Goal: Task Accomplishment & Management: Manage account settings

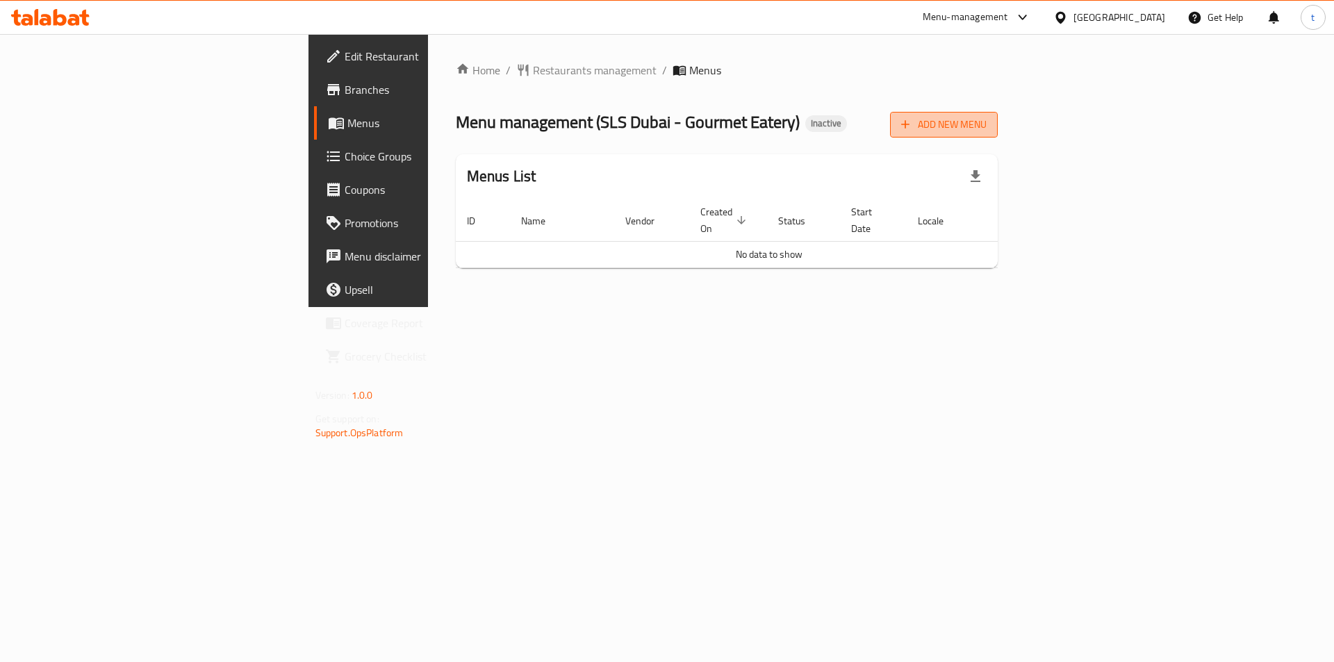
click at [986, 122] on span "Add New Menu" at bounding box center [943, 124] width 85 height 17
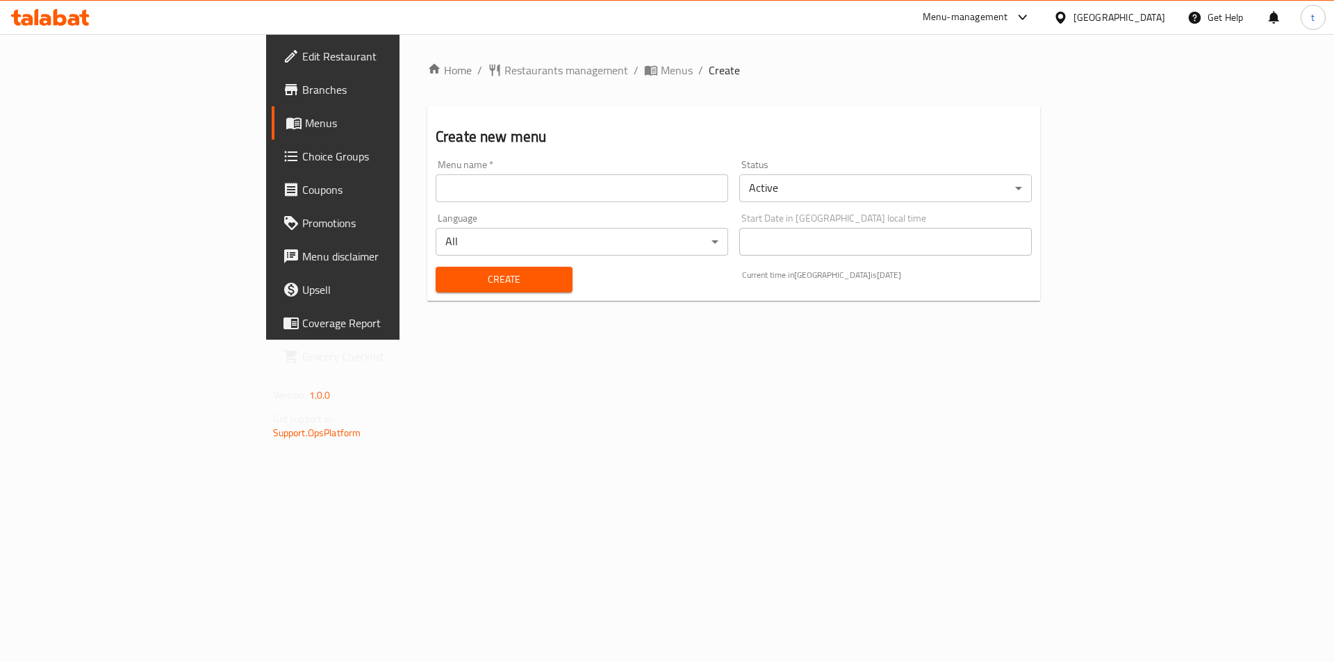
click at [508, 190] on input "text" at bounding box center [582, 188] width 292 height 28
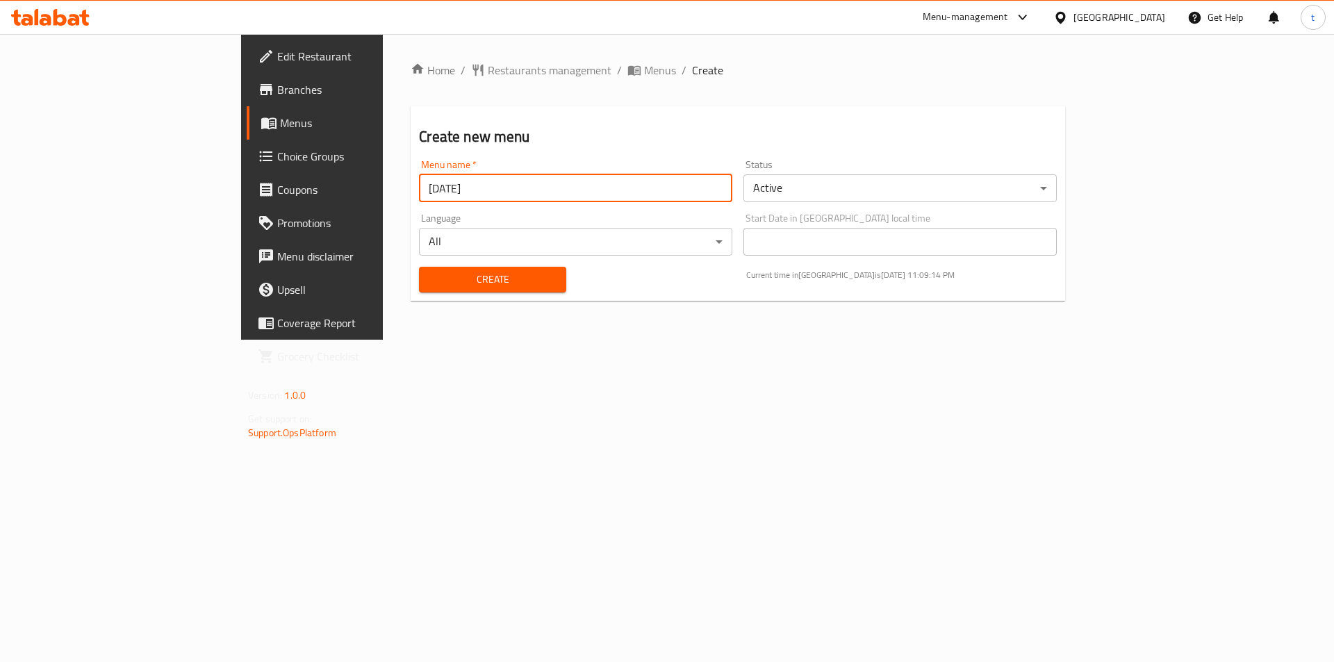
type input "[DATE]"
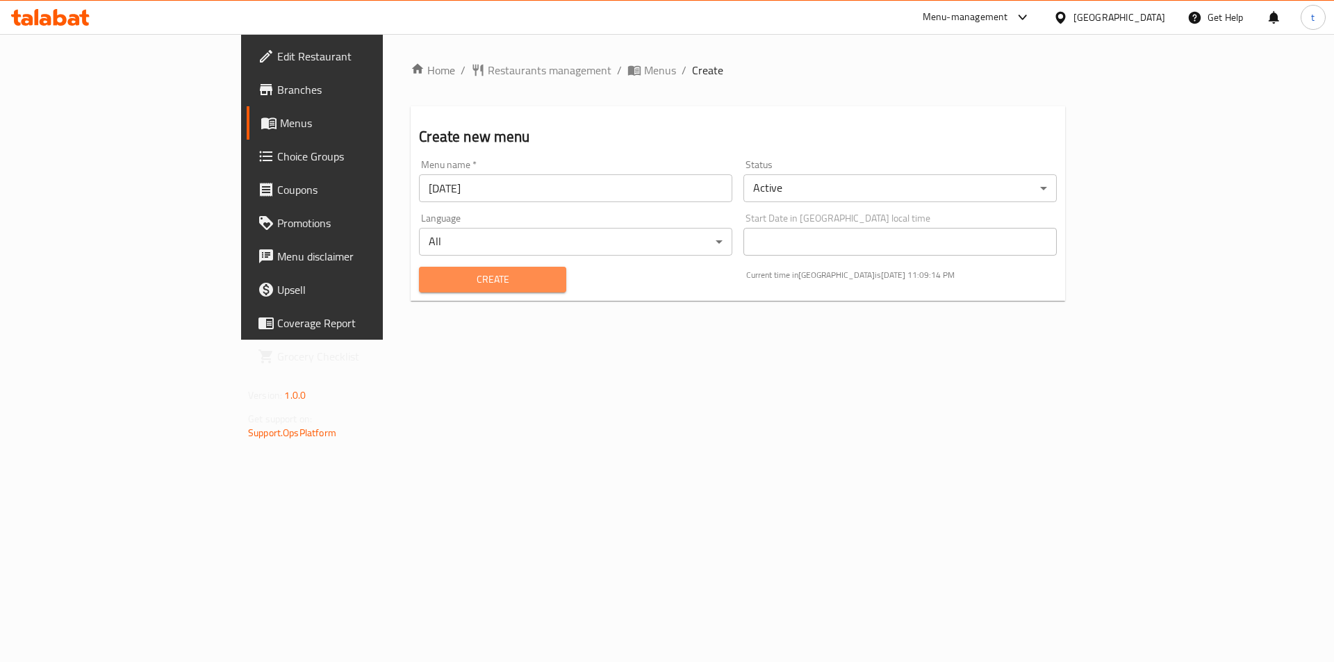
click at [419, 268] on button "Create" at bounding box center [492, 280] width 147 height 26
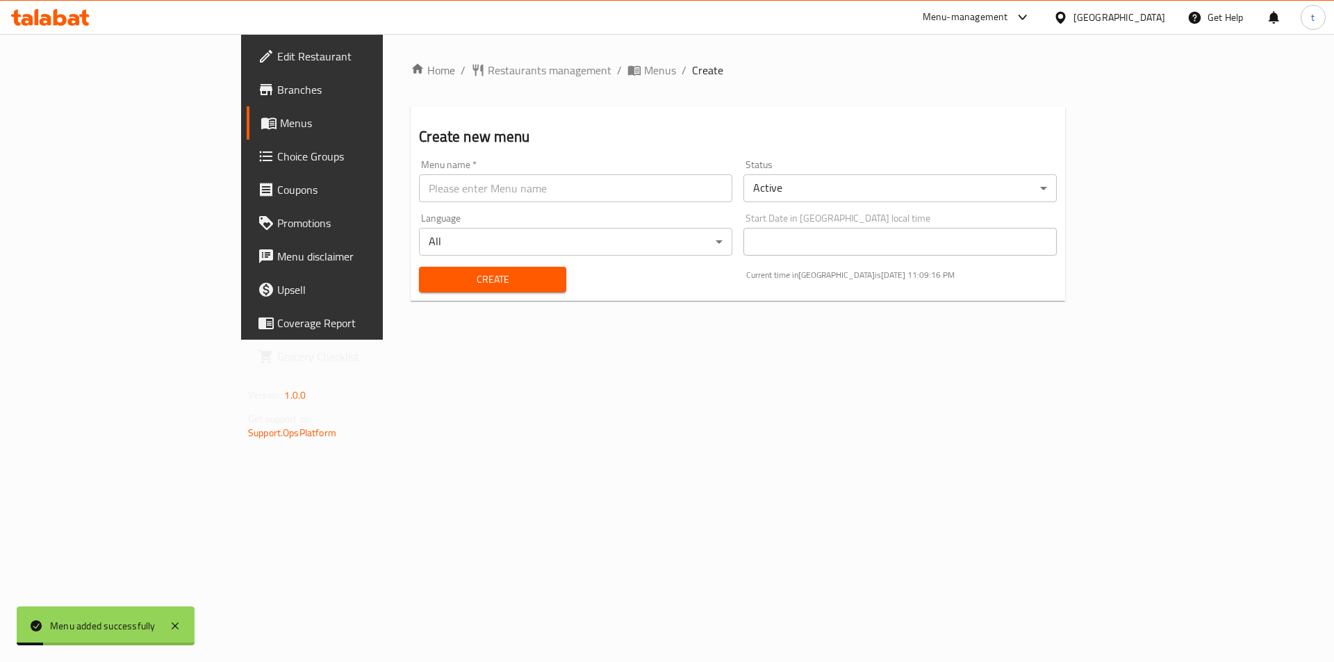
click at [247, 113] on link "Menus" at bounding box center [355, 122] width 217 height 33
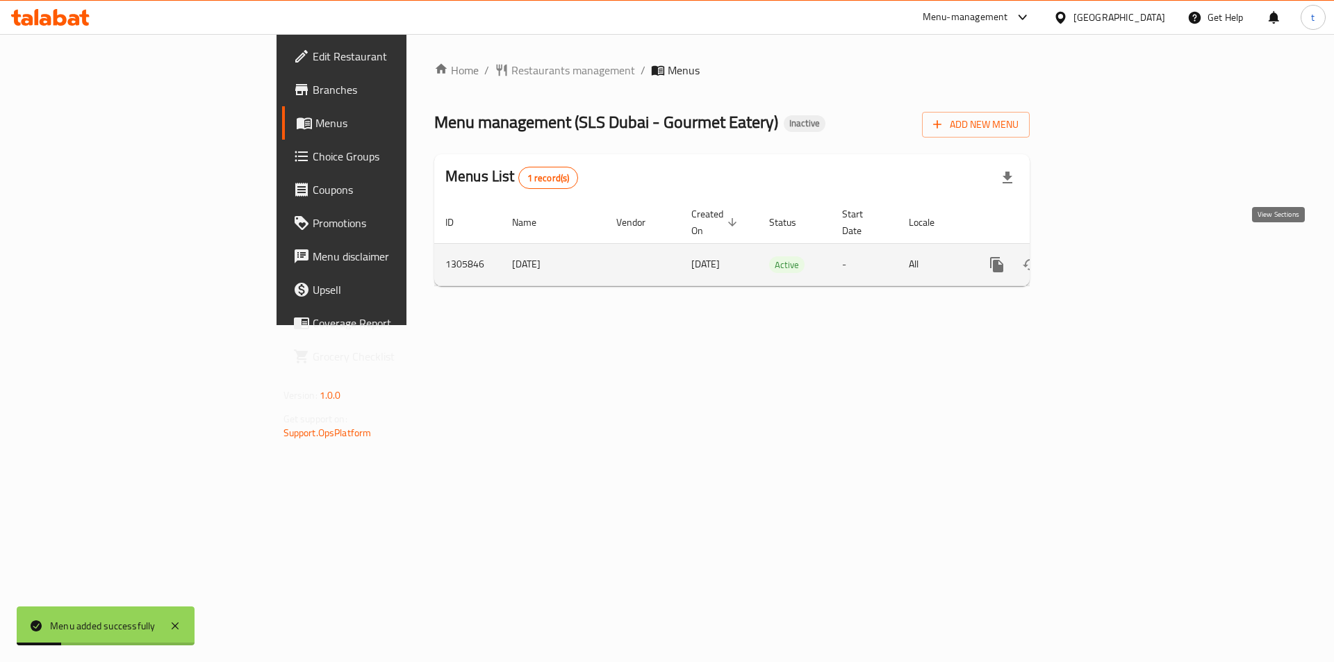
click at [1105, 256] on icon "enhanced table" at bounding box center [1096, 264] width 17 height 17
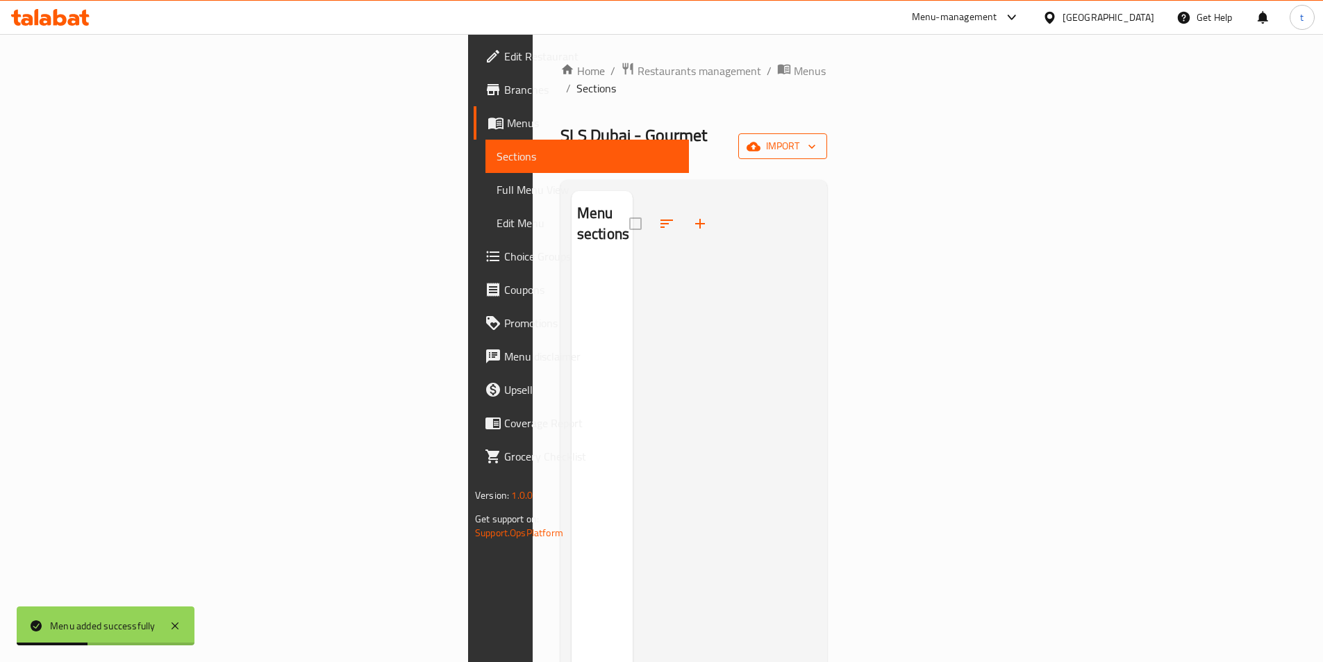
click at [816, 138] on span "import" at bounding box center [782, 146] width 67 height 17
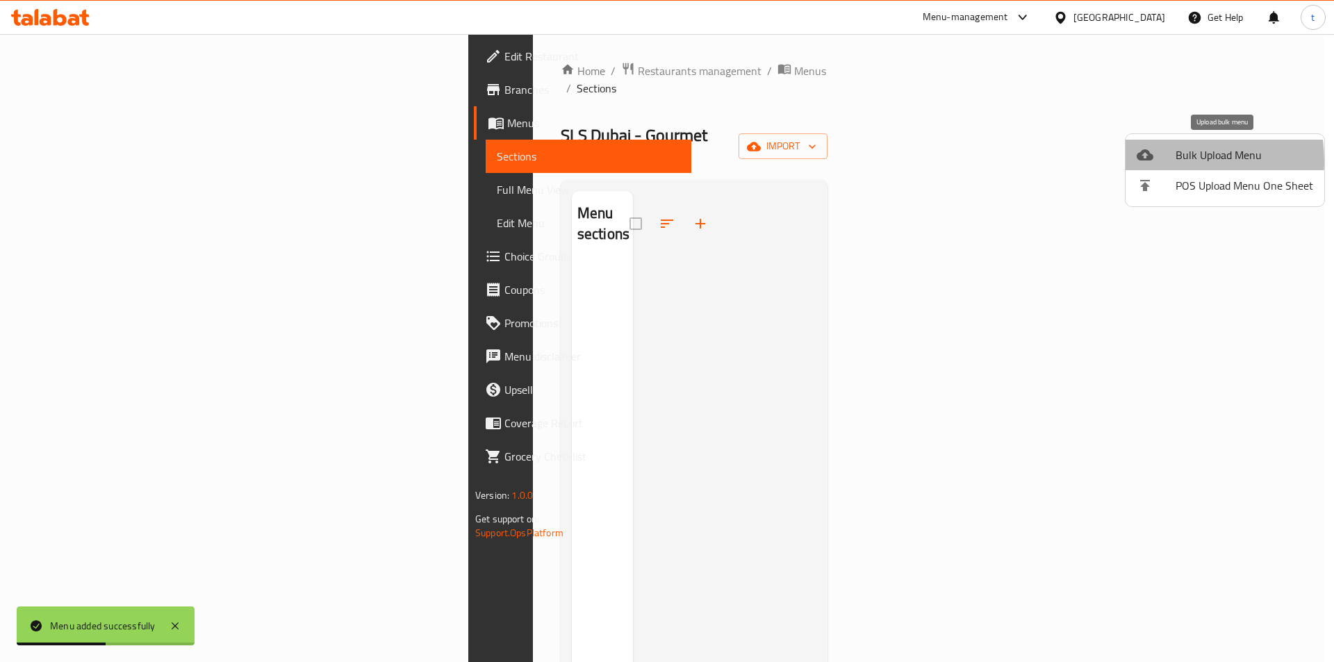
click at [1147, 161] on icon at bounding box center [1144, 155] width 17 height 17
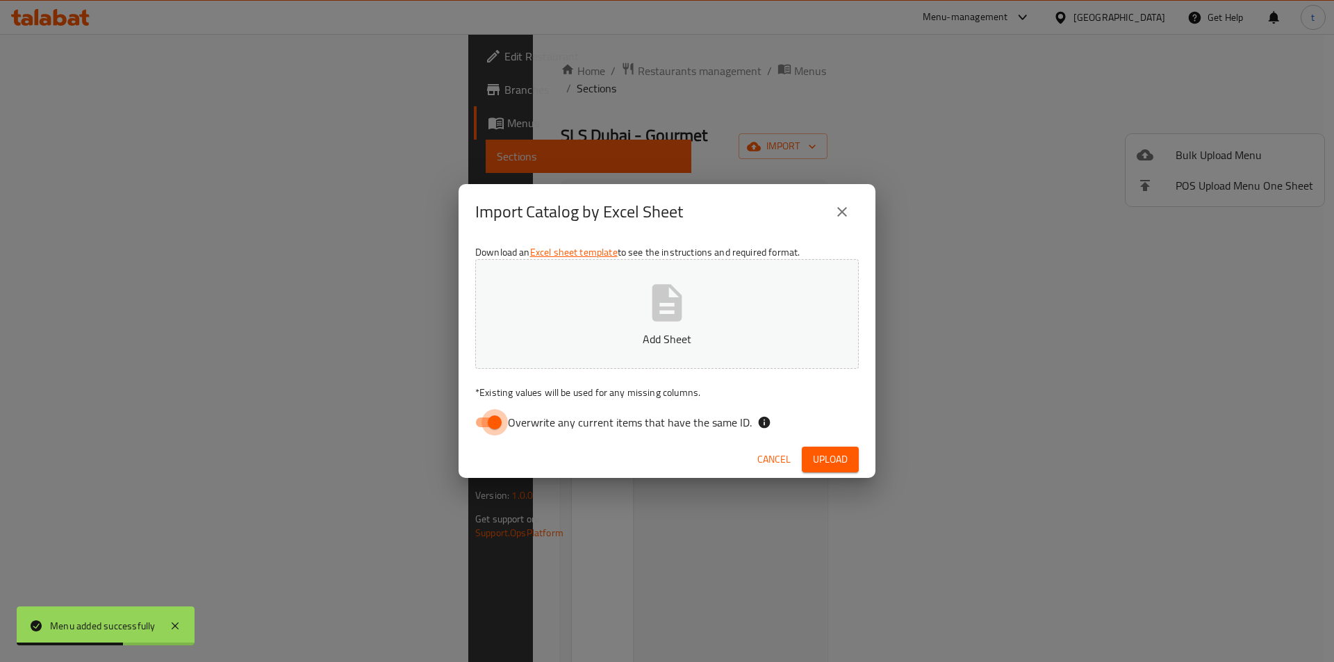
click at [488, 433] on input "Overwrite any current items that have the same ID." at bounding box center [494, 422] width 79 height 26
checkbox input "false"
click at [578, 335] on p "Add Sheet" at bounding box center [667, 339] width 340 height 17
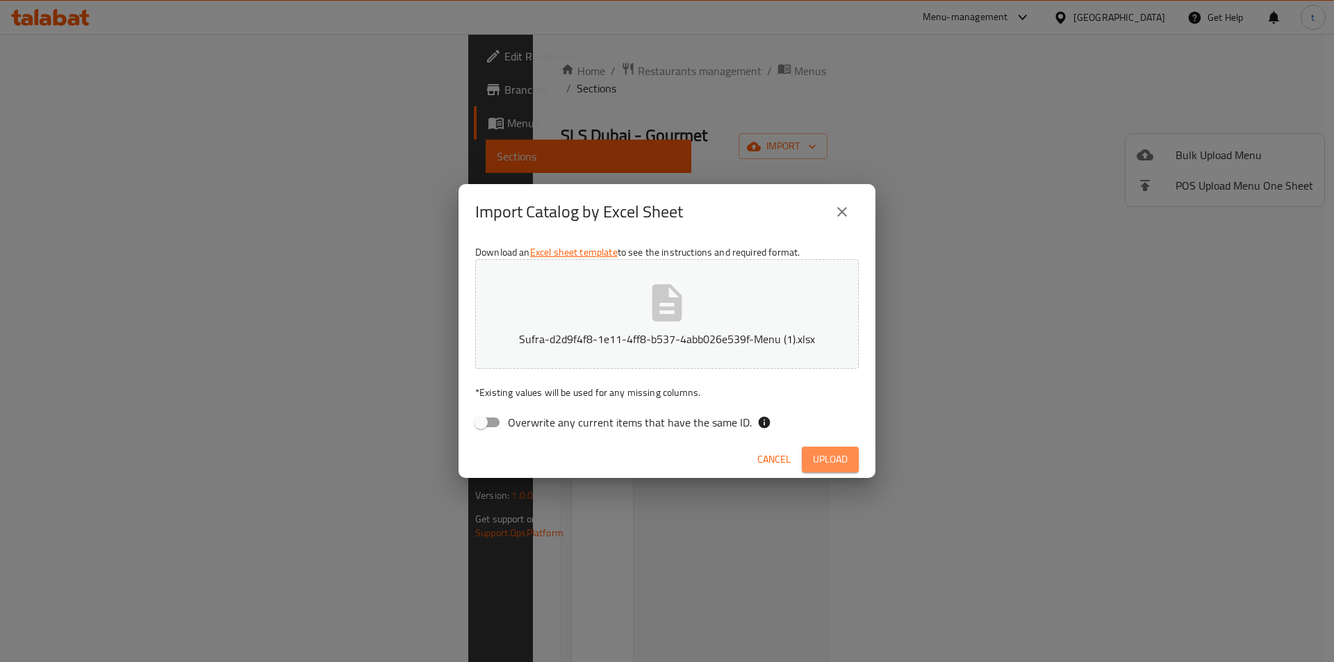
click at [825, 464] on span "Upload" at bounding box center [830, 459] width 35 height 17
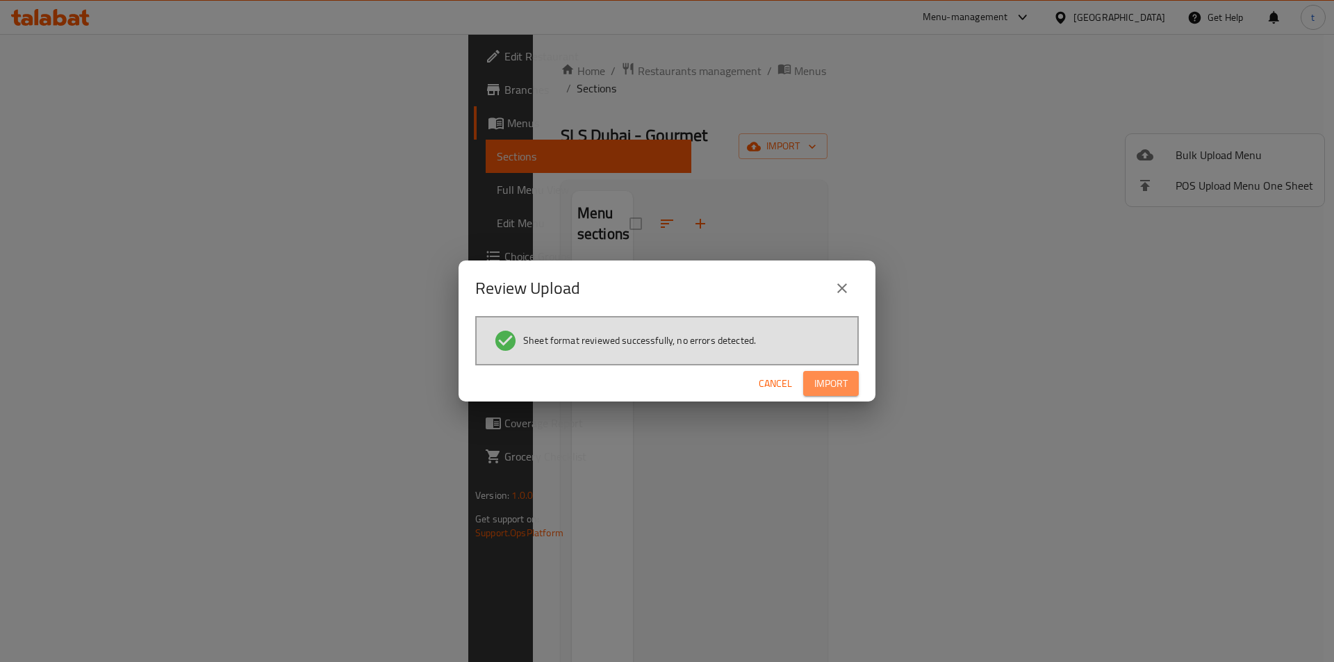
click at [831, 392] on button "Import" at bounding box center [831, 384] width 56 height 26
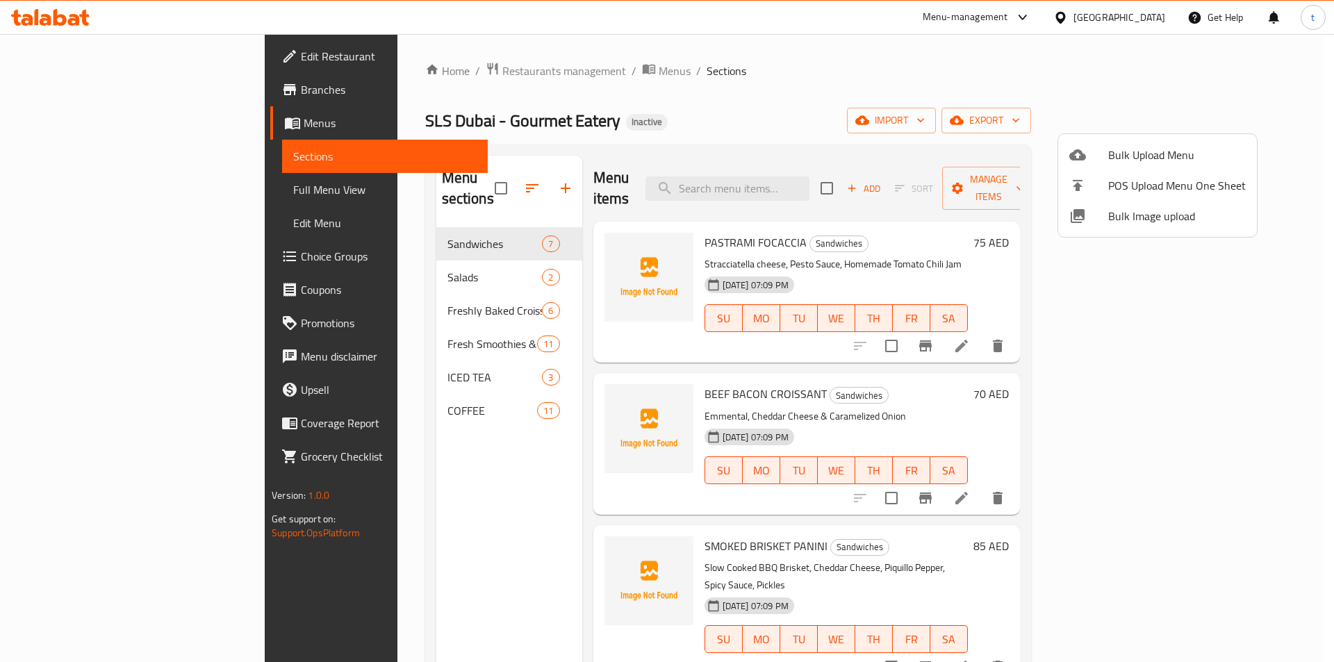
click at [995, 84] on div at bounding box center [667, 331] width 1334 height 662
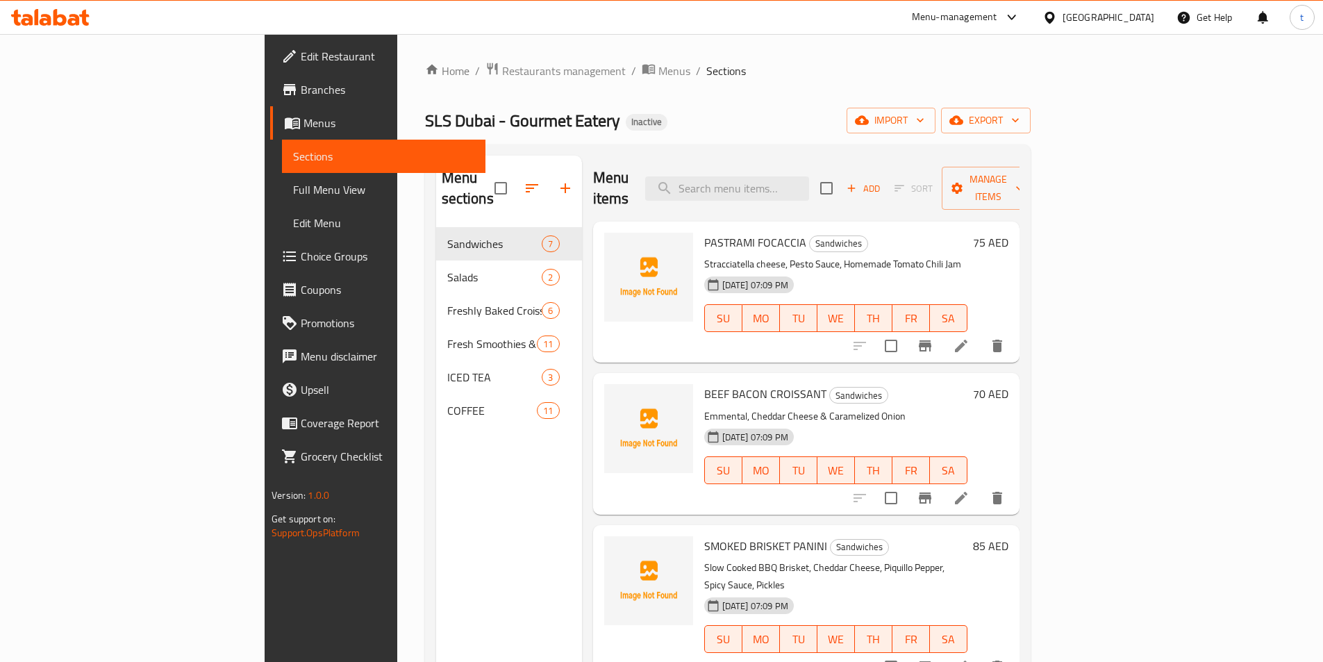
click at [970, 338] on icon at bounding box center [961, 346] width 17 height 17
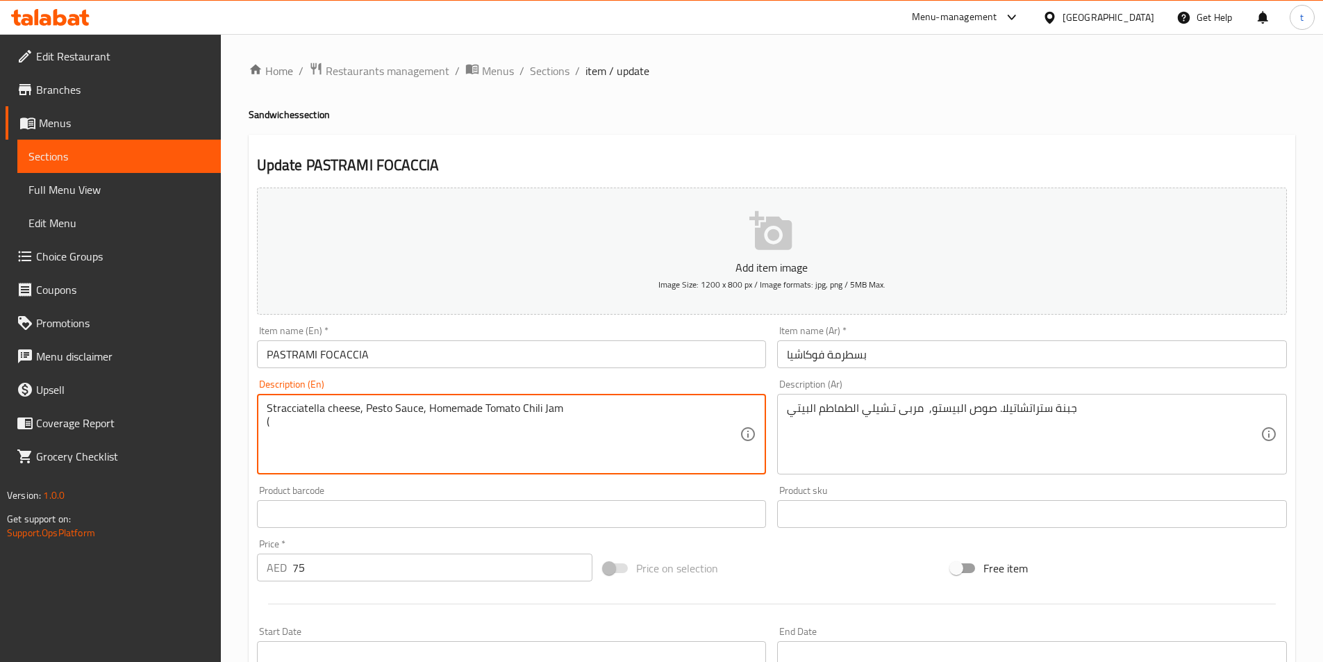
paste textarea "G lu te n"
click at [278, 423] on textarea "Stracciatella cheese, Pesto Sauce, Homemade Tomato Chili Jam (G lu te n" at bounding box center [504, 434] width 474 height 66
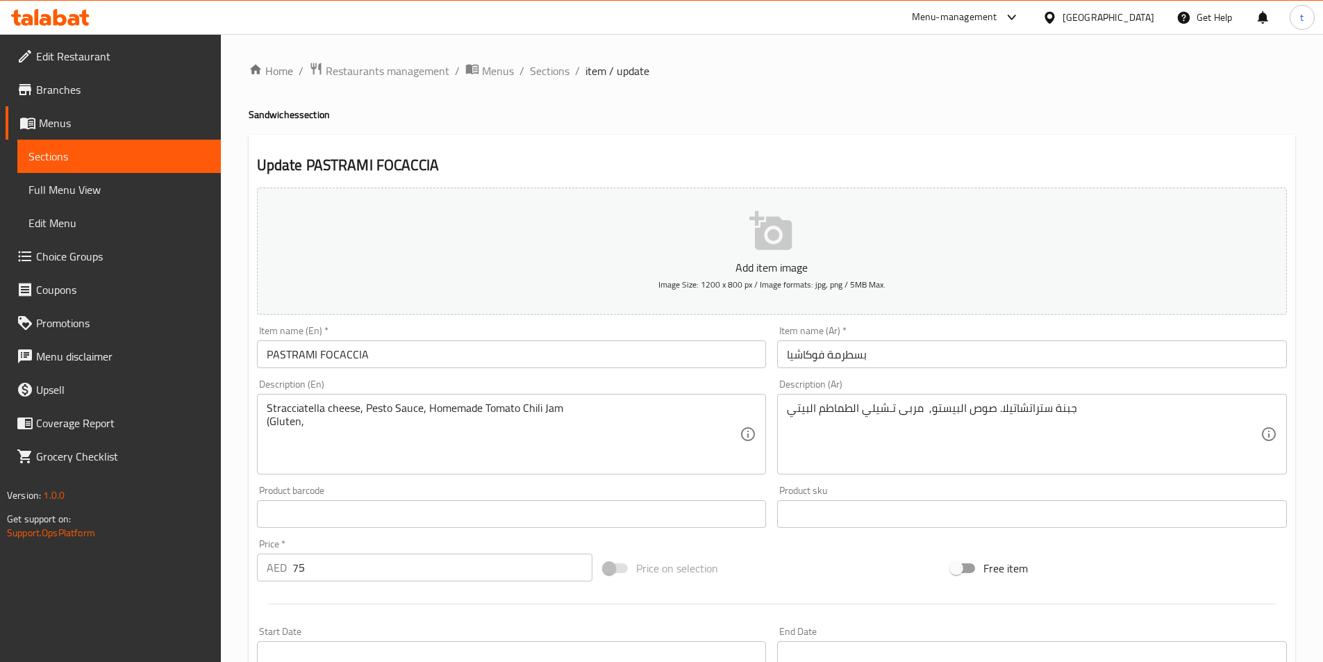
click at [332, 424] on textarea "Stracciatella cheese, Pesto Sauce, Homemade Tomato Chili Jam (Gluten," at bounding box center [504, 434] width 474 height 66
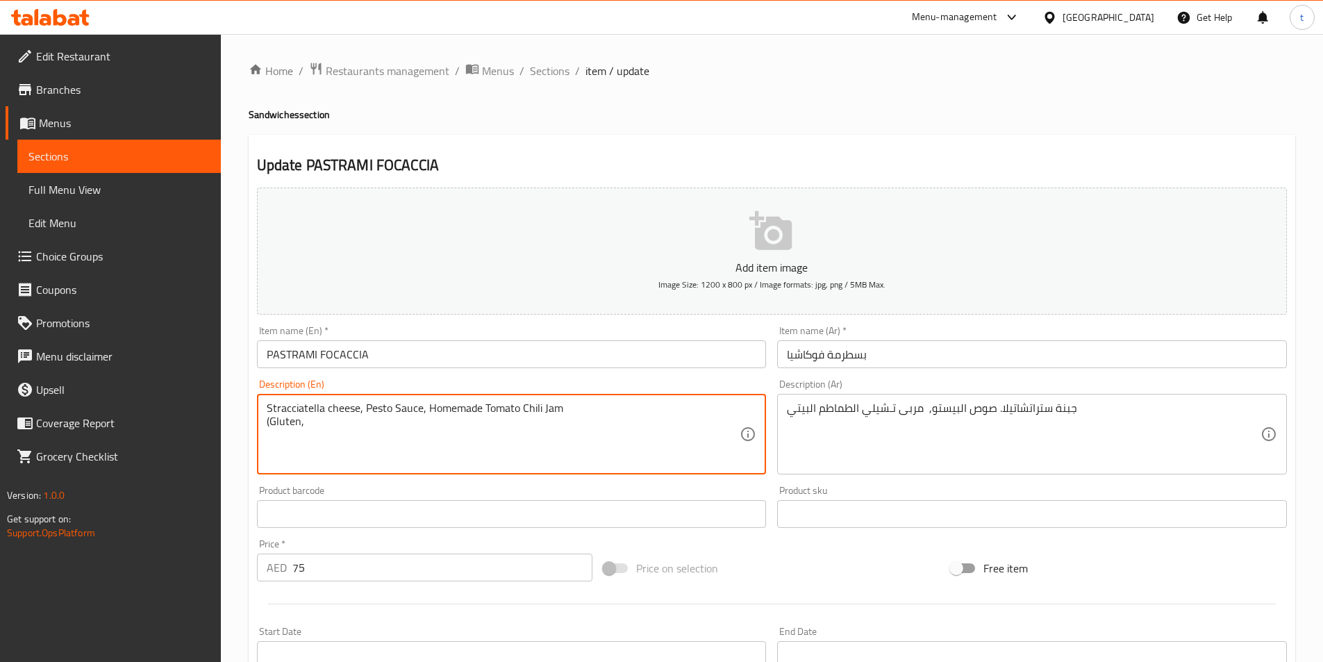
paste textarea "Eg g"
click at [319, 424] on textarea "Stracciatella cheese, Pesto Sauce, Homemade Tomato Chili Jam (Gluten, Eg g" at bounding box center [504, 434] width 474 height 66
click at [361, 424] on textarea "Stracciatella cheese, Pesto Sauce, Homemade Tomato Chili Jam (Gluten, Egg," at bounding box center [504, 434] width 474 height 66
paste textarea "D a ir y"
click at [338, 422] on textarea "Stracciatella cheese, Pesto Sauce, Homemade Tomato Chili Jam (Gluten, Egg, D a …" at bounding box center [504, 434] width 474 height 66
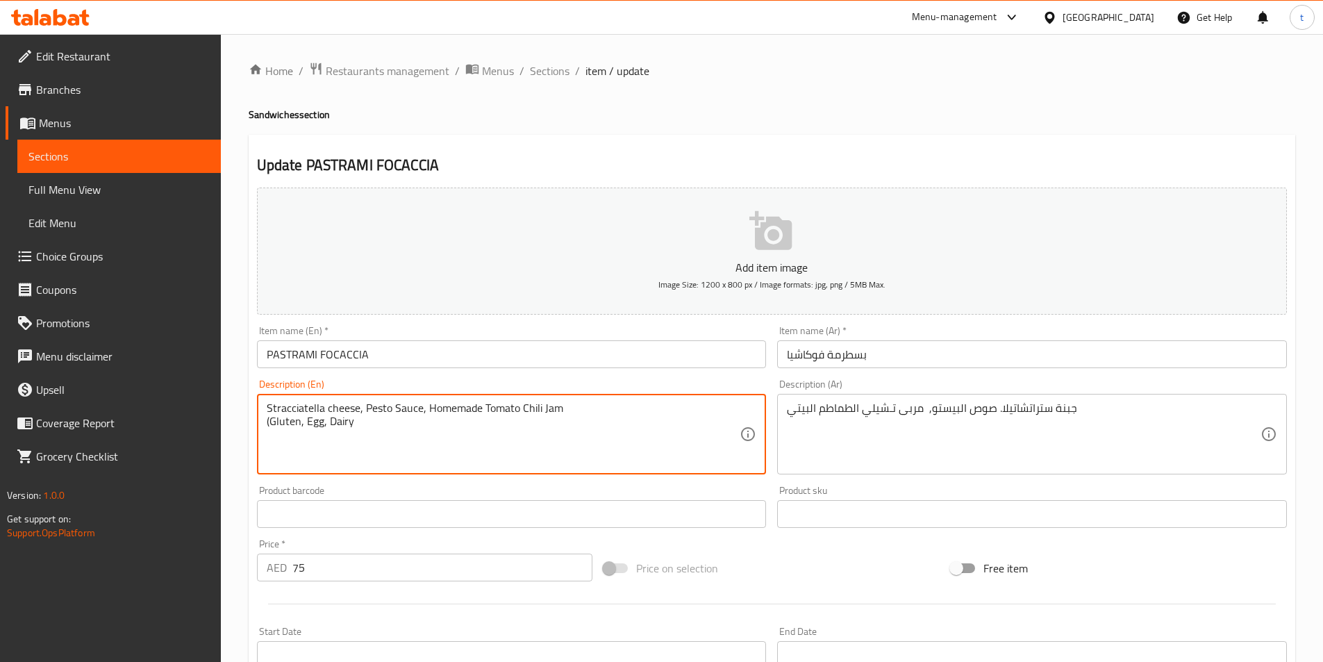
click at [376, 415] on textarea "Stracciatella cheese, Pesto Sauce, Homemade Tomato Chili Jam (Gluten, Egg, Dairy" at bounding box center [504, 434] width 474 height 66
click at [379, 432] on textarea "Stracciatella cheese, Pesto Sauce, Homemade Tomato Chili Jam (Gluten, Egg, Dairy" at bounding box center [504, 434] width 474 height 66
click at [378, 432] on textarea "Stracciatella cheese, Pesto Sauce, Homemade Tomato Chili Jam (Gluten, Egg, Dair…" at bounding box center [504, 434] width 474 height 66
paste textarea "N u t s"
drag, startPoint x: 392, startPoint y: 424, endPoint x: 267, endPoint y: 412, distance: 125.0
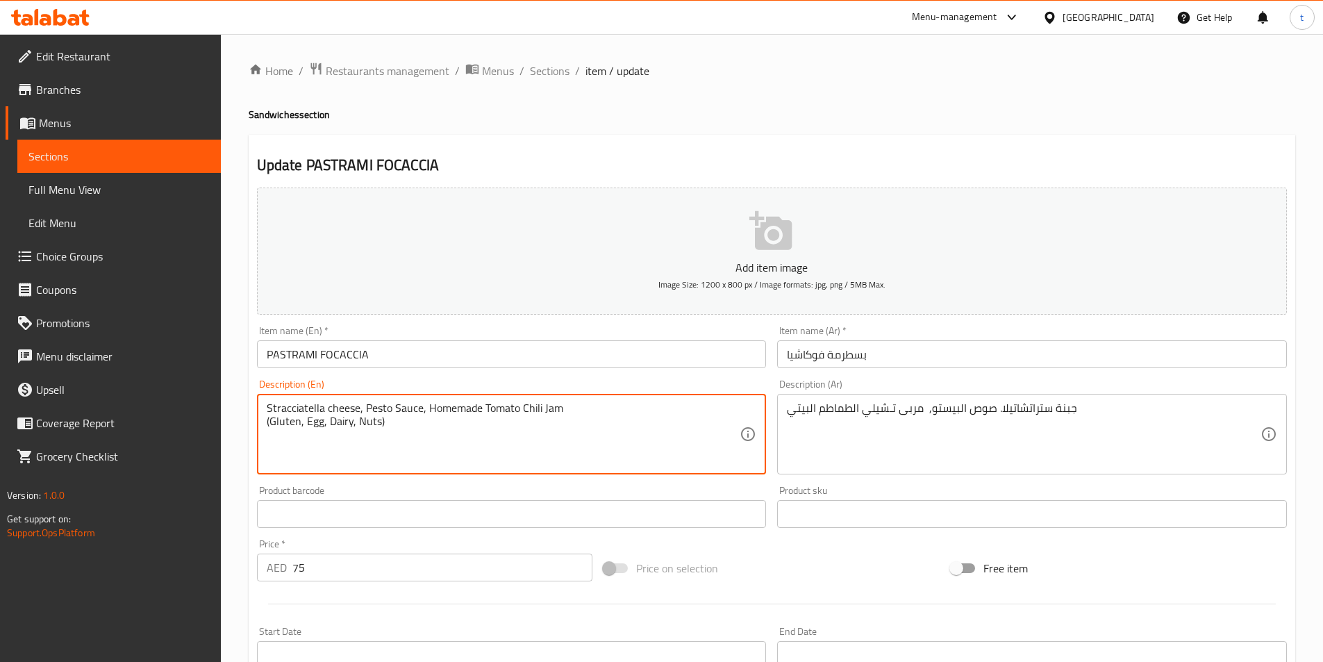
click at [267, 412] on textarea "Stracciatella cheese, Pesto Sauce, Homemade Tomato Chili Jam (Gluten, Egg, Dair…" at bounding box center [504, 434] width 474 height 66
type textarea "Stracciatella cheese, Pesto Sauce, Homemade Tomato Chili Jam (Gluten, Egg, Dair…"
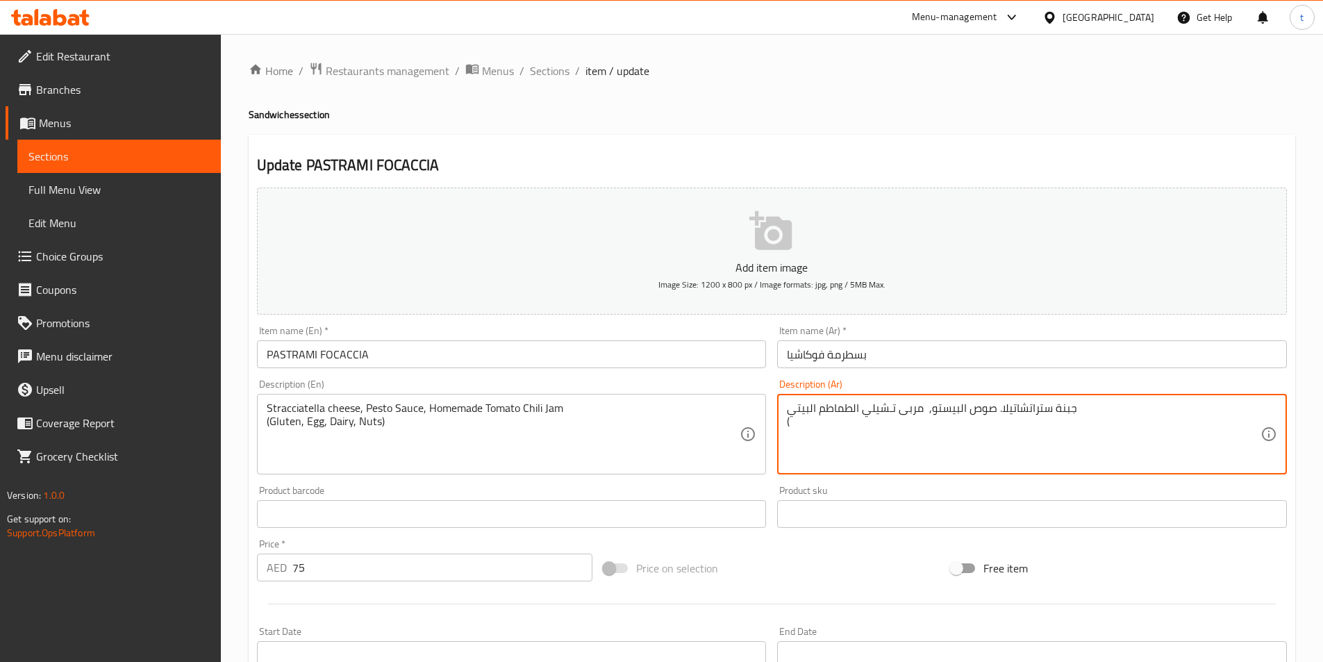
paste textarea "(الجلوتين، البيض، منتجات الألبان، المكسرات)"
click at [788, 421] on textarea "جبنة ستراتشاتيلا. صوص البيستو, مربى تـشيلي الطماطم البيتي ((الجلوتين، البيض، من…" at bounding box center [1024, 434] width 474 height 66
click at [1022, 448] on textarea "جبنة ستراتشاتيلا. صوص البيستو, مربى تـشيلي الطماطم البيتي (الجلوتين، البيض، منت…" at bounding box center [1024, 434] width 474 height 66
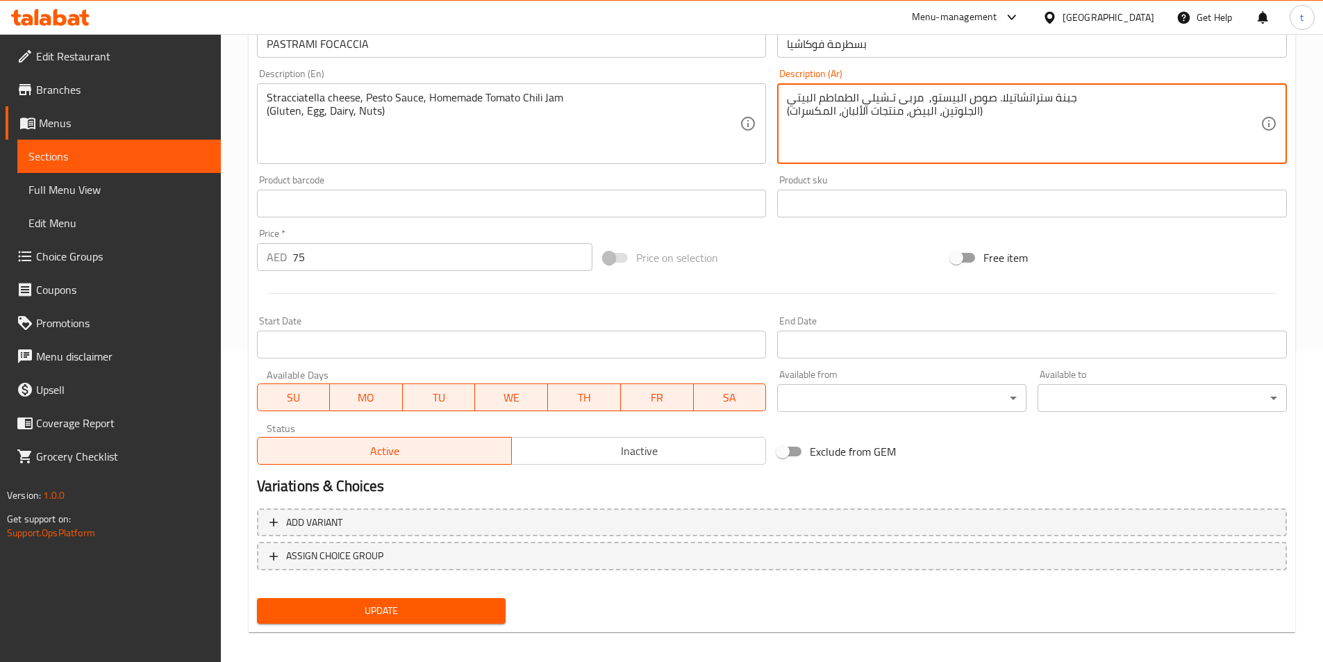
scroll to position [320, 0]
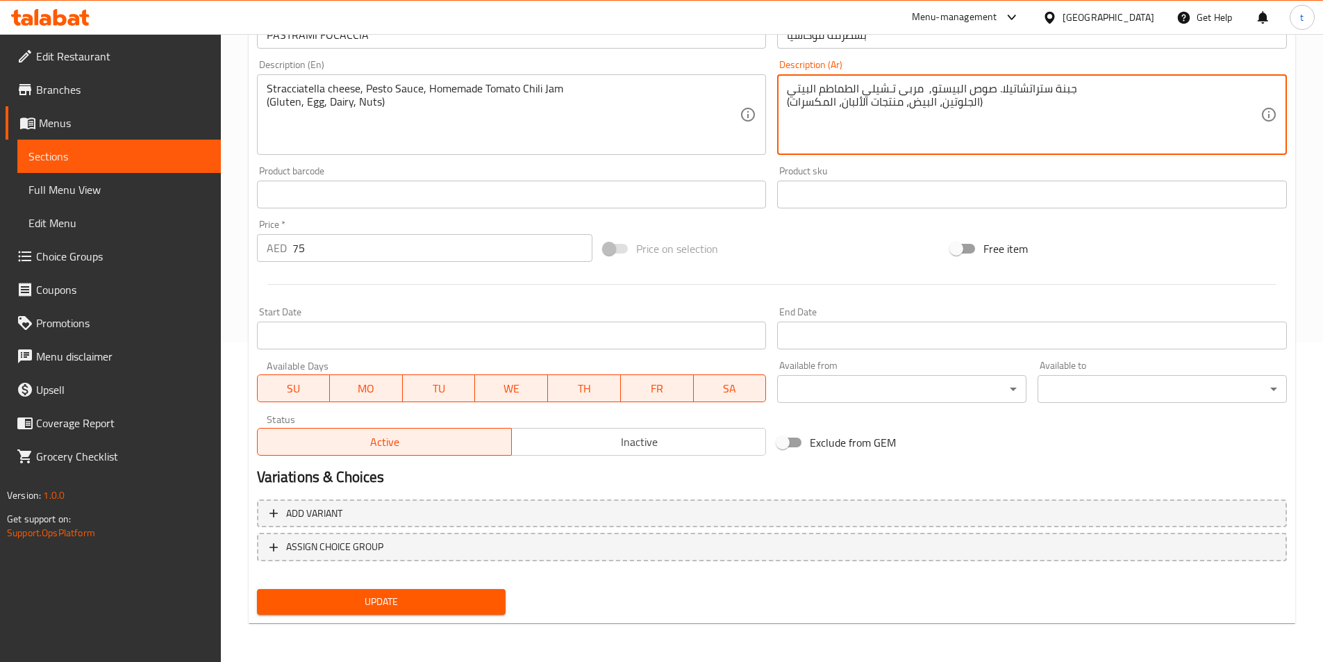
type textarea "جبنة ستراتشاتيلا. صوص البيستو, مربى تـشيلي الطماطم البيتي (الجلوتين، البيض، منت…"
click at [404, 603] on span "Update" at bounding box center [381, 601] width 227 height 17
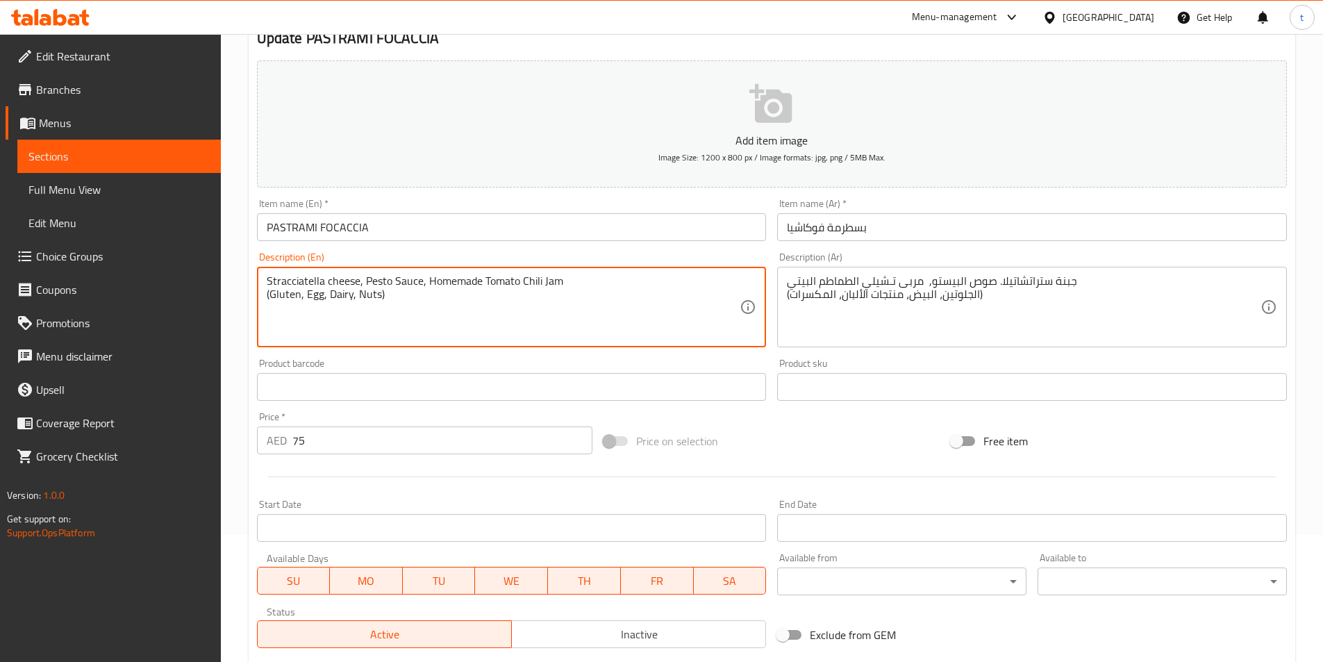
scroll to position [250, 0]
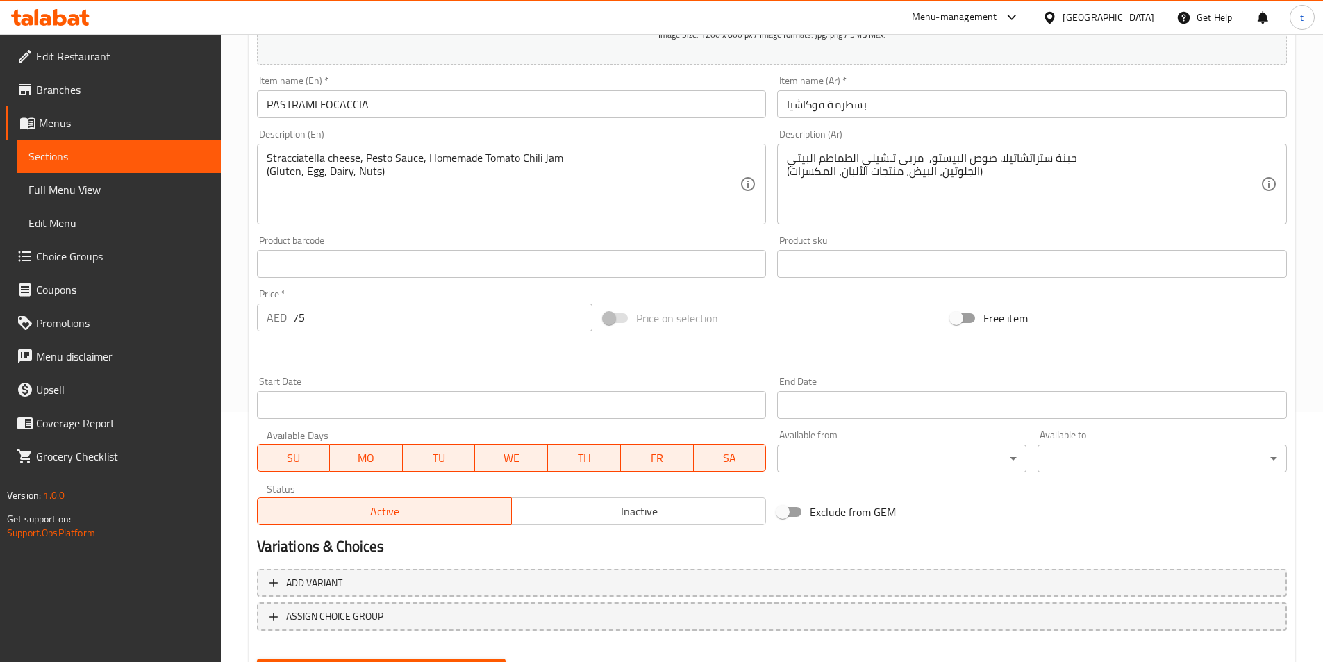
click at [806, 320] on div "Price on selection" at bounding box center [771, 318] width 347 height 38
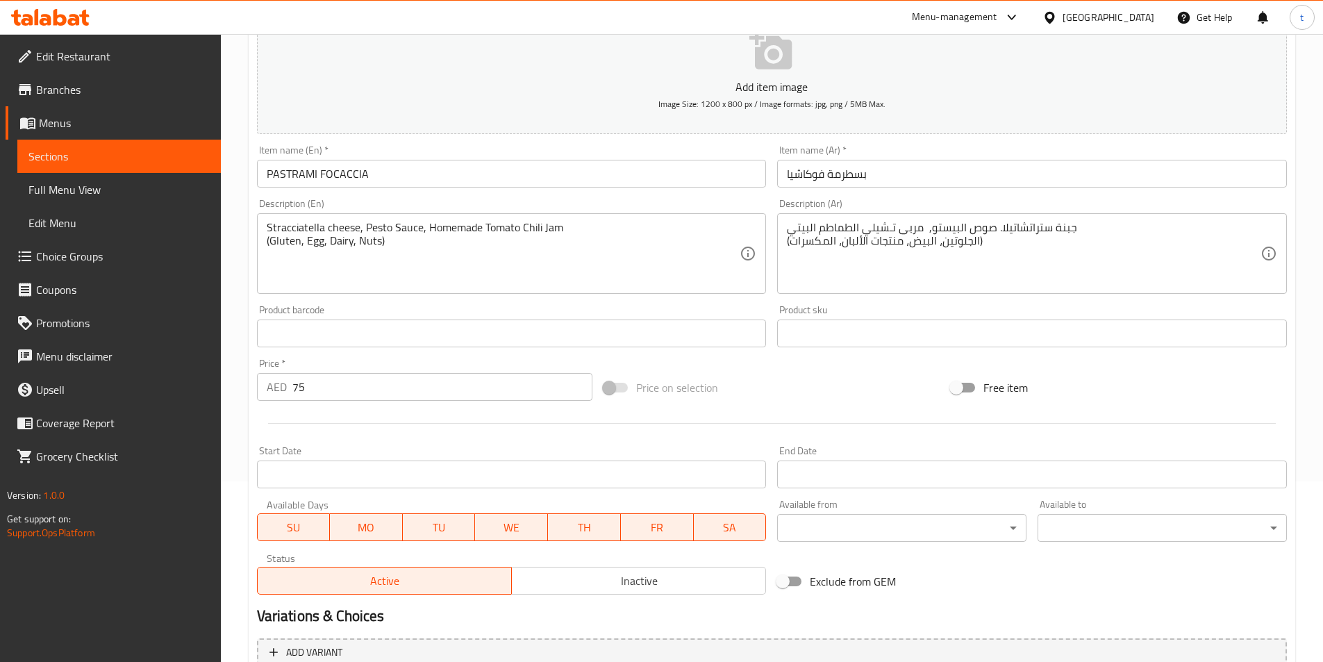
scroll to position [320, 0]
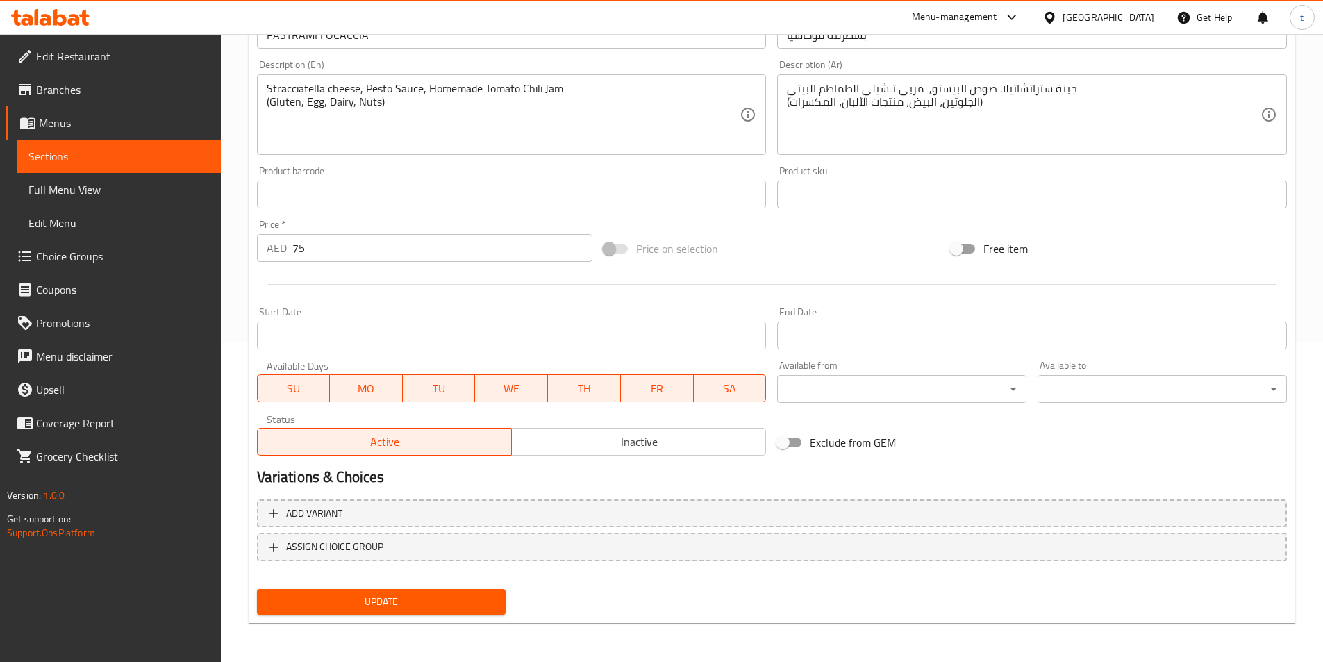
click at [430, 595] on span "Update" at bounding box center [381, 601] width 227 height 17
click at [135, 159] on span "Sections" at bounding box center [118, 156] width 181 height 17
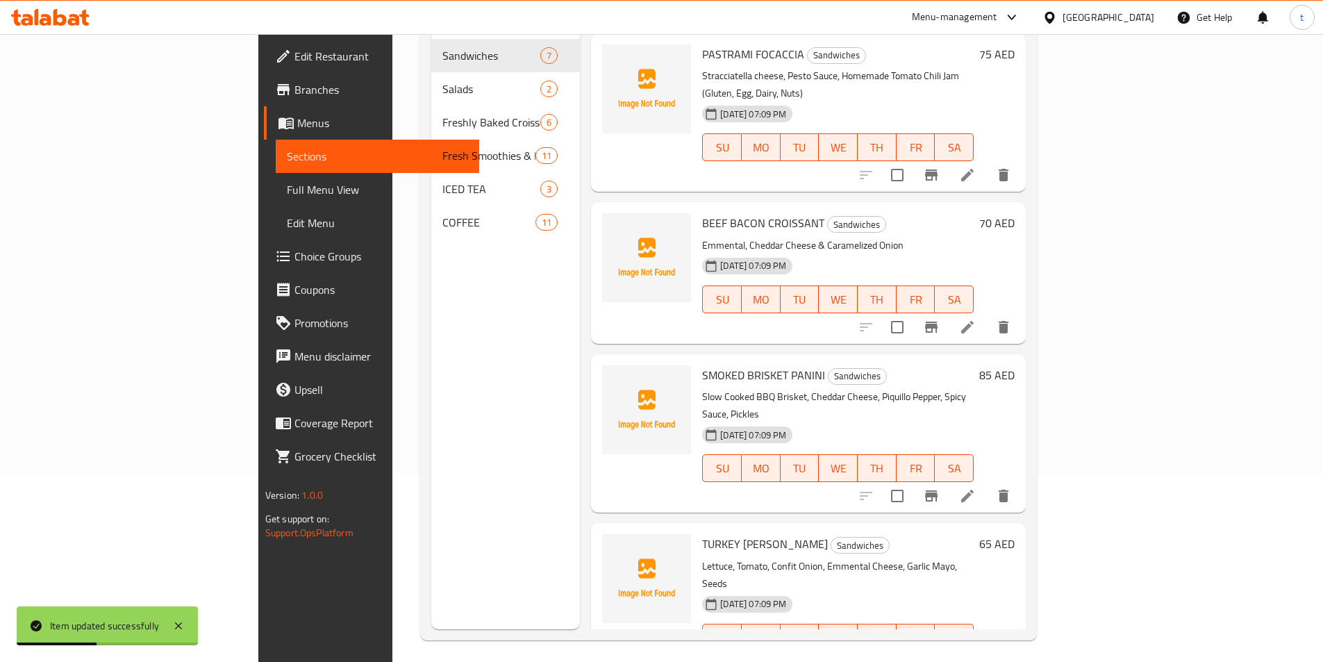
scroll to position [194, 0]
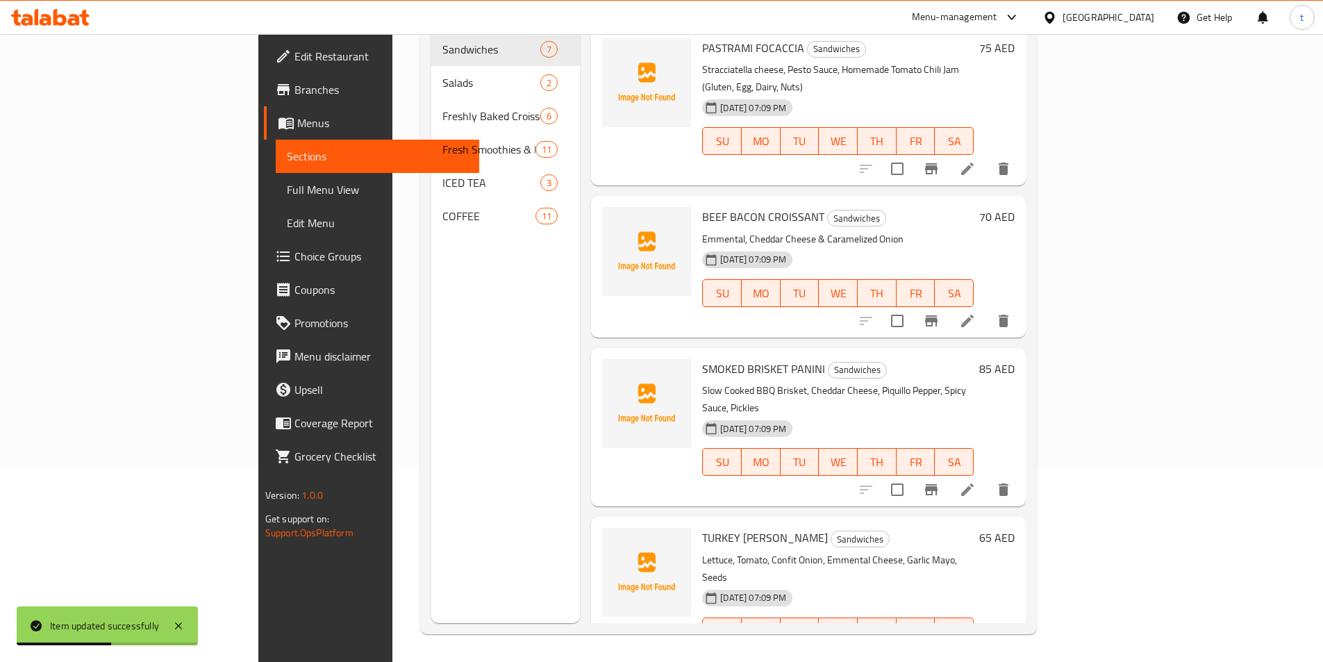
click at [976, 313] on icon at bounding box center [967, 321] width 17 height 17
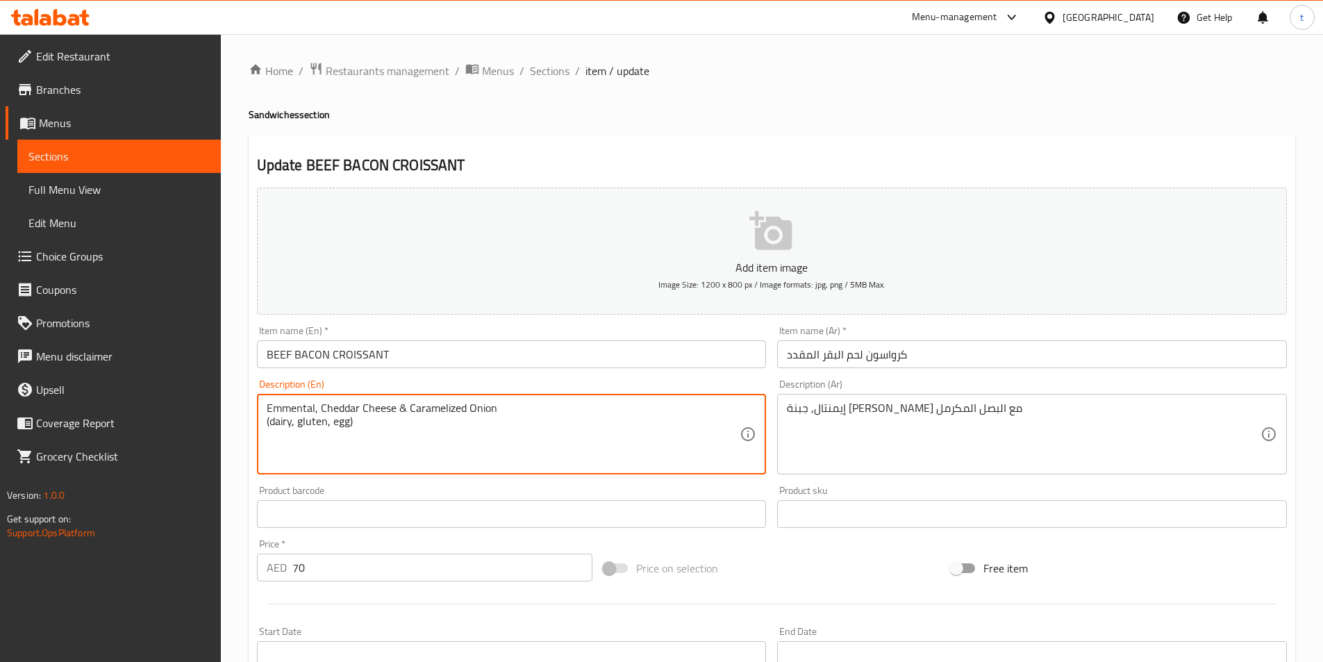
drag, startPoint x: 362, startPoint y: 426, endPoint x: 229, endPoint y: 429, distance: 132.7
click at [229, 429] on div "Home / Restaurants management / Menus / Sections / item / update Sandwiches sec…" at bounding box center [772, 507] width 1102 height 947
type textarea "Emmental, Cheddar Cheese & Caramelized Onion (dairy, gluten, egg)"
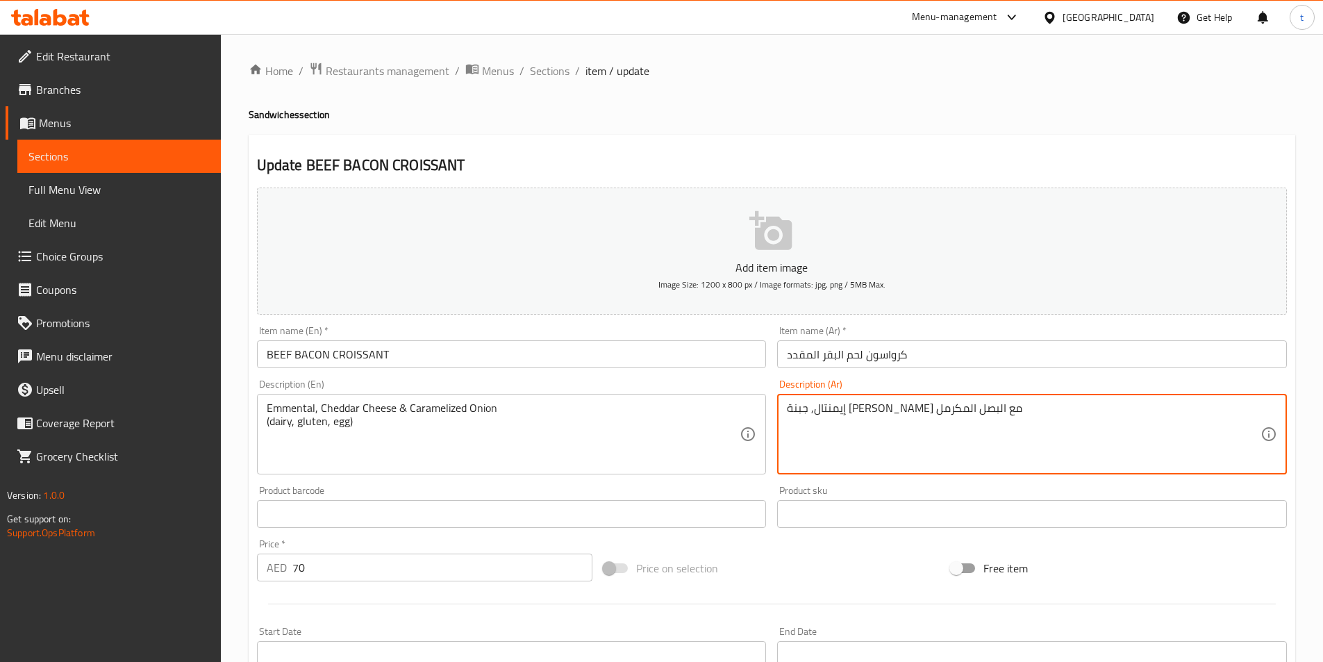
paste textarea "(منتجات الألبان، الجلوتين، البيض)"
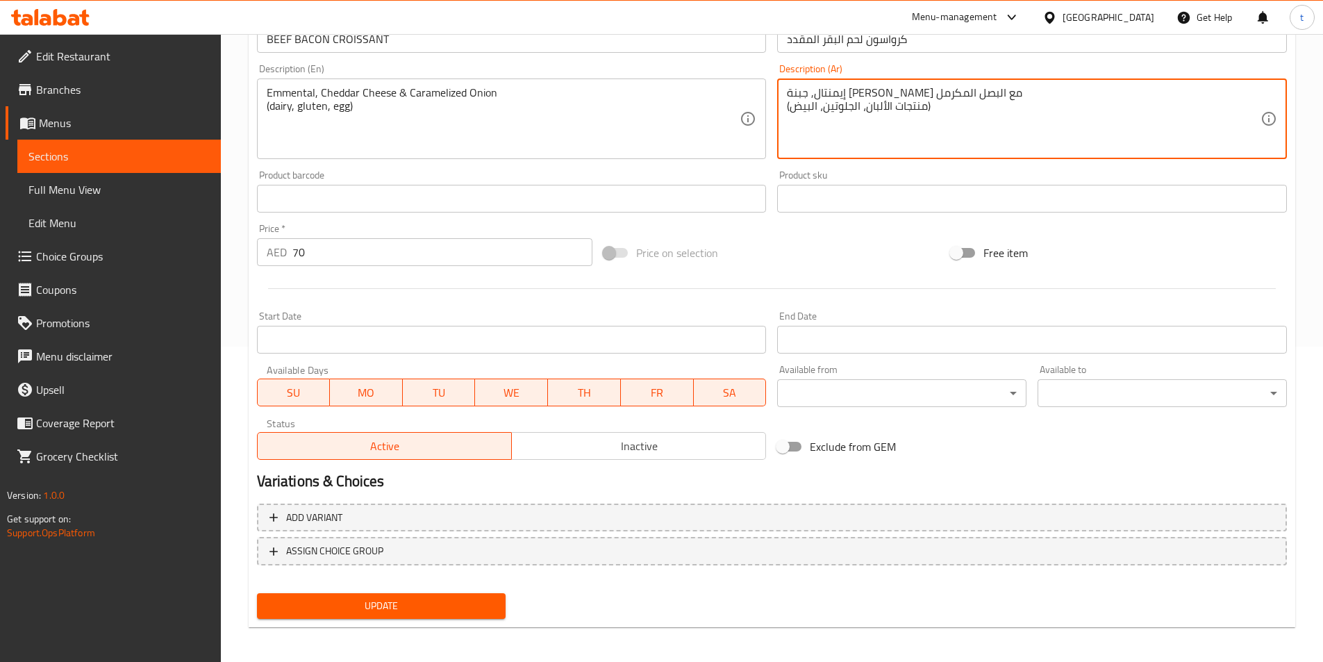
scroll to position [320, 0]
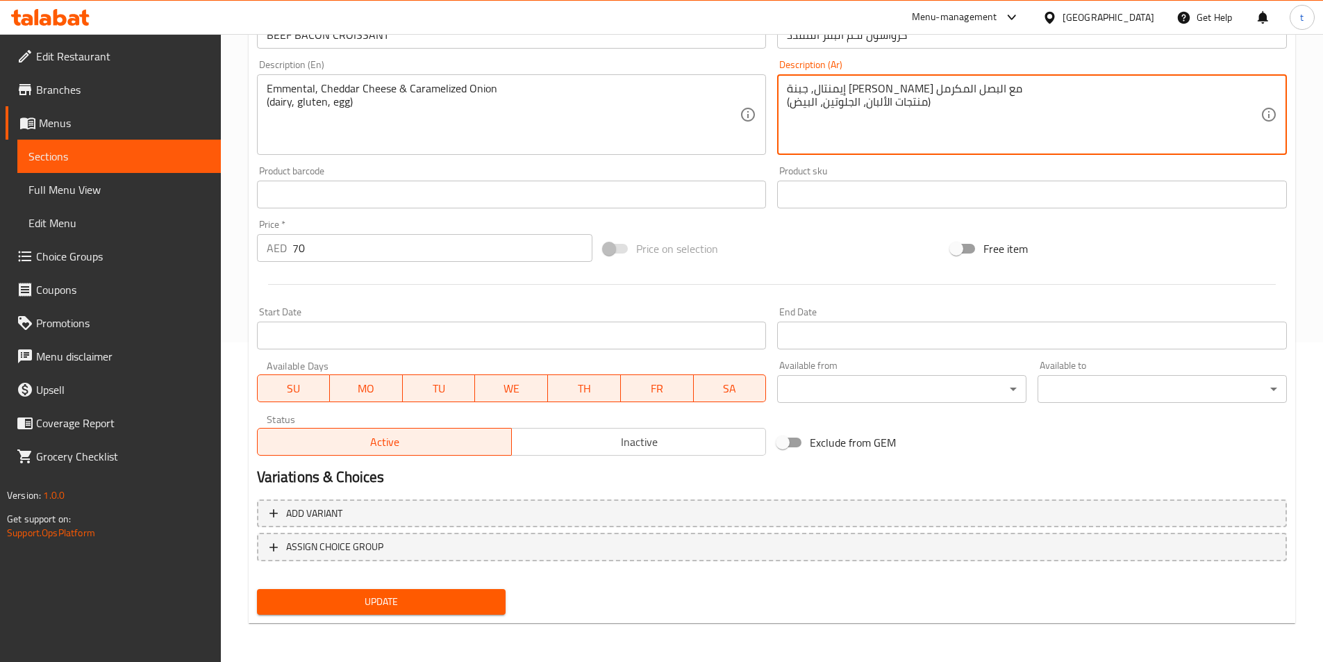
type textarea "إيمنتال, جبنة [PERSON_NAME] مع البصل المكرمل (منتجات الألبان، الجلوتين، البيض)"
click at [414, 609] on span "Update" at bounding box center [381, 601] width 227 height 17
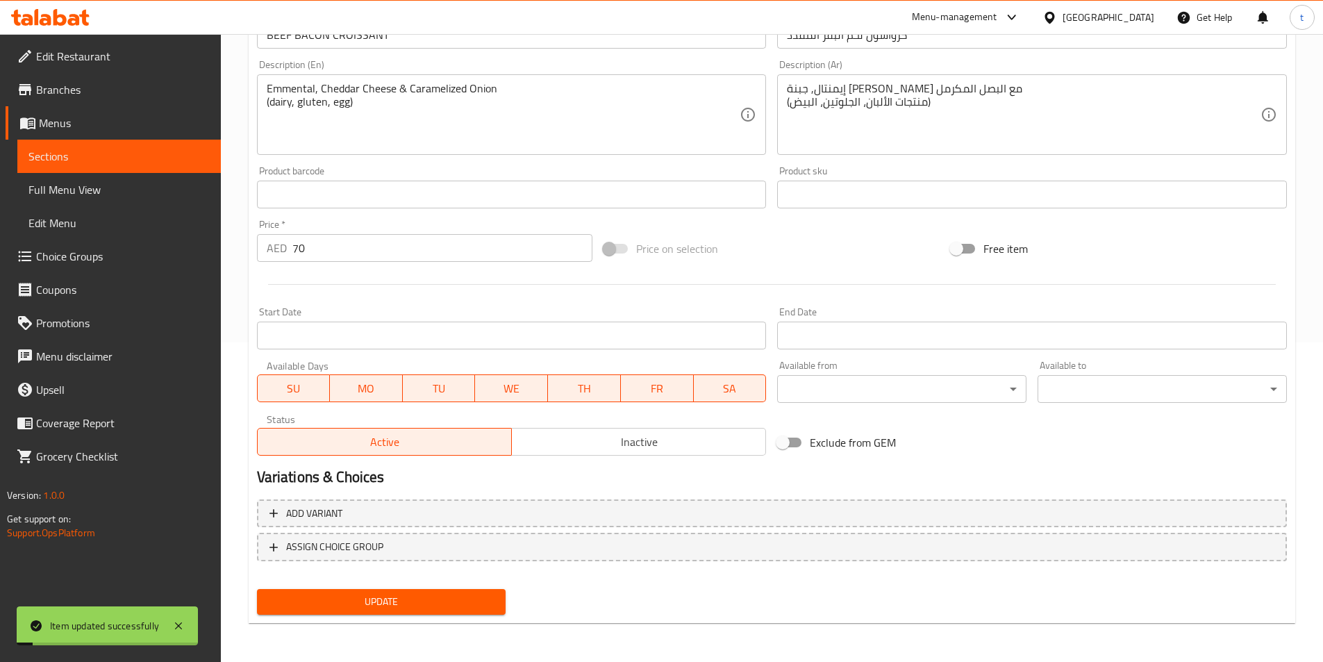
click at [98, 164] on span "Sections" at bounding box center [118, 156] width 181 height 17
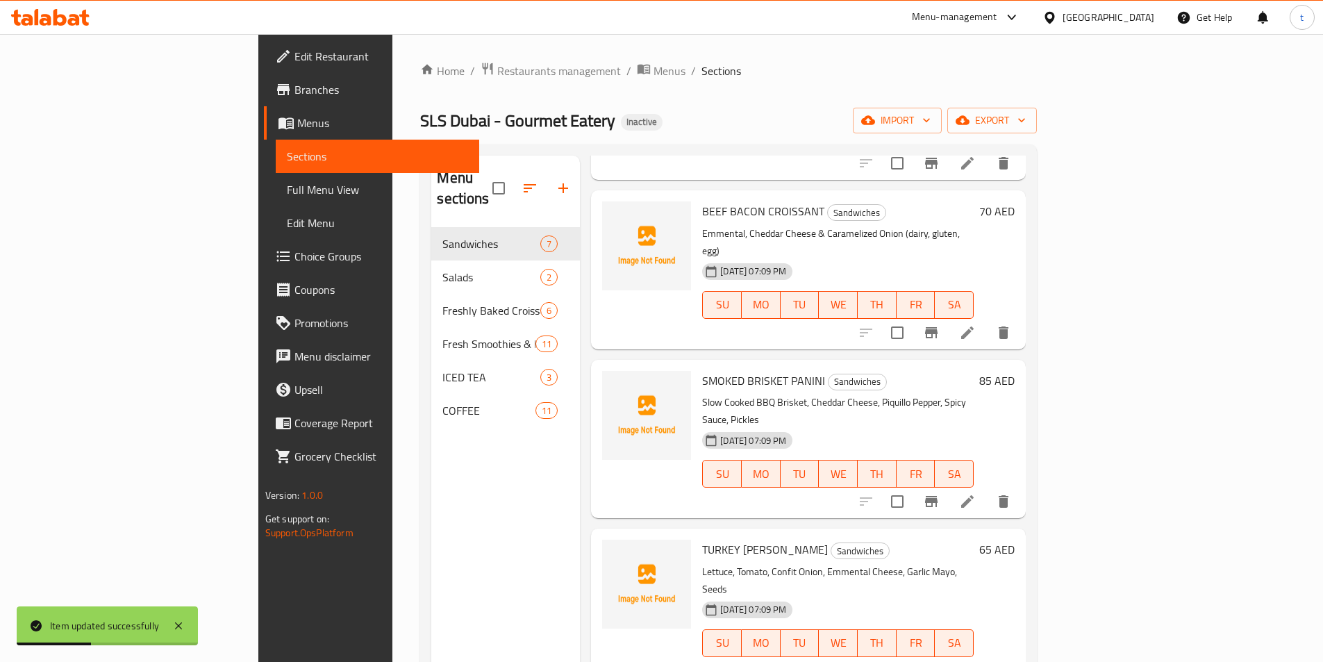
scroll to position [208, 0]
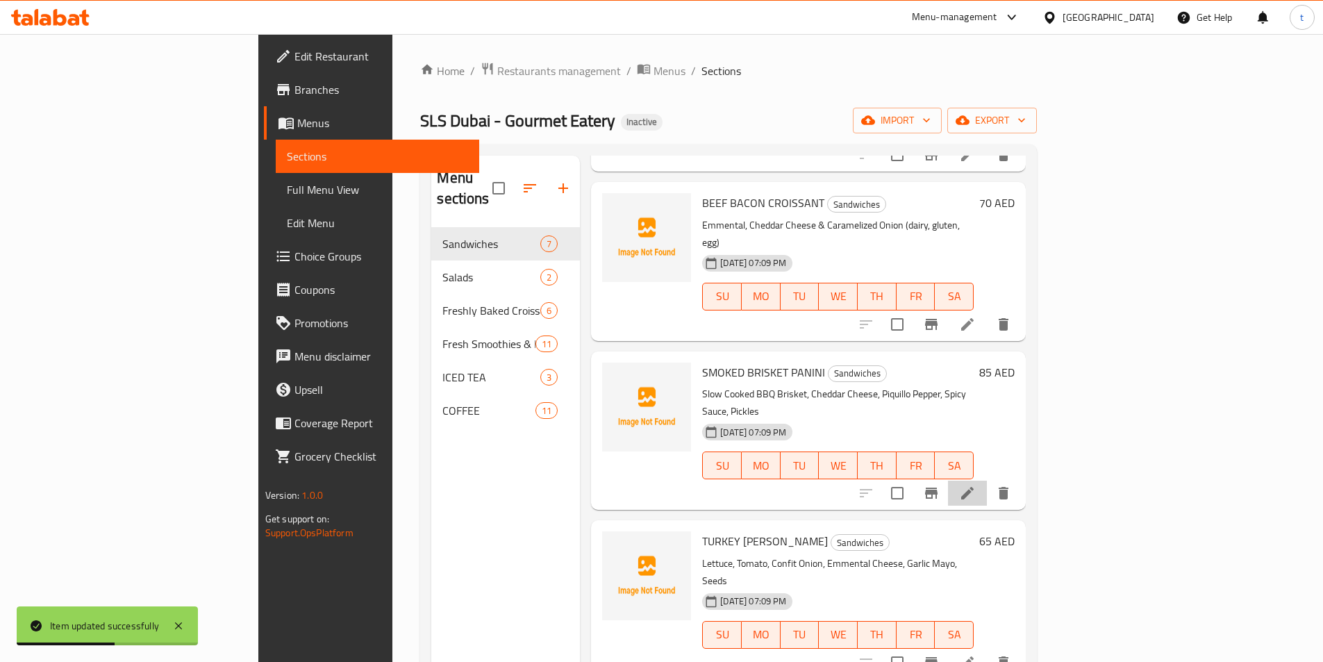
click at [987, 481] on li at bounding box center [967, 493] width 39 height 25
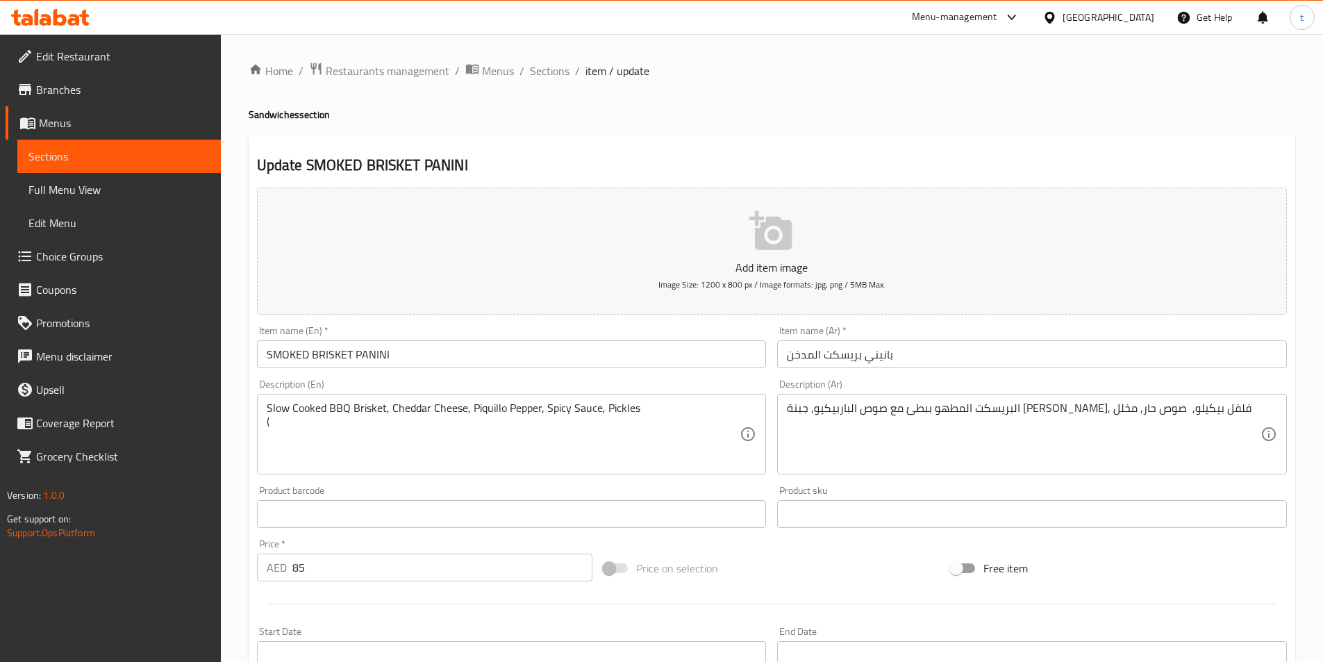
click at [345, 440] on textarea "Slow Cooked BBQ Brisket, Cheddar Cheese, Piquillo Pepper, Spicy Sauce, Pickles (" at bounding box center [504, 434] width 474 height 66
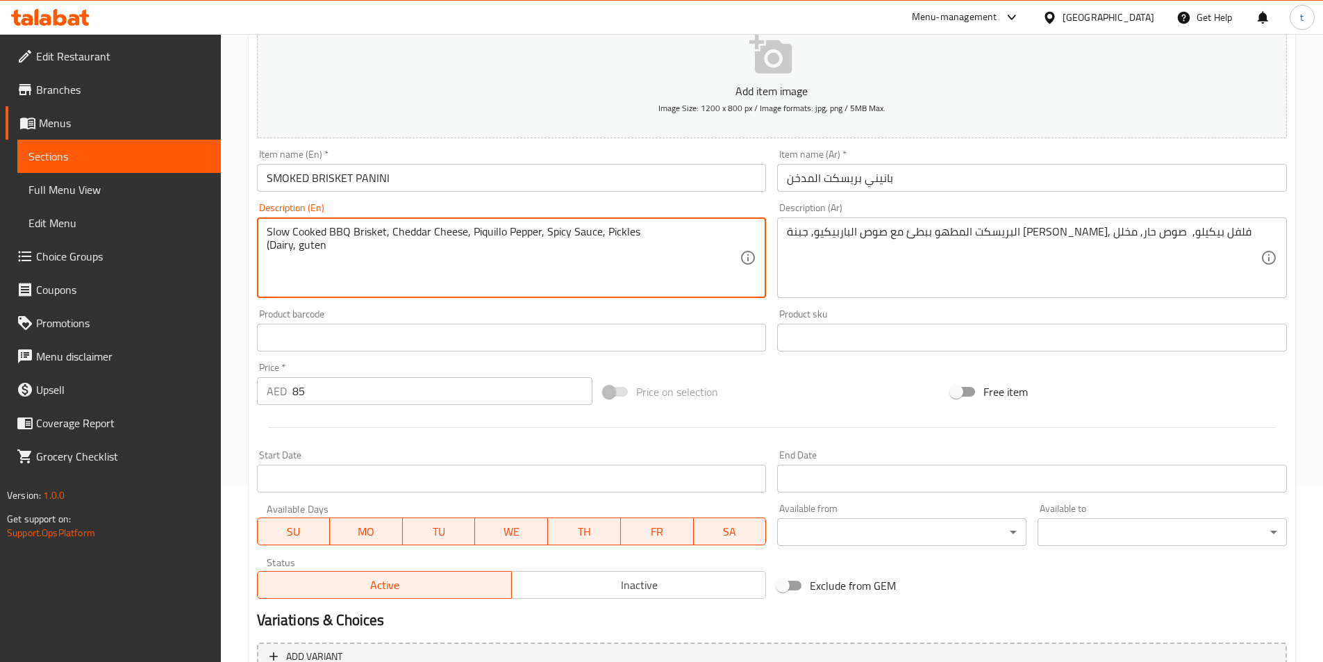
scroll to position [208, 0]
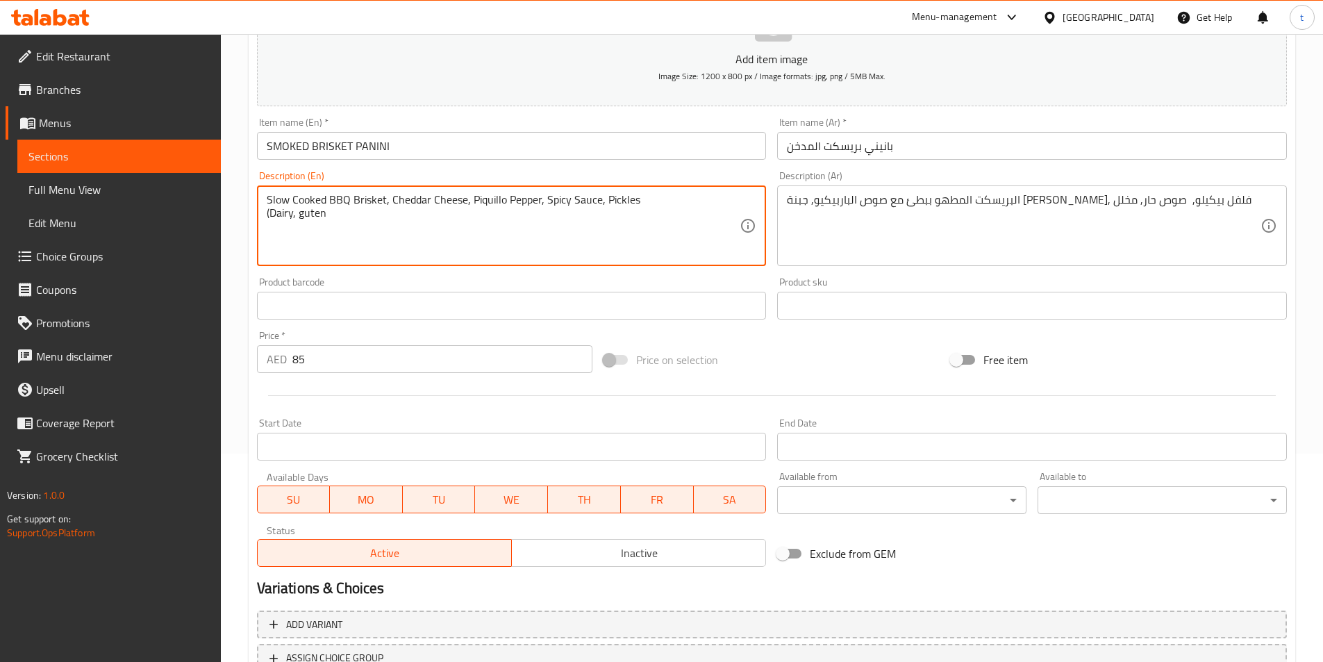
click at [303, 214] on textarea "Slow Cooked BBQ Brisket, Cheddar Cheese, Piquillo Pepper, Spicy Sauce, Pickles …" at bounding box center [504, 226] width 474 height 66
click at [392, 206] on textarea "Slow Cooked BBQ Brisket, Cheddar Cheese, Piquillo Pepper, Spicy Sauce, Pickles …" at bounding box center [504, 226] width 474 height 66
click at [367, 225] on textarea "Slow Cooked BBQ Brisket, Cheddar Cheese, Piquillo Pepper, Spicy Sauce, Pickles …" at bounding box center [504, 226] width 474 height 66
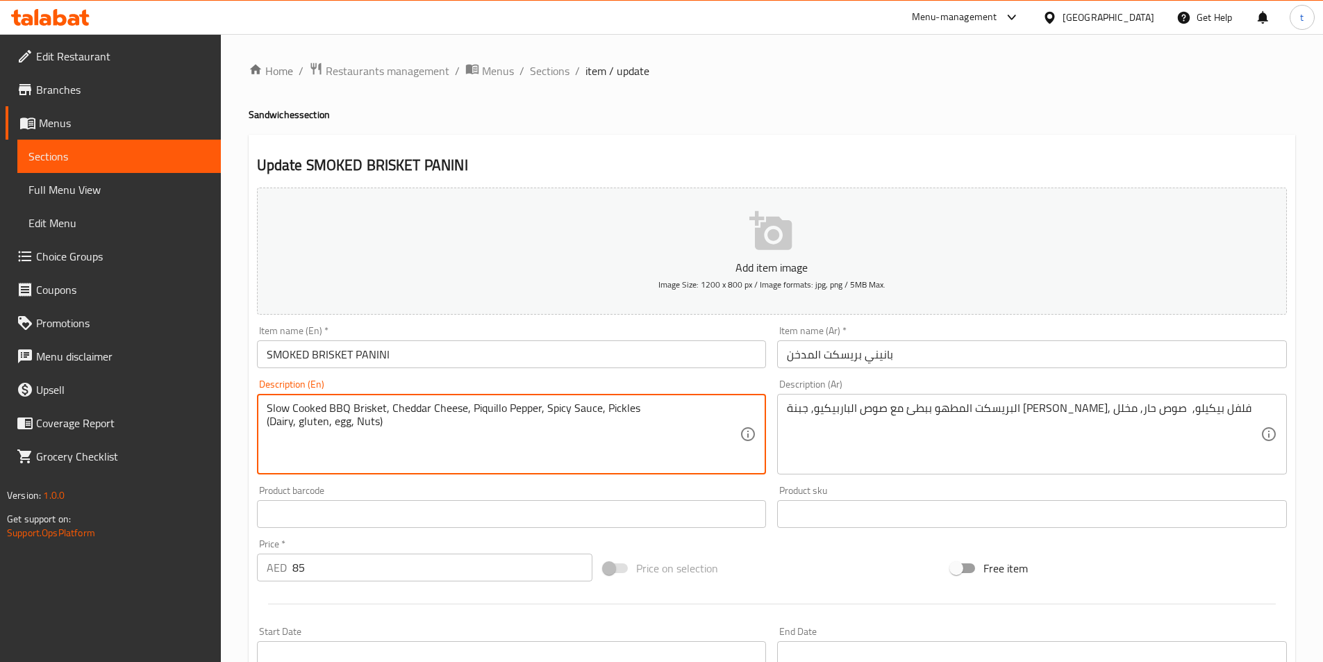
scroll to position [320, 0]
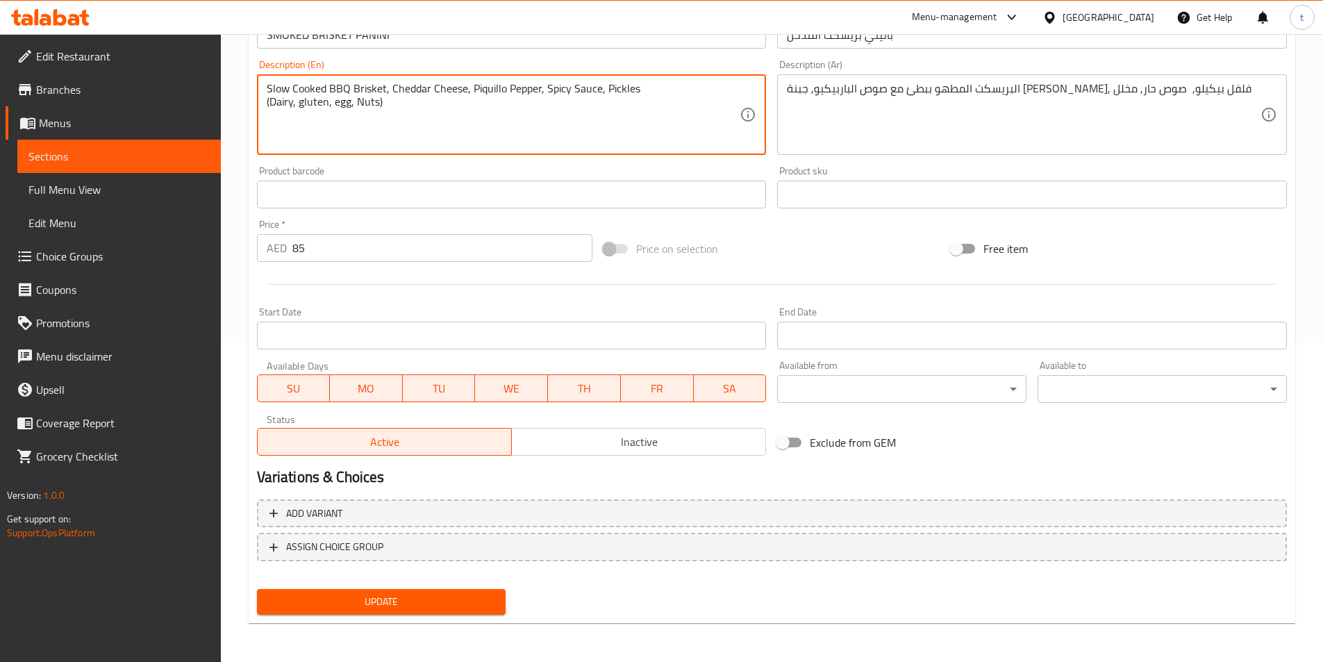
type textarea "Slow Cooked BBQ Brisket, Cheddar Cheese, Piquillo Pepper, Spicy Sauce, Pickles …"
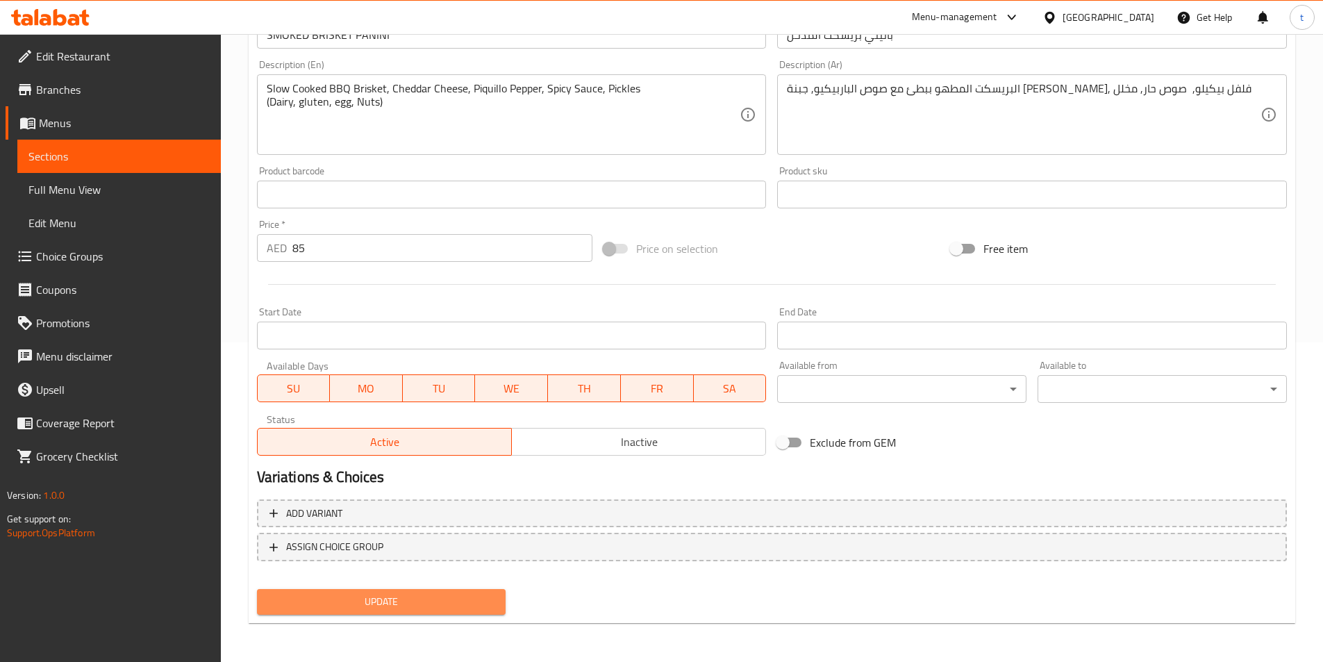
click at [399, 604] on span "Update" at bounding box center [381, 601] width 227 height 17
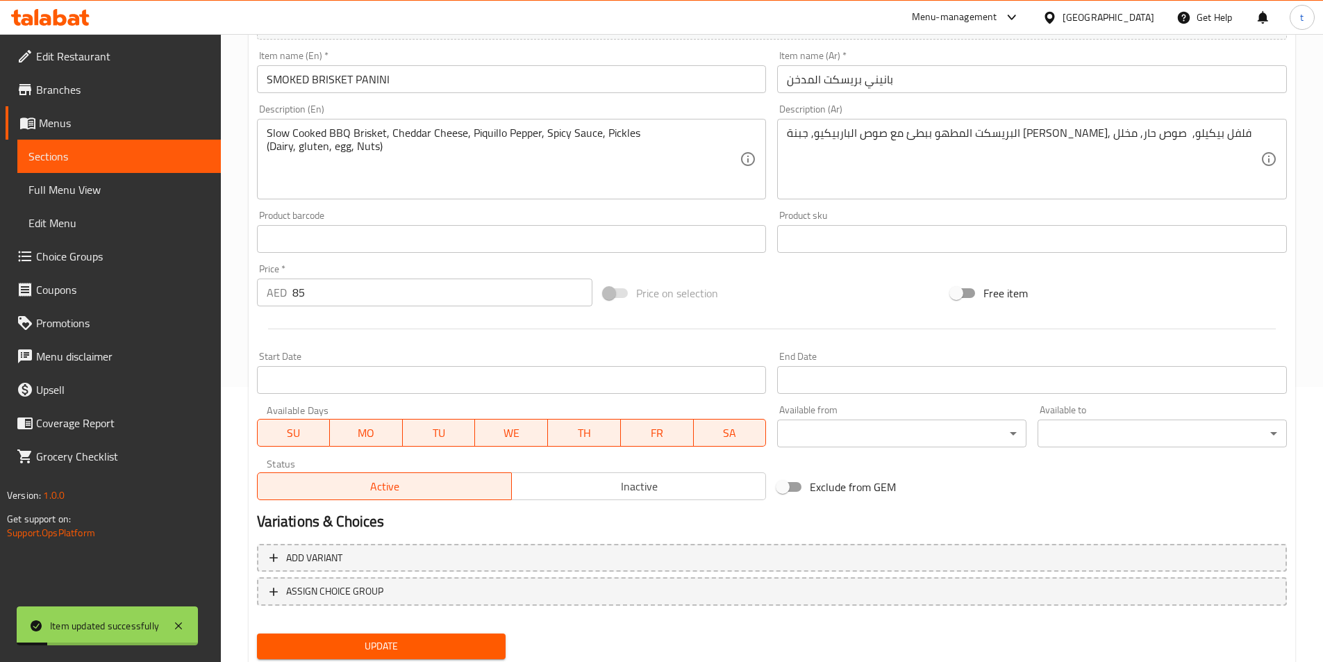
scroll to position [250, 0]
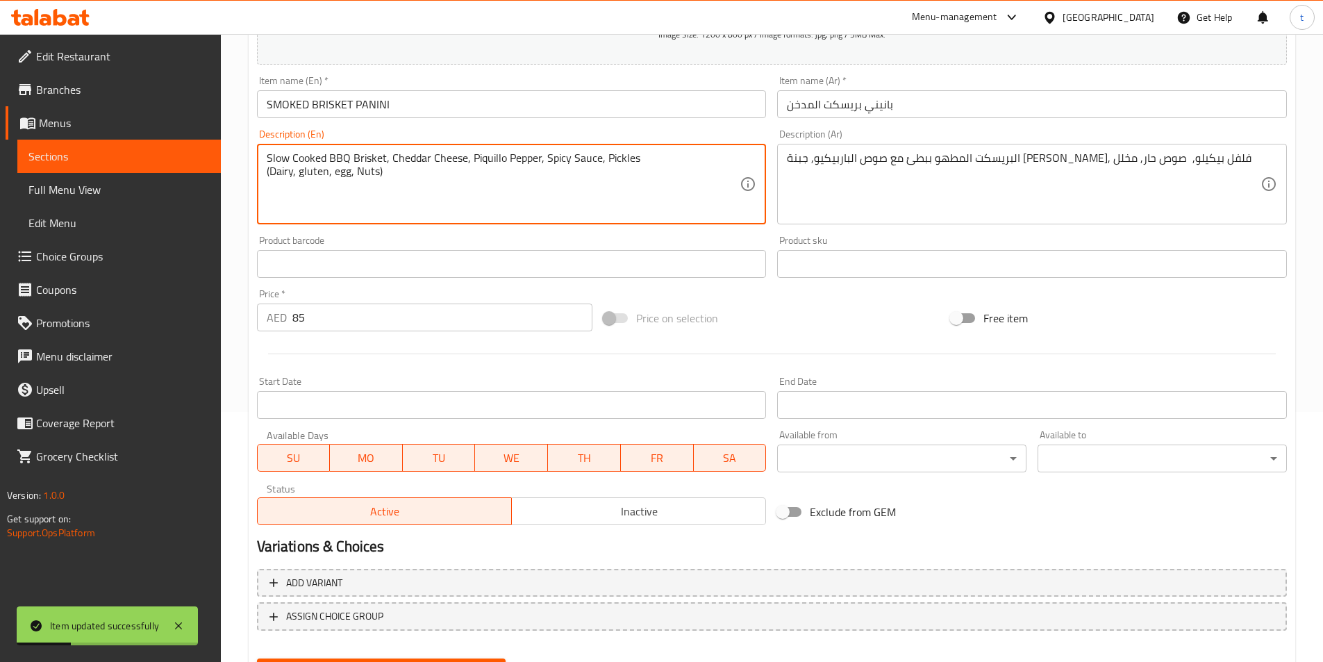
drag, startPoint x: 384, startPoint y: 179, endPoint x: 260, endPoint y: 183, distance: 123.7
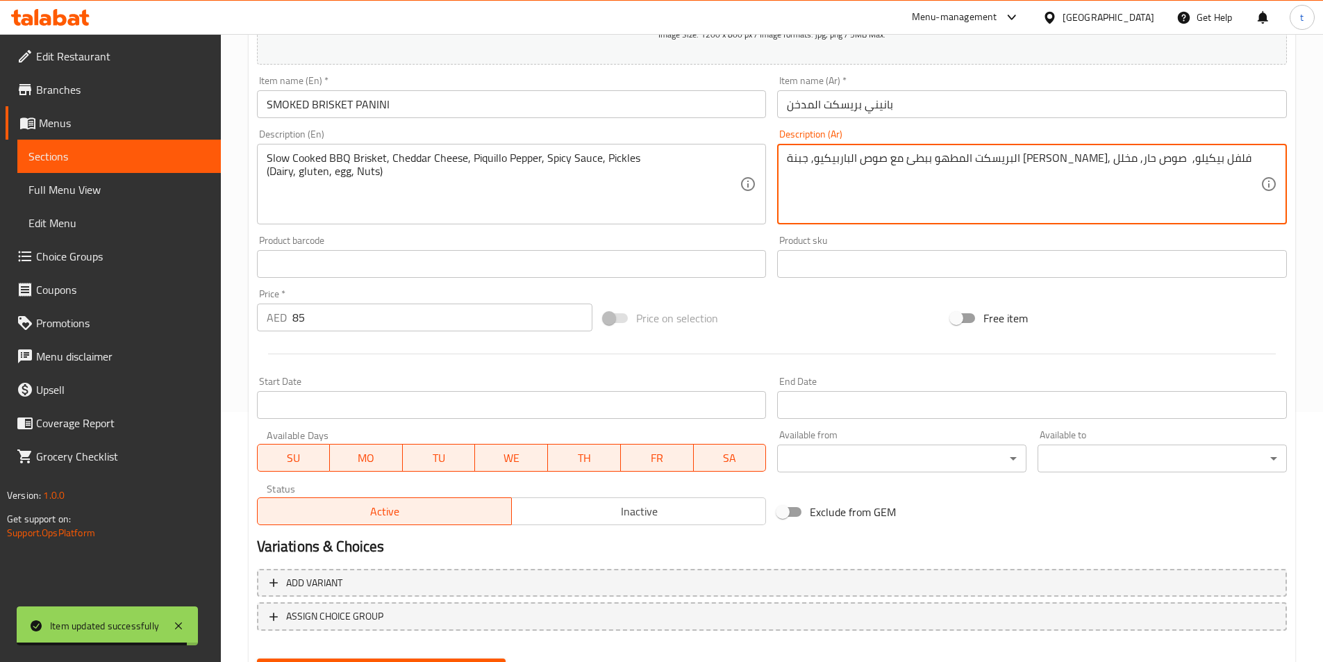
click at [1215, 157] on textarea "البريسكت المطهو ببطئ مع صوص الباربيكيو, جبنة الشيدر, فلفل بيكيلو, صوص حار, مخلل" at bounding box center [1024, 184] width 474 height 66
paste textarea "(منتجات الألبان، الجلوتين، البيض، المكسرات)"
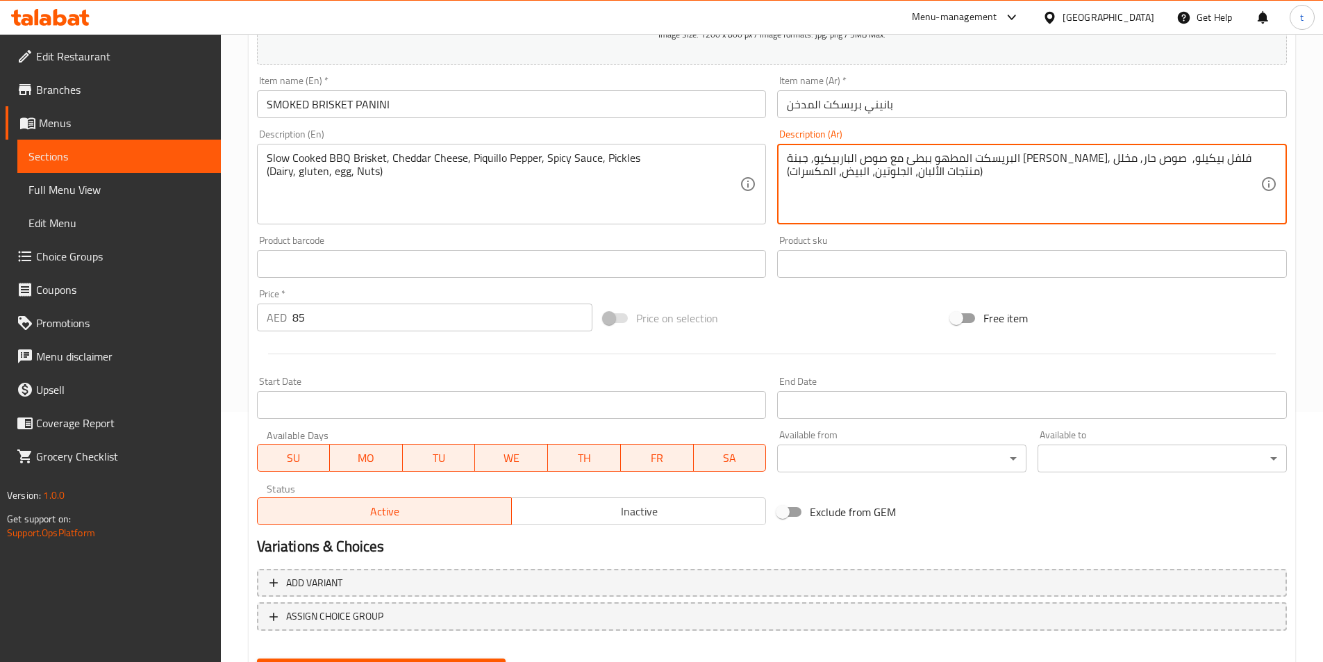
scroll to position [320, 0]
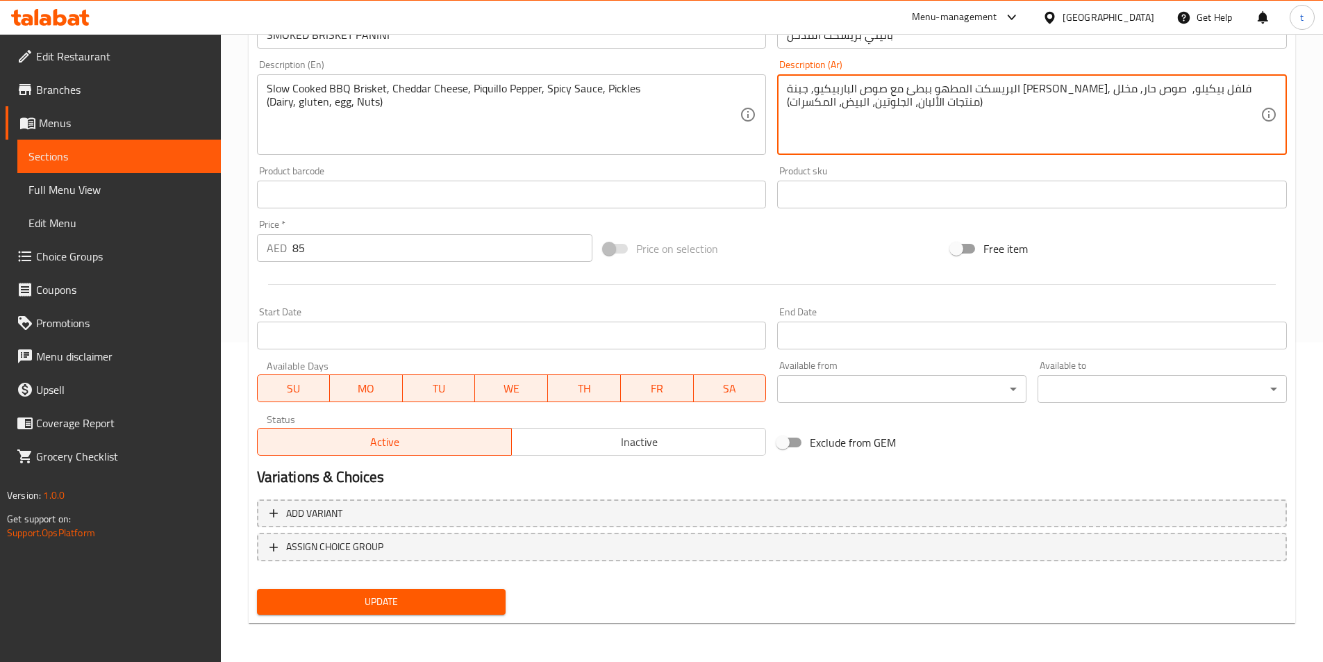
type textarea "البريسكت المطهو ببطئ مع صوص الباربيكيو, جبنة الشيدر, فلفل بيكيلو, صوص حار, مخلل…"
click at [464, 592] on button "Update" at bounding box center [381, 602] width 249 height 26
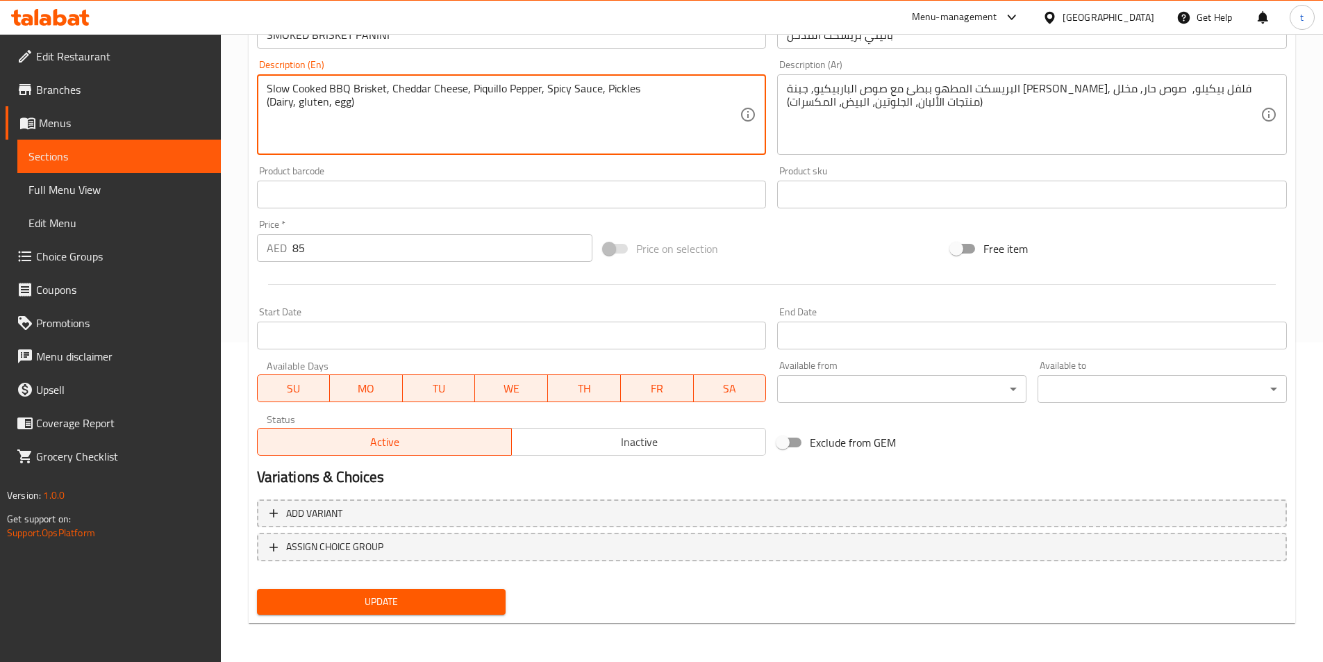
type textarea "Slow Cooked BBQ Brisket, Cheddar Cheese, Piquillo Pepper, Spicy Sauce, Pickles …"
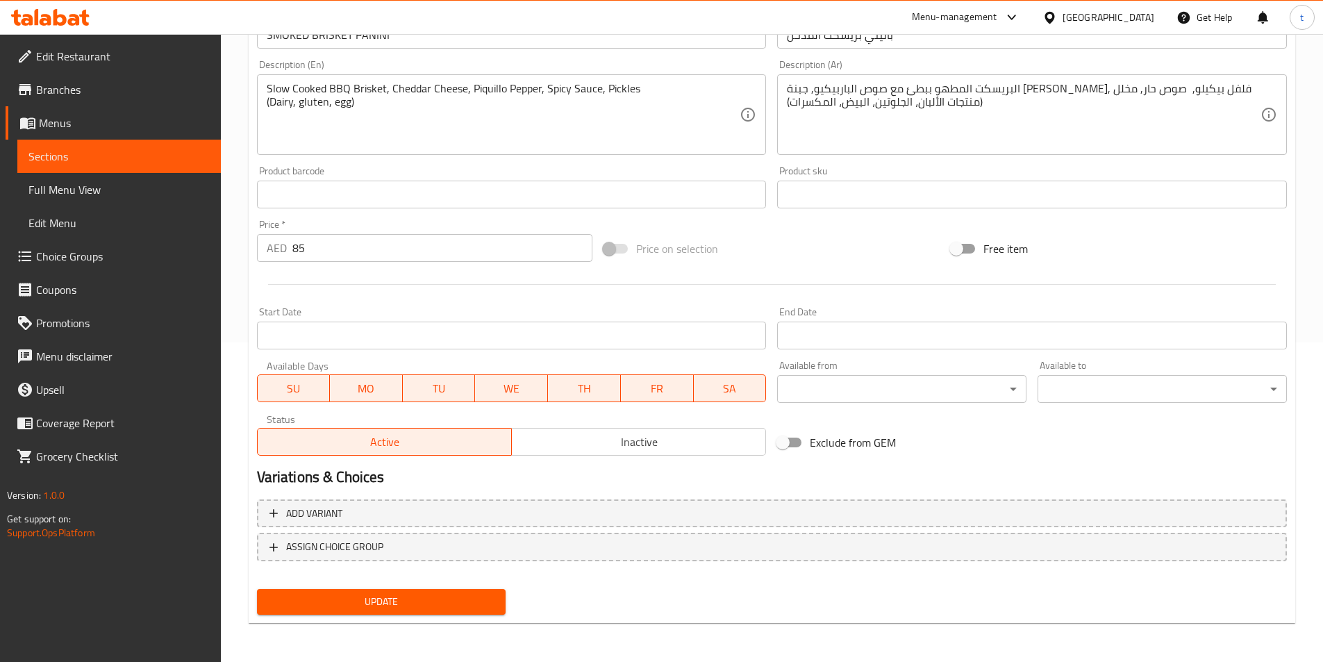
drag, startPoint x: 786, startPoint y: 101, endPoint x: 801, endPoint y: 113, distance: 18.8
click at [801, 113] on div "البريسكت المطهو ببطئ مع صوص الباربيكيو, جبنة الشيدر, فلفل بيكيلو, صوص حار, مخلل…" at bounding box center [1032, 114] width 510 height 81
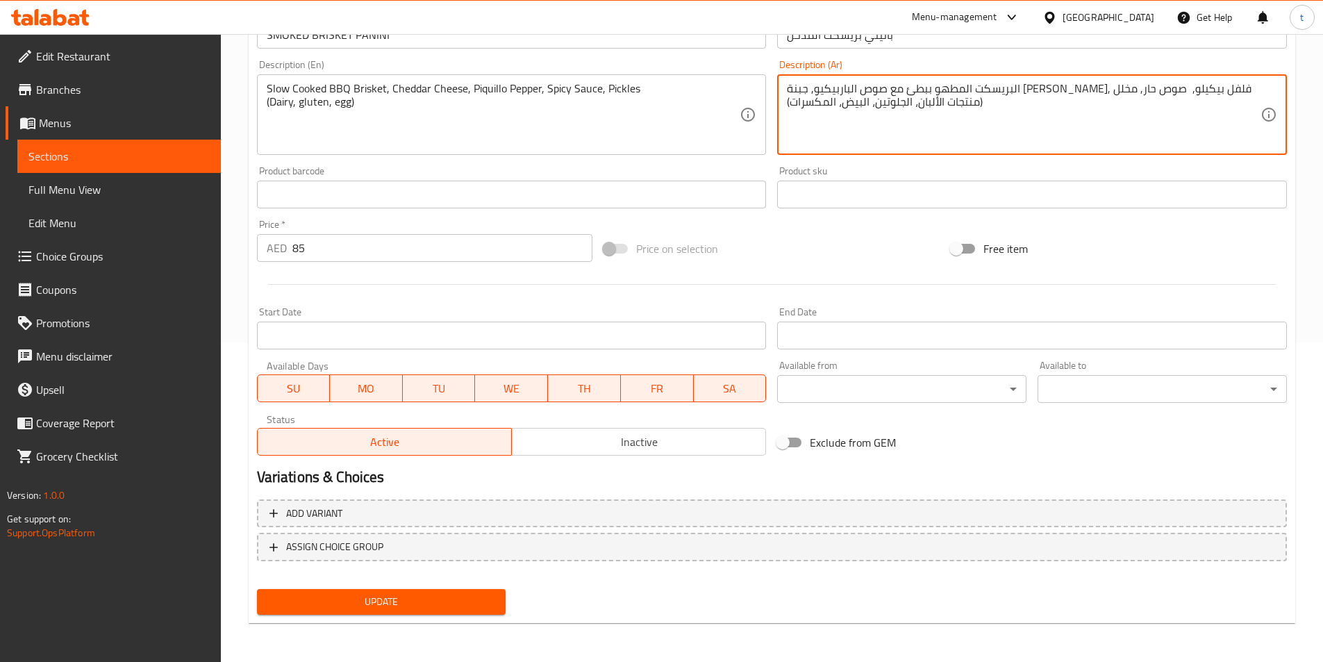
drag, startPoint x: 787, startPoint y: 100, endPoint x: 806, endPoint y: 103, distance: 19.6
click at [806, 103] on textarea "البريسكت المطهو ببطئ مع صوص الباربيكيو, جبنة الشيدر, فلفل بيكيلو, صوص حار, مخلل…" at bounding box center [1024, 115] width 474 height 66
click at [818, 102] on textarea "البريسكت المطهو ببطئ مع صوص الباربيكيو, جبنة الشيدر, فلفل بيكيلو, صوص حار, مخلل…" at bounding box center [1024, 115] width 474 height 66
click at [836, 106] on textarea "البريسكت المطهو ببطئ مع صوص الباربيكيو, جبنة الشيدر, فلفل بيكيلو, صوص حار, مخلل…" at bounding box center [1024, 115] width 474 height 66
drag, startPoint x: 838, startPoint y: 101, endPoint x: 794, endPoint y: 103, distance: 44.5
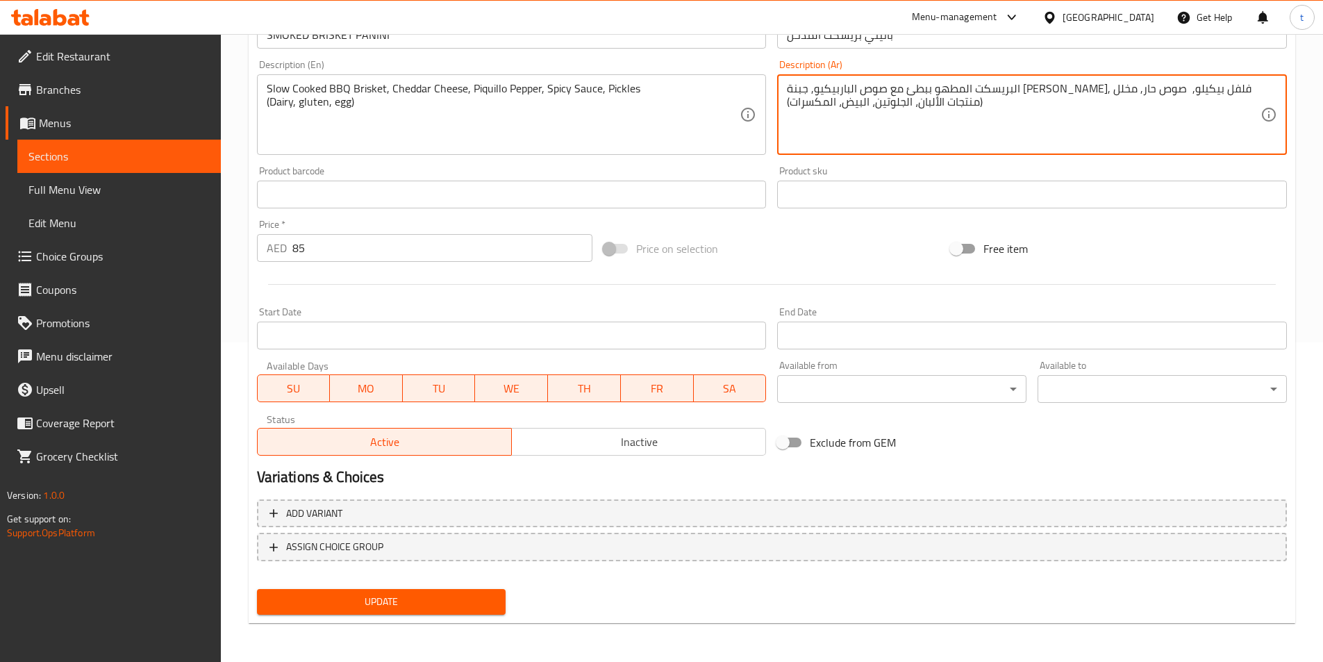
click at [794, 103] on textarea "البريسكت المطهو ببطئ مع صوص الباربيكيو, جبنة الشيدر, فلفل بيكيلو, صوص حار, مخلل…" at bounding box center [1024, 115] width 474 height 66
type textarea "البريسكت المطهو ببطئ مع صوص الباربيكيو, جبنة الشيدر, فلفل بيكيلو, صوص حار, مخلل…"
click at [448, 604] on span "Update" at bounding box center [381, 601] width 227 height 17
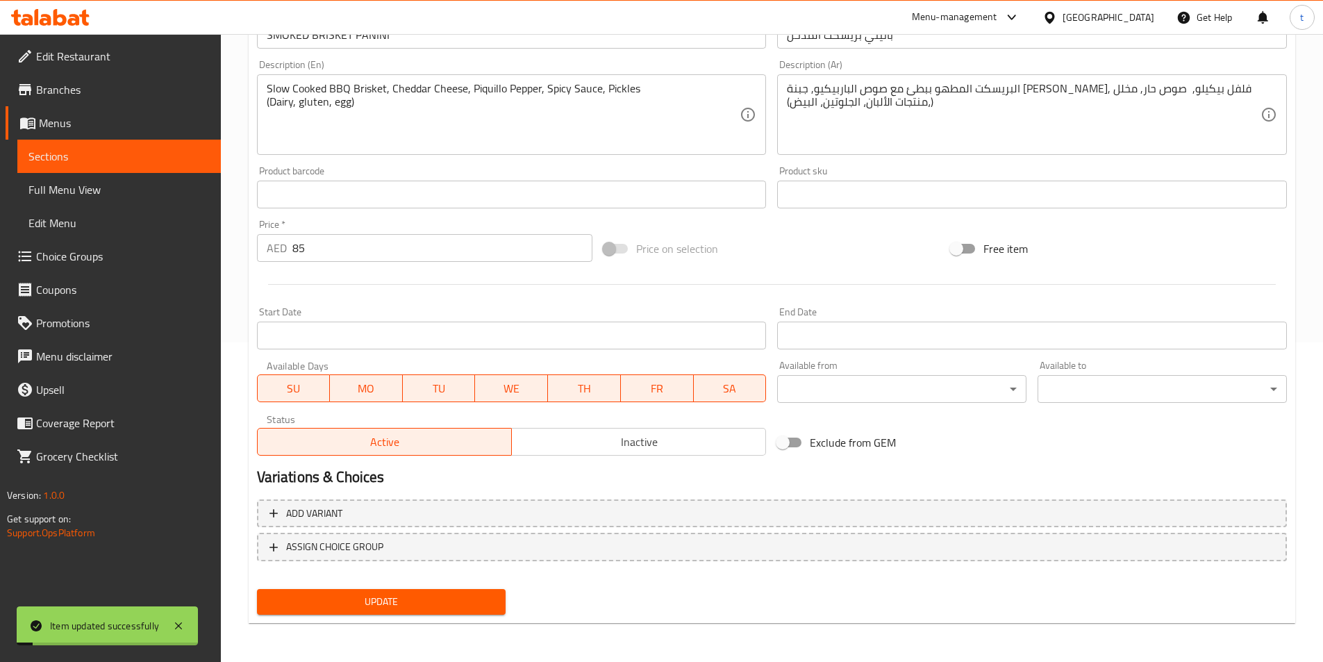
click at [134, 156] on span "Sections" at bounding box center [118, 156] width 181 height 17
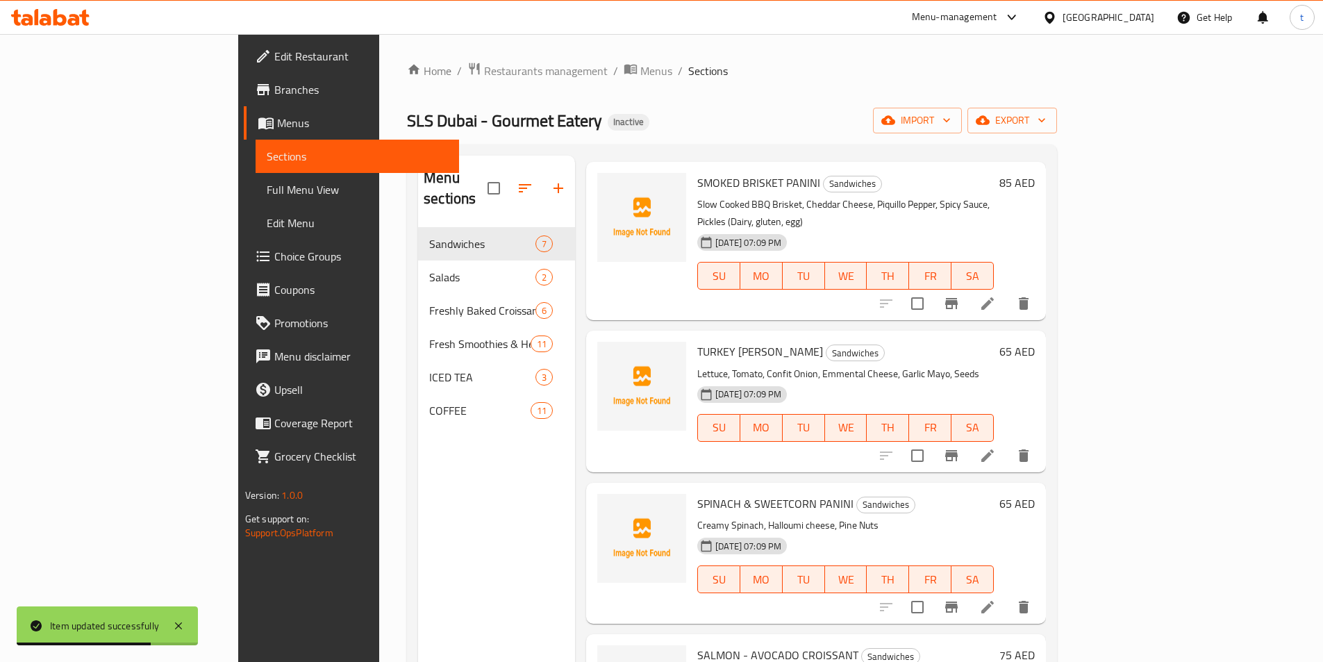
scroll to position [417, 0]
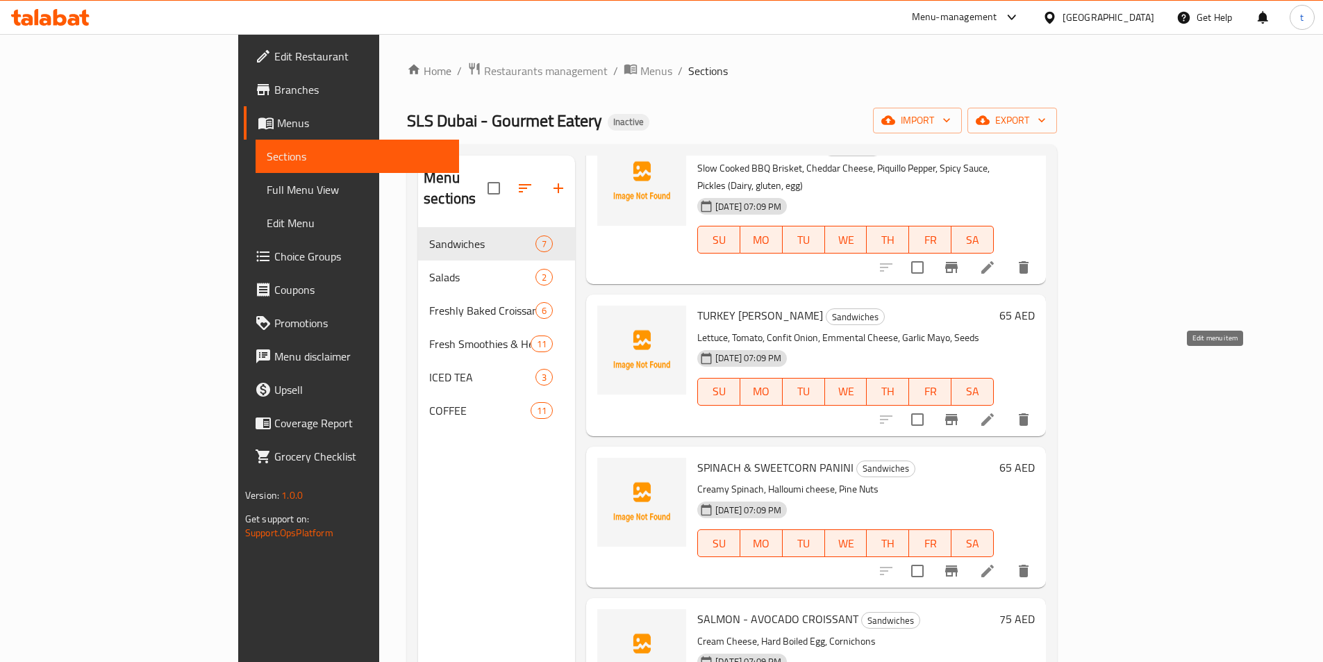
click at [996, 411] on icon at bounding box center [987, 419] width 17 height 17
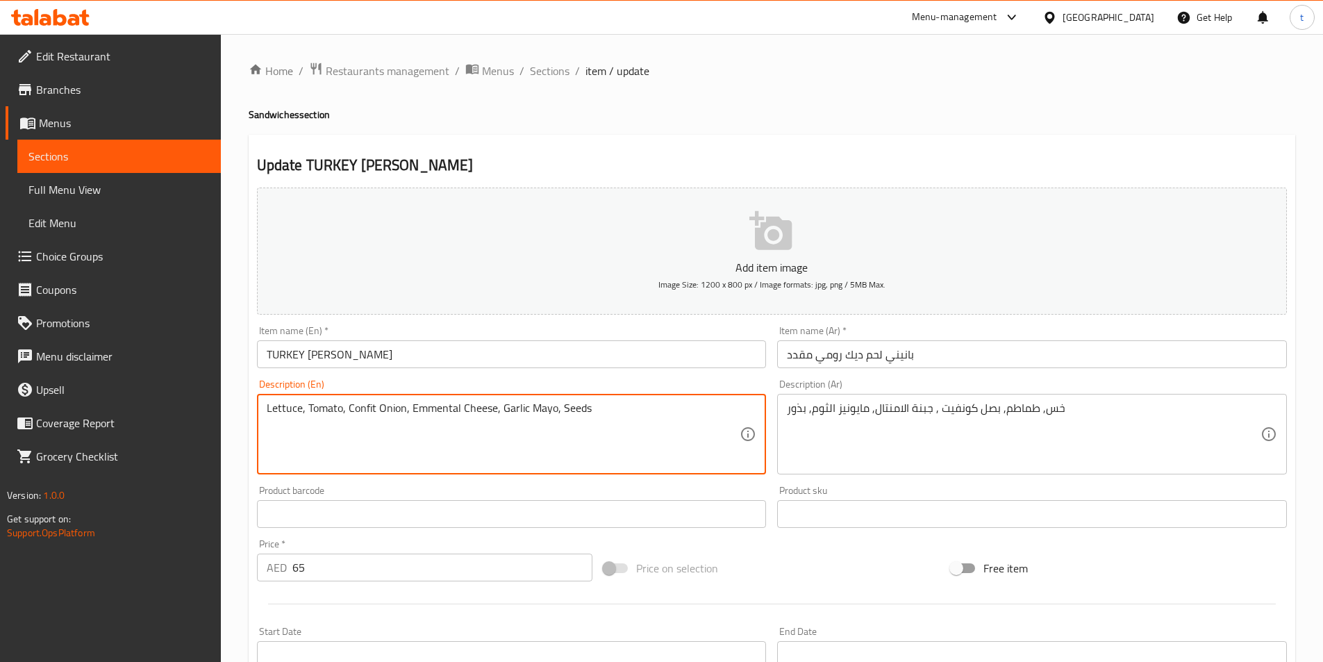
click at [617, 432] on textarea "Lettuce, Tomato, Confit Onion, Emmental Cheese, Garlic Mayo, Seeds" at bounding box center [504, 434] width 474 height 66
drag, startPoint x: 354, startPoint y: 426, endPoint x: 259, endPoint y: 418, distance: 95.5
click at [259, 418] on div "Lettuce, Tomato, Confit Onion, Emmental Cheese, Garlic Mayo, Seeds (gluten, dai…" at bounding box center [512, 434] width 510 height 81
type textarea "Lettuce, Tomato, Confit Onion, Emmental Cheese, Garlic Mayo, Seeds (gluten, dai…"
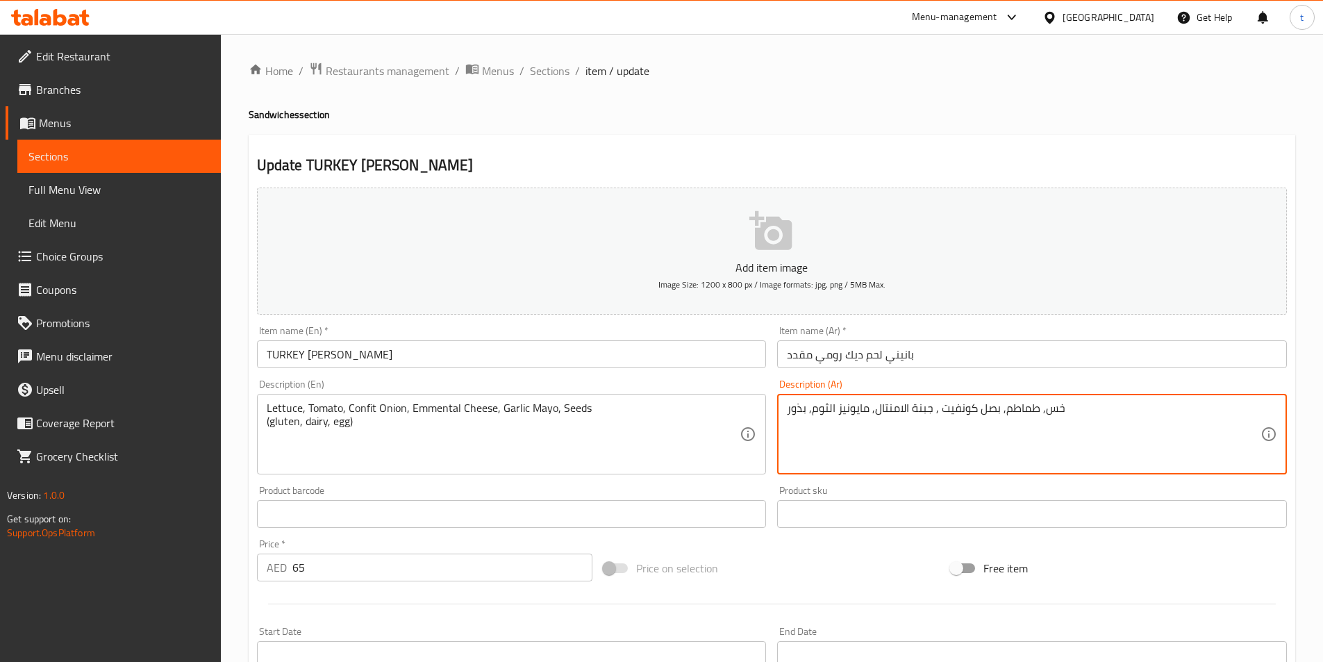
paste textarea "(الغلوتين، منتجات الألبان، البيض)"
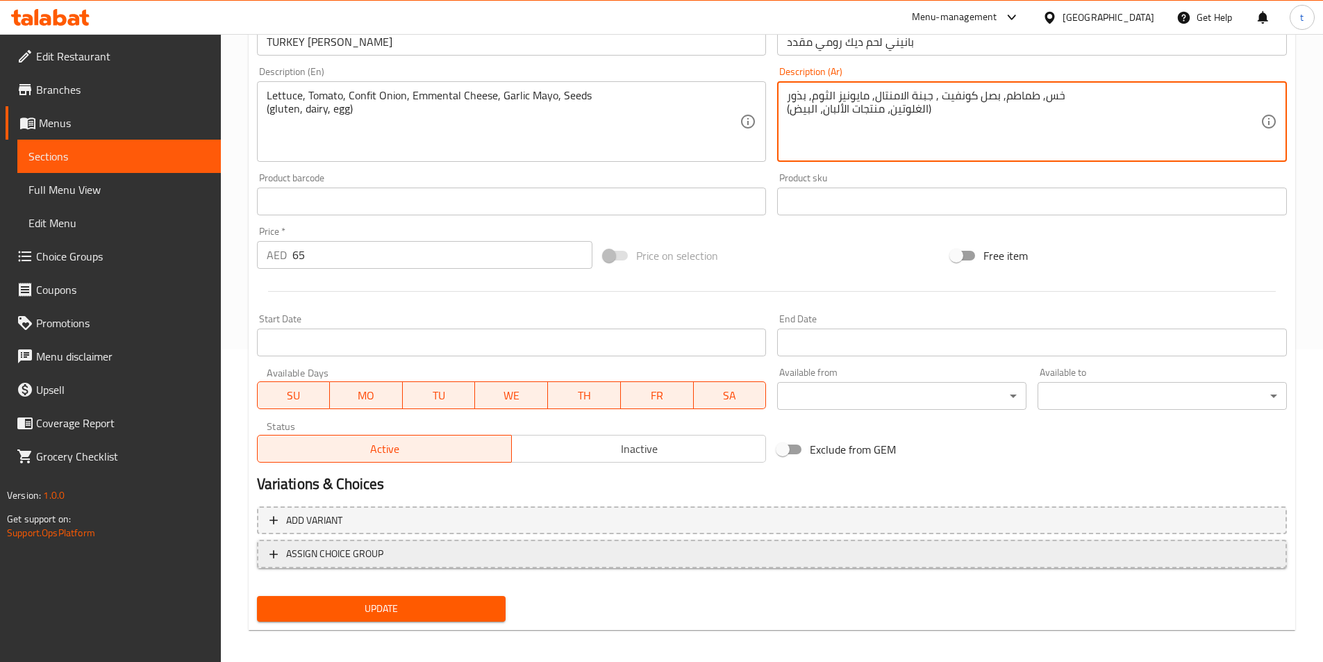
scroll to position [320, 0]
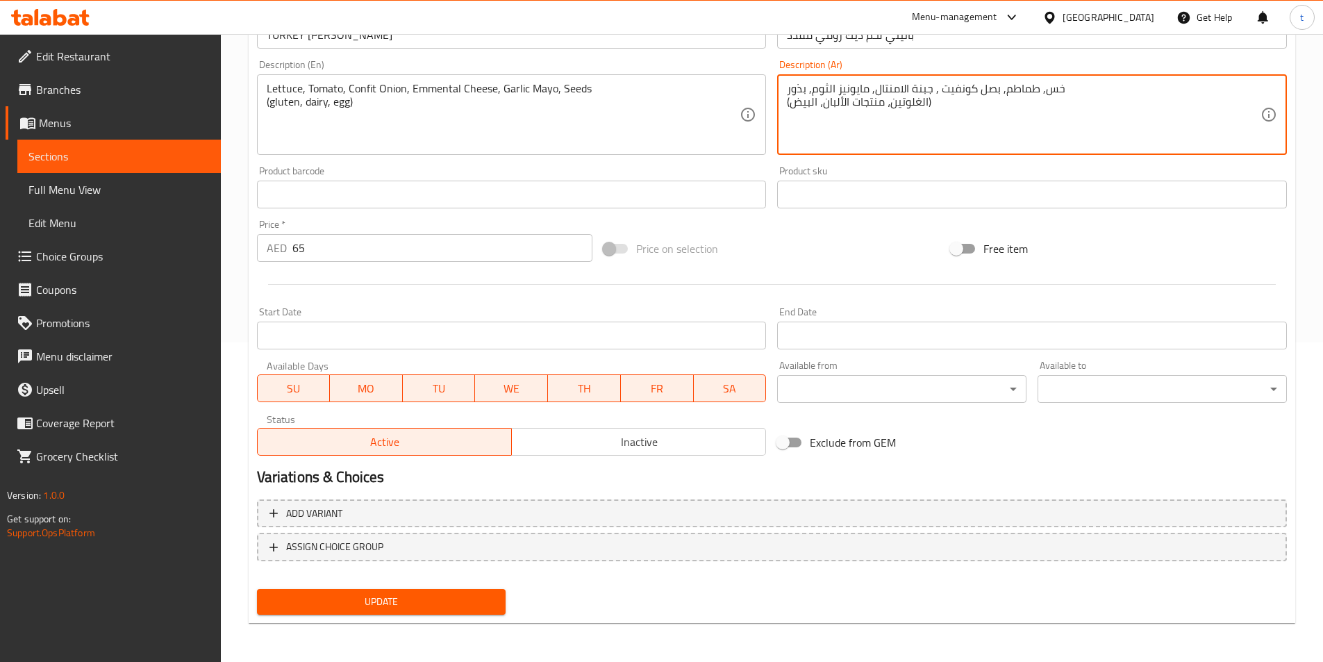
type textarea "خس, طماطم, بصل كونفيت , جبنة الامنتال, مايونيز الثوم, بذور (الغلوتين، منتجات ال…"
click at [488, 611] on button "Update" at bounding box center [381, 602] width 249 height 26
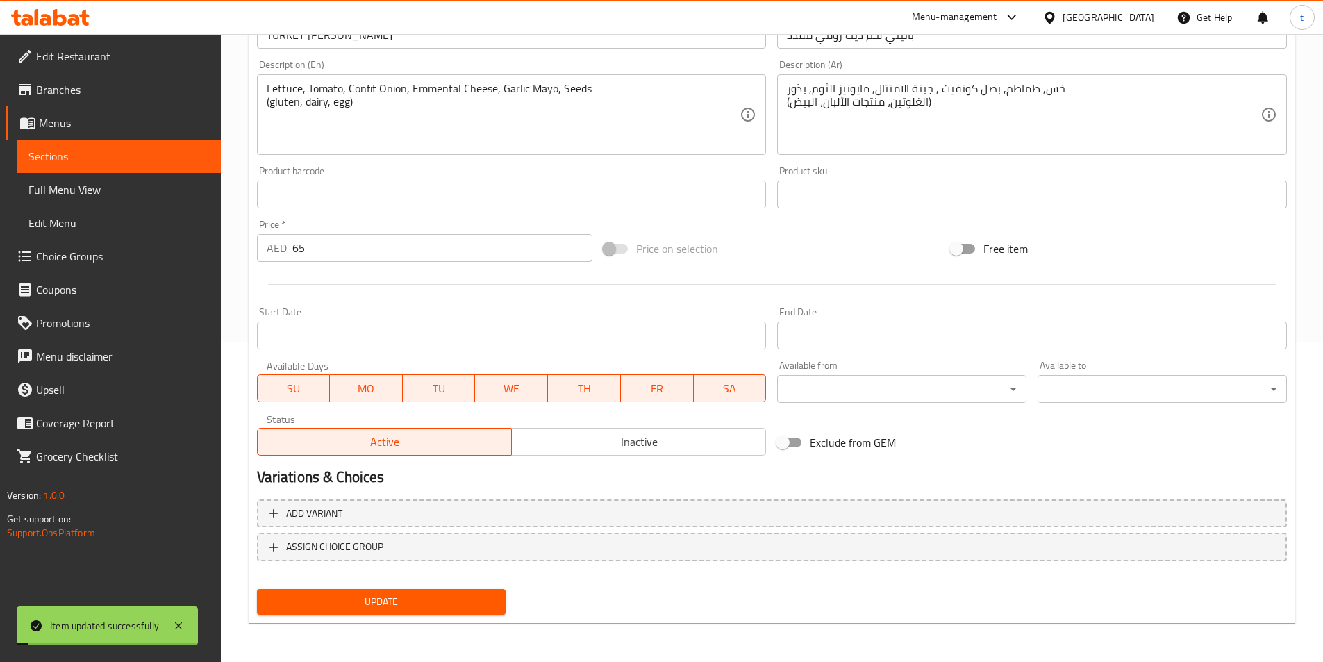
click at [168, 163] on span "Sections" at bounding box center [118, 156] width 181 height 17
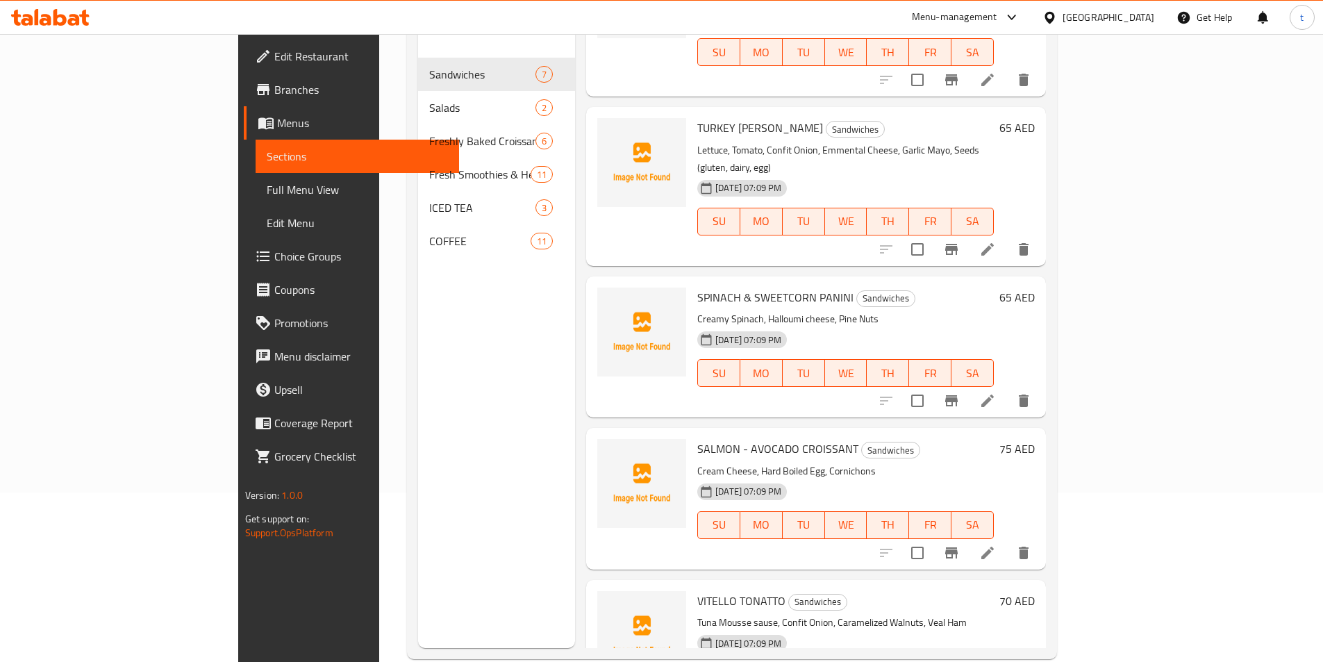
scroll to position [194, 0]
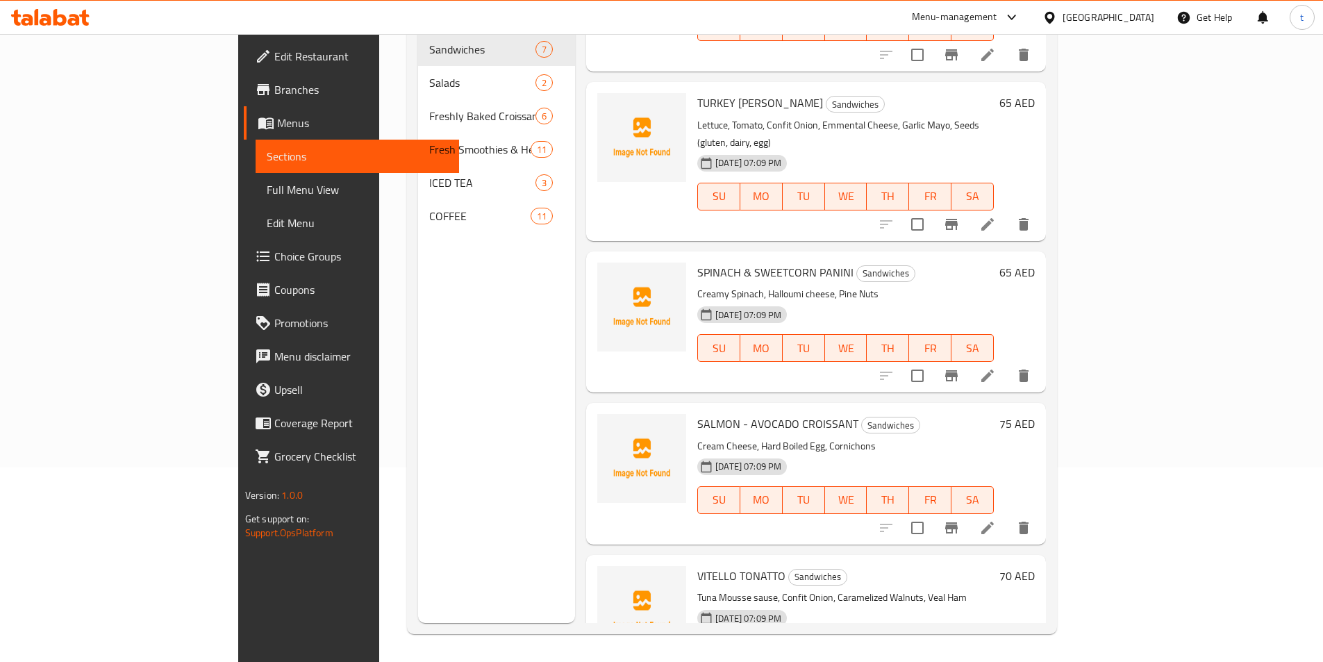
click at [996, 520] on icon at bounding box center [987, 528] width 17 height 17
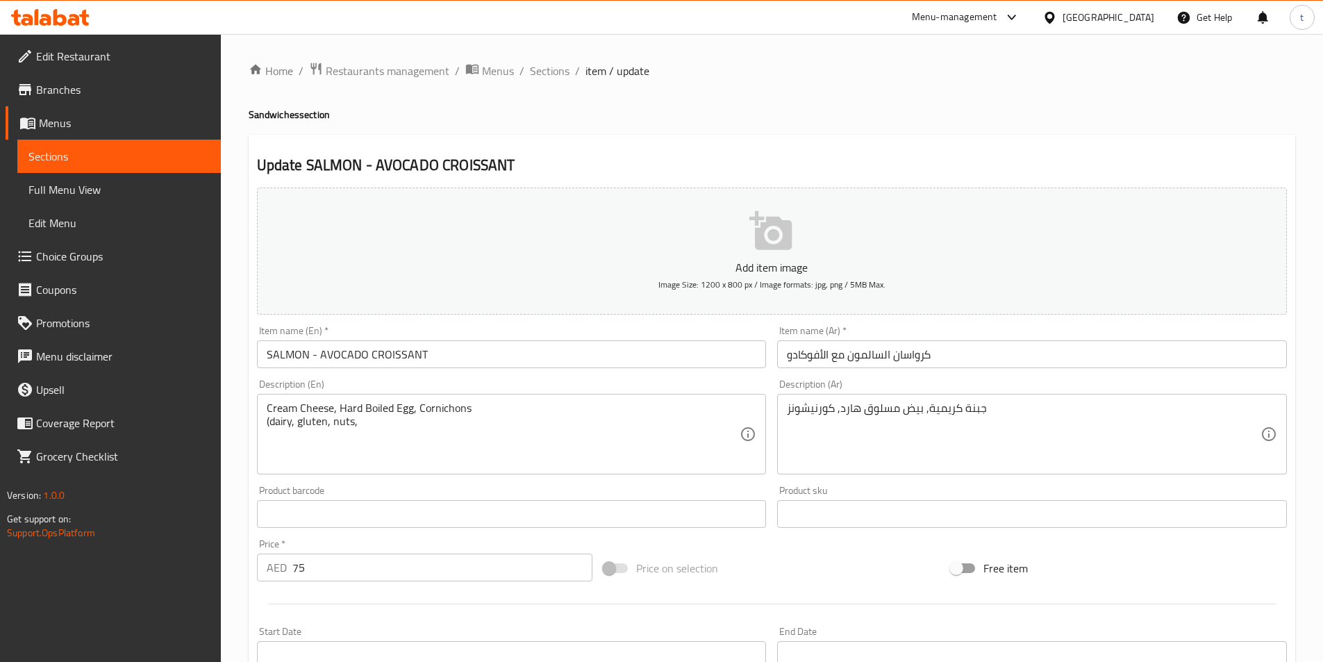
click at [380, 429] on textarea "Cream Cheese, Hard Boiled Egg, Cornichons (dairy, gluten, nuts," at bounding box center [504, 434] width 474 height 66
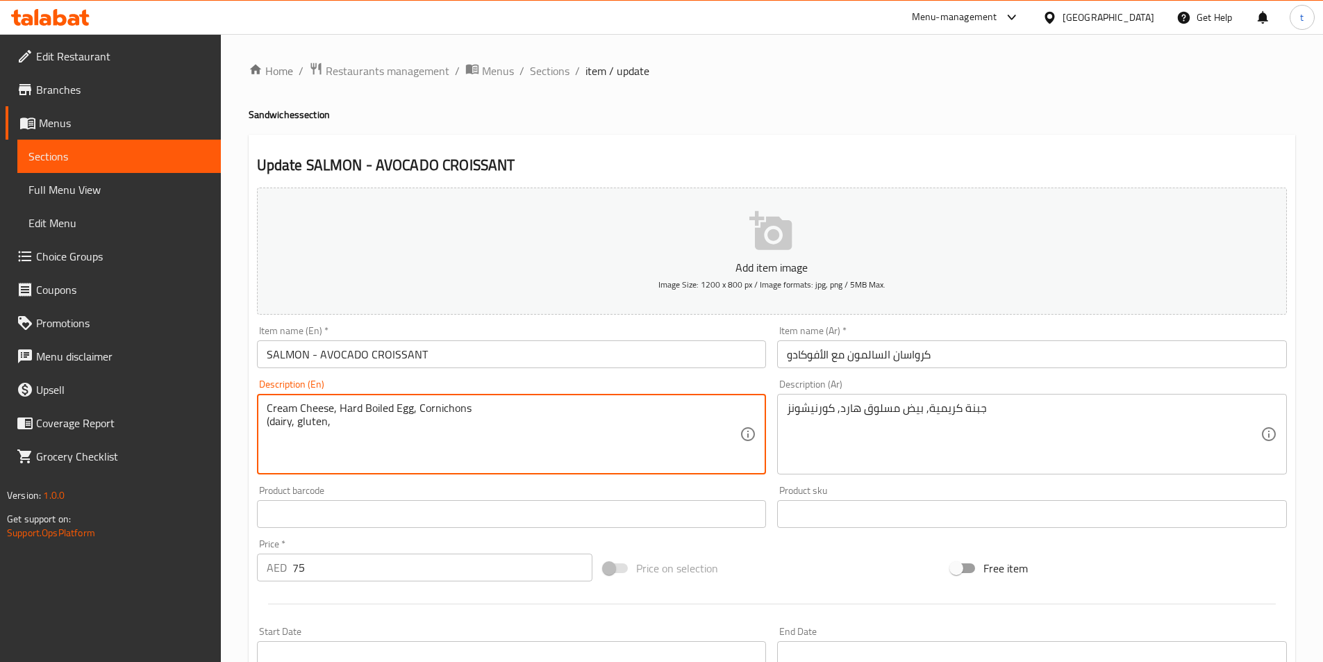
click at [372, 427] on textarea "Cream Cheese, Hard Boiled Egg, Cornichons (dairy, gluten," at bounding box center [504, 434] width 474 height 66
drag, startPoint x: 392, startPoint y: 424, endPoint x: 241, endPoint y: 417, distance: 150.9
click at [241, 417] on div "Home / Restaurants management / Menus / Sections / item / update Sandwiches sec…" at bounding box center [772, 507] width 1102 height 947
type textarea "Cream Cheese, Hard Boiled Egg, Cornichons (dairy, gluten, Egg, fish)"
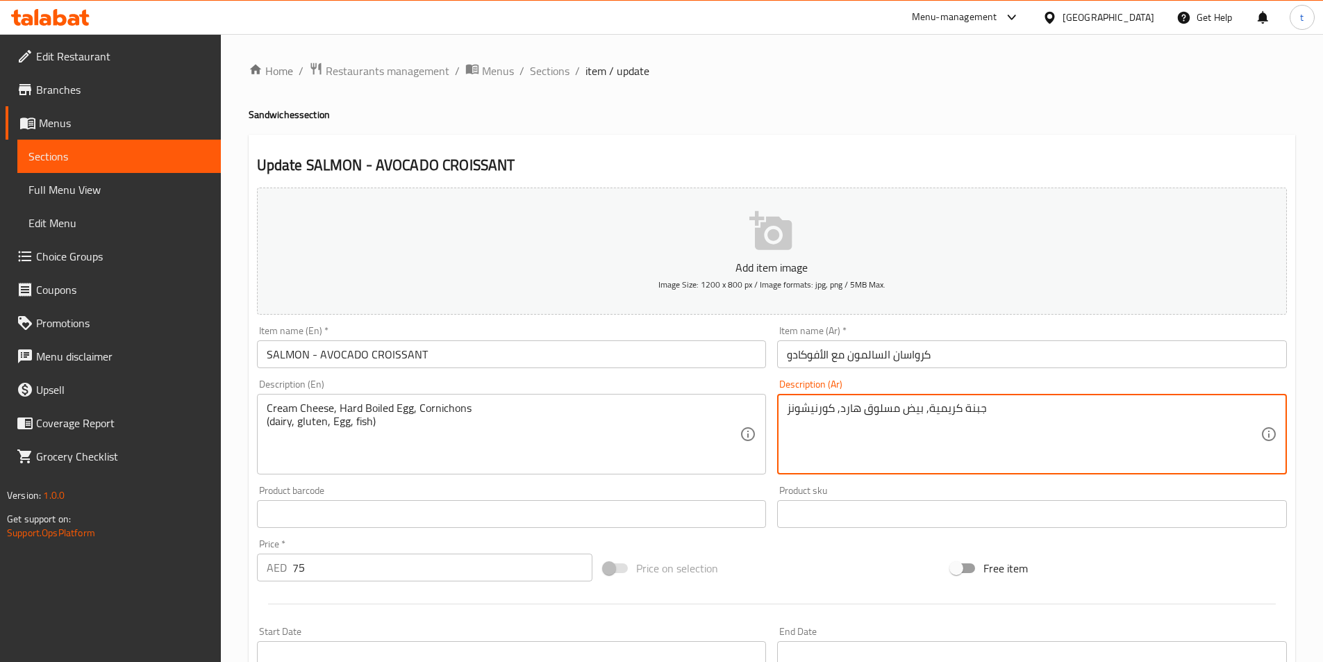
paste textarea "(منتجات الألبان، الجلوتين، البيض، الأسماك)"
type textarea "جبنة كريمية, بيض مسلوق هارد, كورنيشونز (منتجات الألبان، الجلوتين، البيض، الأسما…"
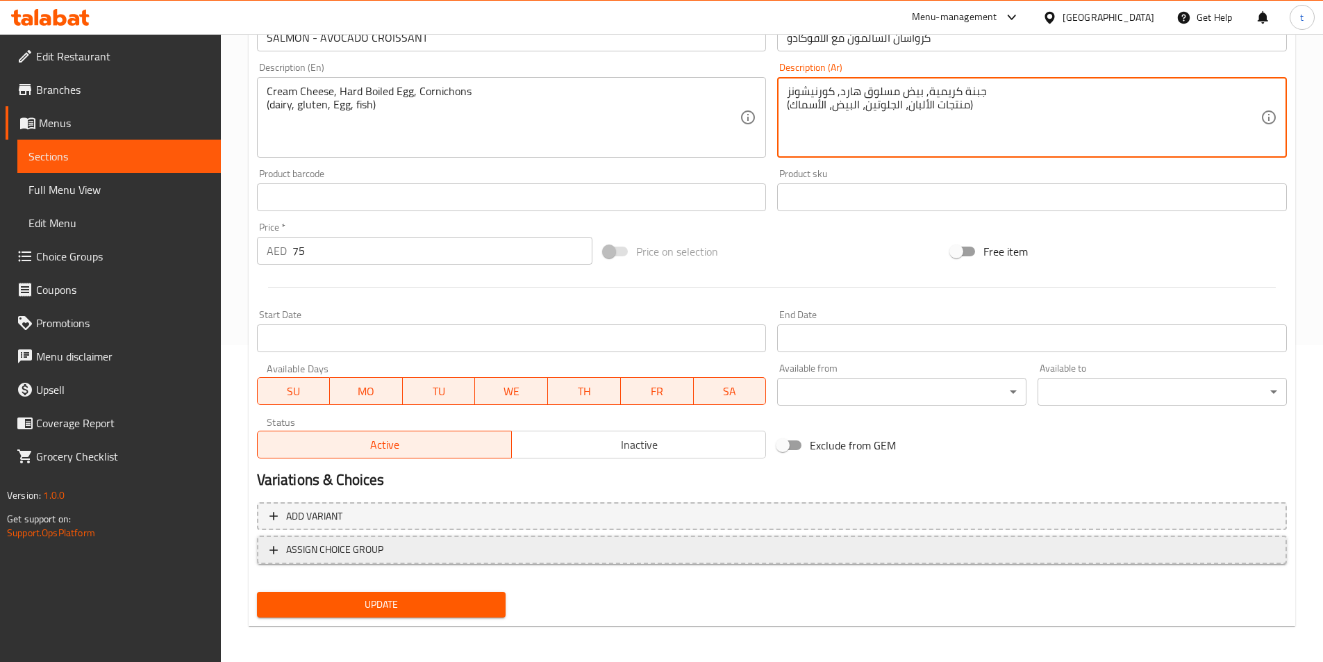
scroll to position [320, 0]
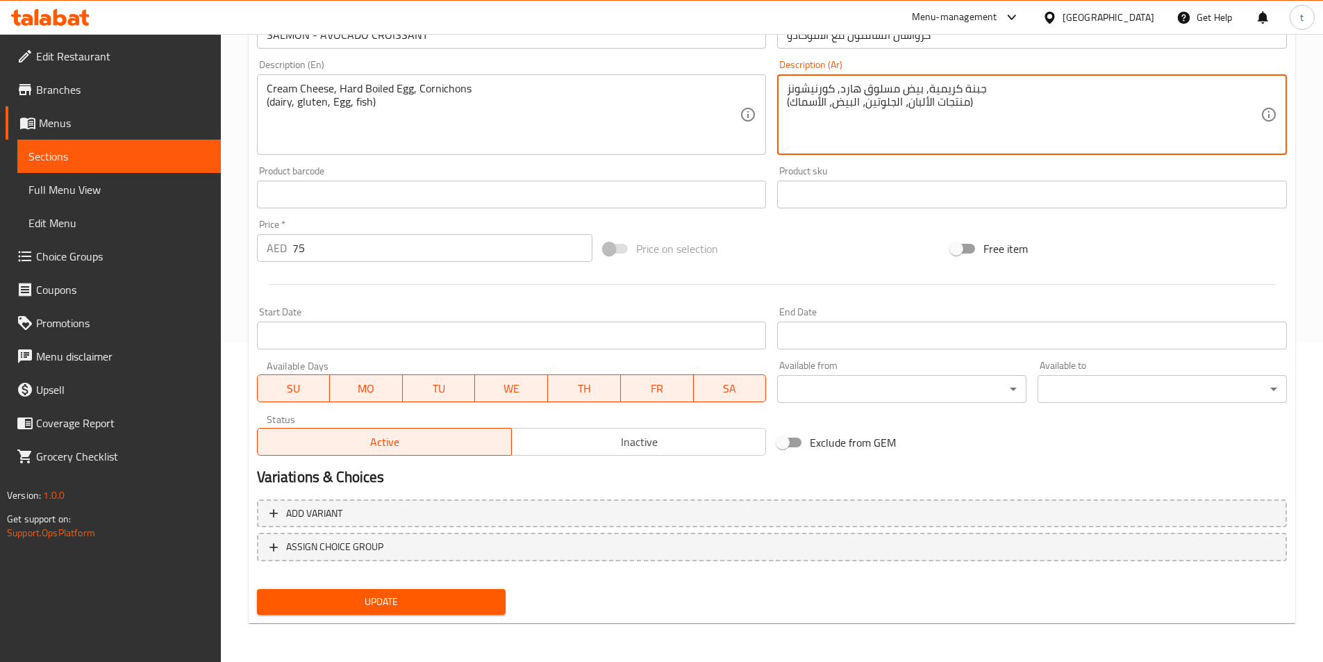
click at [415, 598] on span "Update" at bounding box center [381, 601] width 227 height 17
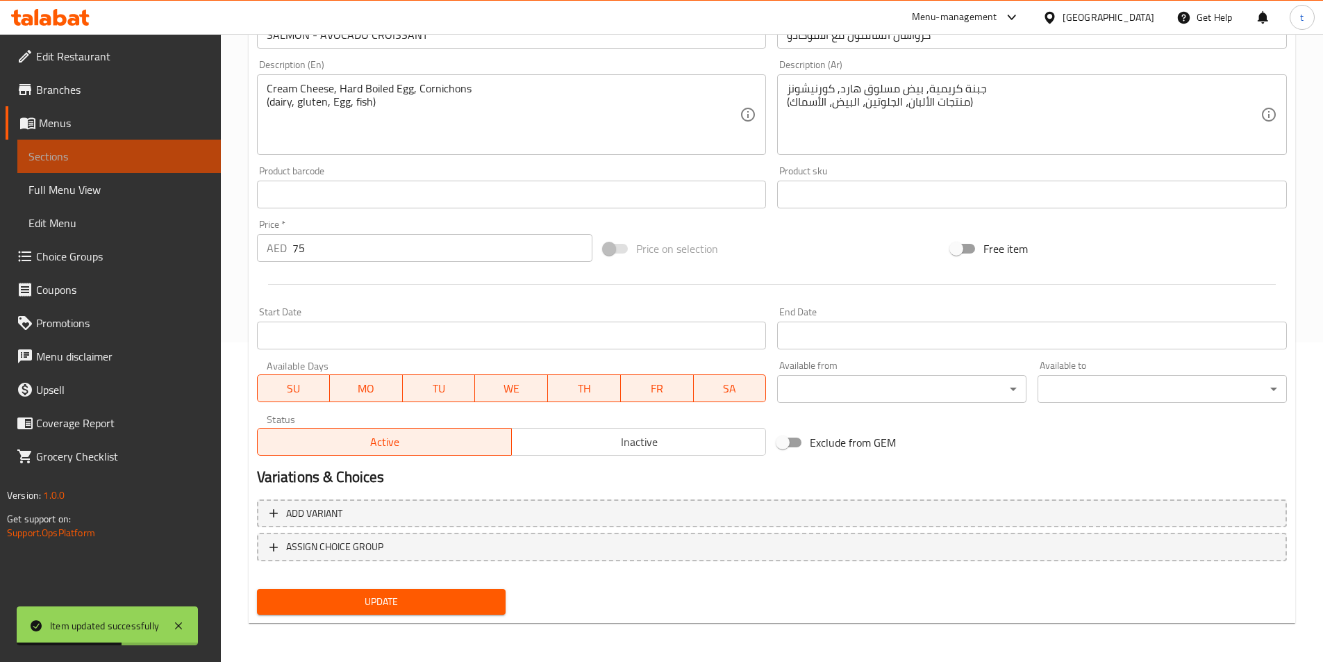
click at [159, 149] on span "Sections" at bounding box center [118, 156] width 181 height 17
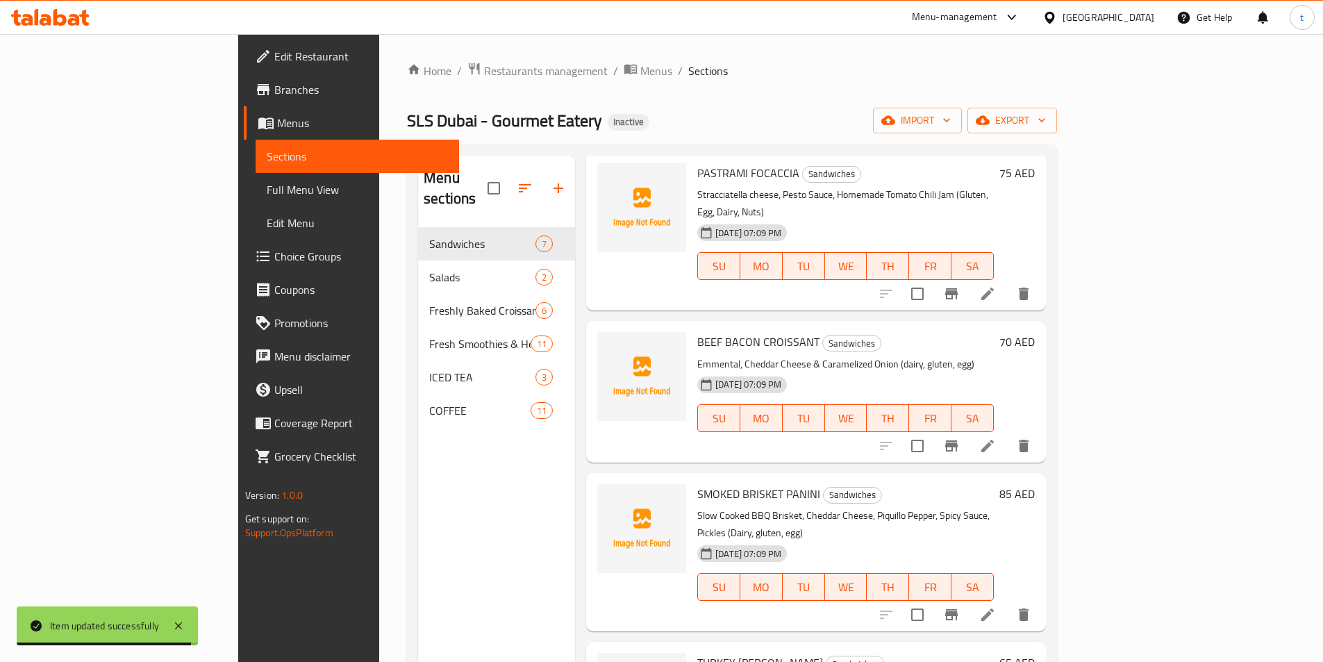
scroll to position [139, 0]
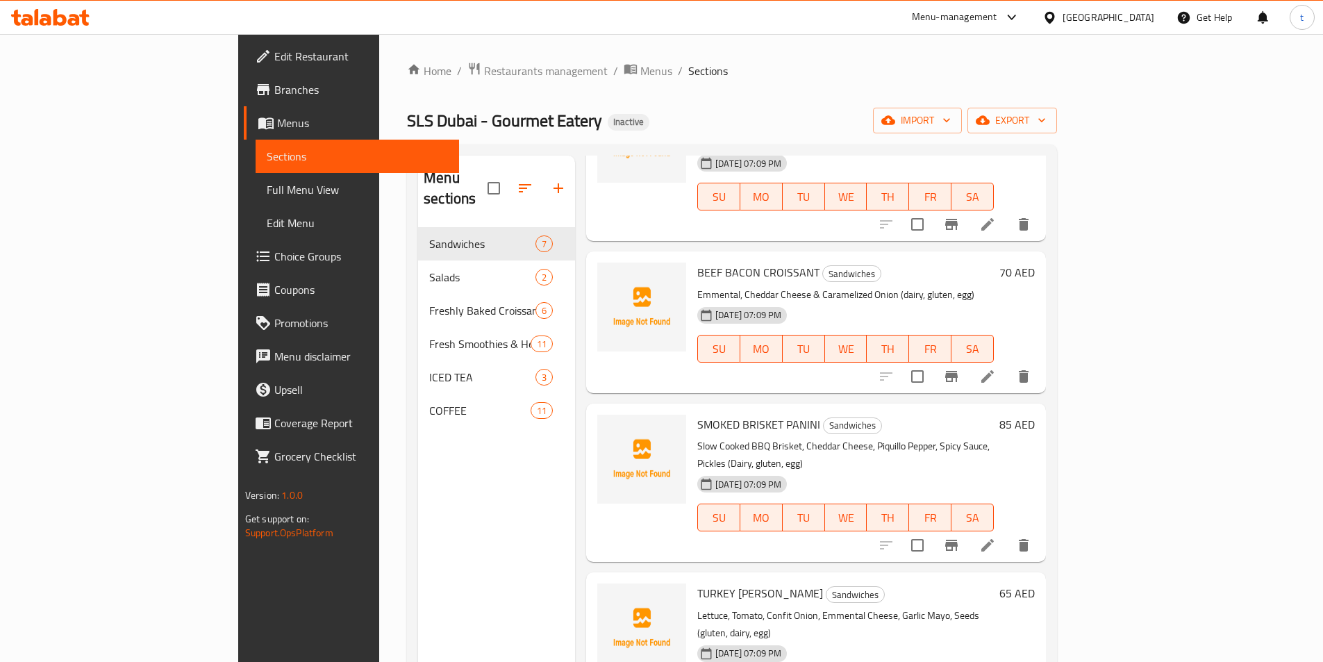
click at [1007, 533] on li at bounding box center [987, 545] width 39 height 25
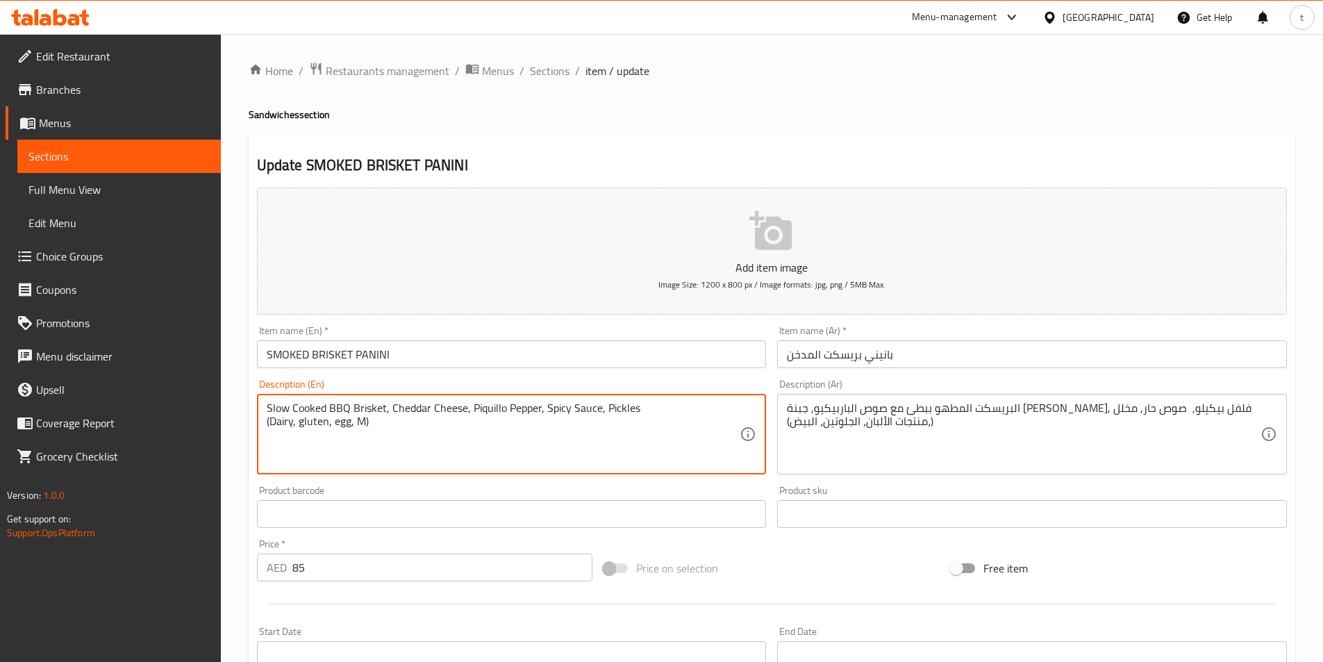
type textarea "Slow Cooked BBQ Brisket, Cheddar Cheese, Piquillo Pepper, Spicy Sauce, Pickles …"
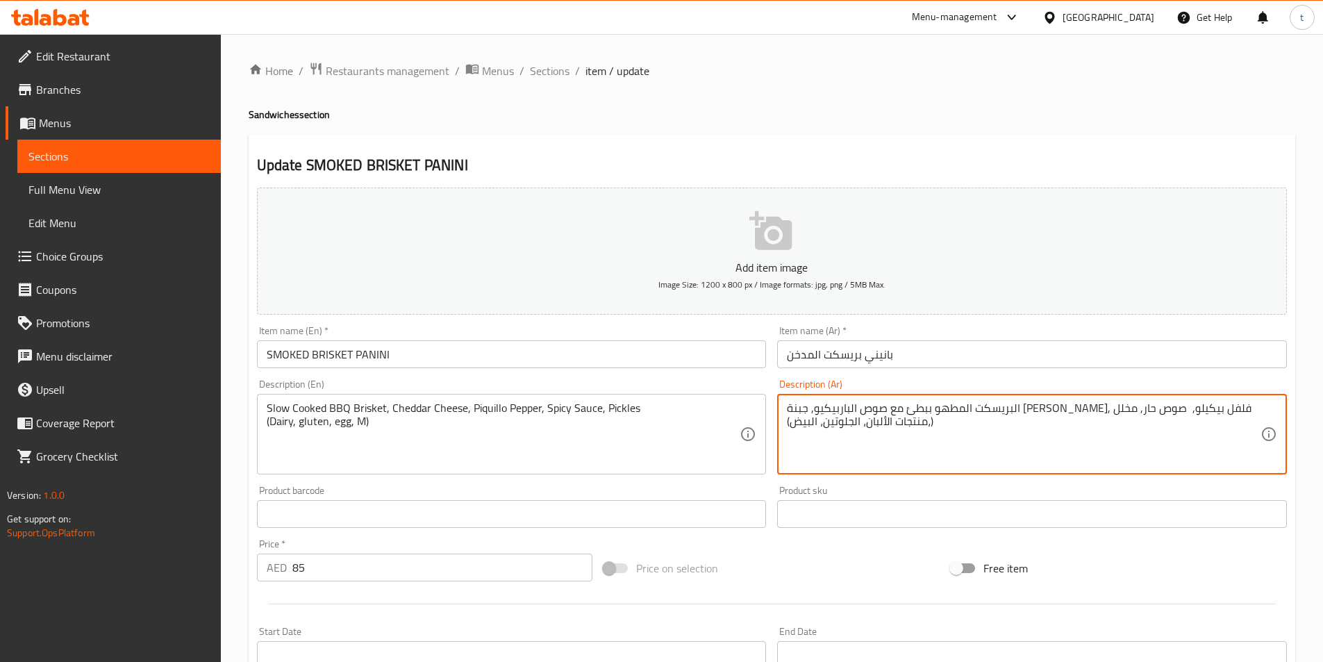
click at [929, 421] on textarea "البريسكت المطهو ببطئ مع صوص الباربيكيو, جبنة الشيدر, فلفل بيكيلو, صوص حار, مخلل…" at bounding box center [1024, 434] width 474 height 66
type textarea "البريسكت المطهو ببطئ مع صوص الباربيكيو, جبنة الشيدر, فلفل بيكيلو, صوص حار, مخلل…"
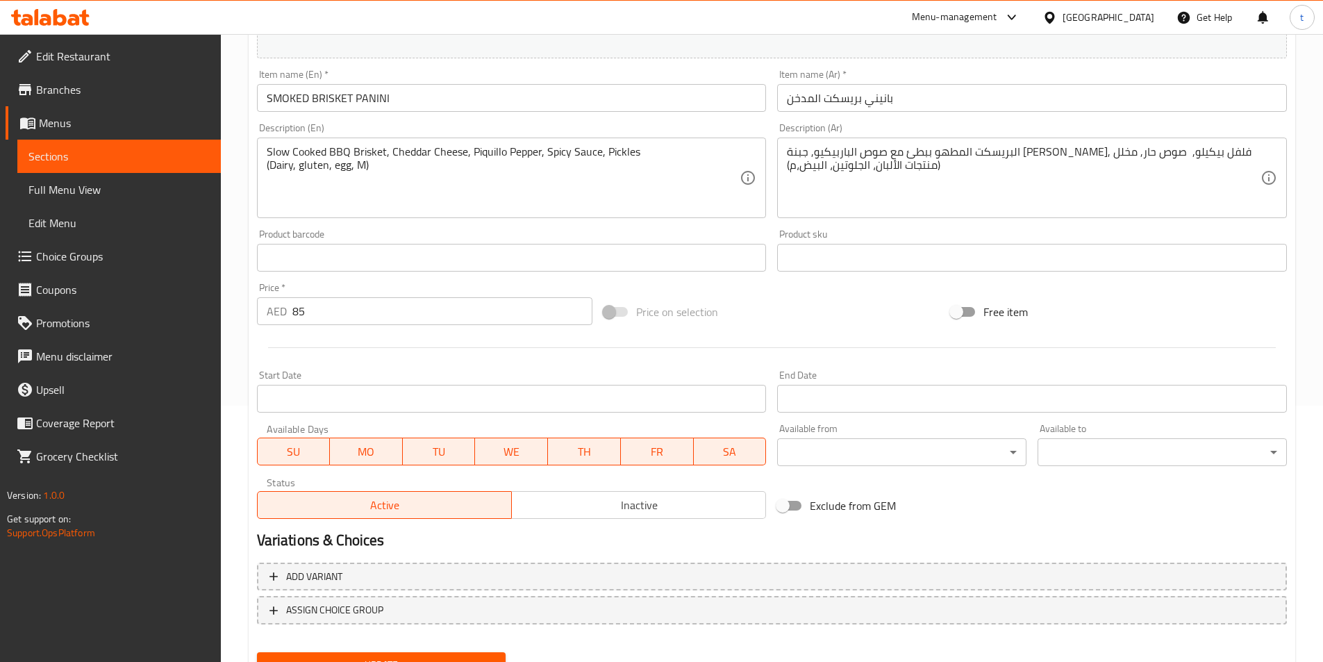
scroll to position [278, 0]
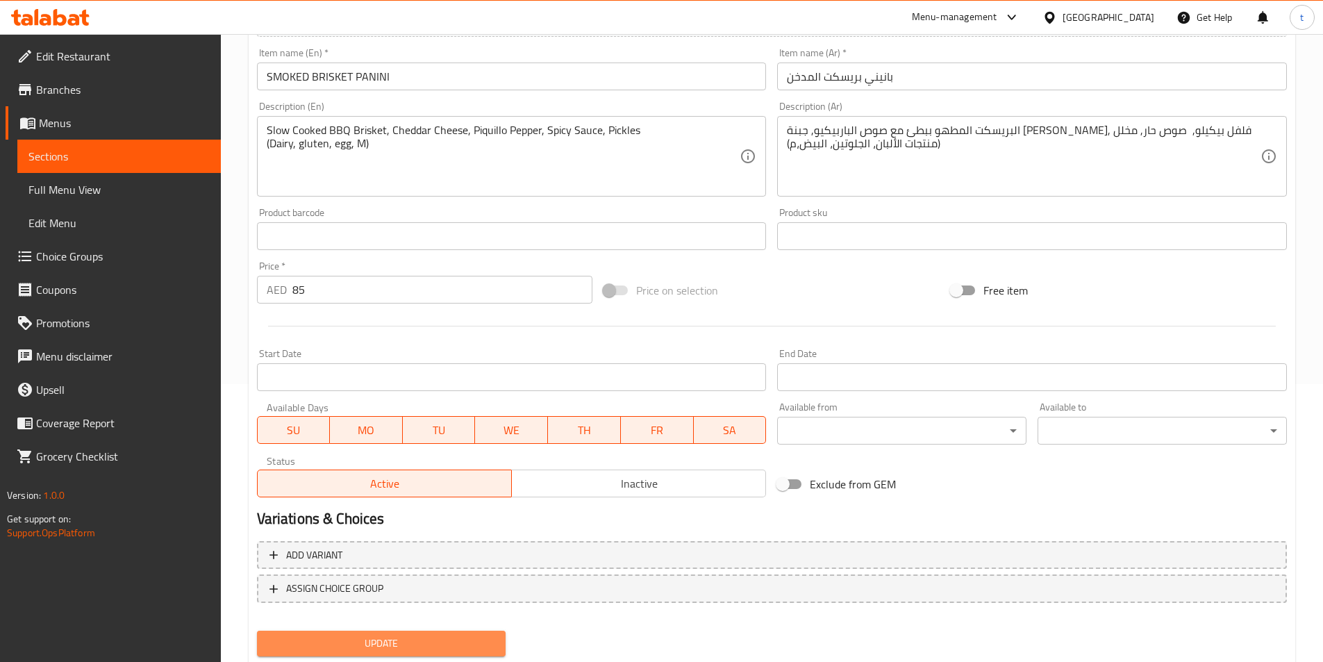
click at [381, 642] on span "Update" at bounding box center [381, 643] width 227 height 17
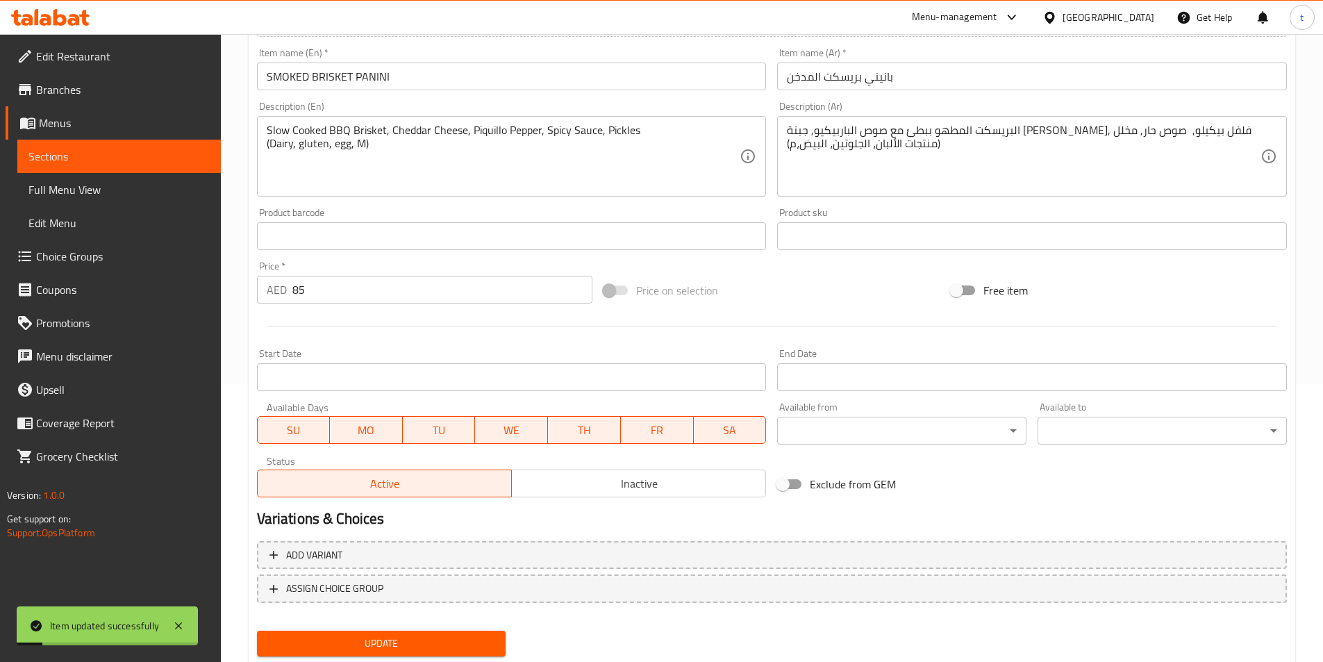
click at [72, 154] on span "Sections" at bounding box center [118, 156] width 181 height 17
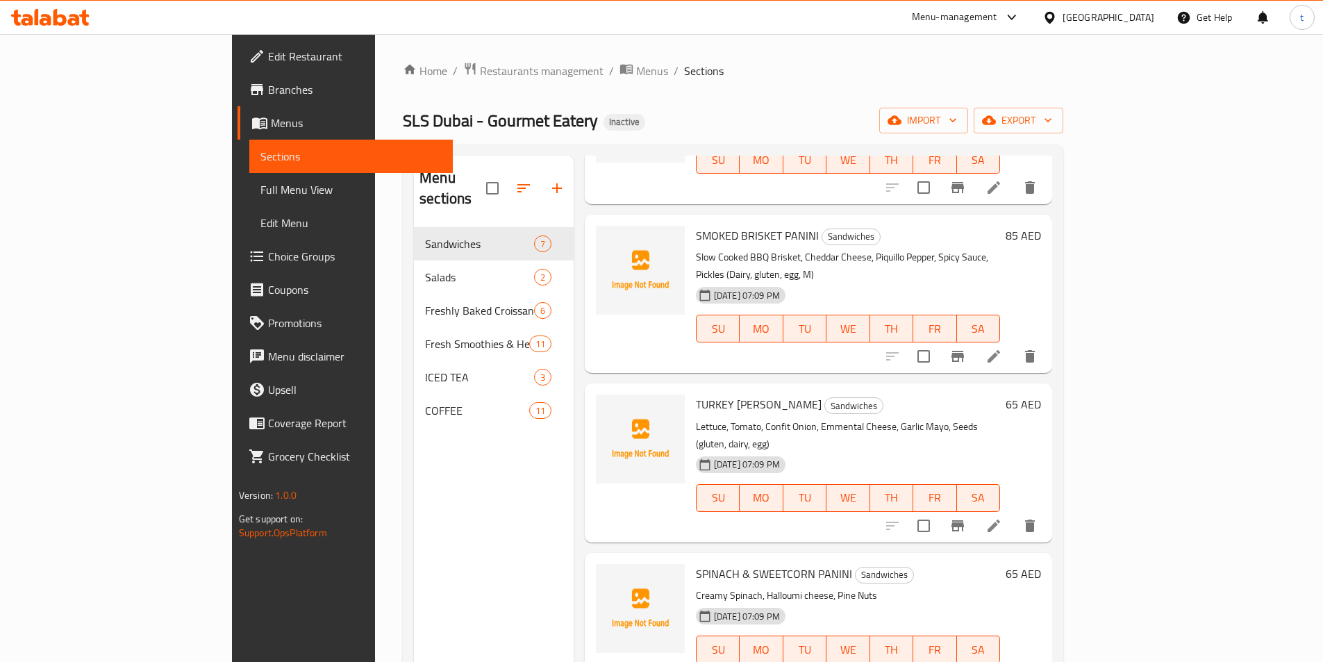
scroll to position [347, 0]
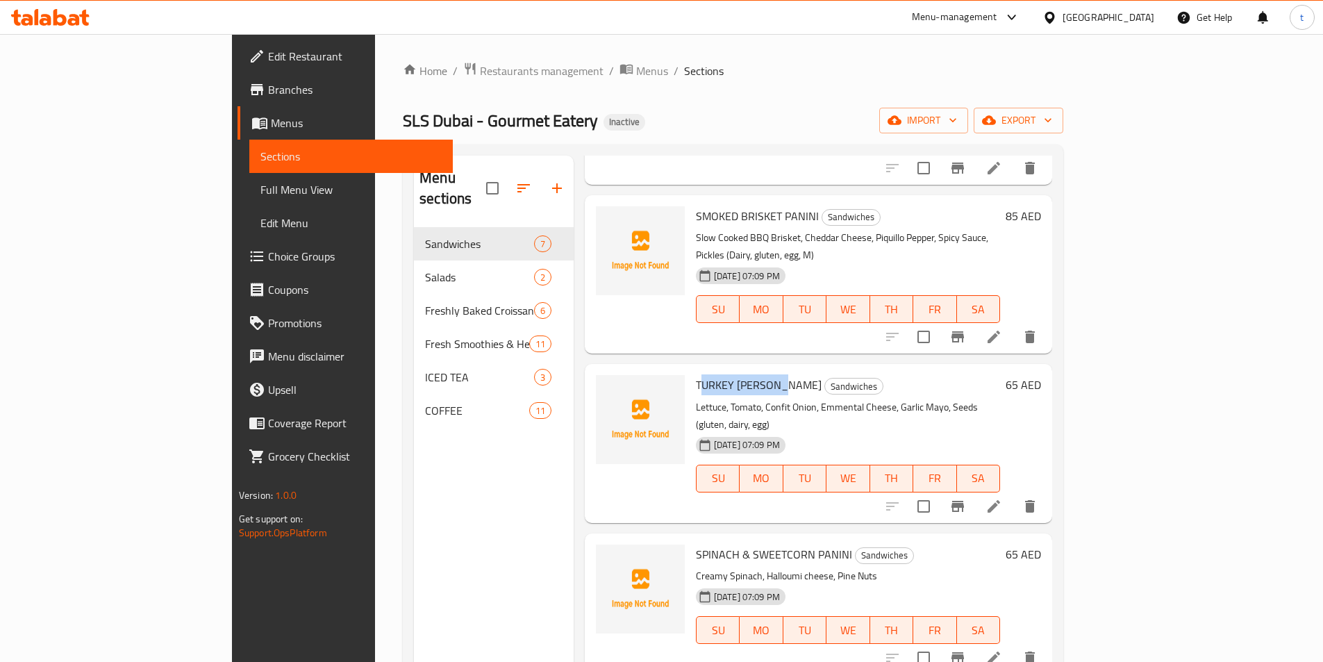
drag, startPoint x: 641, startPoint y: 332, endPoint x: 727, endPoint y: 320, distance: 86.3
click at [727, 374] on span "TURKEY [PERSON_NAME]" at bounding box center [759, 384] width 126 height 21
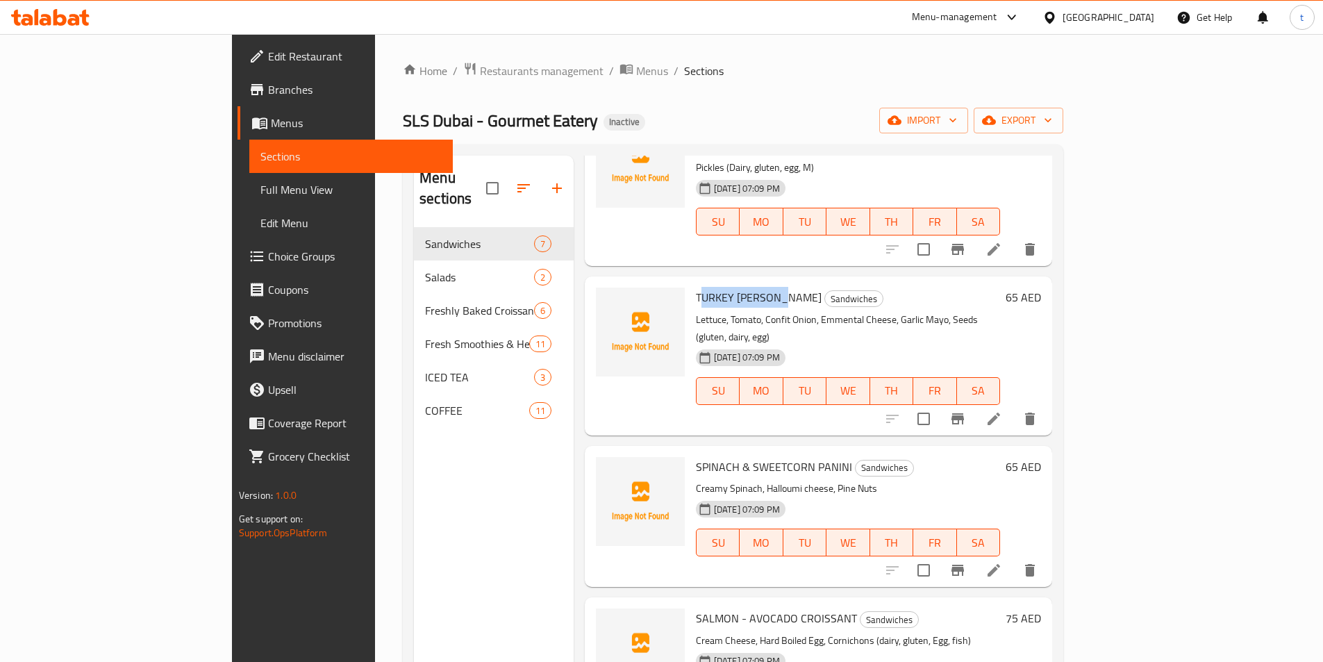
scroll to position [69, 0]
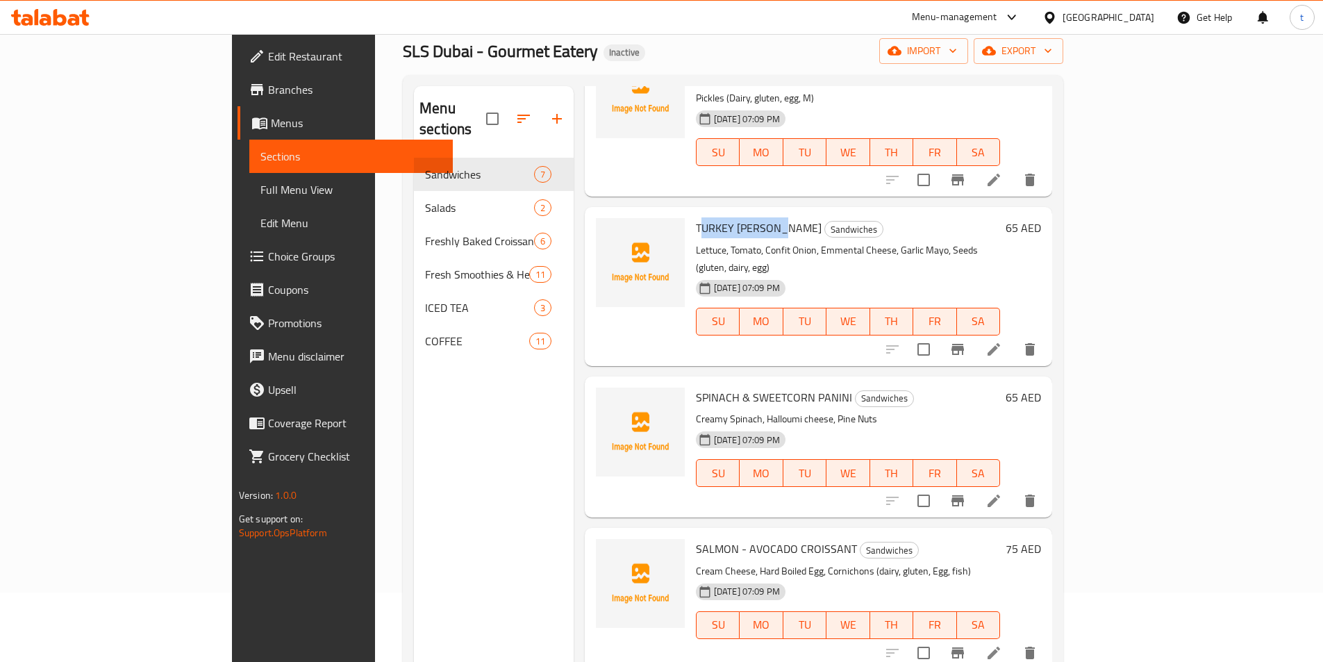
click at [1013, 488] on li at bounding box center [994, 500] width 39 height 25
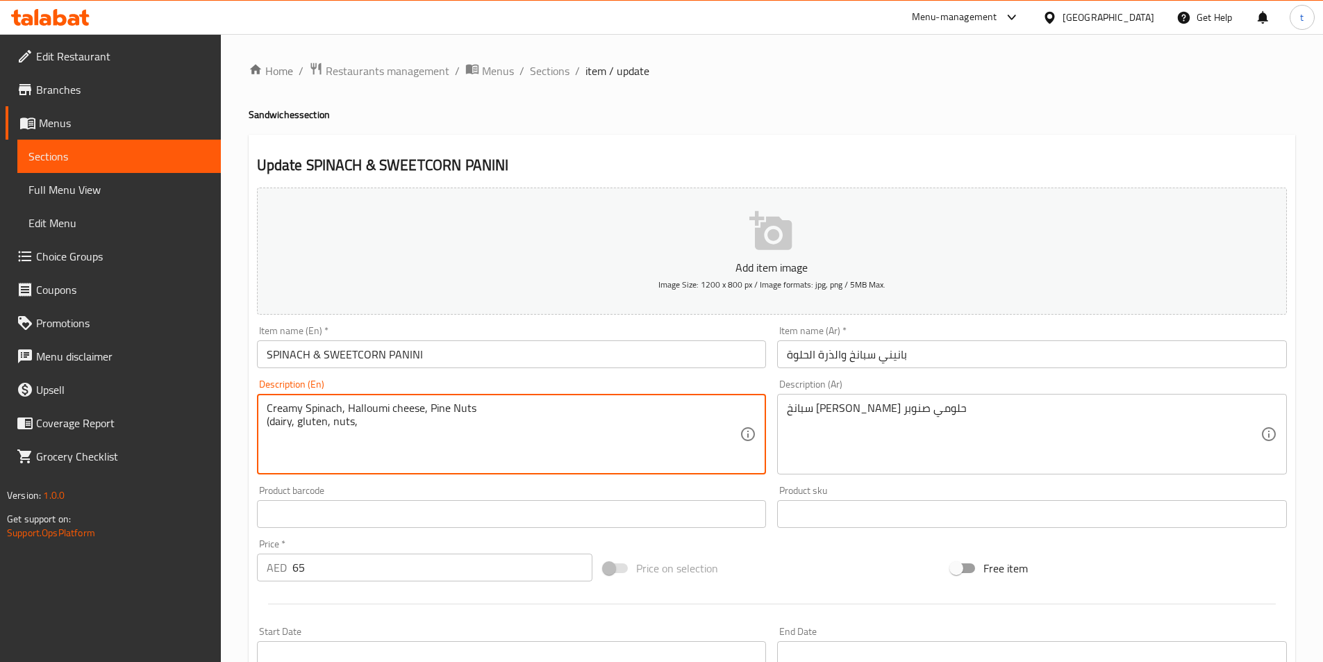
paste textarea "Vegetarian"
drag, startPoint x: 420, startPoint y: 427, endPoint x: 233, endPoint y: 420, distance: 187.0
click at [233, 420] on div "Home / Restaurants management / Menus / Sections / item / update Sandwiches sec…" at bounding box center [772, 507] width 1102 height 947
type textarea "Creamy Spinach, Halloumi cheese, Pine Nuts (dairy, gluten, nuts, Vegetarian)"
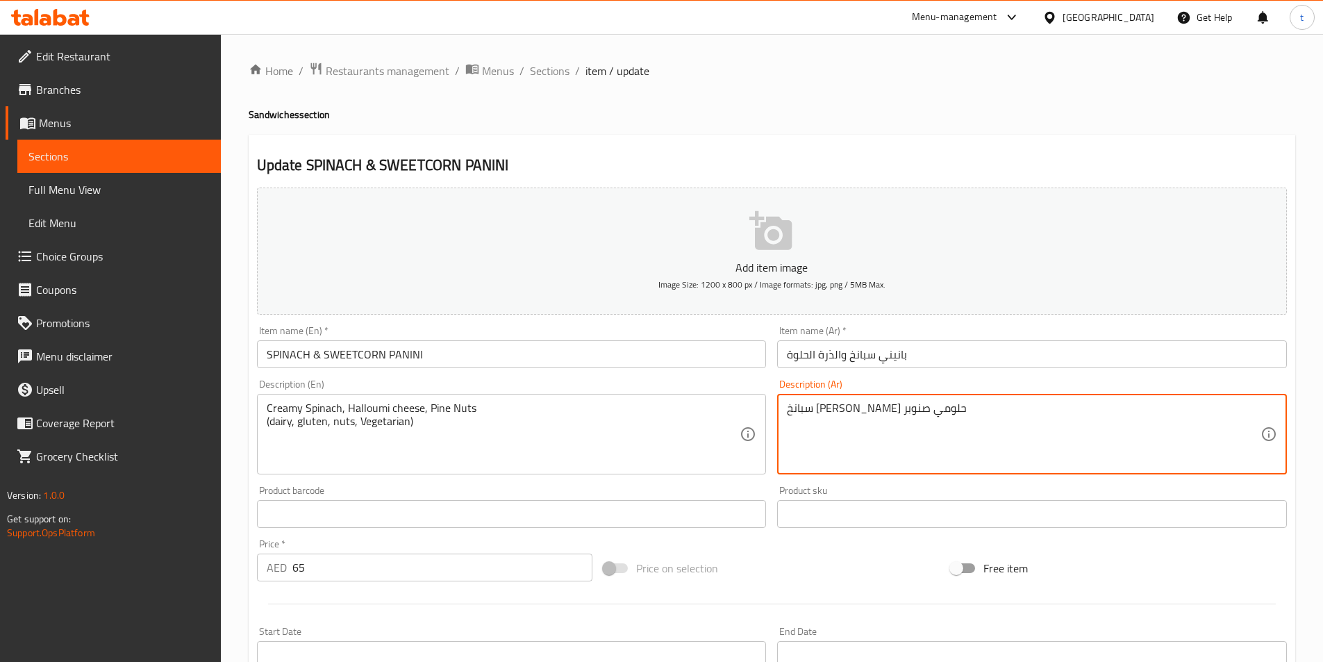
paste textarea "(منتجات الألبان، الغلوتين، المكسرات، نباتي)"
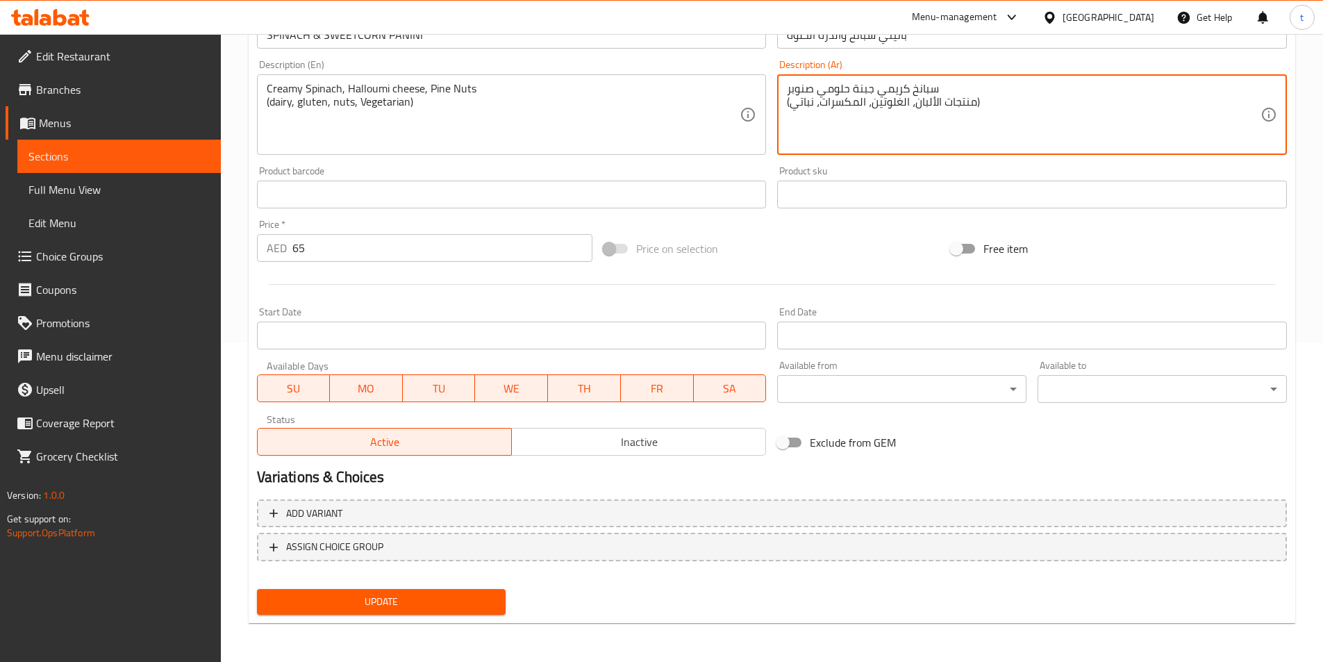
type textarea "سبانخ كريمي جبنة حلومي صنوبر (منتجات الألبان، الغلوتين، المكسرات، نباتي)"
click at [449, 593] on span "Update" at bounding box center [381, 601] width 227 height 17
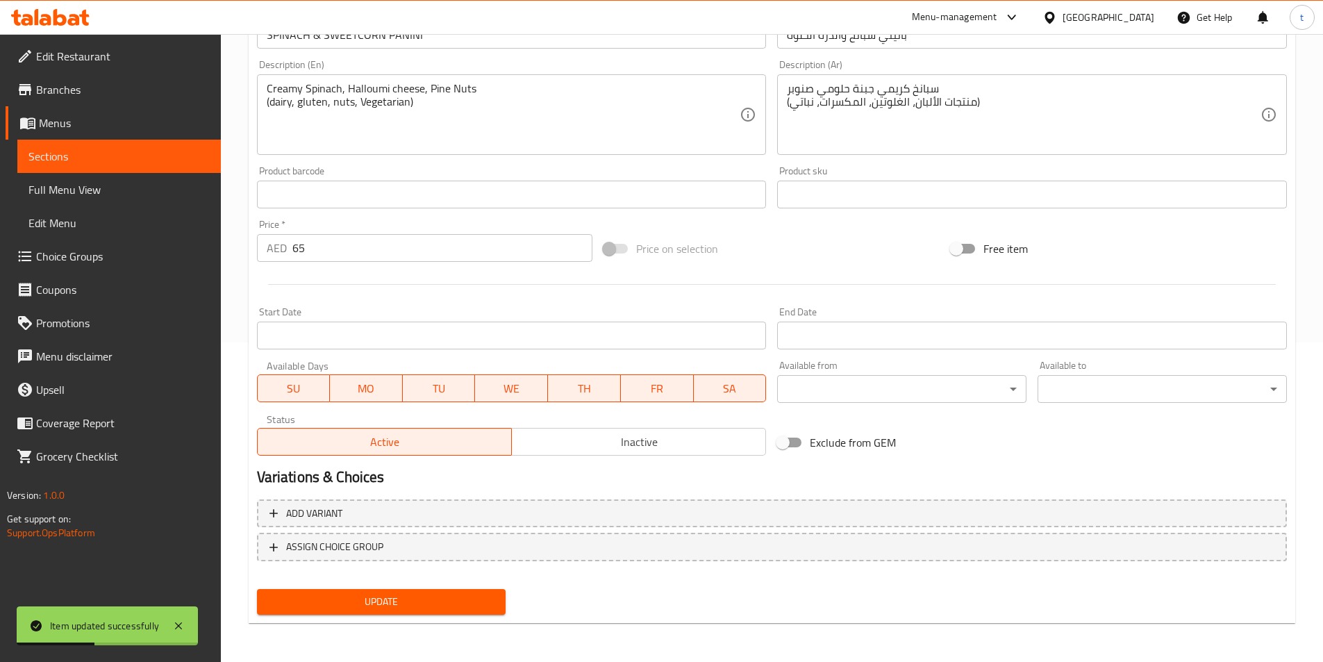
click at [139, 158] on span "Sections" at bounding box center [118, 156] width 181 height 17
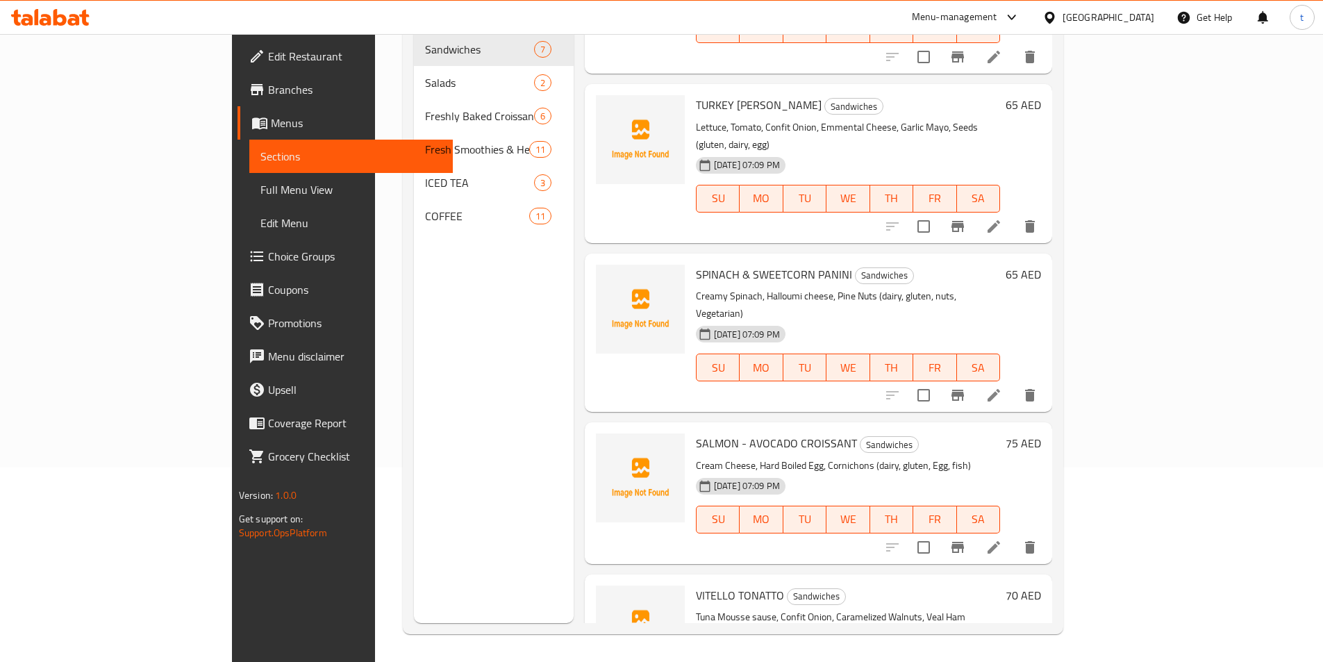
scroll to position [435, 0]
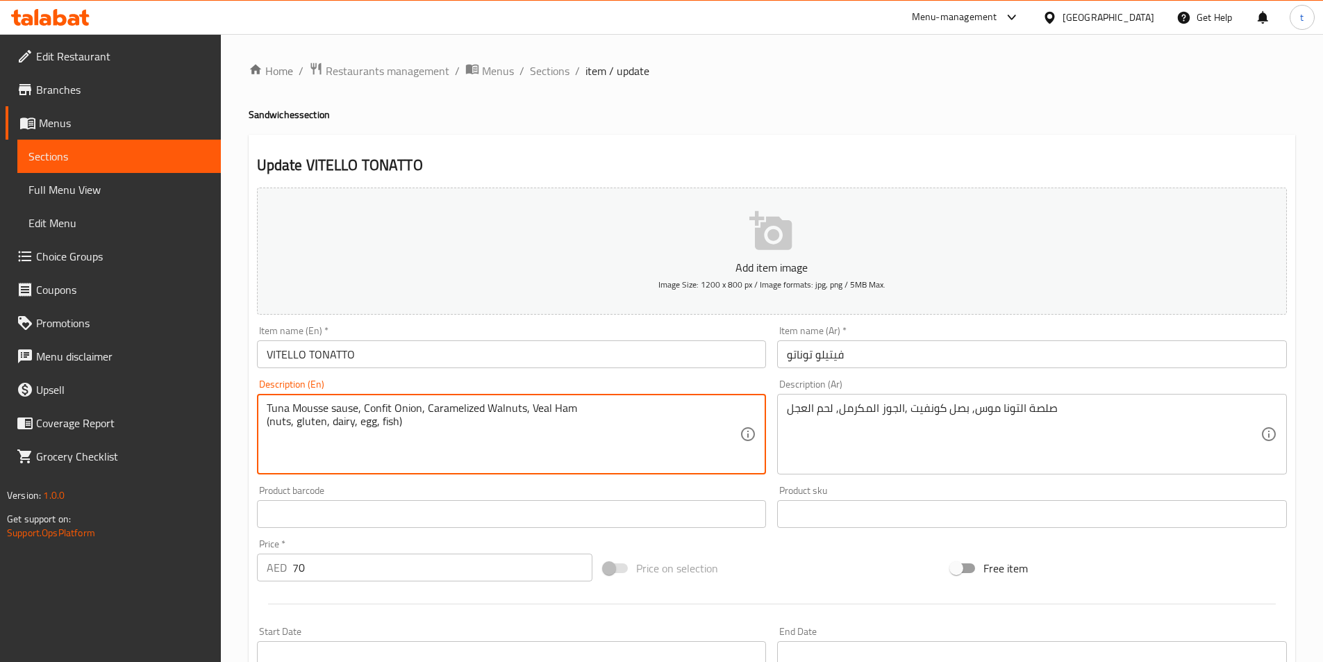
drag, startPoint x: 429, startPoint y: 420, endPoint x: 251, endPoint y: 416, distance: 177.8
click at [251, 416] on div "Description (En) Tuna Mousse sause, Confit Onion, Caramelized Walnuts, Veal Ham…" at bounding box center [511, 427] width 521 height 106
click at [437, 422] on textarea "Tuna Mousse sause, Confit Onion, Caramelized Walnuts, Veal Ham (nuts, gluten, d…" at bounding box center [504, 434] width 474 height 66
click at [419, 421] on textarea "Tuna Mousse sause, Confit Onion, Caramelized Walnuts, Veal Ham (nuts, gluten, d…" at bounding box center [504, 434] width 474 height 66
click at [340, 409] on textarea "Tuna Mousse sause, Confit Onion, Caramelized Walnuts, Veal Ham (nuts, gluten, d…" at bounding box center [504, 434] width 474 height 66
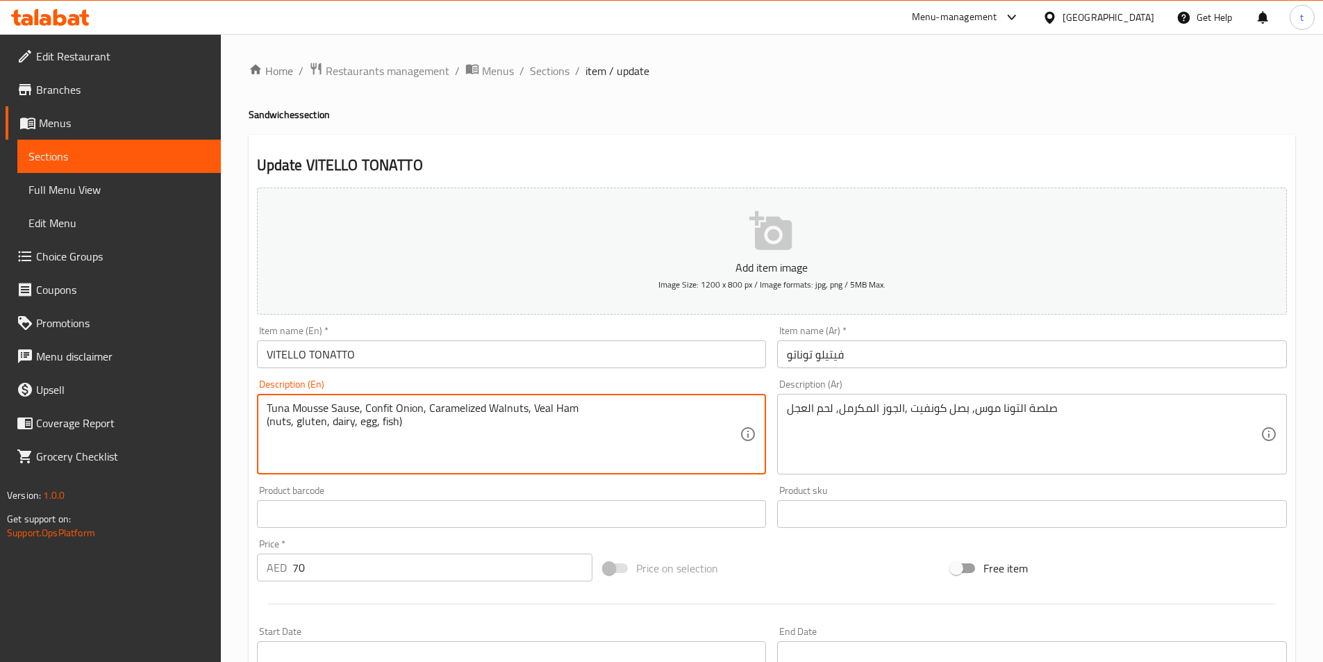
click at [333, 404] on textarea "Tuna Mousse Sause, Confit Onion, Caramelized Walnuts, Veal Ham (nuts, gluten, d…" at bounding box center [504, 434] width 474 height 66
click at [419, 431] on textarea "Tuna Mousse Sause, Confit Onion, Caramelized Walnuts, Veal Ham (nuts, gluten, d…" at bounding box center [504, 434] width 474 height 66
drag, startPoint x: 420, startPoint y: 424, endPoint x: 260, endPoint y: 426, distance: 159.8
click at [260, 426] on div "Tuna Mousse Sause, Confit Onion, Caramelized Walnuts, Veal Ham (nuts, gluten, d…" at bounding box center [512, 434] width 510 height 81
type textarea "Tuna Mousse Sause, Confit Onion, Caramelized Walnuts, Veal Ham (nuts, gluten, d…"
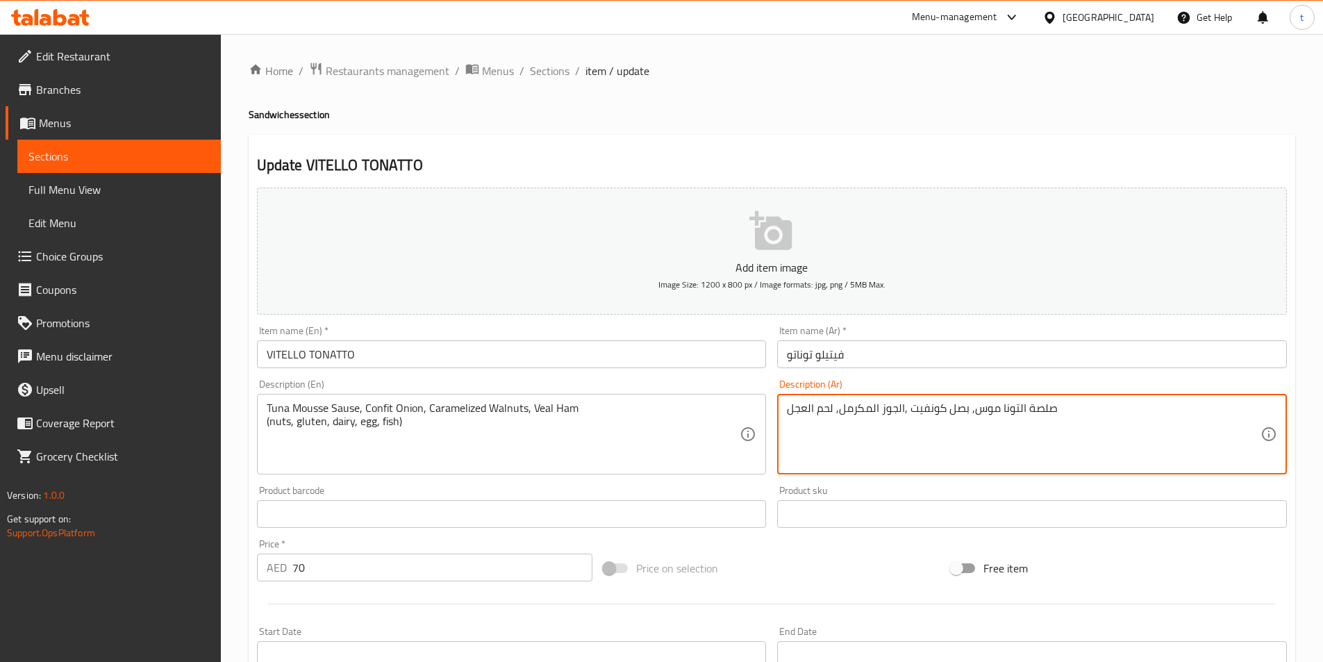
paste textarea "(المكسرات، الجلوتين، منتجات الألبان، البيض، الأسماك)"
type textarea "صلصة التونا موس, بصل كونفيت ,الجوز المكرمل, لحم العجل (المكسرات، الجلوتين، منتج…"
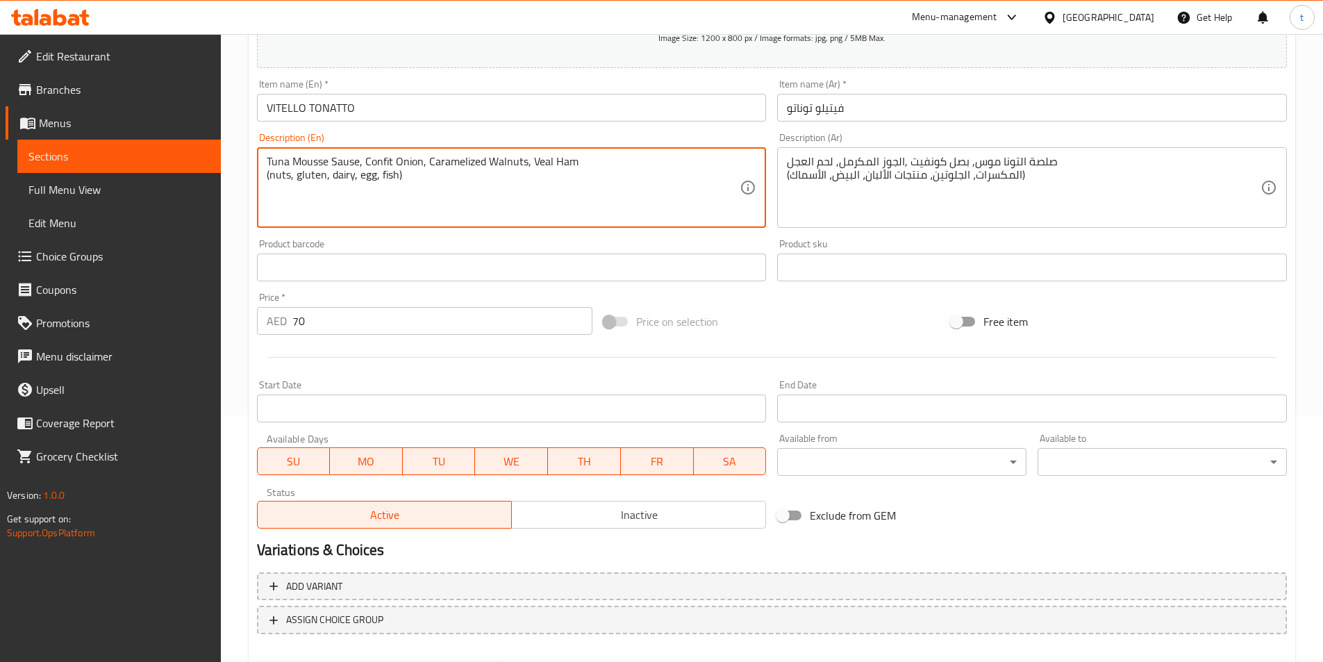
scroll to position [320, 0]
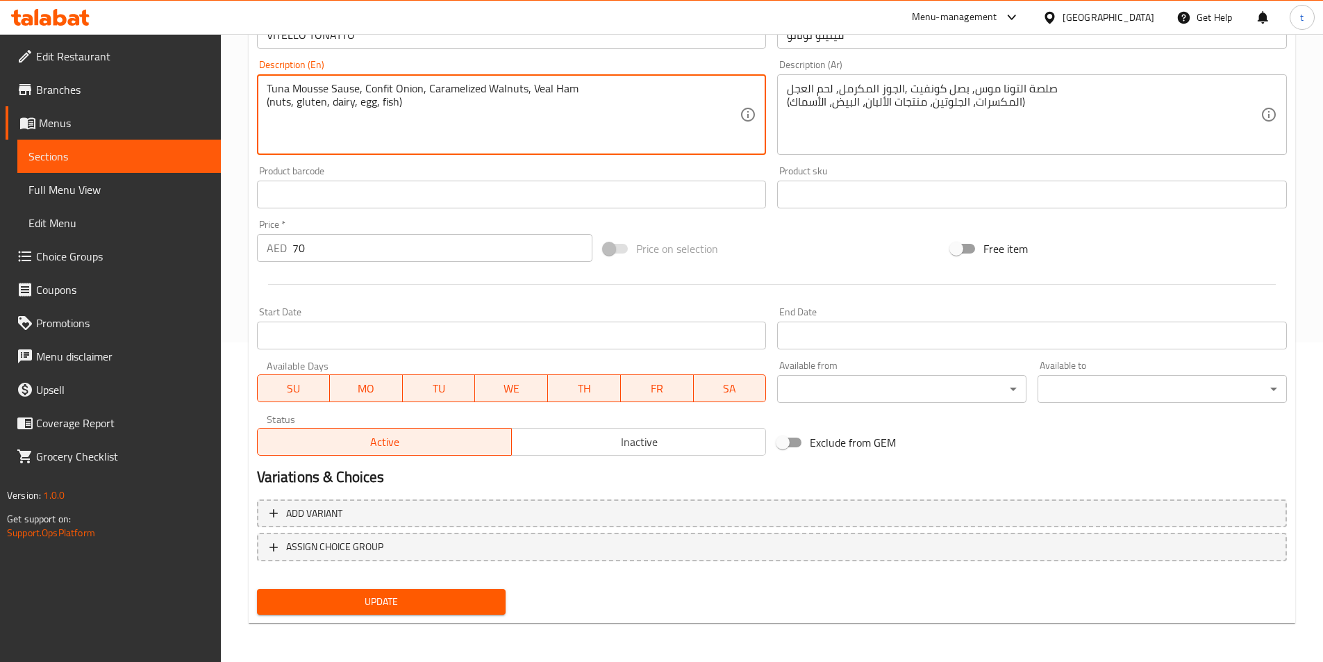
click at [427, 607] on span "Update" at bounding box center [381, 601] width 227 height 17
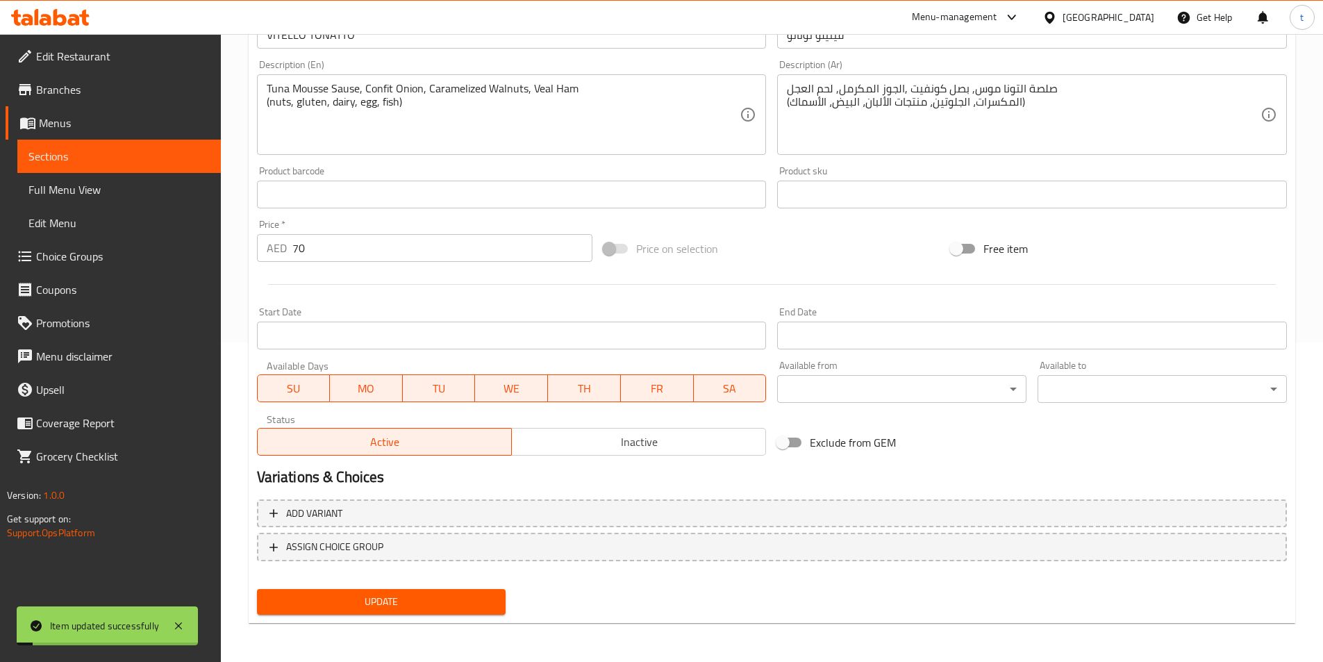
click at [140, 160] on span "Sections" at bounding box center [118, 156] width 181 height 17
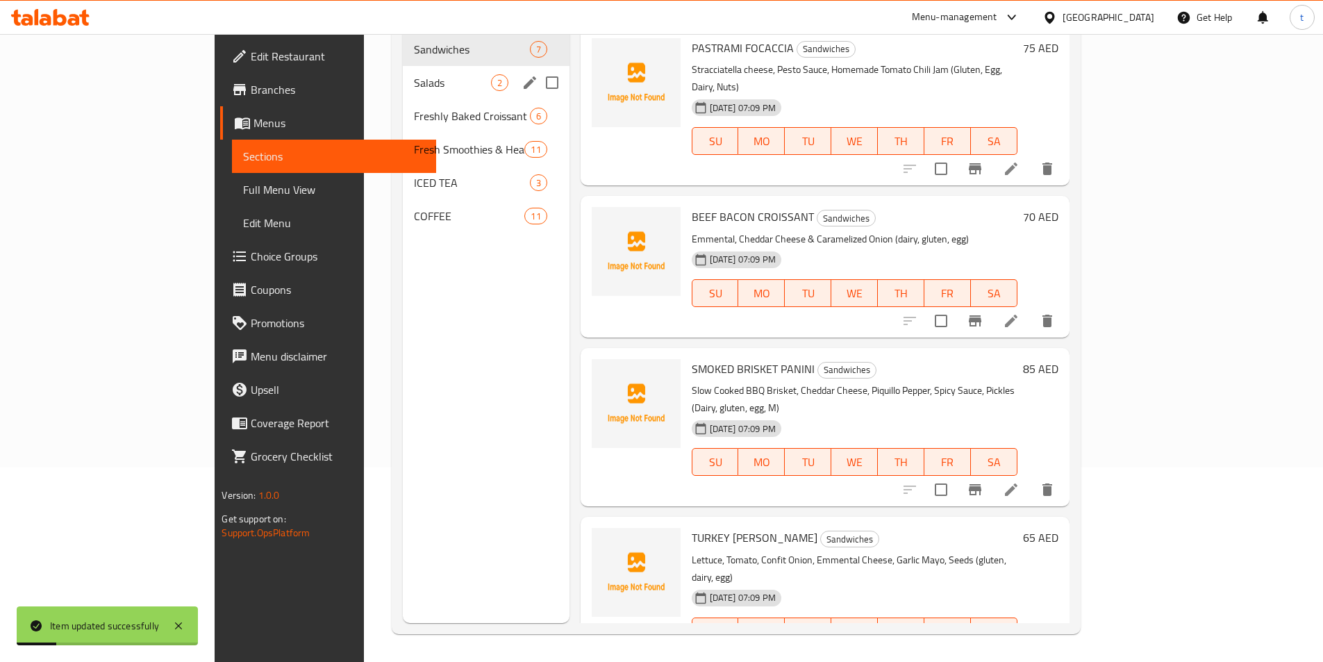
scroll to position [56, 0]
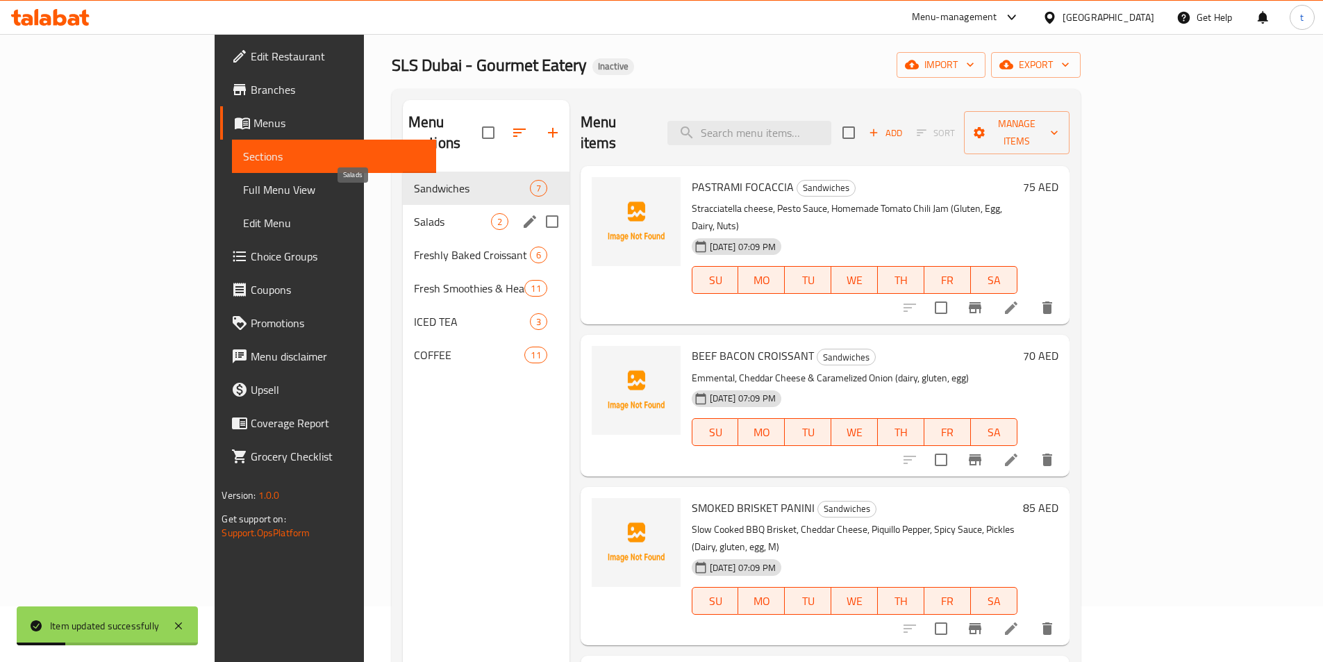
click at [414, 213] on span "Salads" at bounding box center [452, 221] width 77 height 17
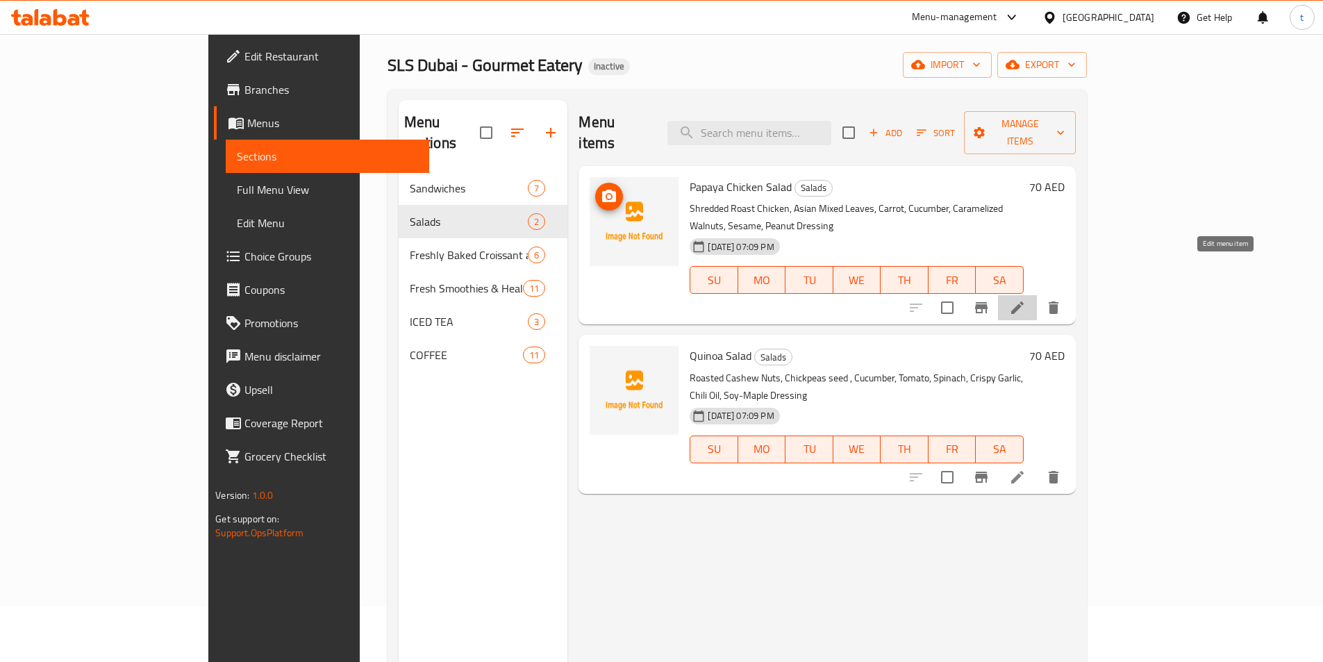
click at [1024, 301] on icon at bounding box center [1017, 307] width 13 height 13
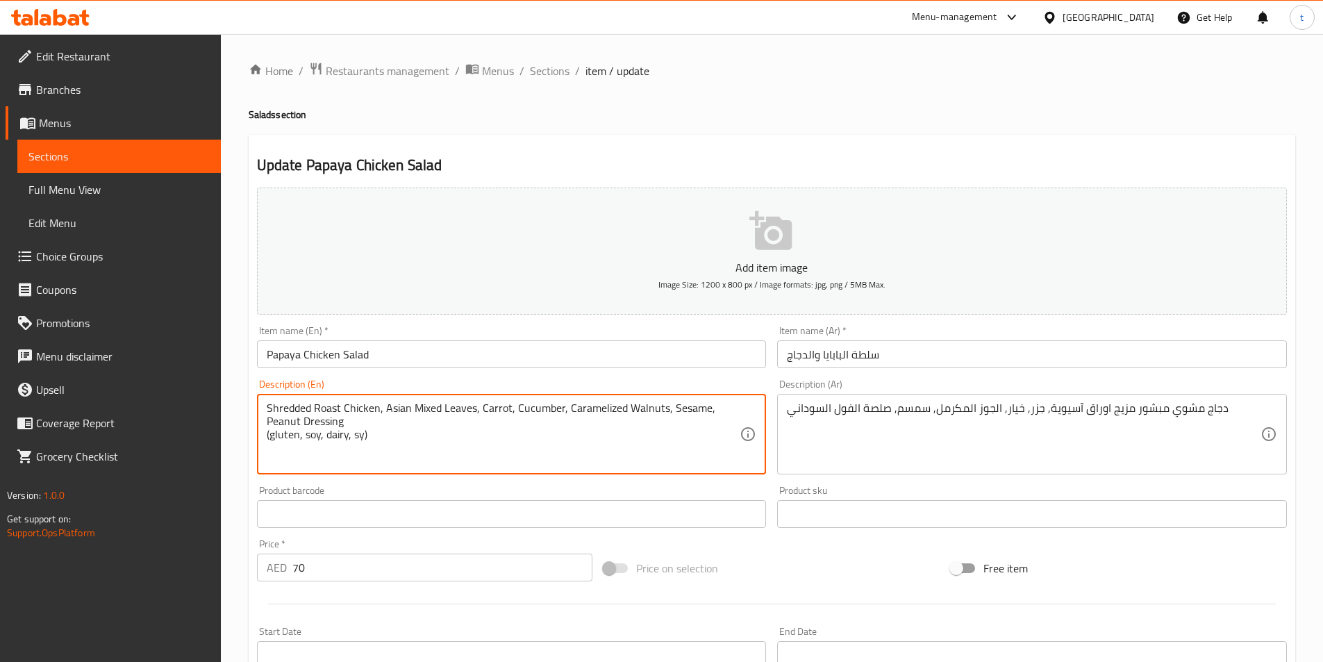
drag, startPoint x: 385, startPoint y: 442, endPoint x: 240, endPoint y: 442, distance: 145.9
click at [240, 442] on div "Home / Restaurants management / Menus / Sections / item / update Salads section…" at bounding box center [772, 507] width 1102 height 947
type textarea "Shredded Roast Chicken, Asian Mixed Leaves, Carrot, Cucumber, Caramelized Walnu…"
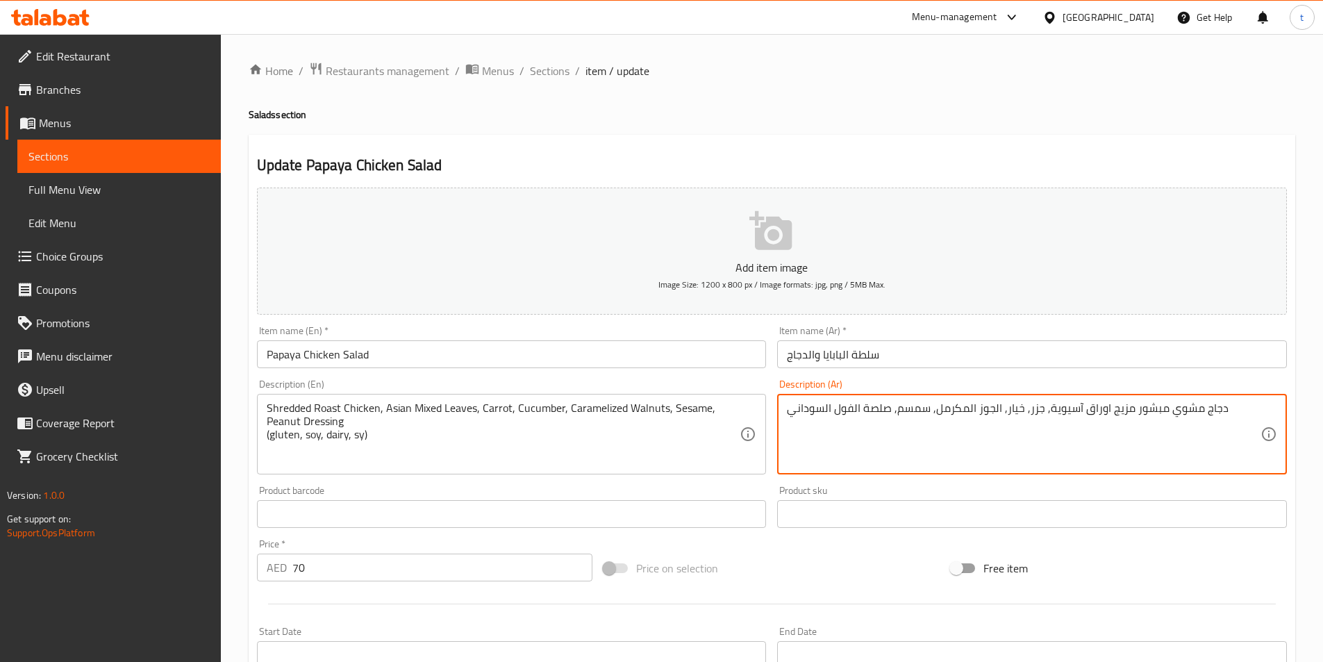
click at [1247, 414] on textarea "دجاج مشوي مبشور مزيج اوراق آسيوية, جزر, خيار, الجوز المكرمل, سمسم, صلصة الفول ا…" at bounding box center [1024, 434] width 474 height 66
paste textarea "(الغلوتين، الصويا، منتجات الألبان، الخ)"
click at [790, 417] on textarea "دجاج مشوي مبشور مزيج اوراق آسيوية, جزر, خيار, الجوز المكرمل, سمسم, صلصة الفول ا…" at bounding box center [1024, 434] width 474 height 66
click at [795, 425] on textarea "دجاج مشوي مبشور مزيج اوراق آسيوية, جزر, خيار, الجوز المكرمل, سمسم, صلصة الفول ا…" at bounding box center [1024, 434] width 474 height 66
click at [793, 424] on textarea "دجاج مشوي مبشور مزيج اوراق آسيوية, جزر, خيار, الجوز المكرمل, سمسم, صلصة الفول ا…" at bounding box center [1024, 434] width 474 height 66
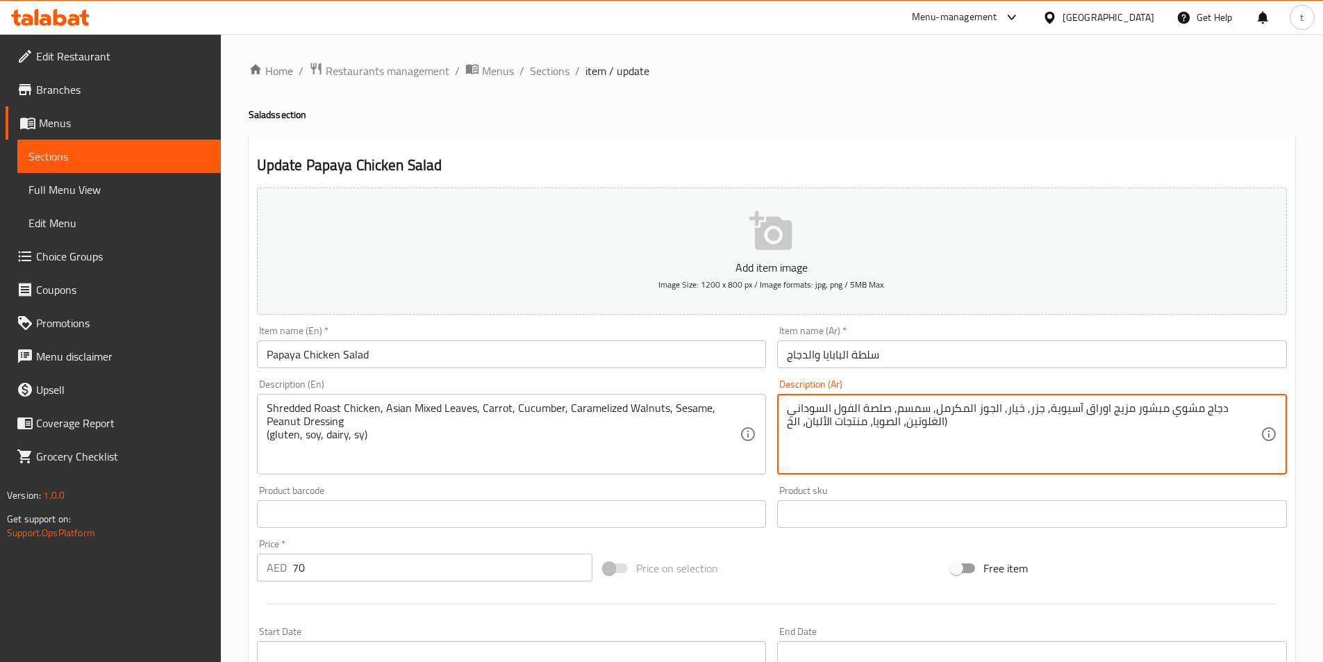
click at [793, 424] on textarea "دجاج مشوي مبشور مزيج اوراق آسيوية, جزر, خيار, الجوز المكرمل, سمسم, صلصة الفول ا…" at bounding box center [1024, 434] width 474 height 66
click at [986, 429] on textarea "دجاج مشوي مبشور مزيج اوراق آسيوية, جزر, خيار, الجوز المكرمل, سمسم, صلصة الفول ا…" at bounding box center [1024, 434] width 474 height 66
click at [788, 433] on textarea "دجاج مشوي مبشور مزيج اوراق آسيوية, جزر, خيار, الجوز المكرمل, سمسم, صلصة الفول ا…" at bounding box center [1024, 434] width 474 height 66
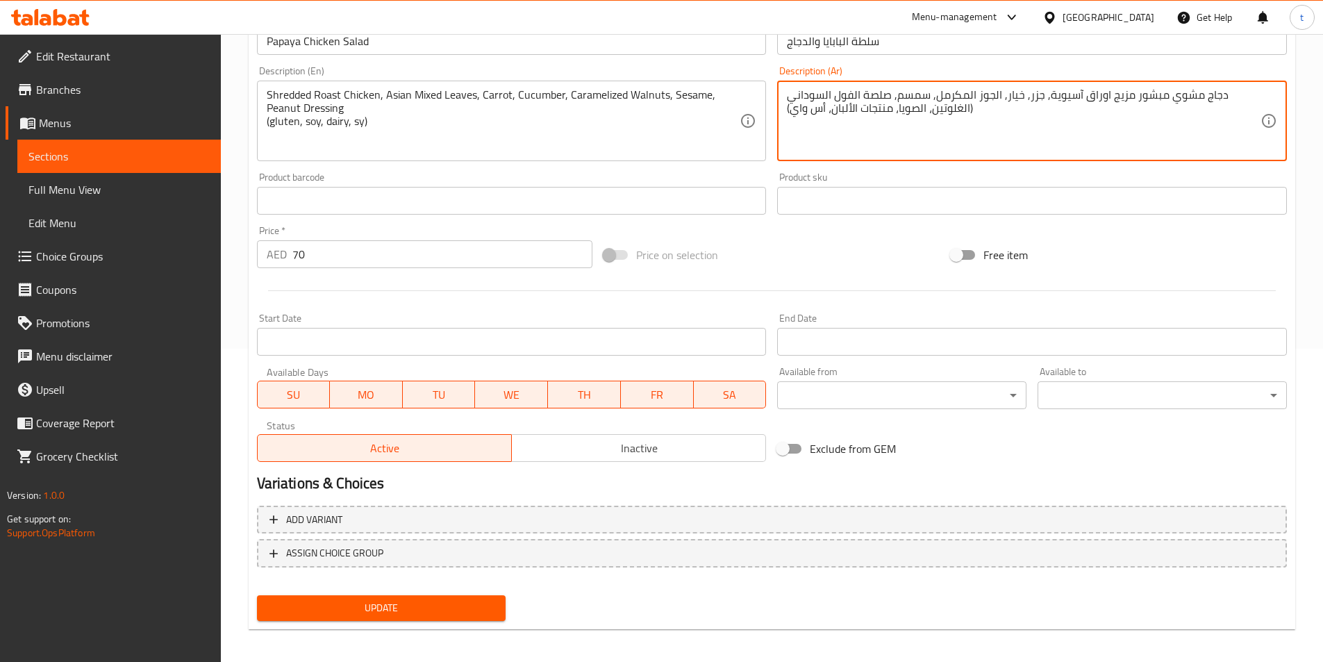
scroll to position [320, 0]
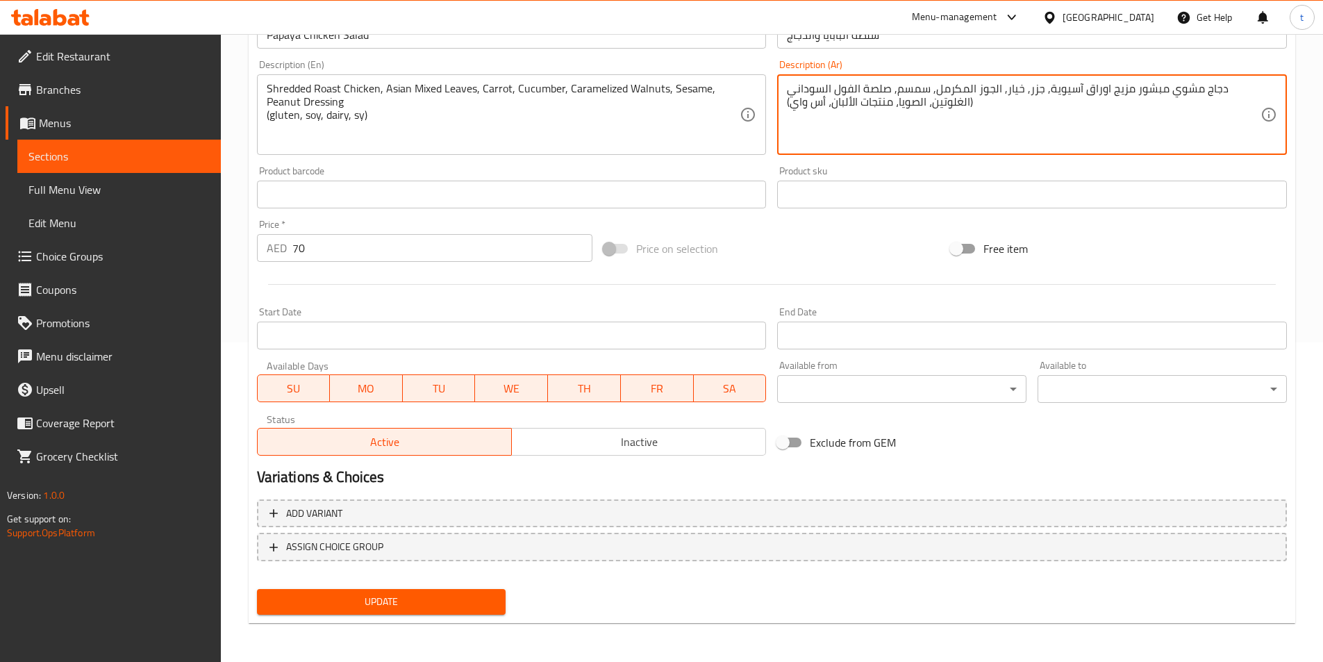
type textarea "دجاج مشوي مبشور مزيج اوراق آسيوية, جزر, خيار, الجوز المكرمل, سمسم, صلصة الفول ا…"
click at [442, 605] on span "Update" at bounding box center [381, 601] width 227 height 17
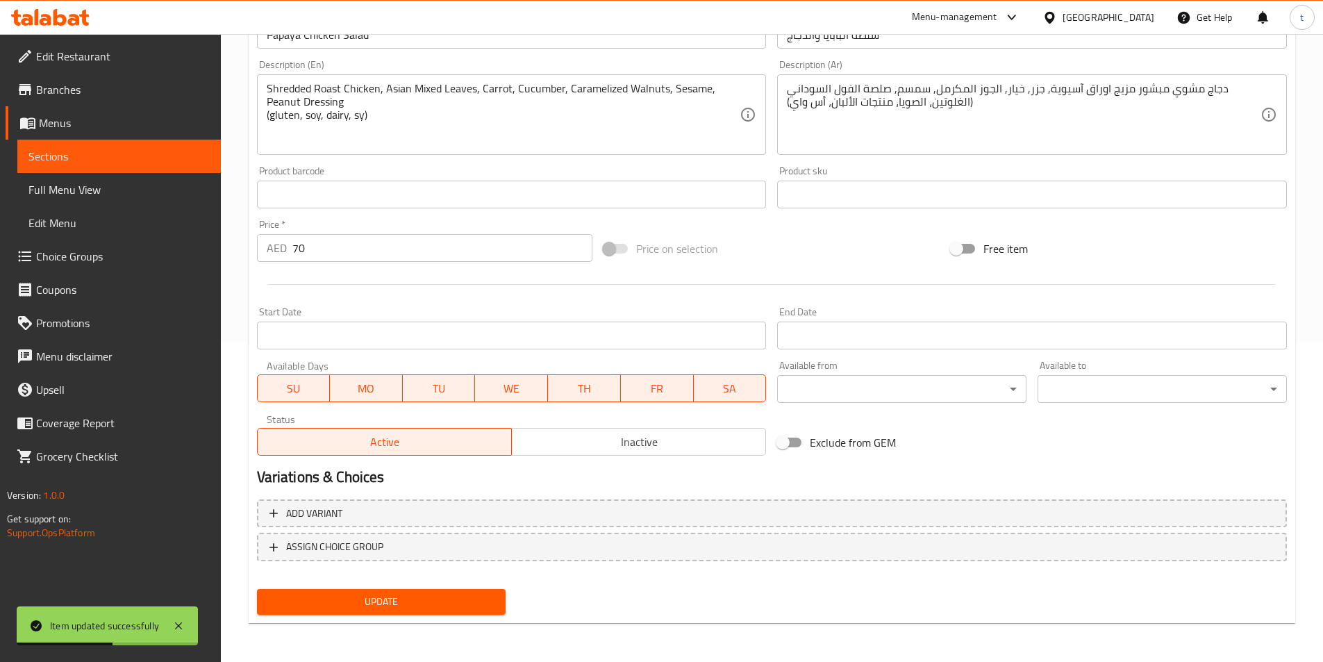
click at [71, 148] on span "Sections" at bounding box center [118, 156] width 181 height 17
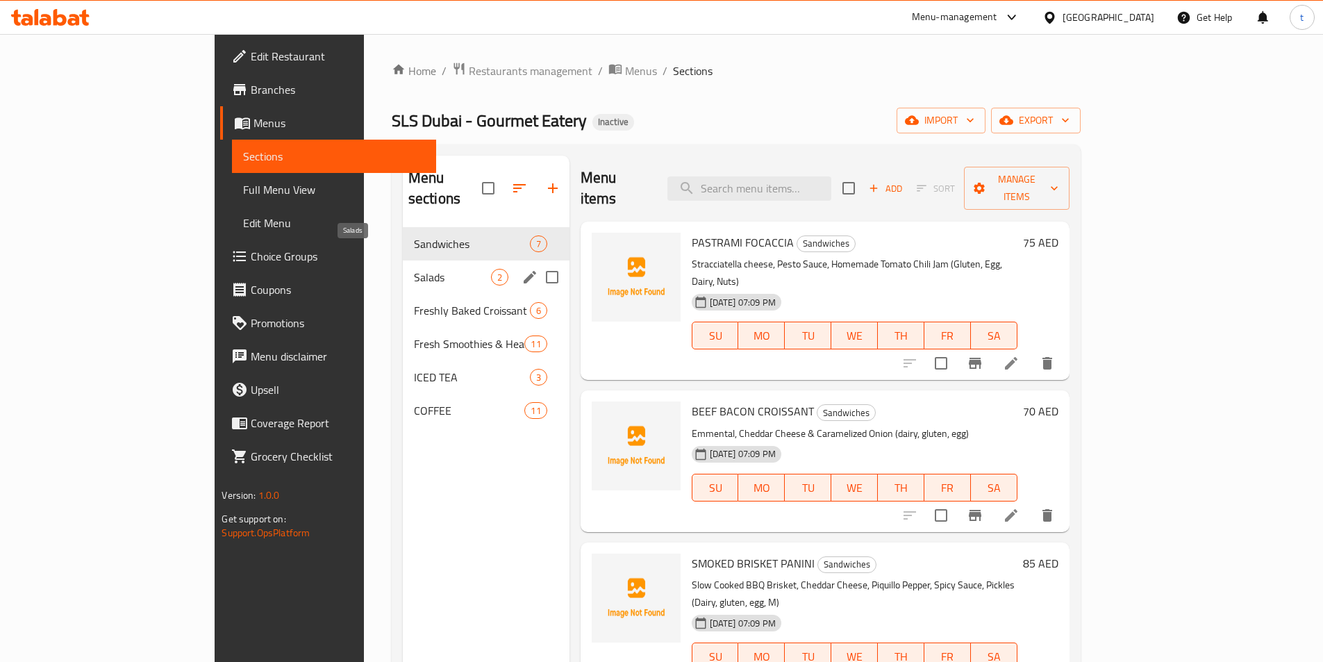
click at [414, 269] on span "Salads" at bounding box center [452, 277] width 77 height 17
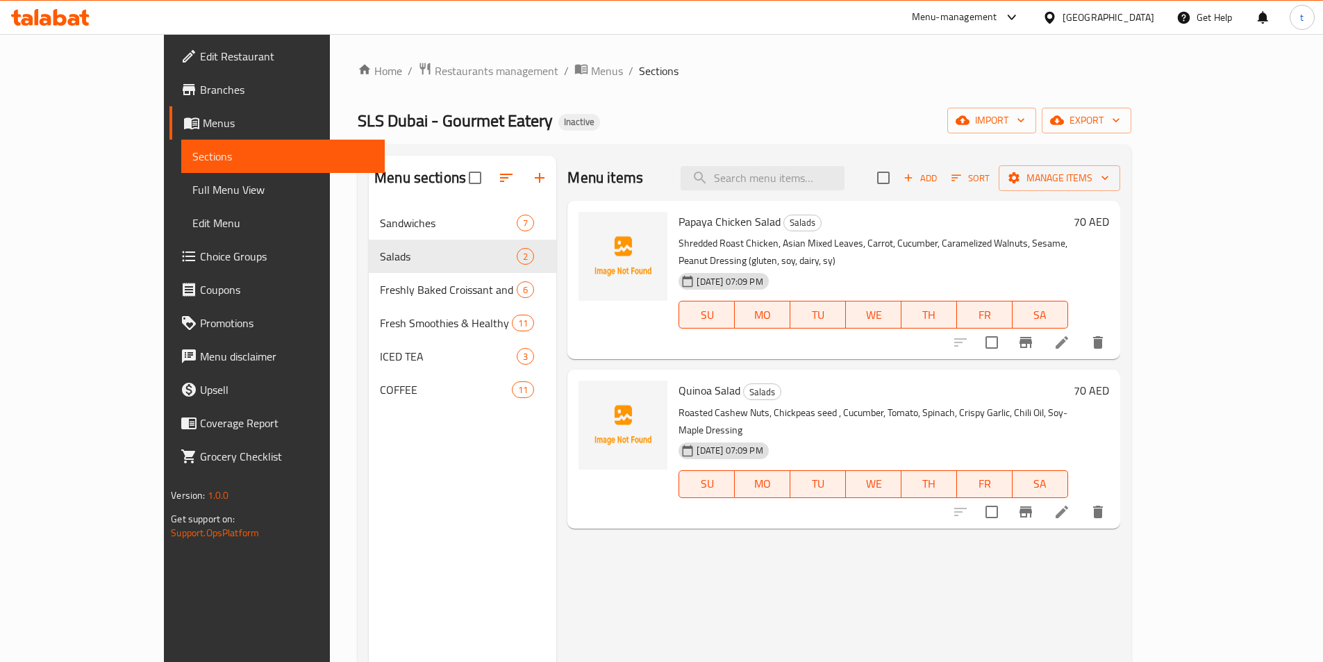
click at [1081, 499] on li at bounding box center [1062, 511] width 39 height 25
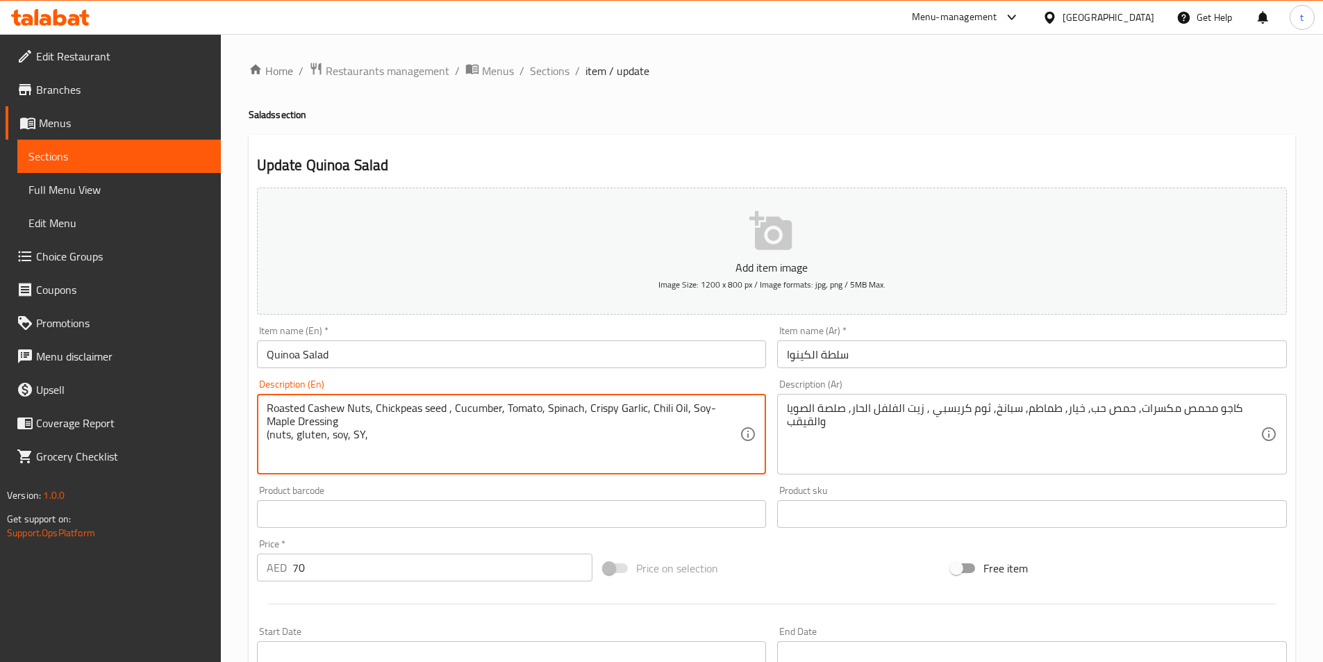
paste textarea "Vegetarian"
click at [427, 448] on textarea "Roasted Cashew Nuts, Chickpeas seed , Cucumber, Tomato, Spinach, Crispy Garlic,…" at bounding box center [504, 434] width 474 height 66
drag, startPoint x: 461, startPoint y: 435, endPoint x: 262, endPoint y: 444, distance: 198.9
click at [262, 444] on div "Roasted Cashew Nuts, Chickpeas seed , Cucumber, Tomato, Spinach, Crispy Garlic,…" at bounding box center [512, 434] width 510 height 81
type textarea "Roasted Cashew Nuts, Chickpeas seed , Cucumber, Tomato, Spinach, Crispy Garlic,…"
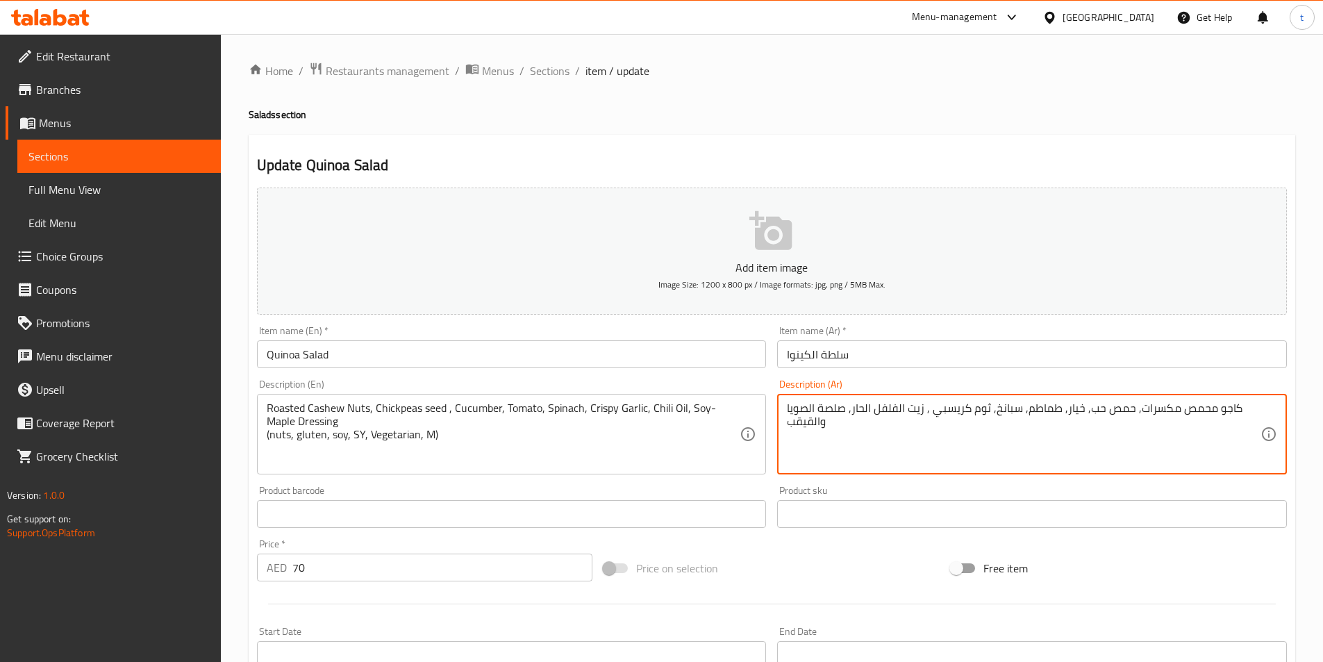
paste textarea "(المكسرات، الجلوتين، الصويا، SY، نباتي، M)"
click at [919, 433] on textarea "کاجو محمص مكسرات, حمص حب, خيار, طماطم, سبانخ, ثوم كريسبي , زيت الفلفل الحار, صل…" at bounding box center [1024, 434] width 474 height 66
click at [926, 437] on textarea "کاجو محمص مكسرات, حمص حب, خيار, طماطم, سبانخ, ثوم كريسبي , زيت الفلفل الحار, صل…" at bounding box center [1024, 434] width 474 height 66
drag, startPoint x: 984, startPoint y: 434, endPoint x: 993, endPoint y: 433, distance: 9.1
click at [993, 433] on textarea "کاجو محمص مكسرات, حمص حب, خيار, طماطم, سبانخ, ثوم كريسبي , زيت الفلفل الحار, صل…" at bounding box center [1024, 434] width 474 height 66
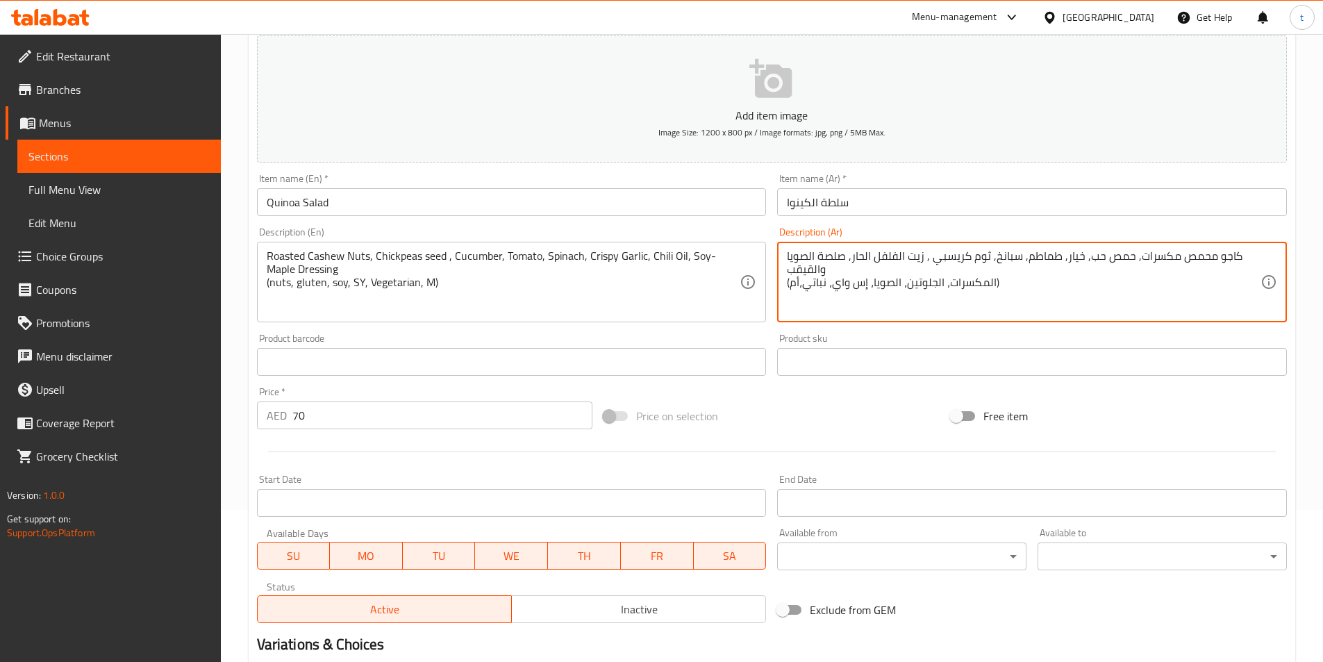
scroll to position [320, 0]
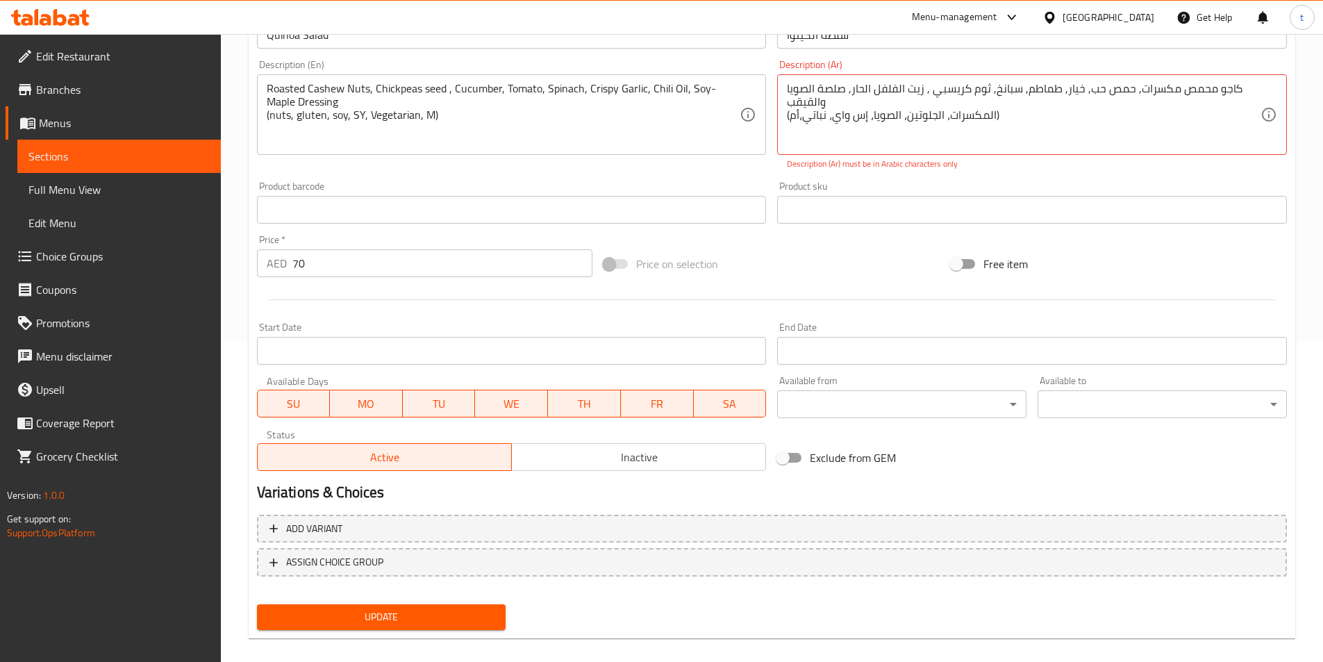
click at [462, 596] on div "Add item image Image Size: 1200 x 800 px / Image formats: jpg, png / 5MB Max. I…" at bounding box center [771, 248] width 1041 height 773
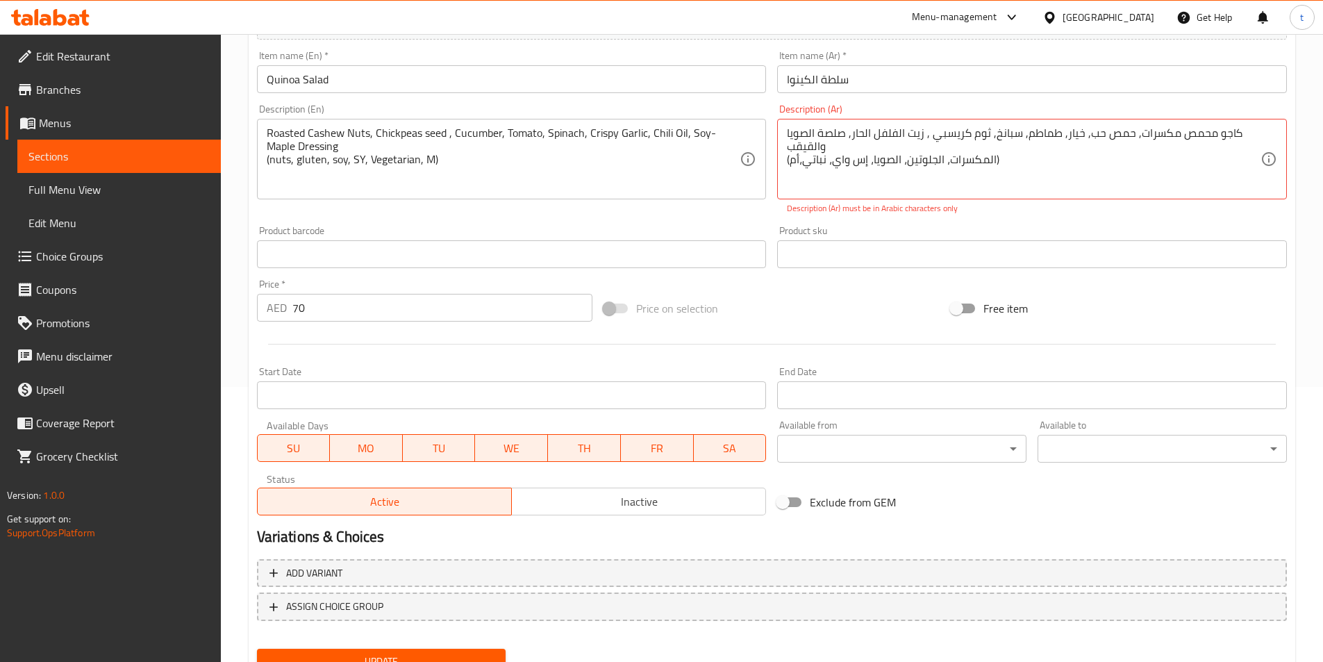
scroll to position [250, 0]
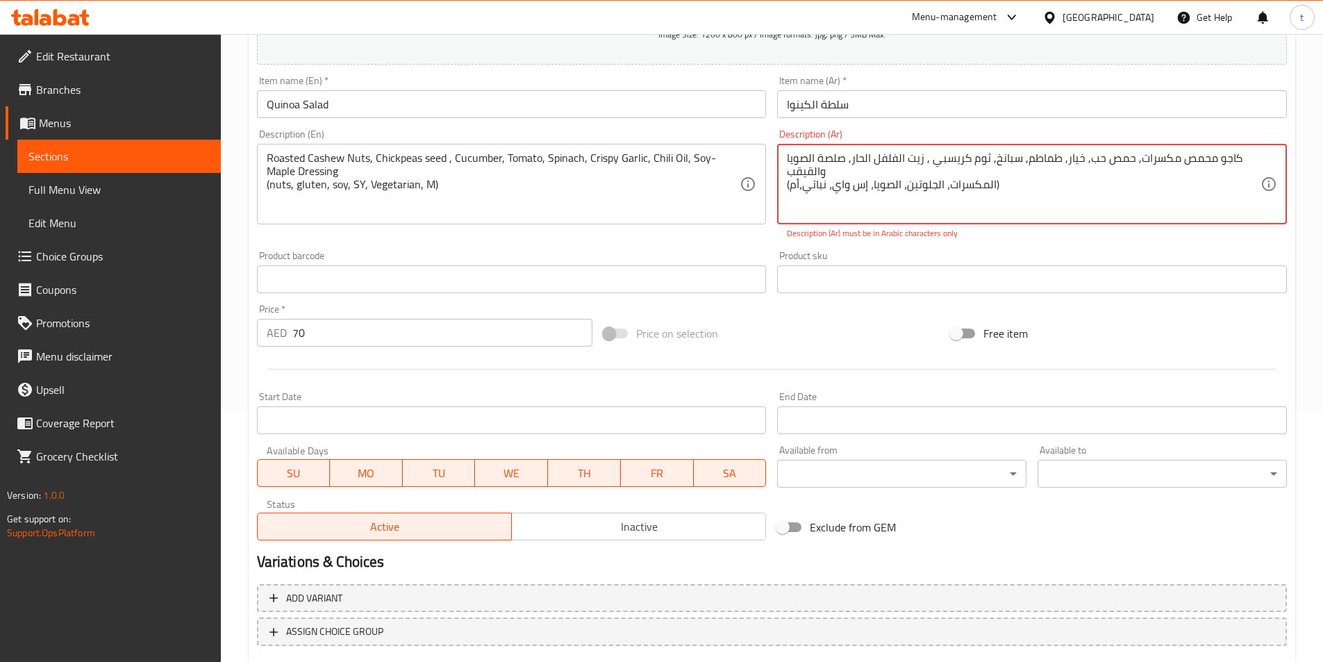
click at [1028, 181] on textarea "کاجو محمص مكسرات, حمص حب, خيار, طماطم, سبانخ, ثوم كريسبي , زيت الفلفل الحار, صل…" at bounding box center [1024, 184] width 474 height 66
drag, startPoint x: 1015, startPoint y: 186, endPoint x: 1002, endPoint y: 185, distance: 12.5
click at [1002, 185] on textarea "کاجو محمص مكسرات, حمص حب, خيار, طماطم, سبانخ, ثوم كريسبي , زيت الفلفل الحار, صل…" at bounding box center [1024, 184] width 474 height 66
drag, startPoint x: 998, startPoint y: 184, endPoint x: 919, endPoint y: 184, distance: 79.2
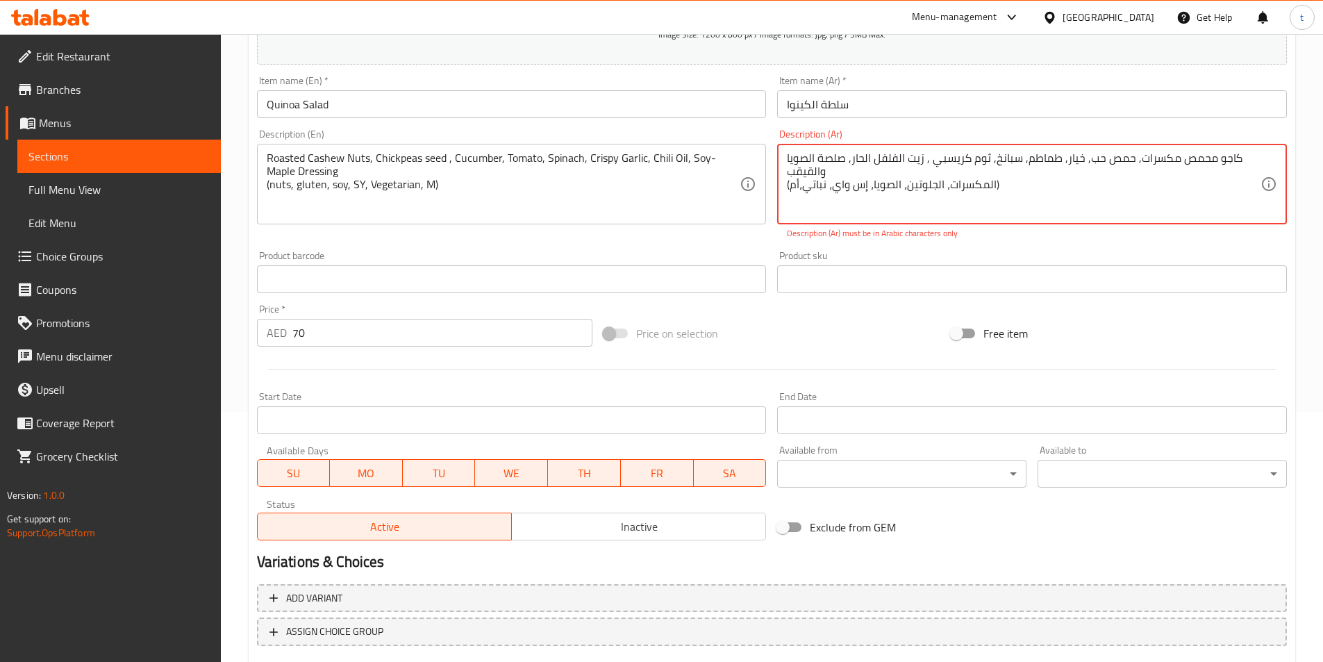
click at [919, 184] on textarea "کاجو محمص مكسرات, حمص حب, خيار, طماطم, سبانخ, ثوم كريسبي , زيت الفلفل الحار, صل…" at bounding box center [1024, 184] width 474 height 66
click at [782, 189] on div "کاجو محمص مكسرات, حمص حب, خيار, طماطم, سبانخ, ثوم كريسبي , زيت الفلفل الحار, صل…" at bounding box center [1032, 184] width 510 height 81
click at [784, 188] on div "کاجو محمص مكسرات, حمص حب, خيار, طماطم, سبانخ, ثوم كريسبي , زيت الفلفل الحار, صل…" at bounding box center [1032, 184] width 510 height 81
click at [788, 188] on textarea "کاجو محمص مكسرات, حمص حب, خيار, طماطم, سبانخ, ثوم كريسبي , زيت الفلفل الحار, صل…" at bounding box center [1024, 184] width 474 height 66
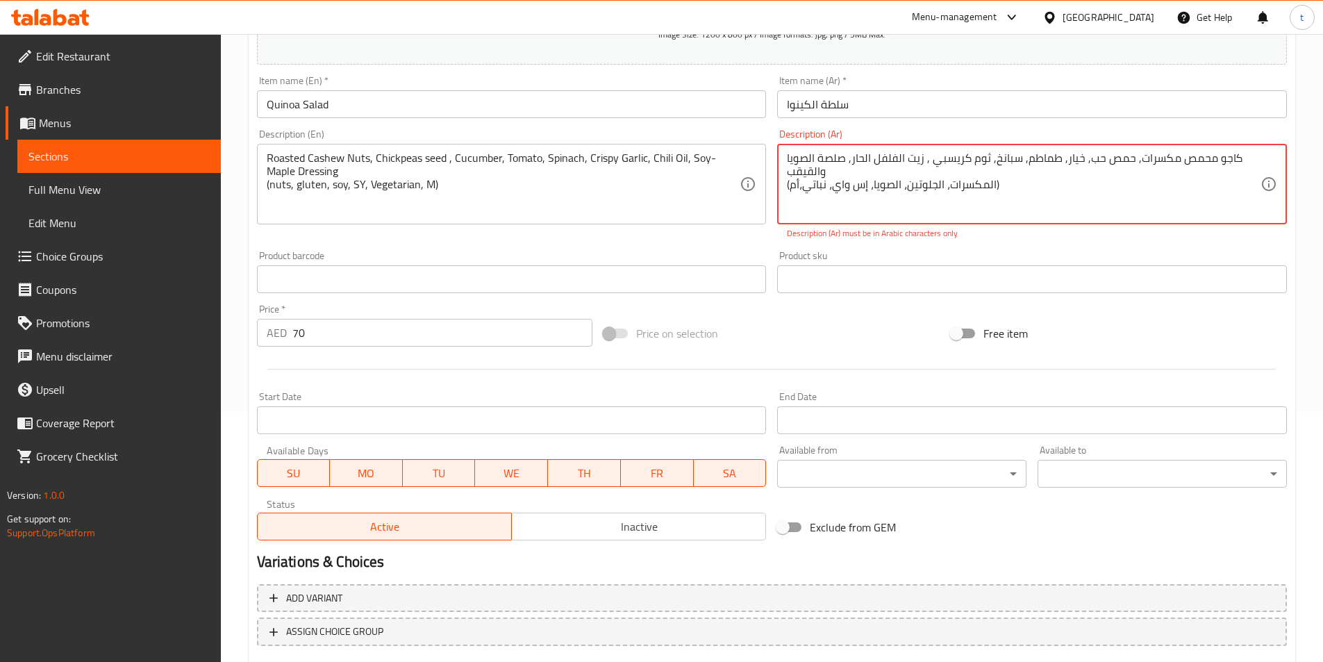
click at [788, 188] on textarea "کاجو محمص مكسرات, حمص حب, خيار, طماطم, سبانخ, ثوم كريسبي , زيت الفلفل الحار, صل…" at bounding box center [1024, 184] width 474 height 66
paste textarea "(المكسرات، الجلوتين، الصويا،اس واي، نباتي، ام)"
click at [896, 249] on div "Product sku Product sku" at bounding box center [1032, 271] width 521 height 53
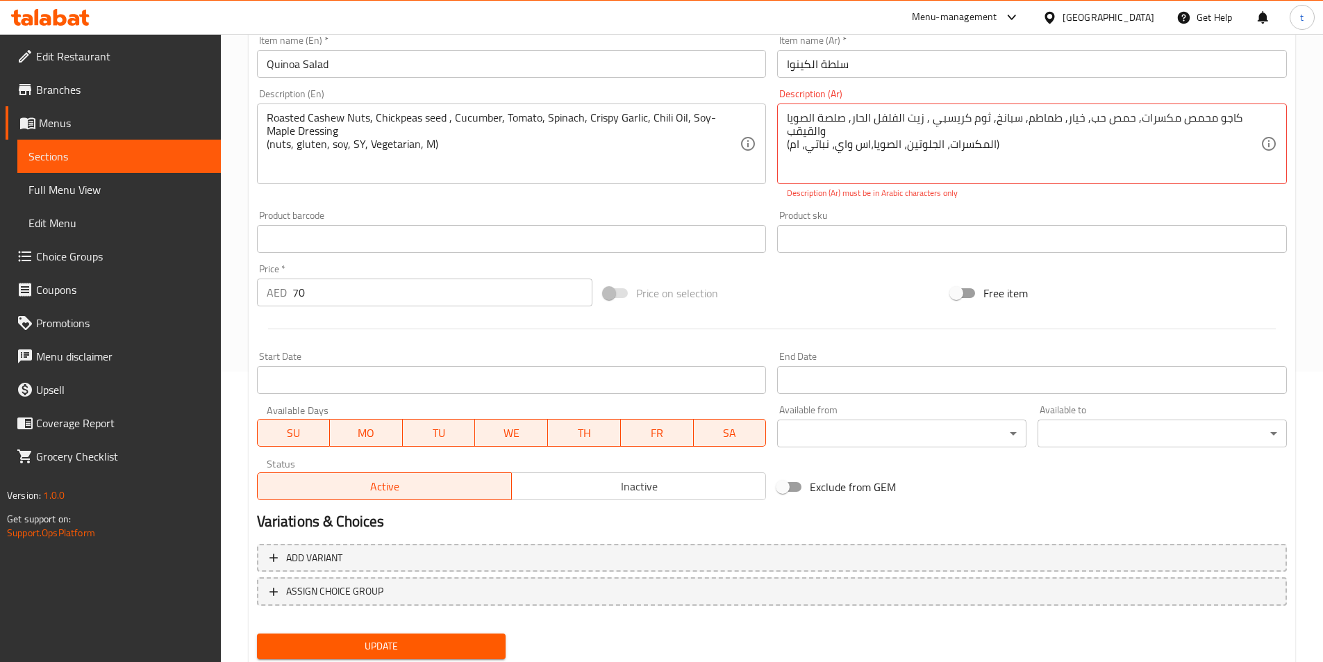
scroll to position [335, 0]
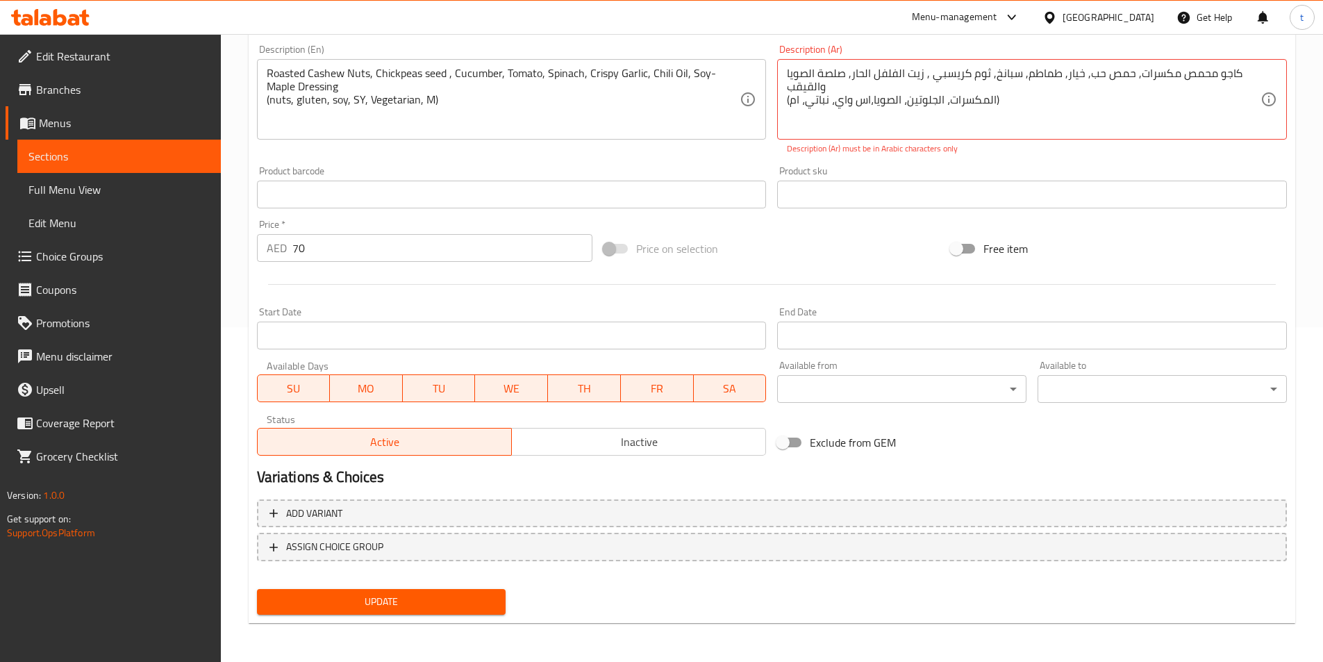
click at [456, 594] on span "Update" at bounding box center [381, 601] width 227 height 17
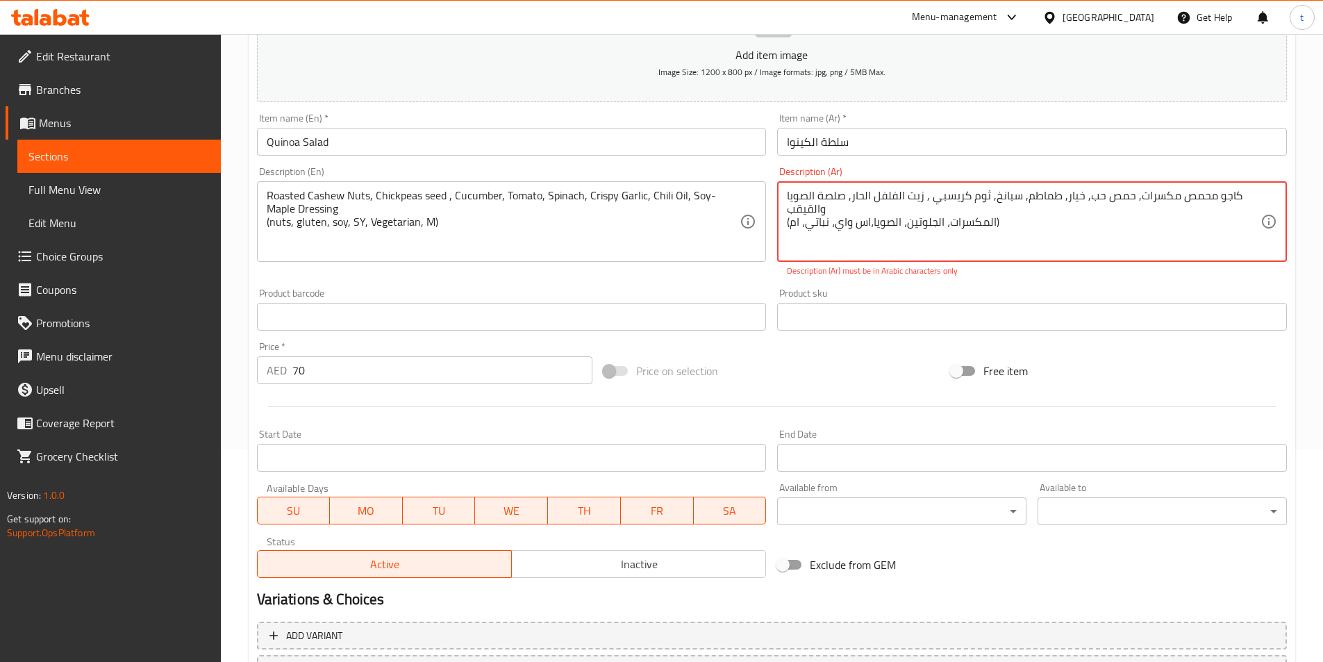
scroll to position [196, 0]
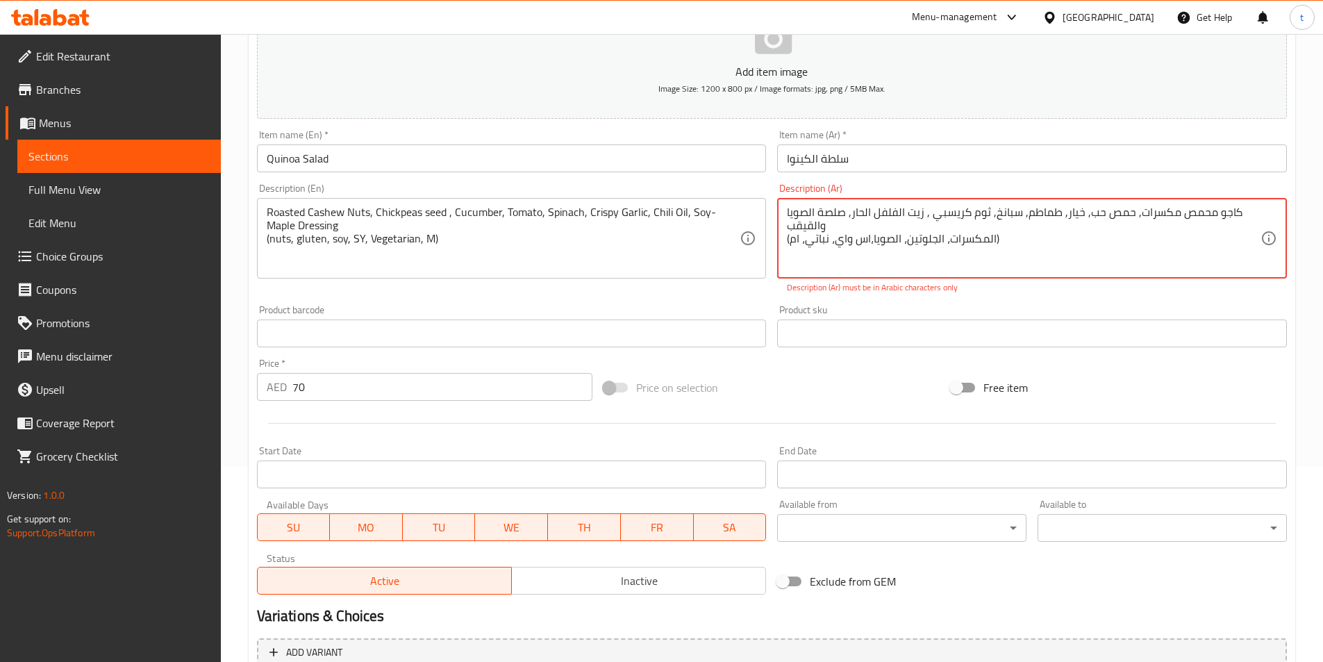
drag, startPoint x: 1018, startPoint y: 244, endPoint x: 1033, endPoint y: 234, distance: 18.1
click at [1033, 234] on textarea "کاجو محمص مكسرات, حمص حب, خيار, طماطم, سبانخ, ثوم كريسبي , زيت الفلفل الحار, صل…" at bounding box center [1024, 239] width 474 height 66
drag, startPoint x: 787, startPoint y: 240, endPoint x: 973, endPoint y: 233, distance: 186.3
click at [973, 233] on textarea "کاجو محمص مكسرات, حمص حب, خيار, طماطم, سبانخ, ثوم كريسبي , زيت الفلفل الحار, صل…" at bounding box center [1024, 239] width 474 height 66
click at [897, 206] on textarea "کاجو محمص مكسرات, حمص حب, خيار, طماطم, سبانخ, ثوم كريسبي , زيت الفلفل الحار, صل…" at bounding box center [1024, 239] width 474 height 66
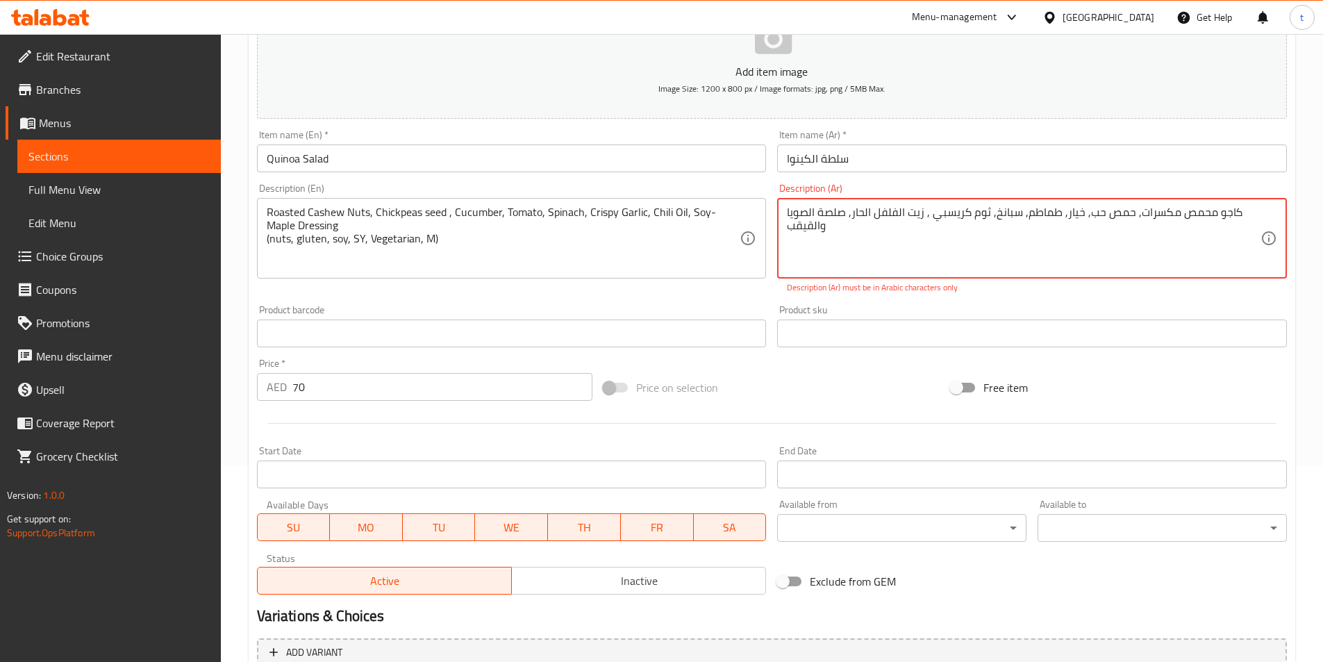
drag, startPoint x: 1119, startPoint y: 250, endPoint x: 1259, endPoint y: 203, distance: 148.0
click at [790, 223] on textarea "کاجو محمص مكسرات, حمص حب, خيار, طماطم, سبانخ, ثوم كريسبي , زيت الفلفل الحار, صل…" at bounding box center [1024, 239] width 474 height 66
type textarea "کاجو محمص مكسرات, حمص حب, خيار, طماطم, سبانخ, ثوم كريسبي , زيت الفلفل الحار, صل…"
drag, startPoint x: 829, startPoint y: 233, endPoint x: 1258, endPoint y: 213, distance: 429.8
click at [1258, 213] on textarea "کاجو محمص مكسرات, حمص حب, خيار, طماطم, سبانخ, ثوم كريسبي , زيت الفلفل الحار, صل…" at bounding box center [1024, 239] width 474 height 66
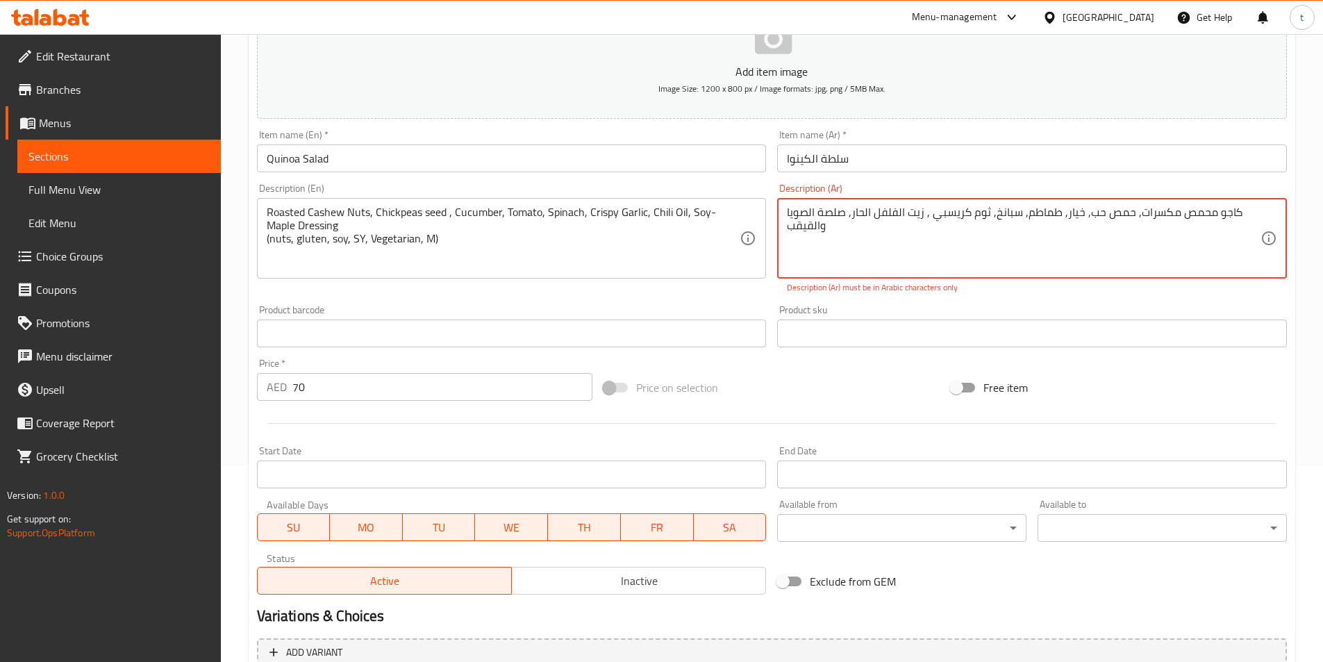
click at [35, 157] on span "Sections" at bounding box center [118, 156] width 181 height 17
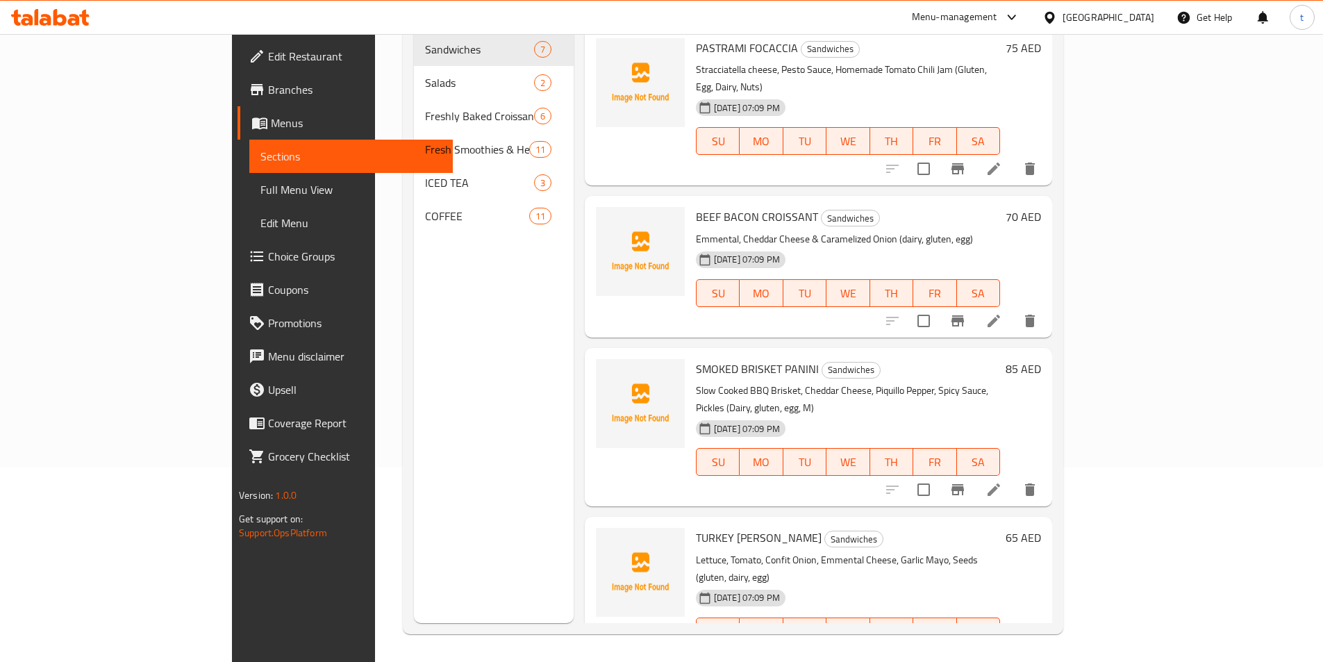
scroll to position [194, 0]
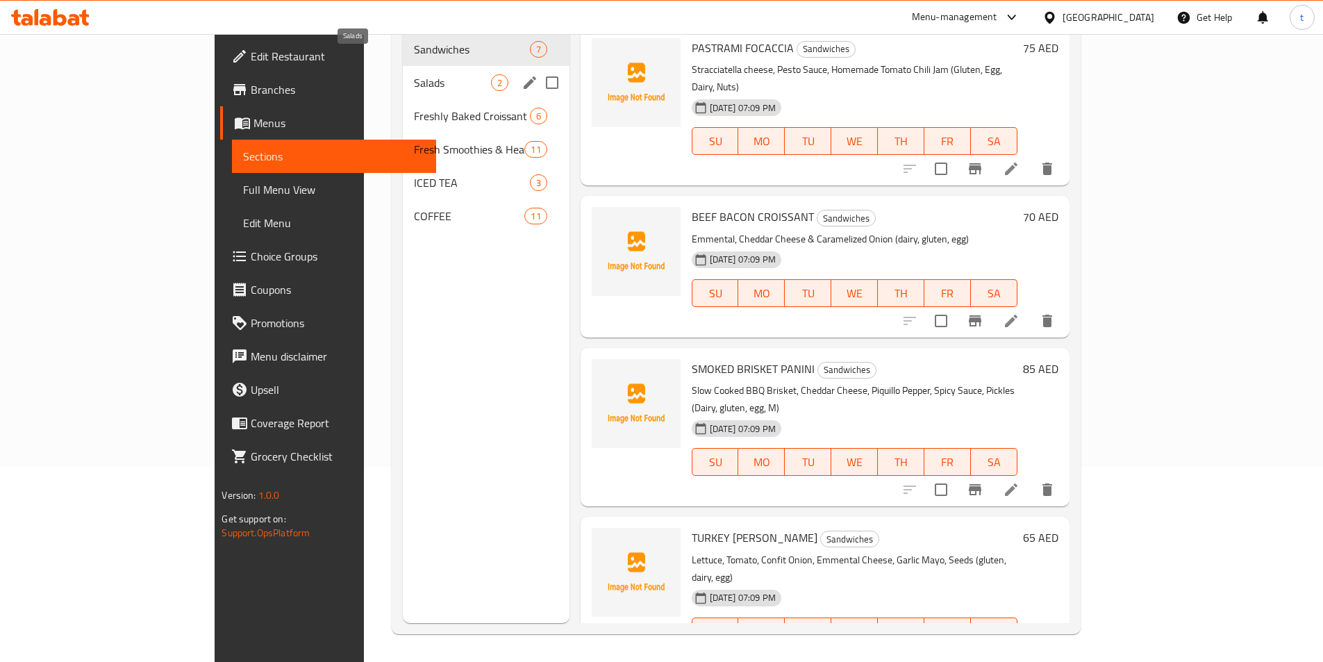
click at [414, 74] on span "Salads" at bounding box center [452, 82] width 77 height 17
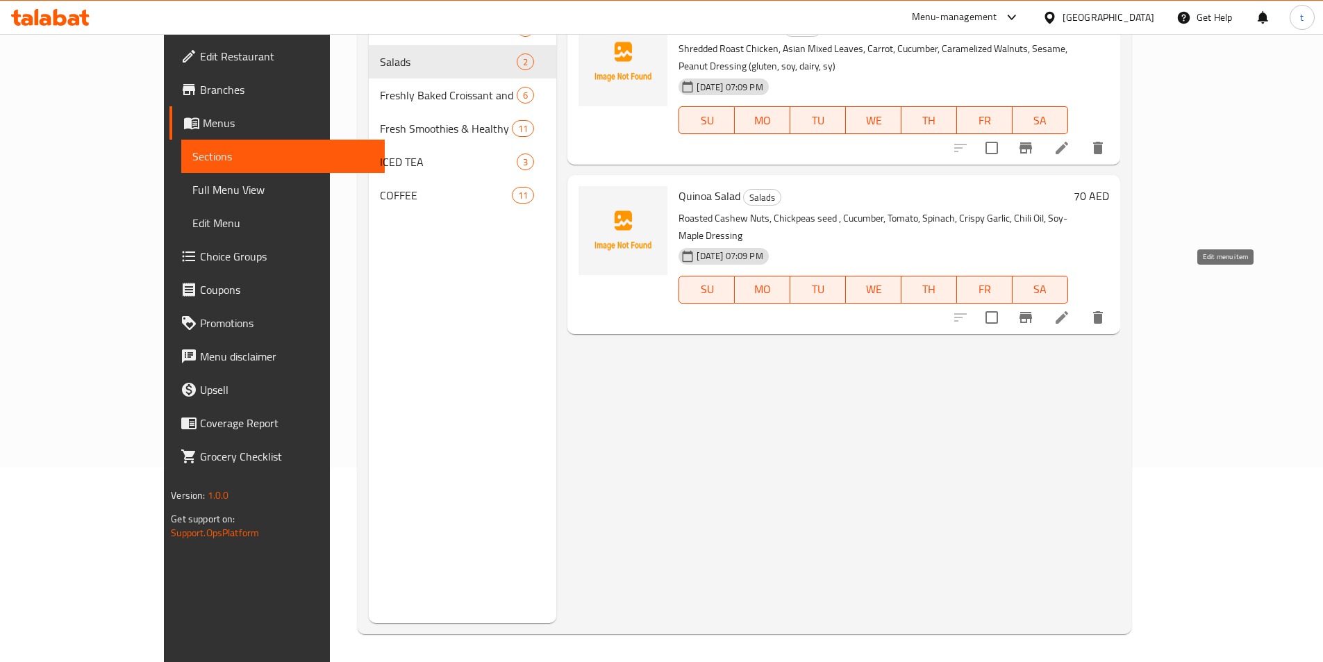
click at [1070, 309] on icon at bounding box center [1062, 317] width 17 height 17
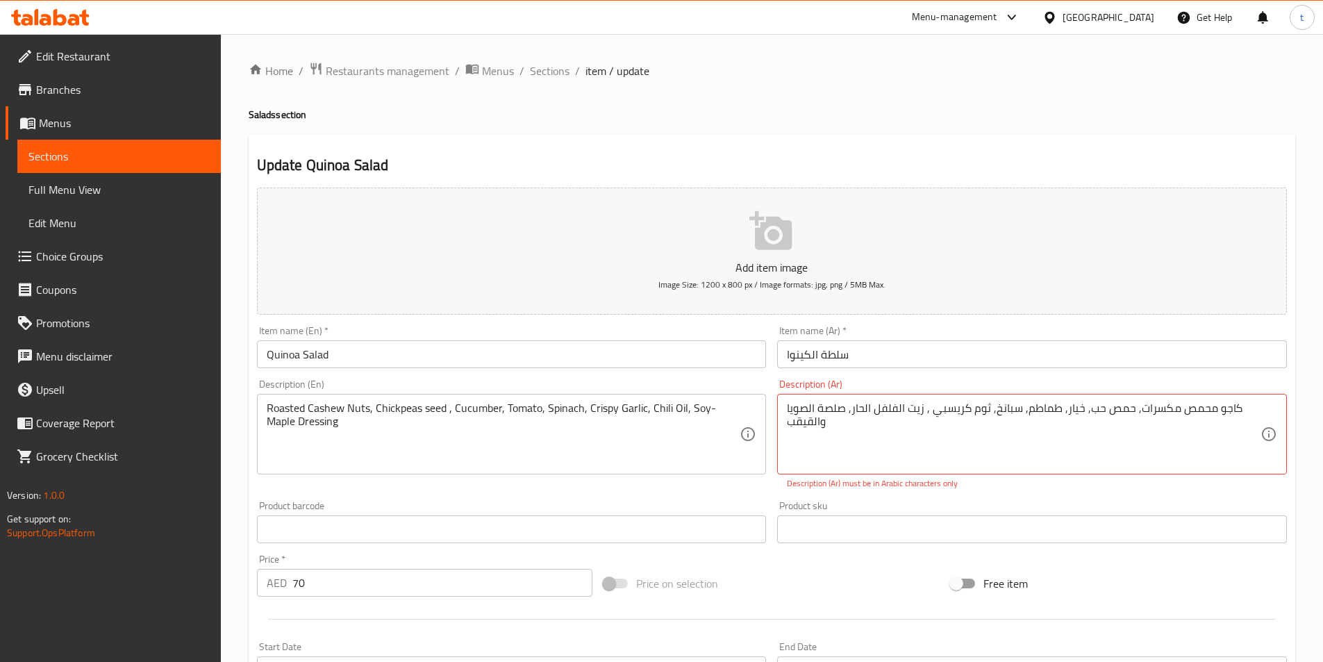
click at [836, 447] on textarea "کاجو محمص مكسرات, حمص حب, خيار, طماطم, سبانخ, ثوم كريسبي , زيت الفلفل الحار, صل…" at bounding box center [1024, 434] width 474 height 66
click at [1267, 431] on icon at bounding box center [1269, 434] width 17 height 17
click at [883, 376] on div "Description (Ar) کاجو محمص مكسرات, حمص حب, خيار, طماطم, سبانخ, ثوم كريسبي , زيت…" at bounding box center [1032, 435] width 521 height 122
click at [857, 426] on textarea "کاجو محمص مكسرات, حمص حب, خيار, طماطم, سبانخ, ثوم كريسبي , زيت الفلفل الحار, صل…" at bounding box center [1024, 434] width 474 height 66
type textarea "کاجو محمص مكسرات, حمص حب, خيار, طماطم, سبانخ, ثوم كريسبي , زيت الفلفل الحار, صل…"
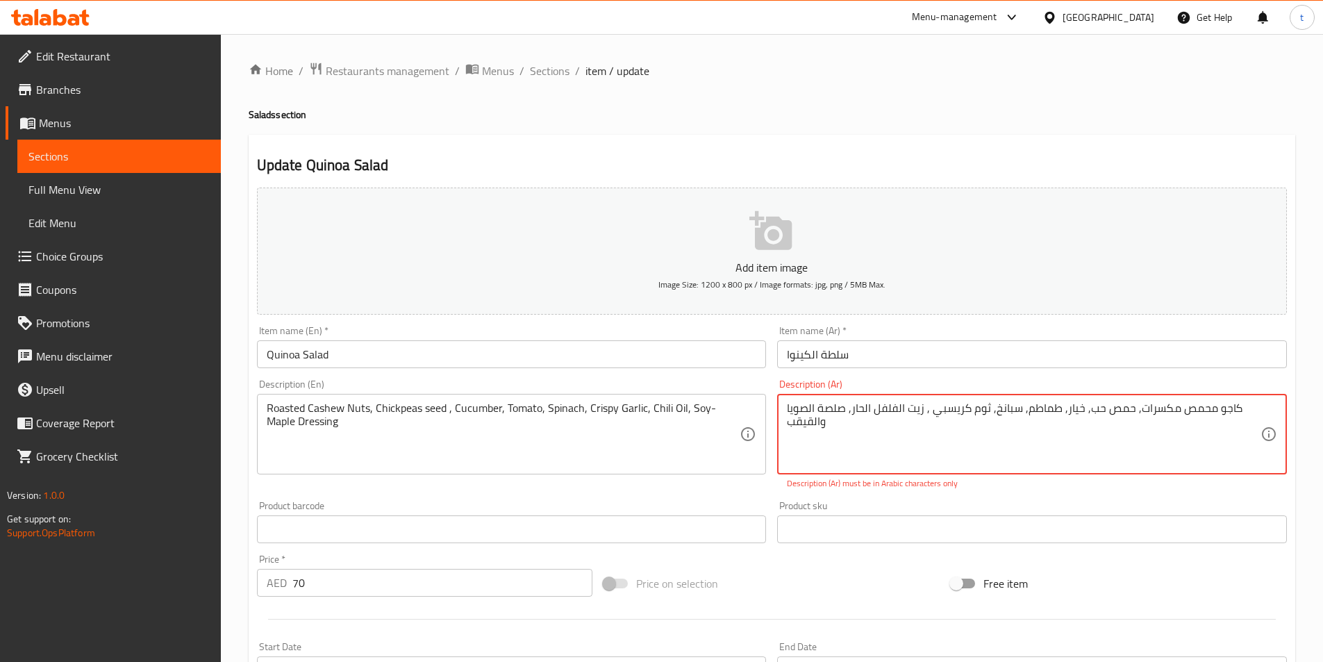
click at [63, 161] on span "Sections" at bounding box center [118, 156] width 181 height 17
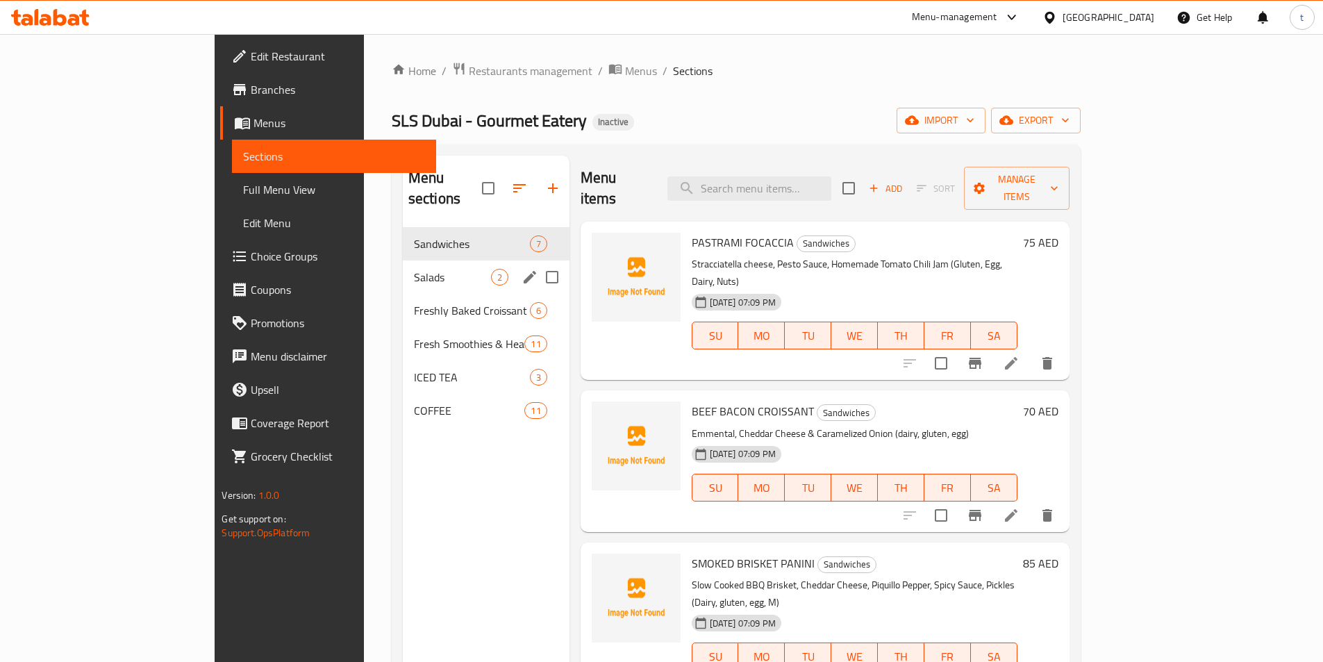
click at [414, 269] on span "Salads" at bounding box center [452, 277] width 77 height 17
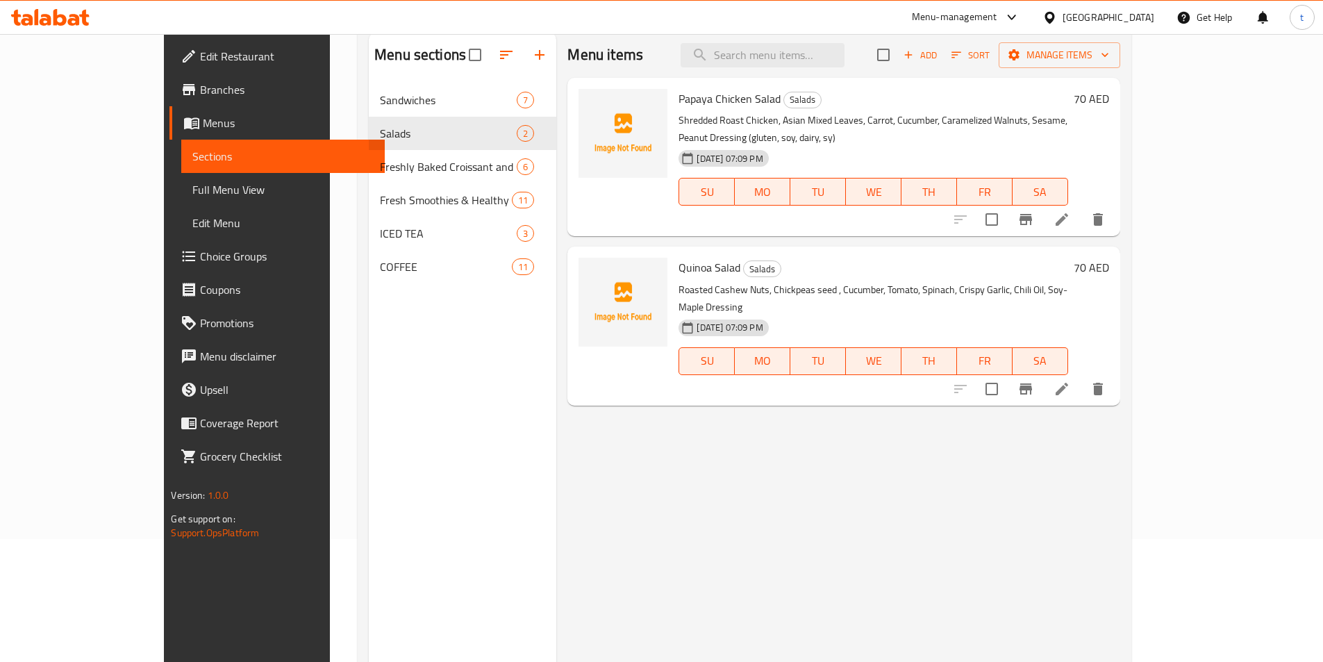
scroll to position [194, 0]
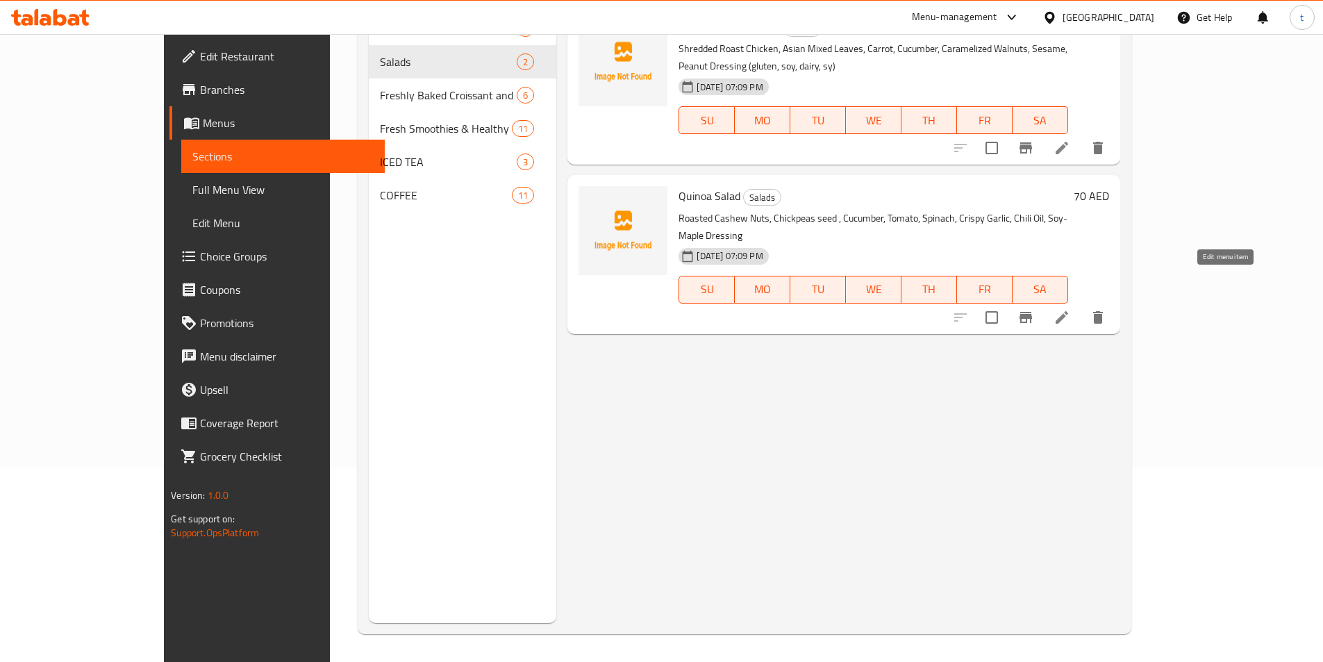
click at [1070, 309] on icon at bounding box center [1062, 317] width 17 height 17
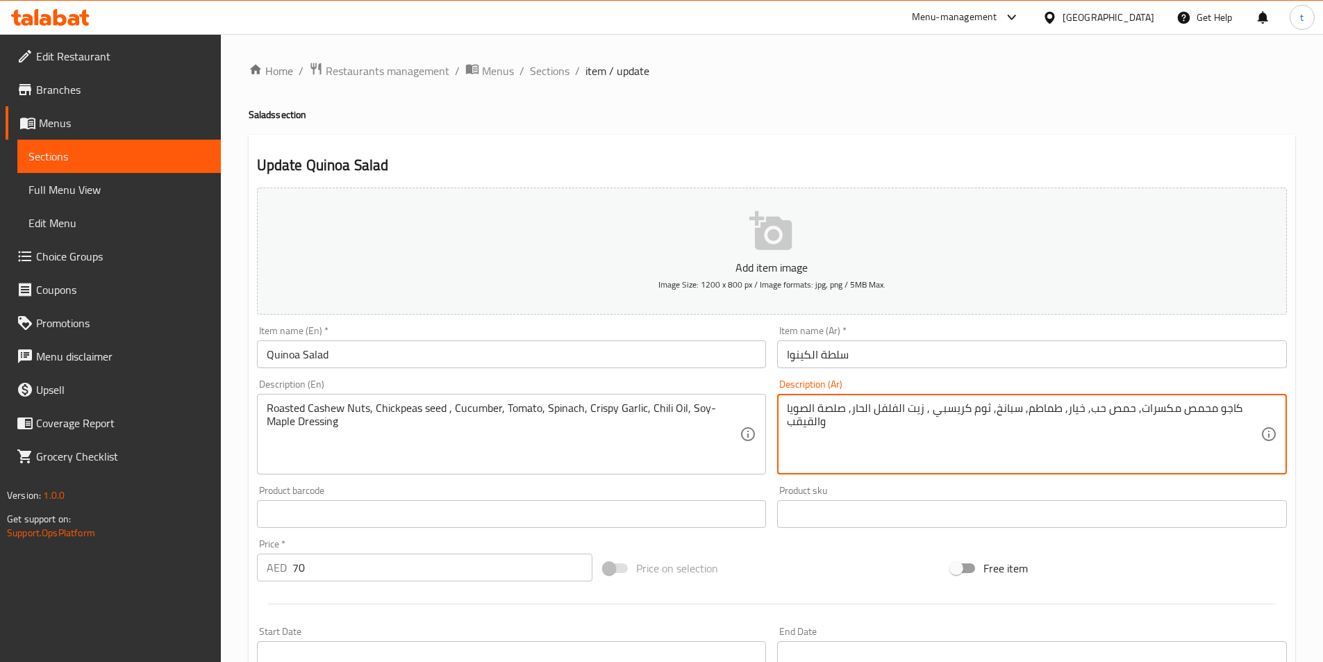
type textarea "کاجو محمص مكسرات, حمص حب, خيار, طماطم, سبانخ, ثوم كريسبي , زيت الفلفل الحار, صل…"
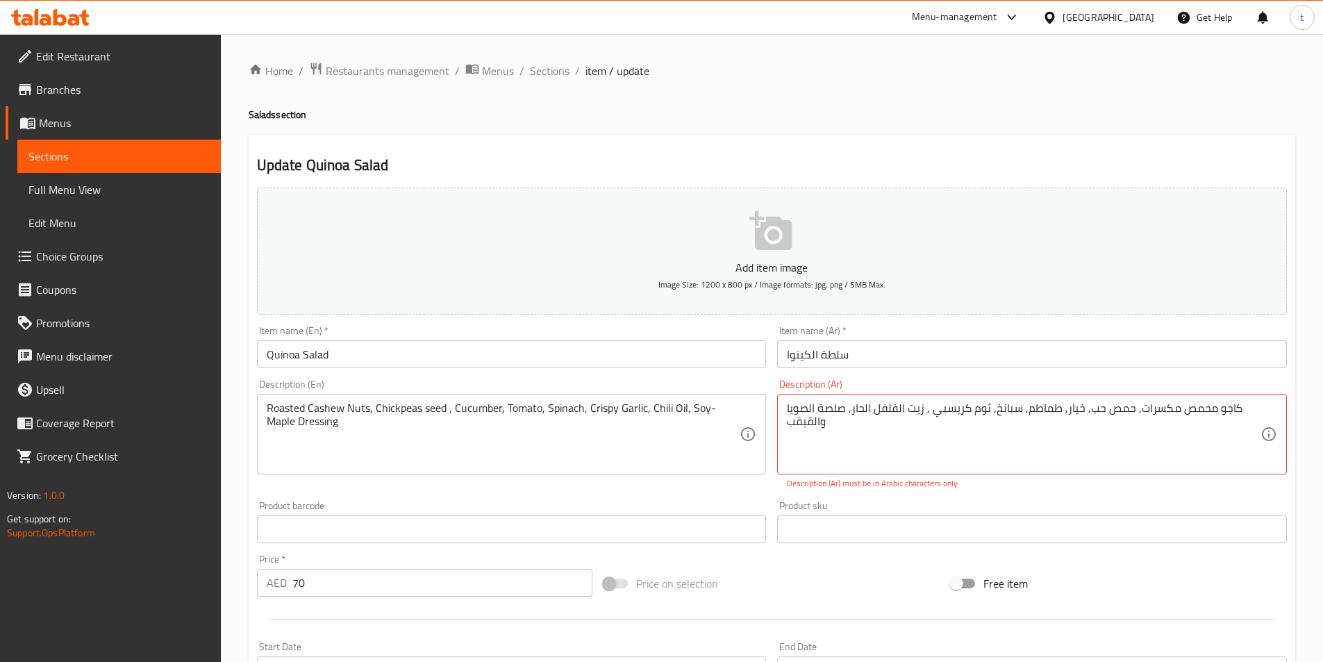
scroll to position [335, 0]
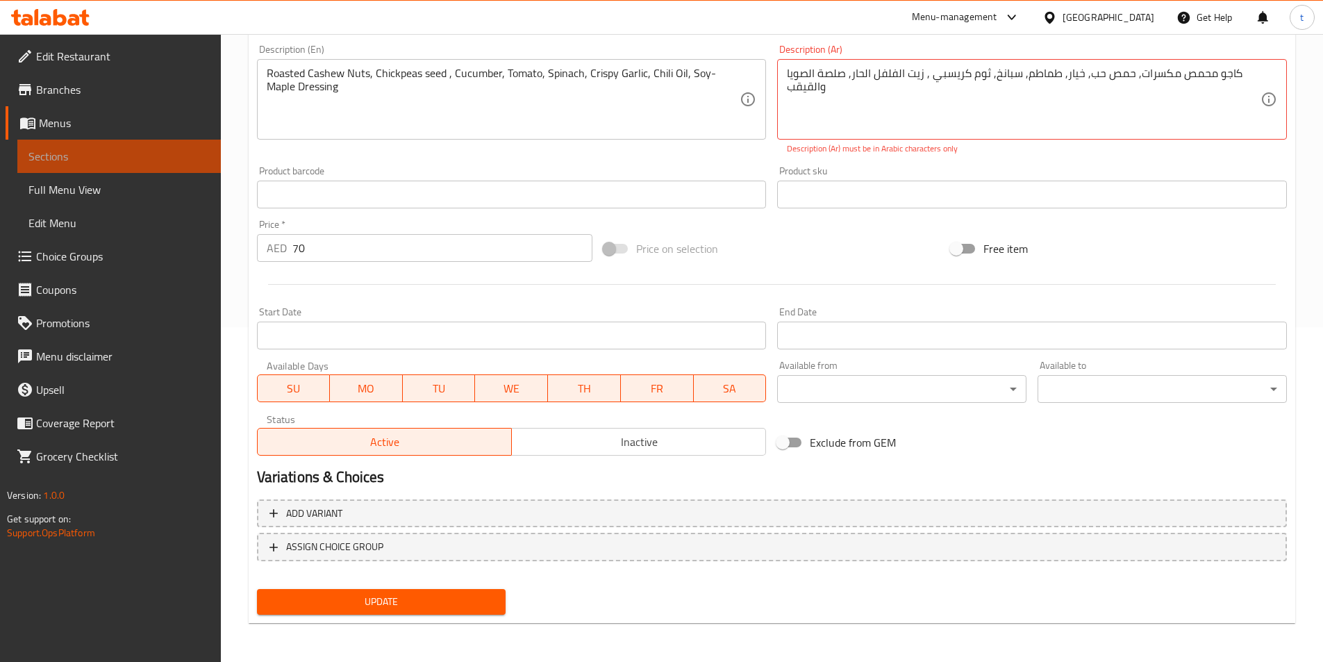
click at [171, 151] on span "Sections" at bounding box center [118, 156] width 181 height 17
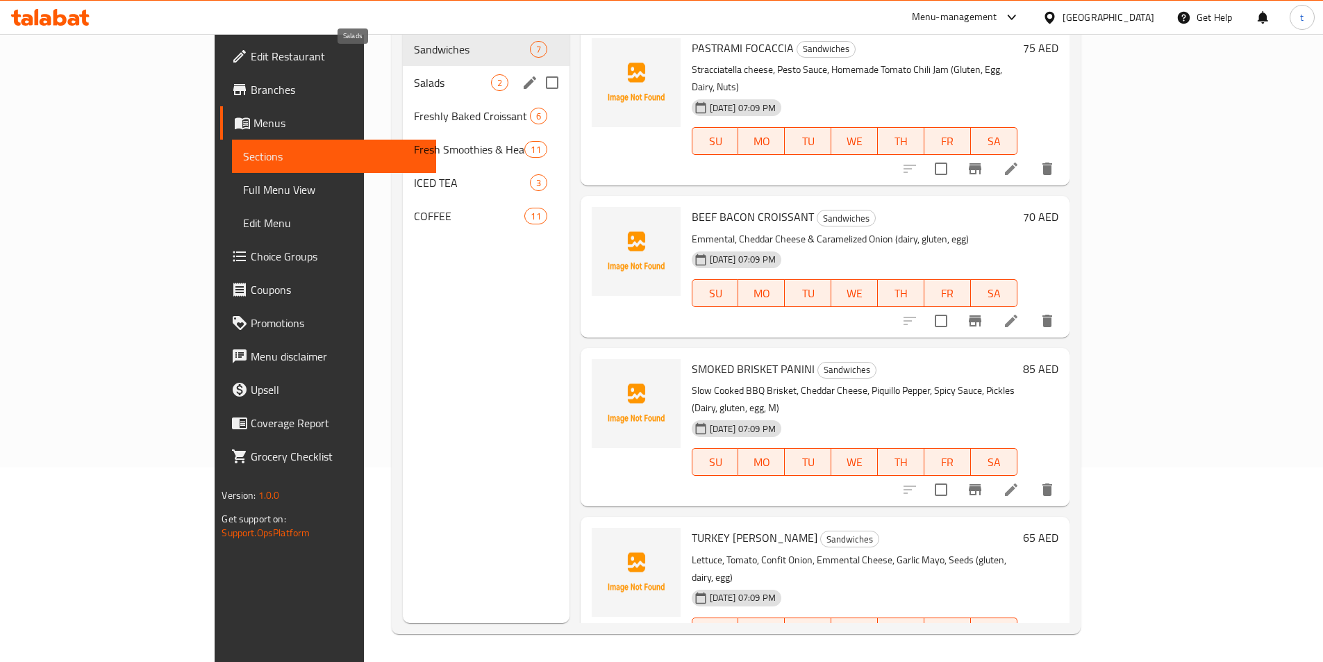
click at [414, 74] on span "Salads" at bounding box center [452, 82] width 77 height 17
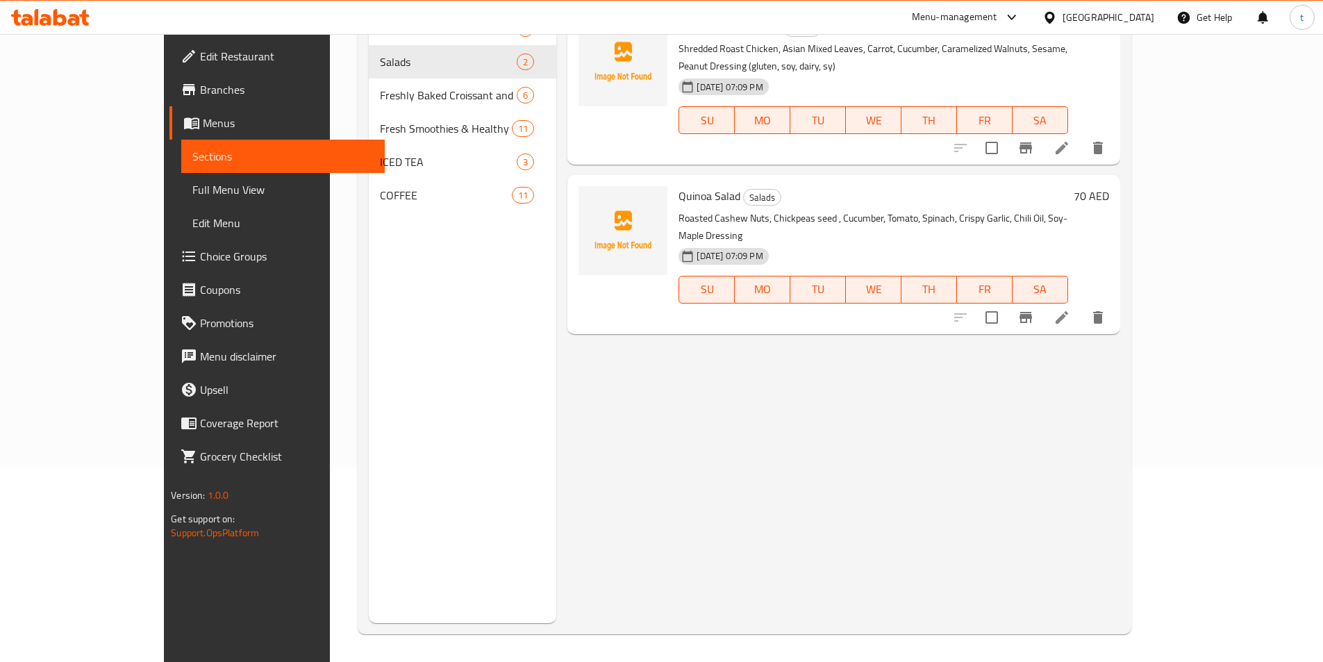
click at [1070, 309] on icon at bounding box center [1062, 317] width 17 height 17
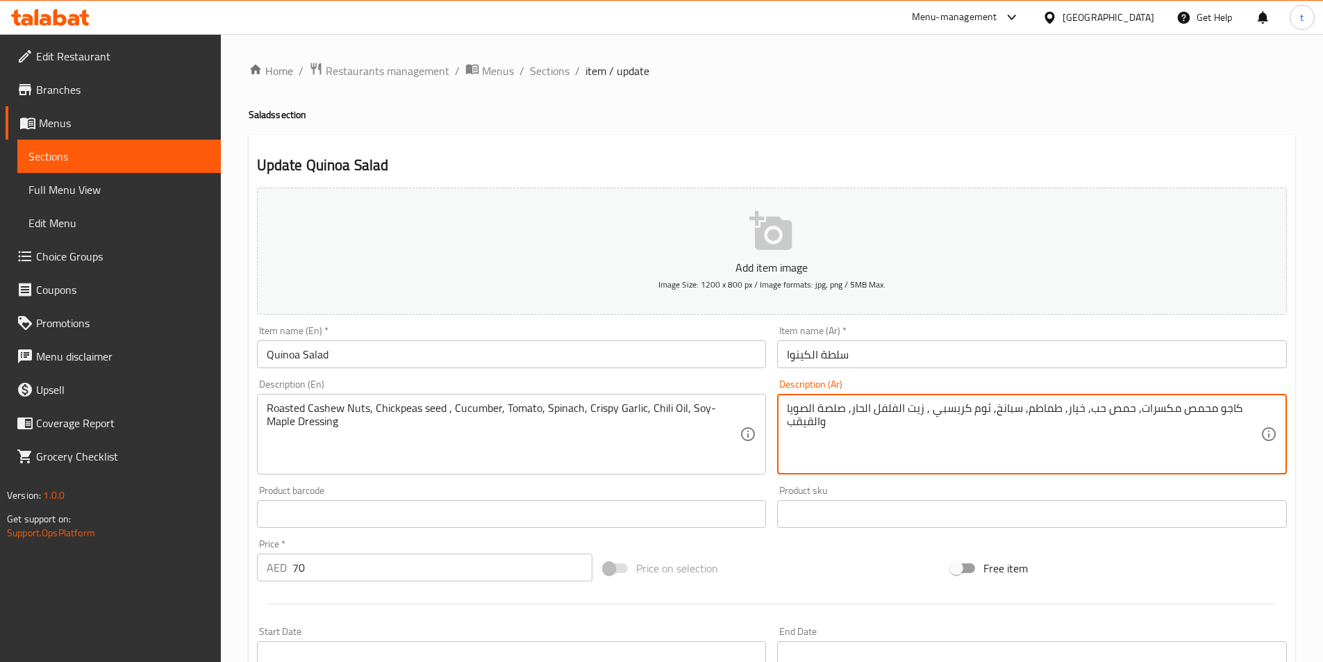
paste textarea "(المكسرات، الجلوتين، الصويا،اس واي، نباتي، ام)"
type textarea "کاجو محمص مكسرات, حمص حب, خيار, طماطم, سبانخ, ثوم كريسبي , زيت الفلفل الحار, صل…"
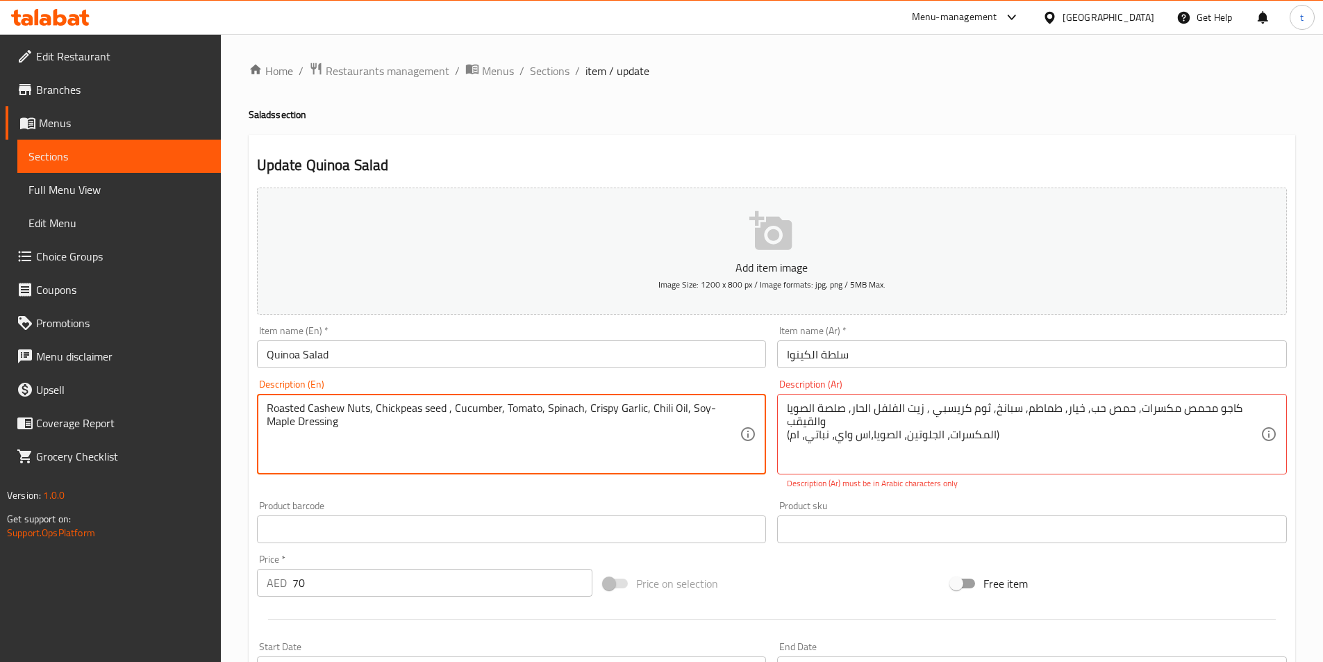
click at [51, 160] on span "Sections" at bounding box center [118, 156] width 181 height 17
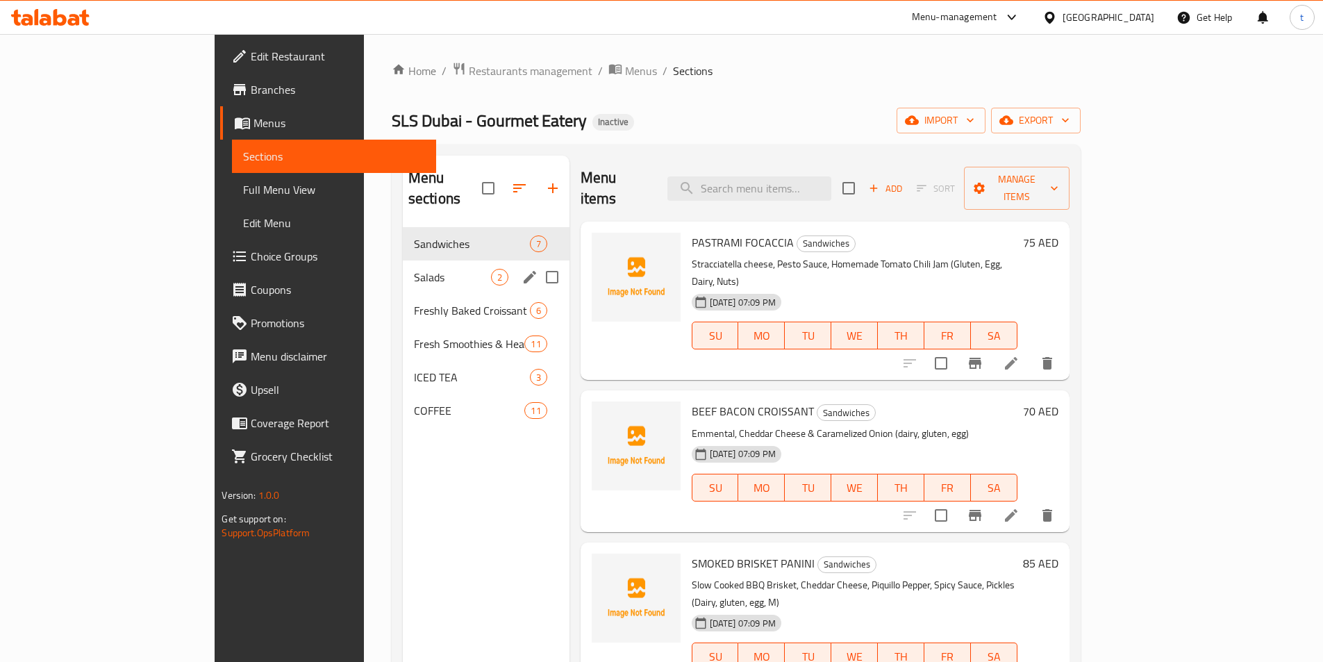
click at [403, 260] on div "Salads 2" at bounding box center [486, 276] width 167 height 33
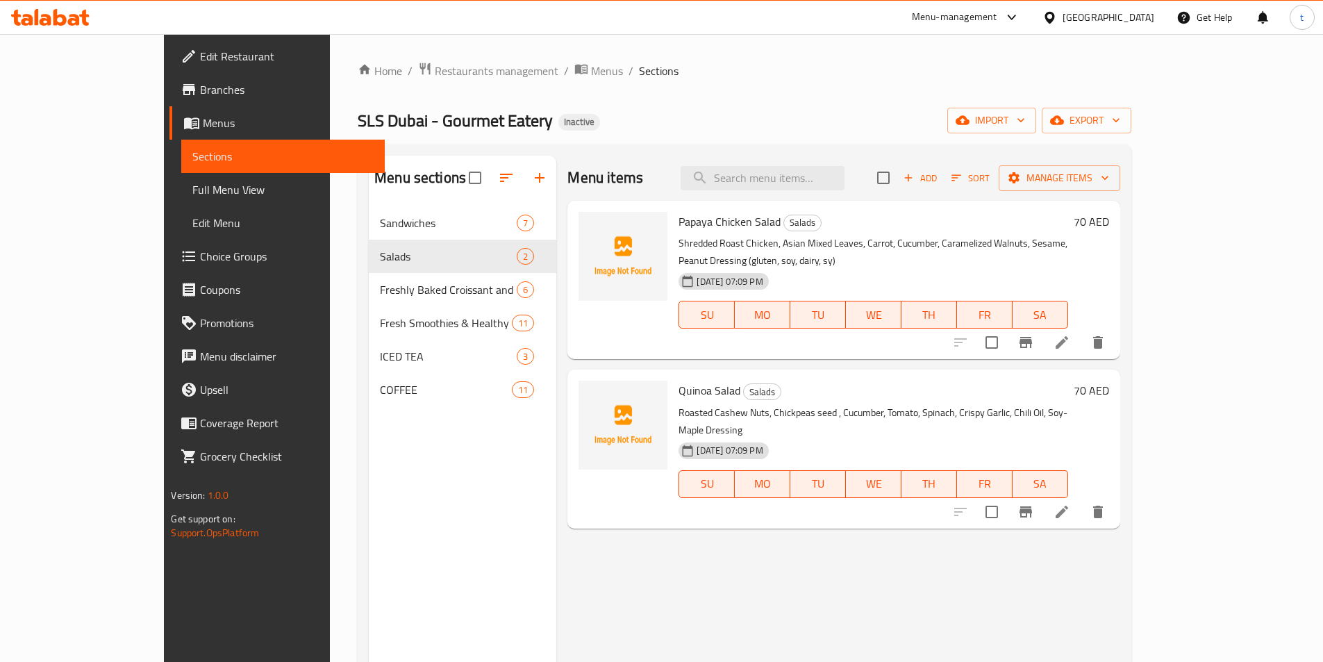
click at [1081, 499] on li at bounding box center [1062, 511] width 39 height 25
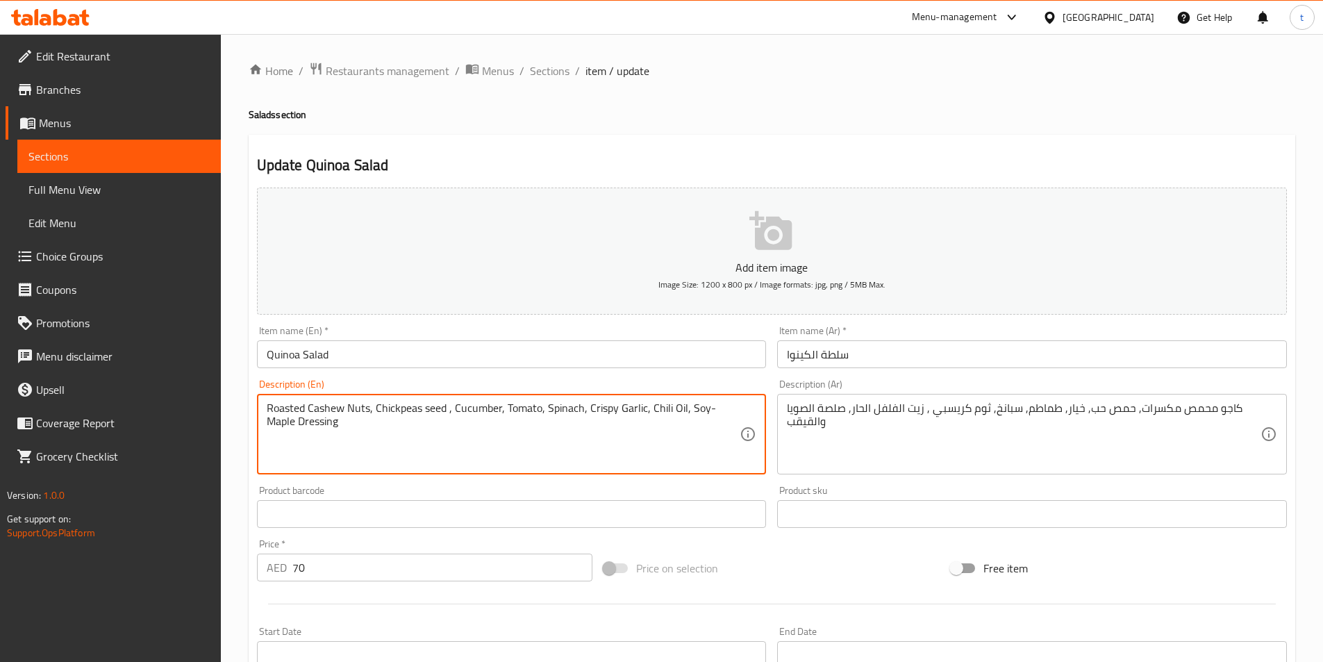
paste textarea "(nuts, gluten, soy, SY, Vegetarian, M)"
type textarea "Roasted Cashew Nuts, Chickpeas seed , Cucumber, Tomato, Spinach, Crispy Garlic,…"
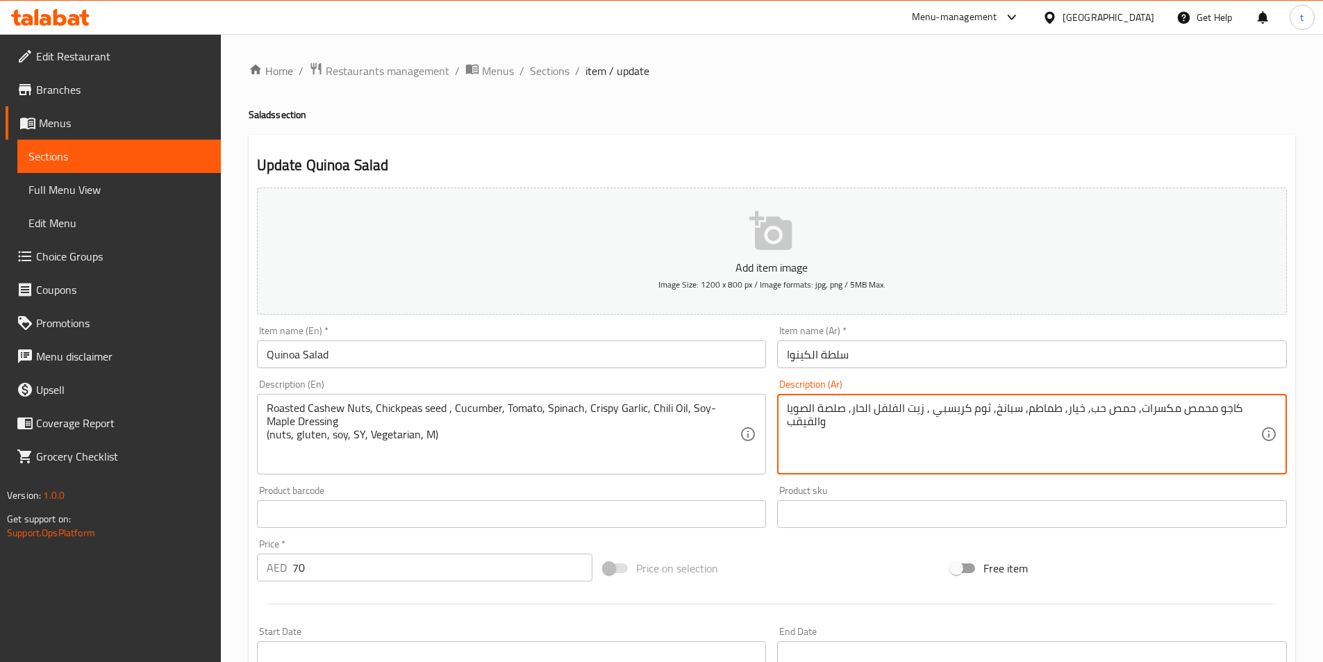
paste textarea "(المكسرات، الجلوتين، الصويا،اس واي، نباتي، ام)"
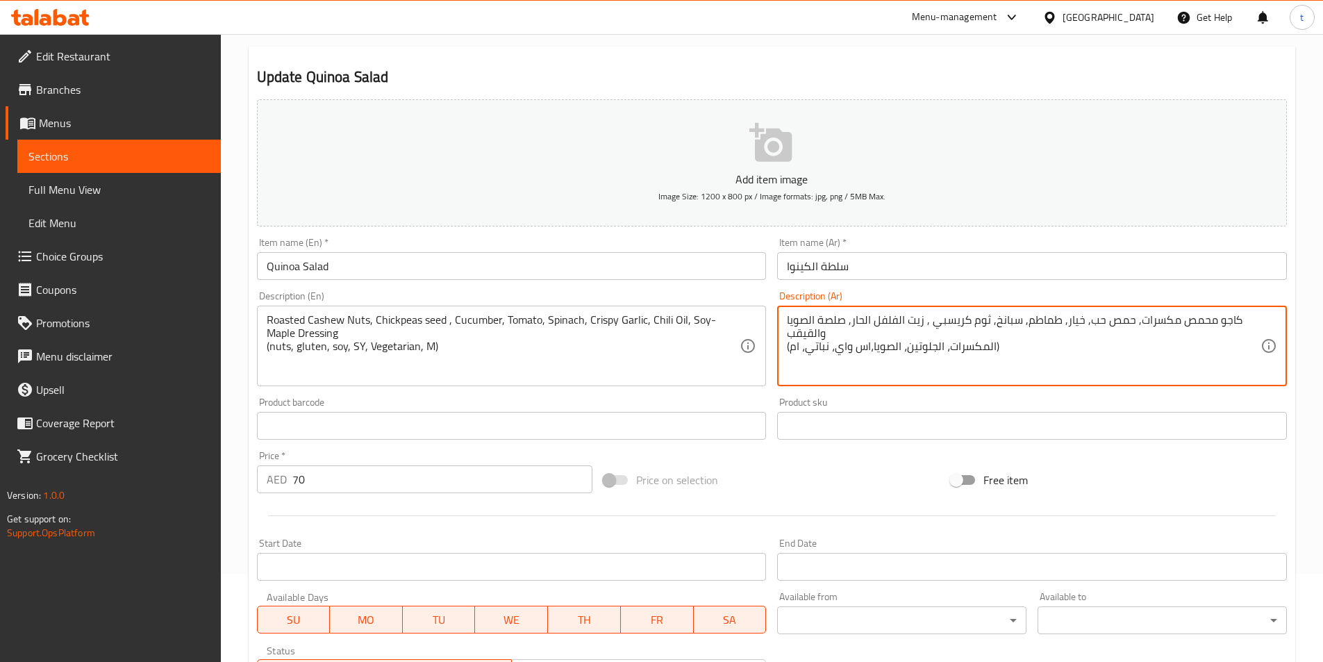
scroll to position [320, 0]
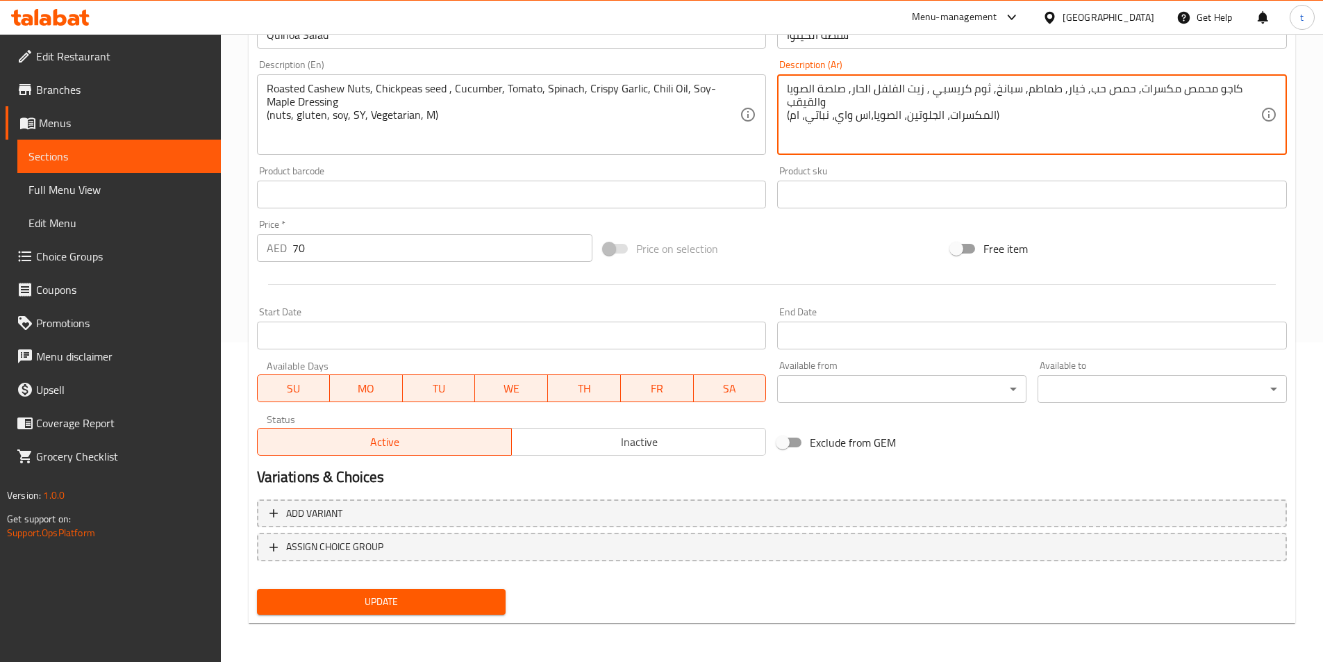
click at [445, 609] on span "Update" at bounding box center [381, 601] width 227 height 17
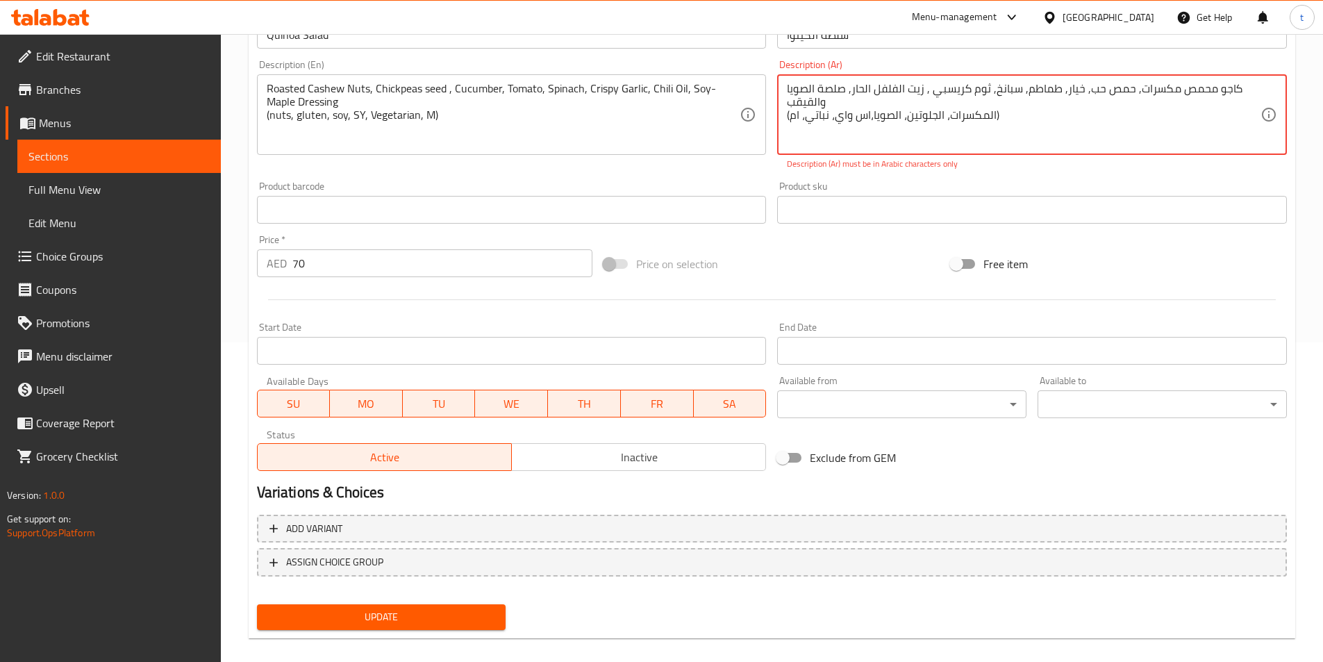
click at [454, 628] on button "Update" at bounding box center [381, 617] width 249 height 26
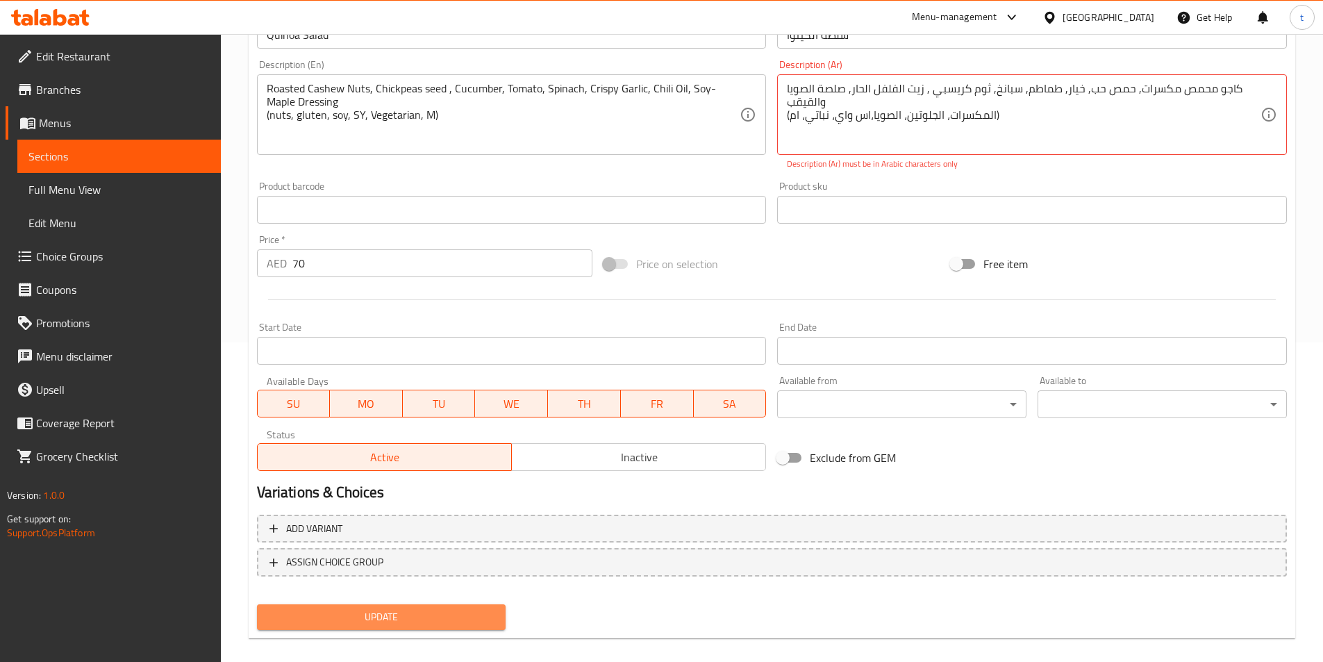
click at [454, 628] on button "Update" at bounding box center [381, 617] width 249 height 26
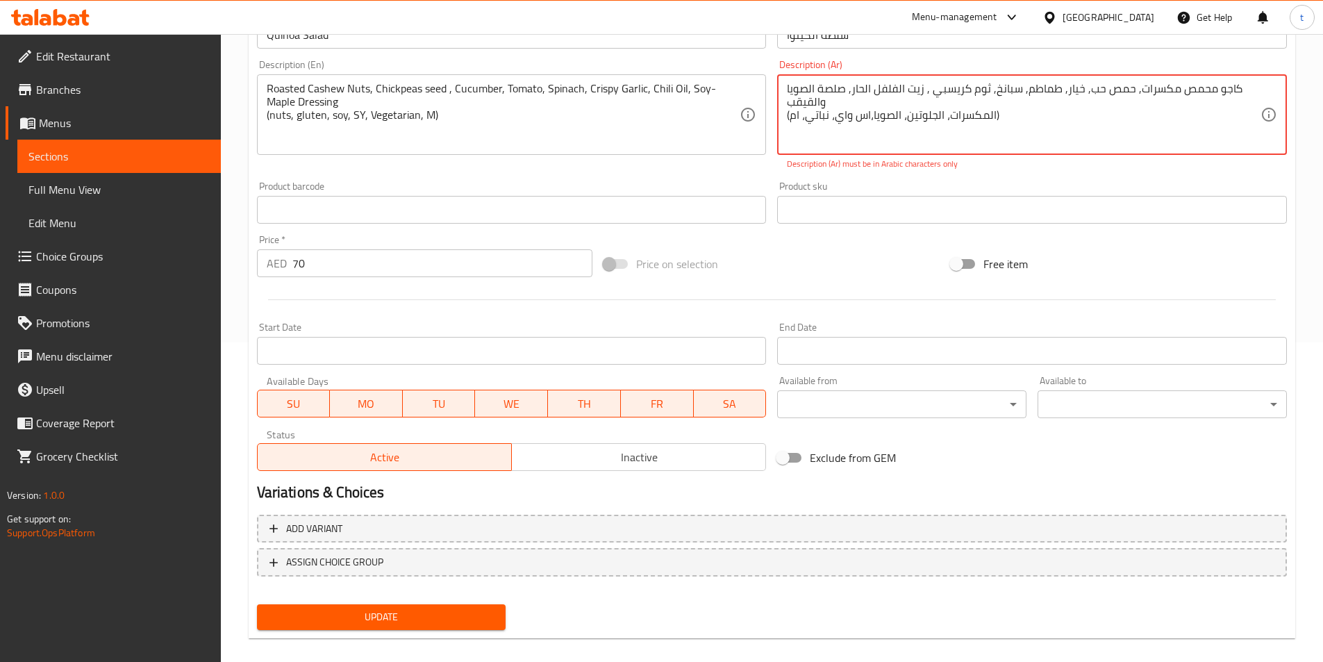
click at [454, 628] on button "Update" at bounding box center [381, 617] width 249 height 26
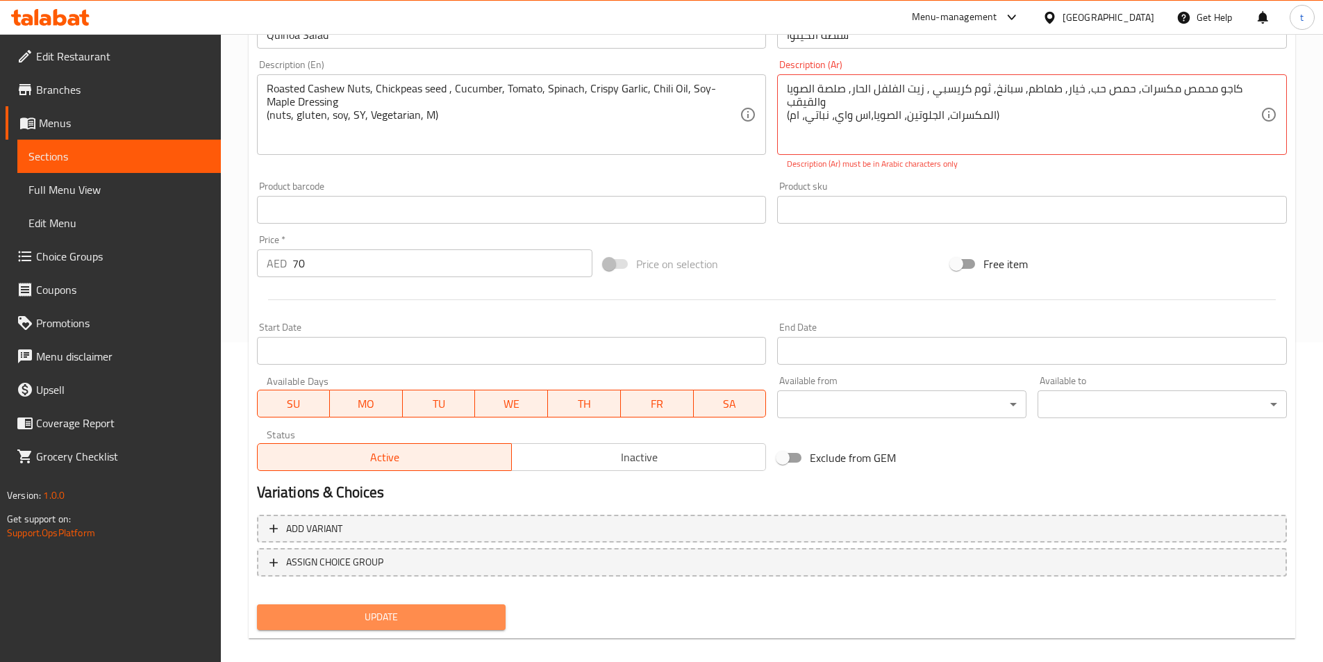
click at [454, 628] on button "Update" at bounding box center [381, 617] width 249 height 26
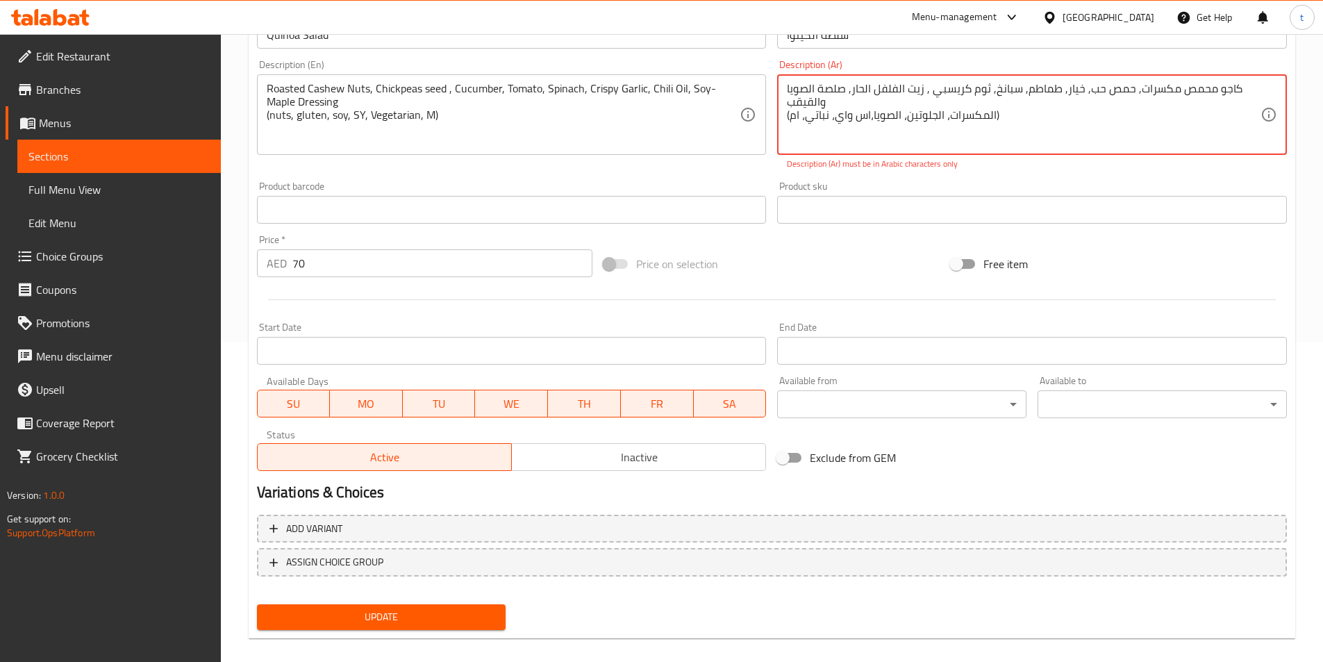
click at [454, 628] on button "Update" at bounding box center [381, 617] width 249 height 26
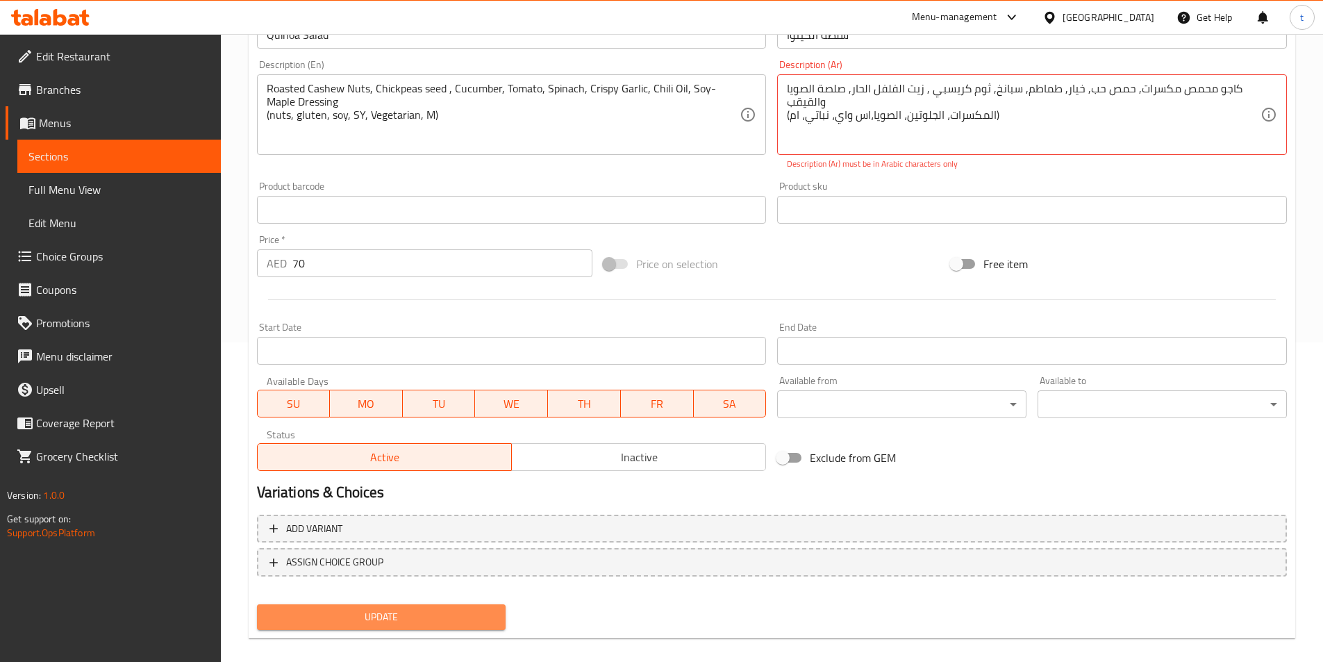
click at [454, 628] on button "Update" at bounding box center [381, 617] width 249 height 26
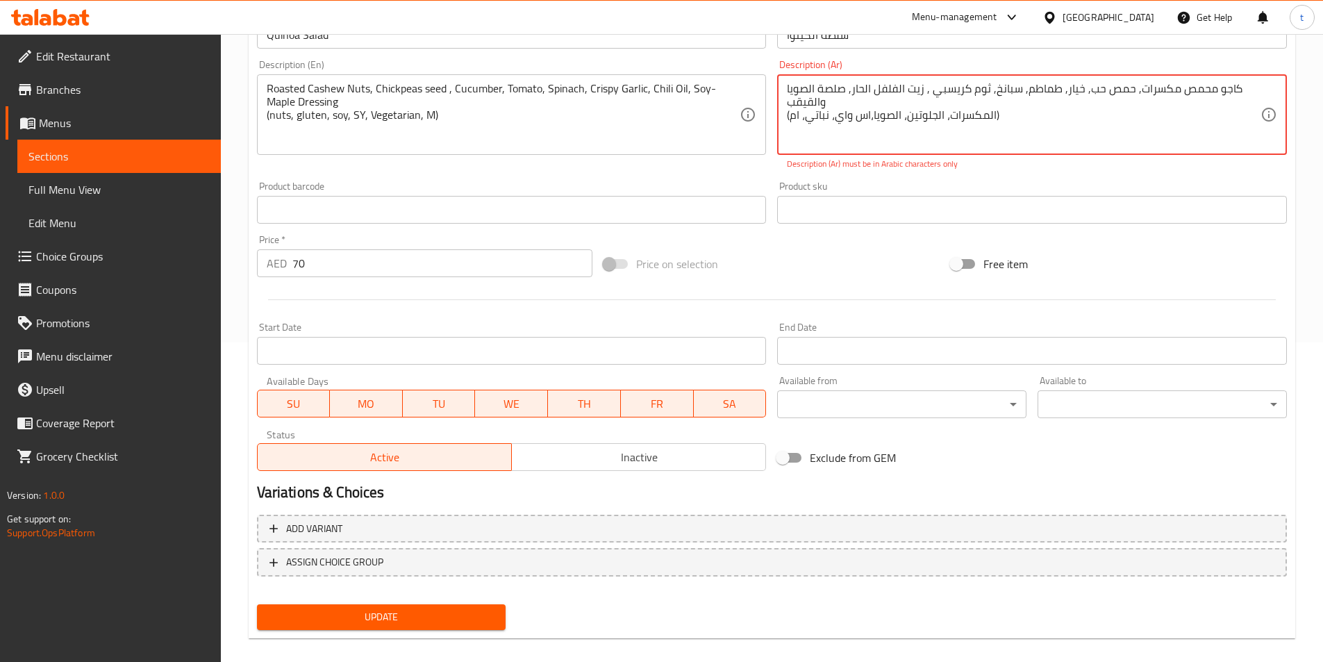
click at [454, 628] on button "Update" at bounding box center [381, 617] width 249 height 26
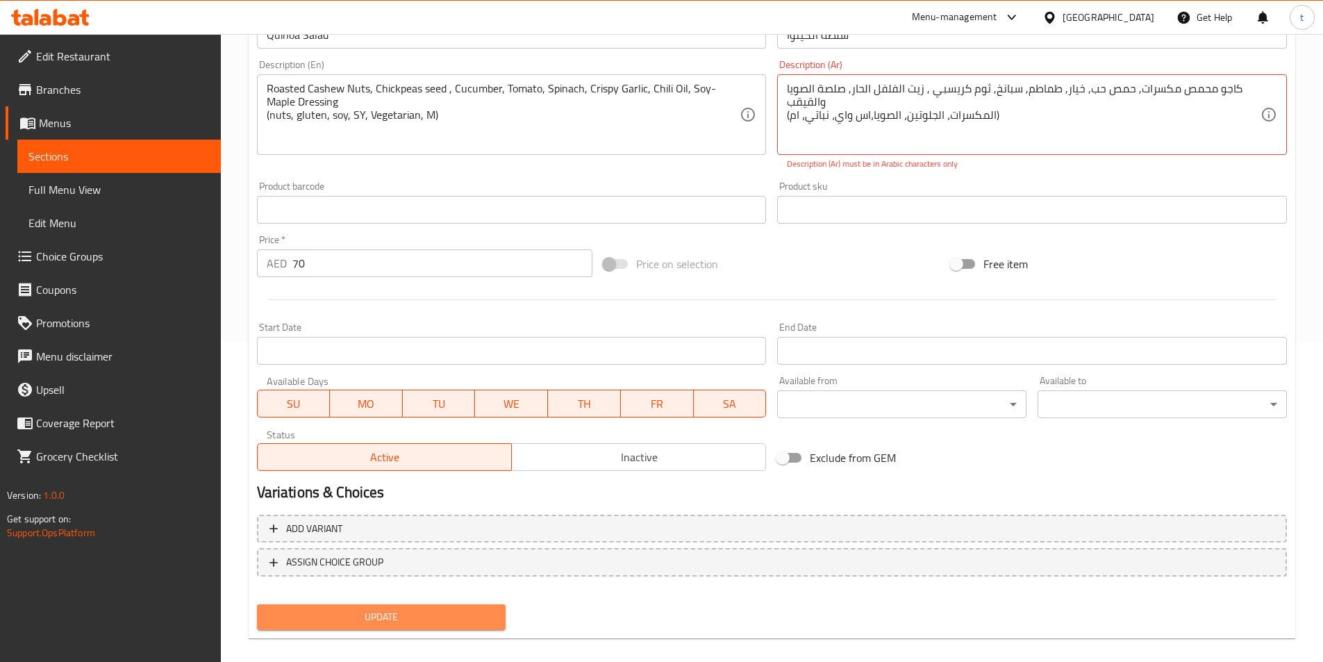
click at [454, 628] on button "Update" at bounding box center [381, 617] width 249 height 26
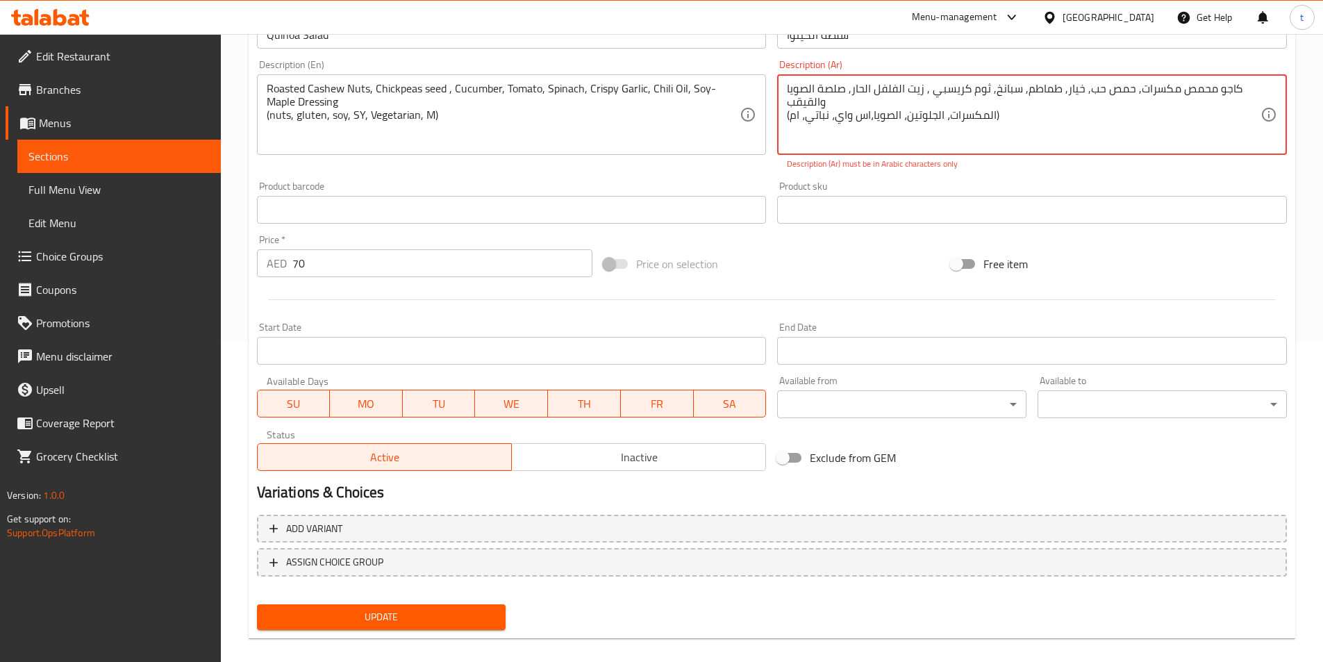
click at [454, 628] on button "Update" at bounding box center [381, 617] width 249 height 26
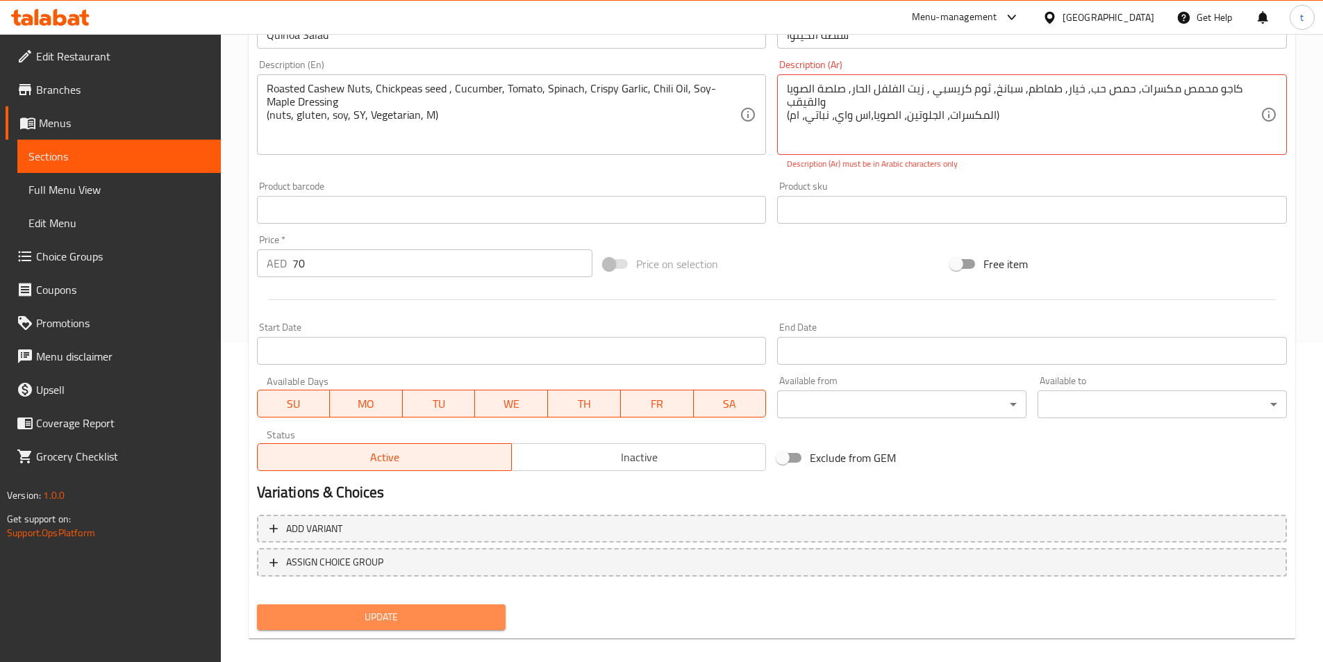
click at [454, 628] on button "Update" at bounding box center [381, 617] width 249 height 26
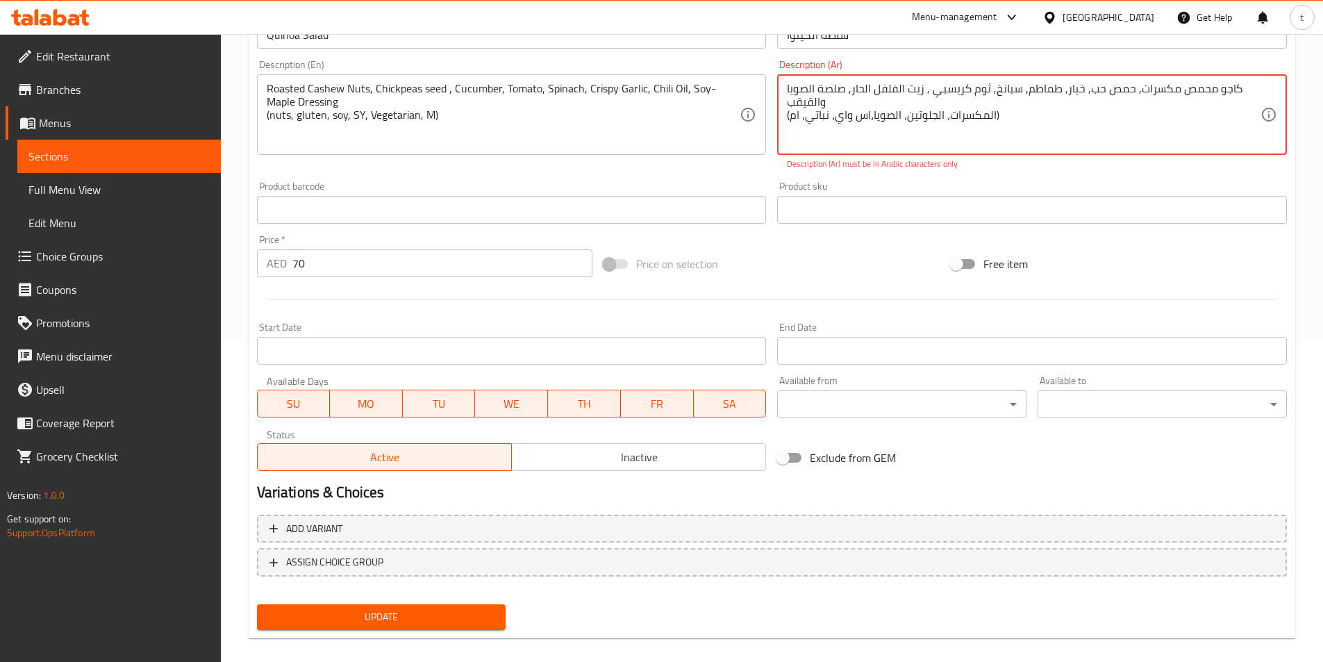
click at [454, 628] on button "Update" at bounding box center [381, 617] width 249 height 26
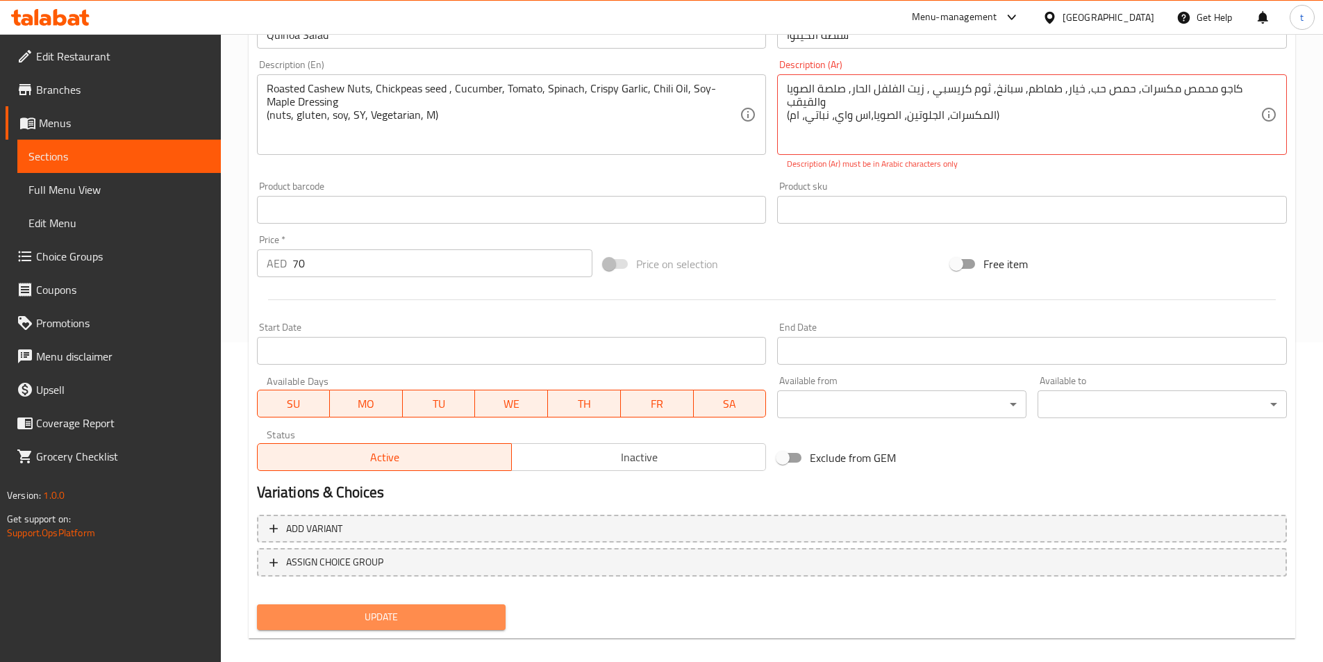
click at [454, 628] on button "Update" at bounding box center [381, 617] width 249 height 26
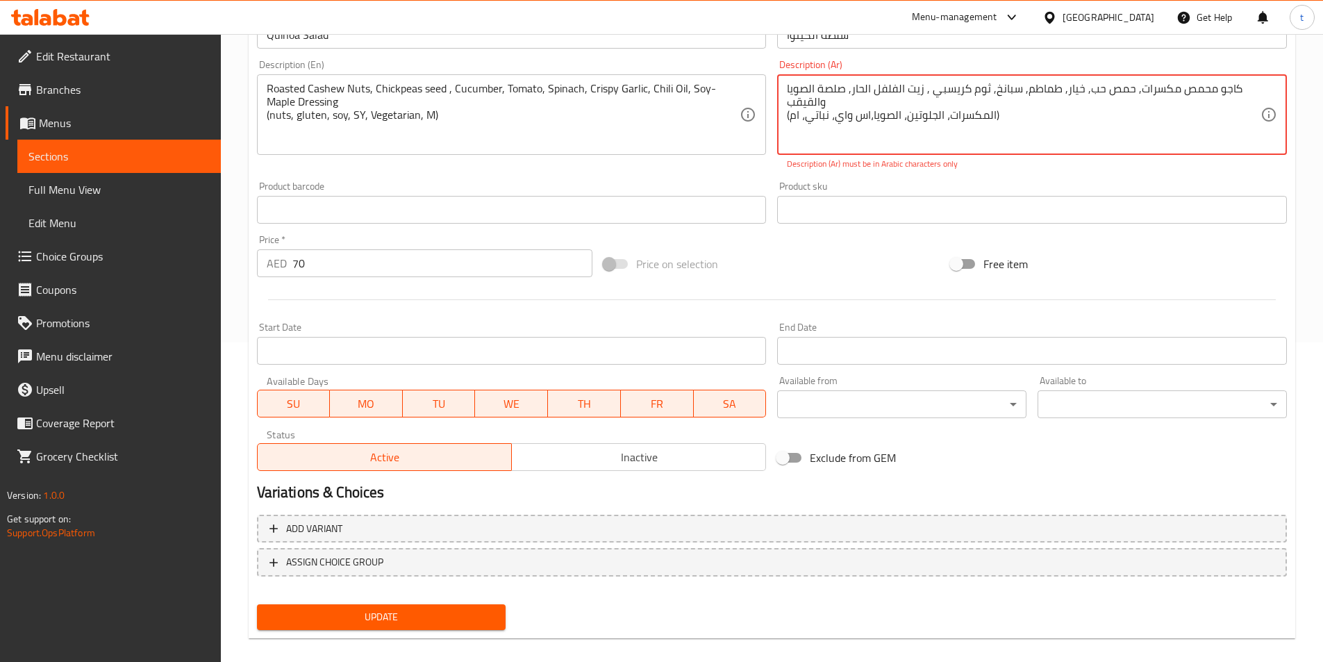
click at [454, 628] on button "Update" at bounding box center [381, 617] width 249 height 26
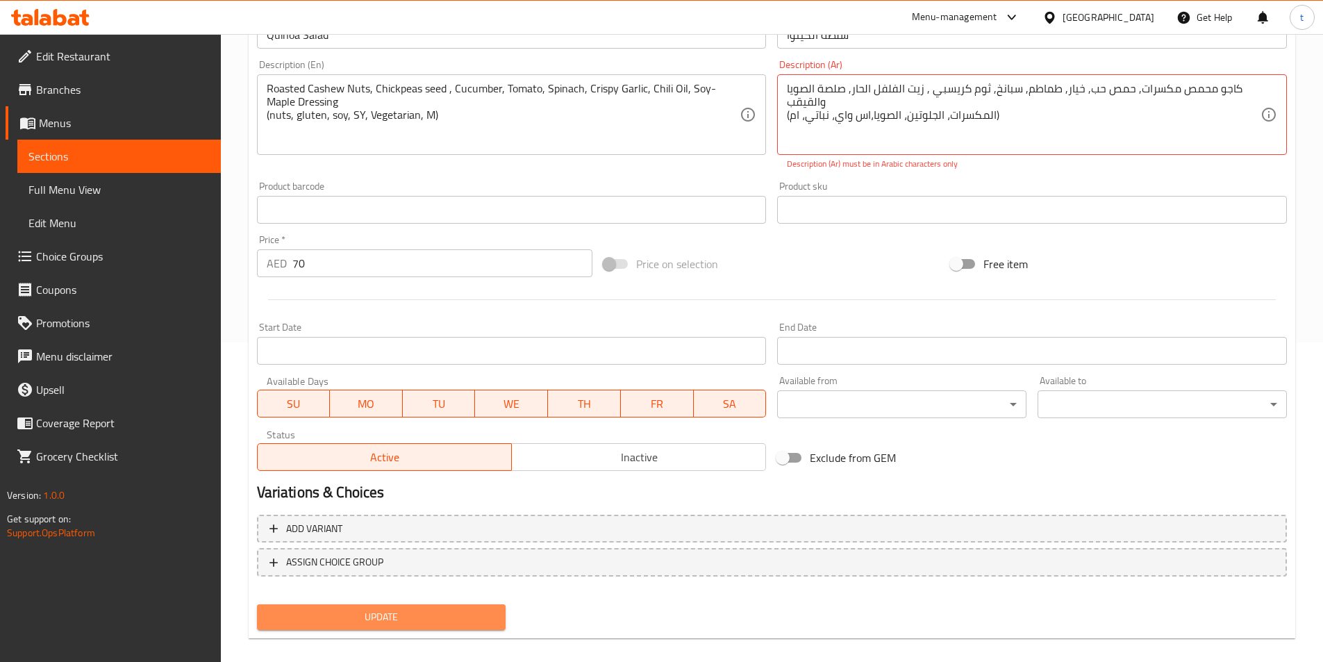
click at [454, 628] on button "Update" at bounding box center [381, 617] width 249 height 26
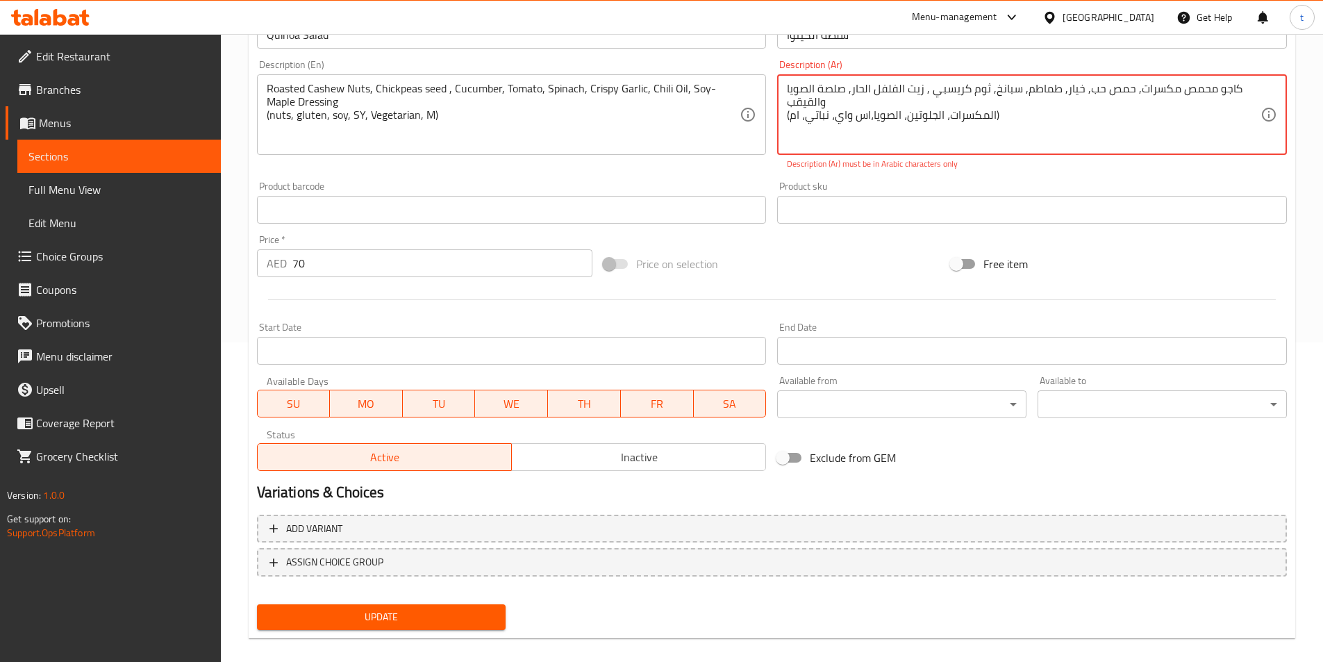
click at [454, 628] on button "Update" at bounding box center [381, 617] width 249 height 26
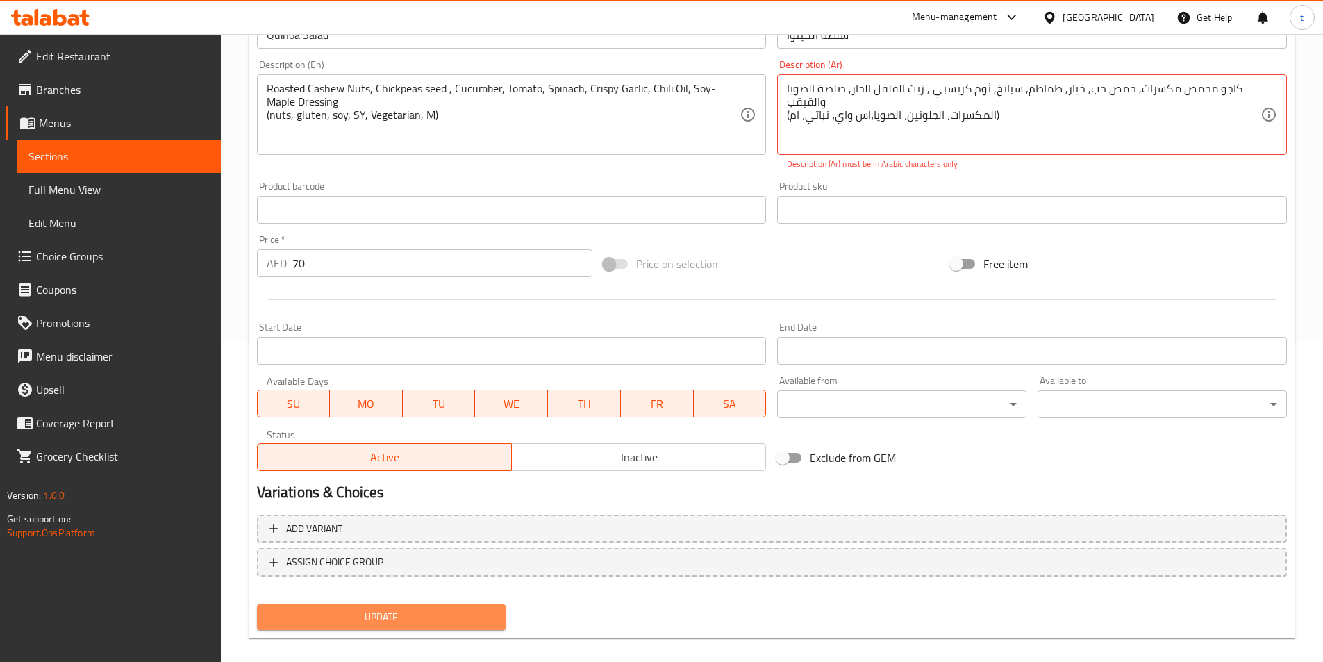
click at [454, 628] on button "Update" at bounding box center [381, 617] width 249 height 26
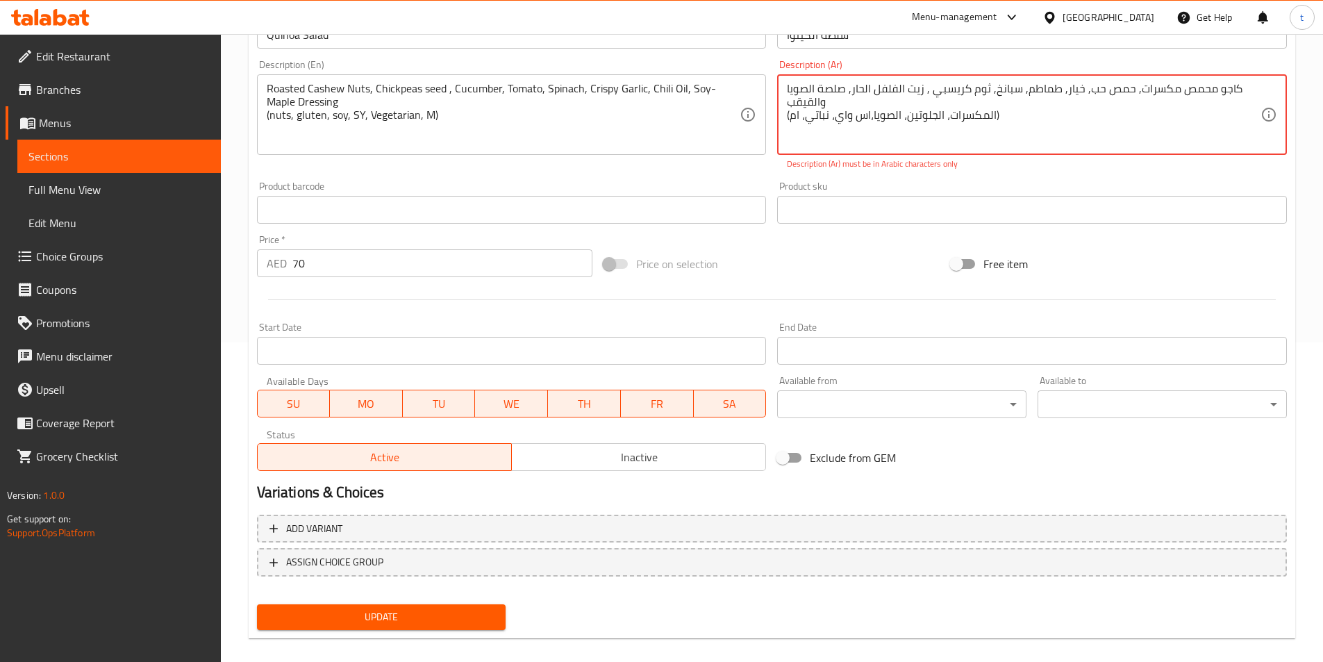
click at [454, 628] on button "Update" at bounding box center [381, 617] width 249 height 26
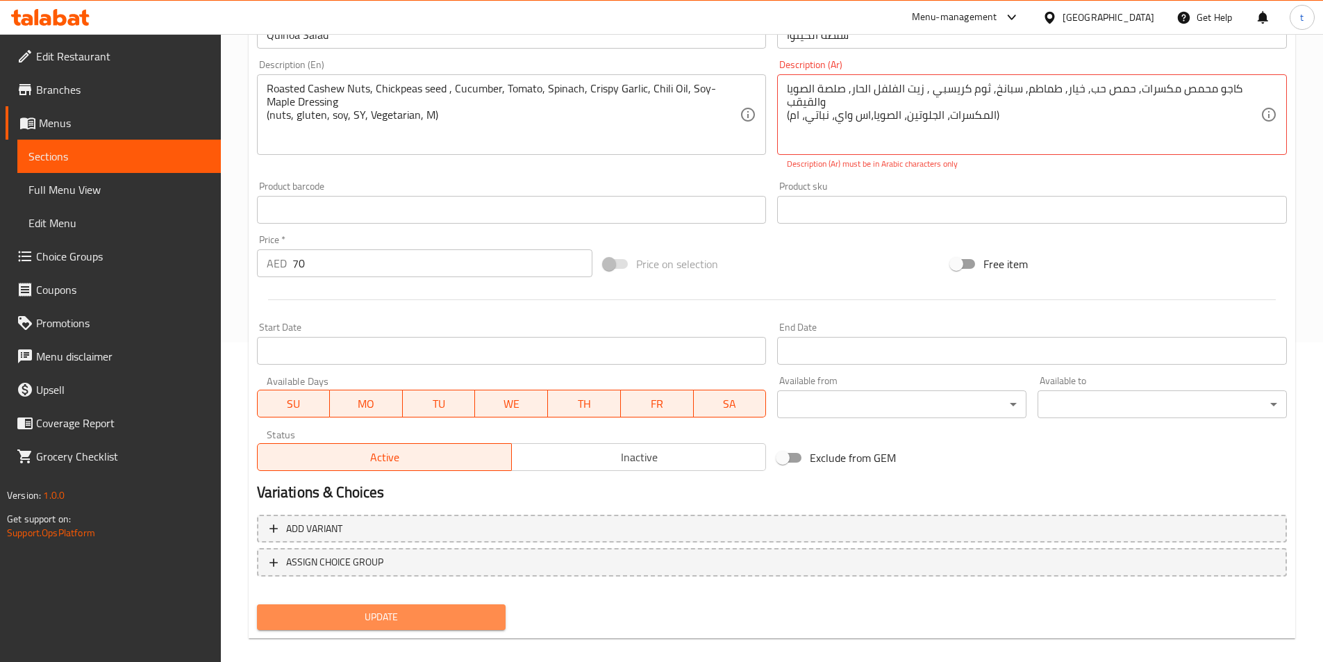
click at [454, 628] on button "Update" at bounding box center [381, 617] width 249 height 26
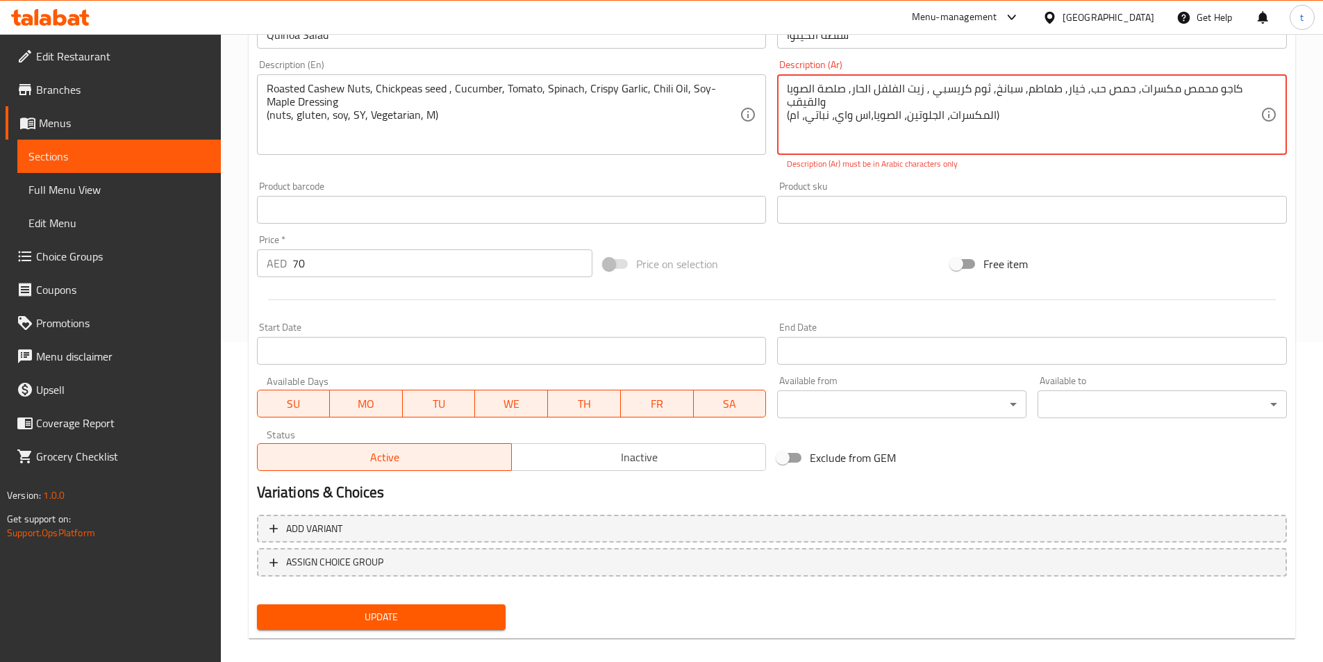
click at [454, 628] on button "Update" at bounding box center [381, 617] width 249 height 26
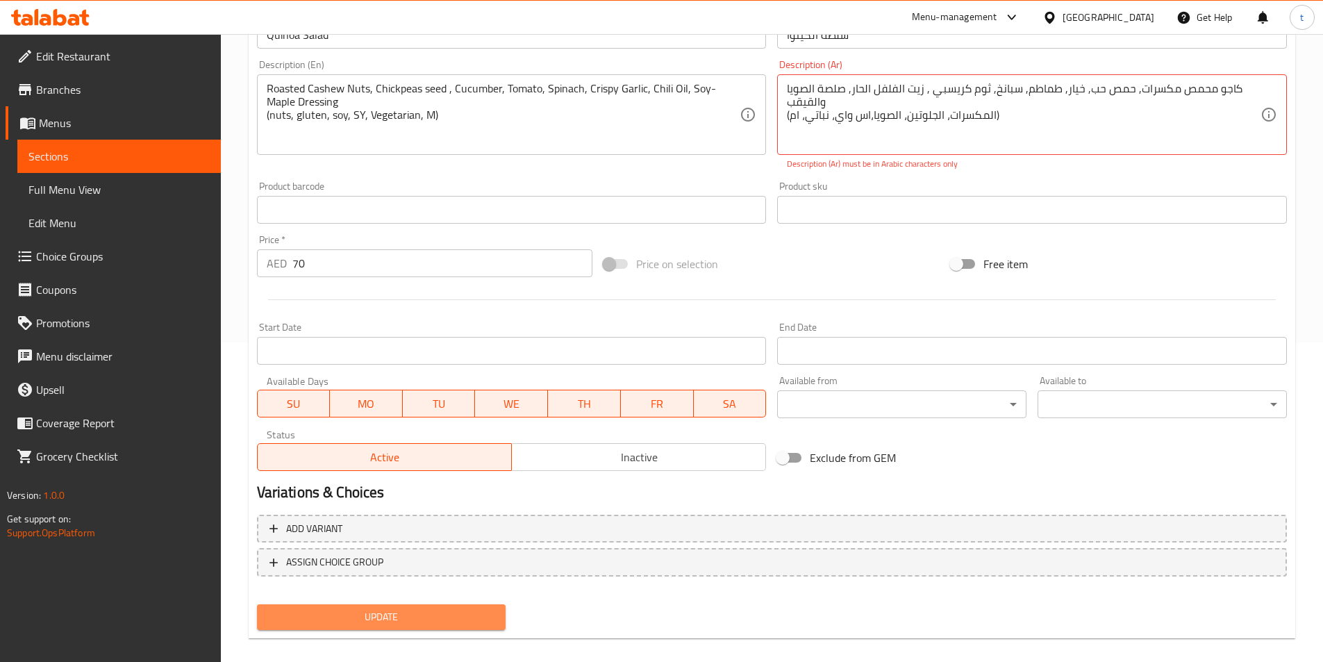
click at [454, 628] on button "Update" at bounding box center [381, 617] width 249 height 26
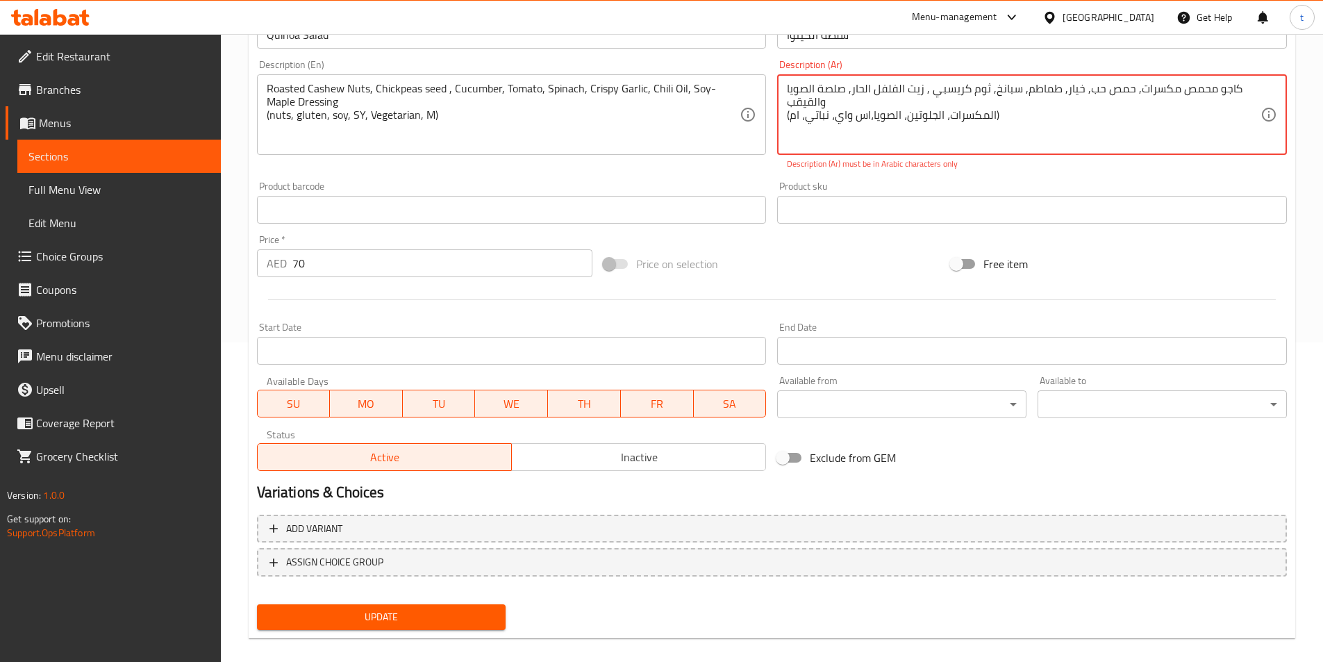
click at [454, 628] on button "Update" at bounding box center [381, 617] width 249 height 26
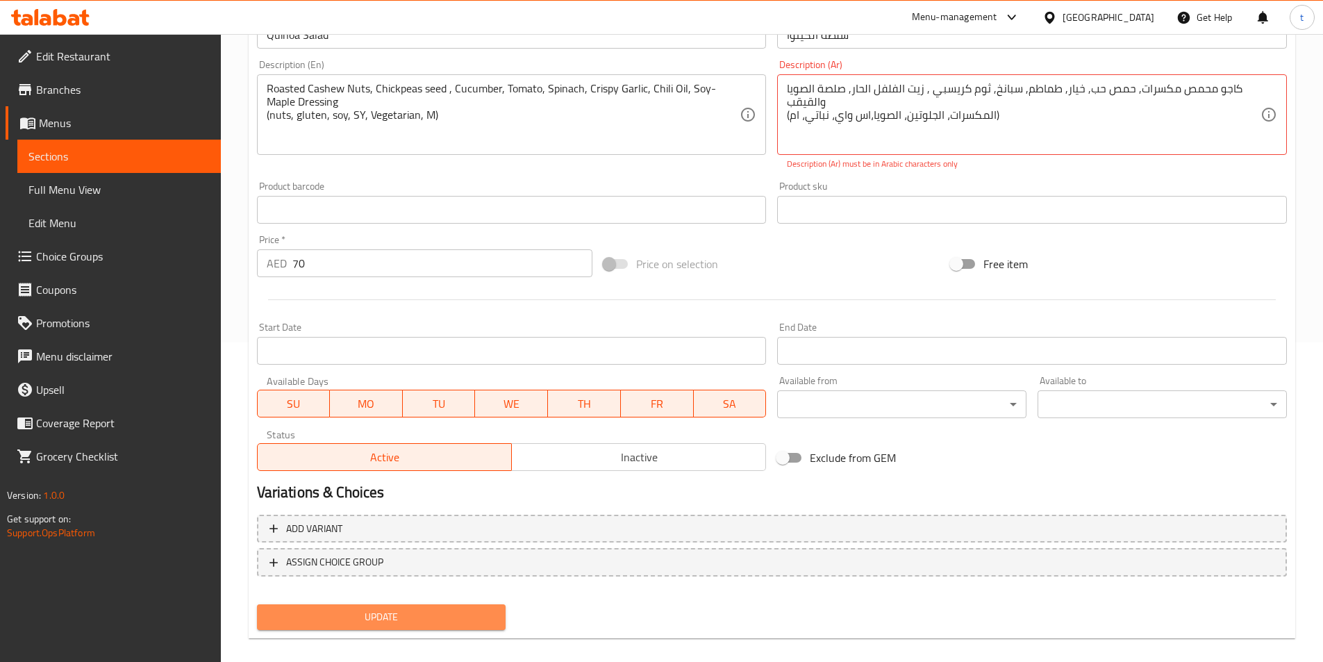
click at [454, 628] on button "Update" at bounding box center [381, 617] width 249 height 26
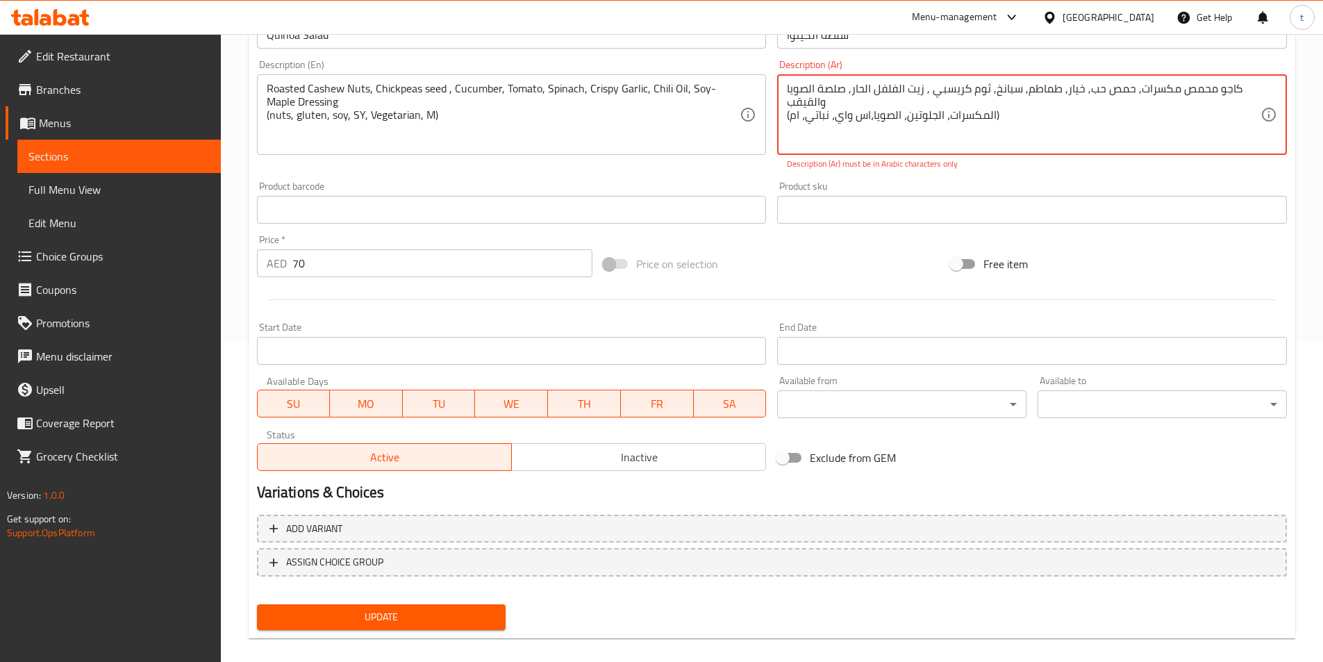
click at [454, 628] on button "Update" at bounding box center [381, 617] width 249 height 26
drag, startPoint x: 1016, startPoint y: 115, endPoint x: 1242, endPoint y: 77, distance: 229.0
click at [1242, 77] on div "کاجو محمص مكسرات, حمص حب, خيار, طماطم, سبانخ, ثوم كريسبي , زيت الفلفل الحار, صل…" at bounding box center [1032, 114] width 510 height 81
click at [916, 140] on textarea "کاجو محمص مكسرات, حمص حب, خيار, طماطم, سبانخ, ثوم كريسبي , زيت الفلفل الحار, صل…" at bounding box center [1024, 115] width 474 height 66
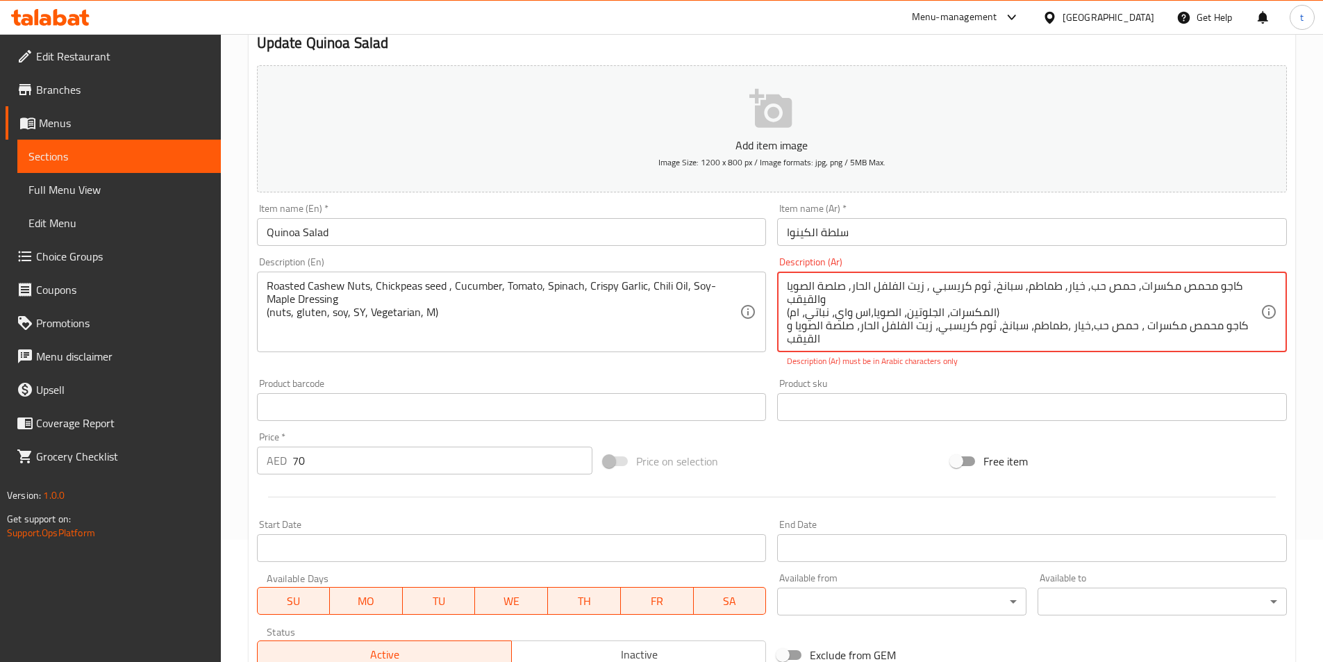
scroll to position [111, 0]
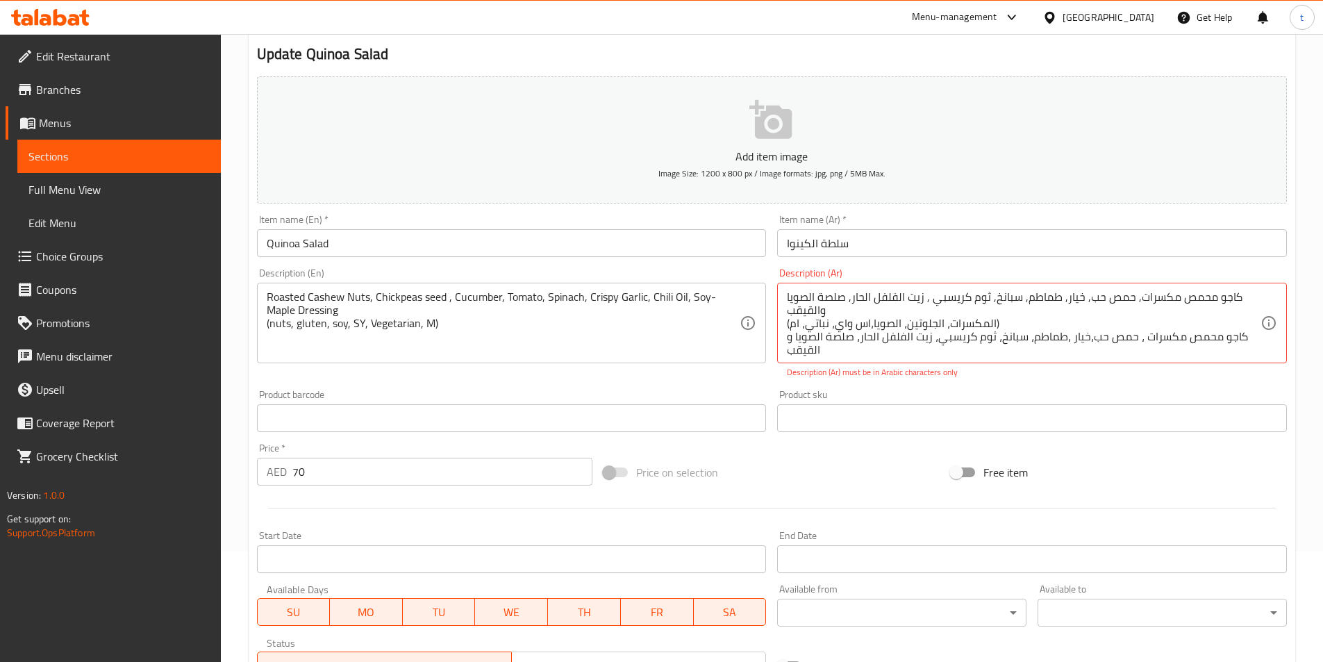
drag, startPoint x: 786, startPoint y: 322, endPoint x: 1015, endPoint y: 310, distance: 229.6
click at [1015, 310] on div "کاجو محمص مكسرات, حمص حب, خيار, طماطم, سبانخ, ثوم كريسبي , زيت الفلفل الحار, صل…" at bounding box center [1032, 323] width 510 height 81
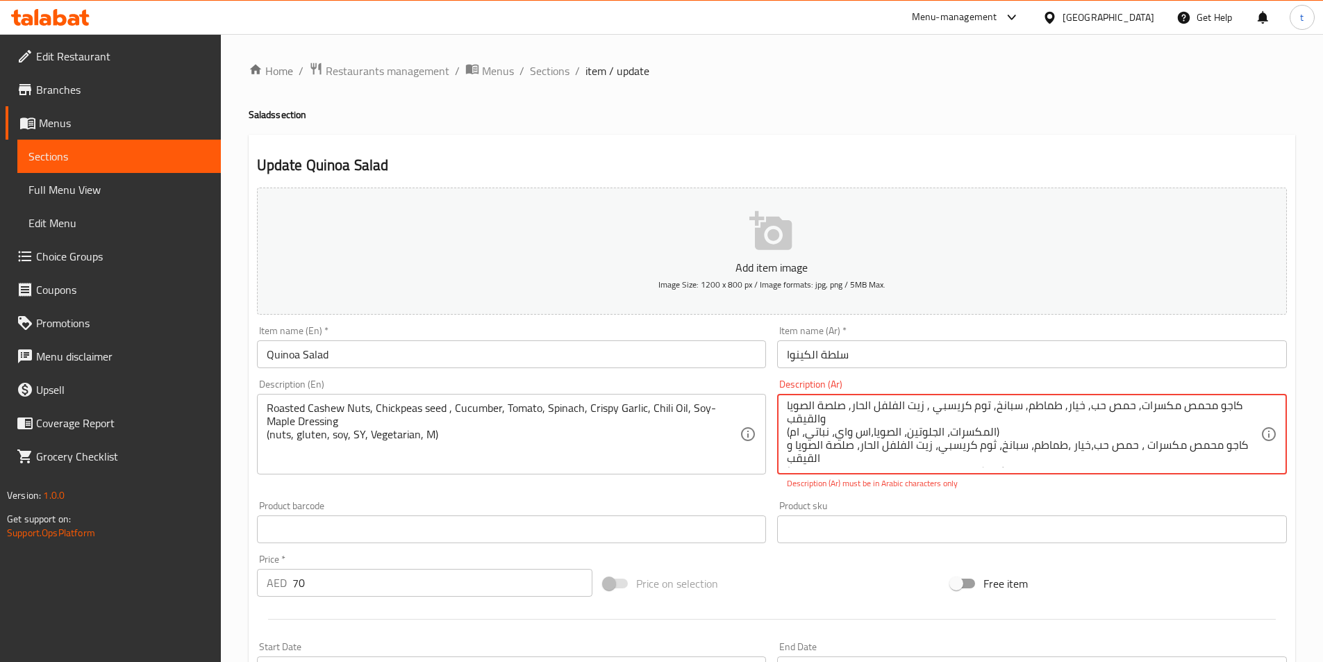
scroll to position [0, 0]
drag, startPoint x: 995, startPoint y: 434, endPoint x: 1233, endPoint y: 415, distance: 239.0
click at [1233, 415] on textarea "کاجو محمص مكسرات, حمص حب, خيار, طماطم, سبانخ, ثوم كريسبي , زيت الفلفل الحار, صل…" at bounding box center [1024, 434] width 474 height 66
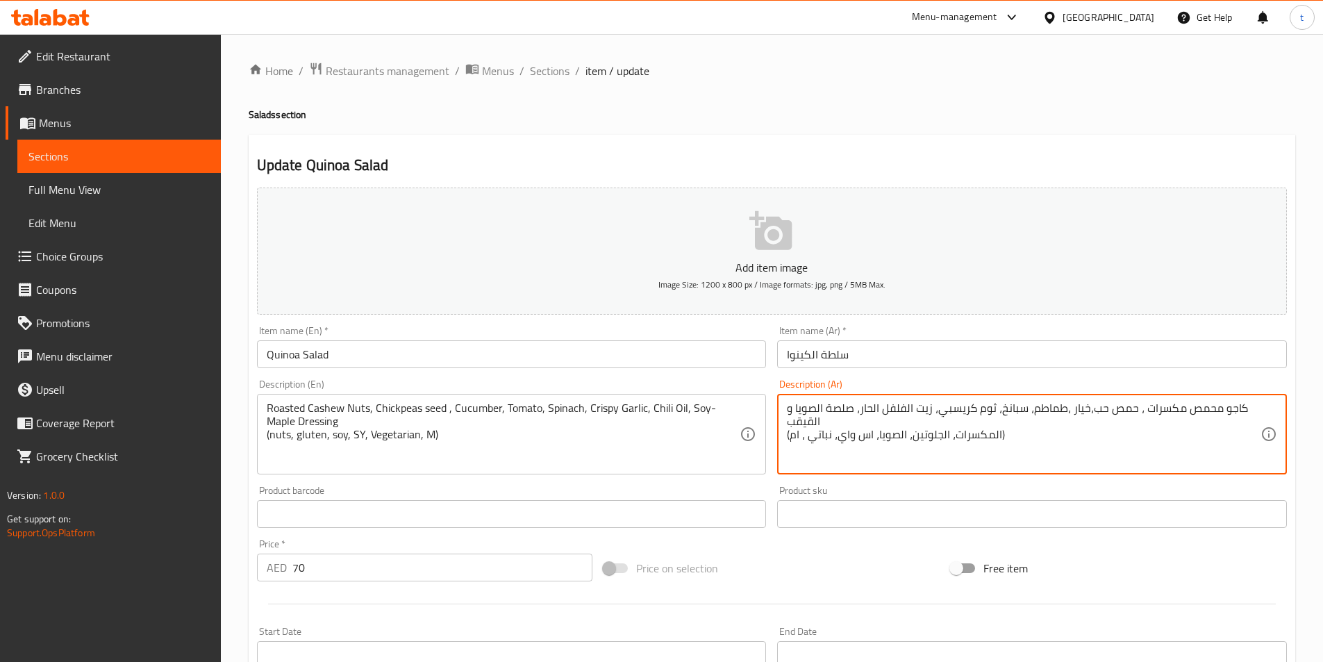
drag, startPoint x: 787, startPoint y: 426, endPoint x: 809, endPoint y: 442, distance: 27.2
click at [787, 427] on textarea "كاجو محمص مكسرات ، حمص حب،خيار ،طماطم، سبانخ، ثوم كريسبي، زيت الفلفل الحار، صلص…" at bounding box center [1024, 434] width 474 height 66
click at [1024, 453] on textarea "كاجو محمص مكسرات ، حمص حب،خيار ،طماطم، سبانخ، ثوم كريسبي، زيت الفلفل الحار، صلص…" at bounding box center [1024, 434] width 474 height 66
click at [830, 436] on textarea "كاجو محمص مكسرات ، حمص حب،خيار ،طماطم، سبانخ، ثوم كريسبي، زيت الفلفل الحار، صلص…" at bounding box center [1024, 434] width 474 height 66
click at [789, 417] on textarea "كاجو محمص مكسرات ، حمص حب،خيار ،طماطم، سبانخ، ثوم كريسبي، زيت الفلفل الحار، صلص…" at bounding box center [1024, 434] width 474 height 66
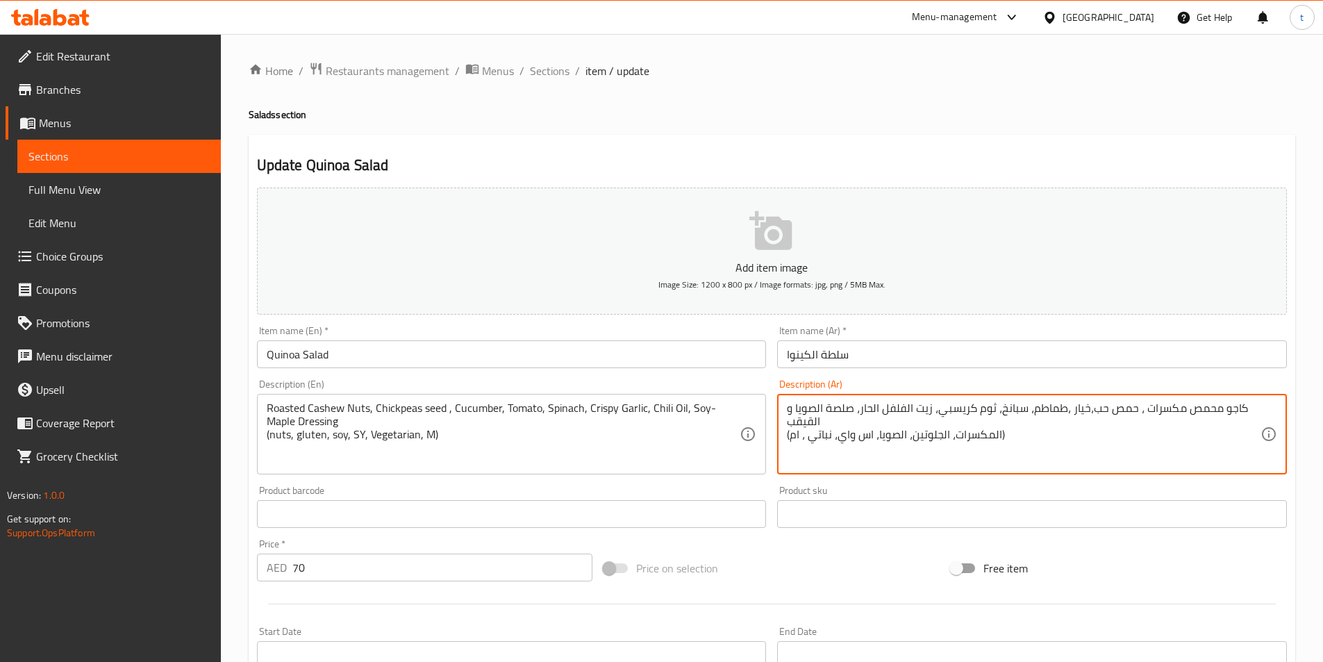
drag, startPoint x: 789, startPoint y: 417, endPoint x: 790, endPoint y: 424, distance: 7.0
click at [790, 422] on textarea "كاجو محمص مكسرات ، حمص حب،خيار ،طماطم، سبانخ، ثوم كريسبي، زيت الفلفل الحار، صلص…" at bounding box center [1024, 434] width 474 height 66
click at [790, 424] on textarea "كاجو محمص مكسرات ، حمص حب،خيار ،طماطم، سبانخ، ثوم كريسبي، زيت الفلفل الحار، صلص…" at bounding box center [1024, 434] width 474 height 66
type textarea "كاجو محمص مكسرات ، حمص حب،خيار ،طماطم، سبانخ، ثوم كريسبي، زيت الفلفل الحار، صلص…"
click at [777, 422] on div "Description (Ar) كاجو محمص مكسرات ، حمص حب،خيار ،طماطم، سبانخ، ثوم كريسبي، زيت …" at bounding box center [1032, 427] width 521 height 106
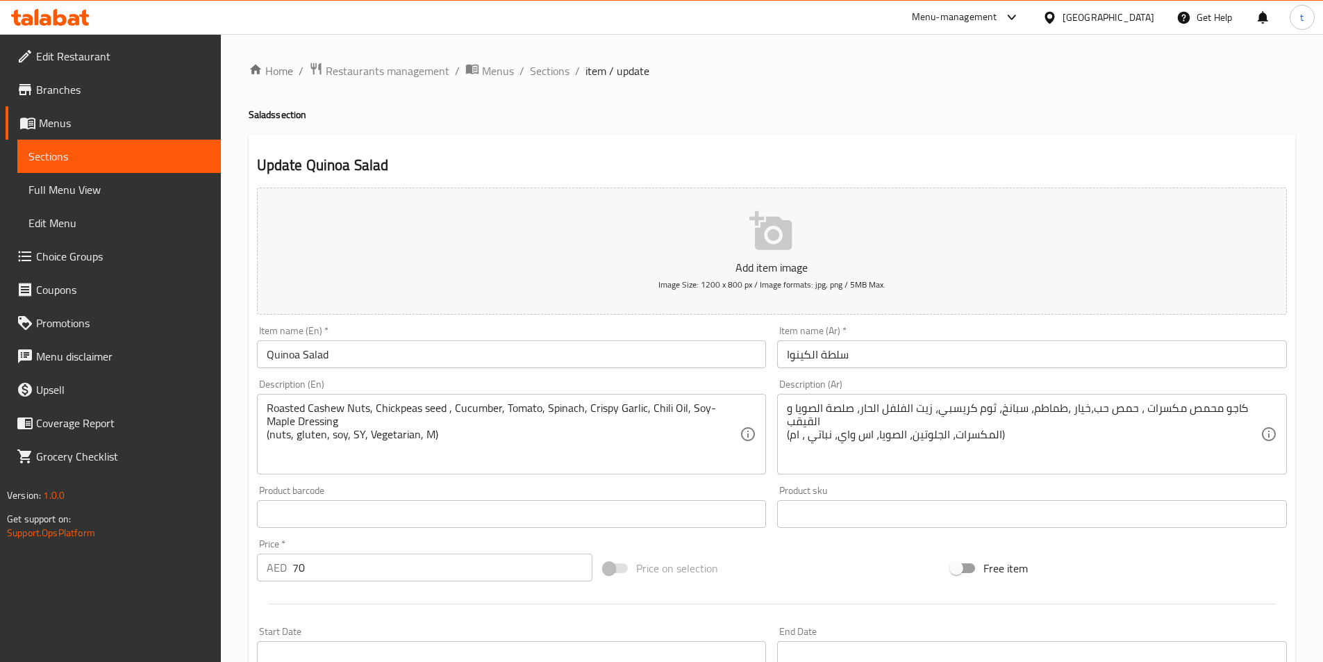
click at [786, 419] on div "كاجو محمص مكسرات ، حمص حب،خيار ،طماطم، سبانخ، ثوم كريسبي، زيت الفلفل الحار، صلص…" at bounding box center [1032, 434] width 510 height 81
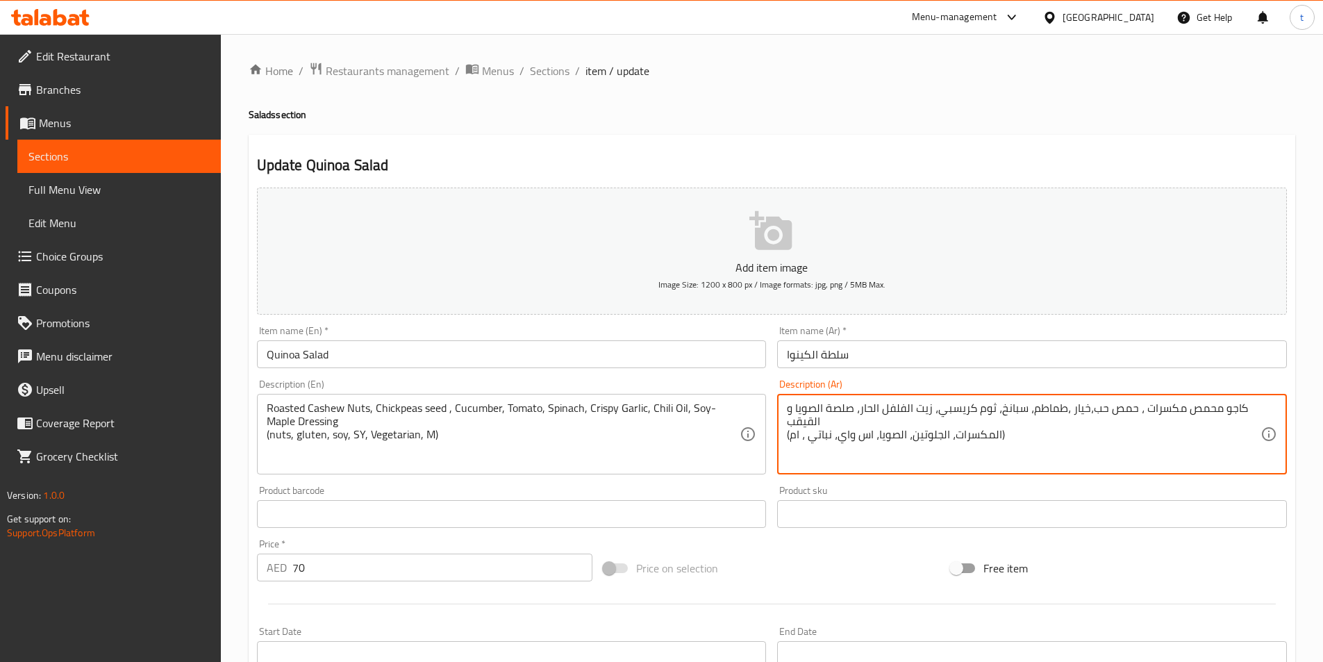
click at [789, 419] on textarea "كاجو محمص مكسرات ، حمص حب،خيار ،طماطم، سبانخ، ثوم كريسبي، زيت الفلفل الحار، صلص…" at bounding box center [1024, 434] width 474 height 66
click at [1237, 422] on textarea "كاجو محمص مكسرات ، حمص حب،خيار ،طماطم، سبانخ، ثوم كريسبي، زيت الفلفل الحار، صلص…" at bounding box center [1024, 434] width 474 height 66
click at [1244, 424] on textarea "كاجو محمص مكسرات ، حمص حب،خيار ،طماطم، سبانخ، ثوم كريسبي، زيت الفلفل الحار، صلص…" at bounding box center [1024, 434] width 474 height 66
click at [1000, 401] on textarea "كاجو محمص مكسرات ، حمص حب،خيار ،طماطم، سبانخ، ثوم كريسبي، زيت الفلفل الحار، صلص…" at bounding box center [1024, 434] width 474 height 66
click at [1014, 455] on textarea "كاجو محمص مكسرات ، حمص حب،خيار ،طماطم، سبانخ، ثوم كريسبي، زيت الفلفل الحار، صلص…" at bounding box center [1024, 434] width 474 height 66
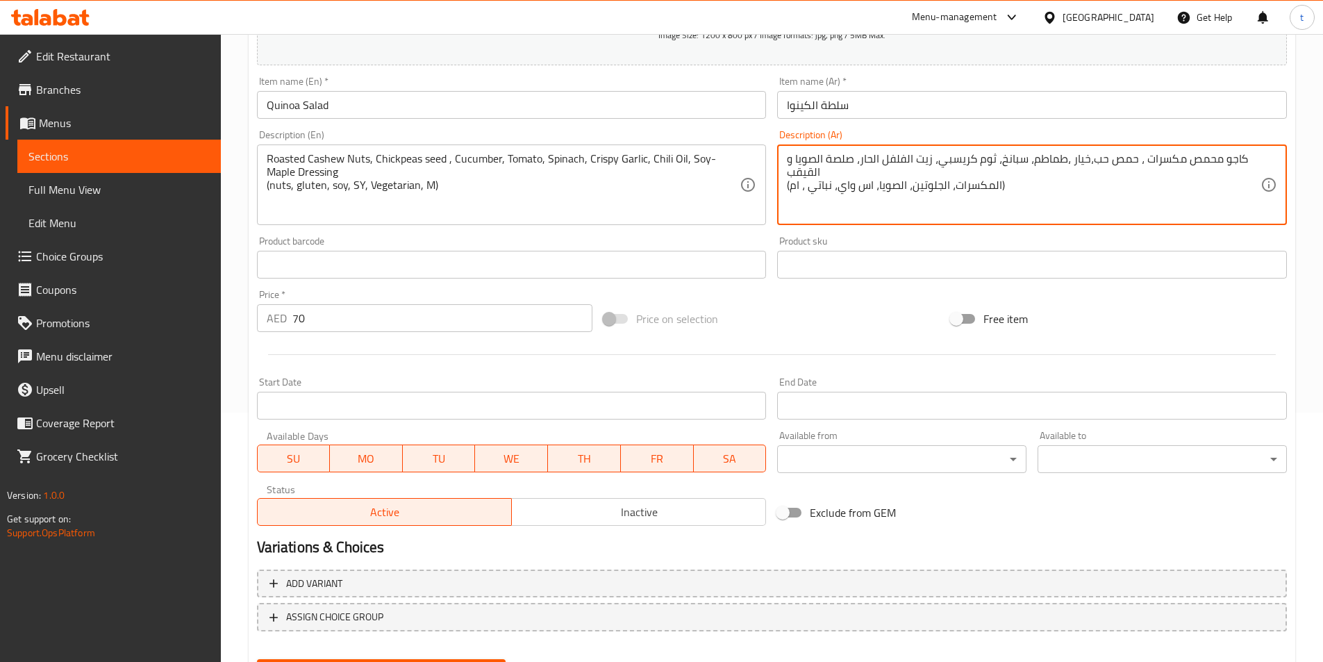
scroll to position [320, 0]
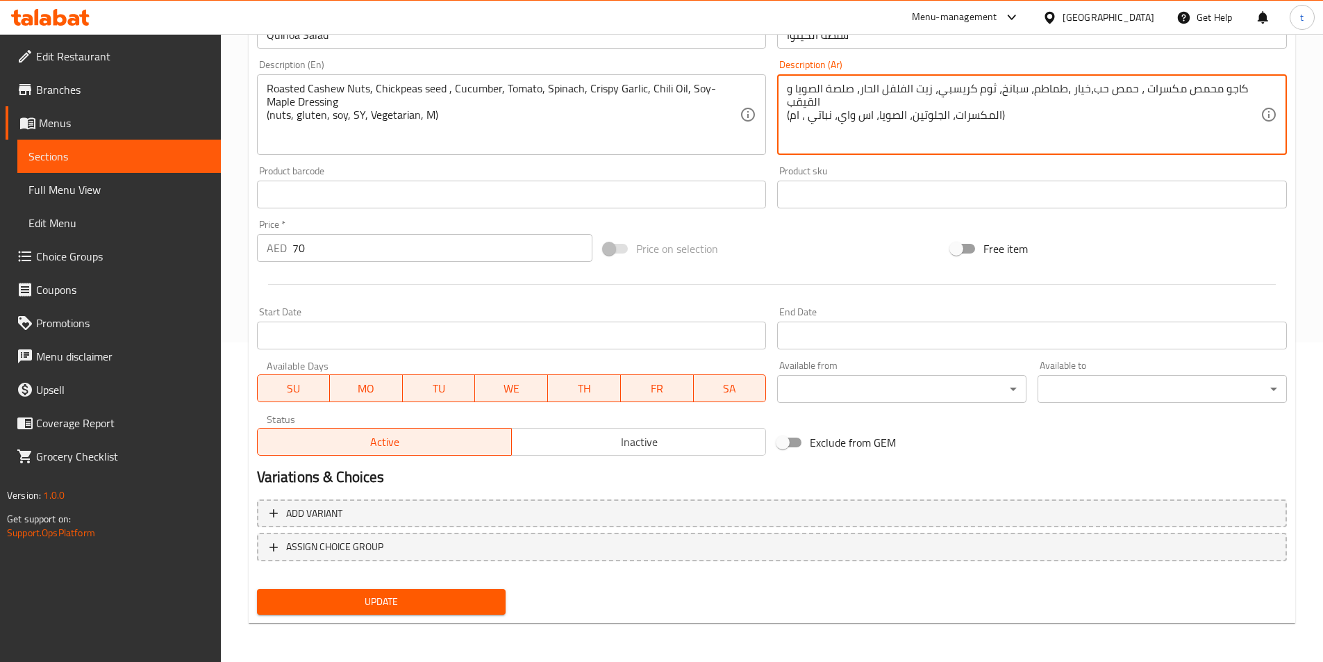
click at [468, 608] on span "Update" at bounding box center [381, 601] width 227 height 17
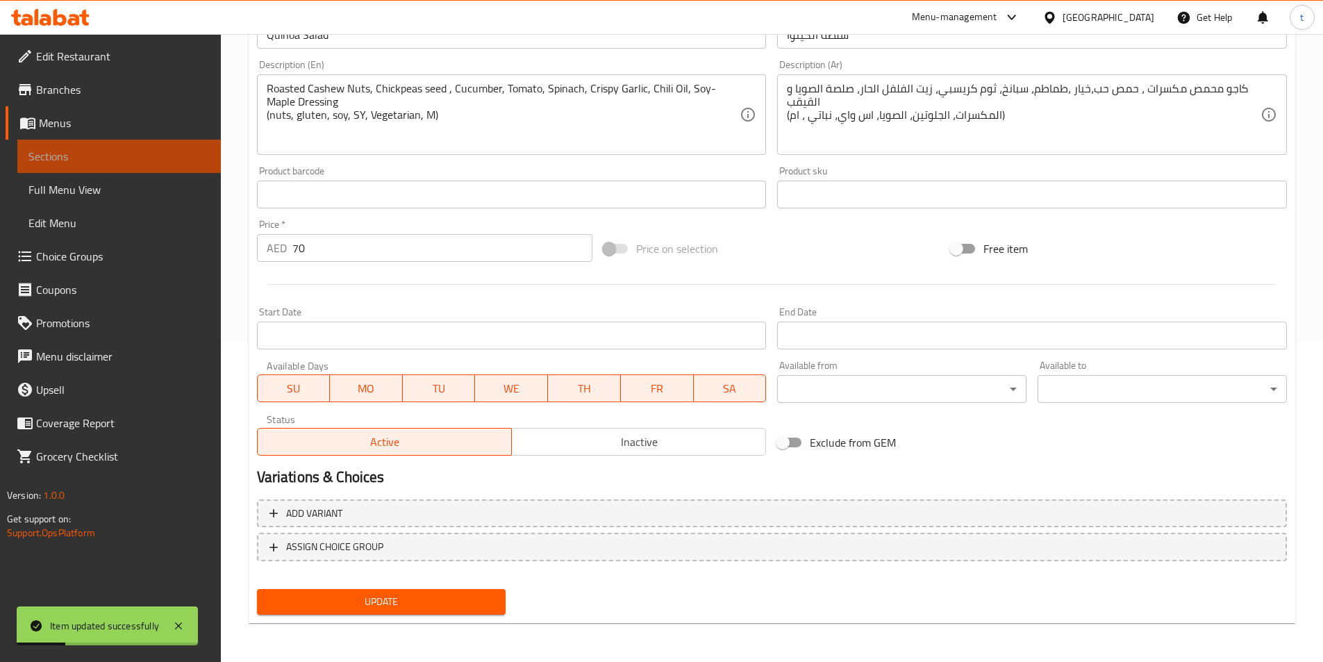
click at [64, 165] on span "Sections" at bounding box center [118, 156] width 181 height 17
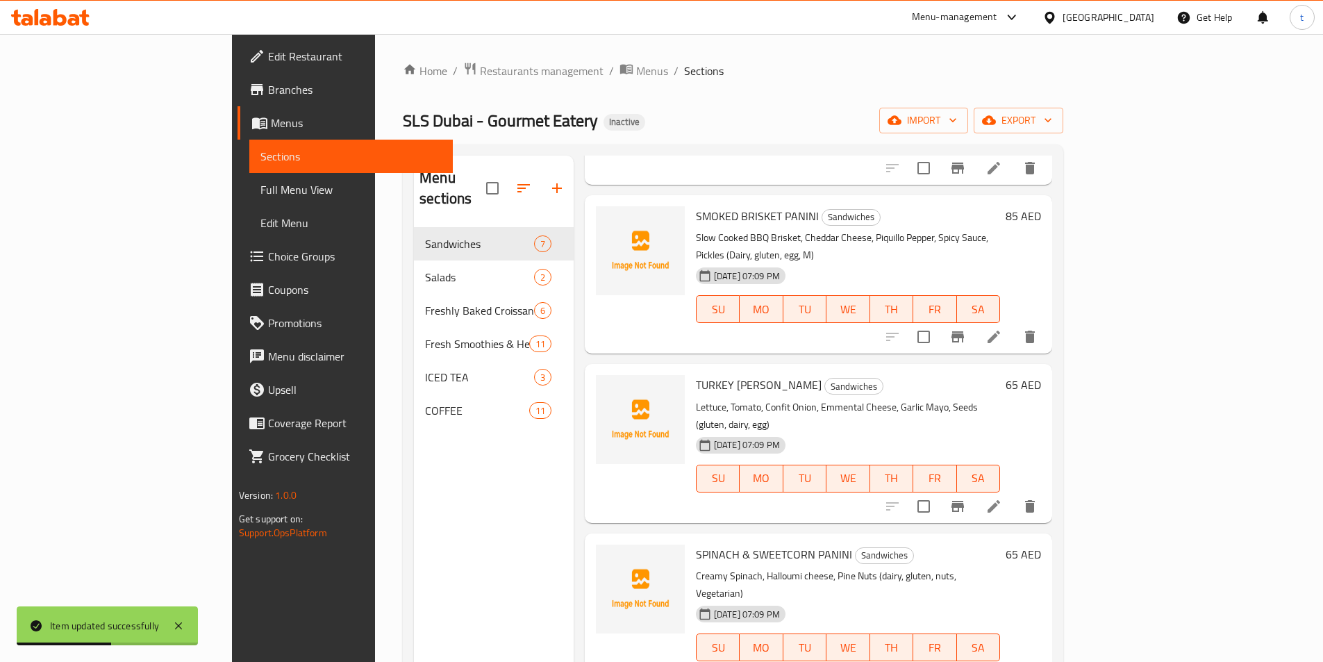
scroll to position [435, 0]
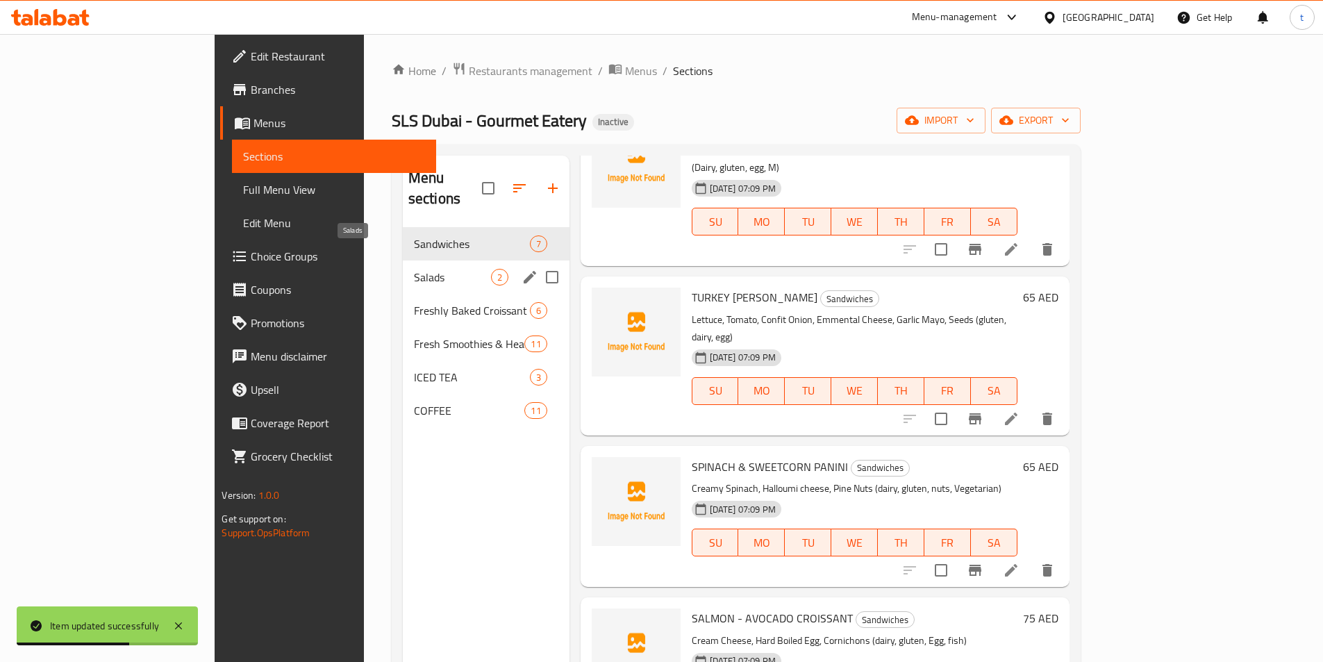
click at [414, 269] on span "Salads" at bounding box center [452, 277] width 77 height 17
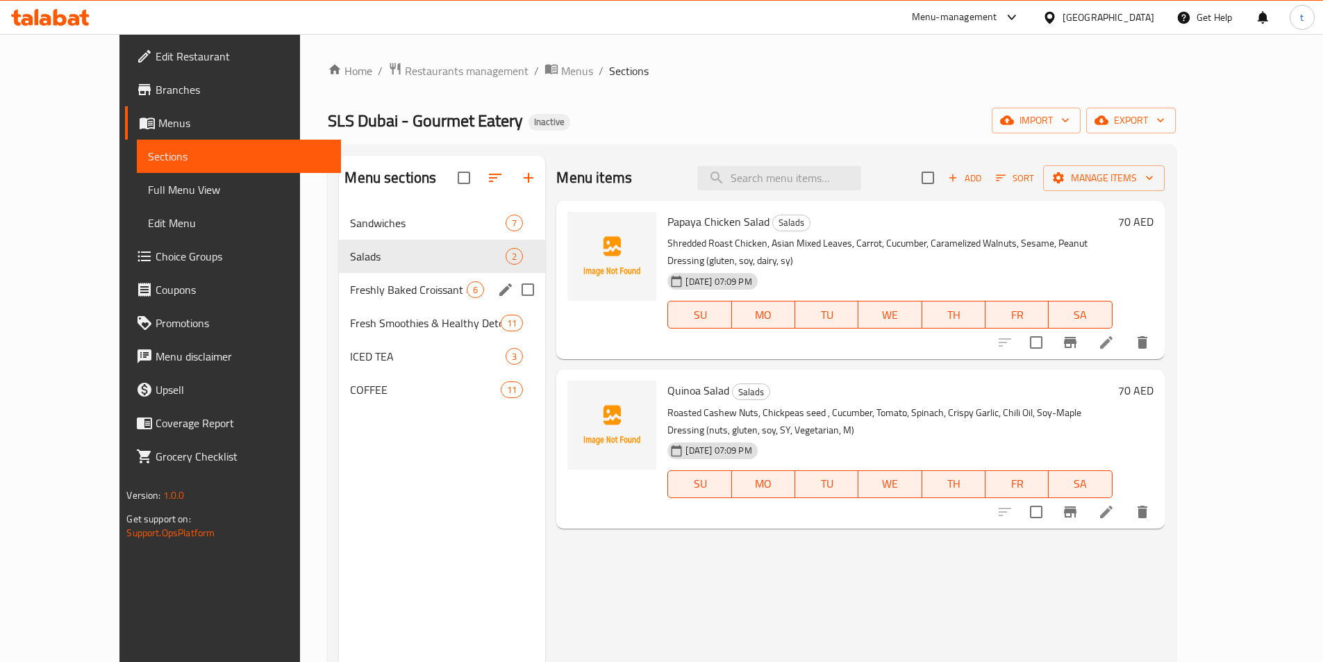
click at [339, 277] on div "Freshly Baked Croissant and Bread 6" at bounding box center [442, 289] width 206 height 33
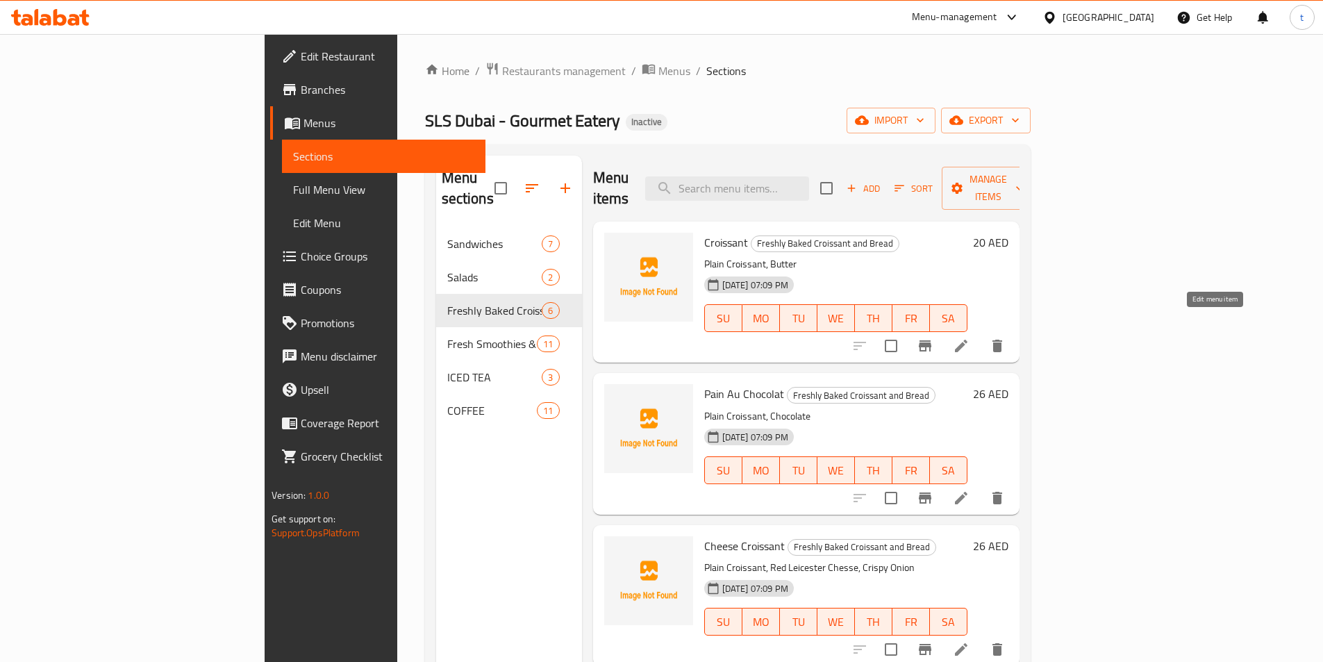
click at [970, 338] on icon at bounding box center [961, 346] width 17 height 17
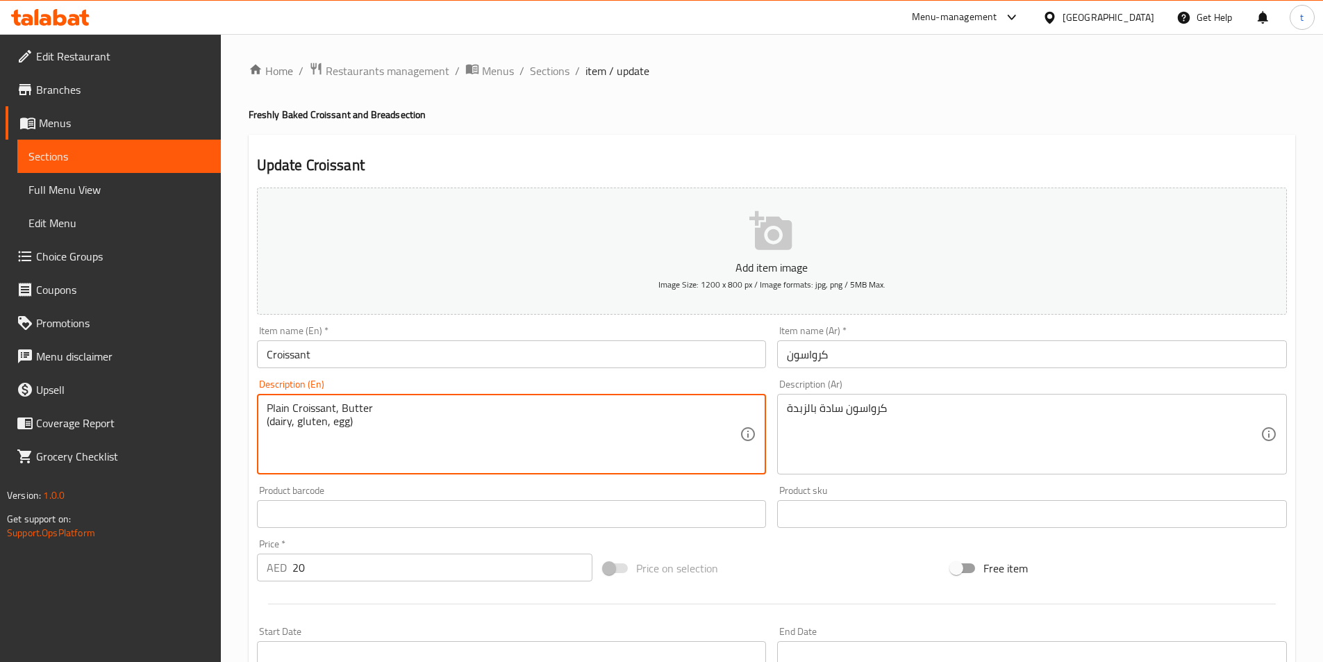
drag, startPoint x: 361, startPoint y: 425, endPoint x: 257, endPoint y: 424, distance: 104.2
click at [257, 424] on div "Plain Croissant, Butter (dairy, gluten, egg) Description (En)" at bounding box center [512, 434] width 510 height 81
type textarea "Plain Croissant, Butter (dairy, gluten, egg)"
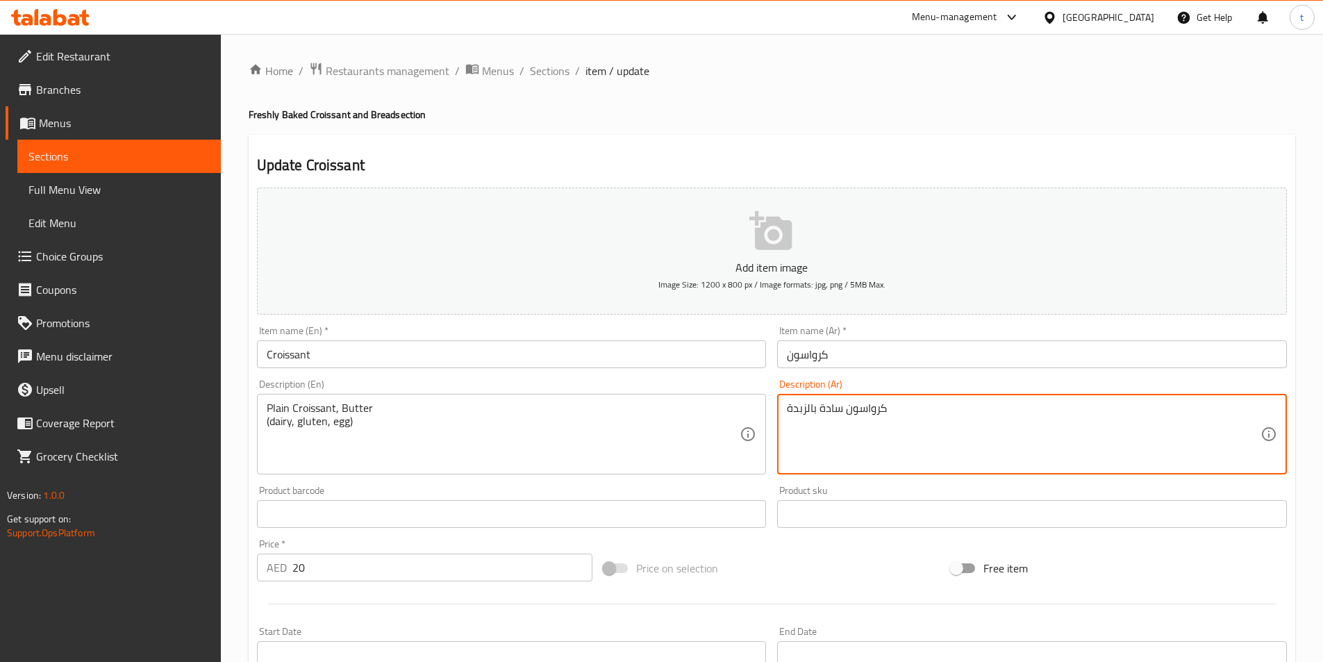
paste textarea "(منتجات الألبان، الجلوتين، البيض)"
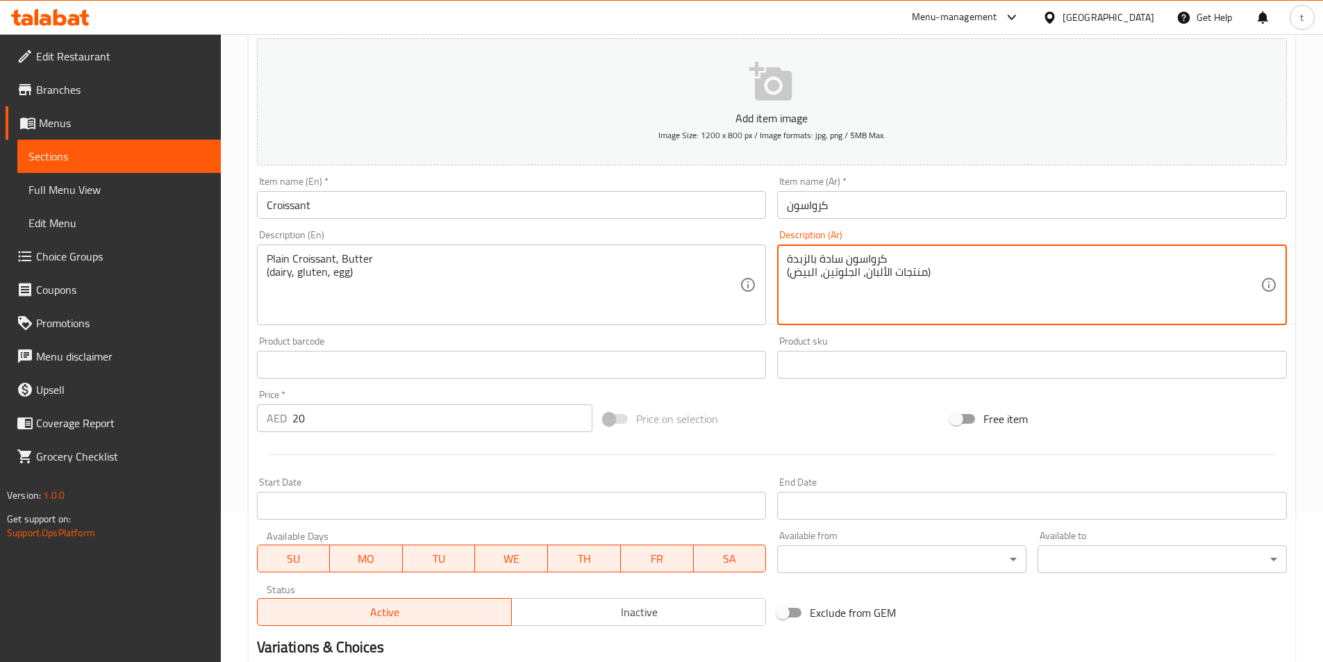
scroll to position [320, 0]
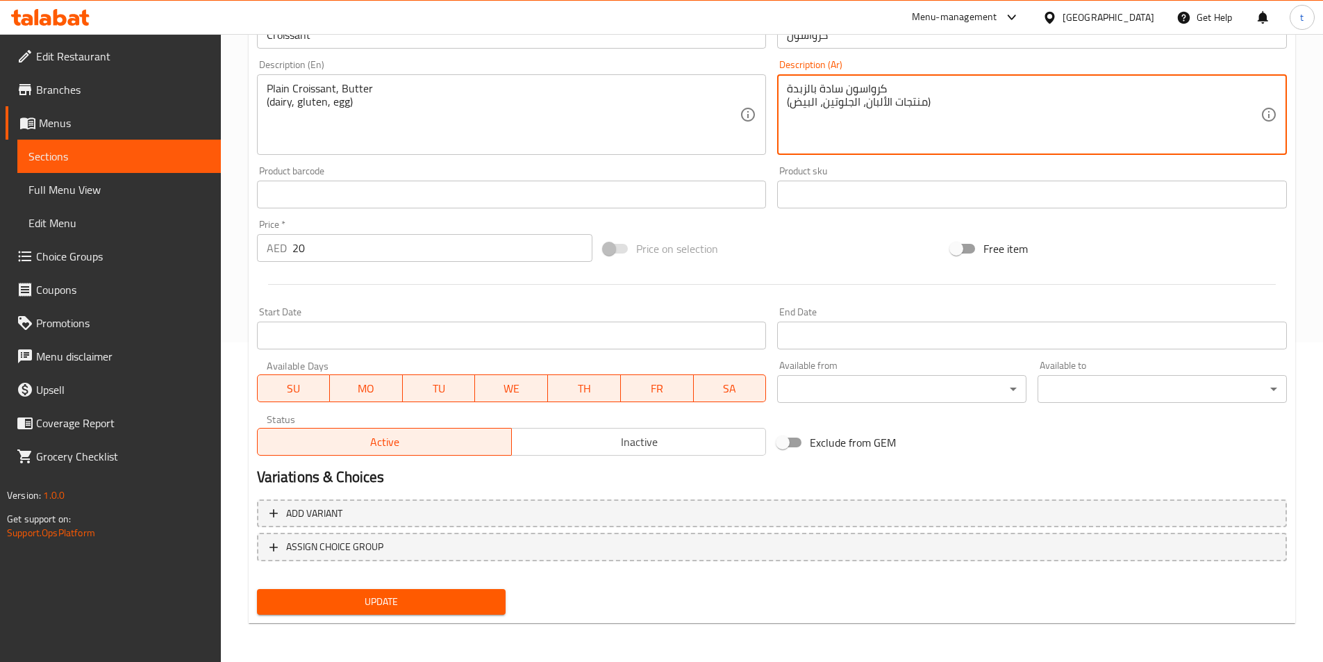
type textarea "كرواسون سادة بالزبدة (منتجات الألبان، الجلوتين، البيض)"
click at [463, 595] on span "Update" at bounding box center [381, 601] width 227 height 17
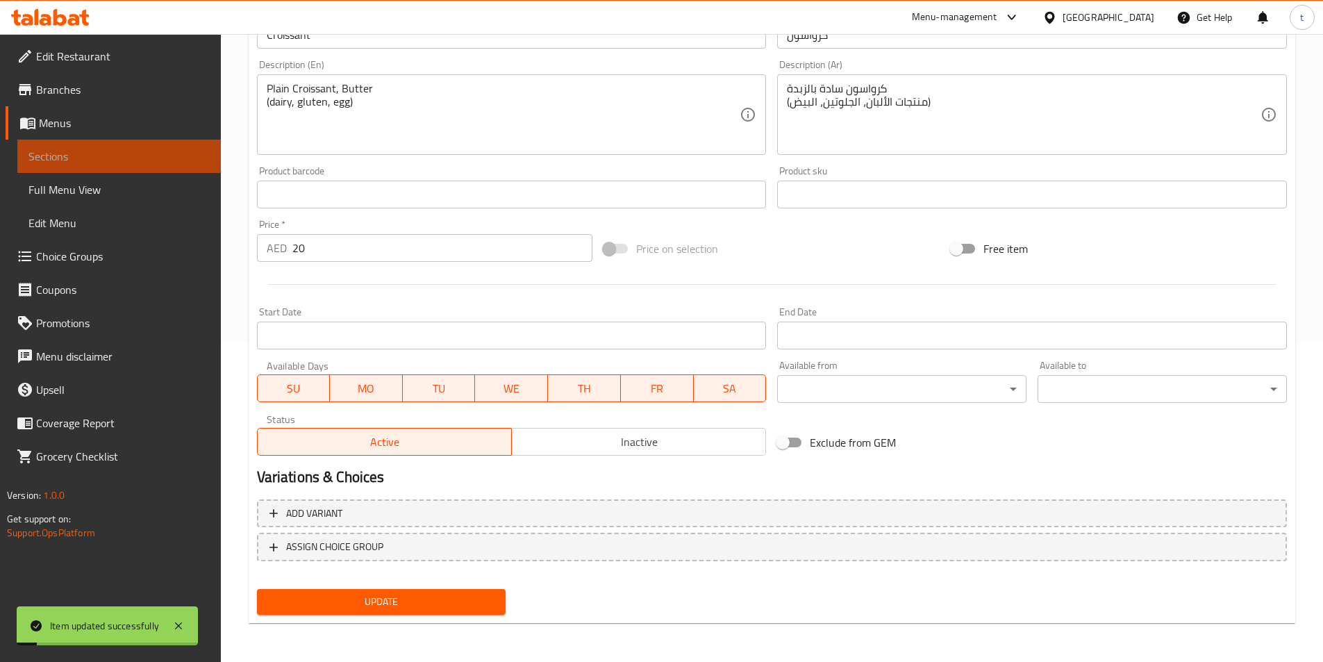
click at [76, 156] on span "Sections" at bounding box center [118, 156] width 181 height 17
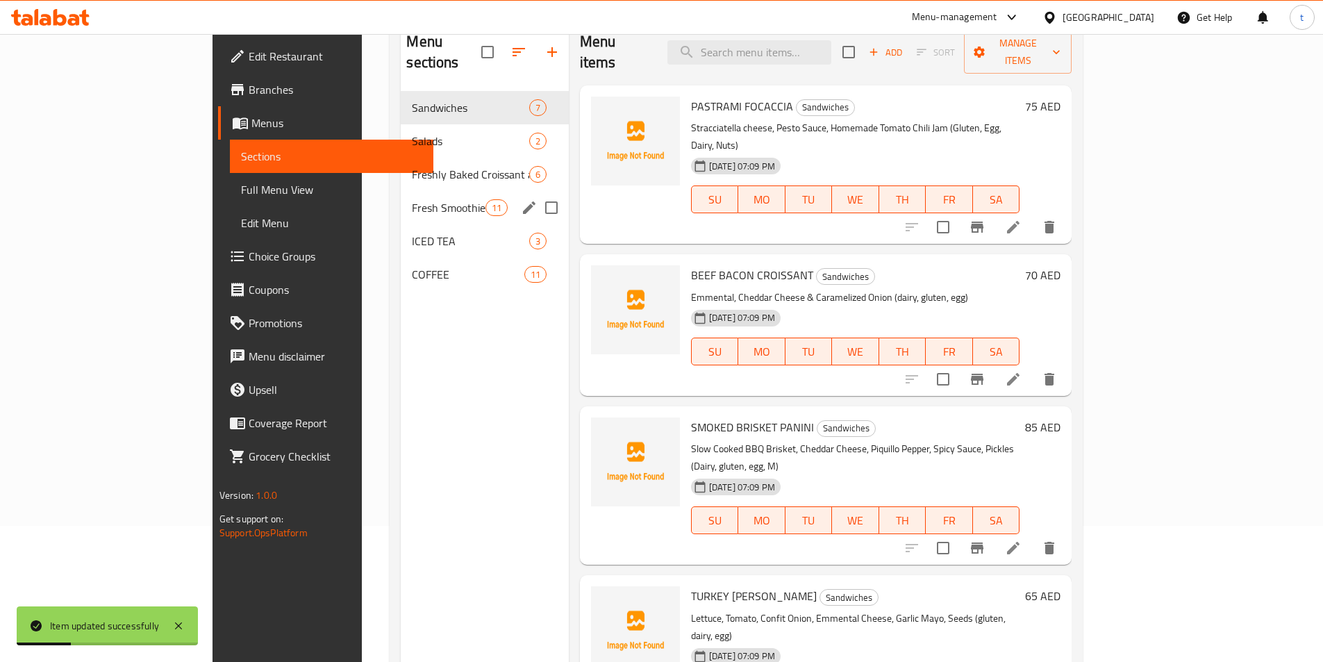
scroll to position [56, 0]
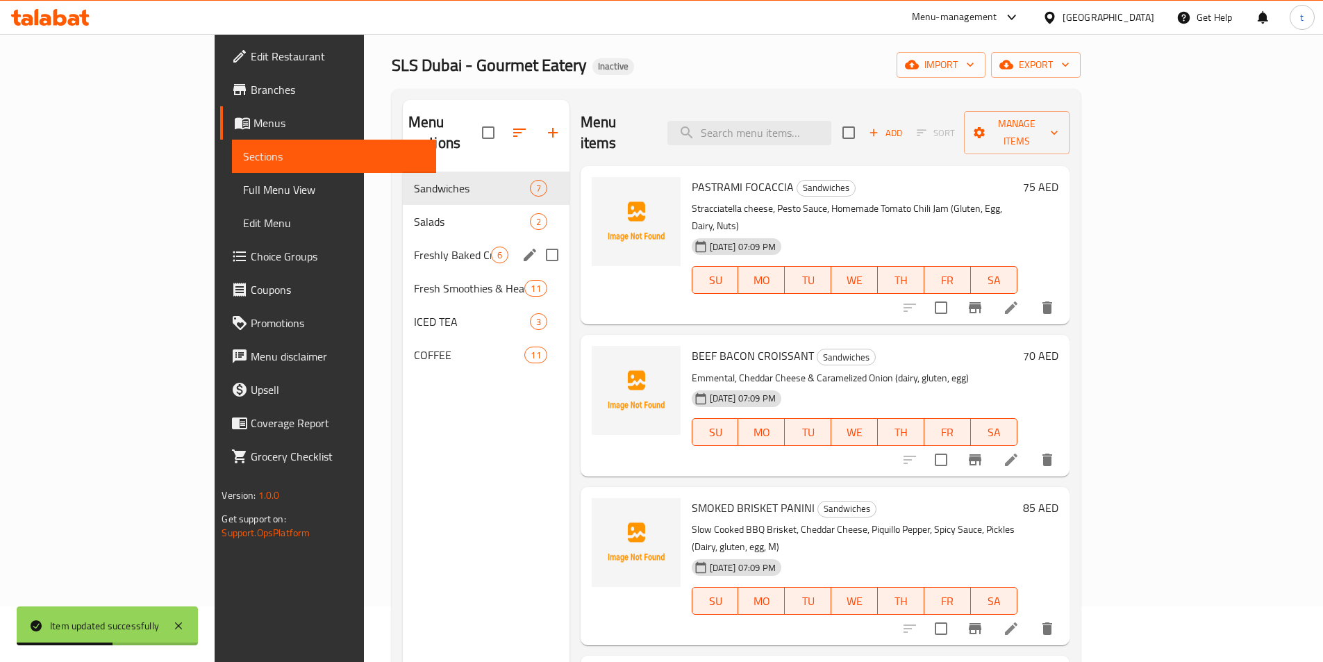
click at [403, 247] on div "Freshly Baked Croissant and Bread 6" at bounding box center [486, 254] width 167 height 33
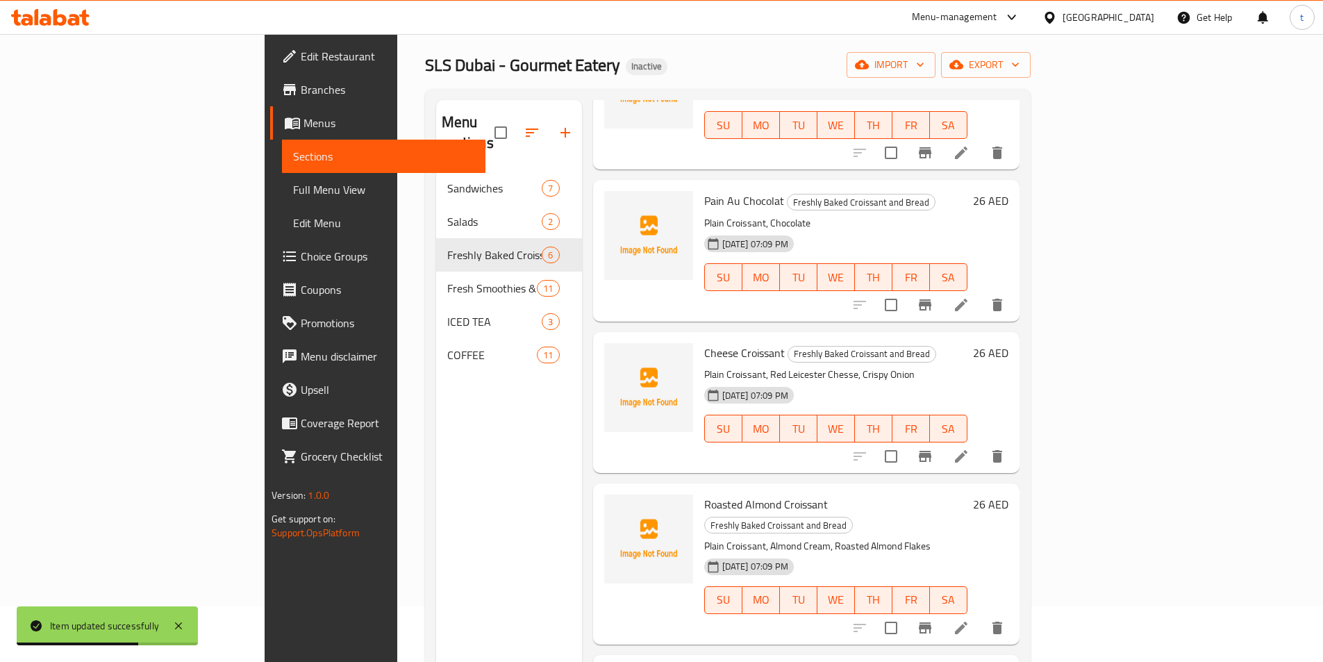
scroll to position [139, 0]
click at [970, 295] on icon at bounding box center [961, 303] width 17 height 17
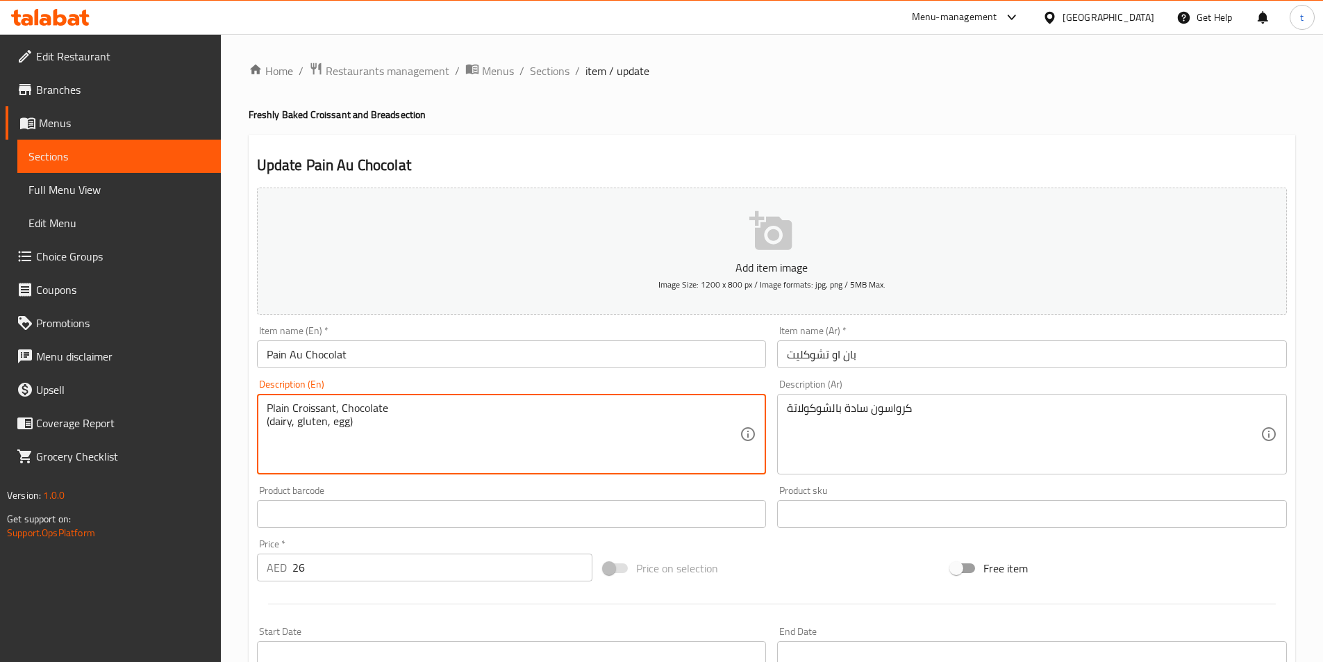
drag, startPoint x: 381, startPoint y: 435, endPoint x: 240, endPoint y: 435, distance: 141.7
click at [240, 435] on div "Home / Restaurants management / Menus / Sections / item / update Freshly Baked …" at bounding box center [772, 507] width 1102 height 947
type textarea "Plain Croissant, Chocolate (dairy, gluten, egg)"
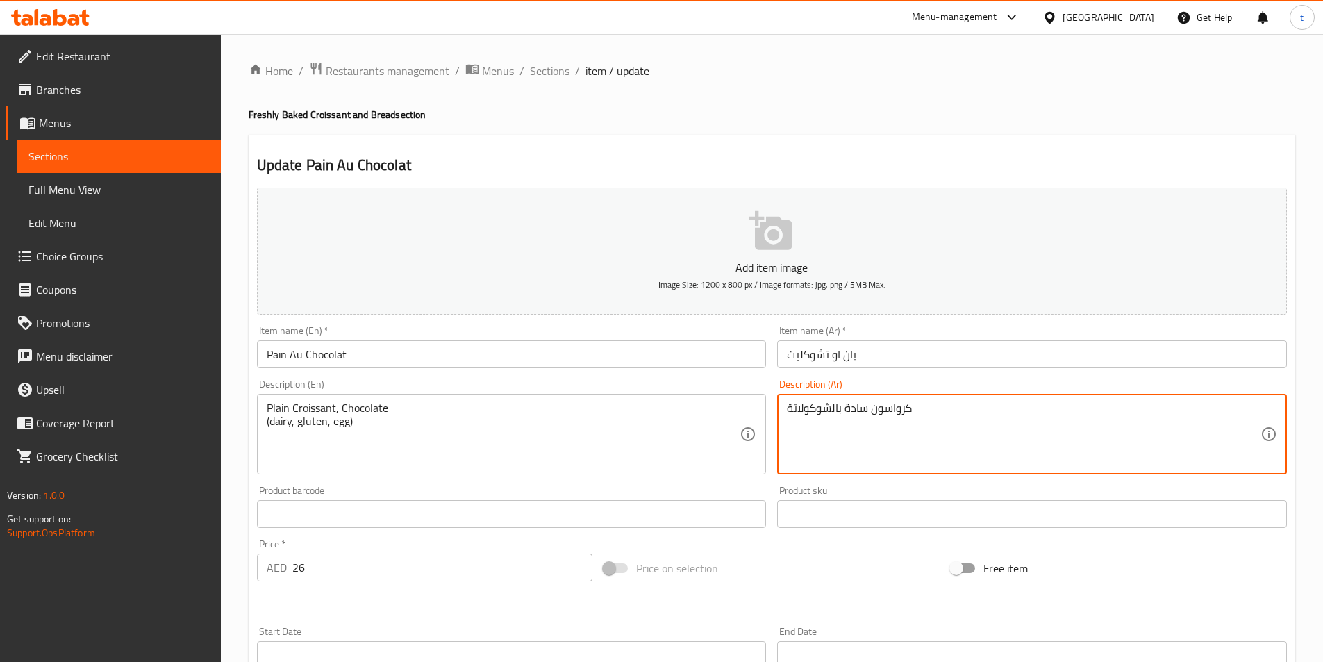
paste textarea "(منتجات الألبان، الجلوتين، البيض)"
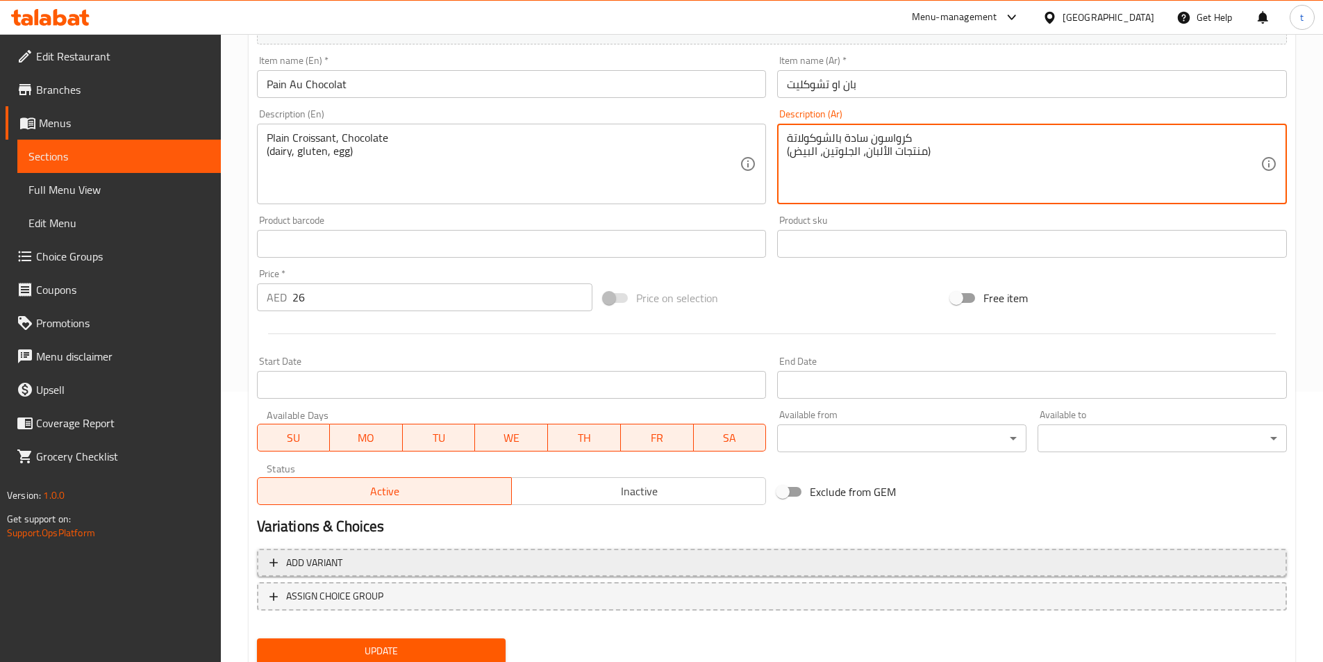
scroll to position [278, 0]
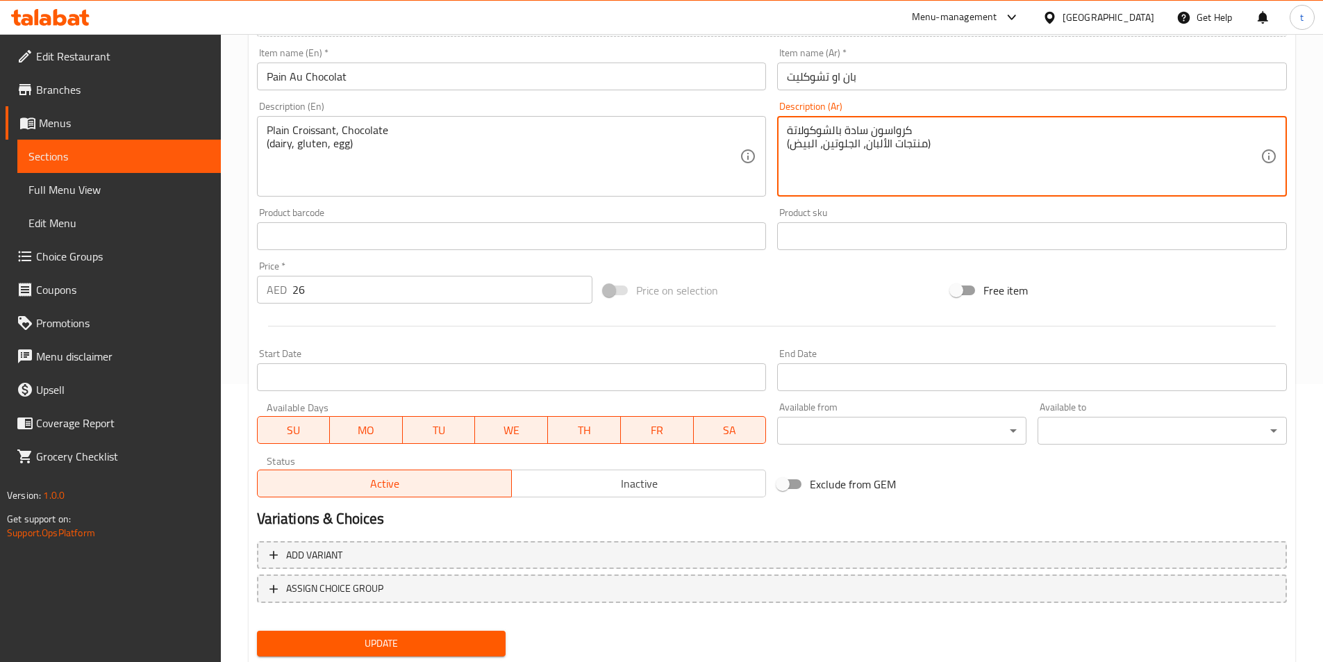
type textarea "كرواسون سادة بالشوكولاتة (منتجات الألبان، الجلوتين، البيض)"
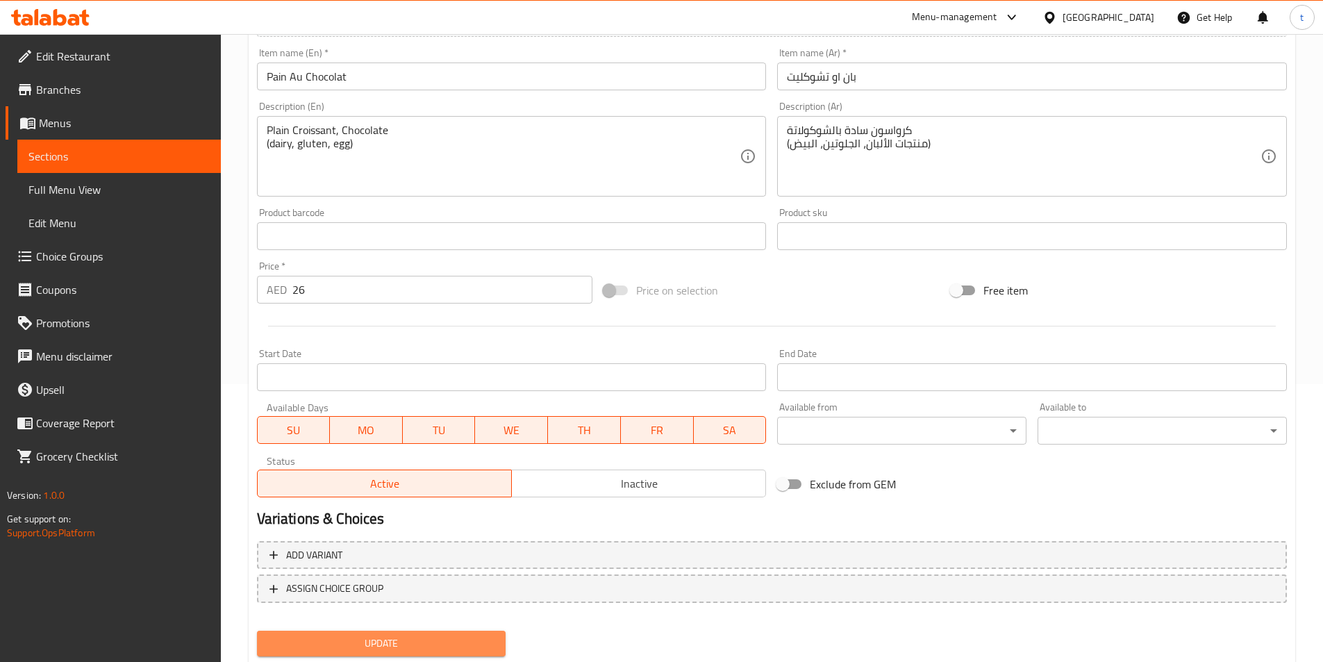
click at [425, 635] on span "Update" at bounding box center [381, 643] width 227 height 17
click at [42, 165] on span "Sections" at bounding box center [118, 156] width 181 height 17
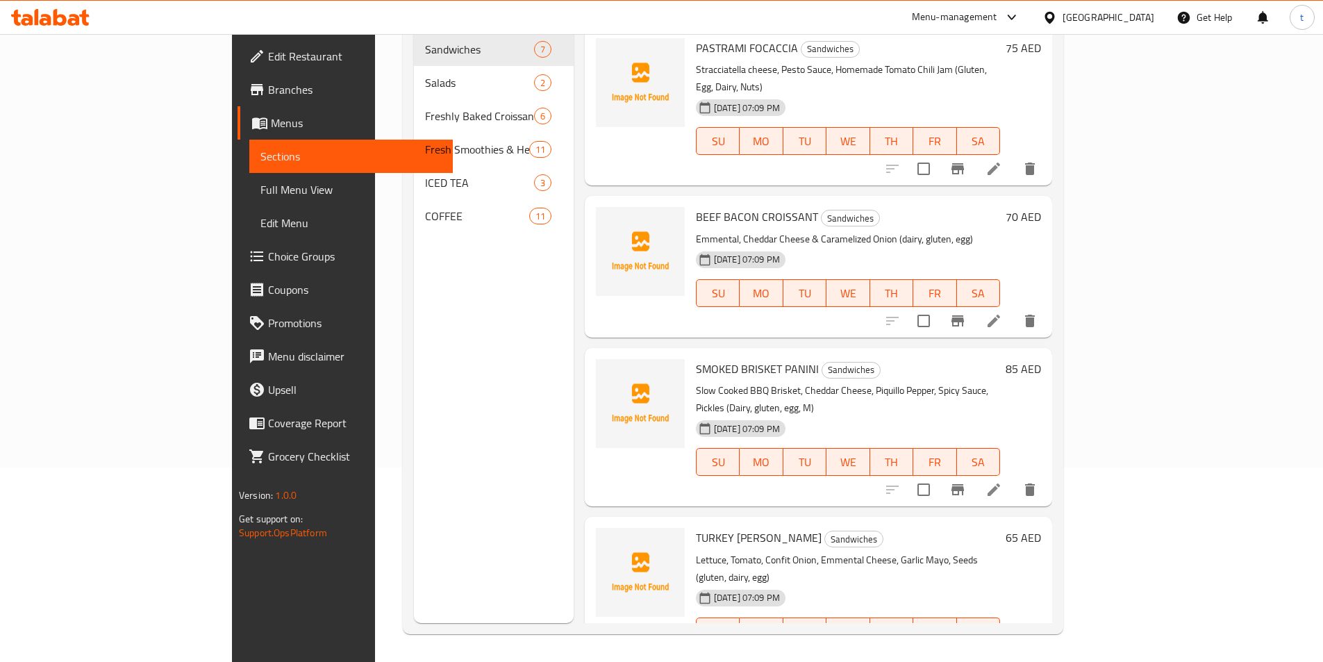
scroll to position [194, 0]
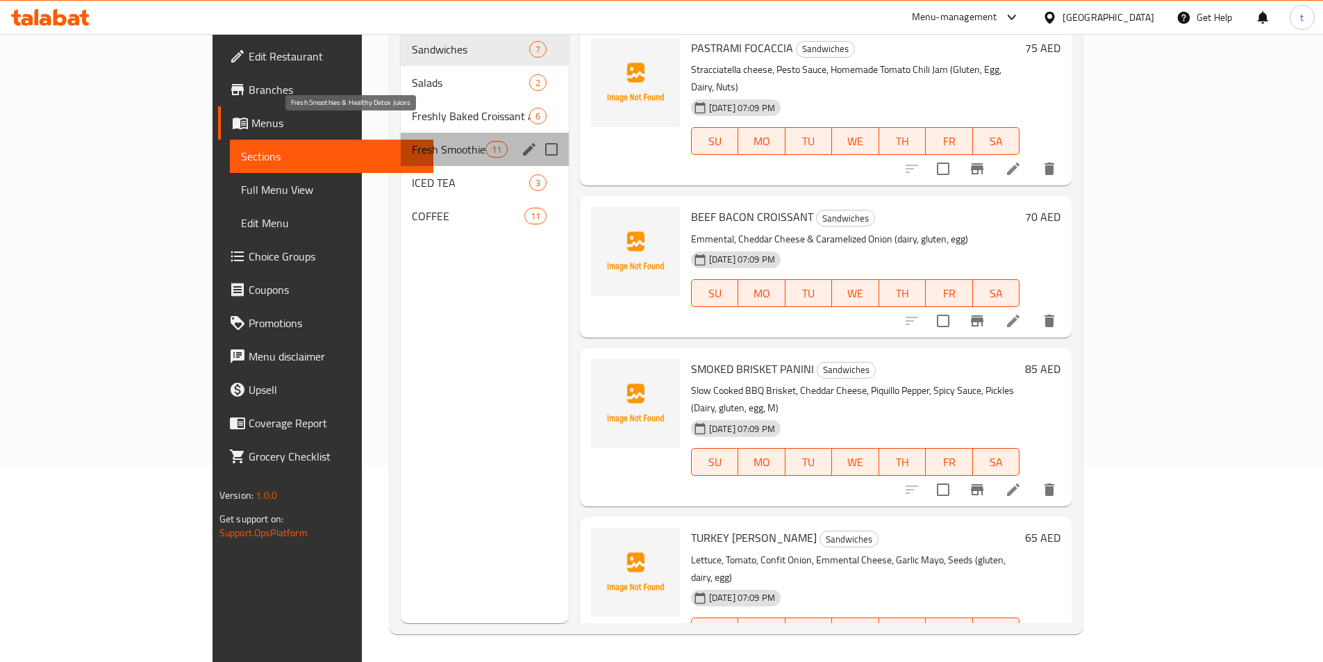
click at [412, 141] on span "Fresh Smoothies & Healthy Detox Juices" at bounding box center [448, 149] width 73 height 17
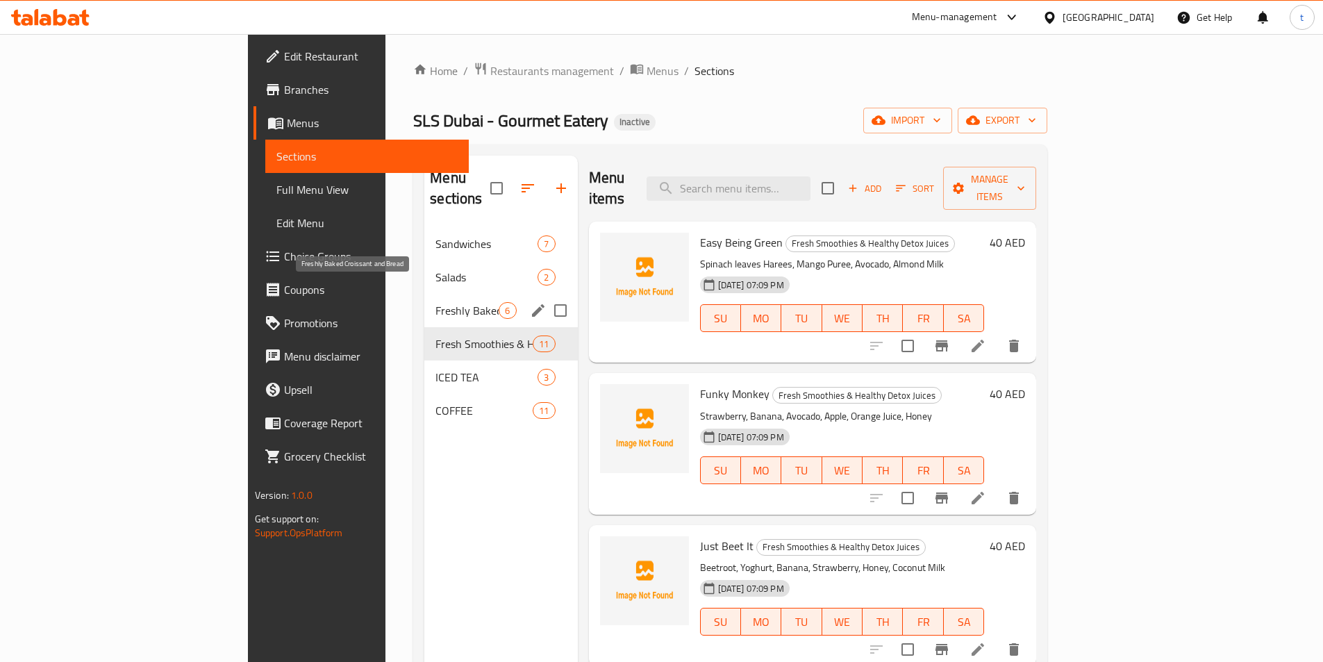
click at [436, 302] on span "Freshly Baked Croissant and Bread" at bounding box center [467, 310] width 63 height 17
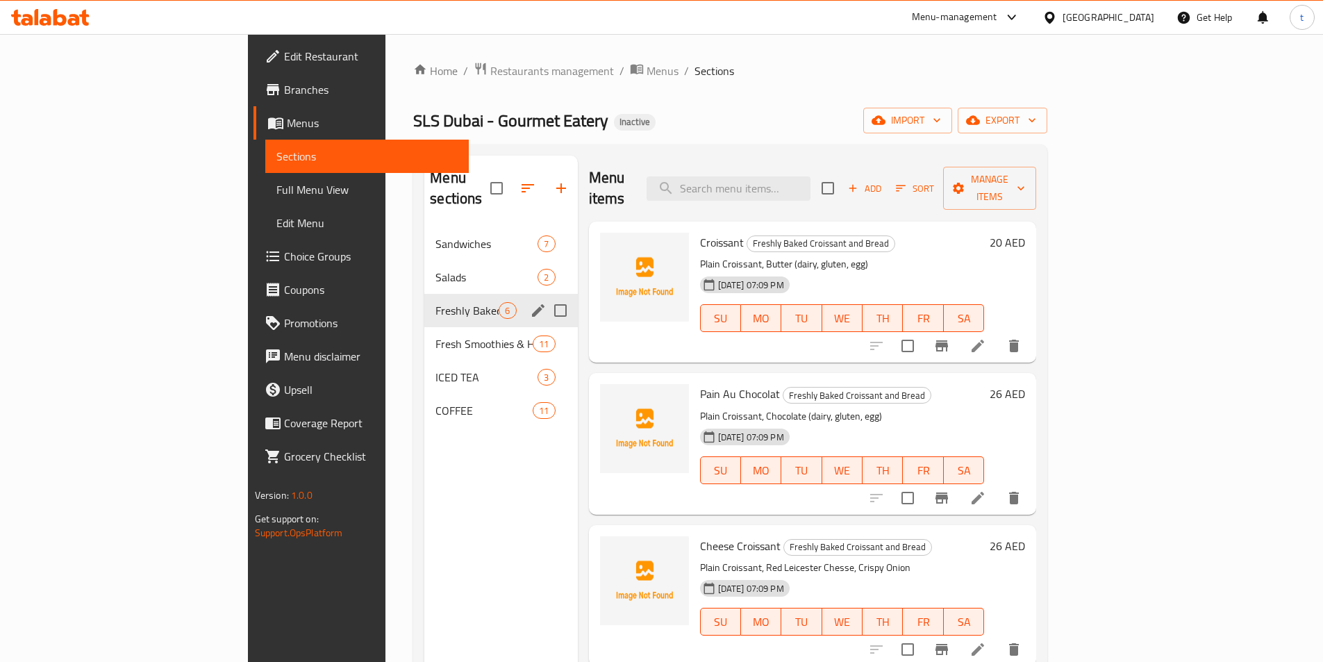
click at [528, 300] on div "Menu sections" at bounding box center [538, 310] width 21 height 21
click at [530, 302] on icon "edit" at bounding box center [538, 310] width 17 height 17
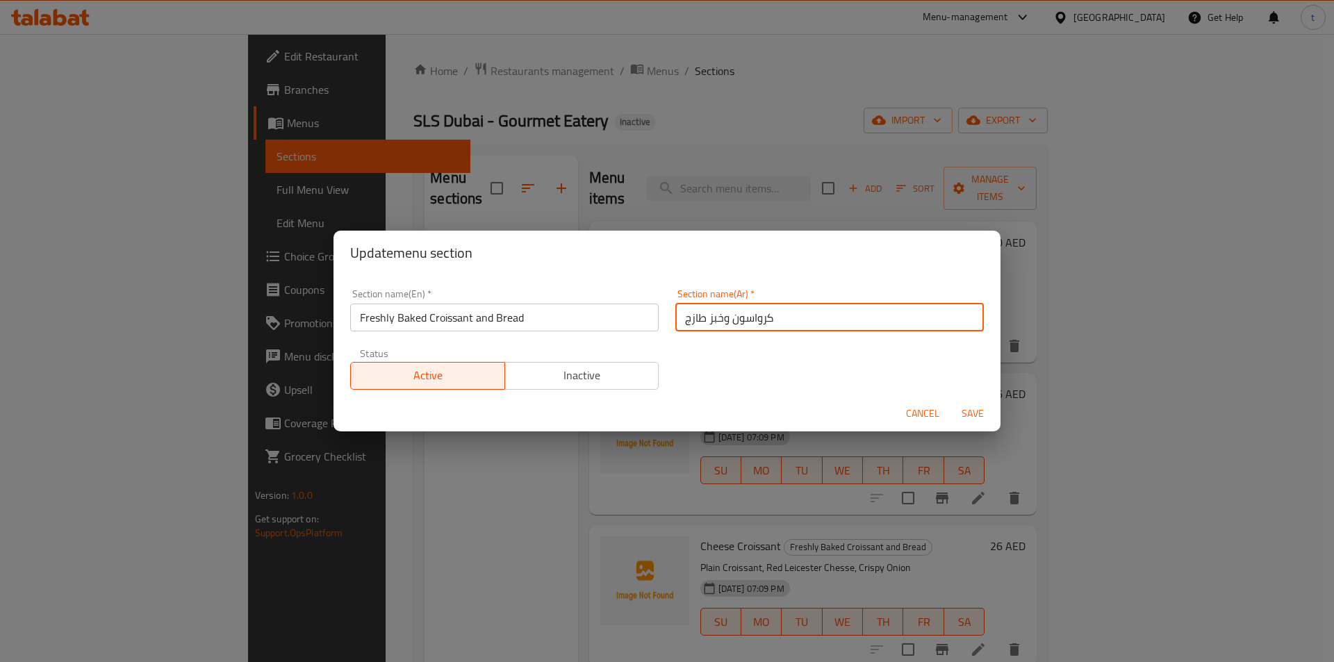
click at [725, 317] on input "كرواسون وخبز طازج" at bounding box center [829, 318] width 308 height 28
type input "كرواسون مخبوز وخبز طازج"
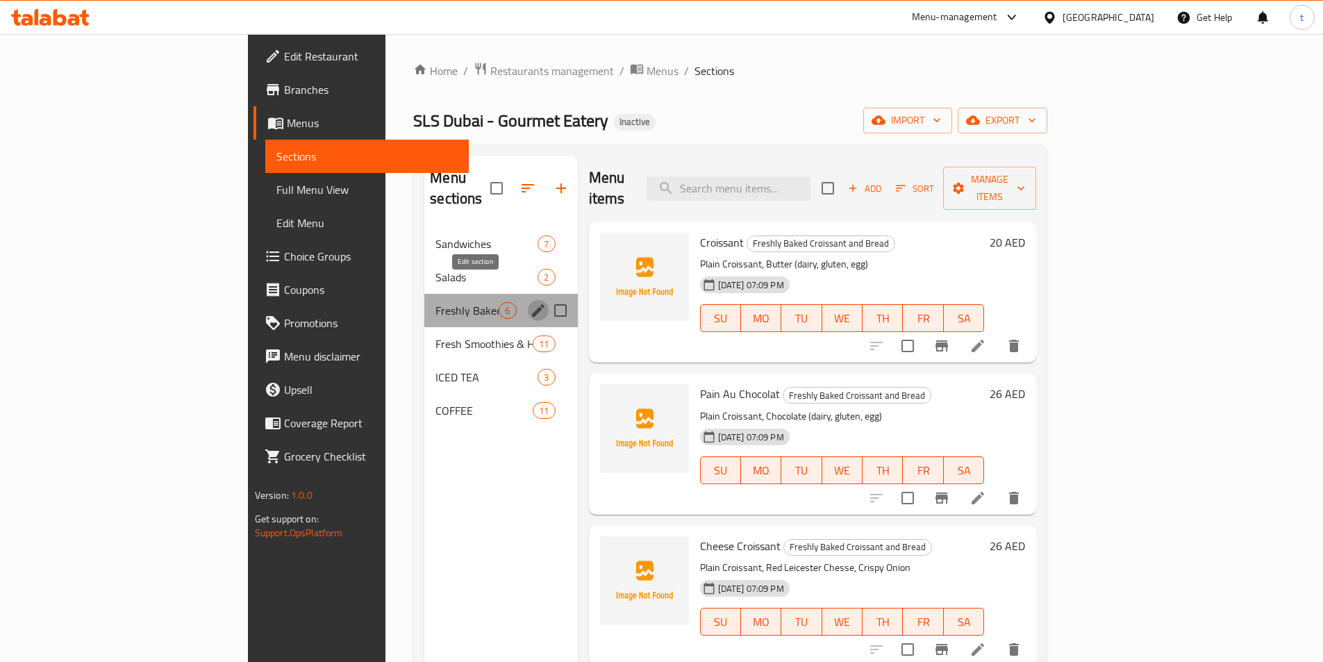
click at [530, 302] on icon "edit" at bounding box center [538, 310] width 17 height 17
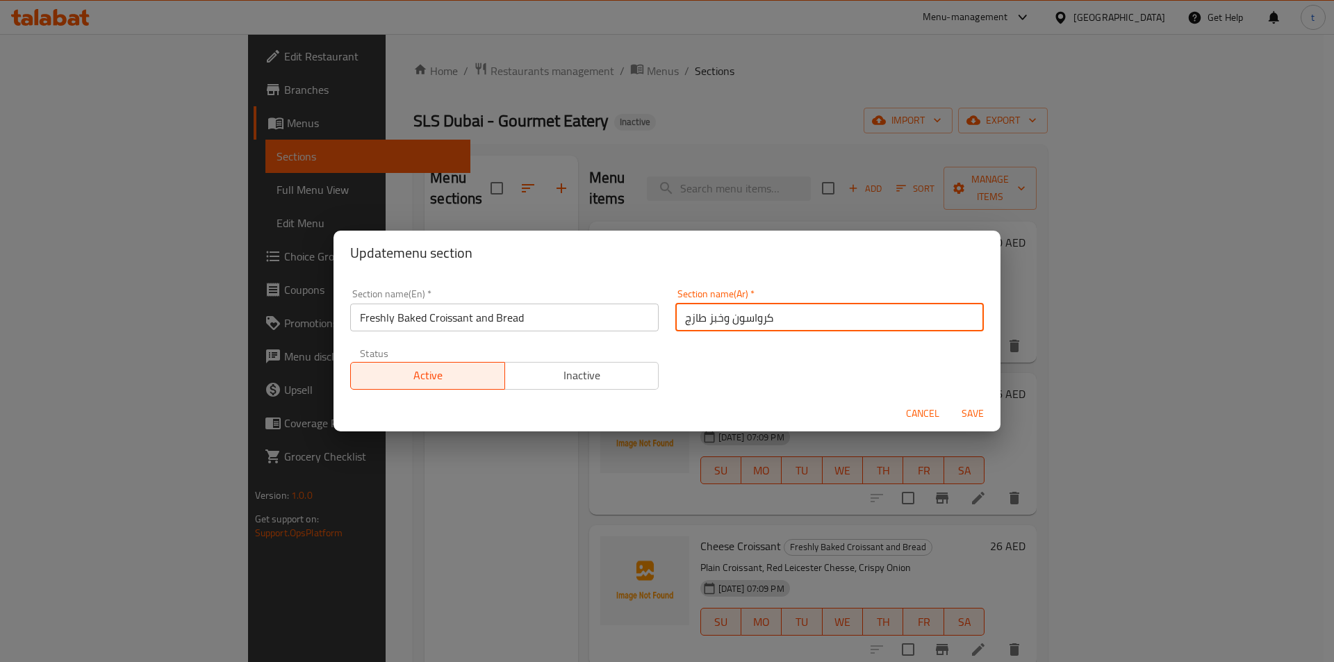
click at [727, 321] on input "كرواسون وخبز طازج" at bounding box center [829, 318] width 308 height 28
type input "كرواسون مخبوز وخبز طازج"
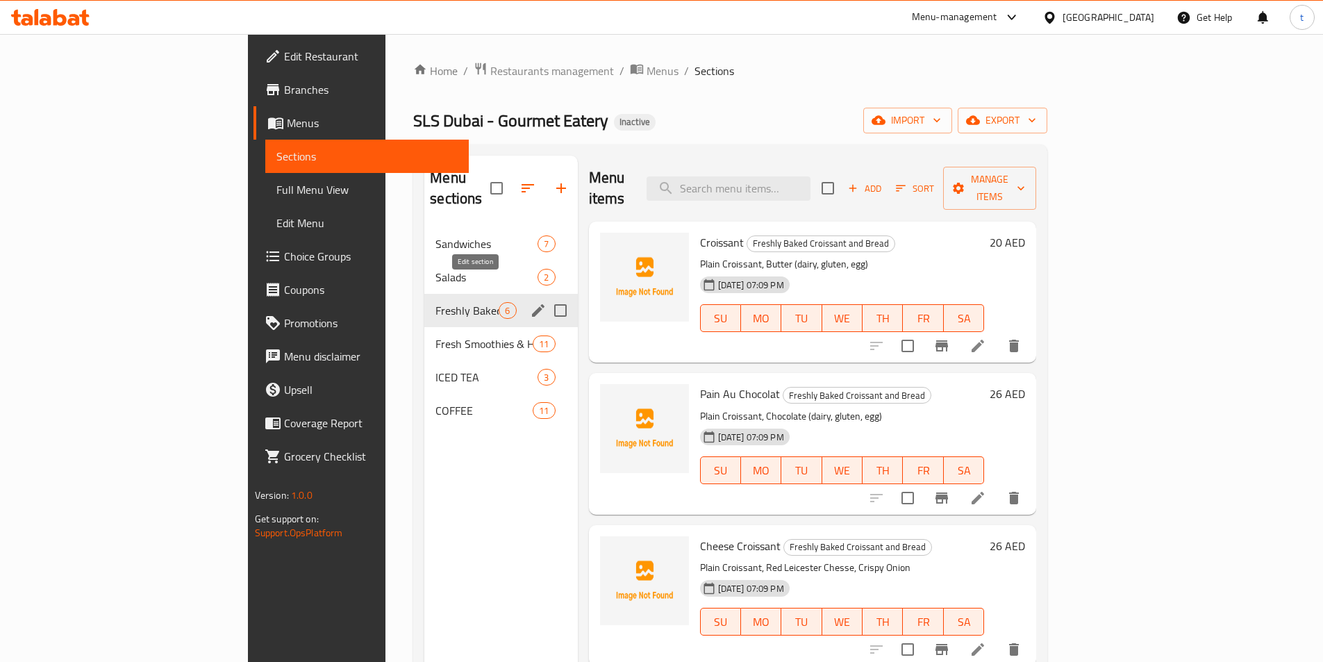
click at [530, 302] on icon "edit" at bounding box center [538, 310] width 17 height 17
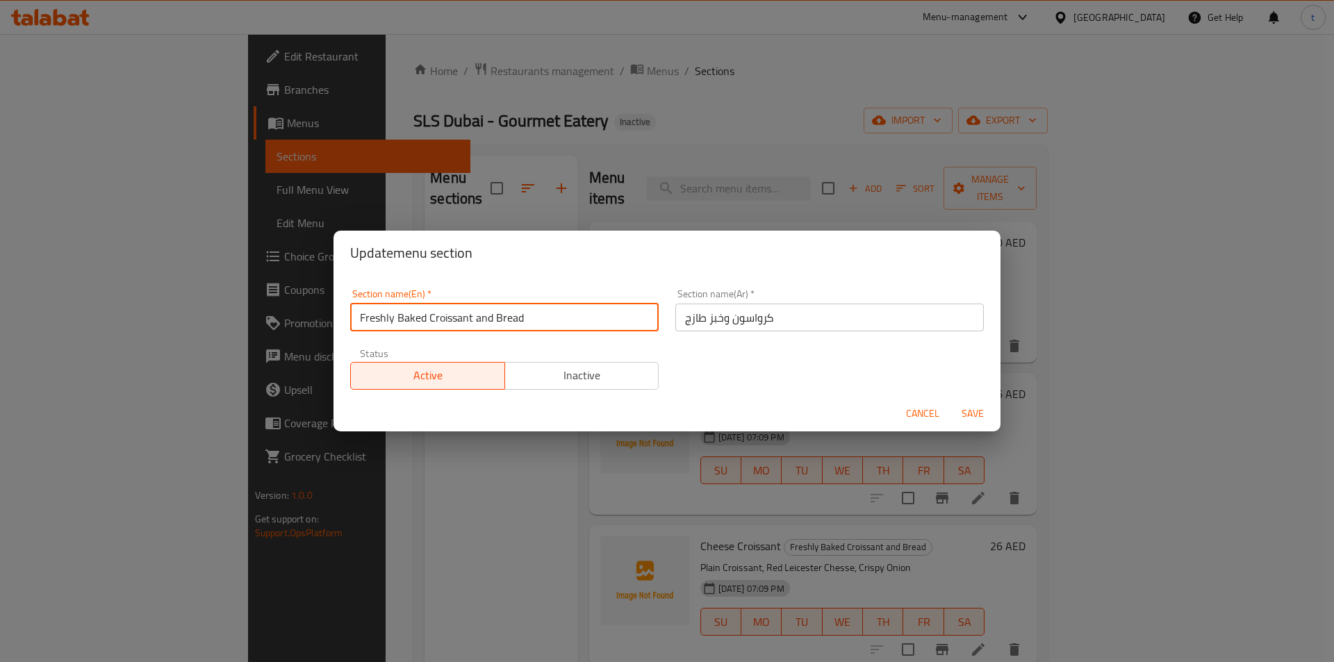
drag, startPoint x: 543, startPoint y: 308, endPoint x: 317, endPoint y: 321, distance: 226.8
click at [317, 321] on div "Update menu section Section name(En)   * Freshly Baked Croissant and Bread Sect…" at bounding box center [667, 331] width 1334 height 662
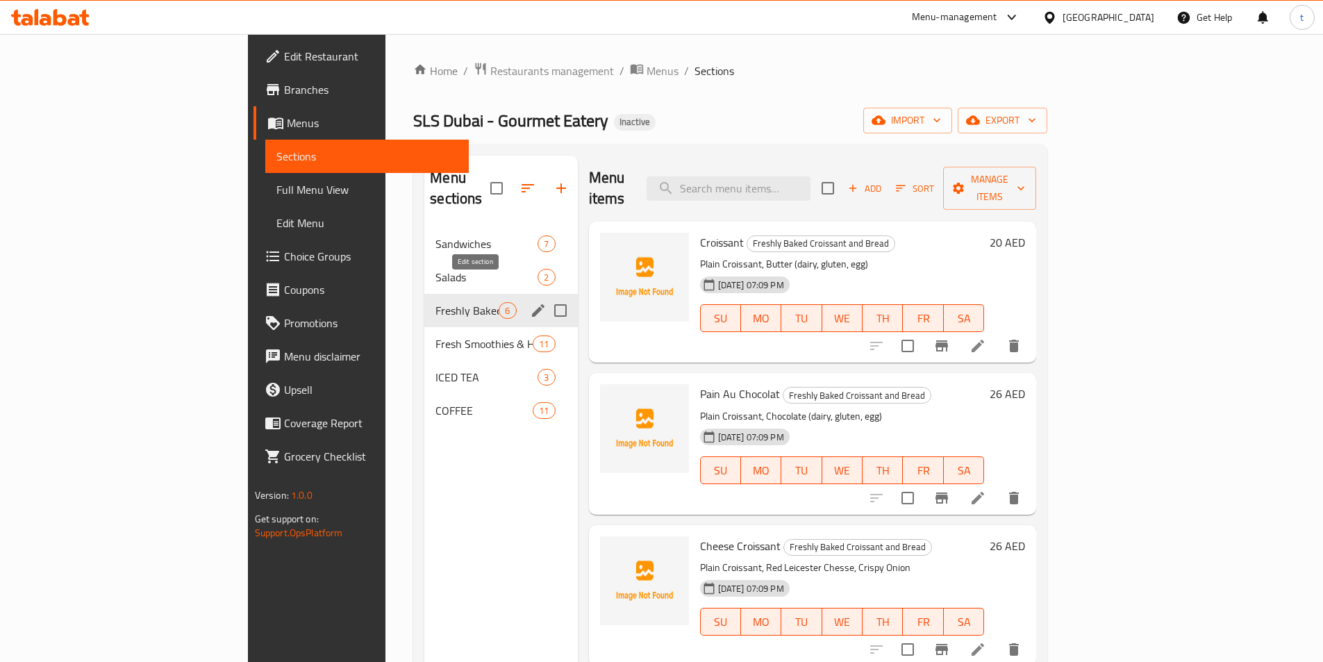
click at [530, 302] on icon "edit" at bounding box center [538, 310] width 17 height 17
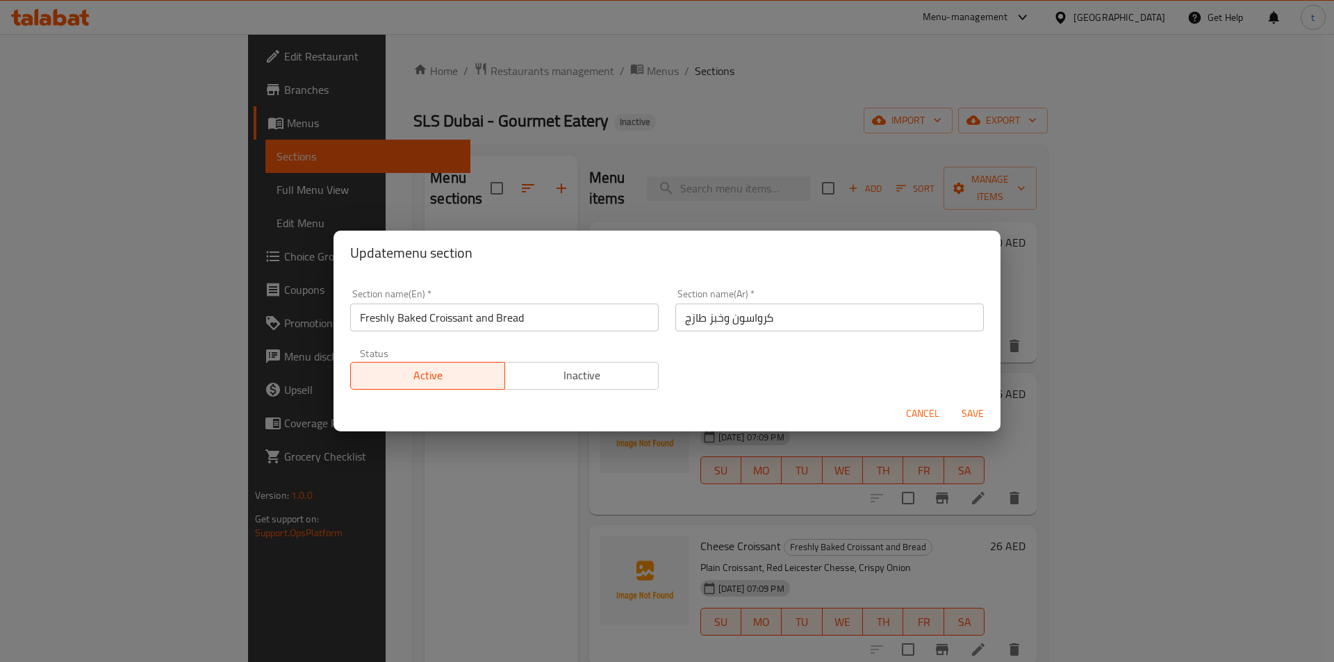
click at [727, 317] on input "كرواسون وخبز طازج" at bounding box center [829, 318] width 308 height 28
type input "كرواسون مخبوز وخبز طازج"
click at [975, 416] on span "Save" at bounding box center [972, 413] width 33 height 17
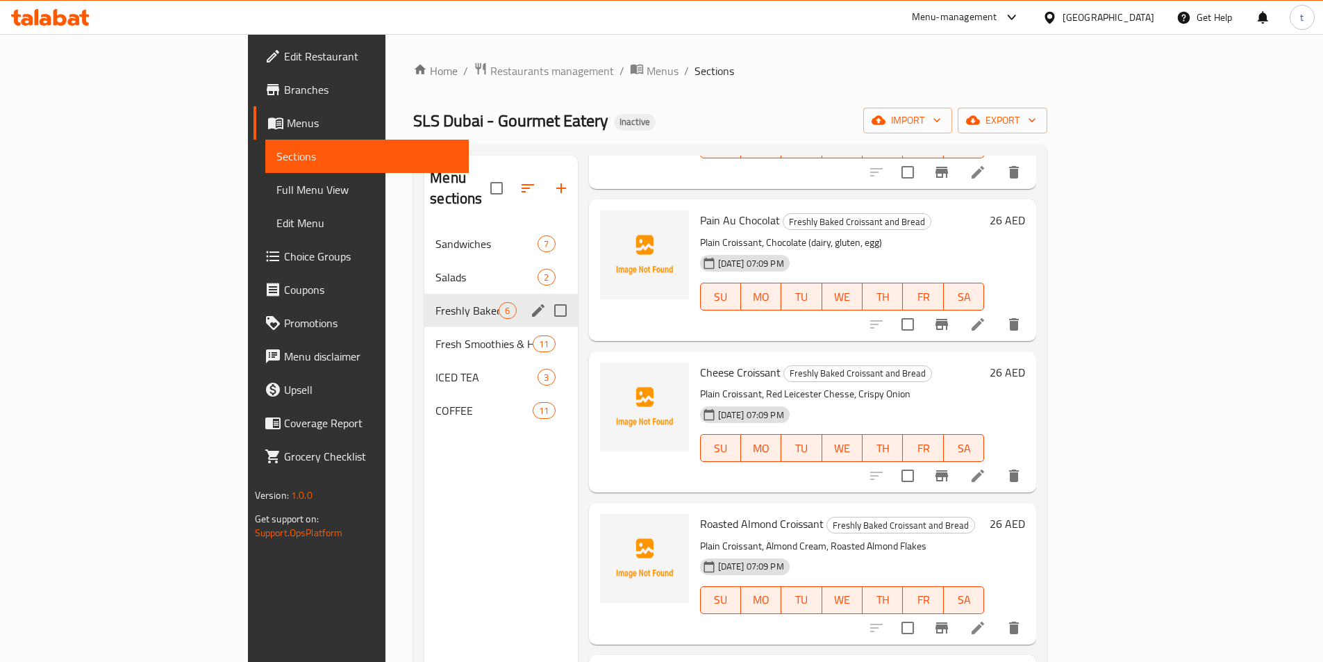
scroll to position [208, 0]
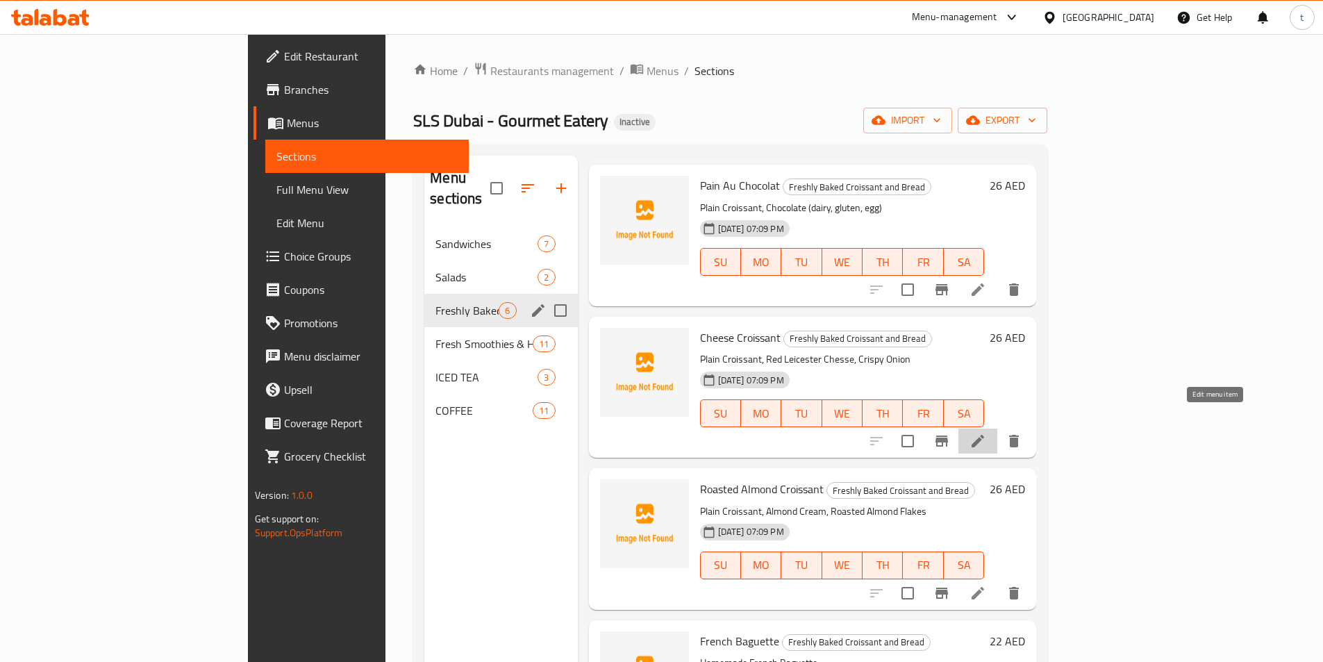
click at [984, 435] on icon at bounding box center [978, 441] width 13 height 13
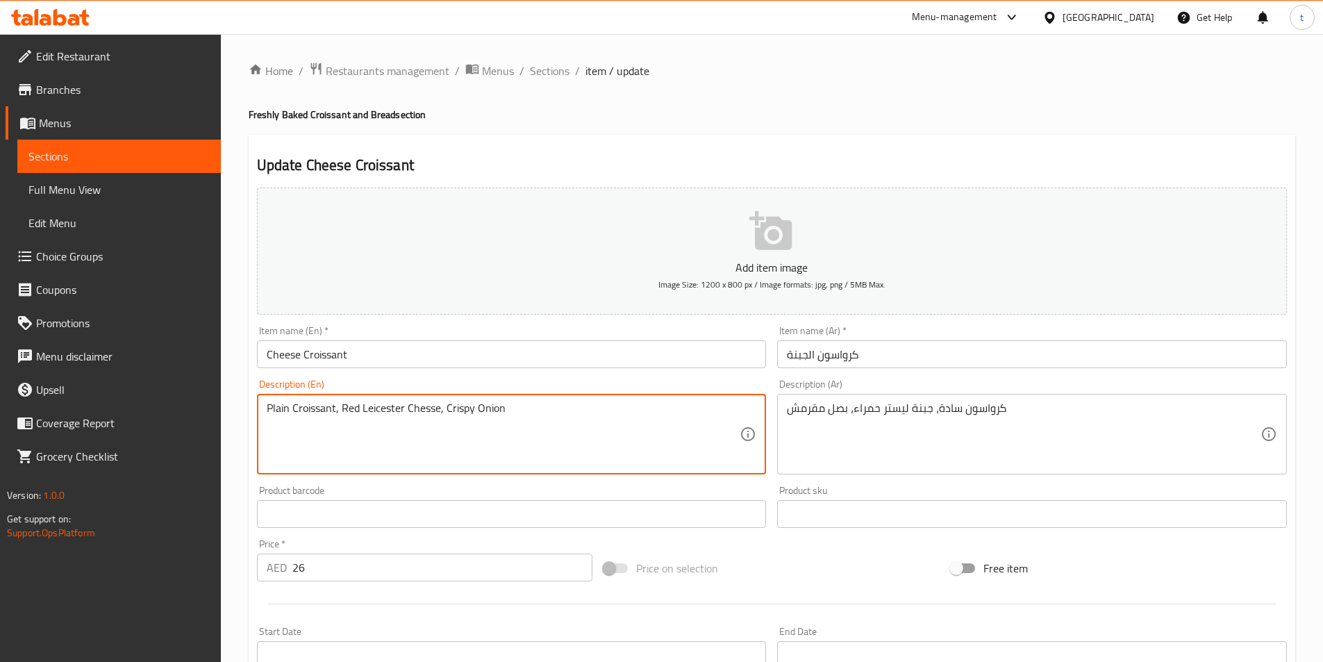
click at [428, 414] on textarea "Plain Croissant, Red Leicester Chesse, Crispy Onion" at bounding box center [504, 434] width 474 height 66
drag, startPoint x: 424, startPoint y: 414, endPoint x: 422, endPoint y: 451, distance: 36.9
click at [422, 451] on textarea "Plain Croissant, Red Leicester Chesse, Crispy Onion" at bounding box center [504, 434] width 474 height 66
click at [429, 412] on textarea "Plain Croissant, Red Leicester Chesse, Crispy Onion" at bounding box center [504, 434] width 474 height 66
click at [426, 412] on textarea "Plain Croissant, Red Leicester Chesse, Crispy Onion" at bounding box center [504, 434] width 474 height 66
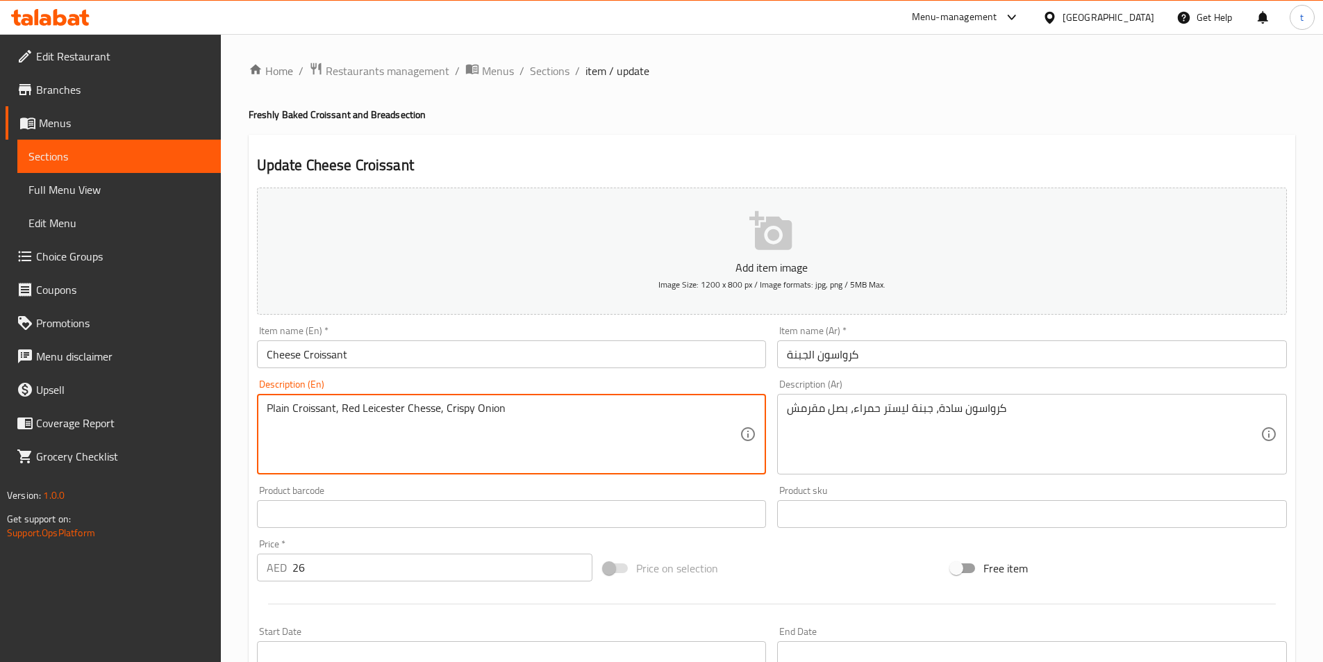
click at [418, 412] on textarea "Plain Croissant, Red Leicester Chesse, Crispy Onion" at bounding box center [504, 434] width 474 height 66
paste textarea "chee"
click at [552, 413] on textarea "Plain Croissant, Red Leicester cheese, Crispy Onion" at bounding box center [504, 434] width 474 height 66
drag, startPoint x: 365, startPoint y: 432, endPoint x: 265, endPoint y: 427, distance: 100.1
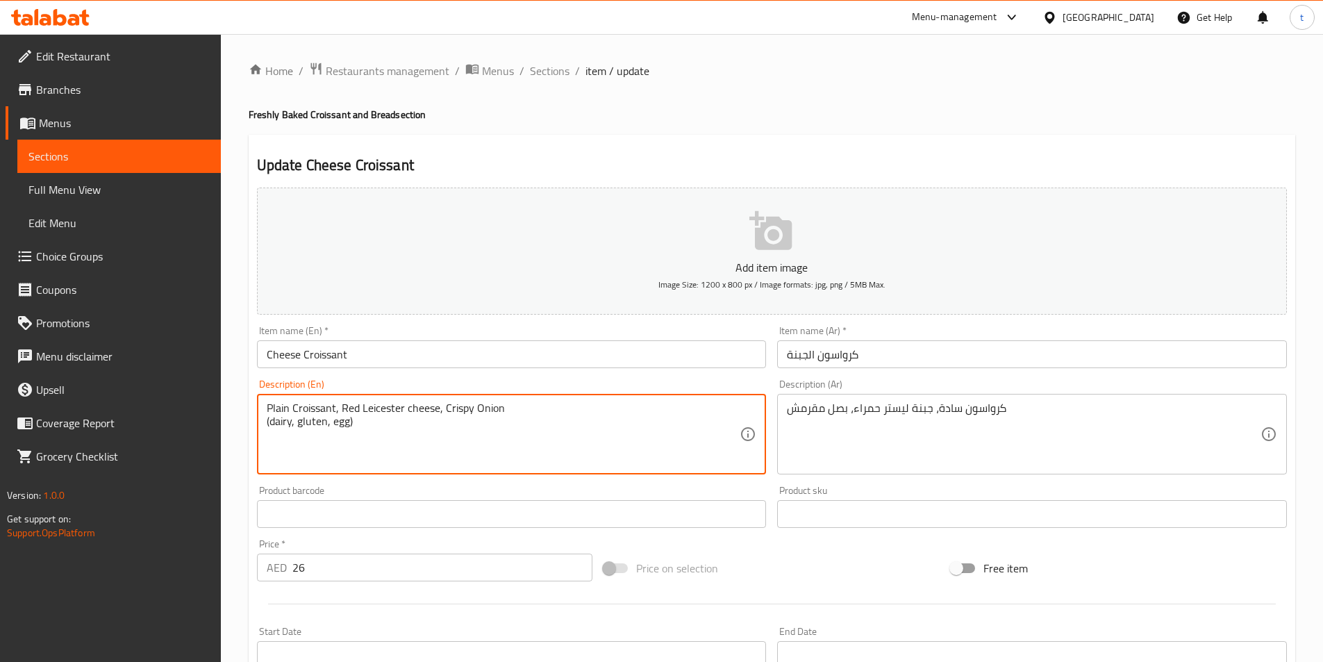
click at [265, 427] on div "Plain Croissant, Red Leicester cheese, Crispy Onion (dairy, gluten, egg) Descri…" at bounding box center [512, 434] width 510 height 81
type textarea "Plain Croissant, Red Leicester cheese, Crispy Onion (dairy, gluten, egg)"
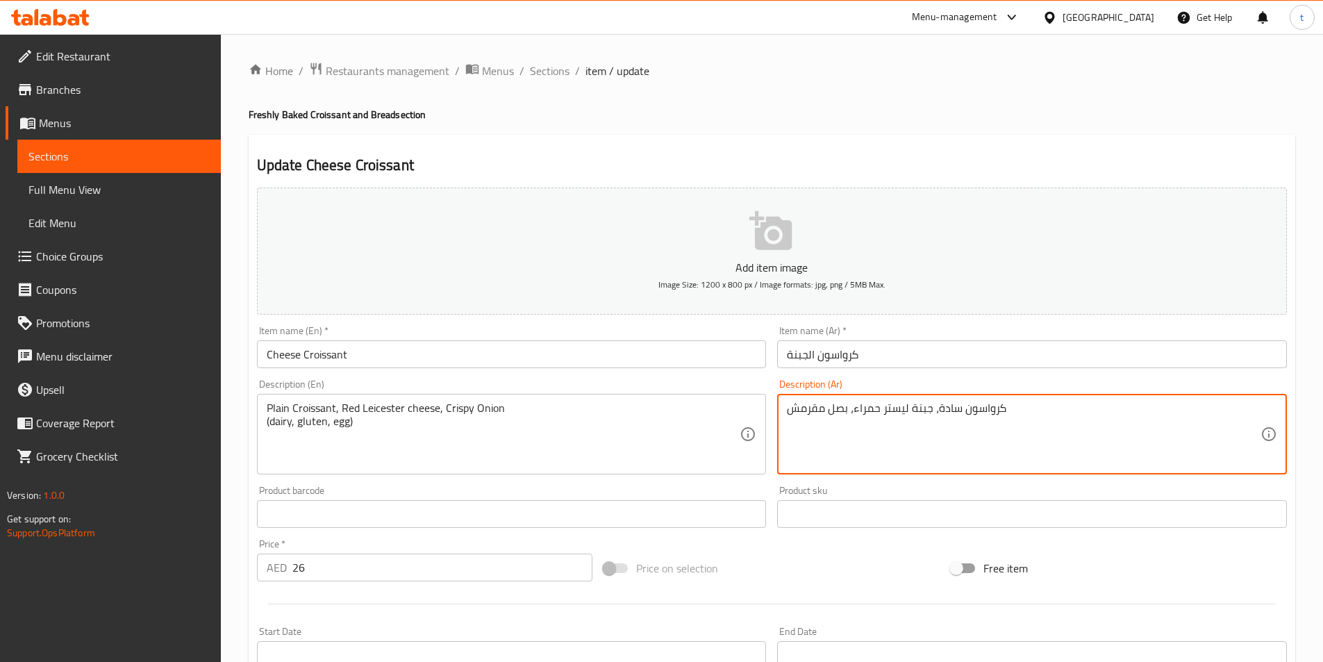
paste textarea "(منتجات الألبان، الجلوتين، البيض)"
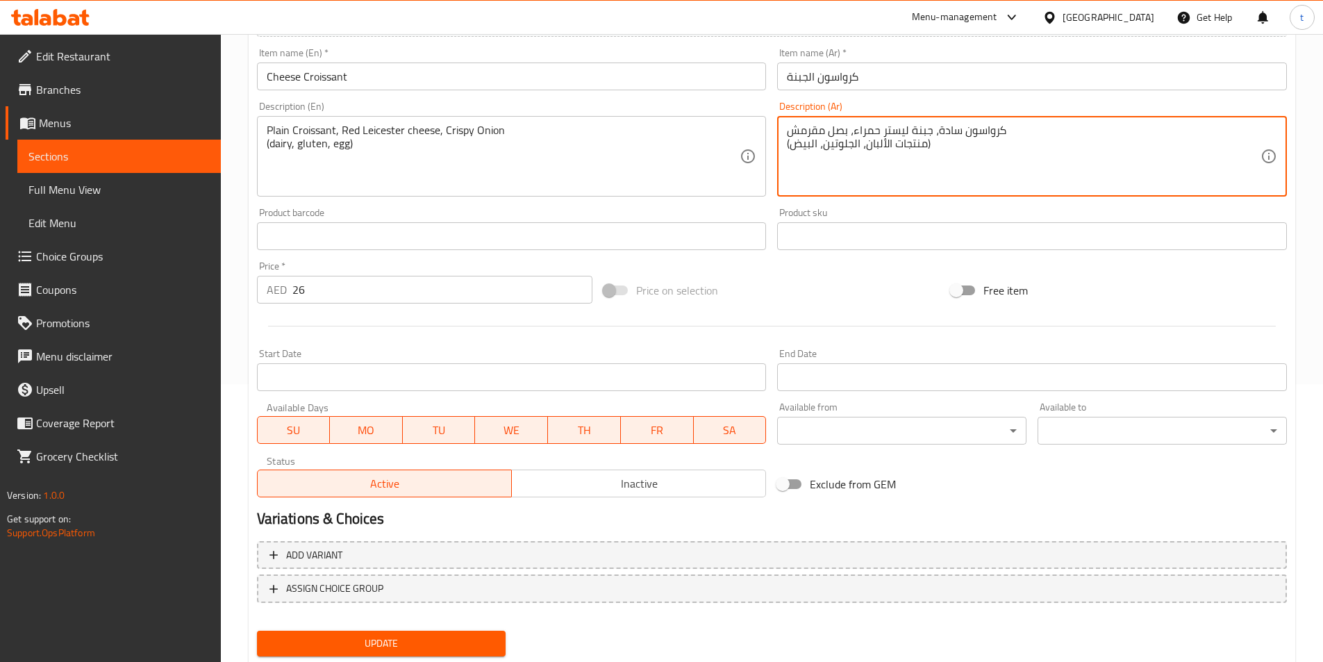
type textarea "كرواسون سادة، جبنة ليستر حمراء، بصل مقرمش (منتجات الألبان، الجلوتين، البيض)"
click at [357, 646] on span "Update" at bounding box center [381, 643] width 227 height 17
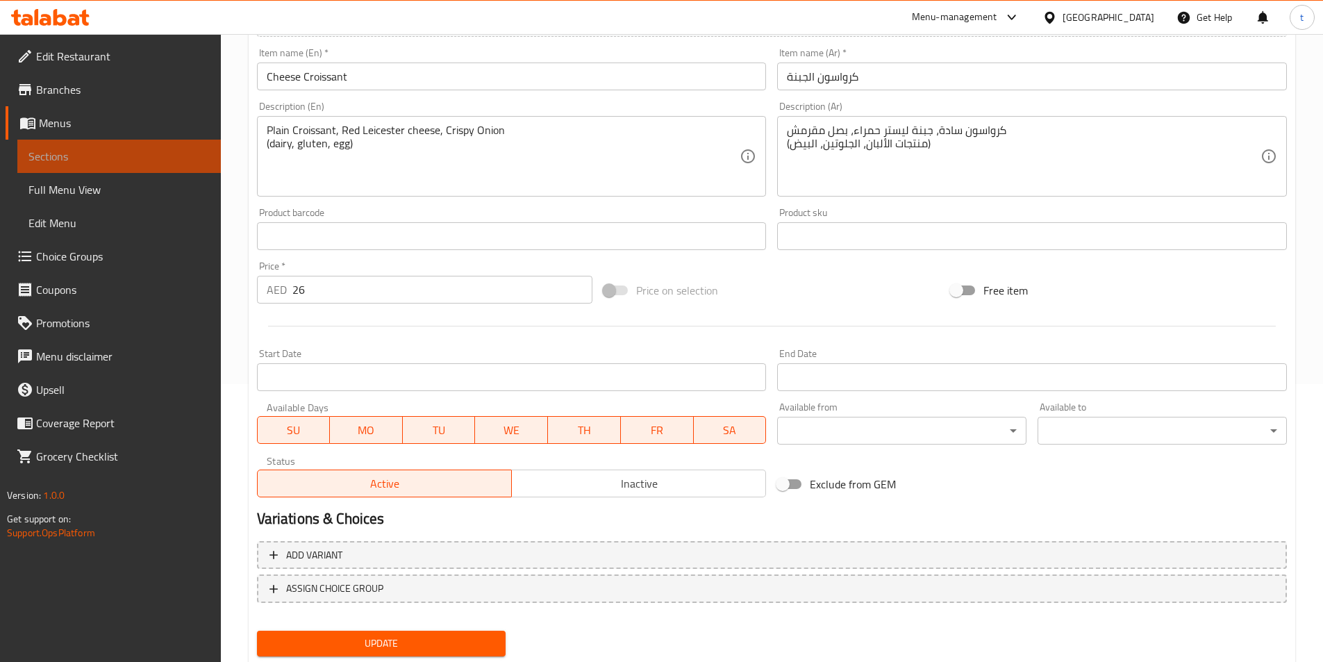
click at [62, 156] on span "Sections" at bounding box center [118, 156] width 181 height 17
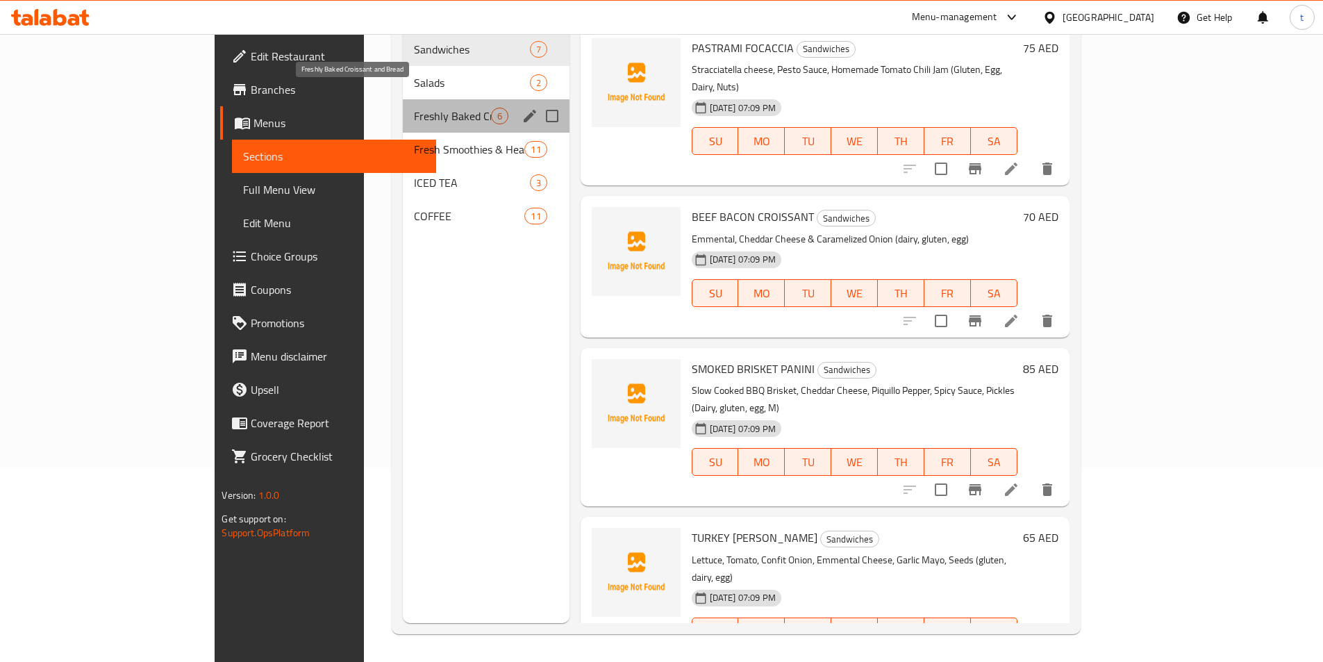
click at [414, 108] on span "Freshly Baked Croissant and Bread" at bounding box center [452, 116] width 77 height 17
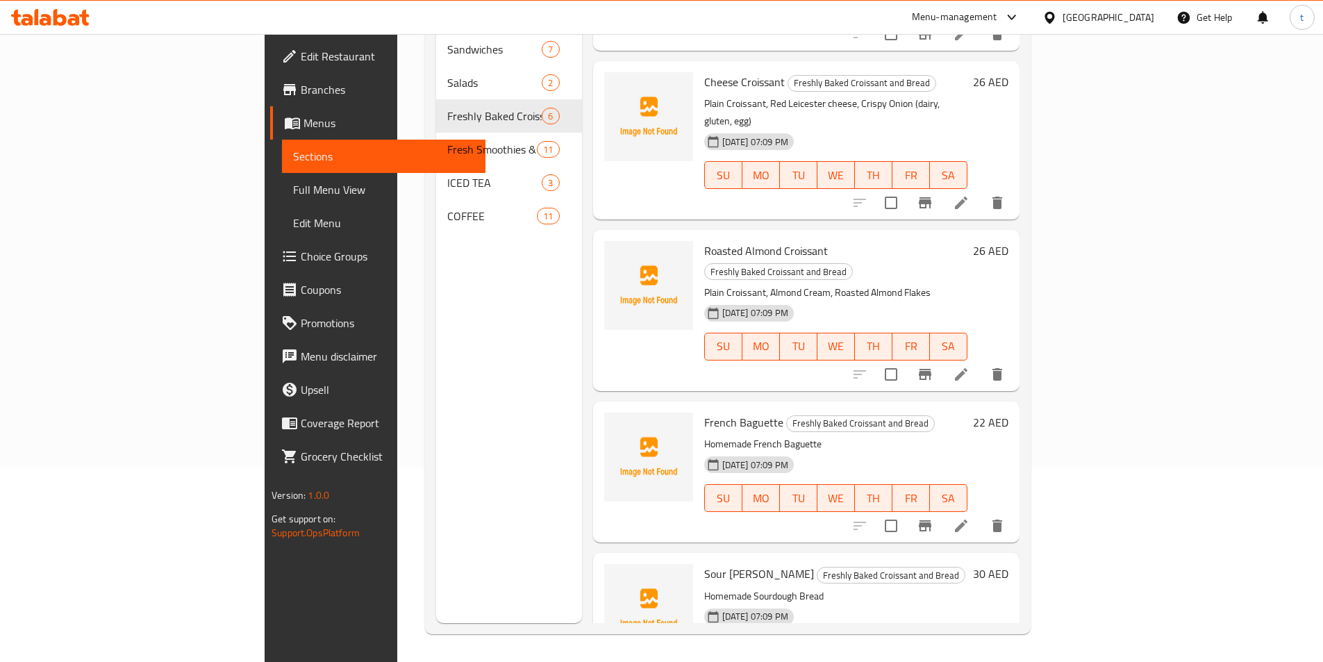
scroll to position [278, 0]
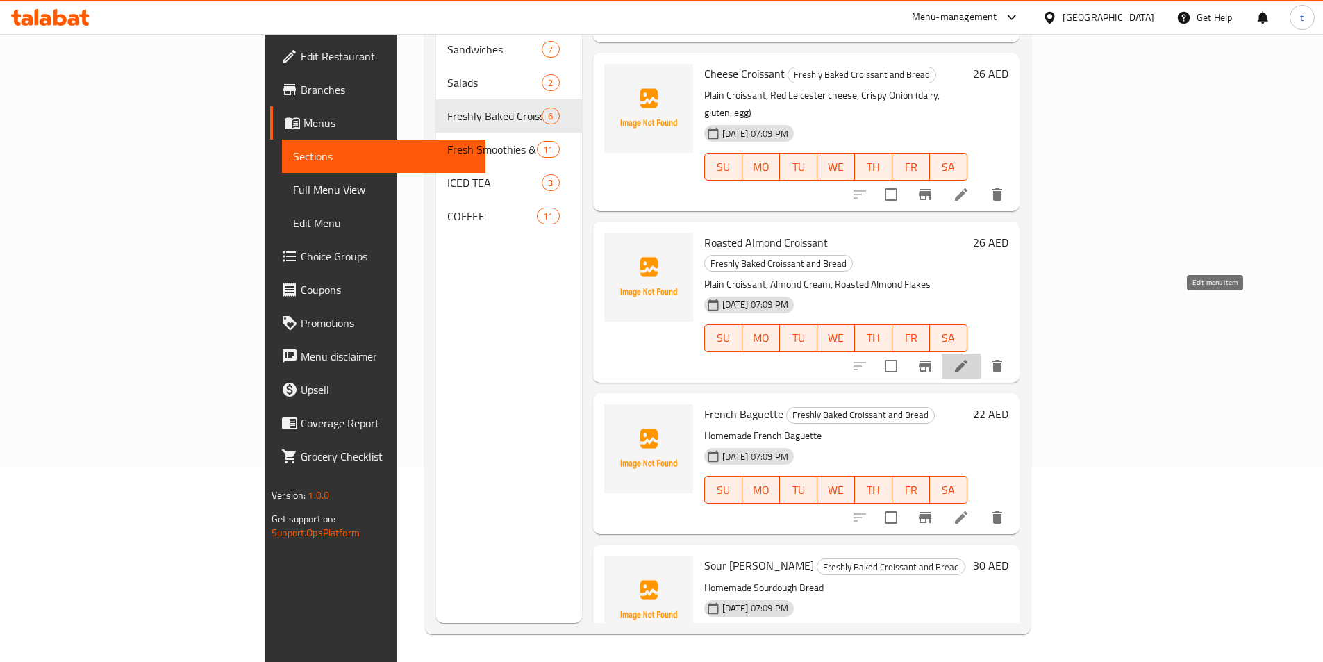
click at [970, 358] on icon at bounding box center [961, 366] width 17 height 17
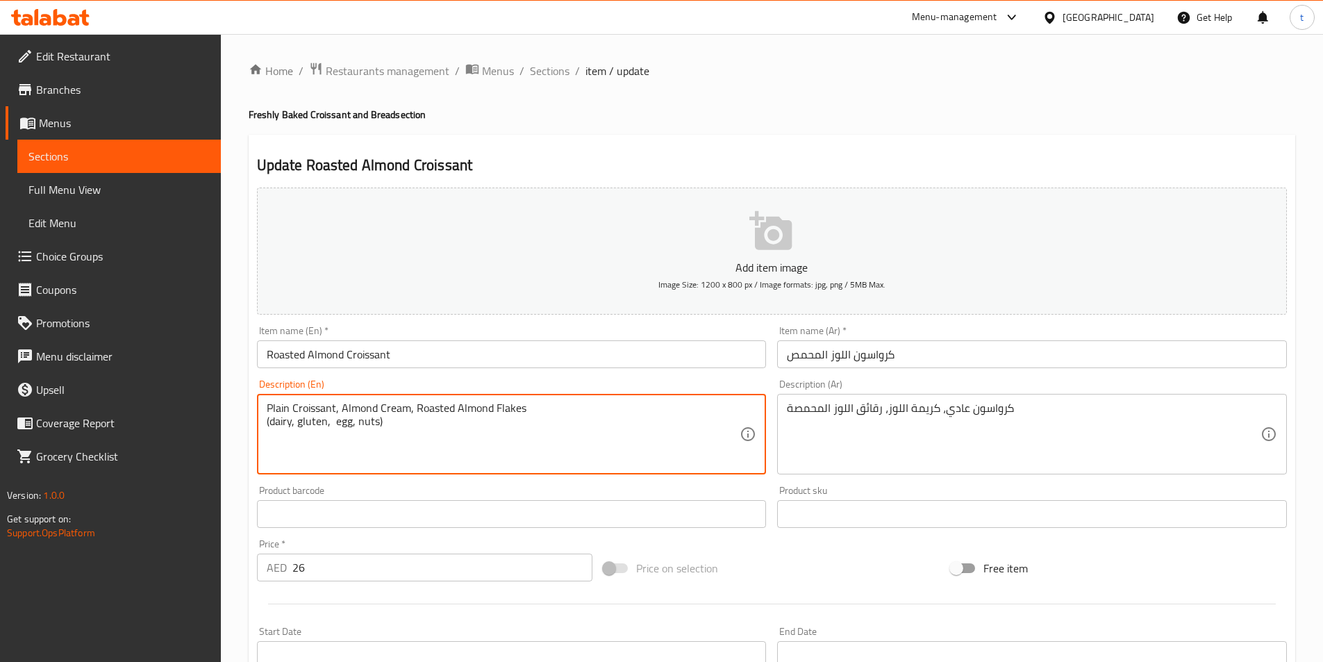
drag, startPoint x: 398, startPoint y: 423, endPoint x: 249, endPoint y: 423, distance: 148.6
click at [249, 423] on div "Update Roasted Almond Croissant Add item image Image Size: 1200 x 800 px / Imag…" at bounding box center [772, 539] width 1047 height 809
type textarea "Plain Croissant, Almond Cream, Roasted Almond Flakes (dairy, gluten, egg, nuts)"
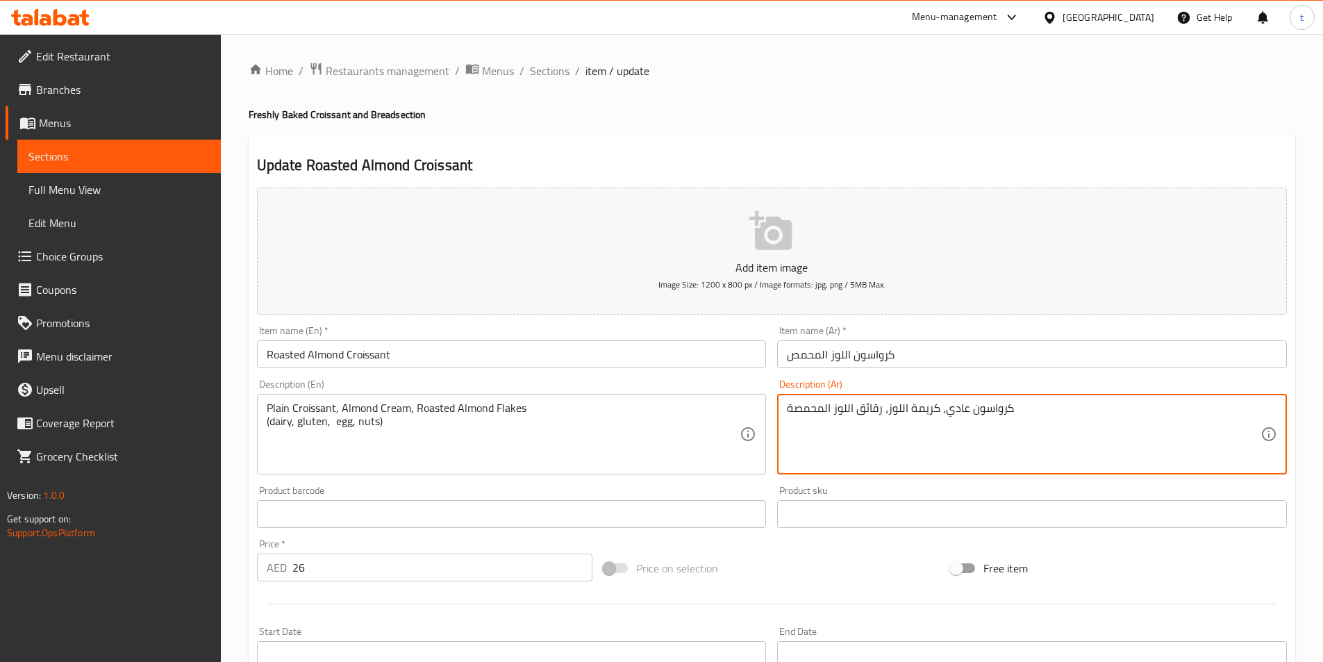
paste textarea "(منتجات الألبان، الجلوتين، البيض، المكسرات)"
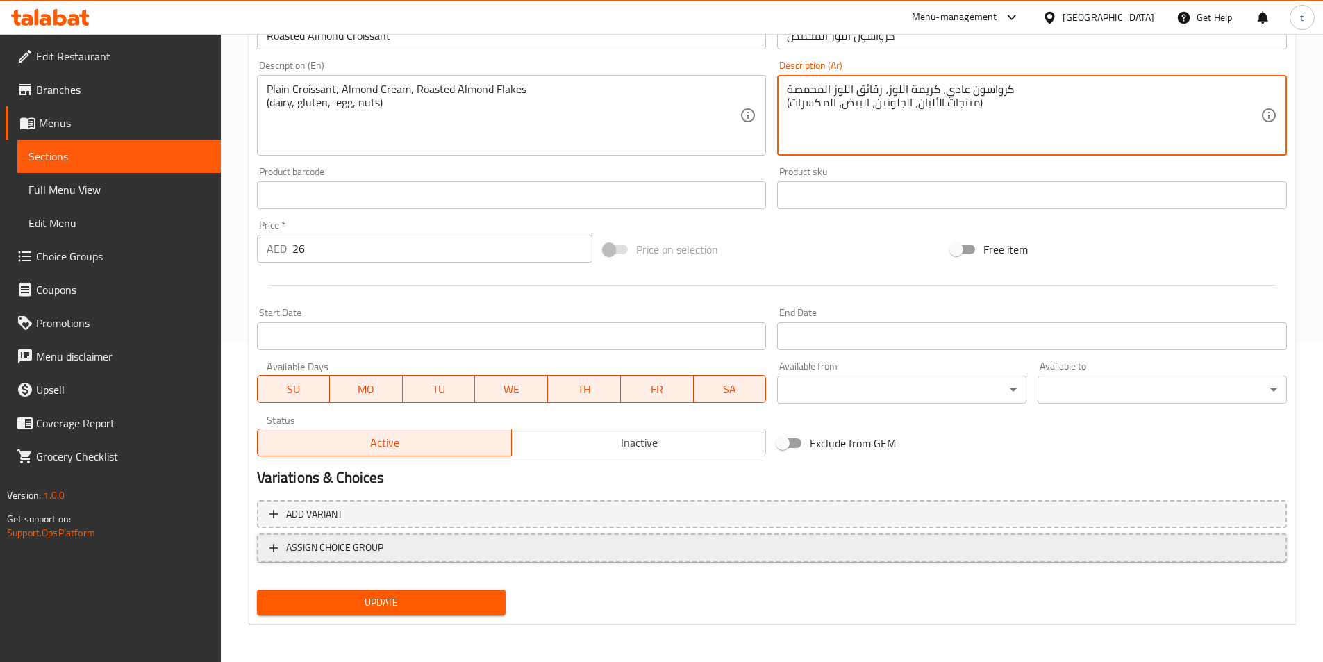
scroll to position [320, 0]
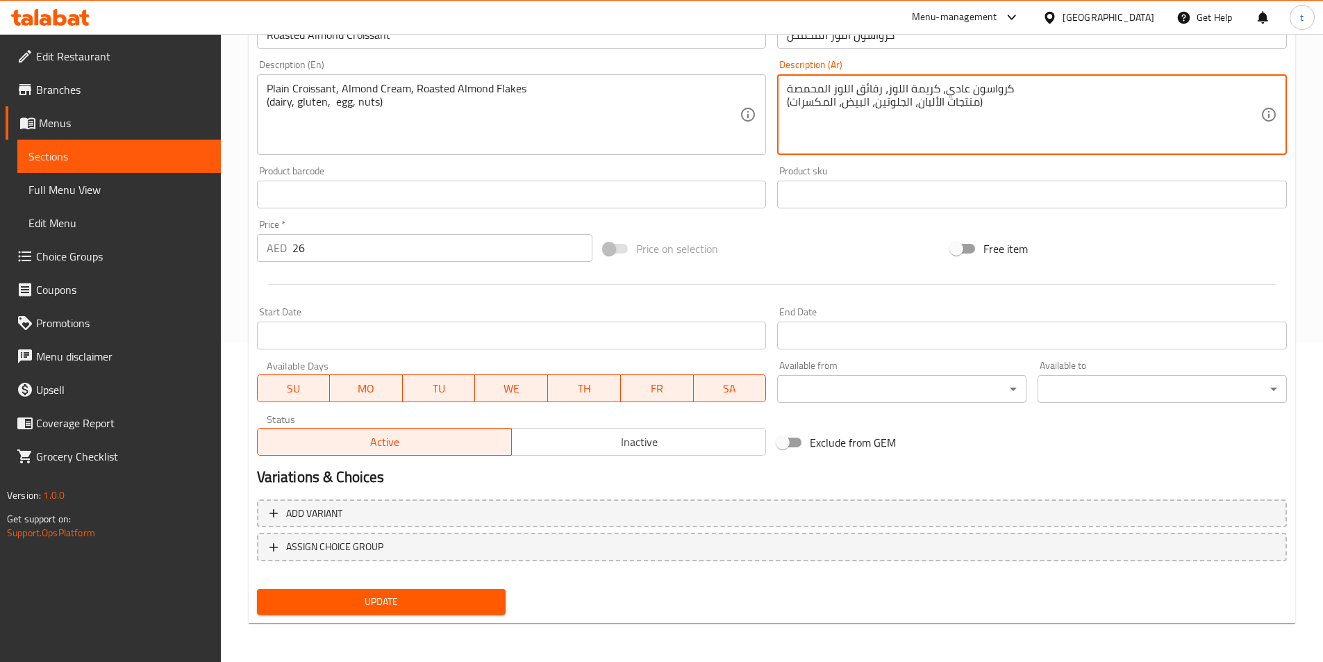
type textarea "كرواسون عادي، كريمة اللوز، رقائق اللوز المحمصة (منتجات الألبان، الجلوتين، البيض…"
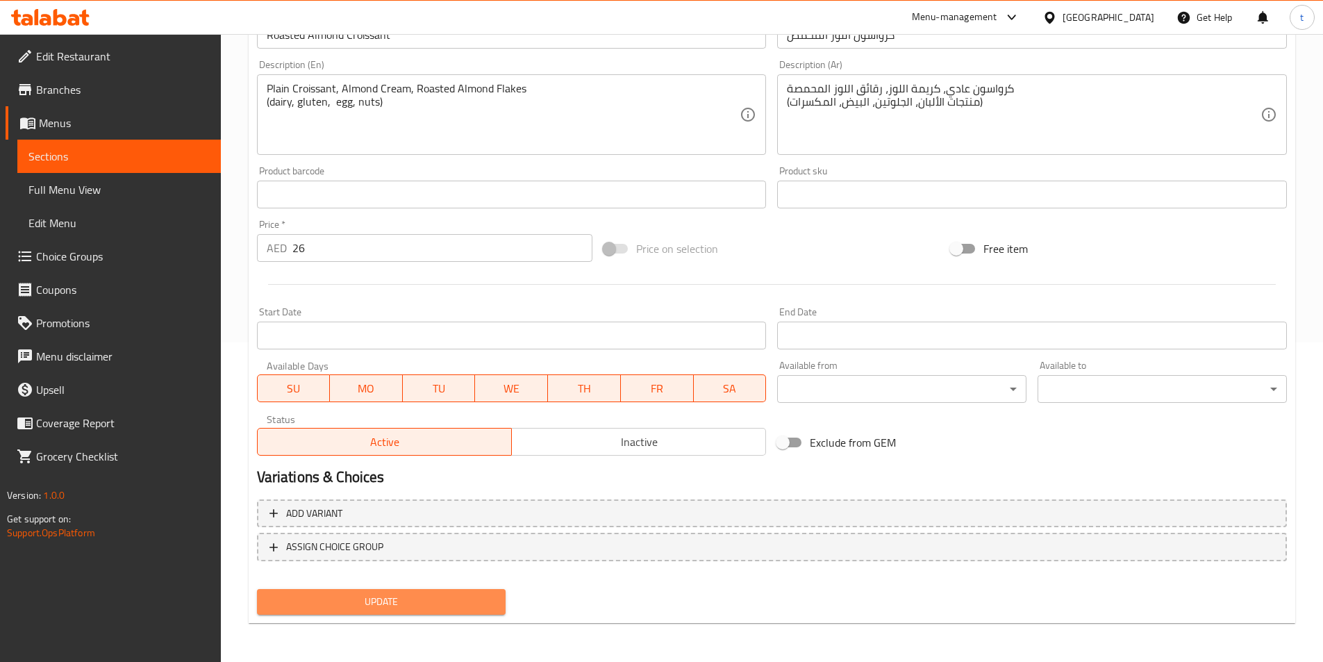
click at [447, 591] on button "Update" at bounding box center [381, 602] width 249 height 26
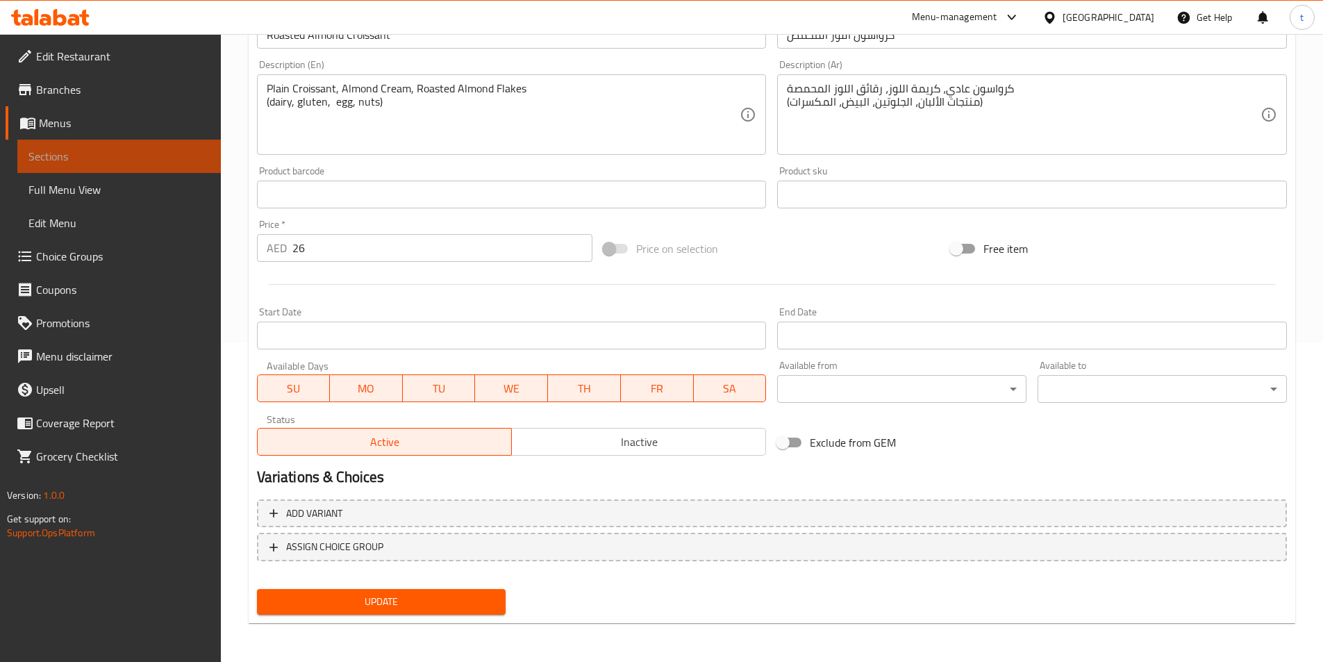
click at [115, 163] on span "Sections" at bounding box center [118, 156] width 181 height 17
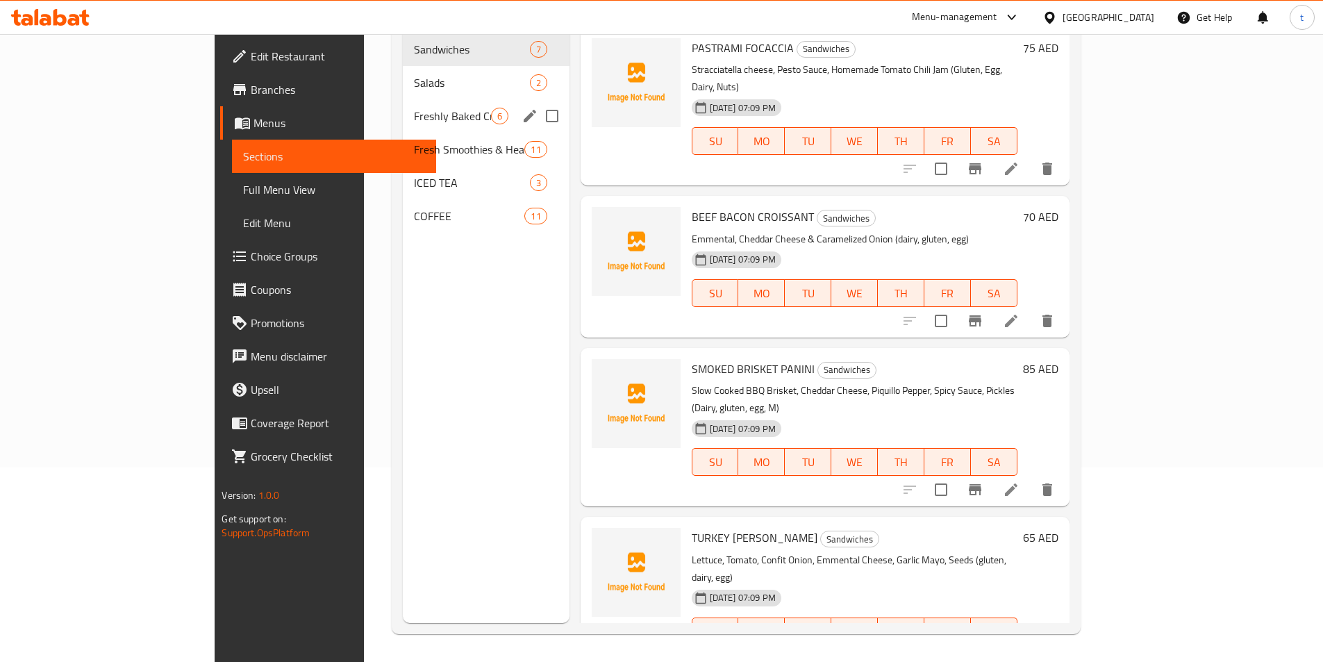
click at [414, 108] on span "Freshly Baked Croissant and Bread" at bounding box center [452, 116] width 77 height 17
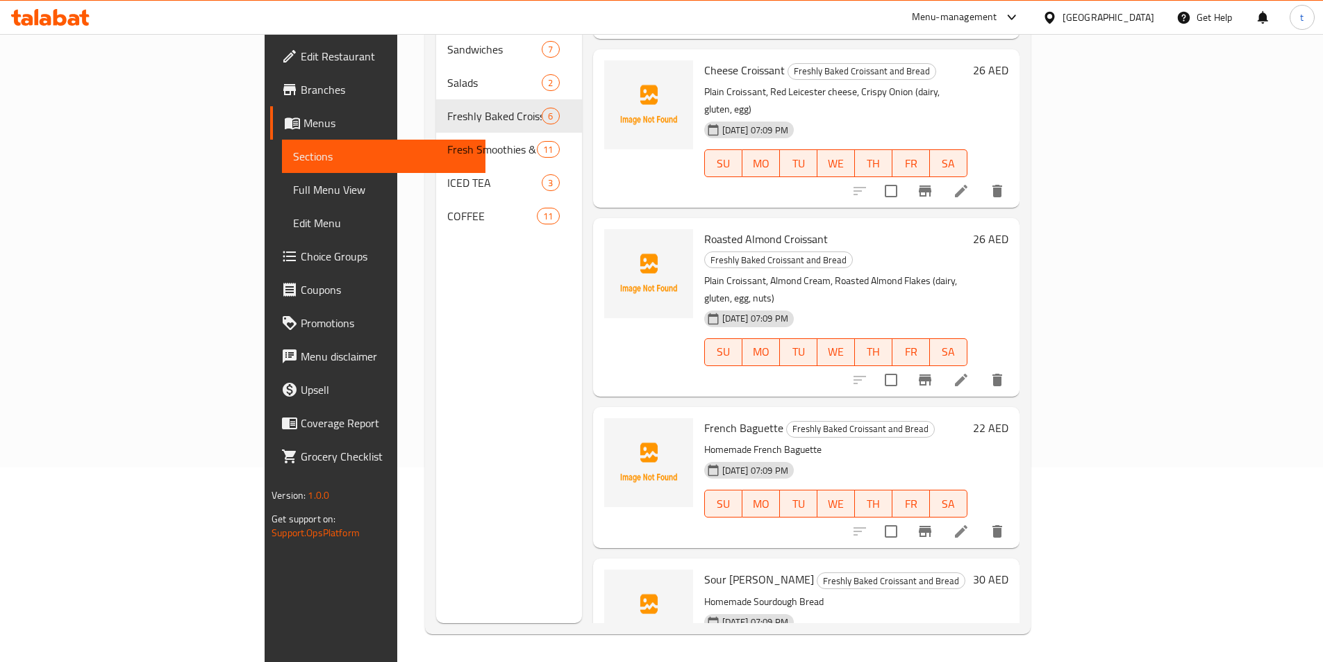
scroll to position [283, 0]
click at [968, 523] on icon at bounding box center [961, 529] width 13 height 13
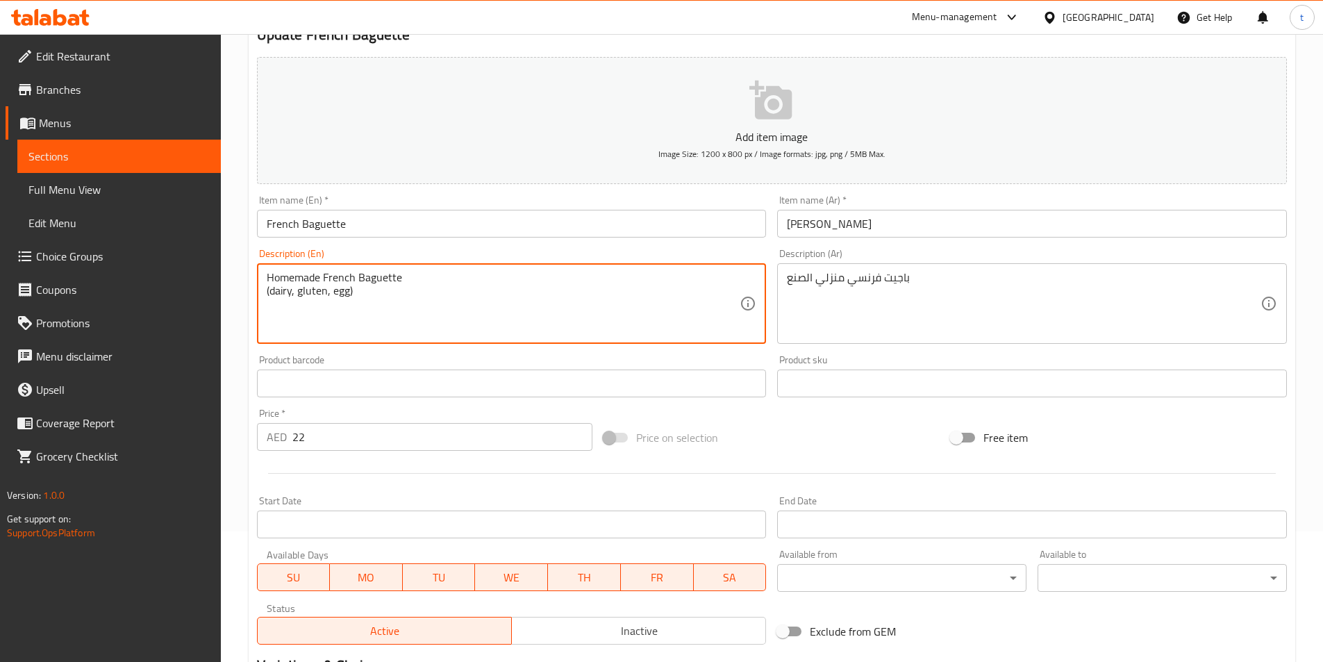
scroll to position [320, 0]
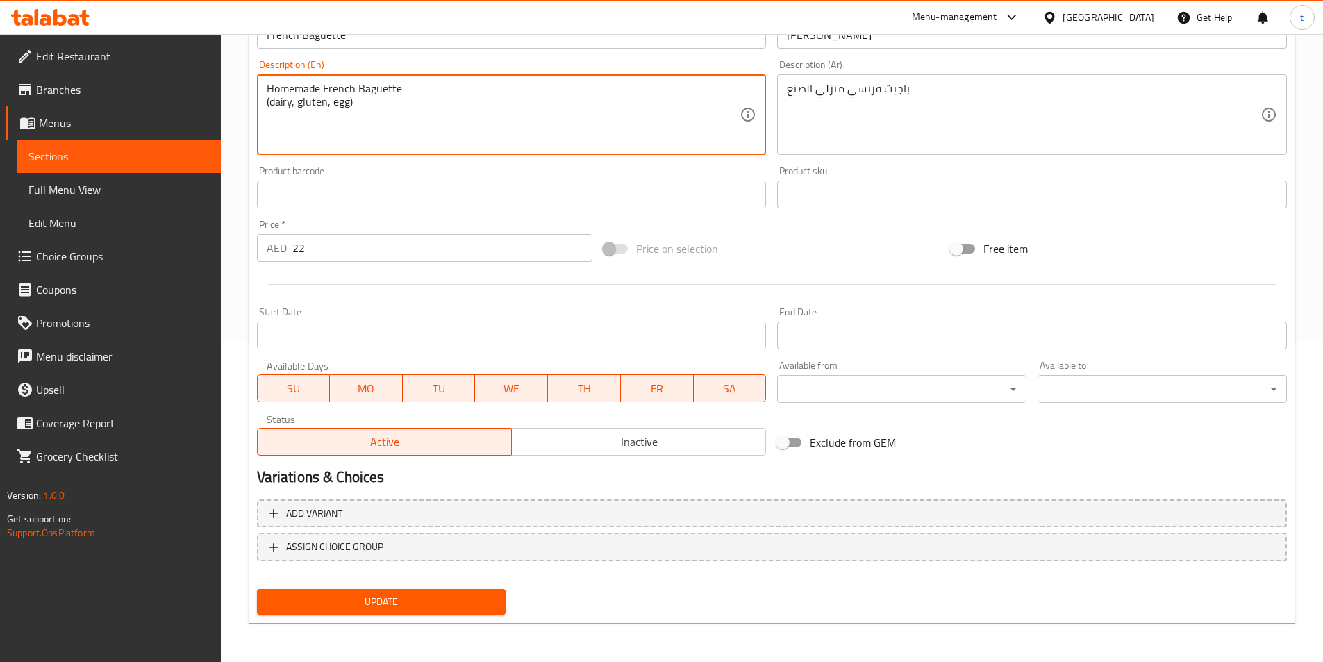
drag, startPoint x: 350, startPoint y: 106, endPoint x: 237, endPoint y: 109, distance: 113.3
click at [237, 109] on div "Home / Restaurants management / Menus / Sections / item / update Freshly Baked …" at bounding box center [772, 188] width 1102 height 947
type textarea "Homemade French Baguette (dairy, gluten, egg)"
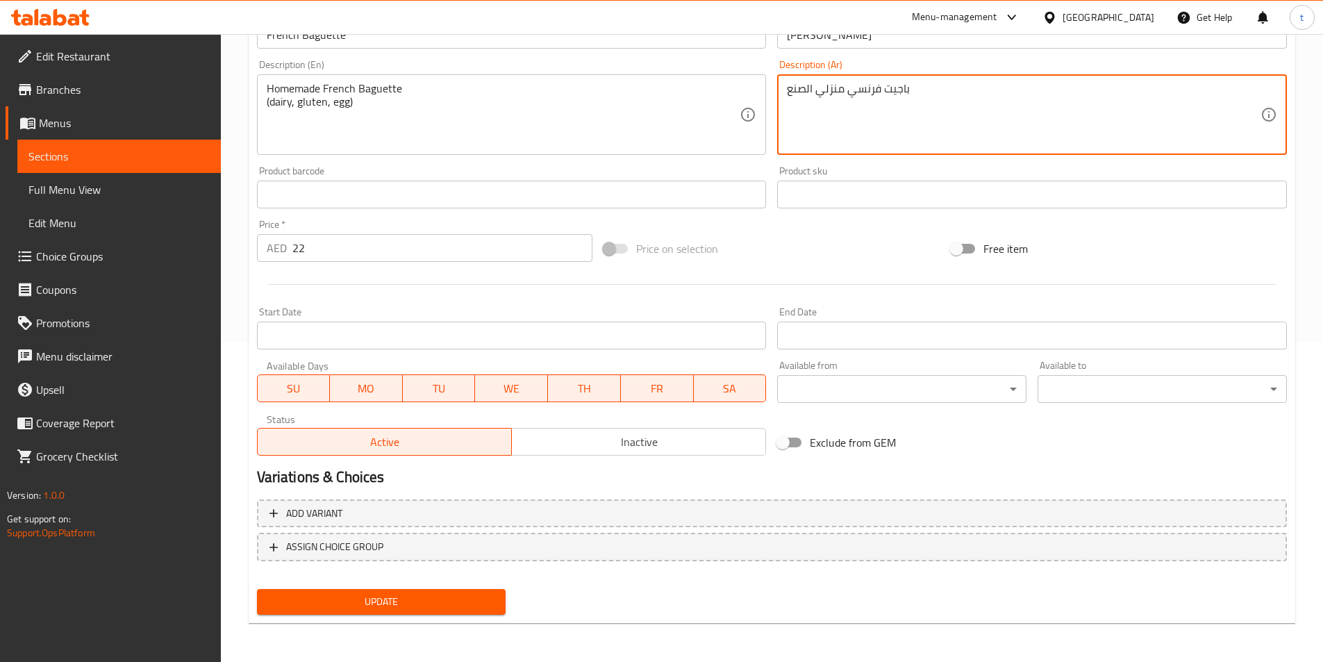
paste textarea "(منتجات الألبان، الجلوتين، البيض)"
type textarea "باجيت فرنسي منزلي الصنع (منتجات الألبان، الجلوتين، البيض)"
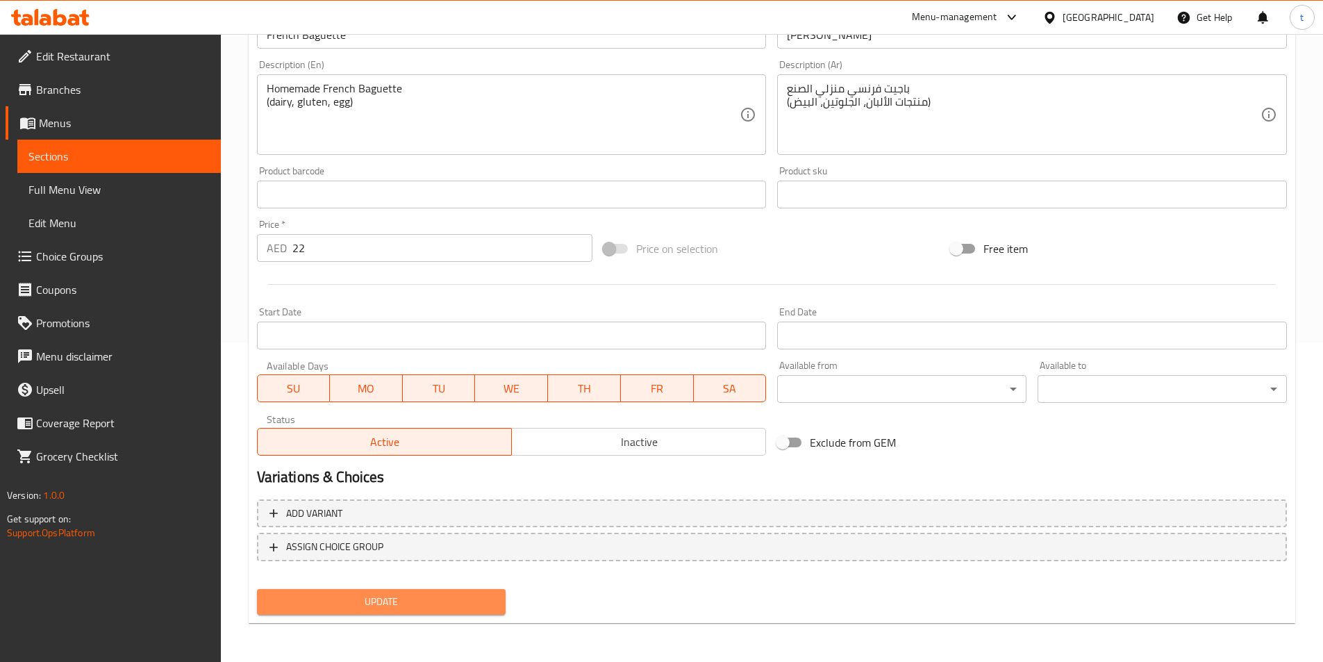
click at [413, 604] on span "Update" at bounding box center [381, 601] width 227 height 17
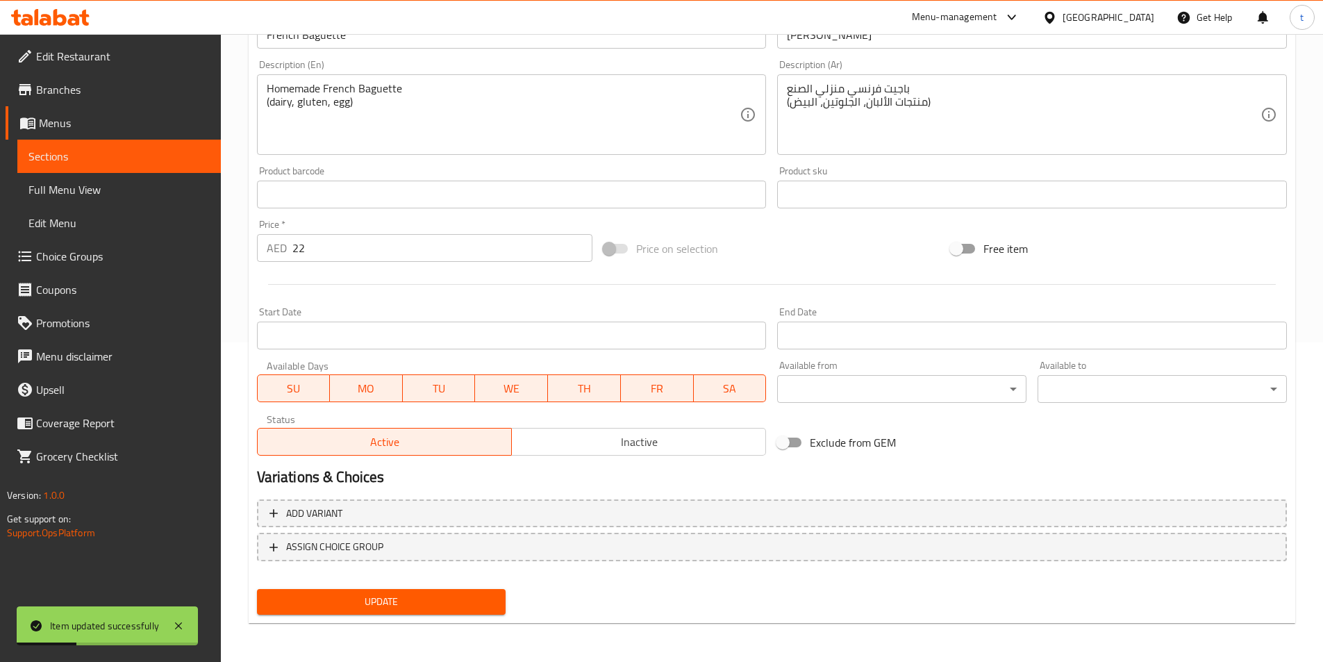
click at [148, 154] on span "Sections" at bounding box center [118, 156] width 181 height 17
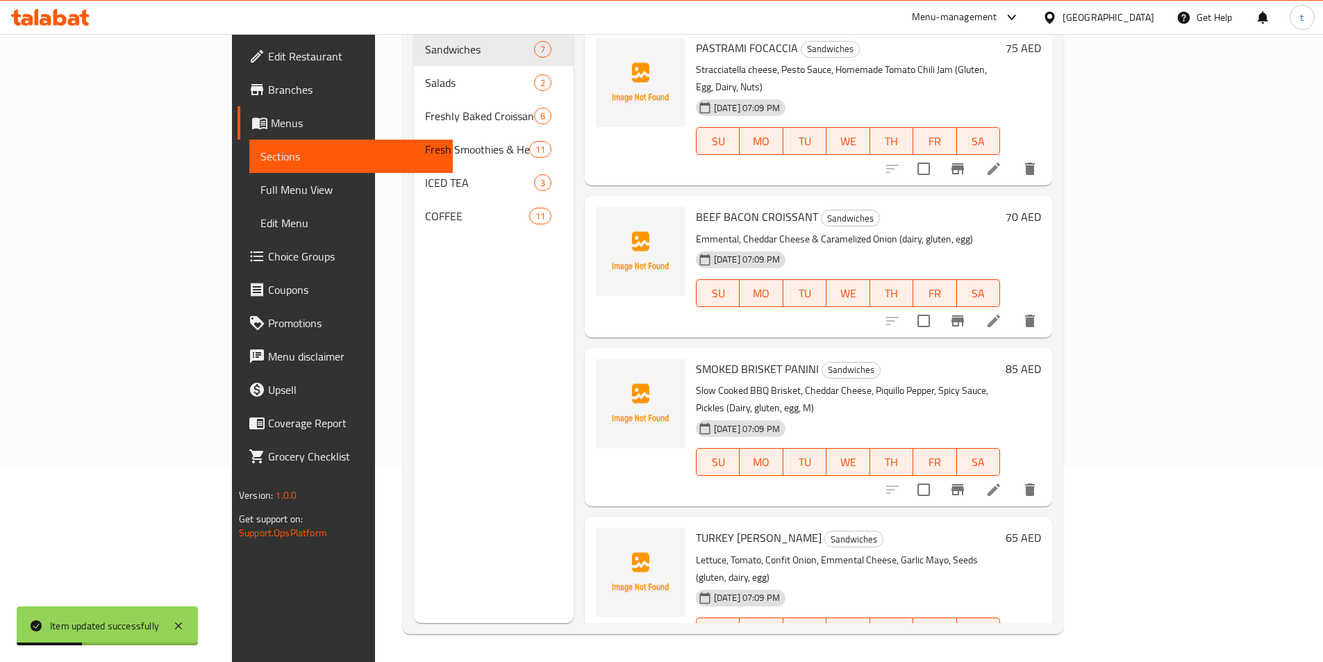
scroll to position [194, 0]
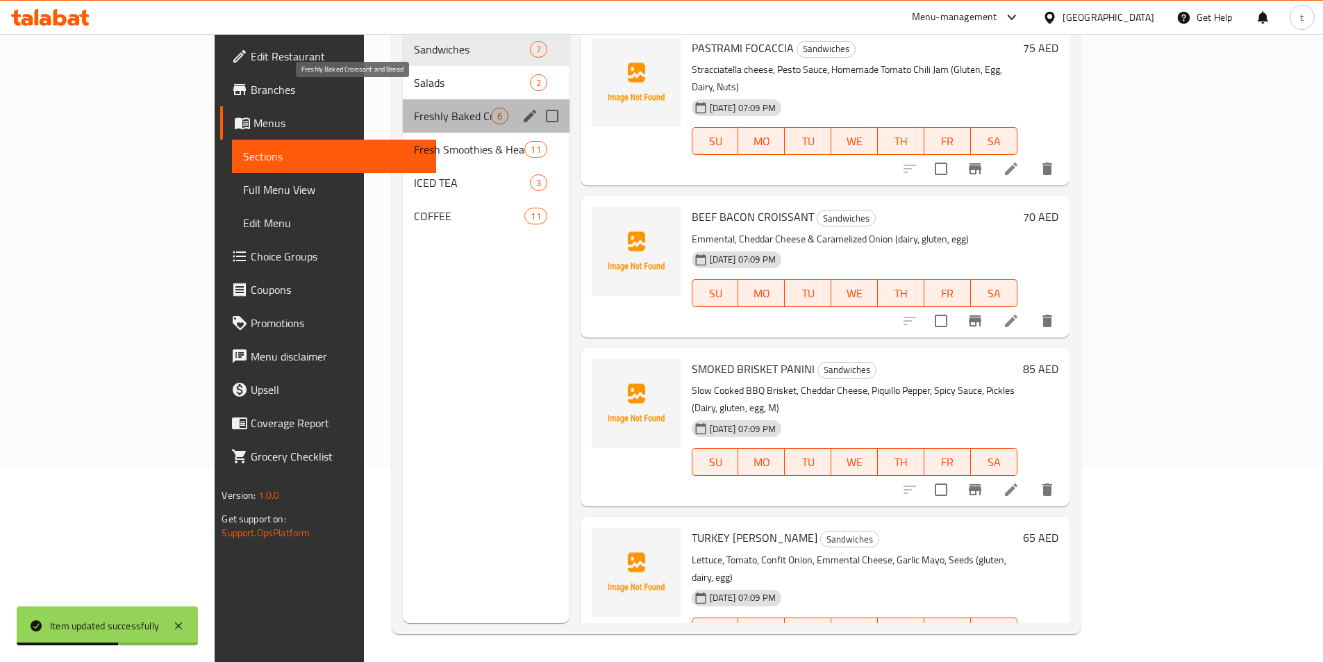
click at [414, 108] on span "Freshly Baked Croissant and Bread" at bounding box center [452, 116] width 77 height 17
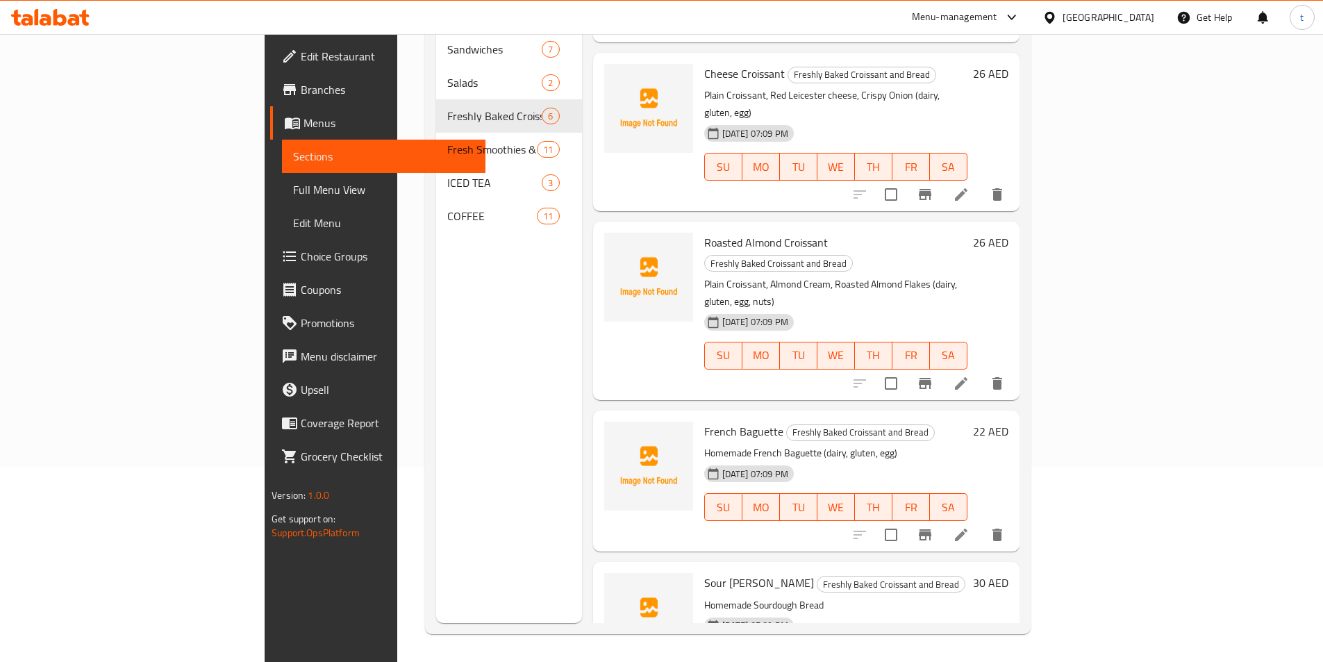
scroll to position [283, 0]
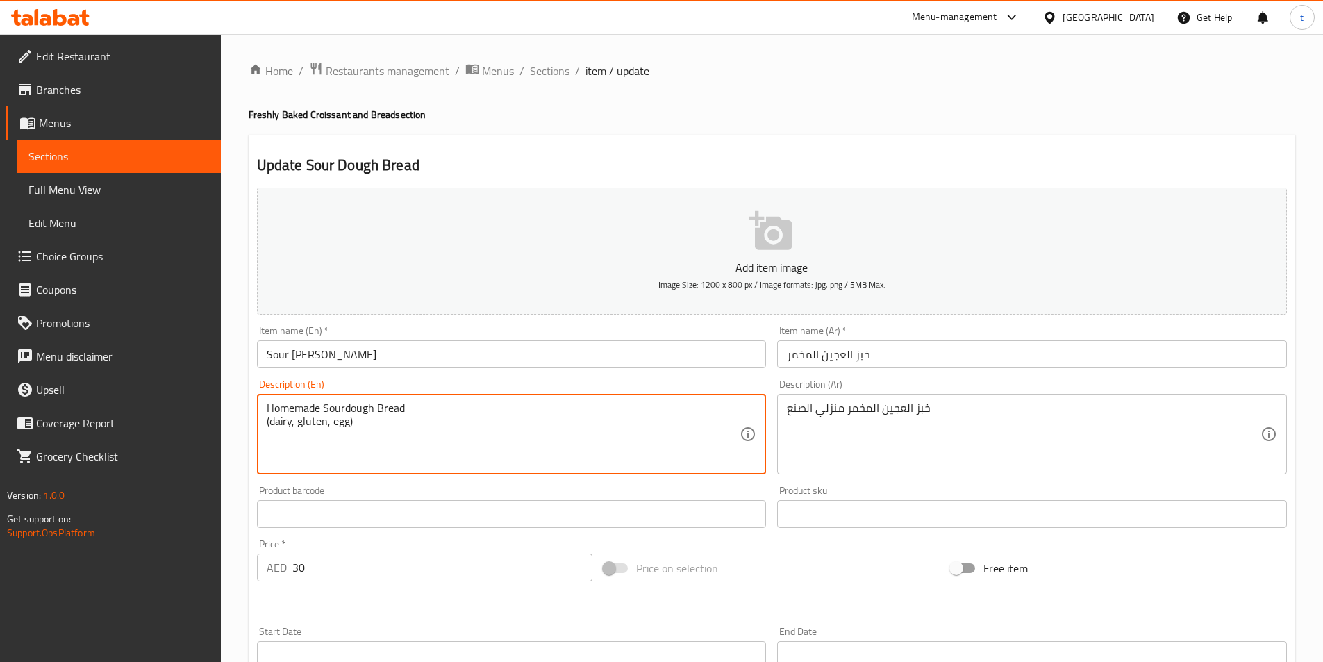
drag, startPoint x: 182, startPoint y: 422, endPoint x: 161, endPoint y: 422, distance: 20.8
click at [161, 422] on div "Edit Restaurant Branches Menus Sections Full Menu View Edit Menu Choice Groups …" at bounding box center [661, 507] width 1323 height 947
type textarea "Homemade Sourdough Bread (dairy, gluten, egg)"
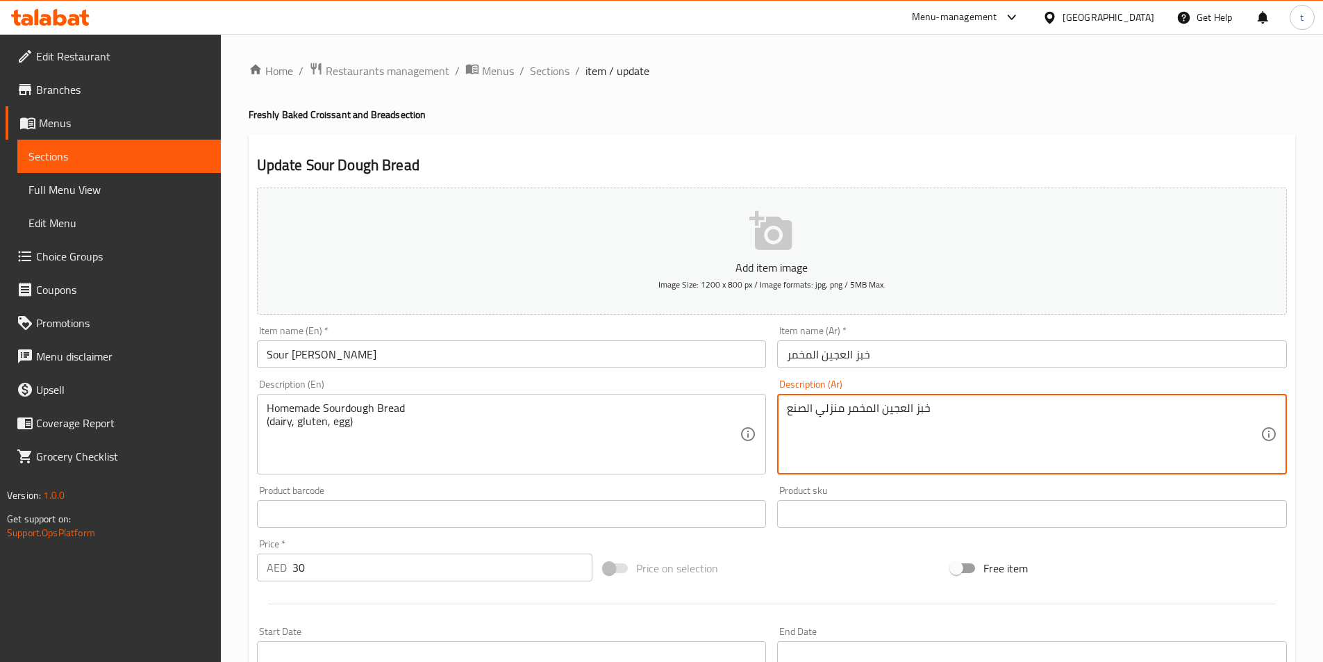
paste textarea "(منتجات الألبان، الجلوتين، البيض)"
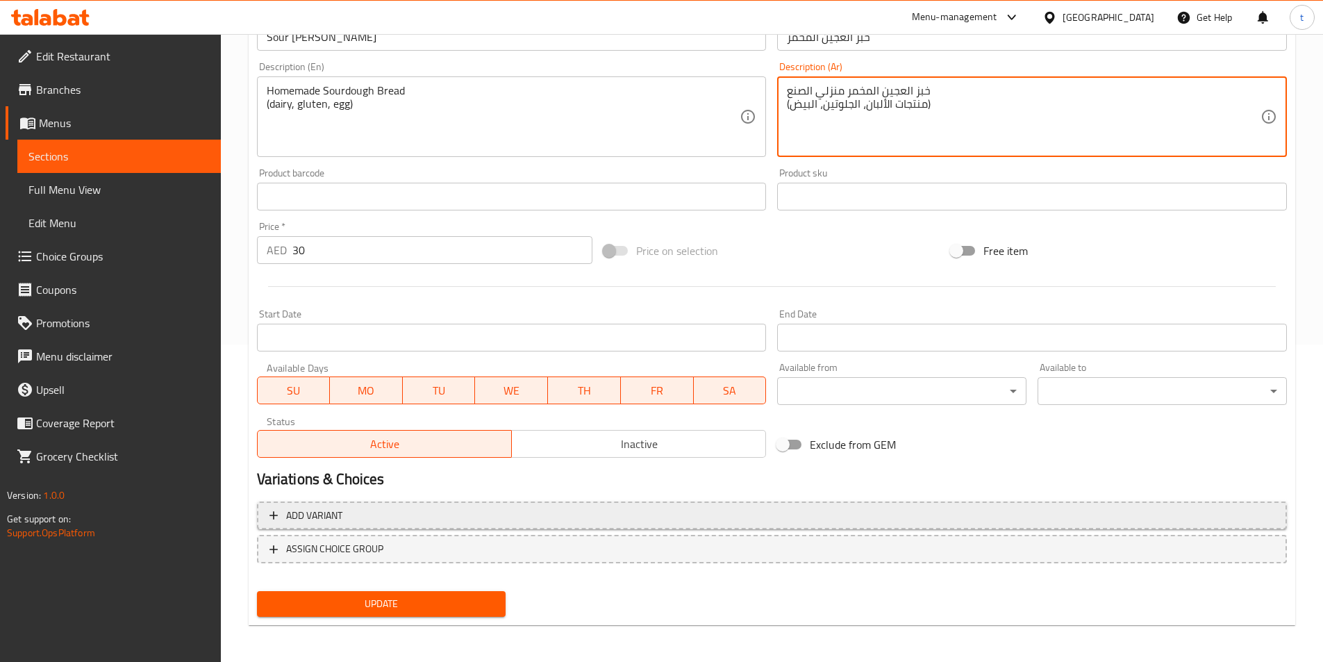
scroll to position [320, 0]
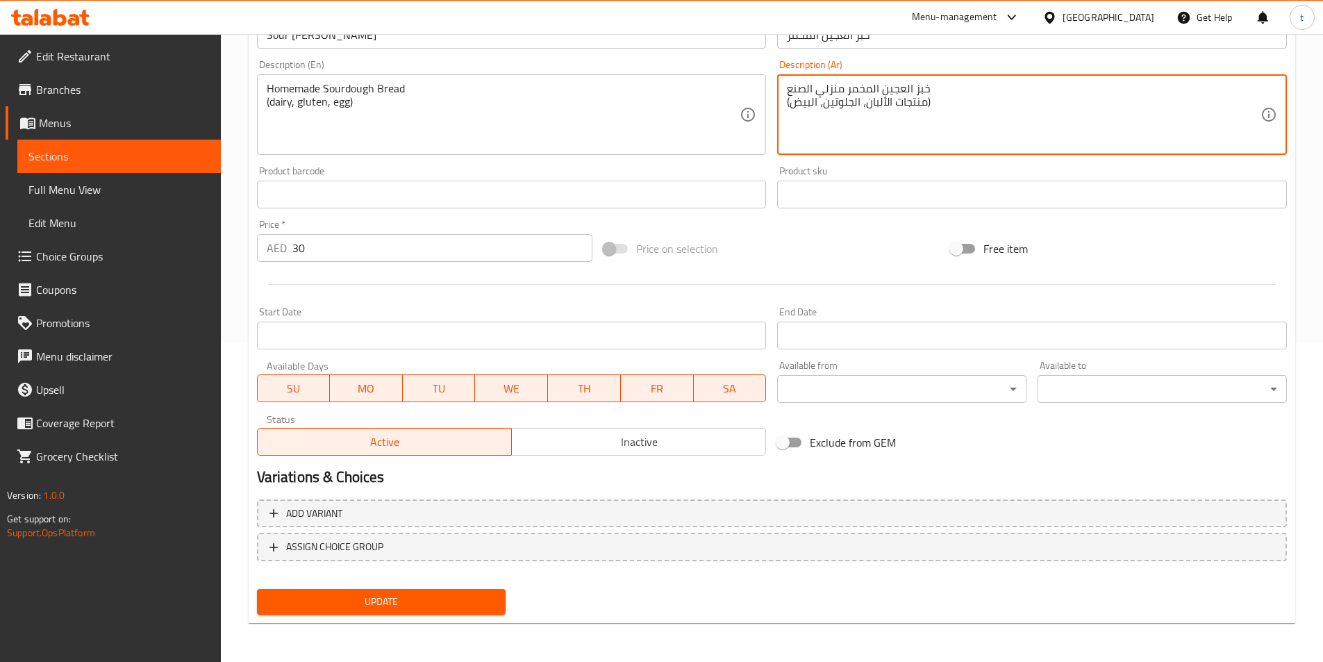
type textarea "خبز العجين المخمر منزلي الصنع (منتجات الألبان، الجلوتين، البيض)"
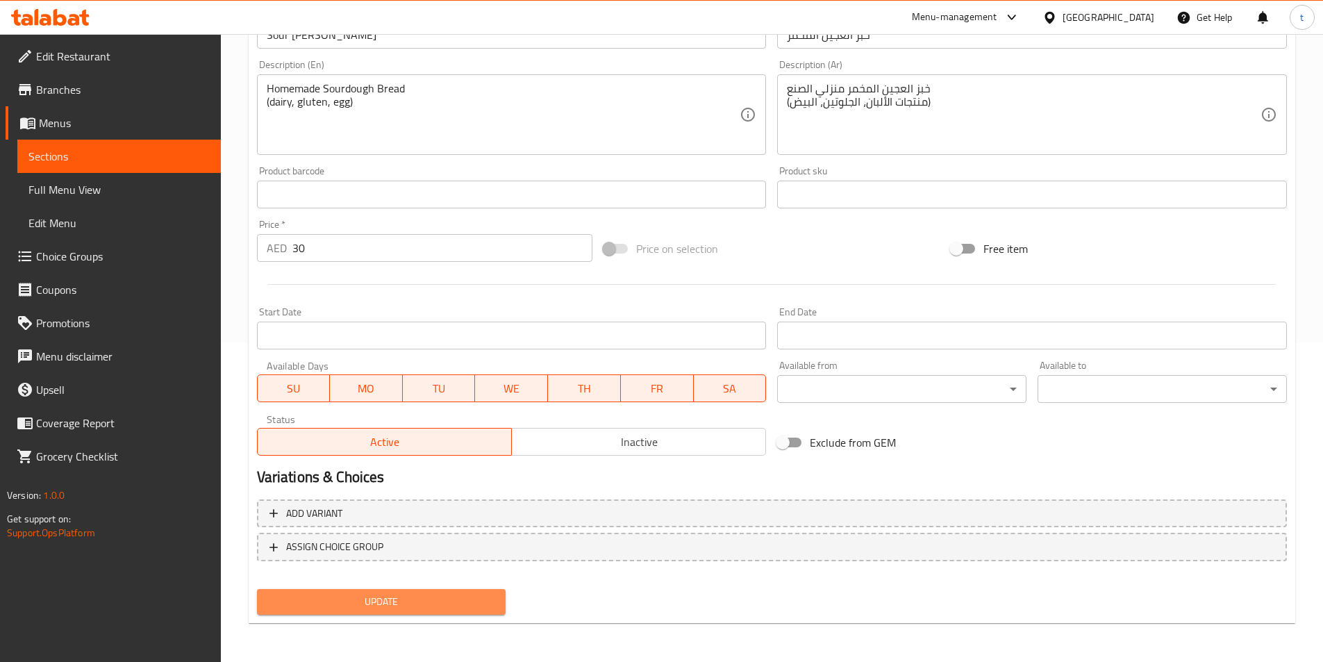
click at [420, 608] on span "Update" at bounding box center [381, 601] width 227 height 17
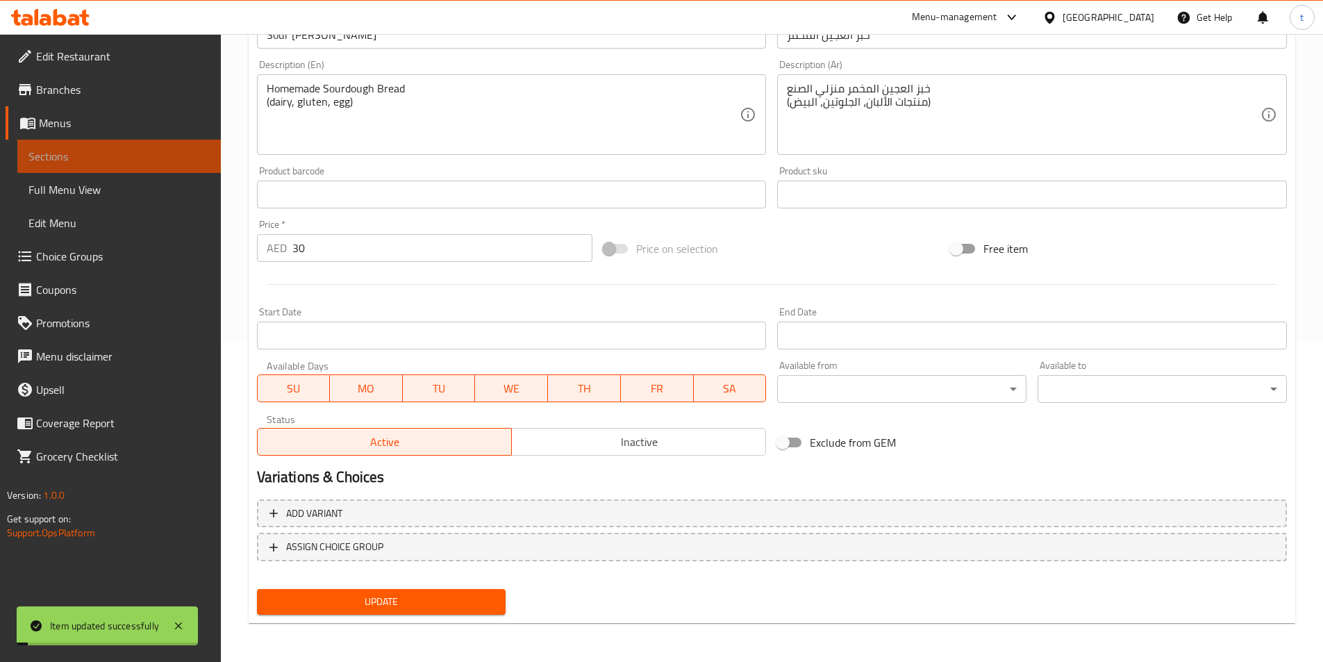
click at [119, 148] on span "Sections" at bounding box center [118, 156] width 181 height 17
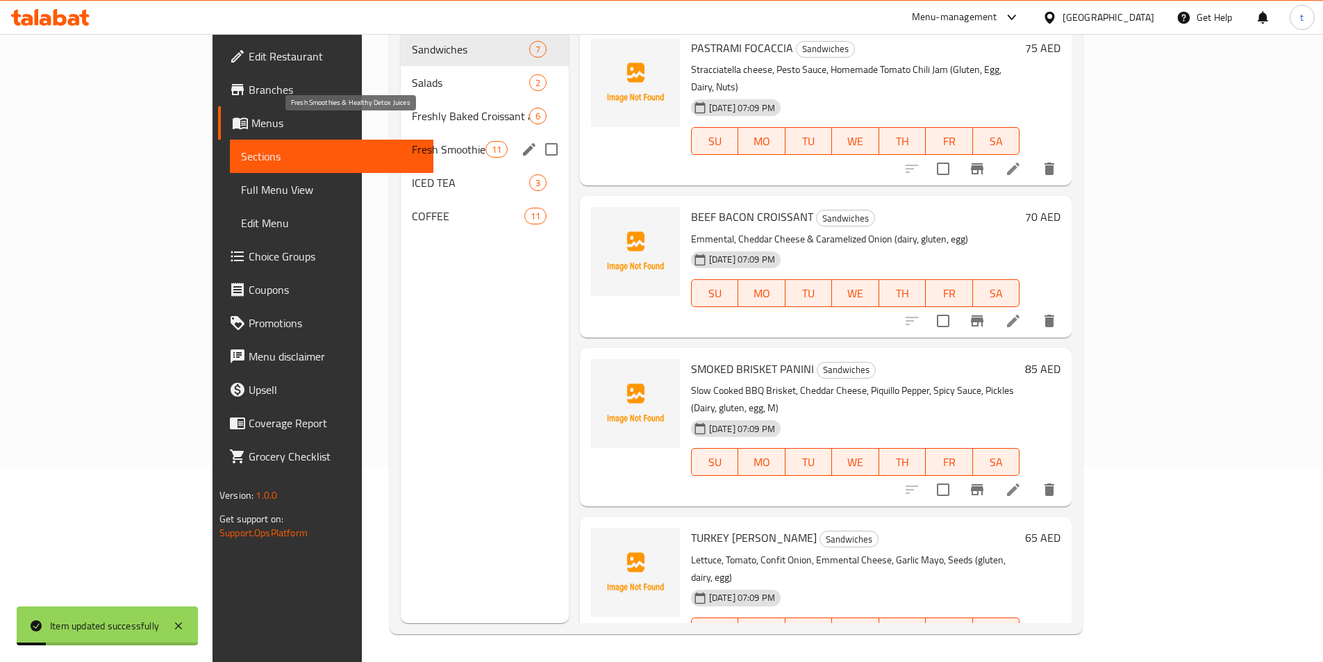
click at [412, 141] on span "Fresh Smoothies & Healthy Detox Juices" at bounding box center [448, 149] width 73 height 17
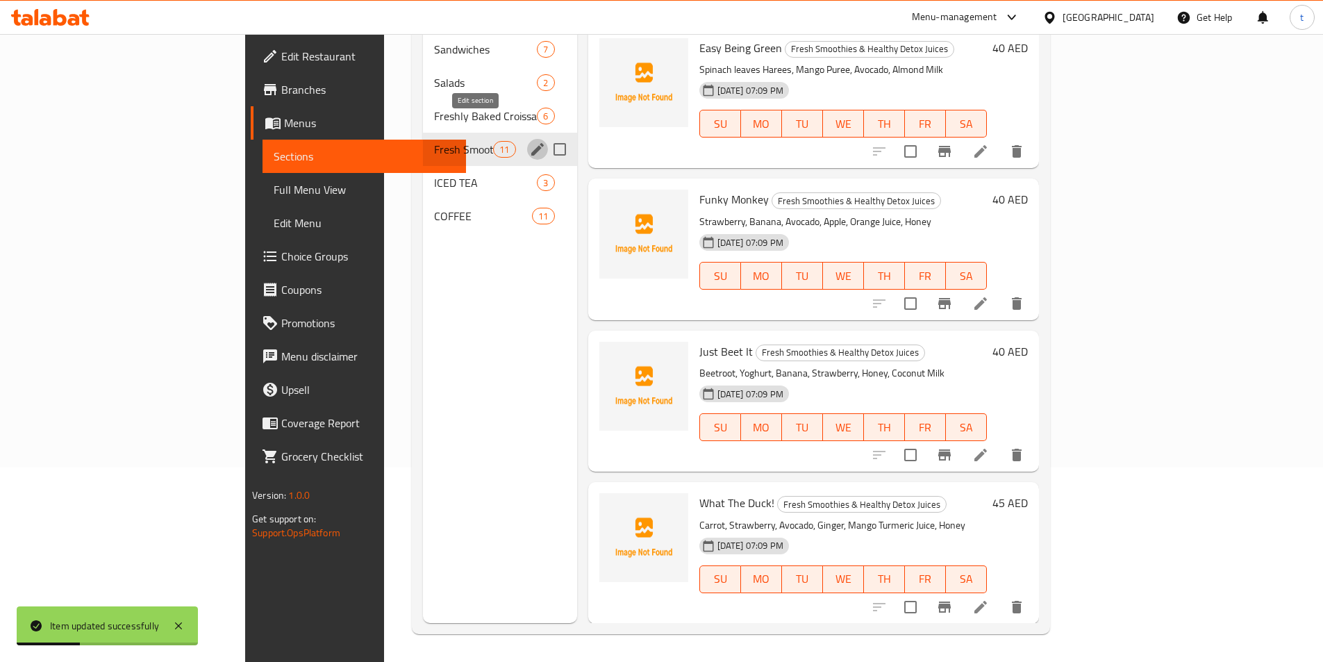
click at [529, 141] on icon "edit" at bounding box center [537, 149] width 17 height 17
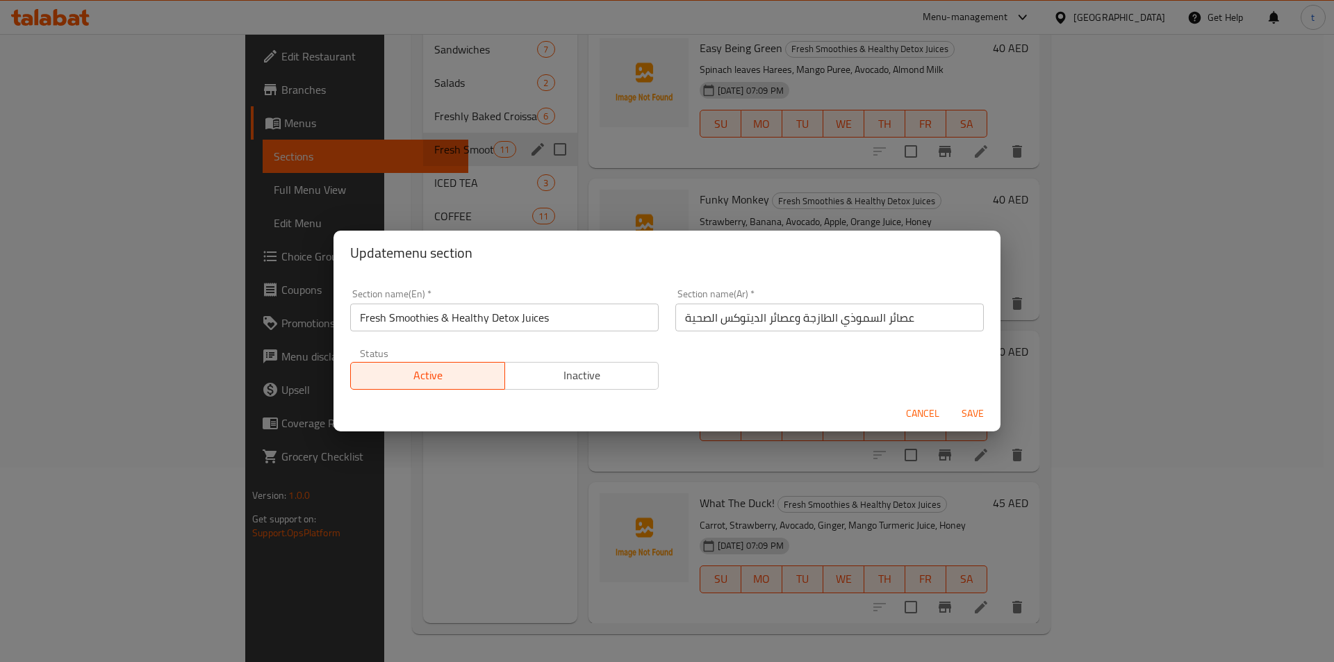
click at [313, 126] on div "Update menu section Section name(En)   * Fresh Smoothies & Healthy Detox Juices…" at bounding box center [667, 331] width 1334 height 662
click at [925, 410] on span "Cancel" at bounding box center [922, 413] width 33 height 17
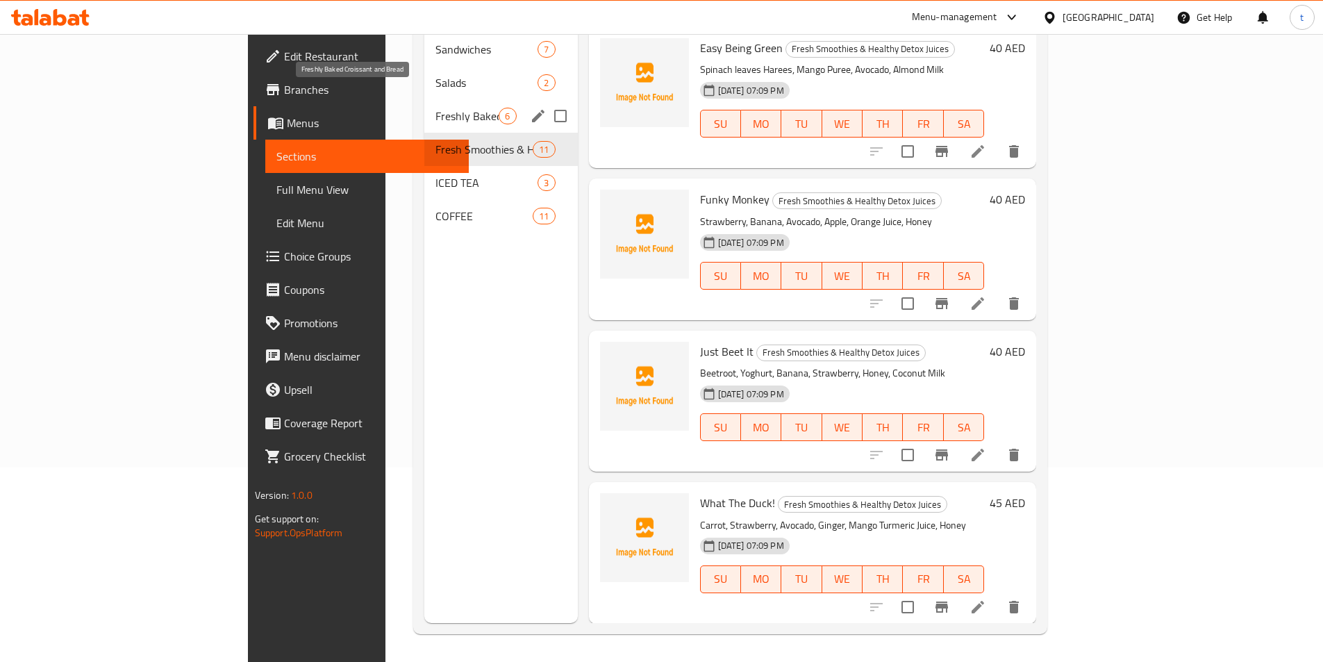
click at [436, 108] on span "Freshly Baked Croissant and Bread" at bounding box center [467, 116] width 63 height 17
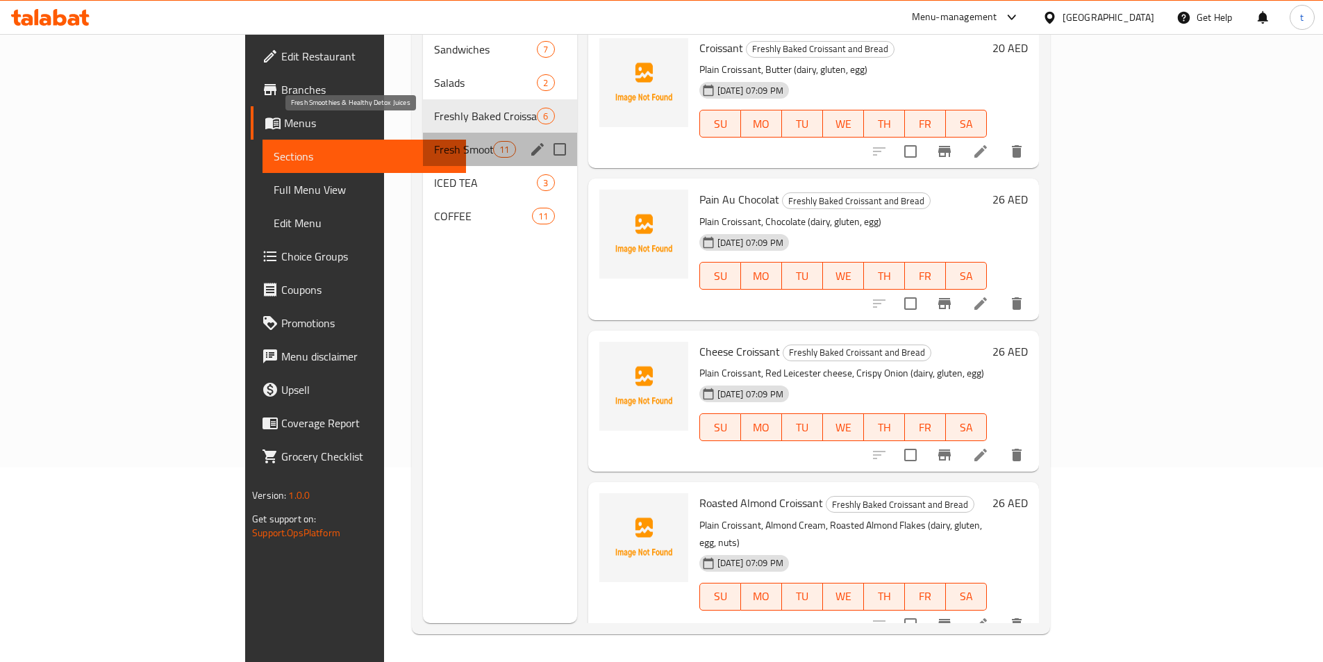
click at [434, 141] on span "Fresh Smoothies & Healthy Detox Juices" at bounding box center [463, 149] width 59 height 17
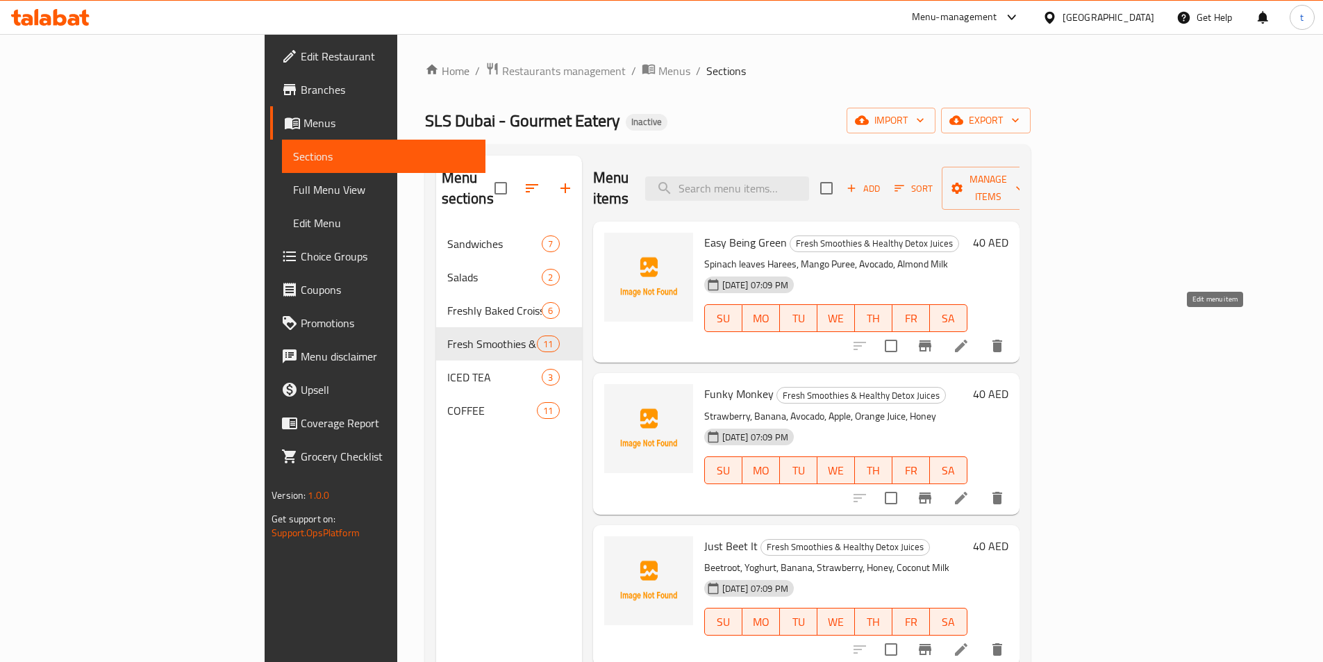
click at [970, 338] on icon at bounding box center [961, 346] width 17 height 17
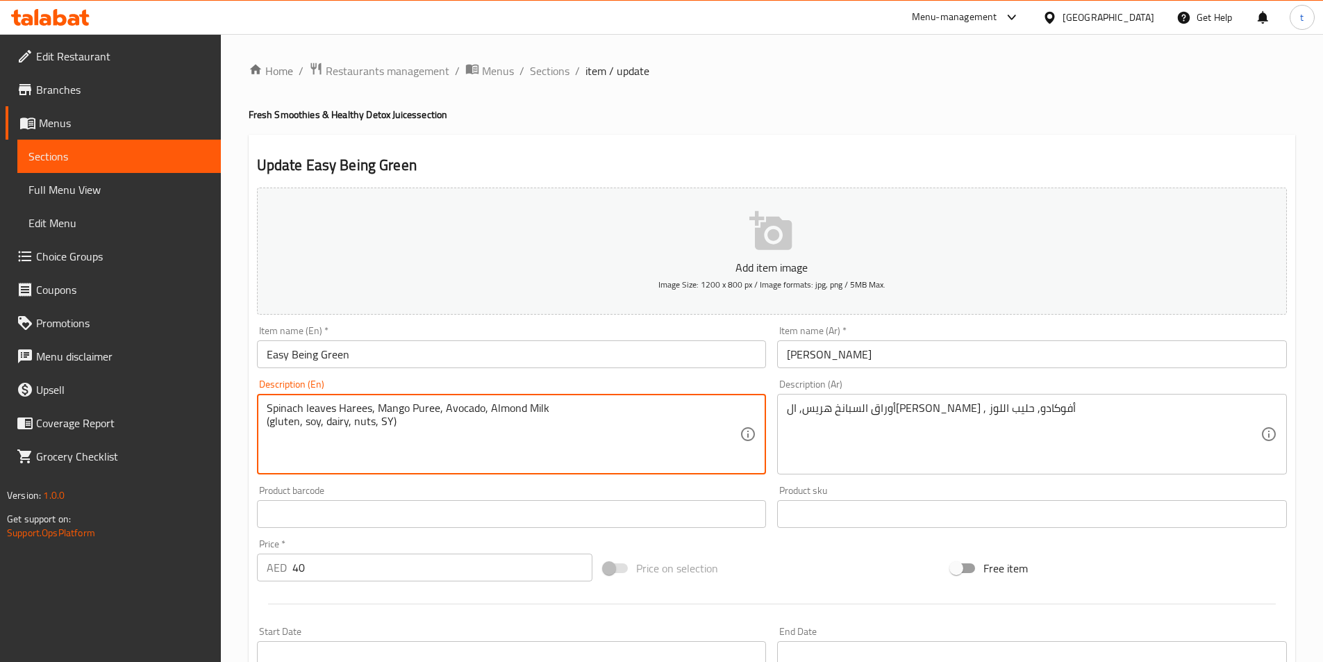
drag, startPoint x: 394, startPoint y: 426, endPoint x: 265, endPoint y: 431, distance: 129.3
click at [265, 431] on div "Spinach leaves Harees, Mango Puree, Avocado, Almond Milk (gluten, soy, dairy, n…" at bounding box center [512, 434] width 510 height 81
type textarea "Spinach leaves Harees, Mango Puree, Avocado, Almond Milk (gluten, soy, dairy, n…"
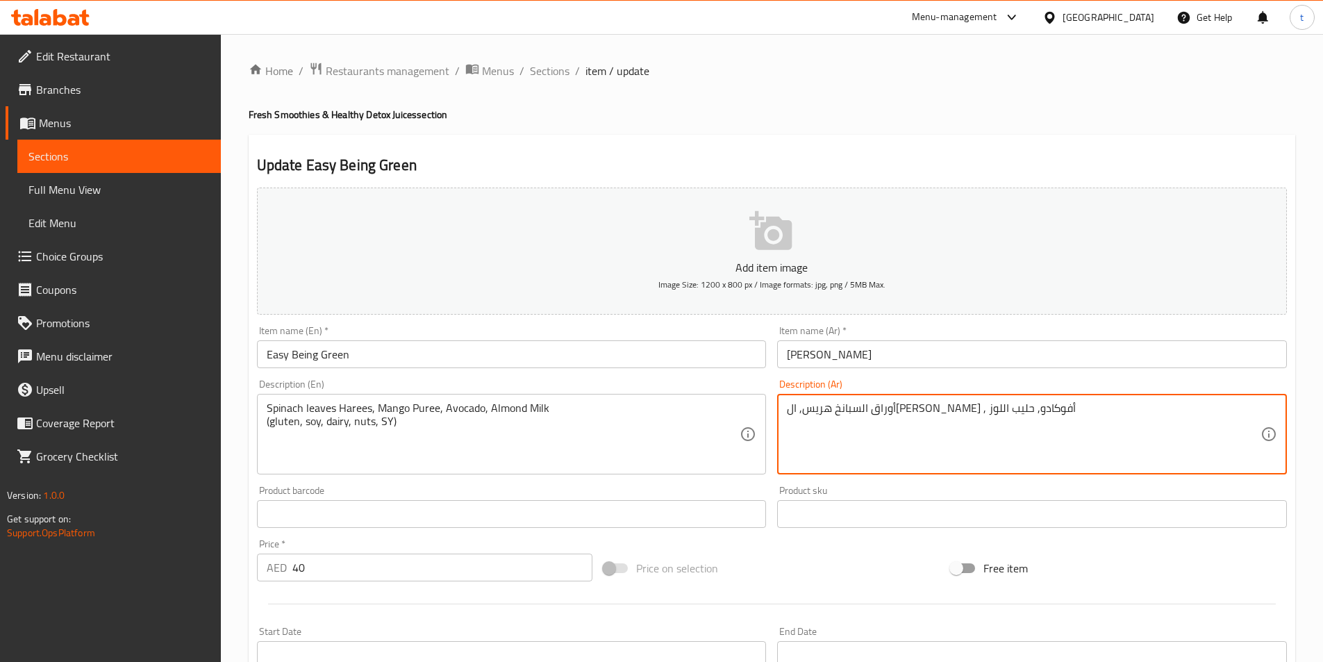
paste textarea "(الغلوتين، الصويا، منتجات الألبان، المكسرات، SY)"
click at [993, 419] on textarea "أوراق السبانخ هريس, المانجو بيوريه , أفوكادو, حليب اللوز (الغلوتين، الصويا، منت…" at bounding box center [1024, 434] width 474 height 66
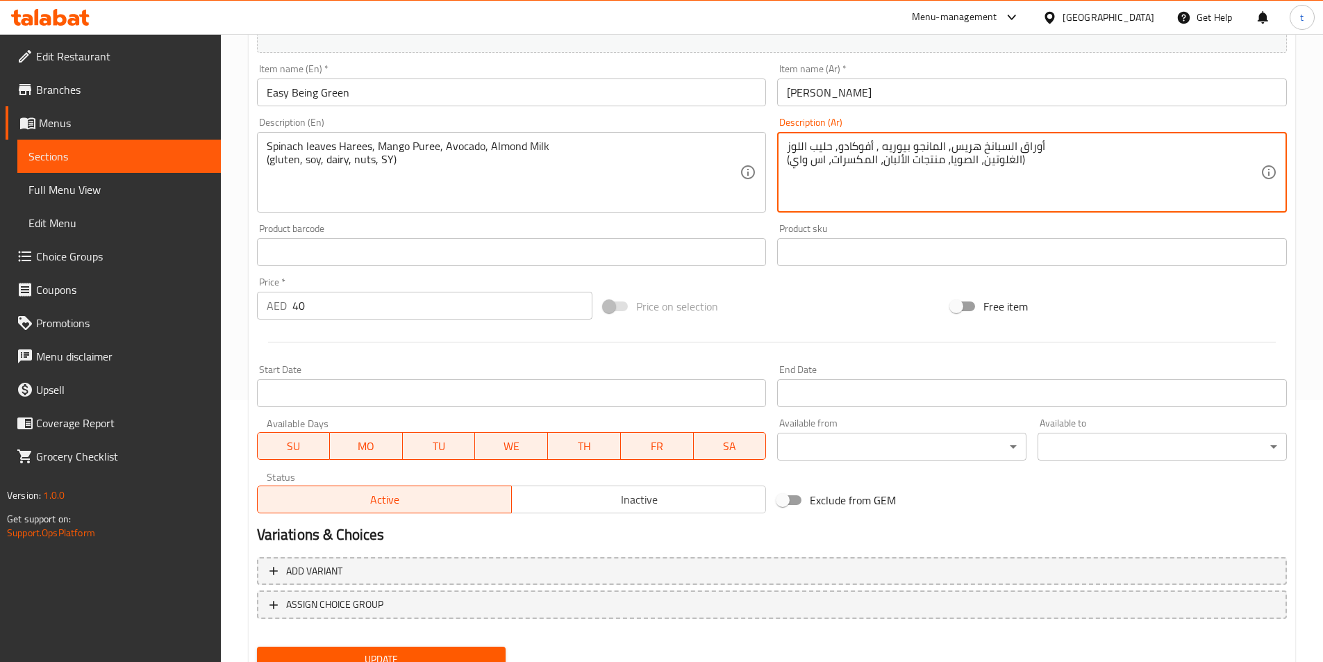
scroll to position [278, 0]
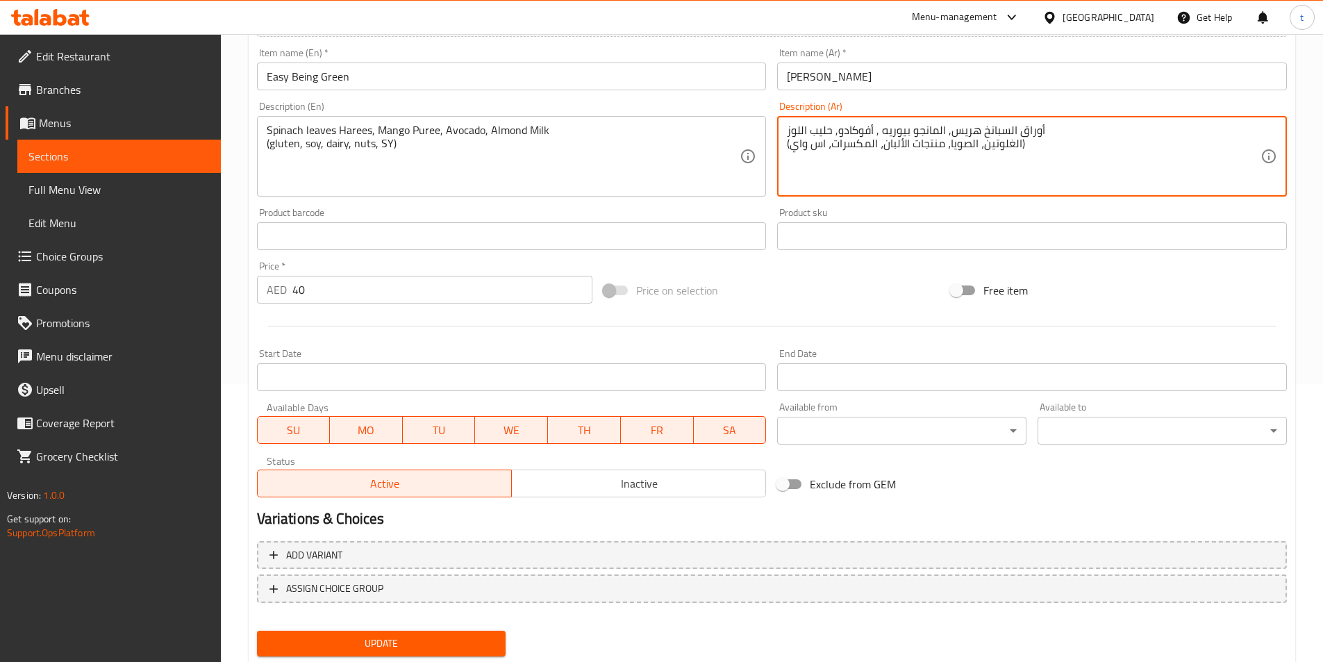
type textarea "أوراق السبانخ هريس, المانجو بيوريه , أفوكادو, حليب اللوز (الغلوتين، الصويا، منت…"
click at [458, 636] on span "Update" at bounding box center [381, 643] width 227 height 17
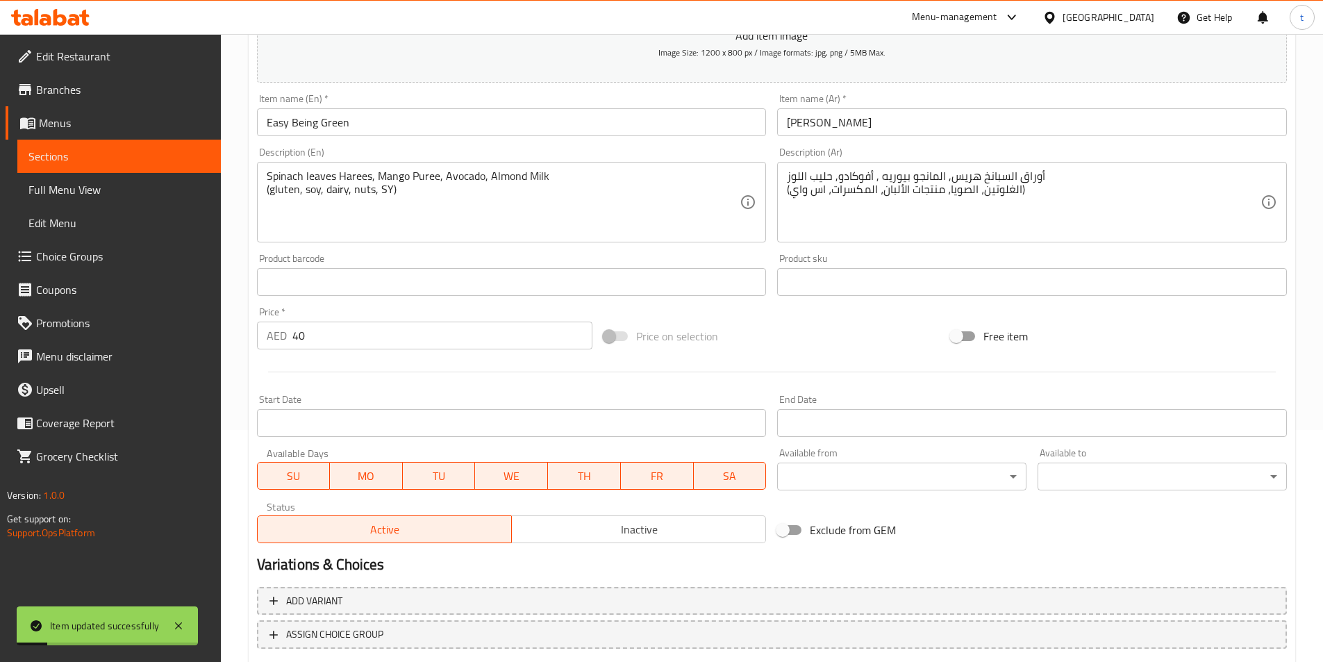
scroll to position [139, 0]
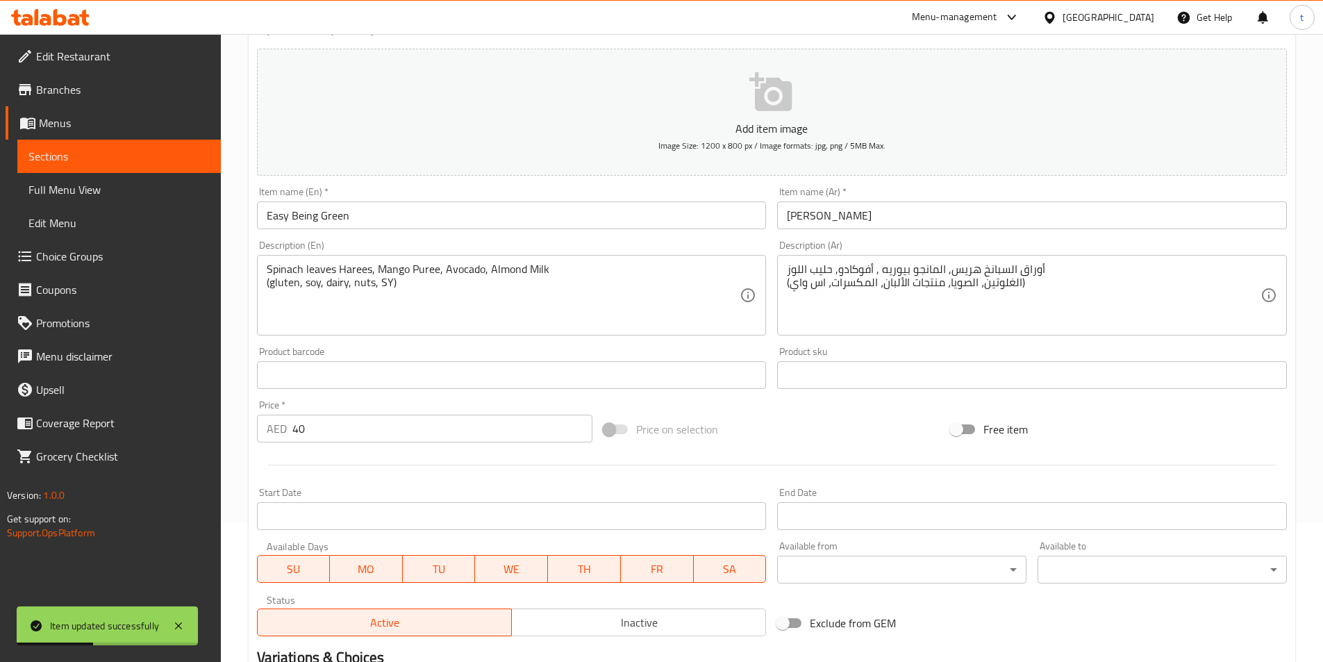
click at [101, 158] on span "Sections" at bounding box center [118, 156] width 181 height 17
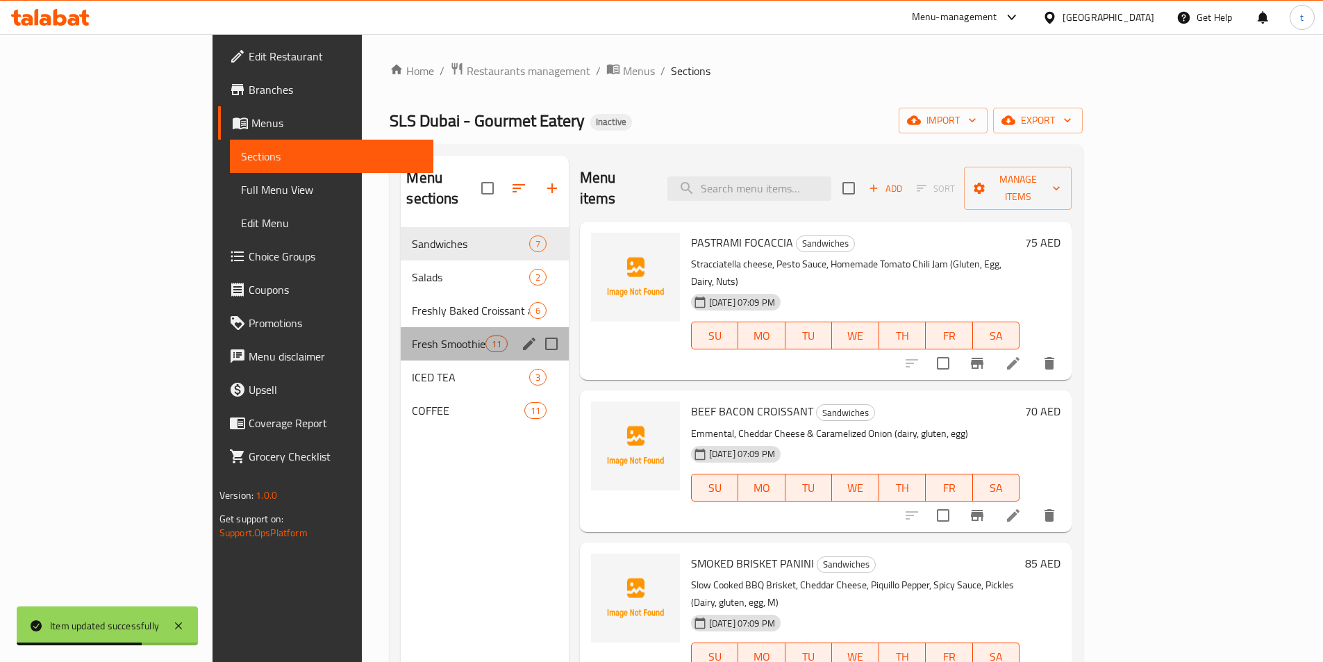
click at [401, 327] on div "Fresh Smoothies & Healthy Detox Juices 11" at bounding box center [484, 343] width 167 height 33
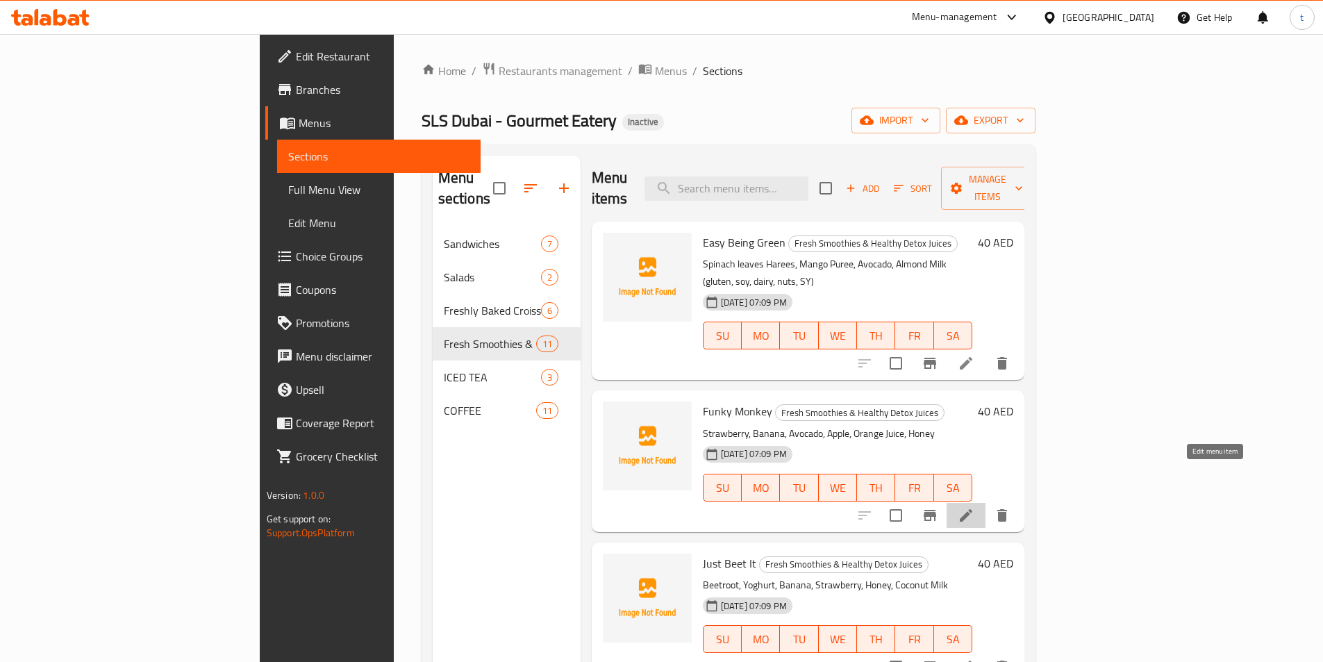
click at [975, 507] on icon at bounding box center [966, 515] width 17 height 17
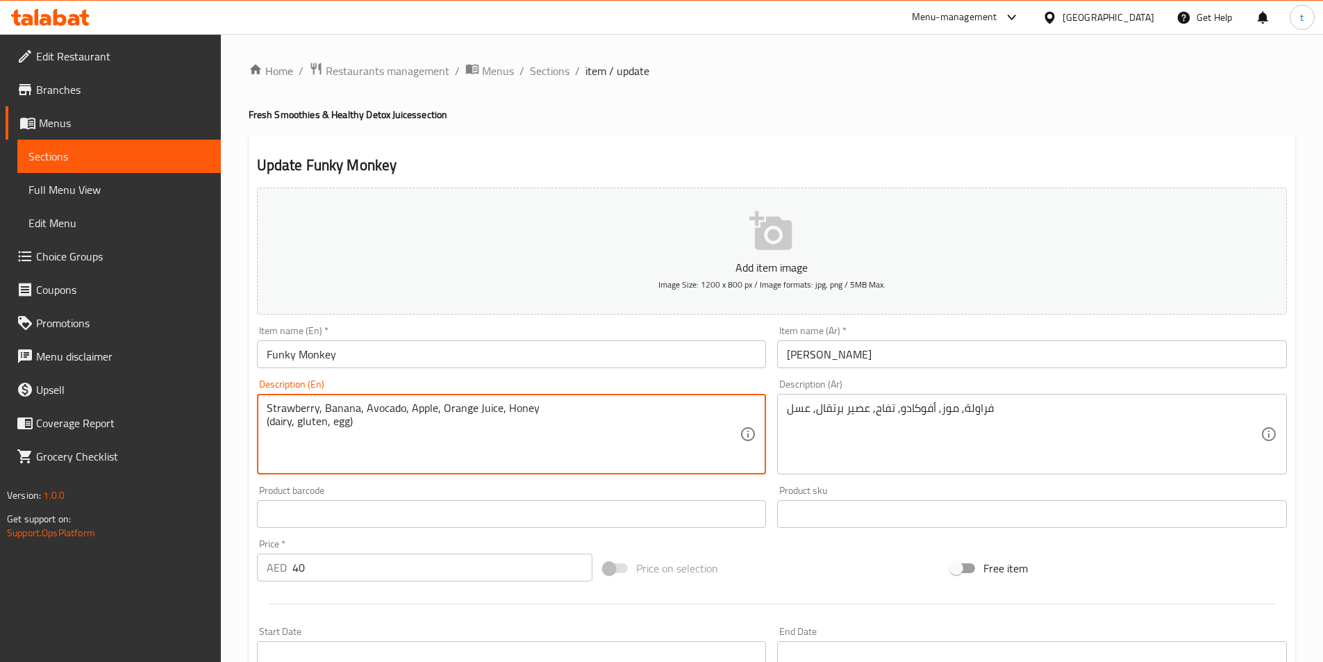
drag, startPoint x: 358, startPoint y: 428, endPoint x: 263, endPoint y: 426, distance: 95.2
click at [263, 426] on div "Strawberry, Banana, Avocado, Apple, Orange Juice, Honey (dairy, gluten, egg) De…" at bounding box center [512, 434] width 510 height 81
type textarea "Strawberry, Banana, Avocado, Apple, Orange Juice, Honey (dairy, gluten, egg)"
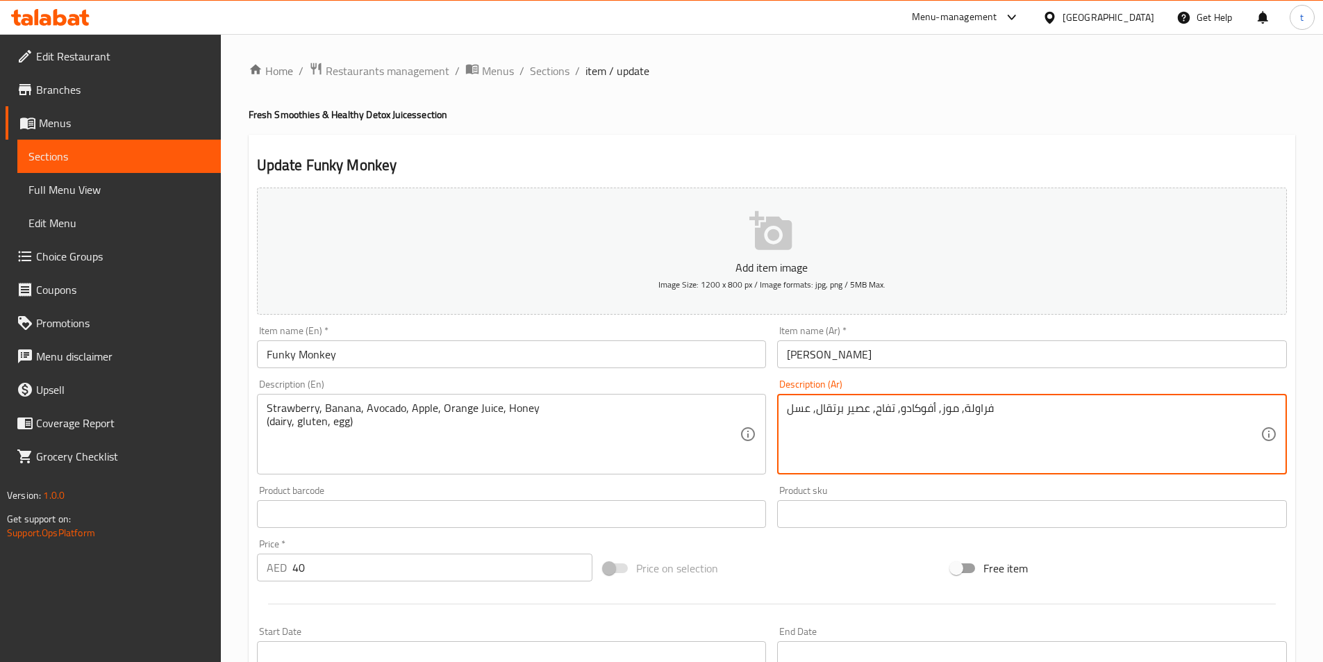
paste textarea "(منتجات الألبان، الجلوتين، البيض)"
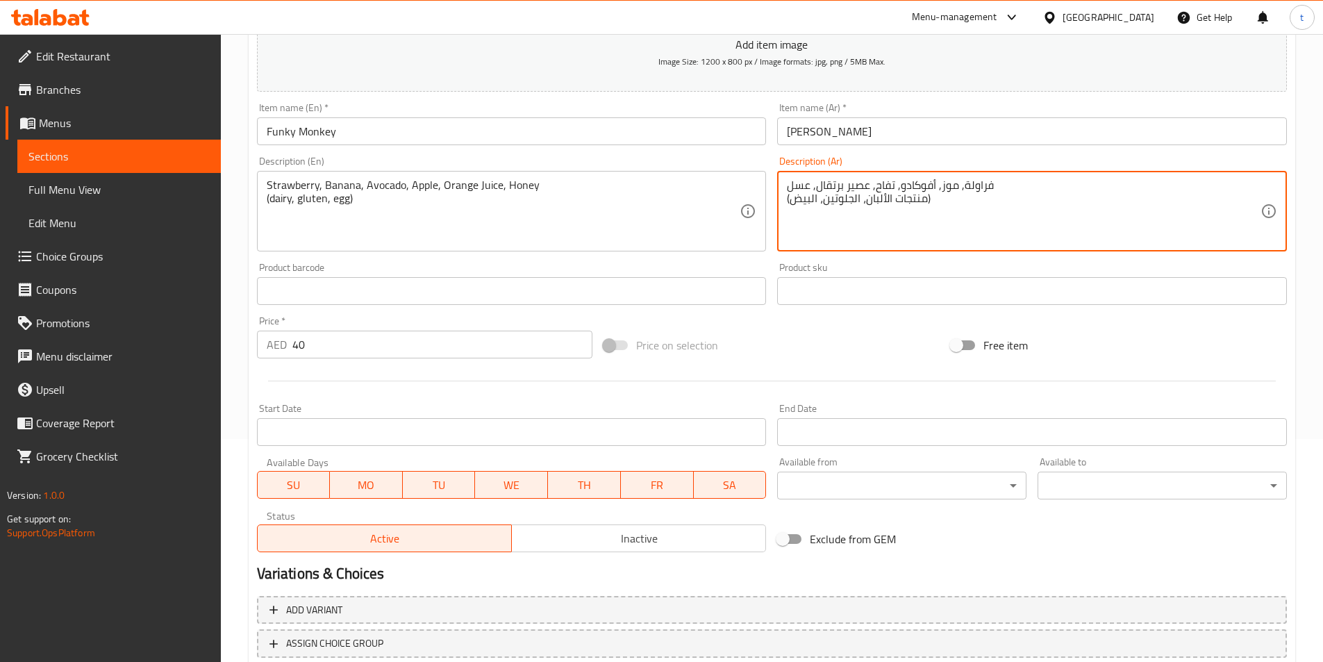
scroll to position [320, 0]
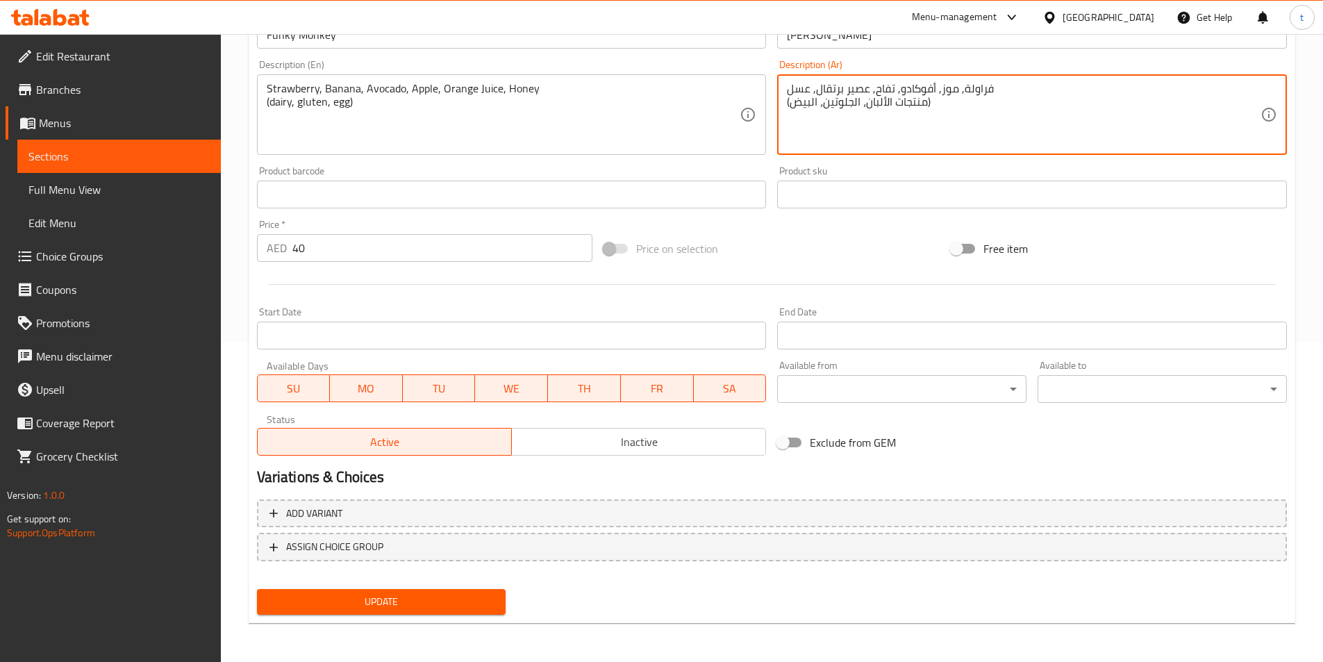
type textarea "فراولة, موز, أفوكادو, تفاح, عصير برتقال, عسل (منتجات الألبان، الجلوتين، البيض)"
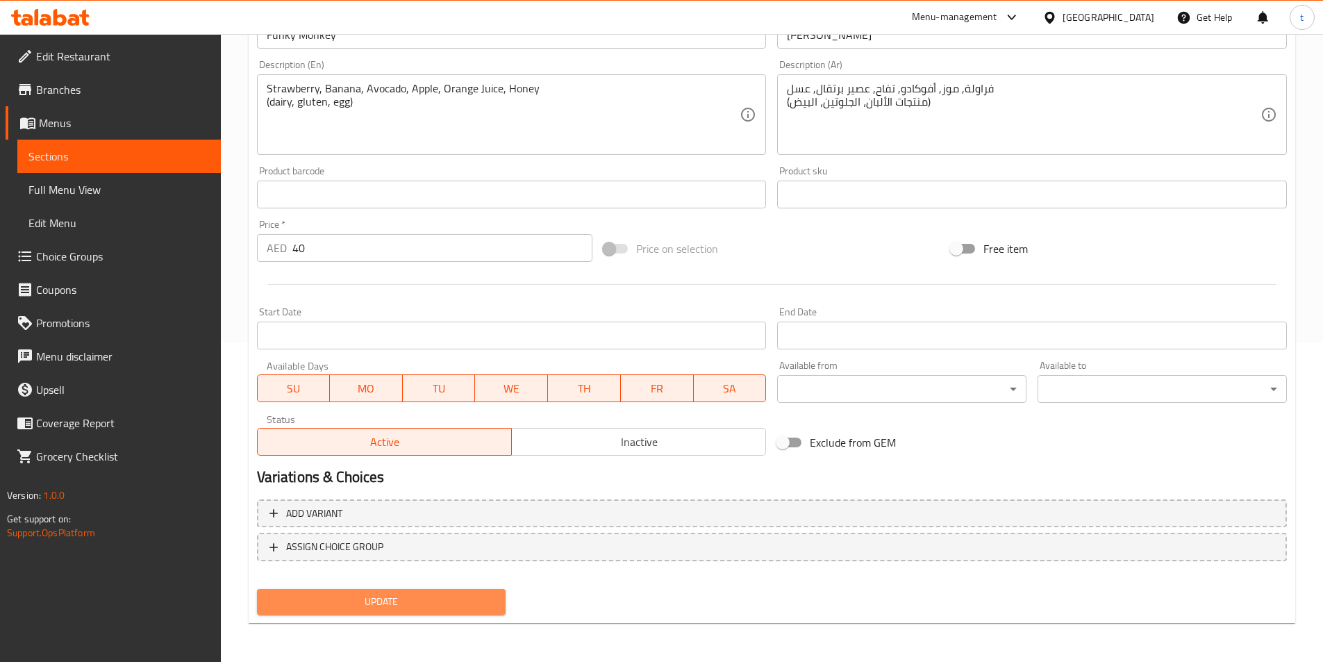
click at [417, 608] on span "Update" at bounding box center [381, 601] width 227 height 17
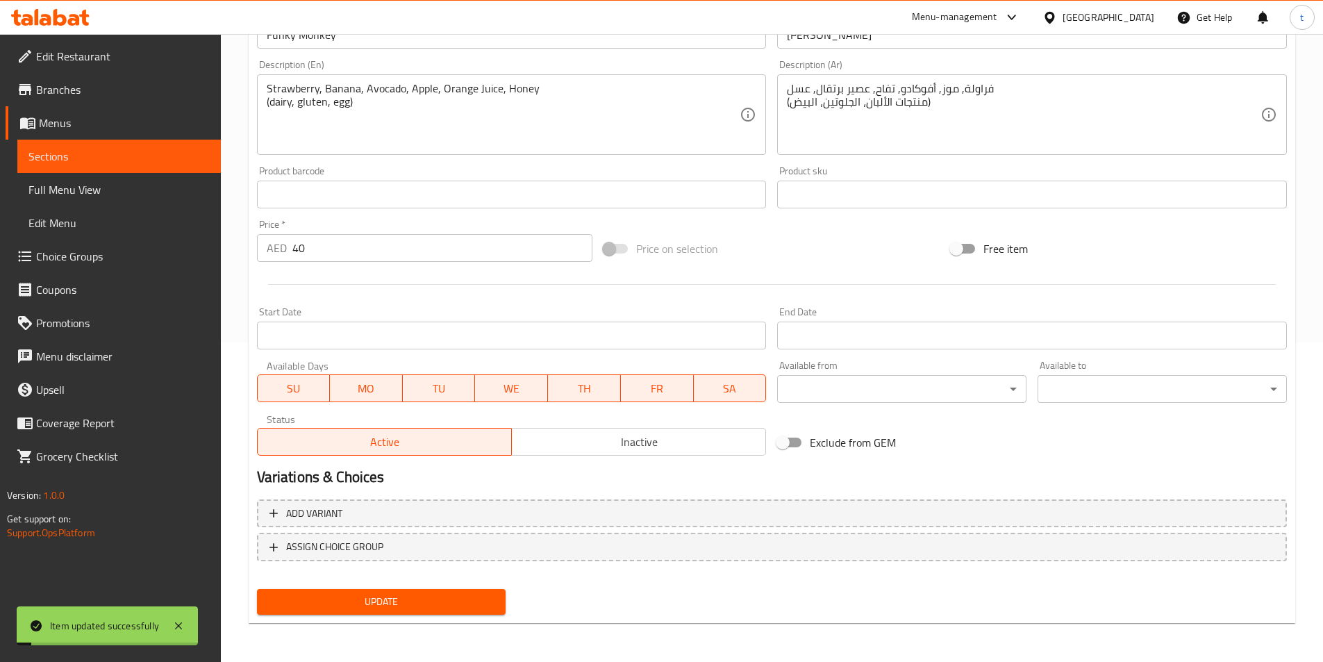
click at [111, 149] on span "Sections" at bounding box center [118, 156] width 181 height 17
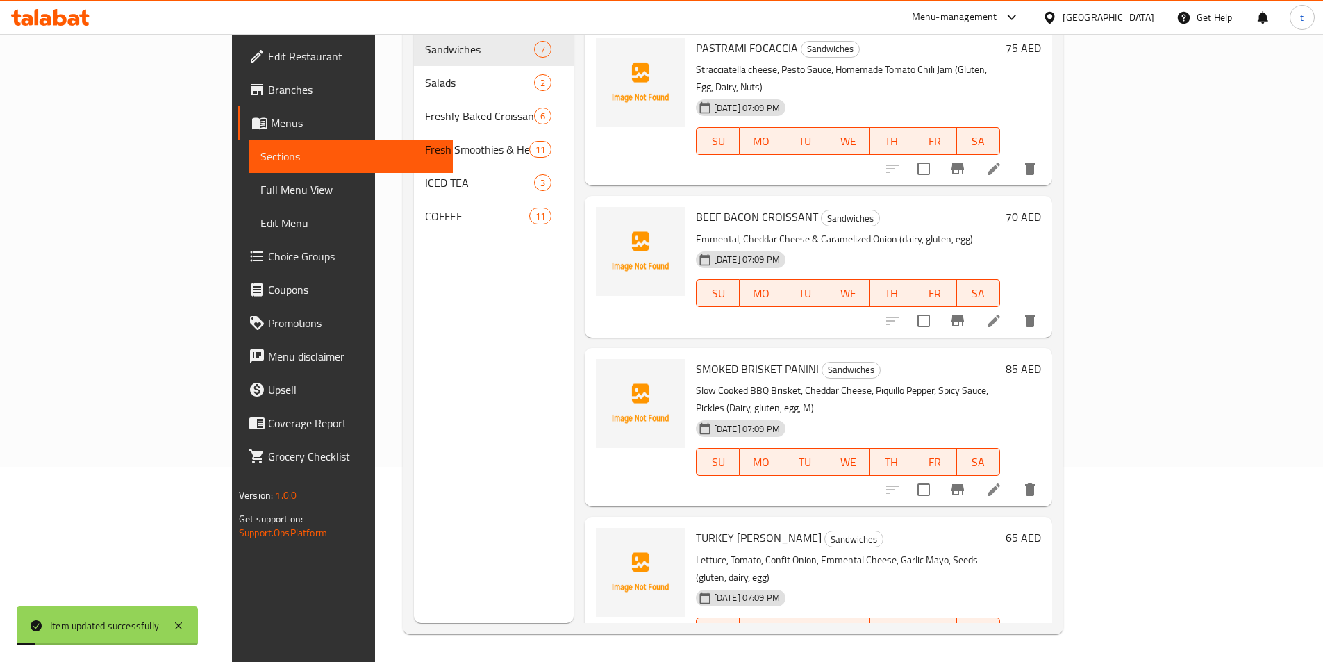
scroll to position [194, 0]
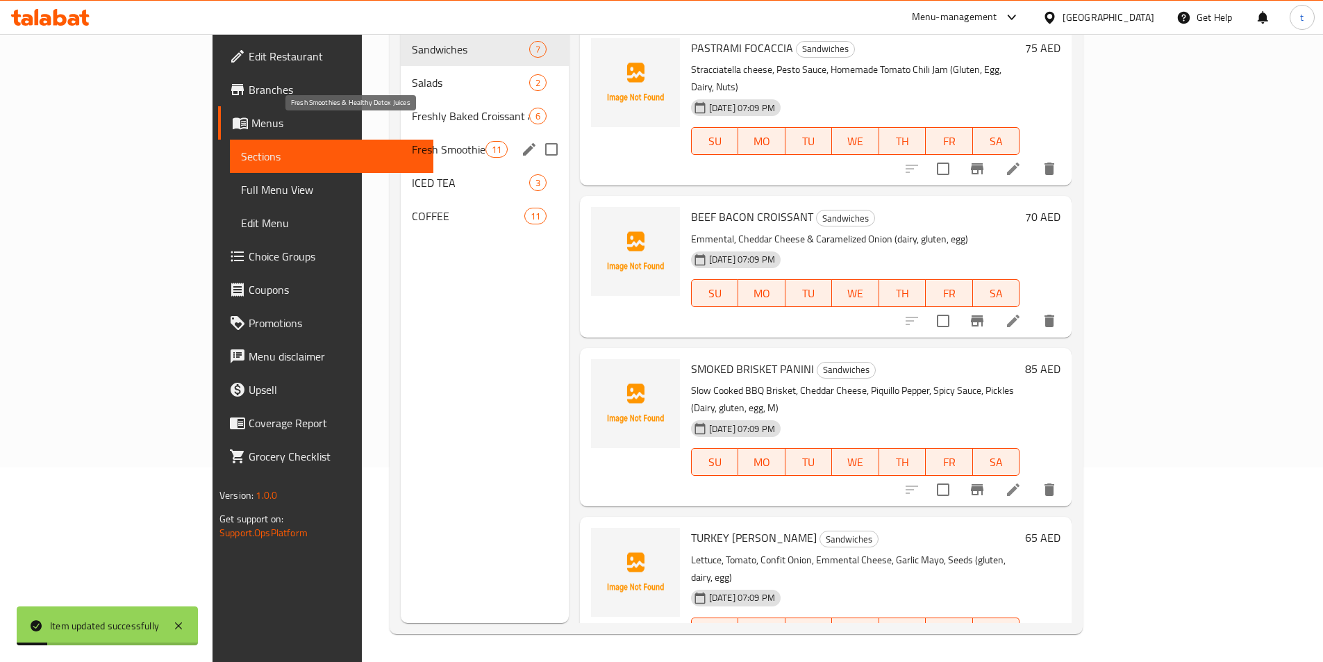
click at [412, 141] on span "Fresh Smoothies & Healthy Detox Juices" at bounding box center [448, 149] width 73 height 17
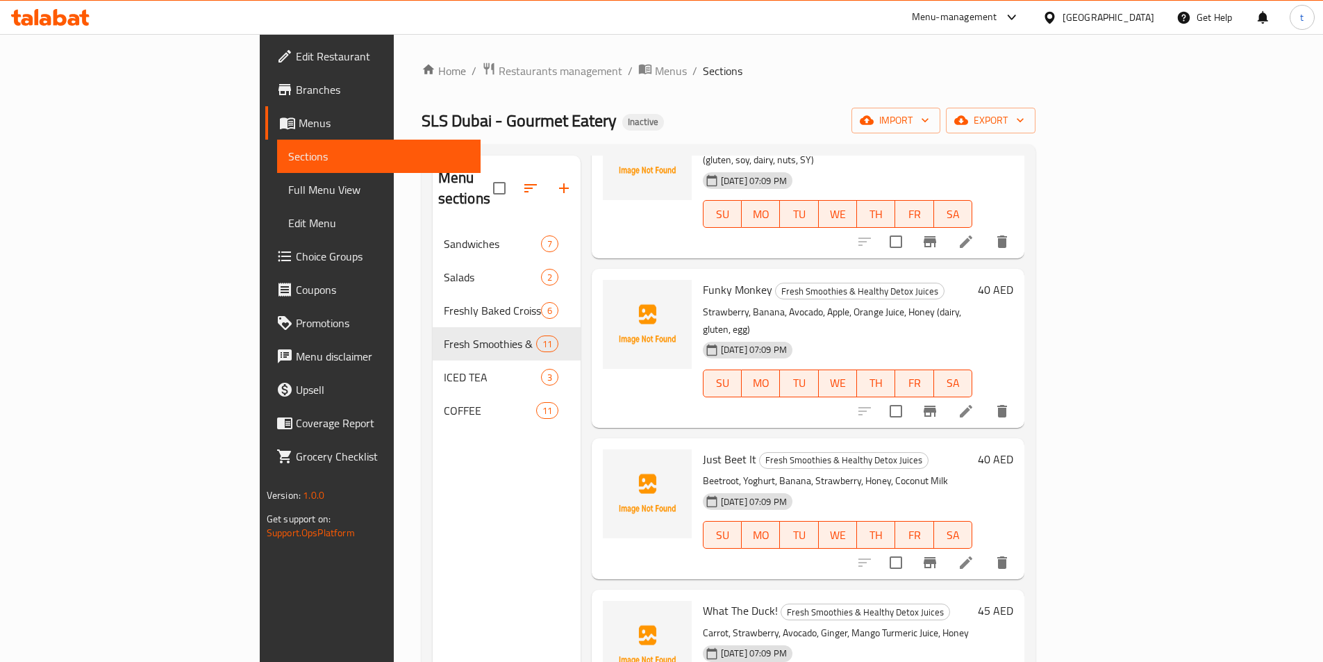
scroll to position [139, 0]
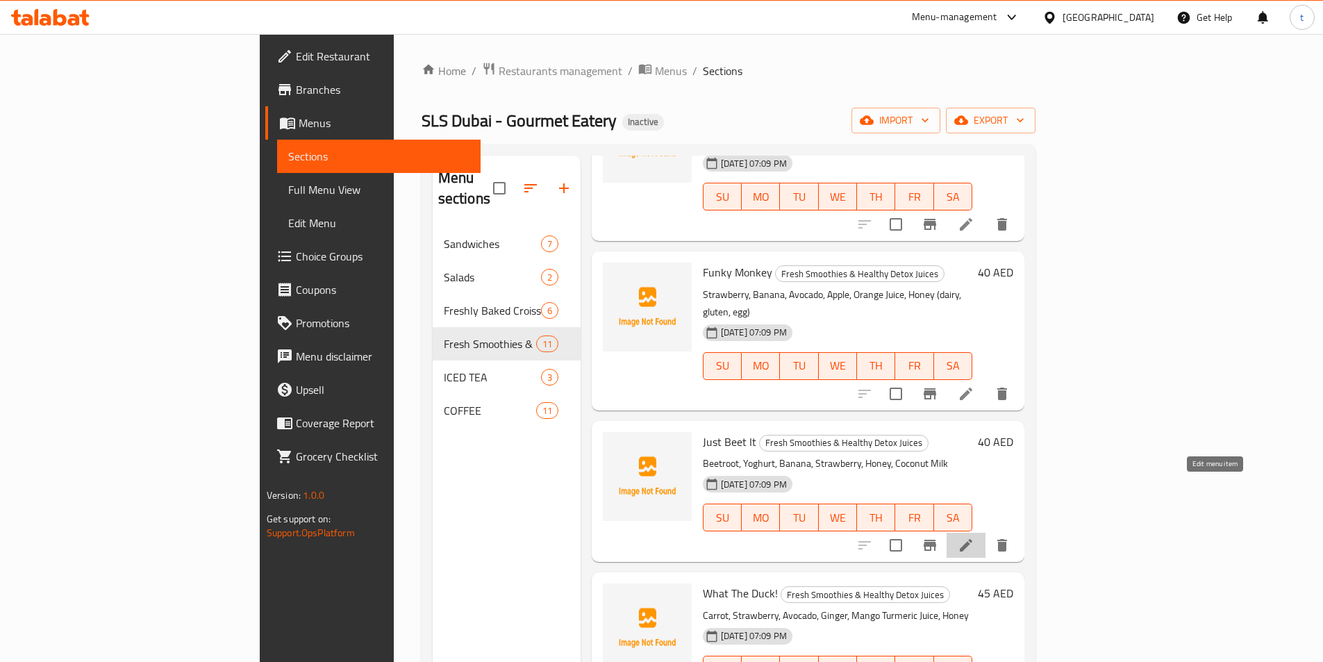
click at [975, 537] on icon at bounding box center [966, 545] width 17 height 17
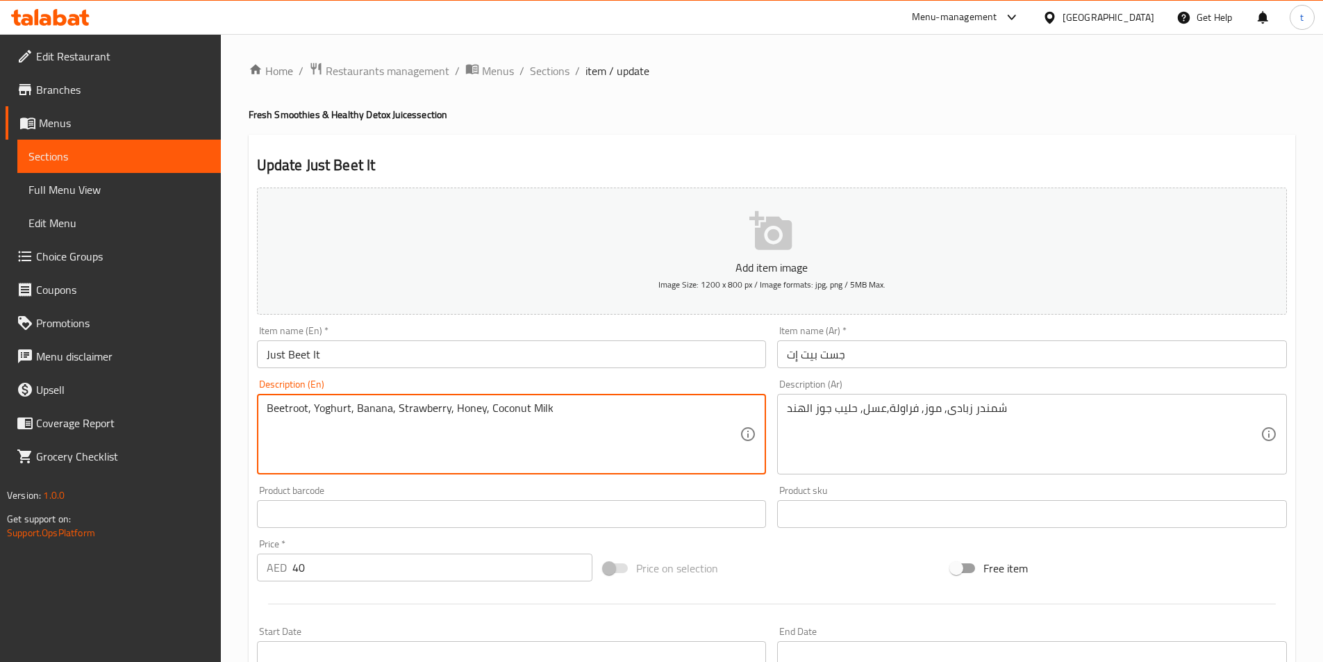
click at [353, 442] on textarea "Beetroot, Yoghurt, Banana, Strawberry, Honey, Coconut Milk" at bounding box center [504, 434] width 474 height 66
paste textarea "Vegetarian"
drag, startPoint x: 461, startPoint y: 428, endPoint x: 258, endPoint y: 429, distance: 202.8
click at [258, 429] on div "Beetroot, Yoghurt, Banana, Strawberry, Honey, Coconut Milk (nuts, gluten, soy, …" at bounding box center [512, 434] width 510 height 81
type textarea "Beetroot, Yoghurt, Banana, Strawberry, Honey, Coconut Milk (nuts, gluten, soy, …"
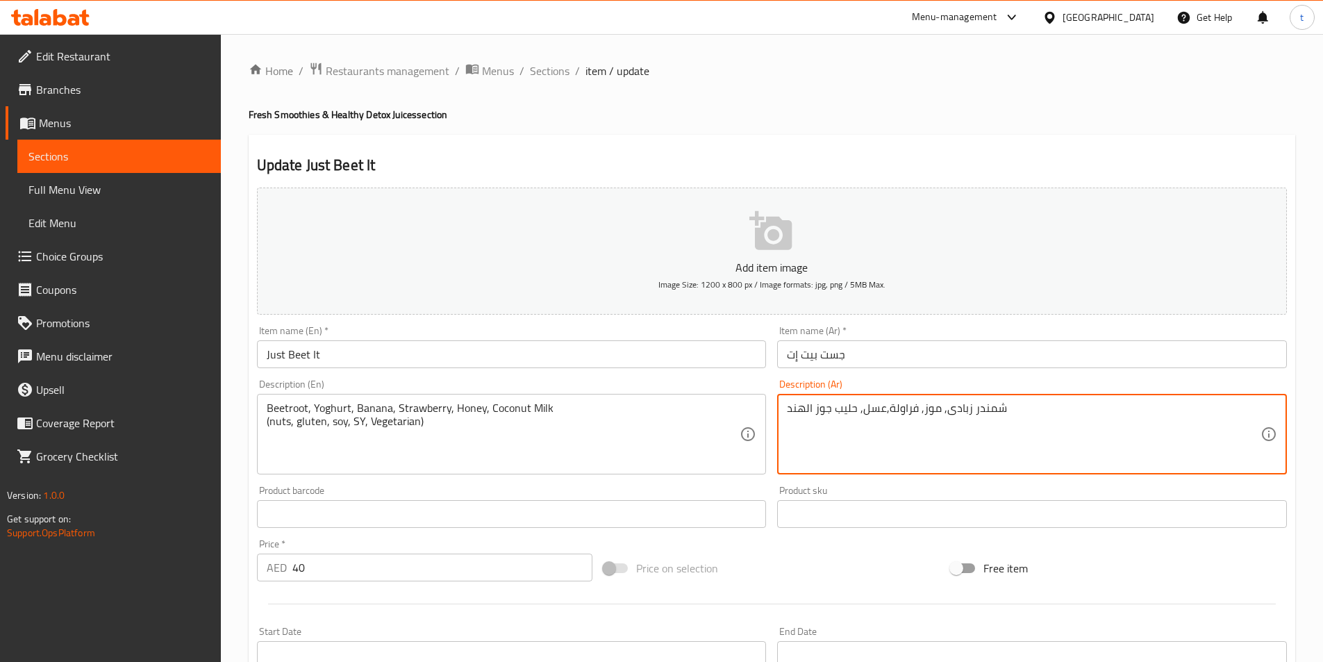
paste textarea "(المكسرات، الجلوتين، الصويا، SY، نباتي)"
click at [924, 424] on textarea "شمندر زبادى, موز, فراولة,عسل, حليب جوز الهند (المكسرات، الجلوتين، الصويا، SY، ن…" at bounding box center [1024, 434] width 474 height 66
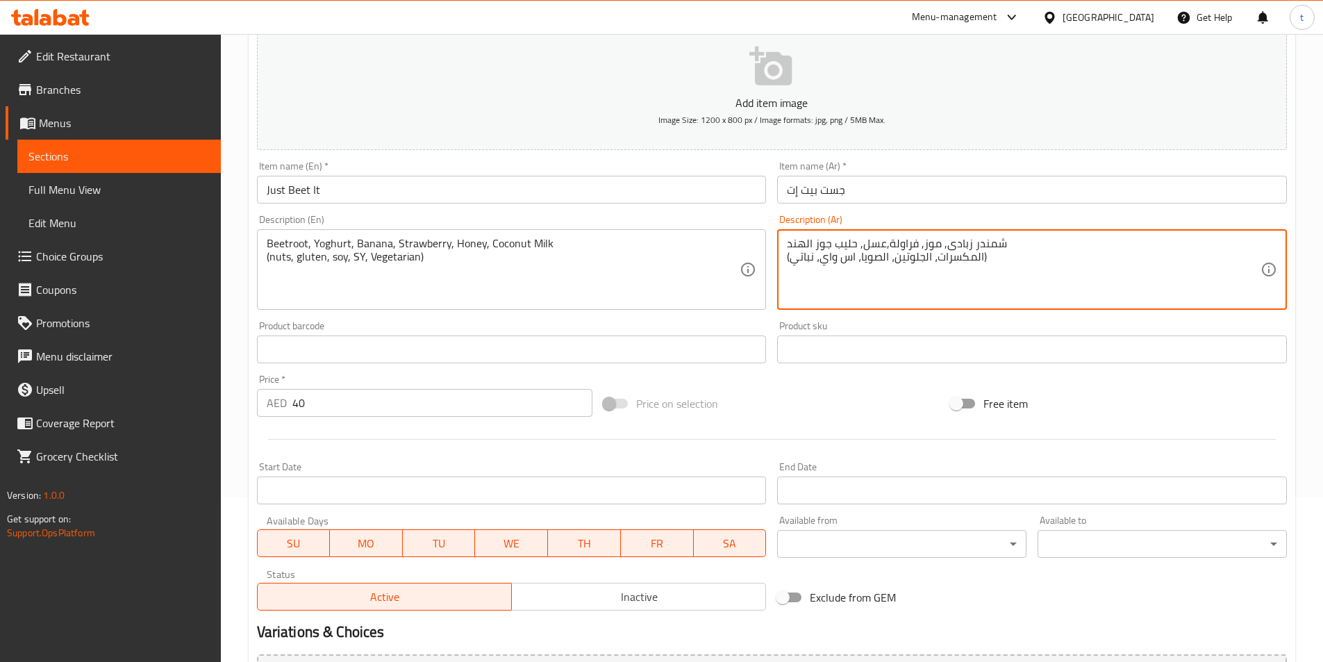
scroll to position [320, 0]
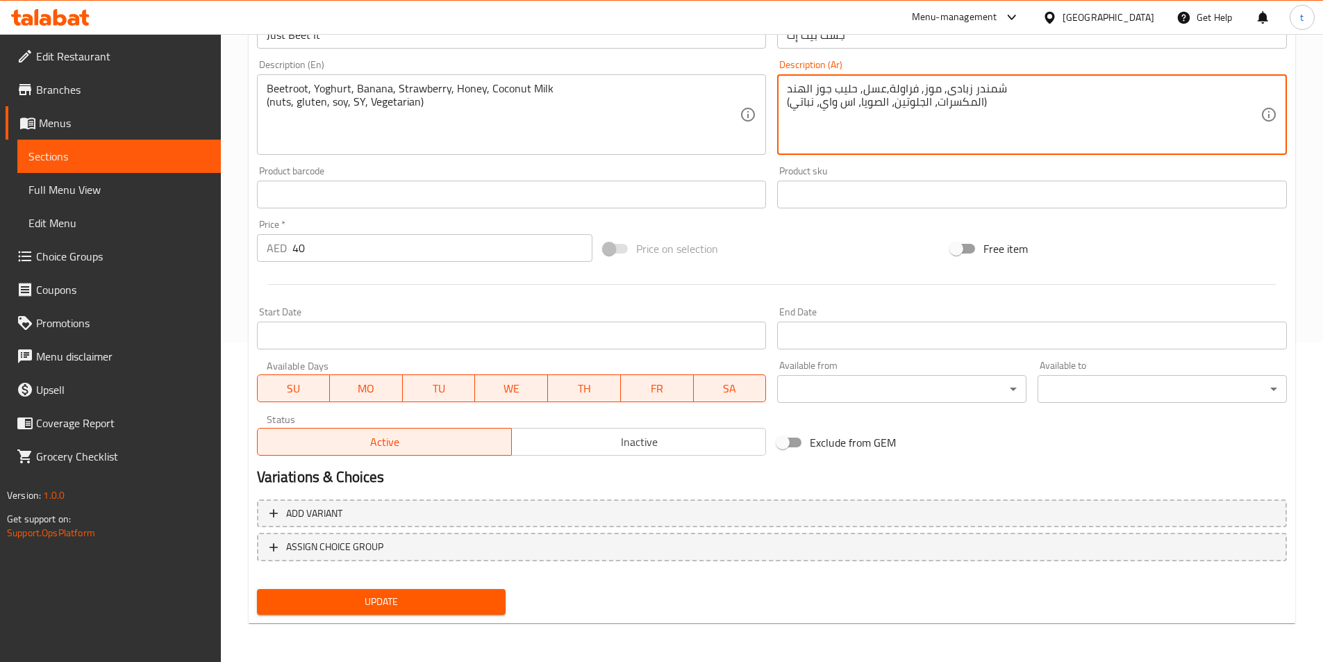
type textarea "شمندر زبادى, موز, فراولة,عسل, حليب جوز الهند (المكسرات، الجلوتين، الصويا، اس وا…"
click at [480, 598] on span "Update" at bounding box center [381, 601] width 227 height 17
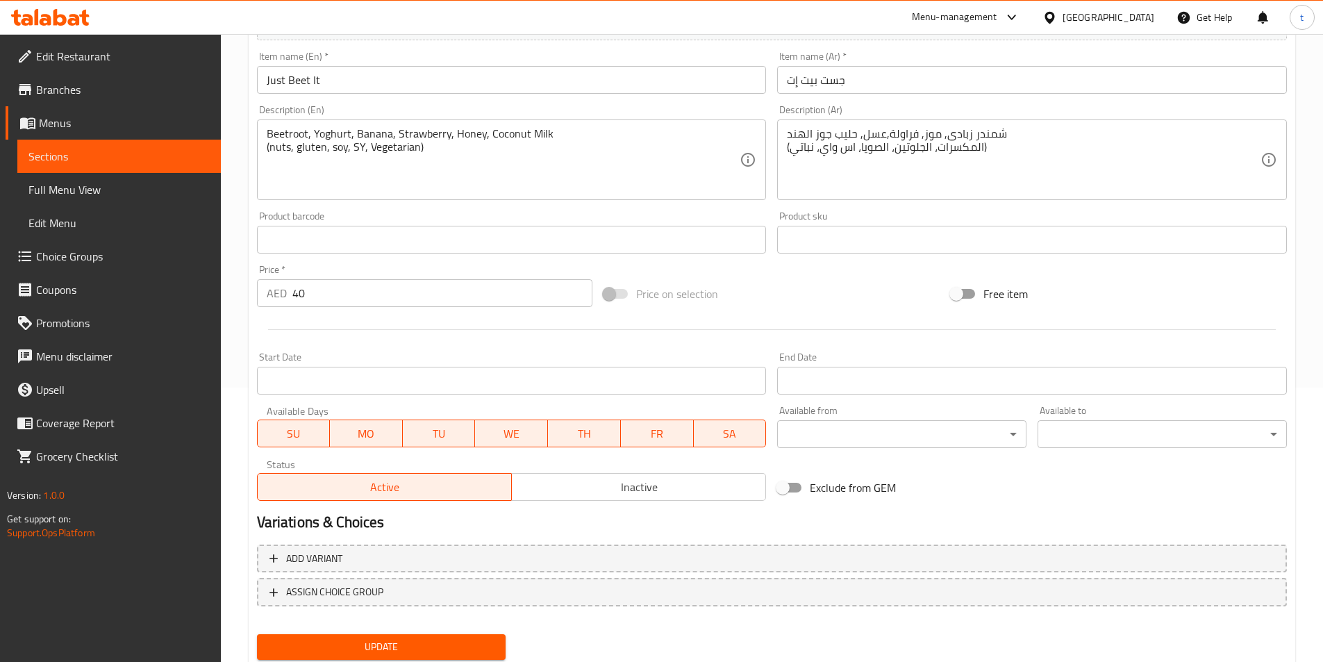
scroll to position [250, 0]
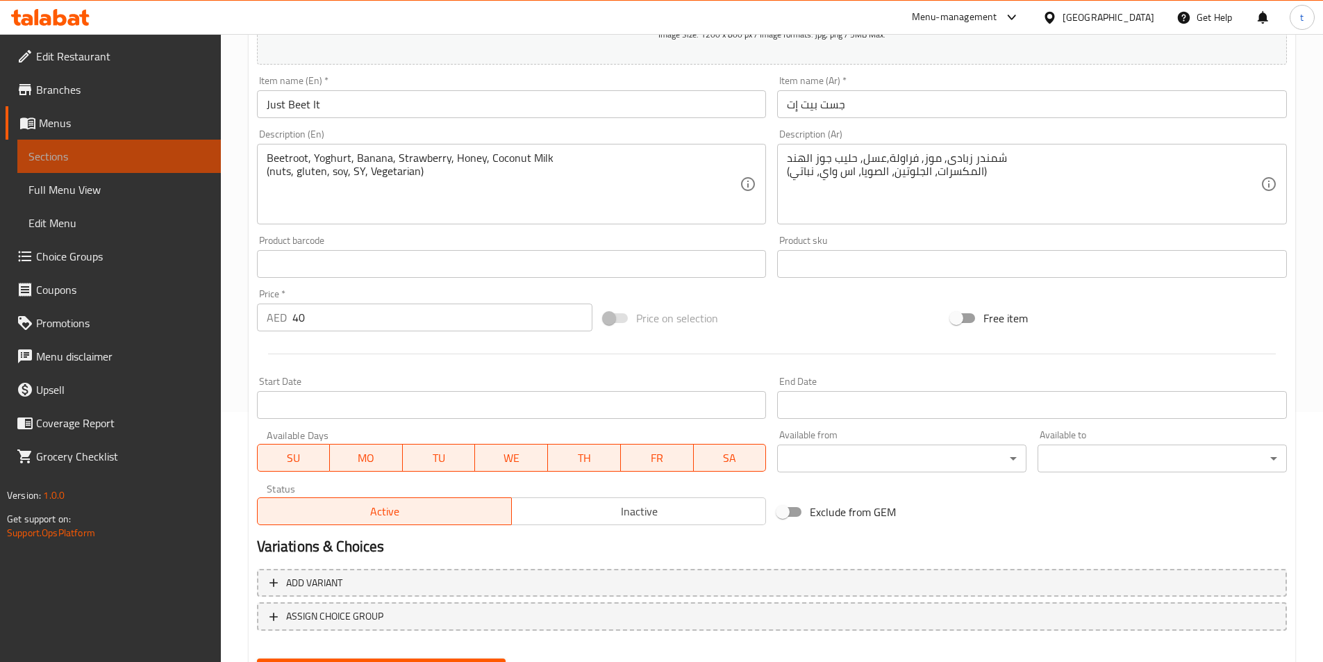
click at [111, 158] on span "Sections" at bounding box center [118, 156] width 181 height 17
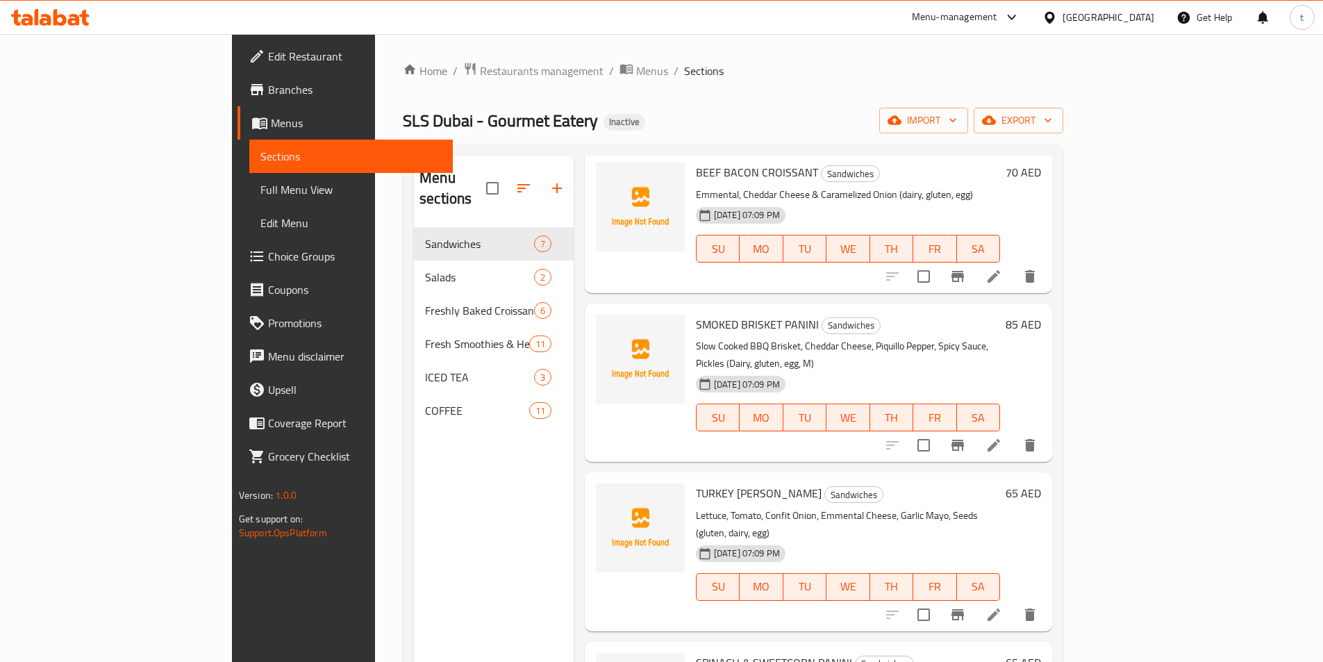
scroll to position [278, 0]
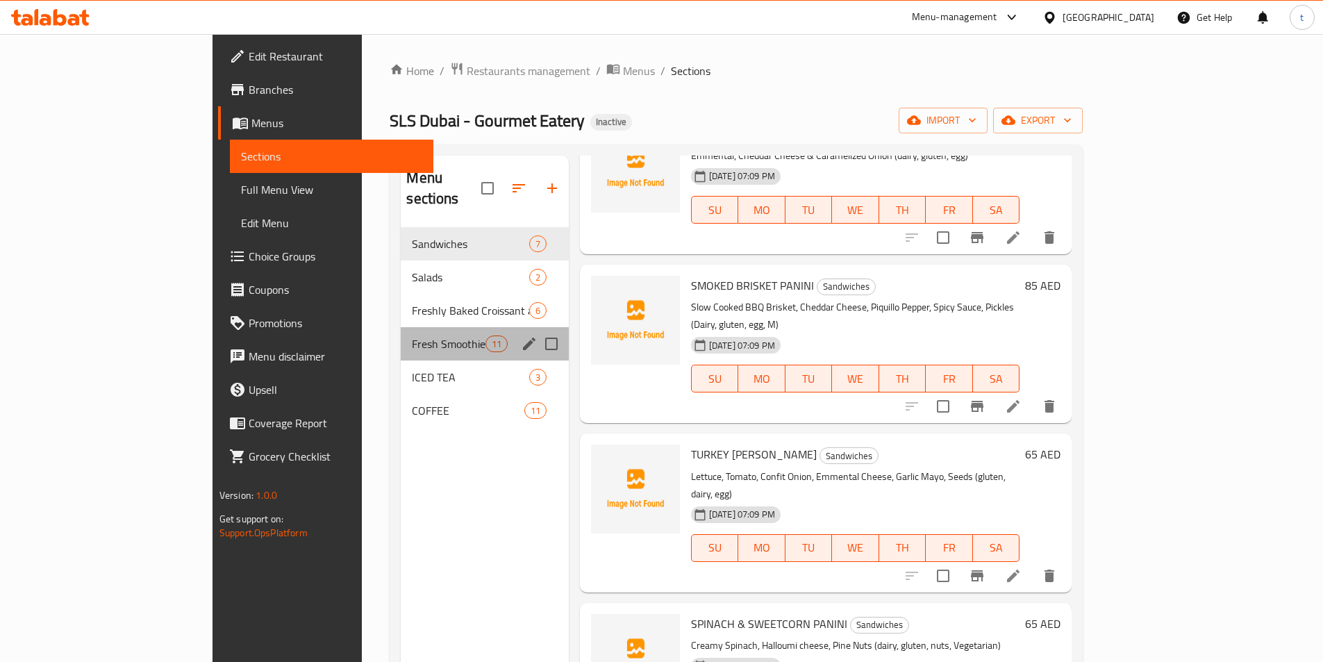
click at [401, 333] on div "Fresh Smoothies & Healthy Detox Juices 11" at bounding box center [484, 343] width 167 height 33
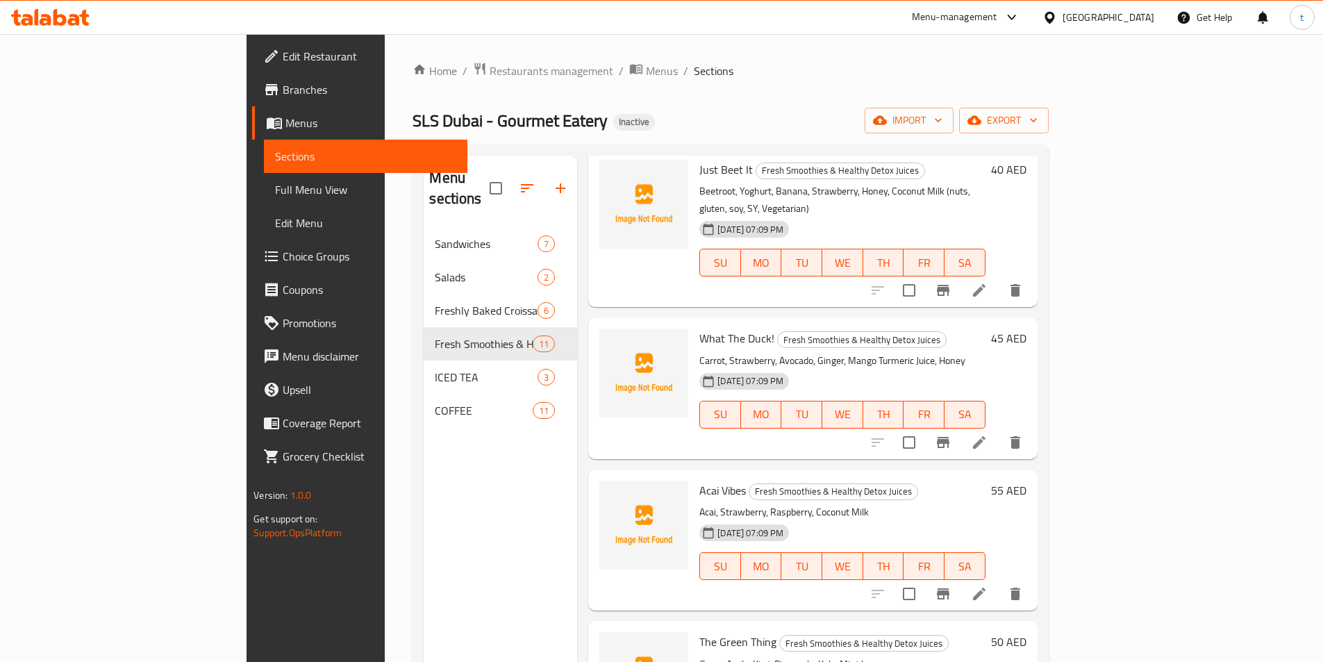
scroll to position [417, 0]
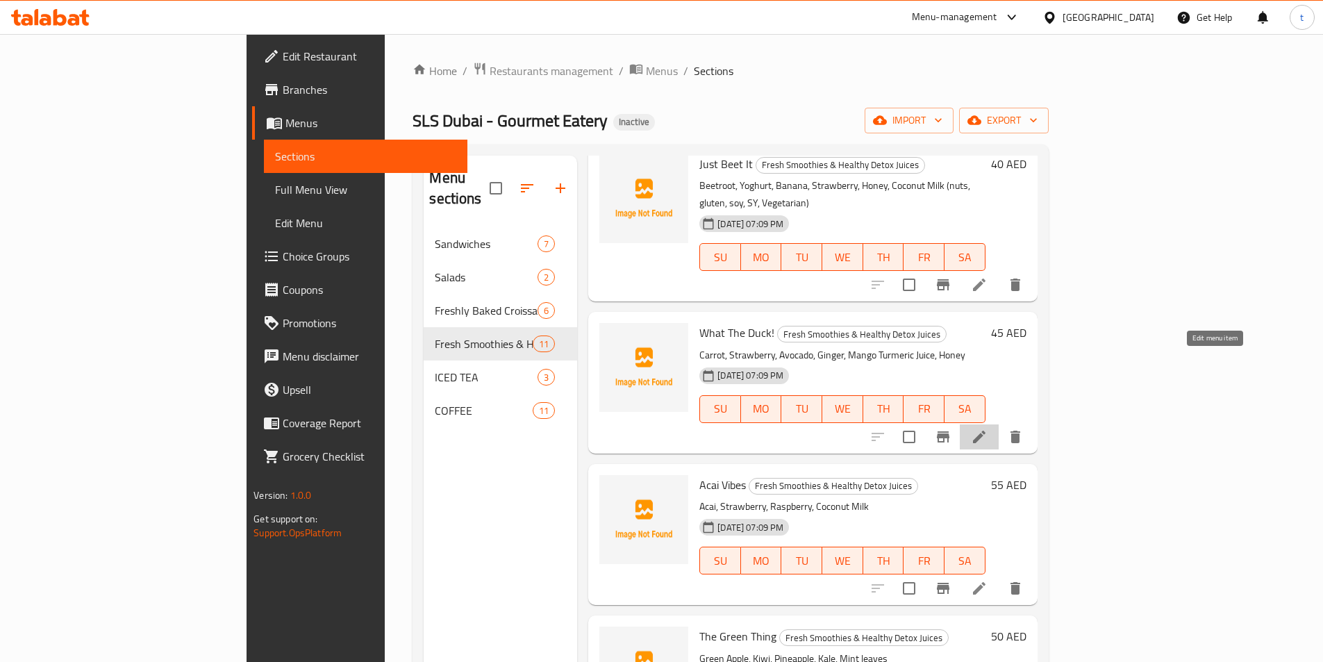
click at [988, 429] on icon at bounding box center [979, 437] width 17 height 17
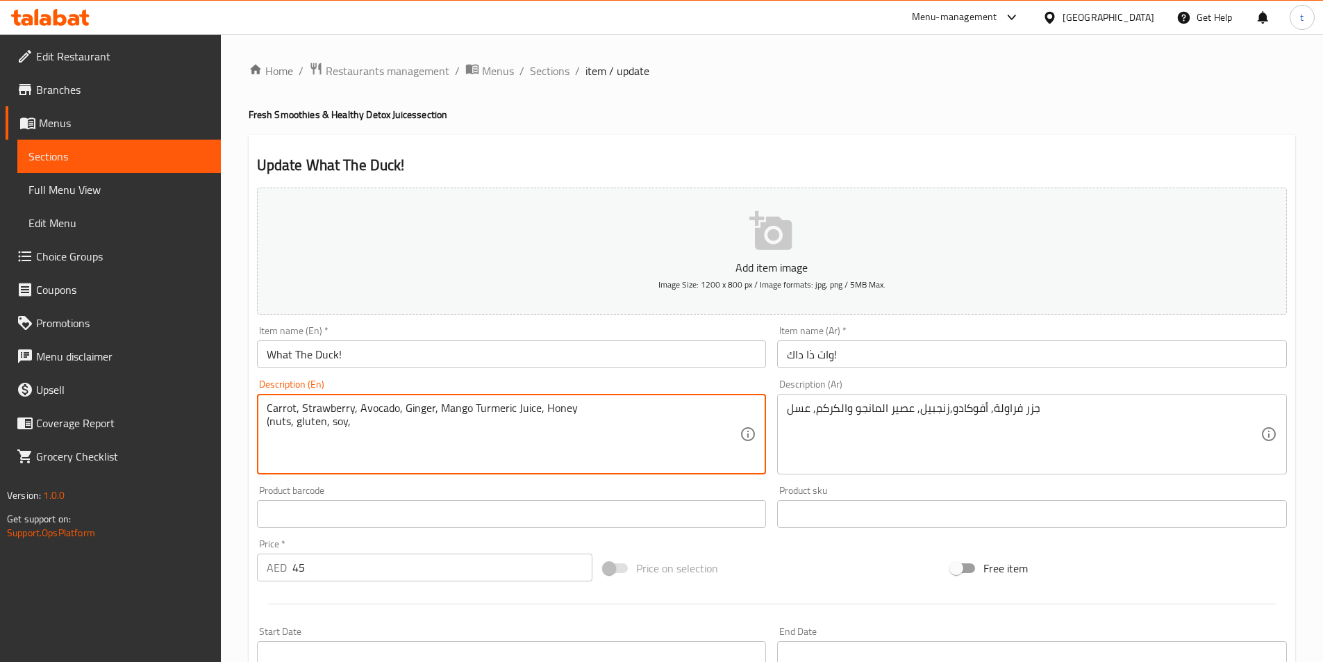
drag, startPoint x: 365, startPoint y: 428, endPoint x: 236, endPoint y: 422, distance: 128.6
click at [236, 422] on div "Home / Restaurants management / Menus / Sections / item / update Fresh Smoothie…" at bounding box center [772, 507] width 1102 height 947
paste textarea "SY, Vegetarian)"
type textarea "Carrot, Strawberry, Avocado, Ginger, Mango Turmeric Juice, Honey (nuts, gluten,…"
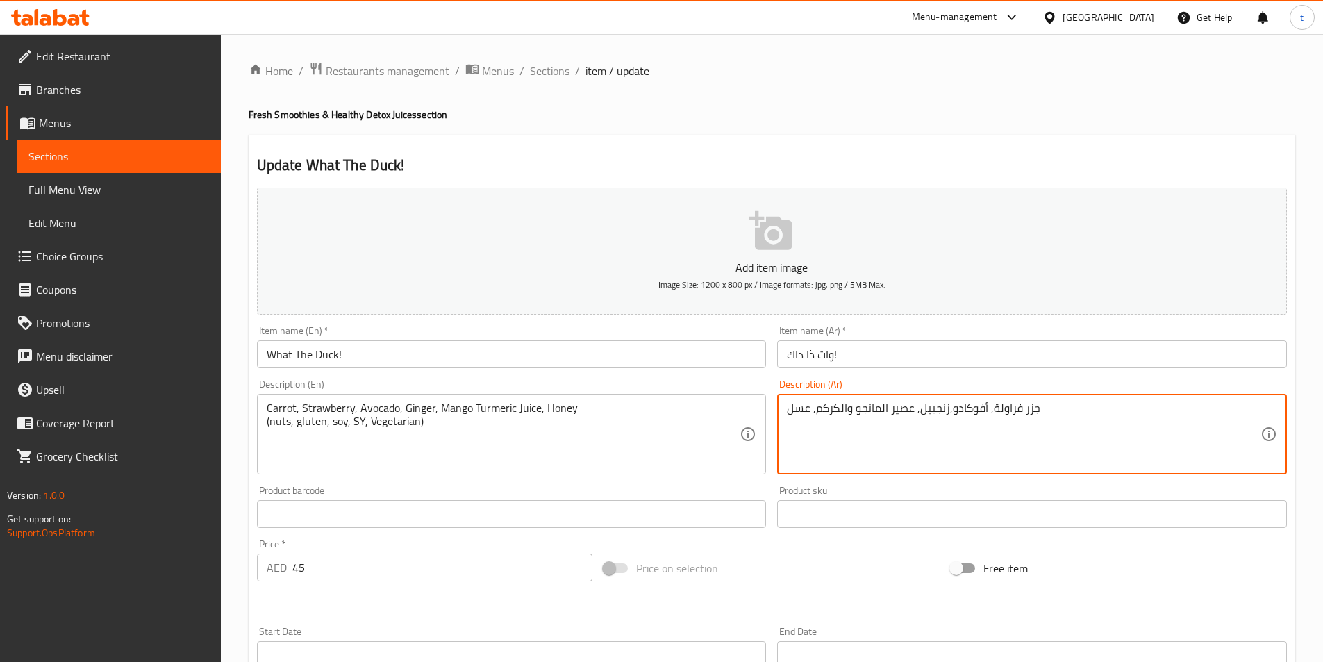
paste textarea "(المكسرات، الجلوتين، الصويا، SY، نباتي)"
click at [925, 422] on textarea "جزر فراولة, أفوكادو,زنجبيل, عصير المانجو والكركم, عسل (المكسرات، الجلوتين، الصو…" at bounding box center [1024, 434] width 474 height 66
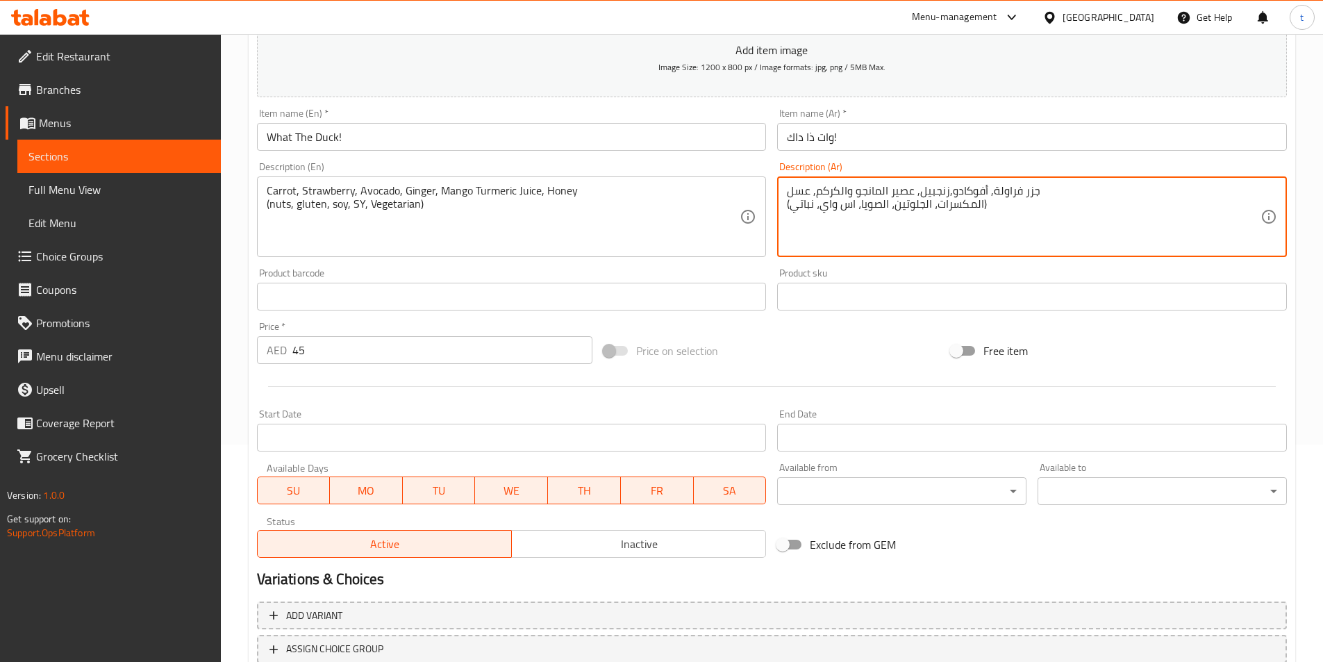
scroll to position [320, 0]
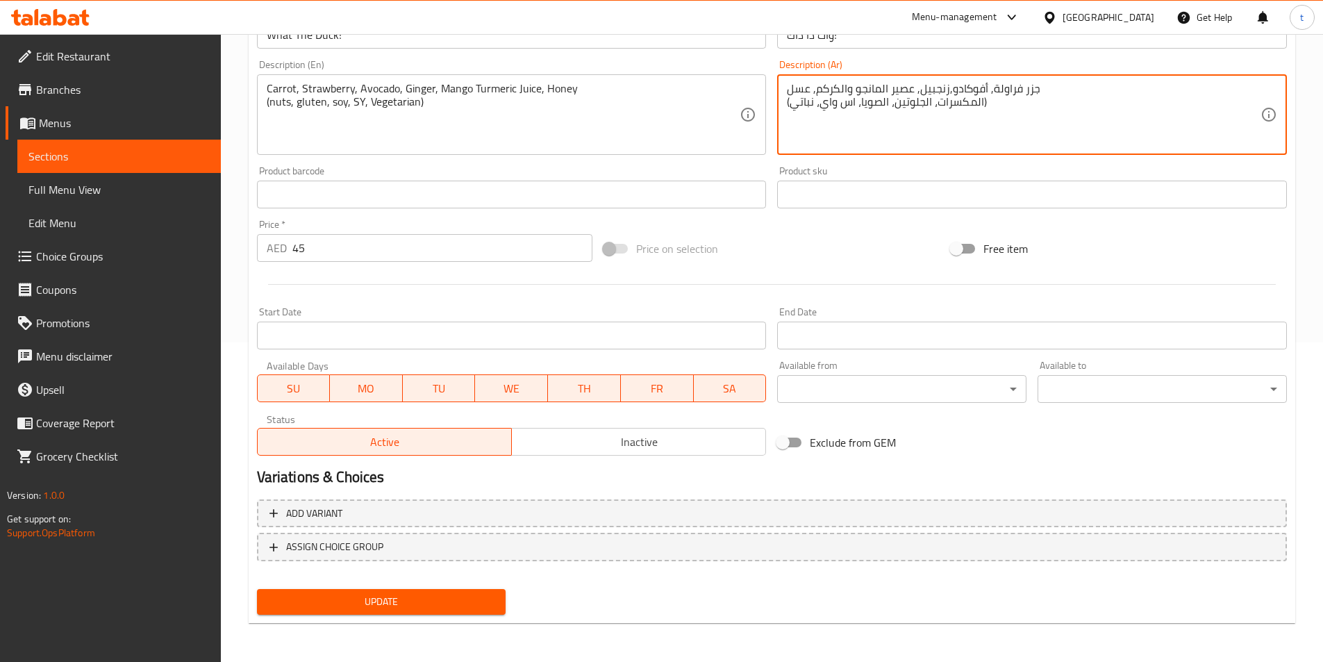
type textarea "جزر فراولة, أفوكادو,زنجبيل, عصير المانجو والكركم, عسل (المكسرات، الجلوتين، الصو…"
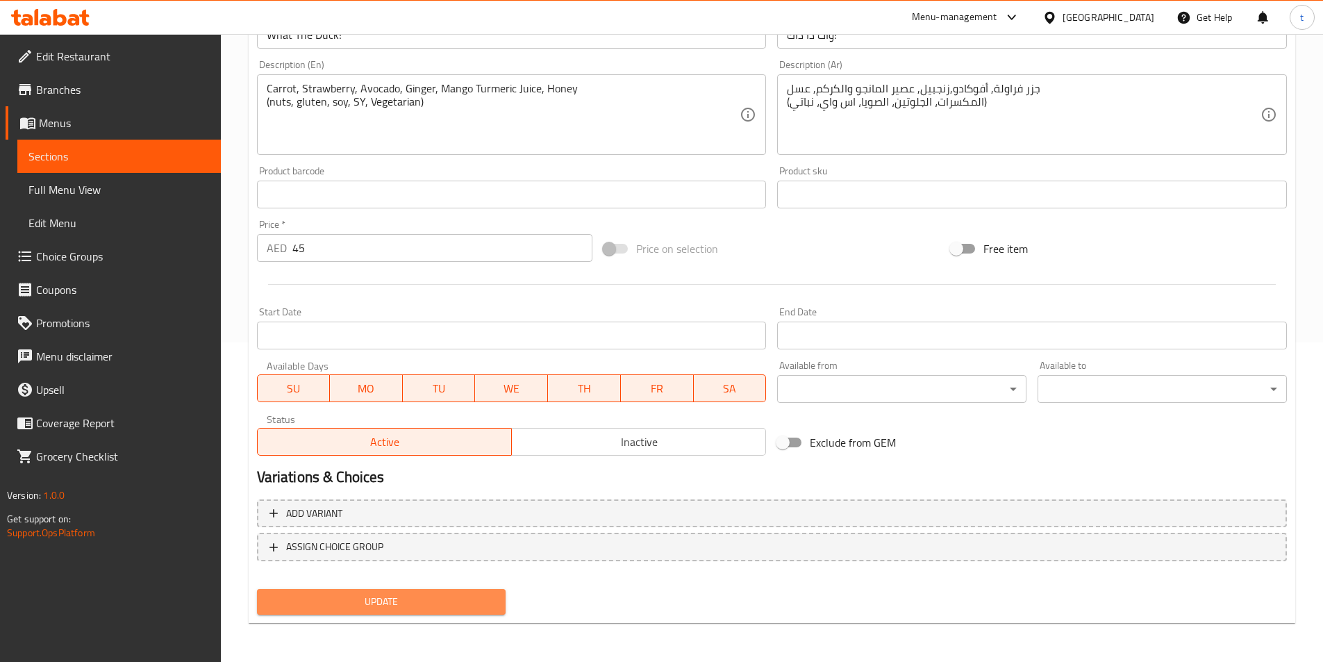
click at [424, 608] on span "Update" at bounding box center [381, 601] width 227 height 17
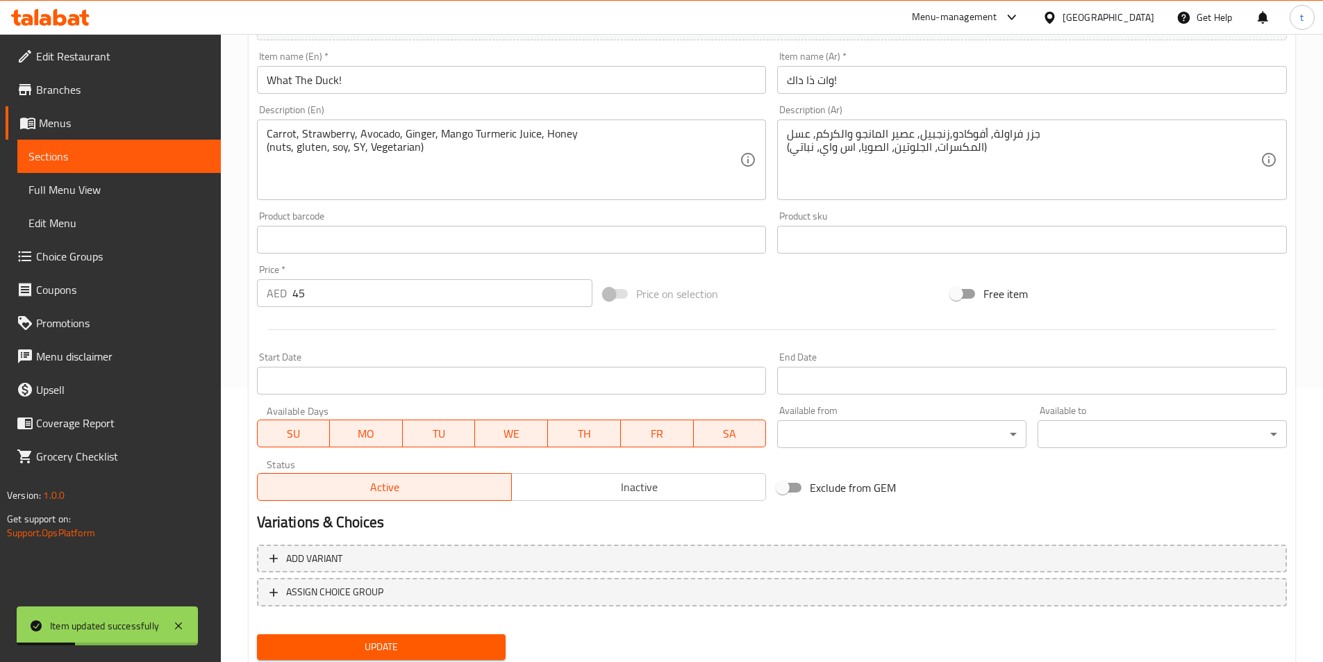
scroll to position [250, 0]
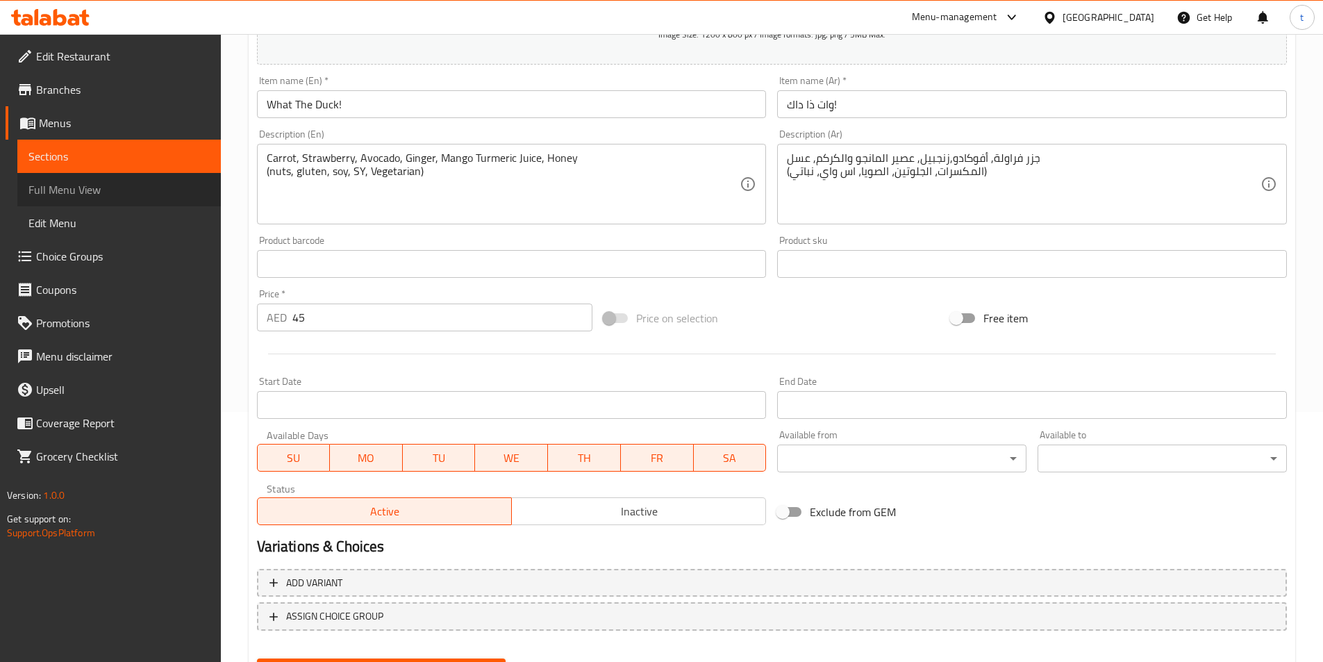
click at [101, 188] on span "Full Menu View" at bounding box center [118, 189] width 181 height 17
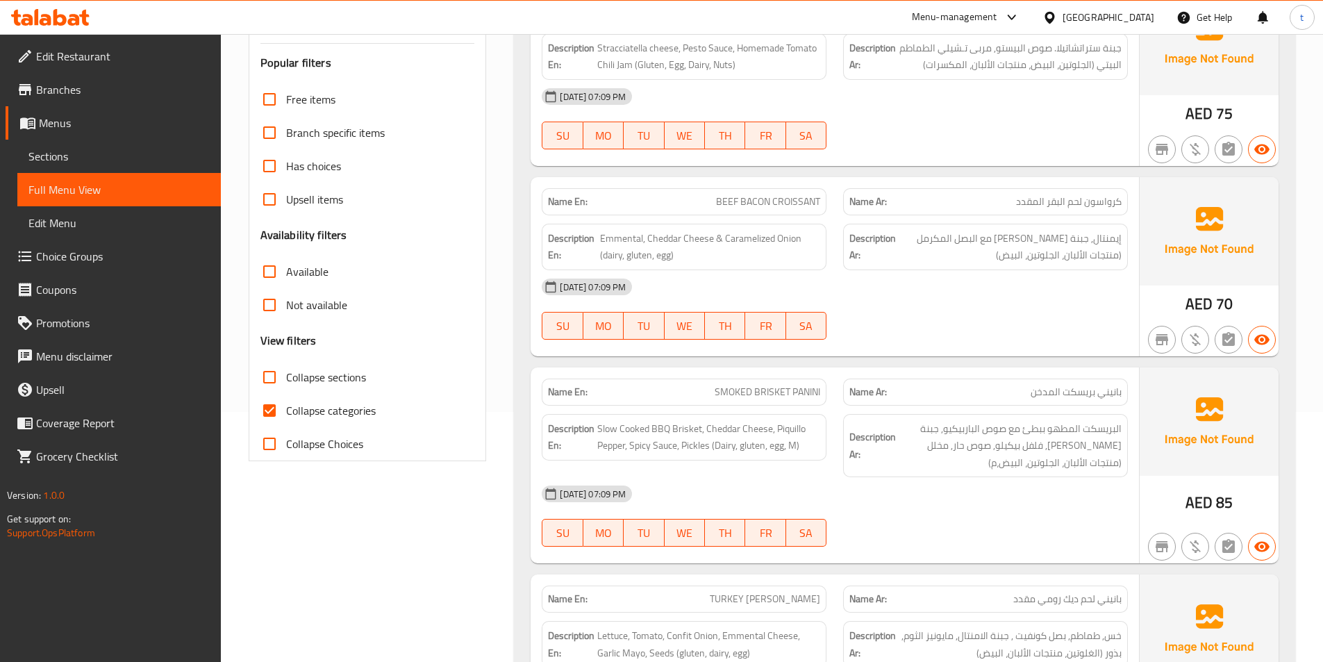
click at [269, 406] on input "Collapse categories" at bounding box center [269, 410] width 33 height 33
checkbox input "false"
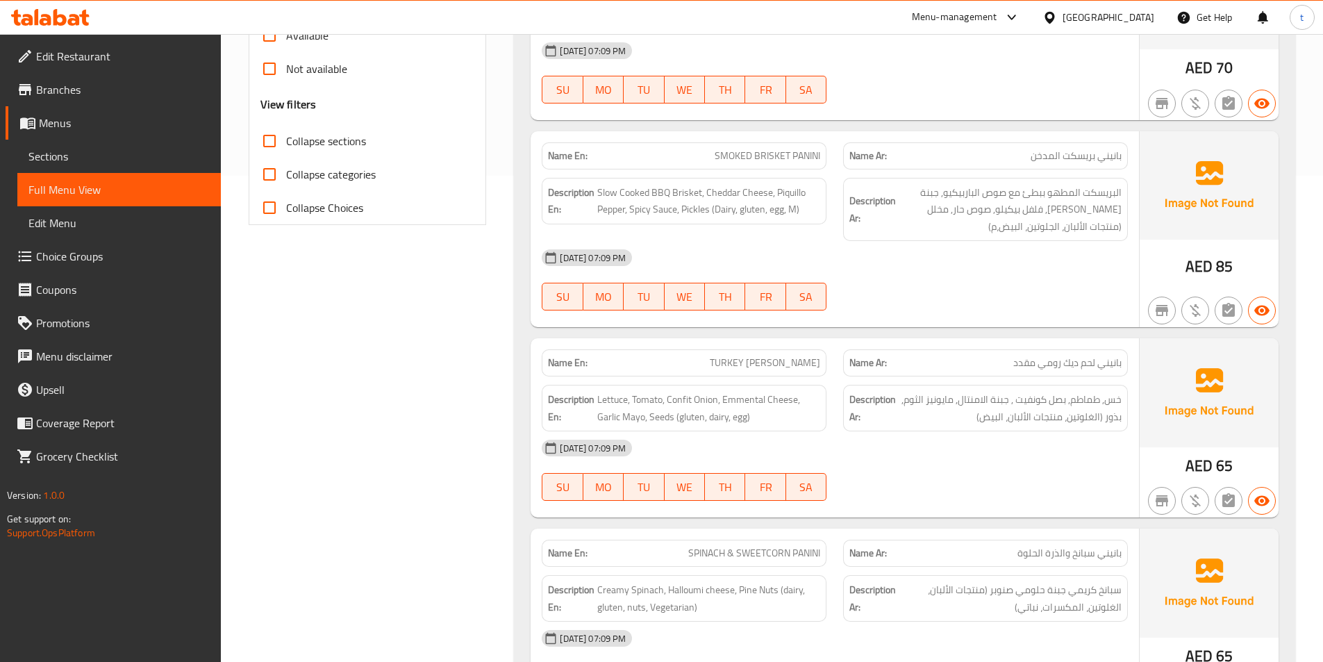
scroll to position [903, 0]
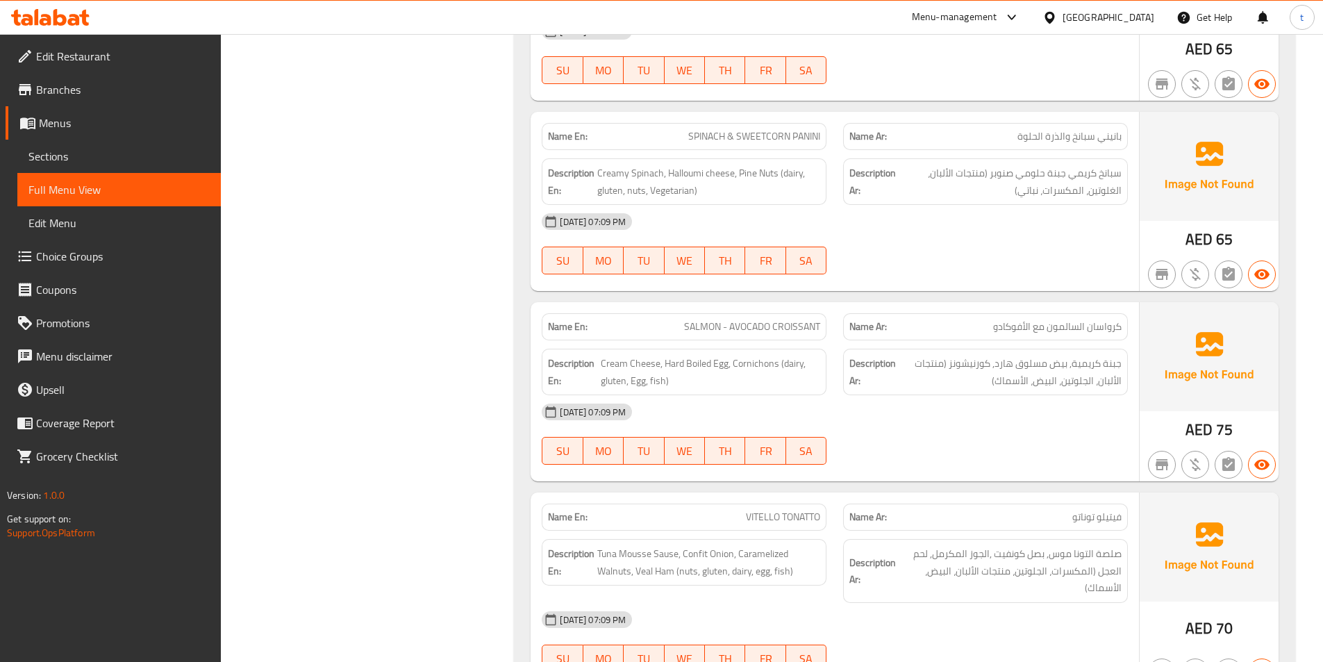
click at [101, 254] on span "Choice Groups" at bounding box center [123, 256] width 174 height 17
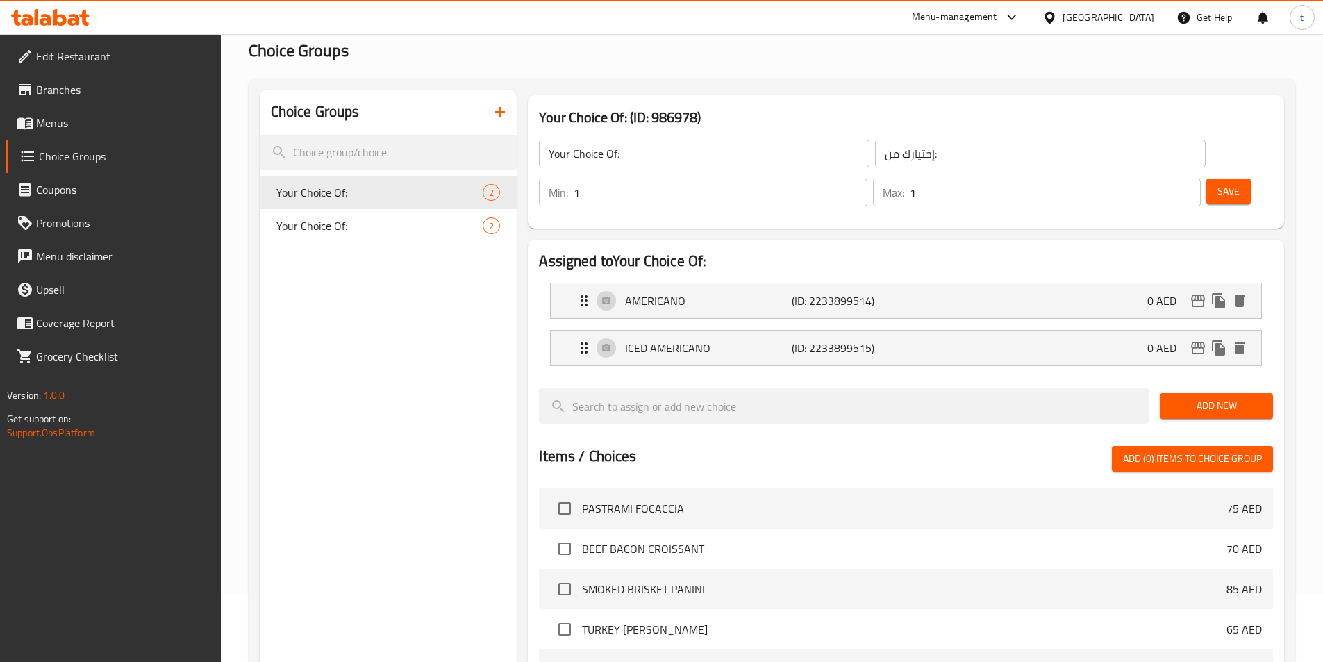
scroll to position [58, 0]
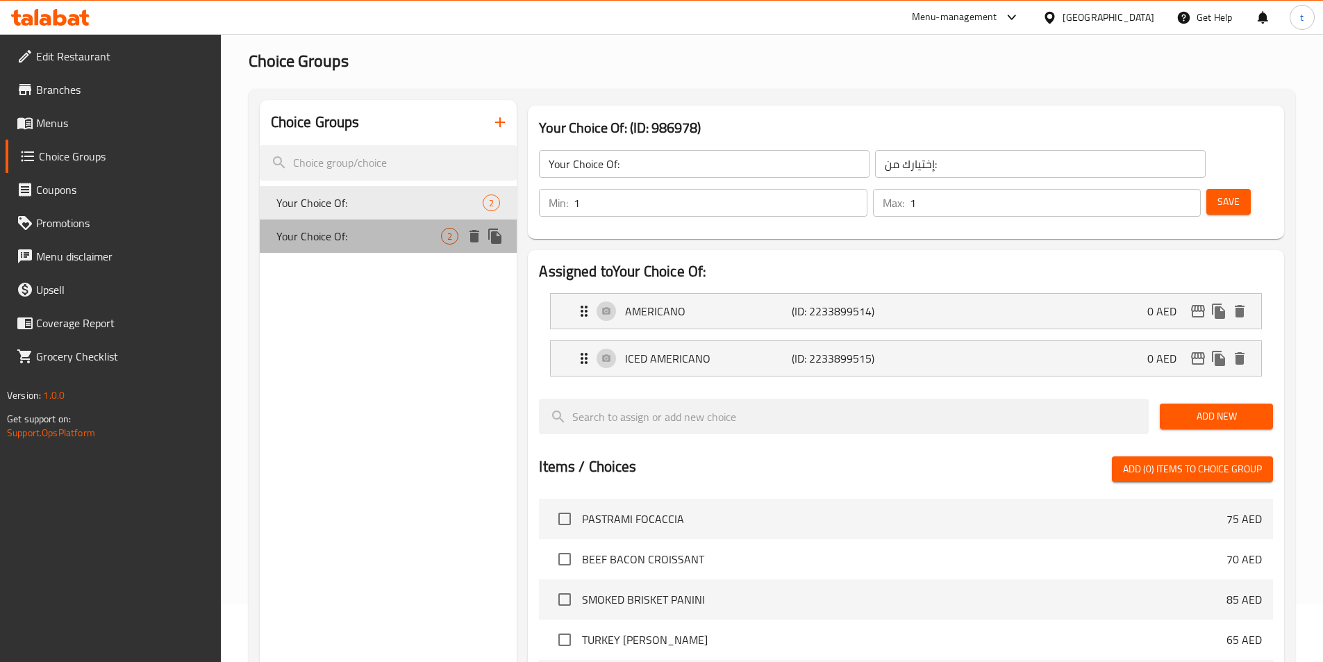
click at [361, 232] on span "Your Choice Of:" at bounding box center [358, 236] width 165 height 17
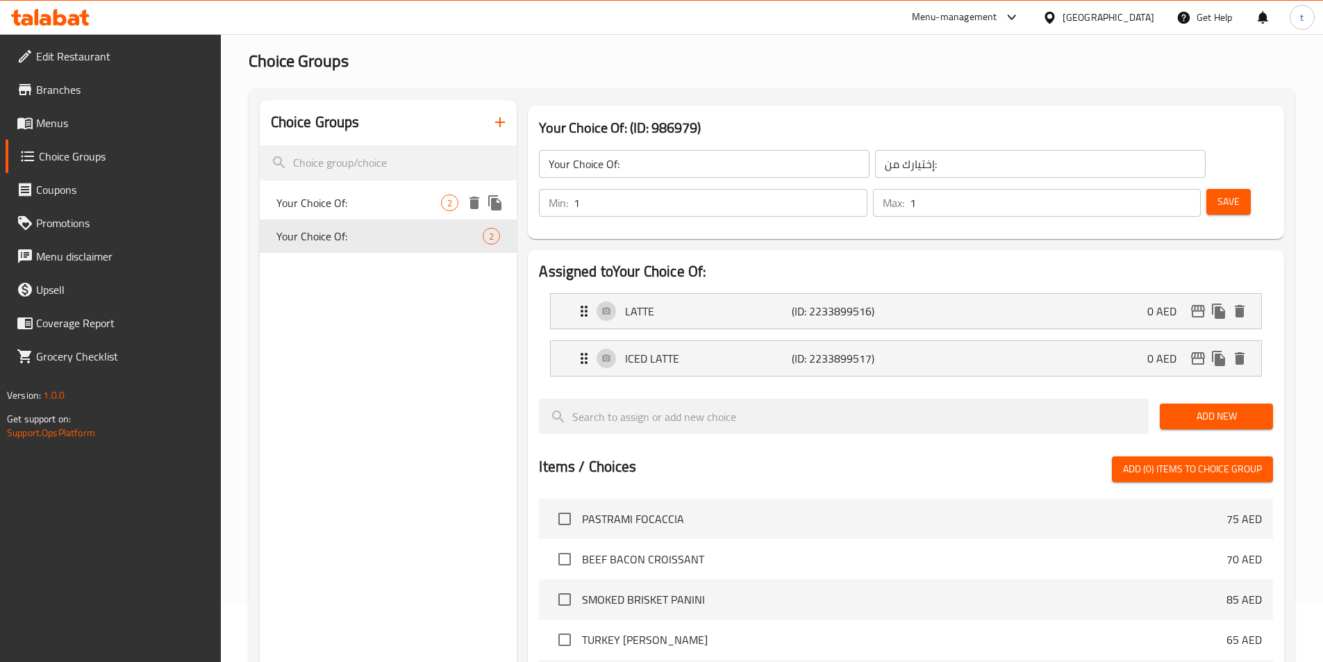
click at [349, 205] on span "Your Choice Of:" at bounding box center [358, 202] width 165 height 17
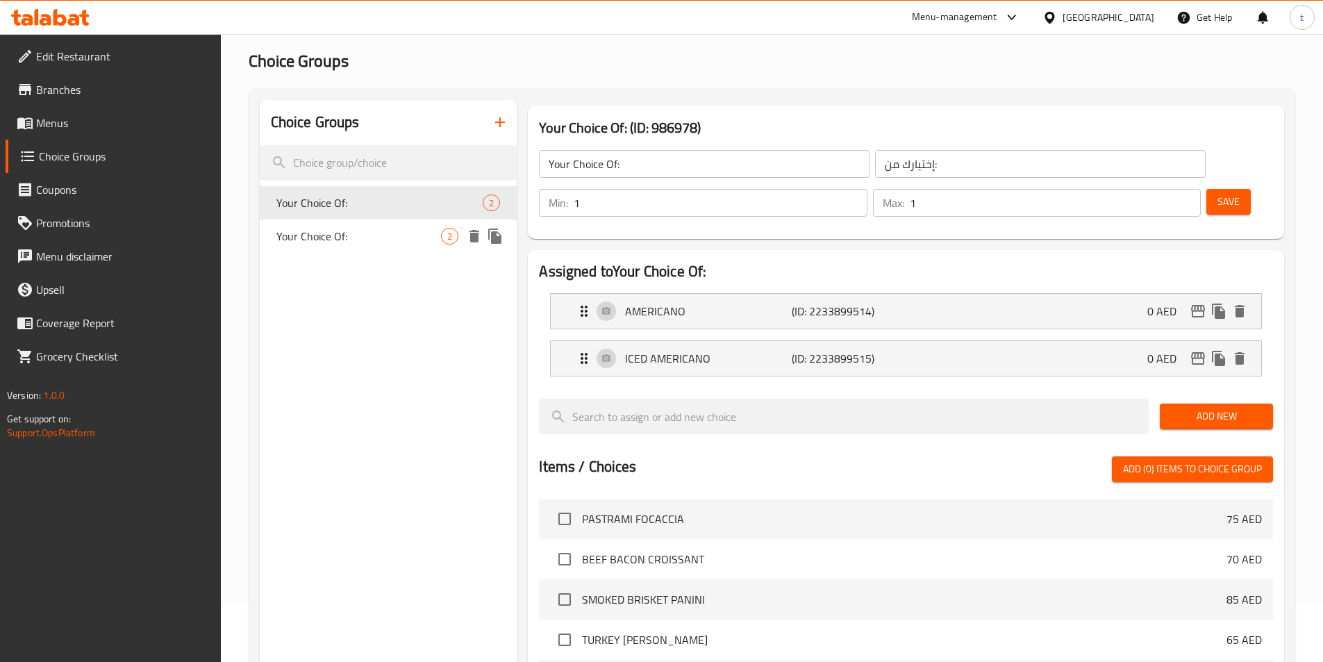
click at [342, 229] on span "Your Choice Of:" at bounding box center [358, 236] width 165 height 17
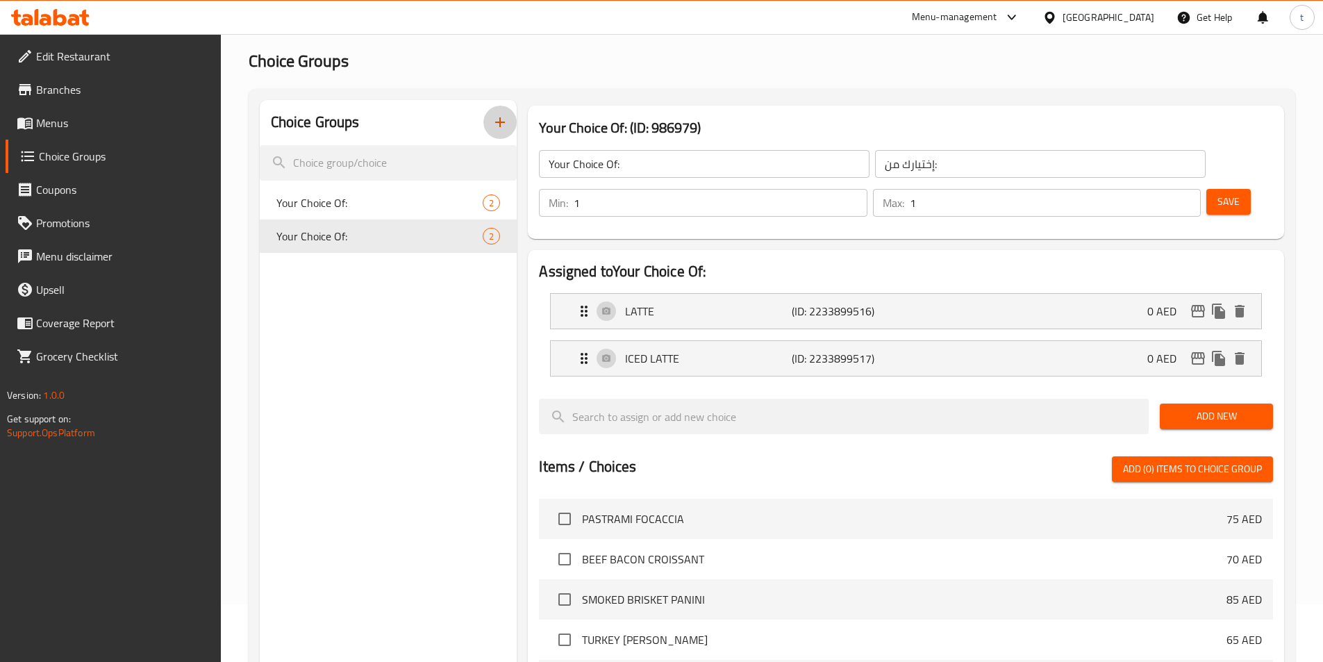
click at [498, 106] on button "button" at bounding box center [499, 122] width 33 height 33
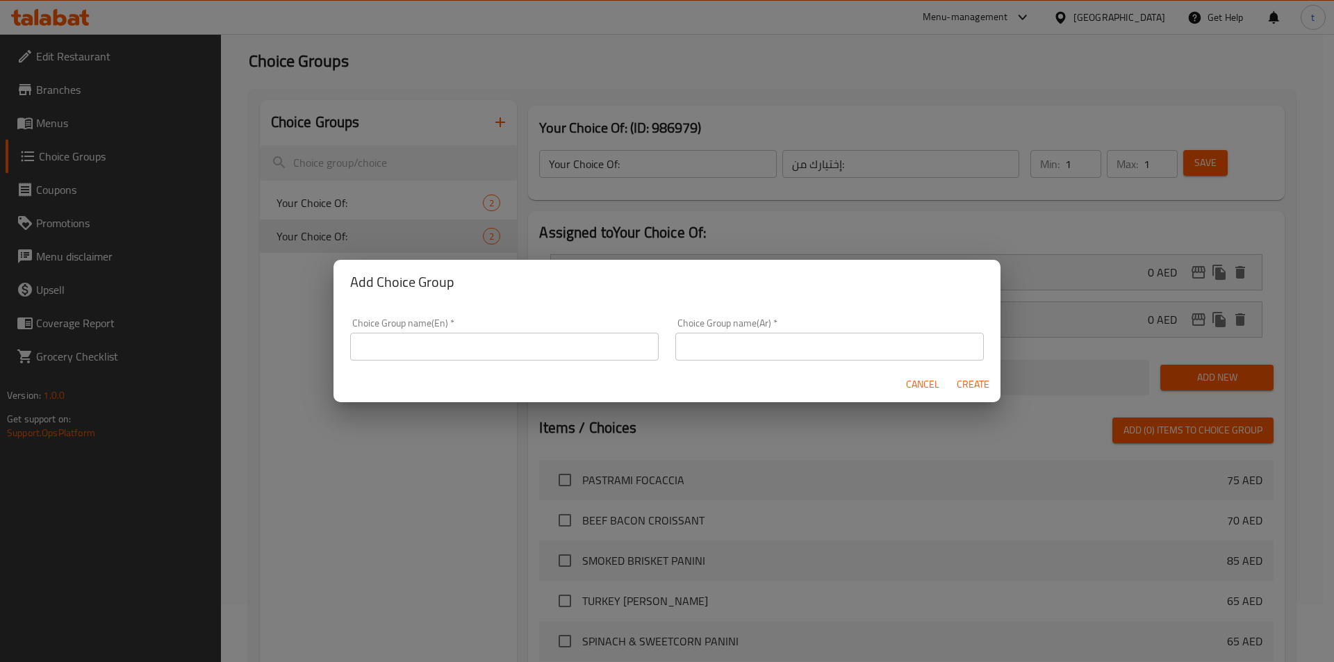
click at [471, 349] on input "text" at bounding box center [504, 347] width 308 height 28
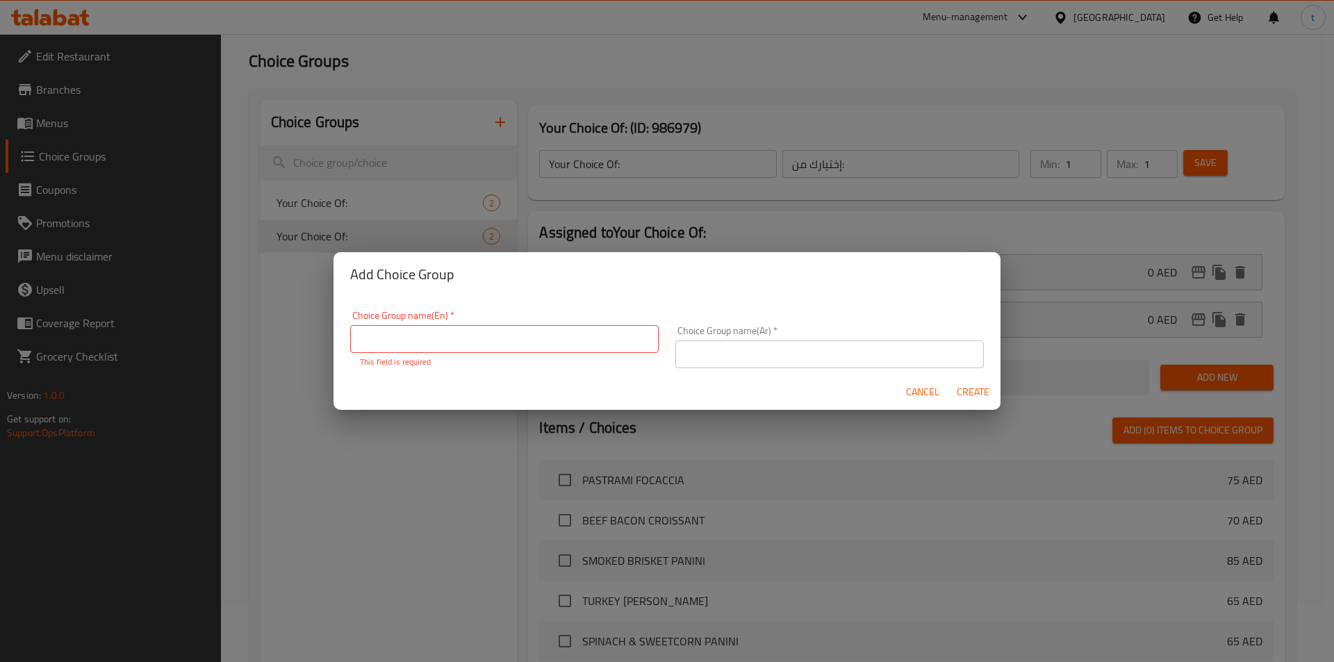
click at [523, 340] on input "text" at bounding box center [504, 339] width 308 height 28
paste input "Milk Alternatives"
type input "Milk Alternatives"
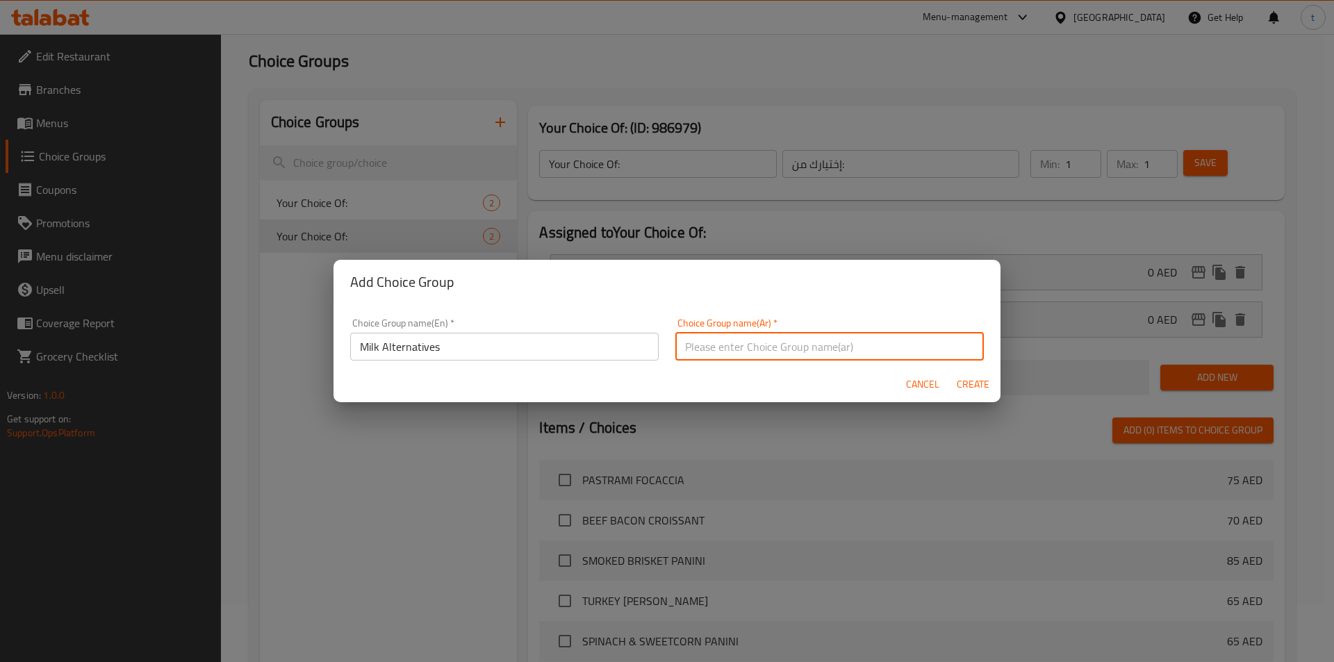
click at [727, 346] on input "text" at bounding box center [829, 347] width 308 height 28
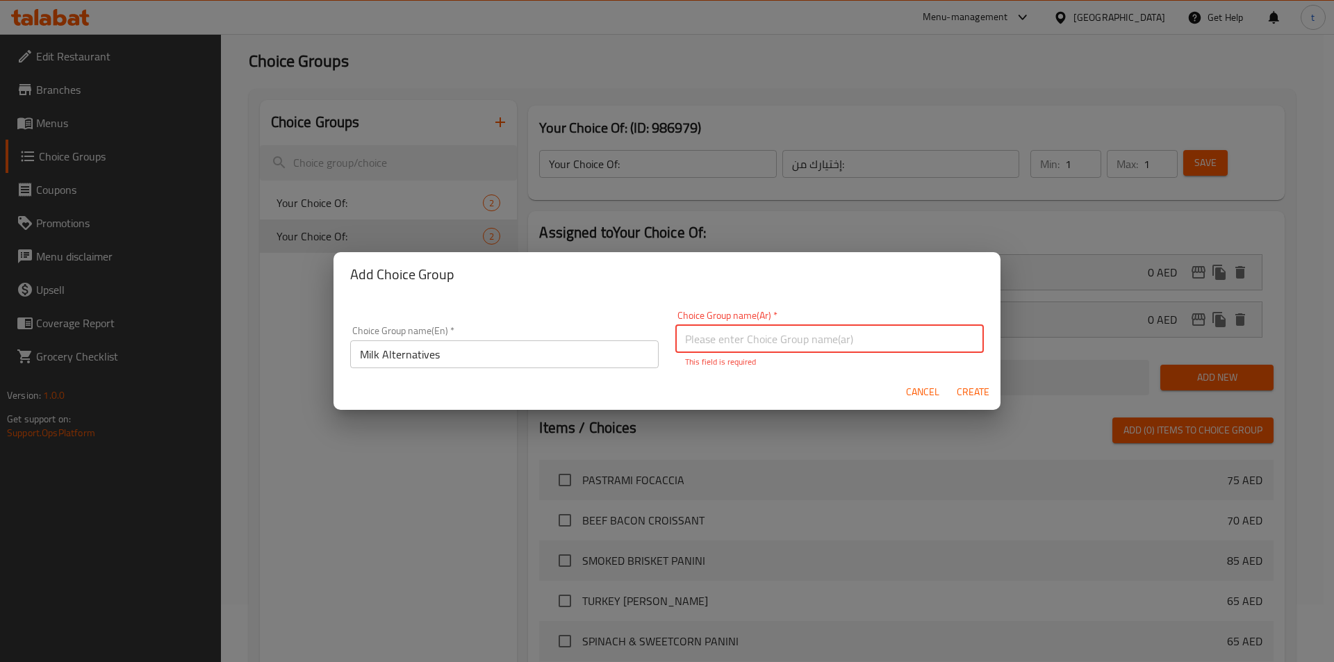
paste input "بدائل الحليب"
type input "بدائل الحليب"
click at [974, 399] on div "Cancel Create" at bounding box center [666, 392] width 667 height 37
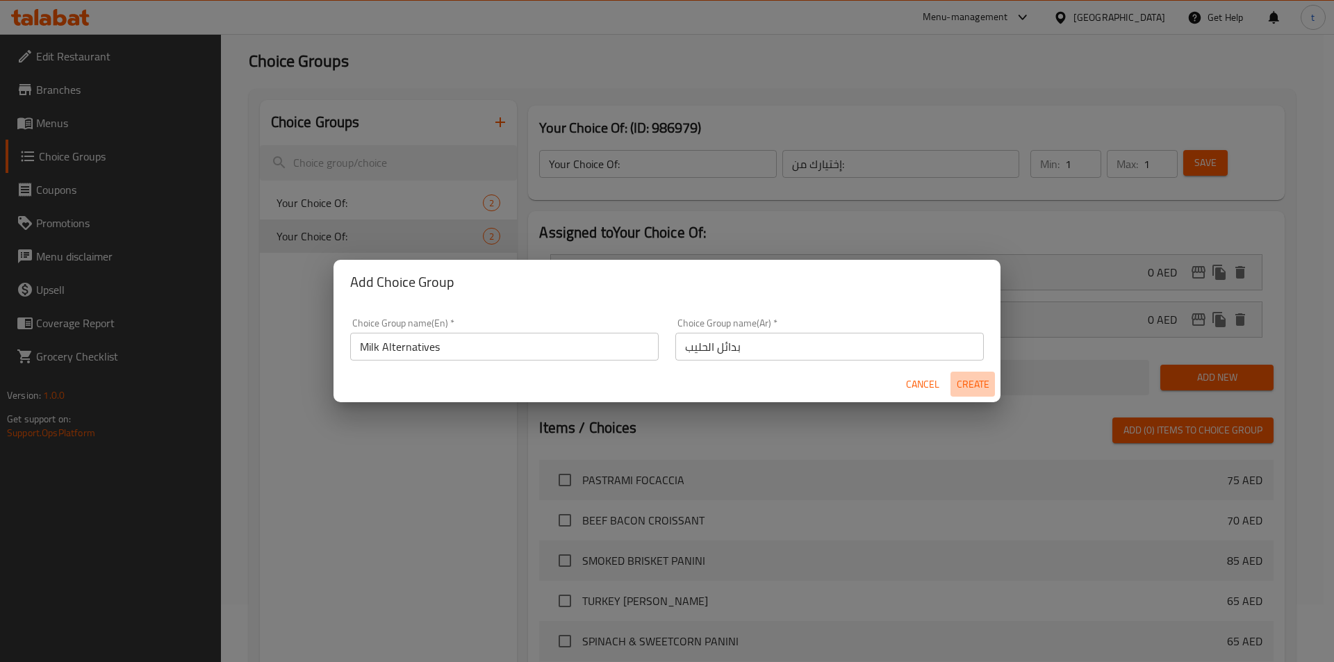
click at [974, 389] on span "Create" at bounding box center [972, 384] width 33 height 17
type input "Milk Alternatives"
type input "بدائل الحليب"
type input "0"
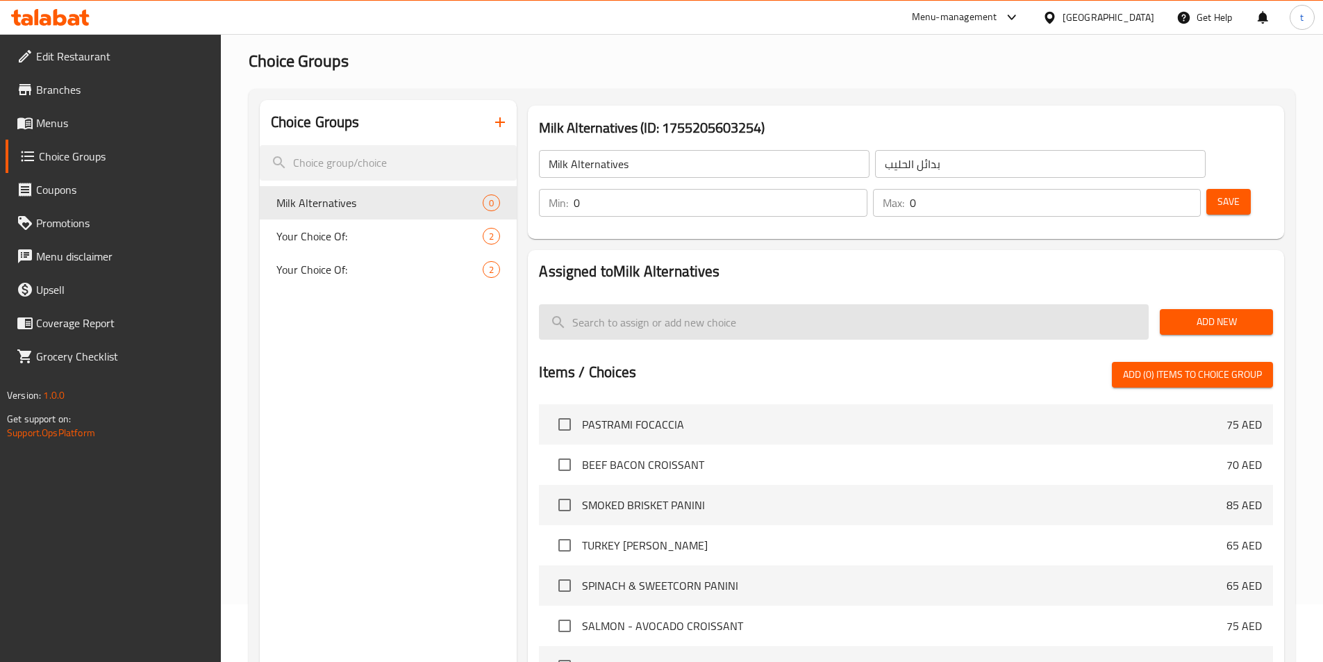
click at [722, 304] on input "search" at bounding box center [844, 321] width 610 height 35
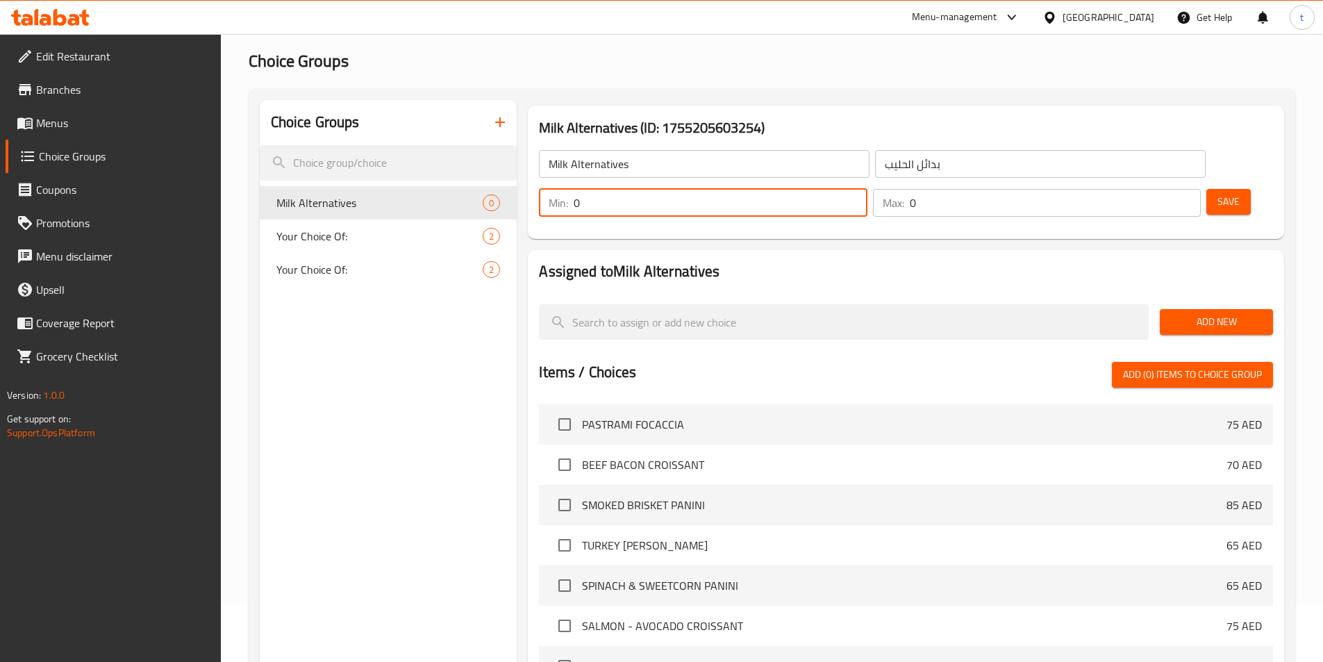
drag, startPoint x: 1079, startPoint y: 167, endPoint x: 1046, endPoint y: 167, distance: 33.3
click at [867, 189] on div "Min: 0 ​" at bounding box center [703, 203] width 328 height 28
type input "1"
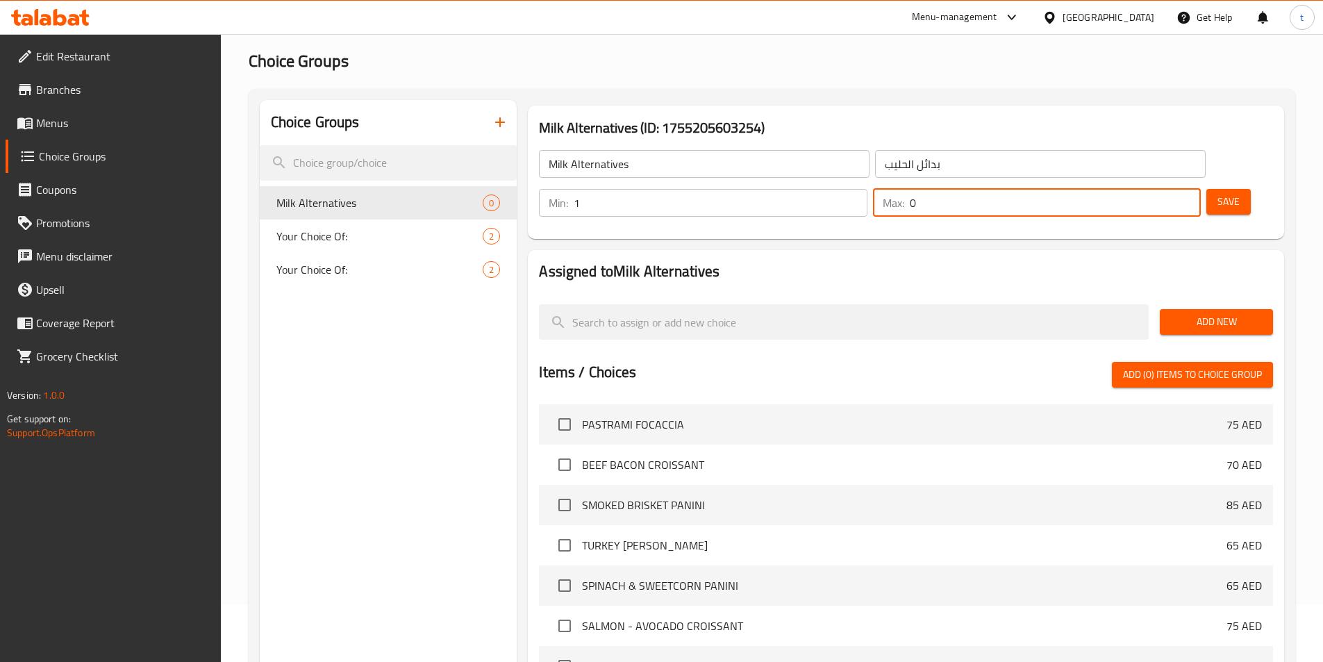
drag, startPoint x: 1146, startPoint y: 166, endPoint x: 1158, endPoint y: 166, distance: 11.8
click at [1158, 189] on input "0" at bounding box center [1055, 203] width 291 height 28
type input "1"
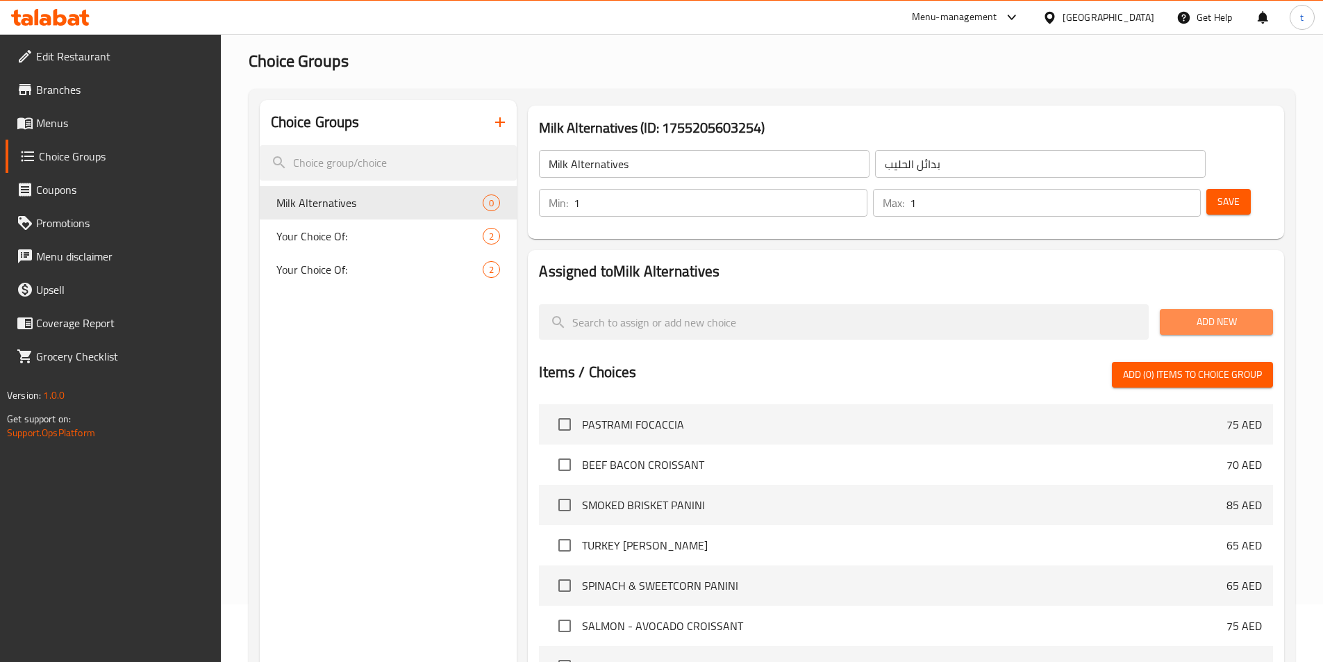
click at [1229, 313] on span "Add New" at bounding box center [1216, 321] width 91 height 17
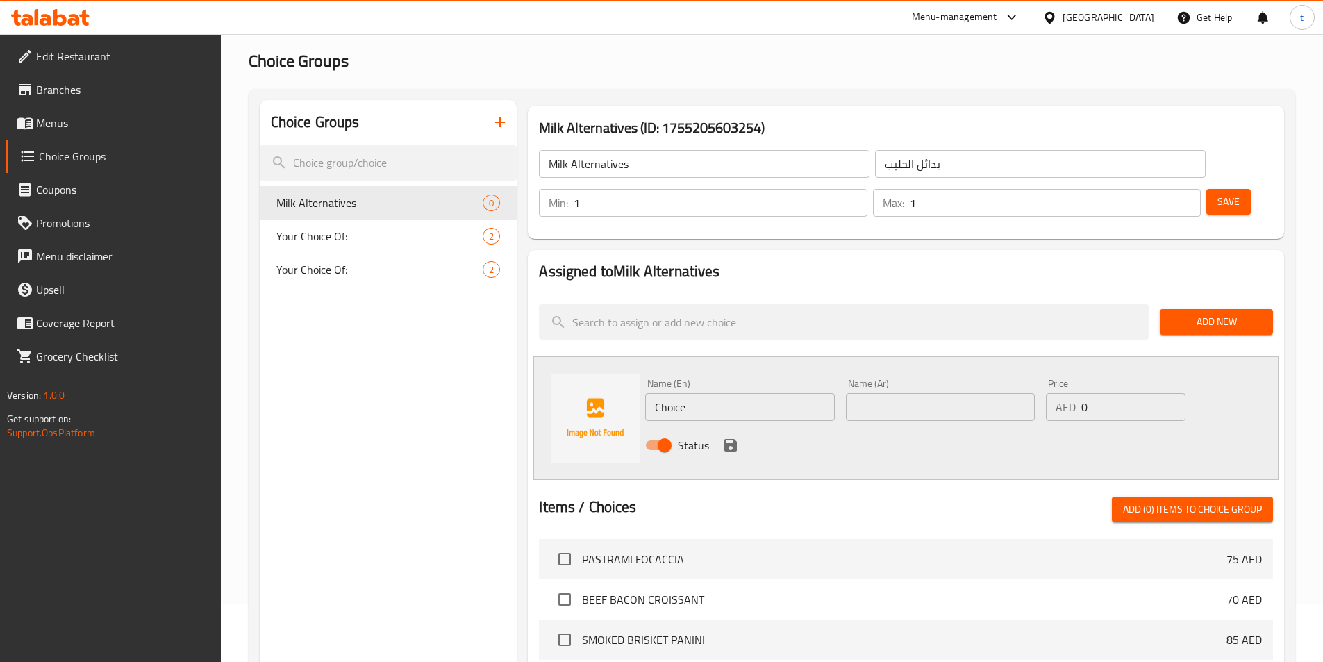
click at [783, 393] on input "Choice" at bounding box center [739, 407] width 189 height 28
drag, startPoint x: 783, startPoint y: 373, endPoint x: 643, endPoint y: 369, distance: 140.4
click at [643, 373] on div "Name (En) Choice Name (En)" at bounding box center [740, 399] width 200 height 53
click at [669, 393] on input "Choice" at bounding box center [739, 407] width 189 height 28
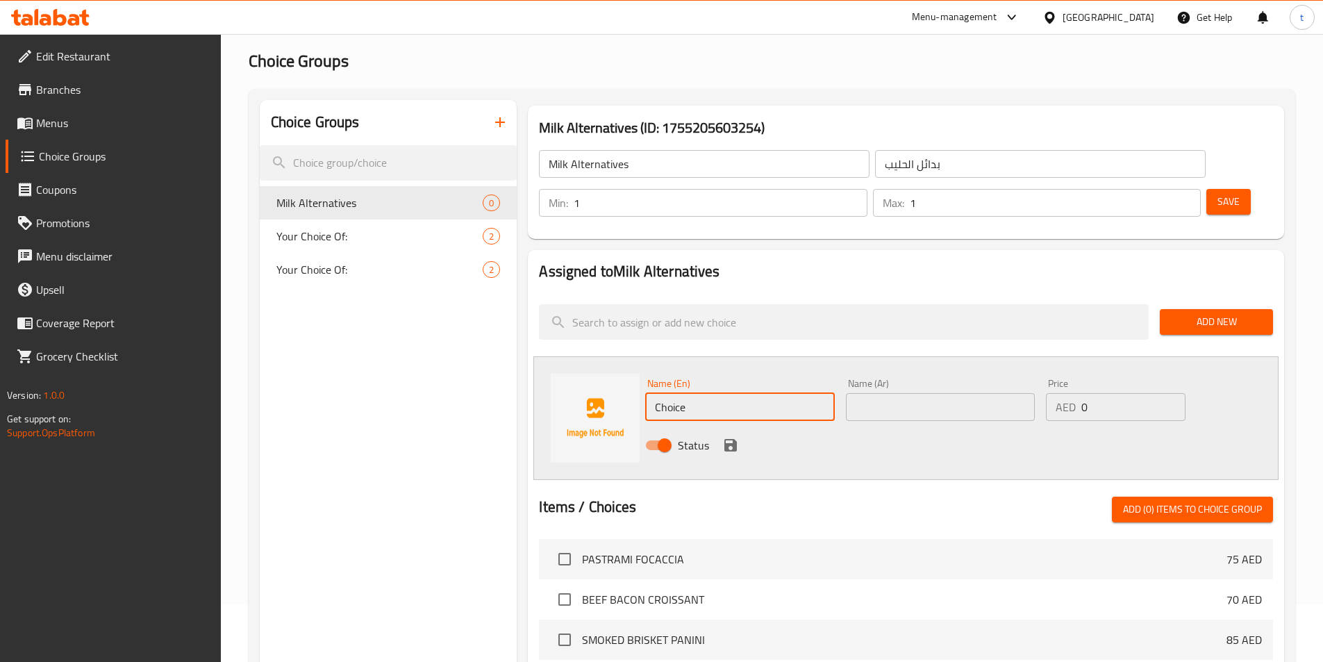
paste input "Almond"
type input "Almond"
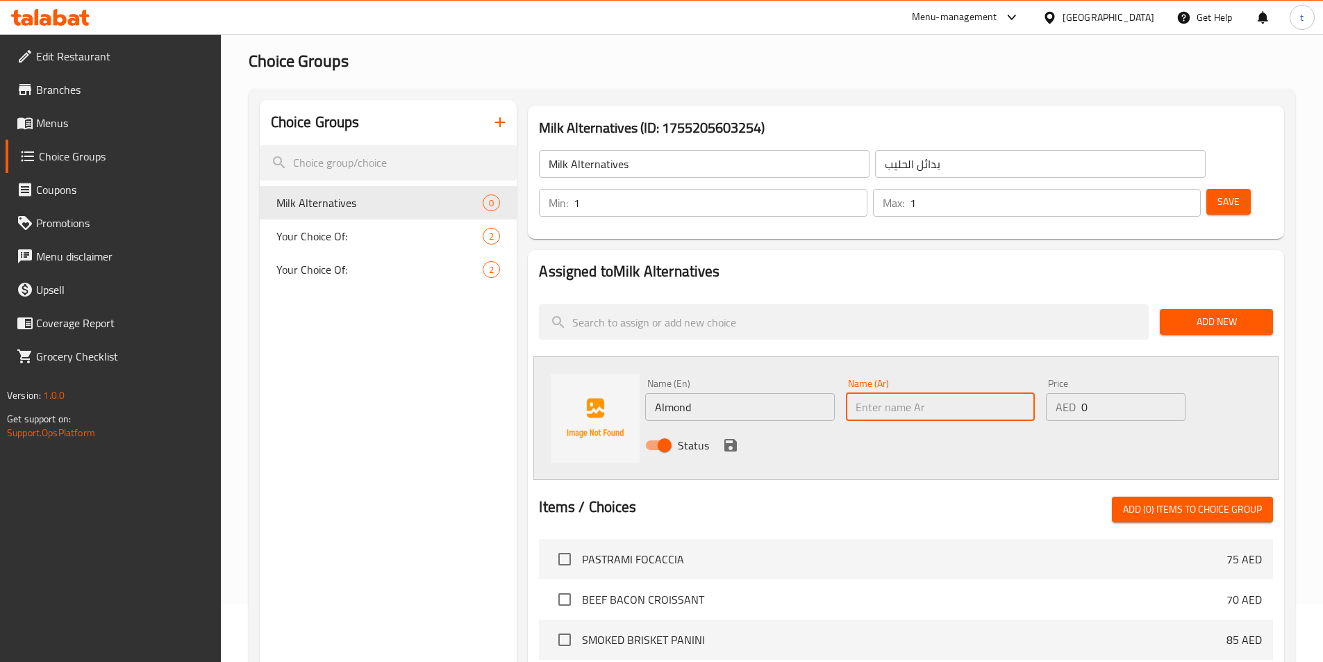
click at [941, 393] on input "text" at bounding box center [940, 407] width 189 height 28
paste input "اللوز"
type input "اللوز"
drag, startPoint x: 1101, startPoint y: 376, endPoint x: 1061, endPoint y: 376, distance: 40.3
click at [1061, 393] on div "AED 0 Price" at bounding box center [1115, 407] width 139 height 28
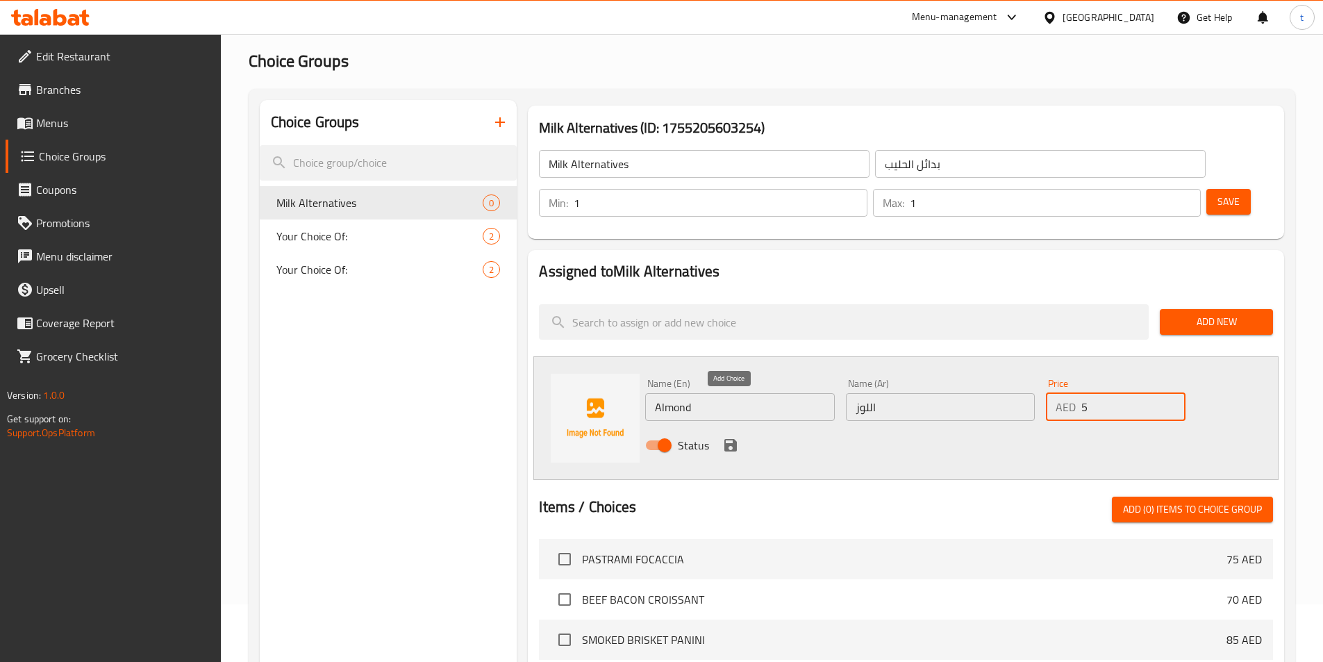
type input "5"
click at [728, 439] on icon "save" at bounding box center [730, 445] width 13 height 13
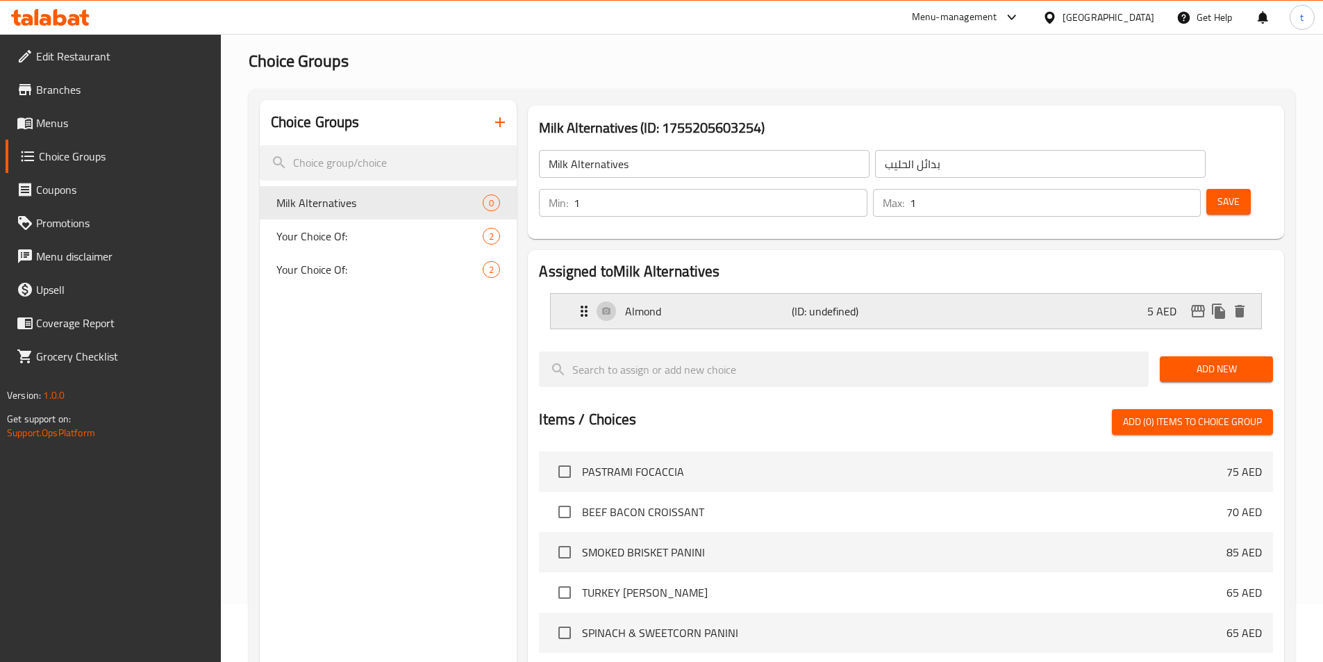
click at [885, 303] on p "(ID: undefined)" at bounding box center [847, 311] width 111 height 17
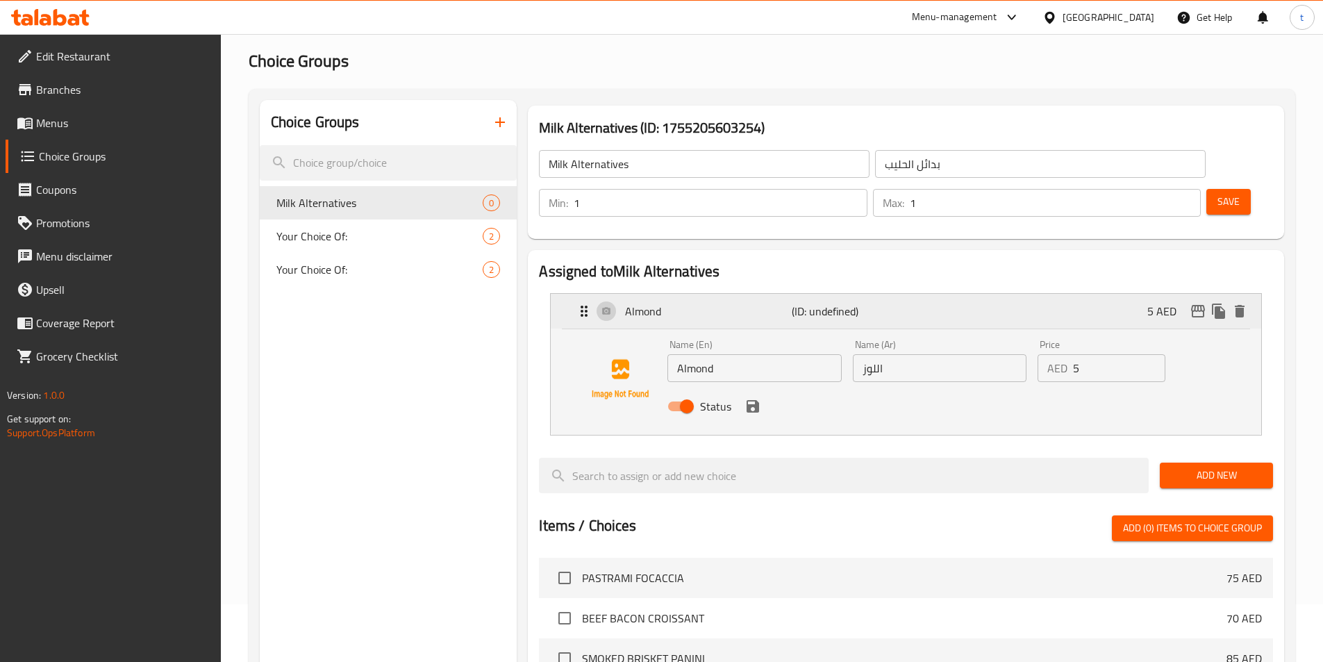
click at [885, 303] on p "(ID: undefined)" at bounding box center [847, 311] width 111 height 17
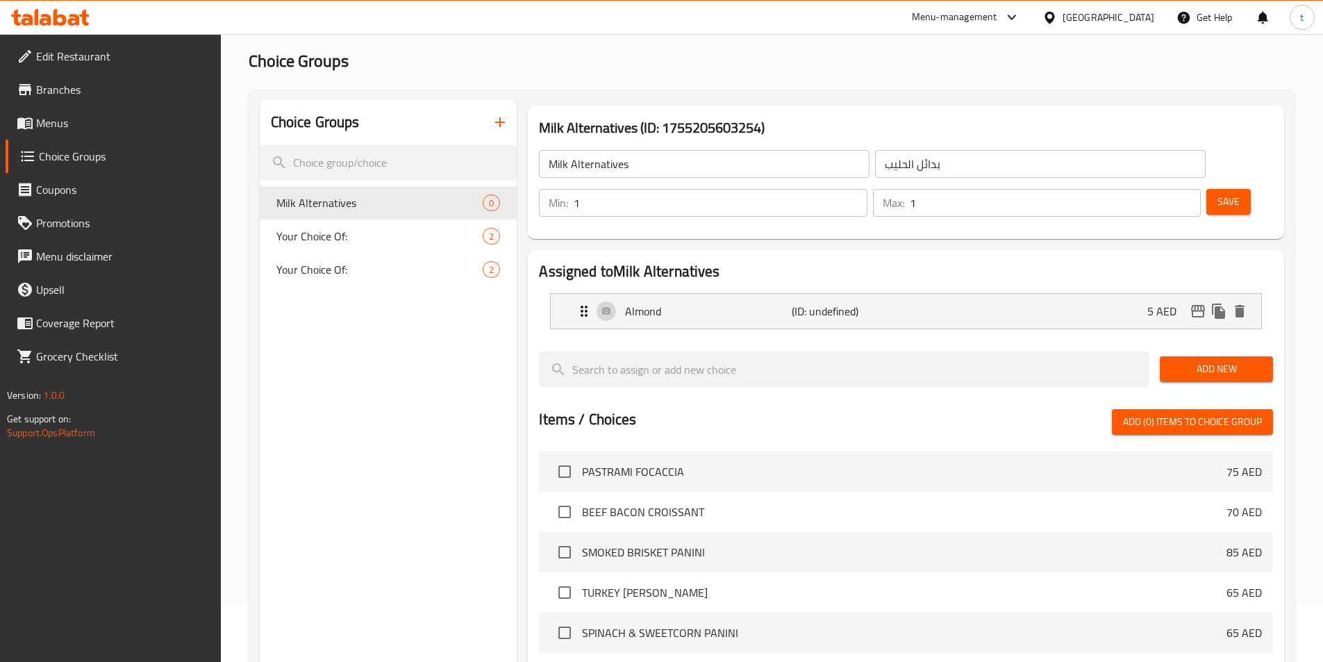
click at [1207, 360] on span "Add New" at bounding box center [1216, 368] width 91 height 17
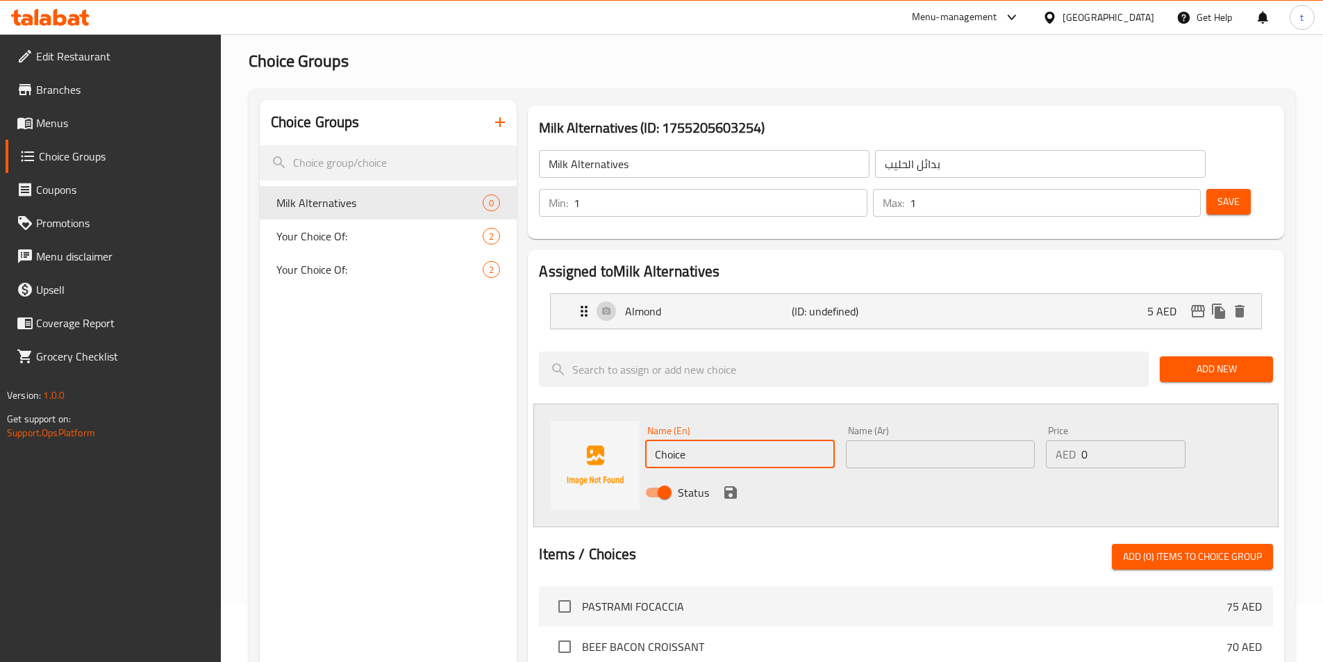
drag, startPoint x: 704, startPoint y: 417, endPoint x: 558, endPoint y: 424, distance: 145.4
click at [602, 420] on div "Name (En) Choice Name (En) Name (Ar) Name (Ar) Price AED 0 Price Status" at bounding box center [905, 466] width 745 height 124
paste input "oconut"
type input "Coconut"
click at [949, 440] on input "text" at bounding box center [940, 454] width 189 height 28
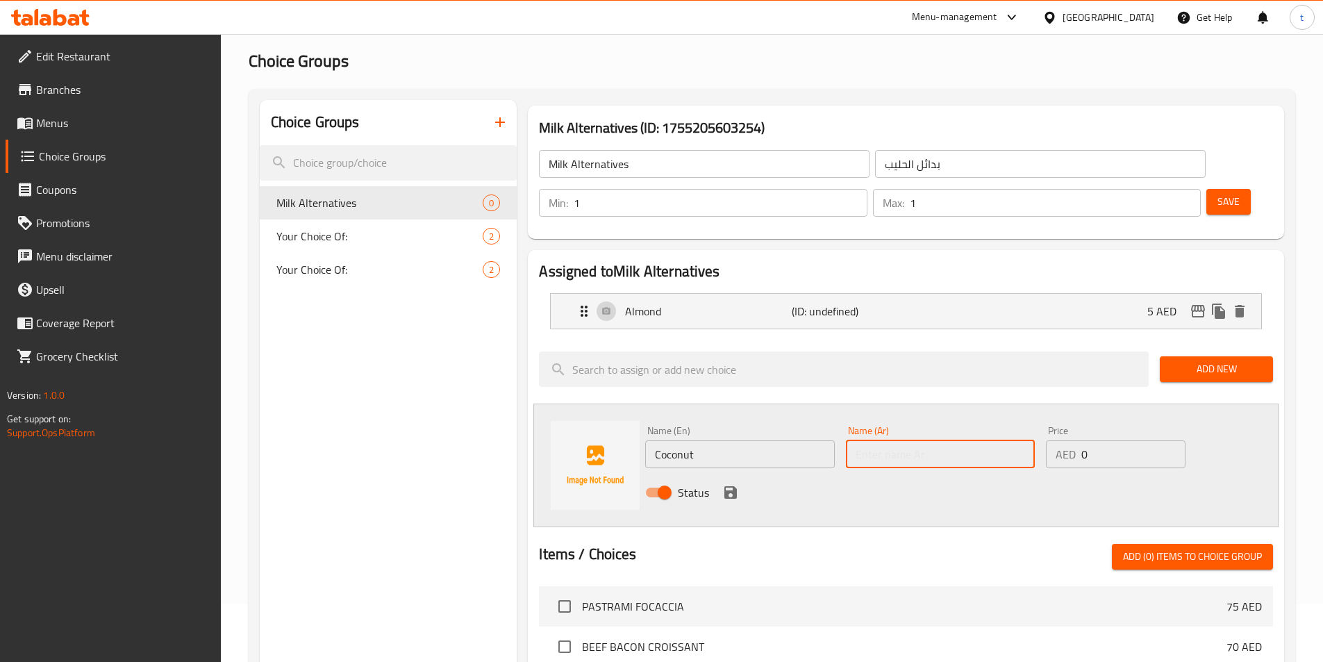
paste input "جوز الهند"
type input "جوز الهند"
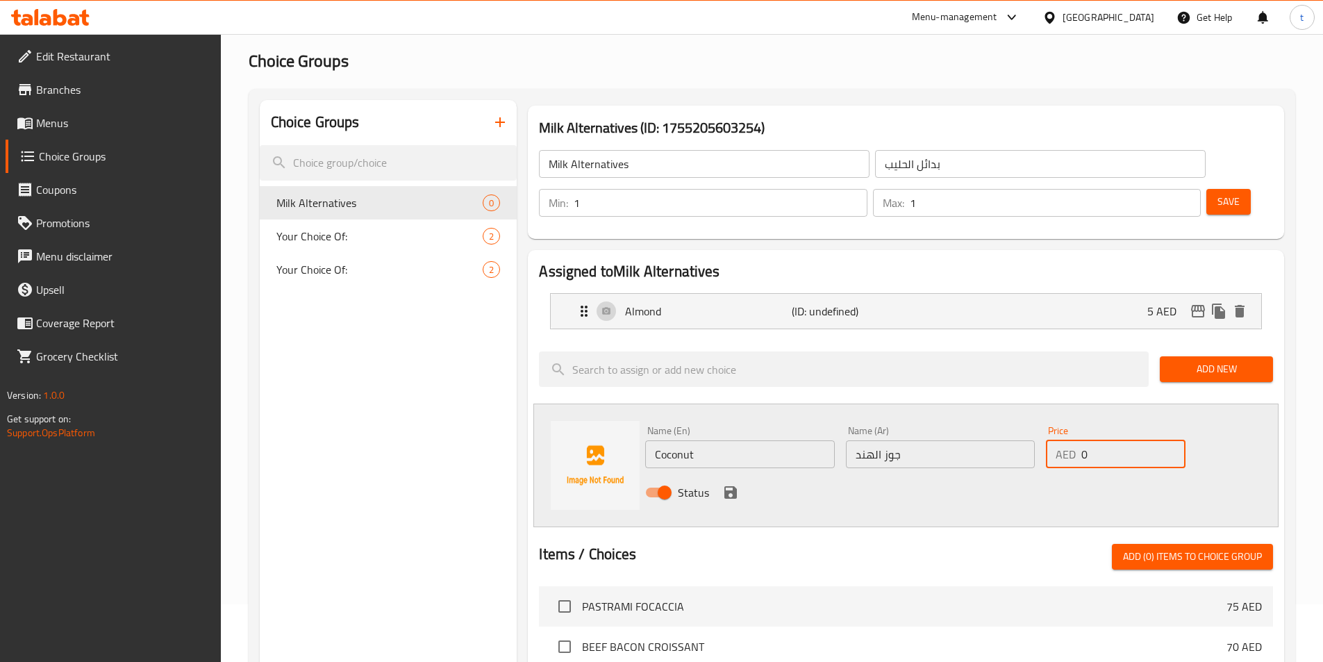
drag, startPoint x: 1077, startPoint y: 417, endPoint x: 1063, endPoint y: 417, distance: 13.9
click at [1063, 440] on div "AED 0 Price" at bounding box center [1115, 454] width 139 height 28
type input "5"
click at [728, 484] on icon "save" at bounding box center [730, 492] width 17 height 17
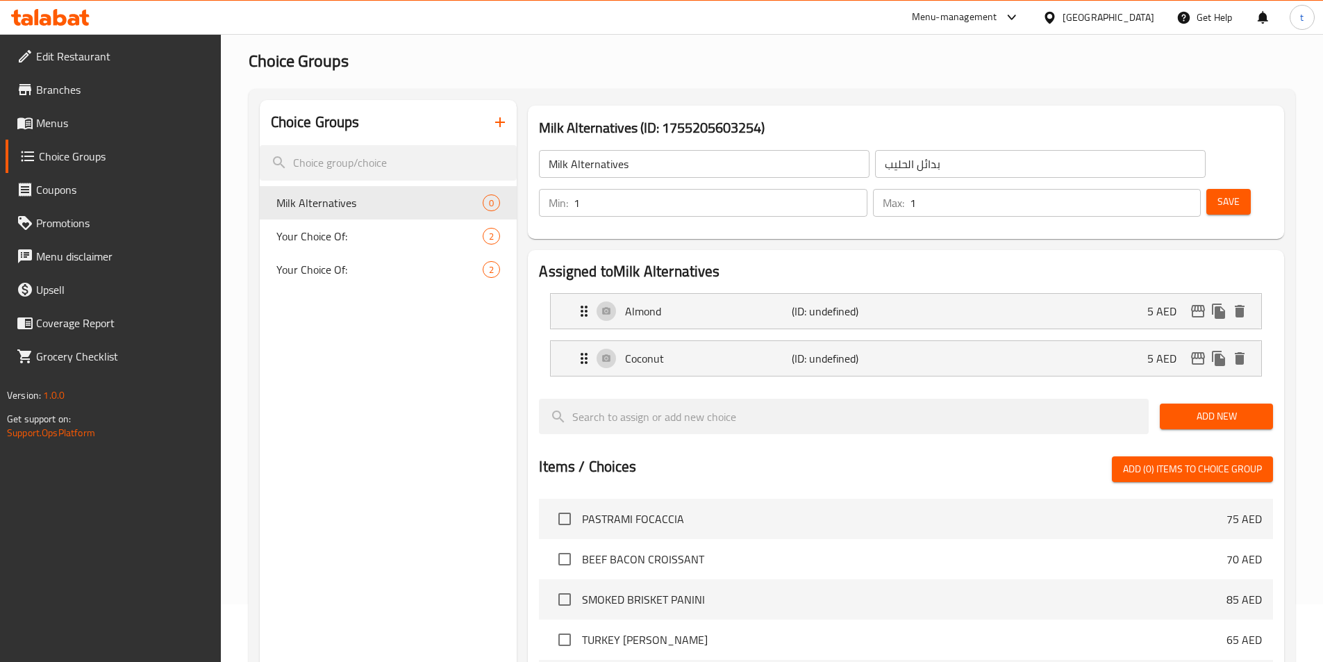
drag, startPoint x: 1073, startPoint y: 166, endPoint x: 1044, endPoint y: 166, distance: 29.2
click at [867, 189] on div "Min: 1 ​" at bounding box center [703, 203] width 328 height 28
type input "0"
drag, startPoint x: 1155, startPoint y: 165, endPoint x: 1143, endPoint y: 166, distance: 12.5
click at [1143, 189] on div "Max: 1 ​" at bounding box center [1037, 203] width 328 height 28
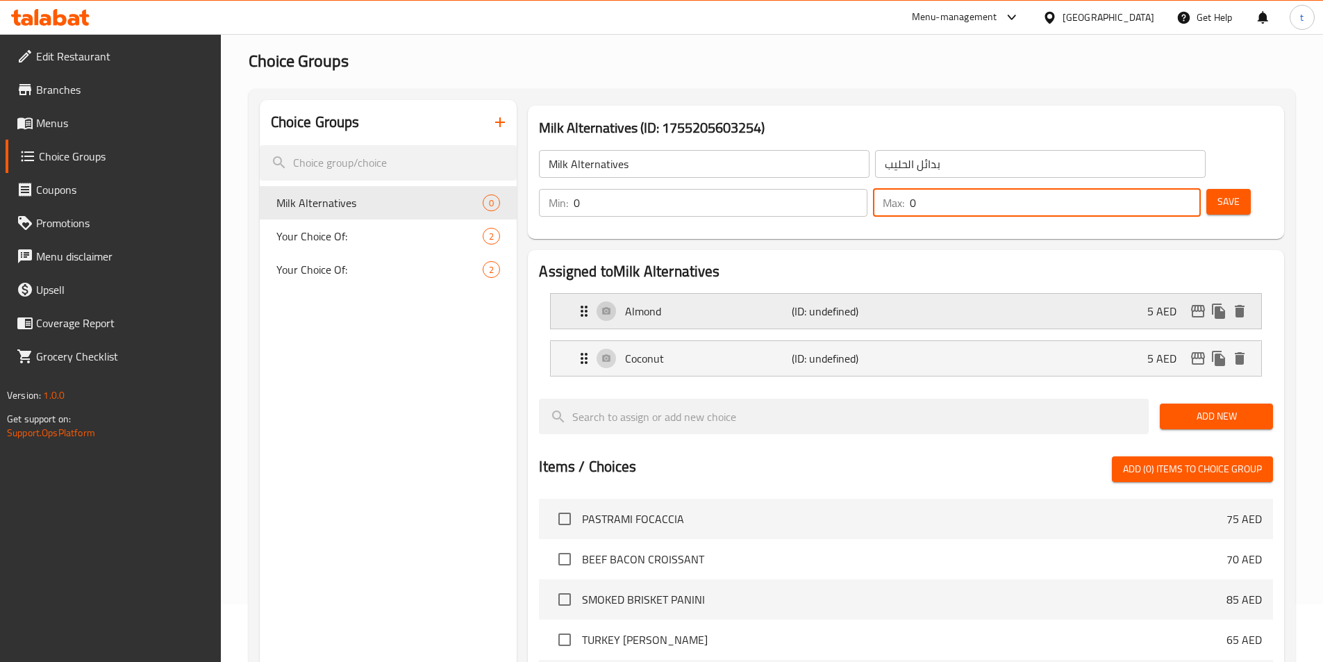
click at [889, 294] on div "Almond (ID: undefined) 5 AED" at bounding box center [910, 311] width 669 height 35
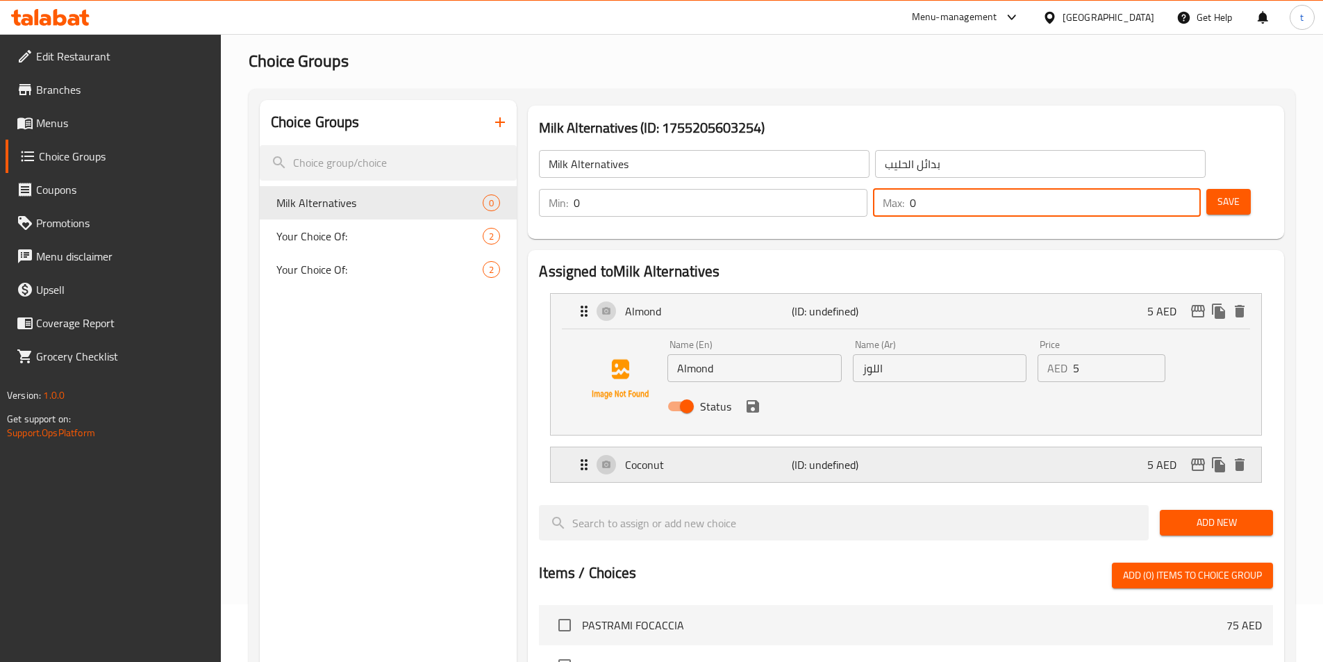
click at [902, 447] on div "Coconut (ID: undefined) 5 AED" at bounding box center [910, 464] width 669 height 35
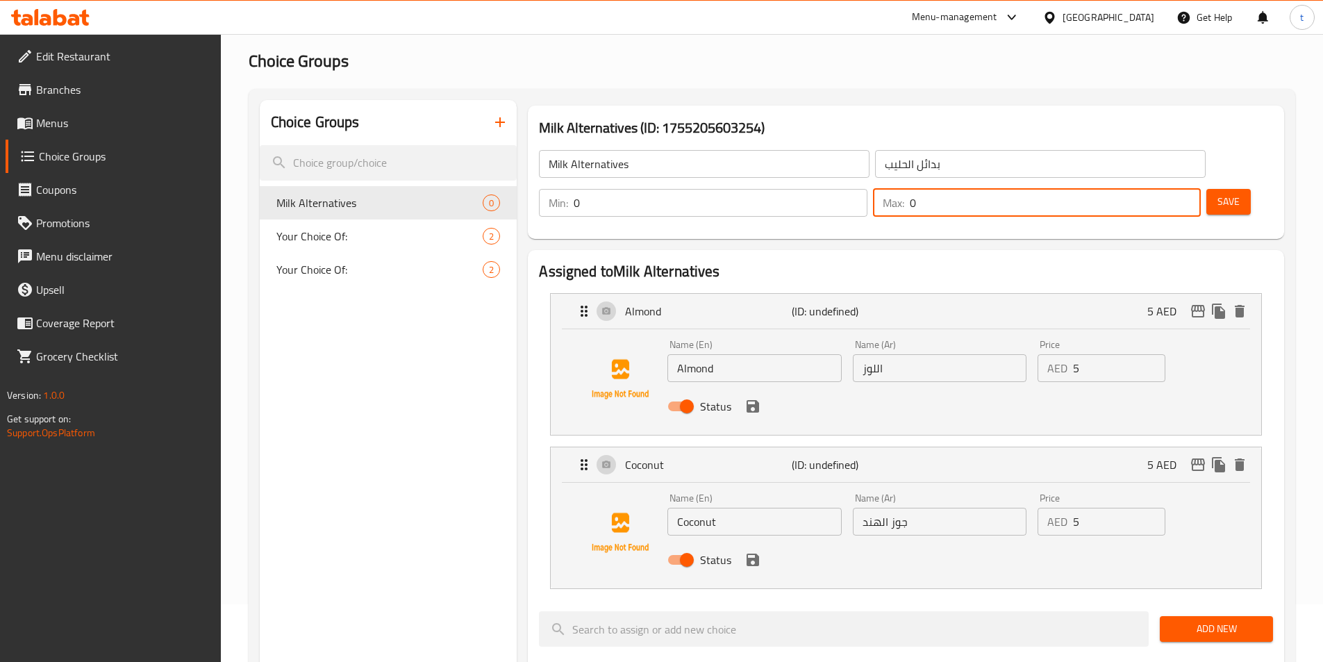
type input "0"
click at [1193, 620] on span "Add New" at bounding box center [1216, 628] width 91 height 17
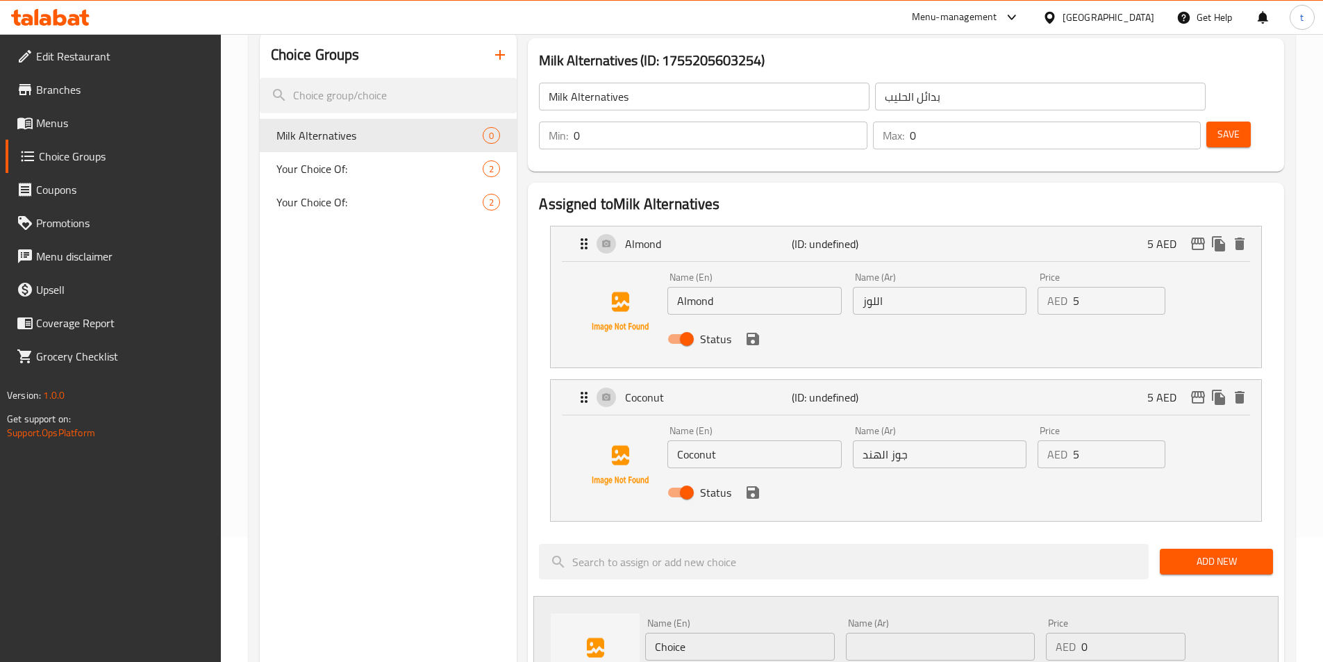
scroll to position [197, 0]
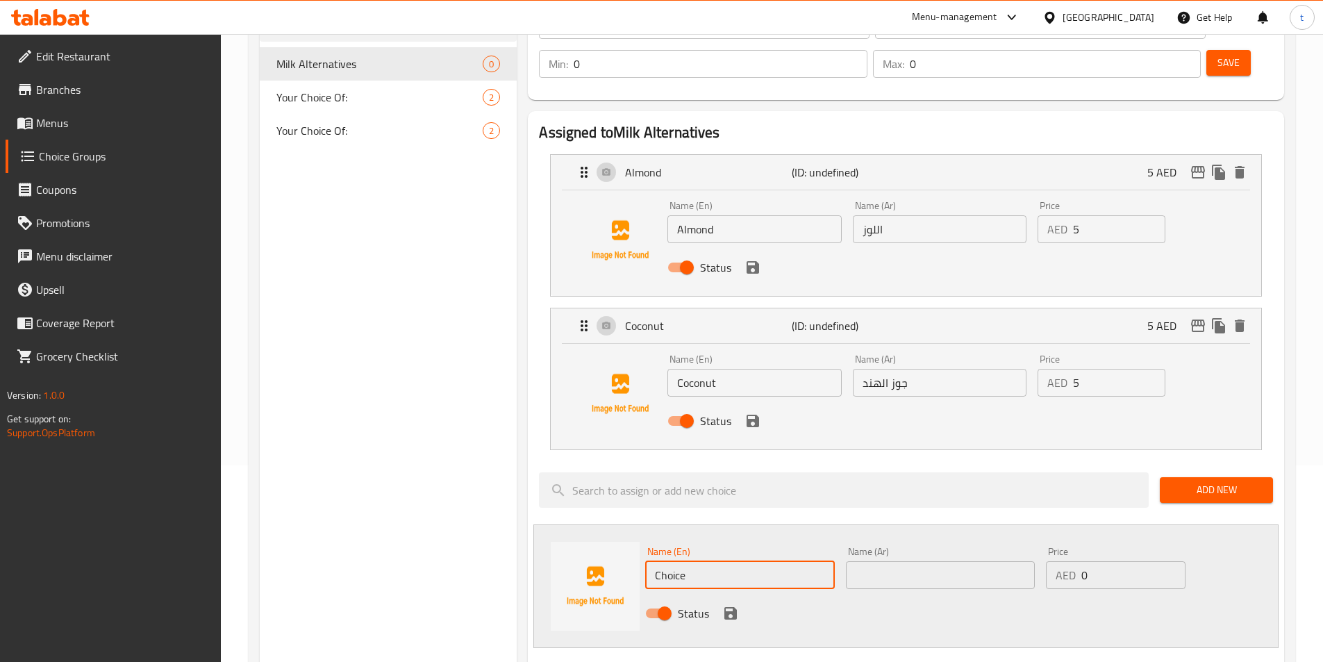
drag, startPoint x: 700, startPoint y: 536, endPoint x: 537, endPoint y: 540, distance: 163.3
click at [537, 540] on div "Name (En) Choice Name (En) Name (Ar) Name (Ar) Price AED 0 Price Status" at bounding box center [905, 586] width 745 height 124
paste input "Oat"
type input "Oat"
click at [913, 561] on input "text" at bounding box center [940, 575] width 189 height 28
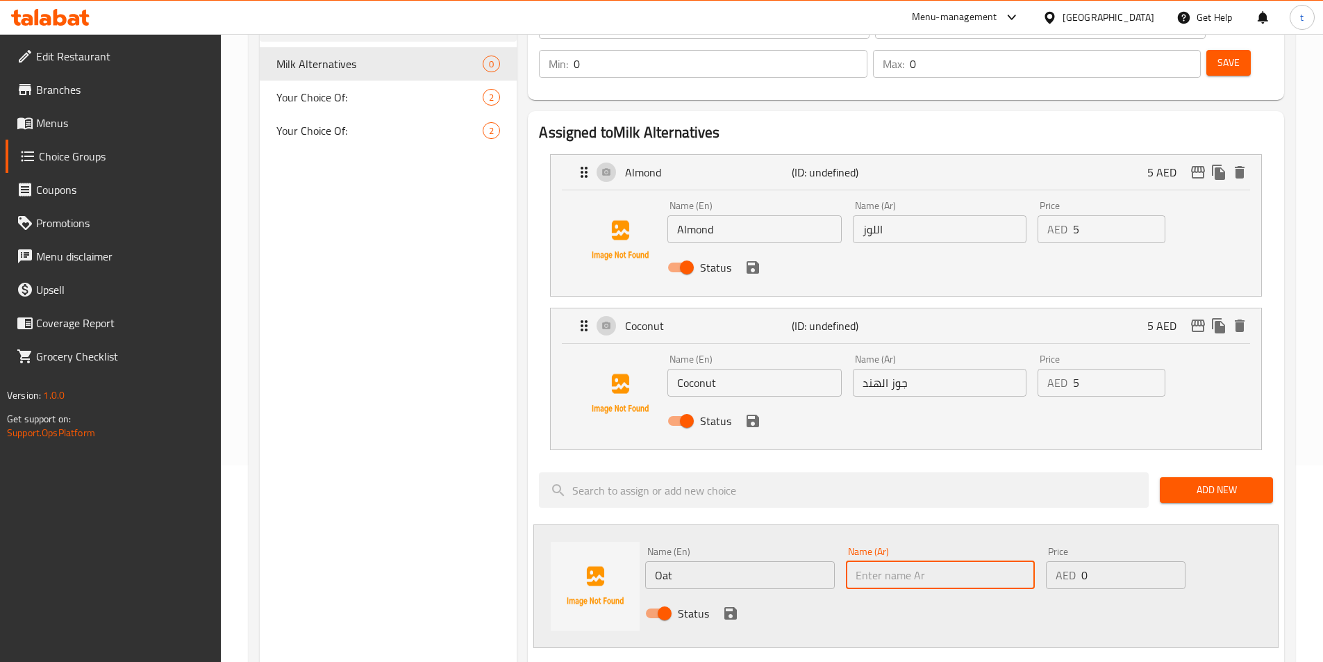
paste input "الشوفان"
type input "الشوفان"
drag, startPoint x: 1092, startPoint y: 540, endPoint x: 1079, endPoint y: 539, distance: 13.2
click at [1079, 561] on div "AED 0 Price" at bounding box center [1115, 575] width 139 height 28
type input "5"
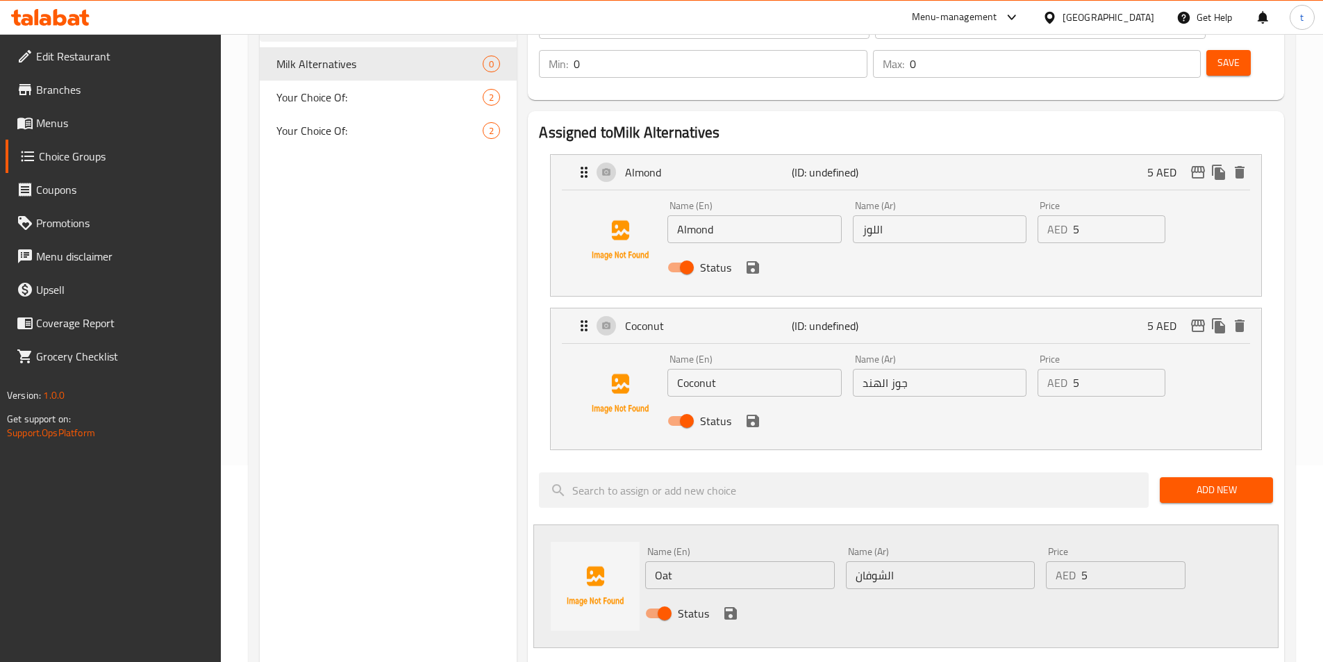
click at [734, 607] on icon "save" at bounding box center [730, 613] width 13 height 13
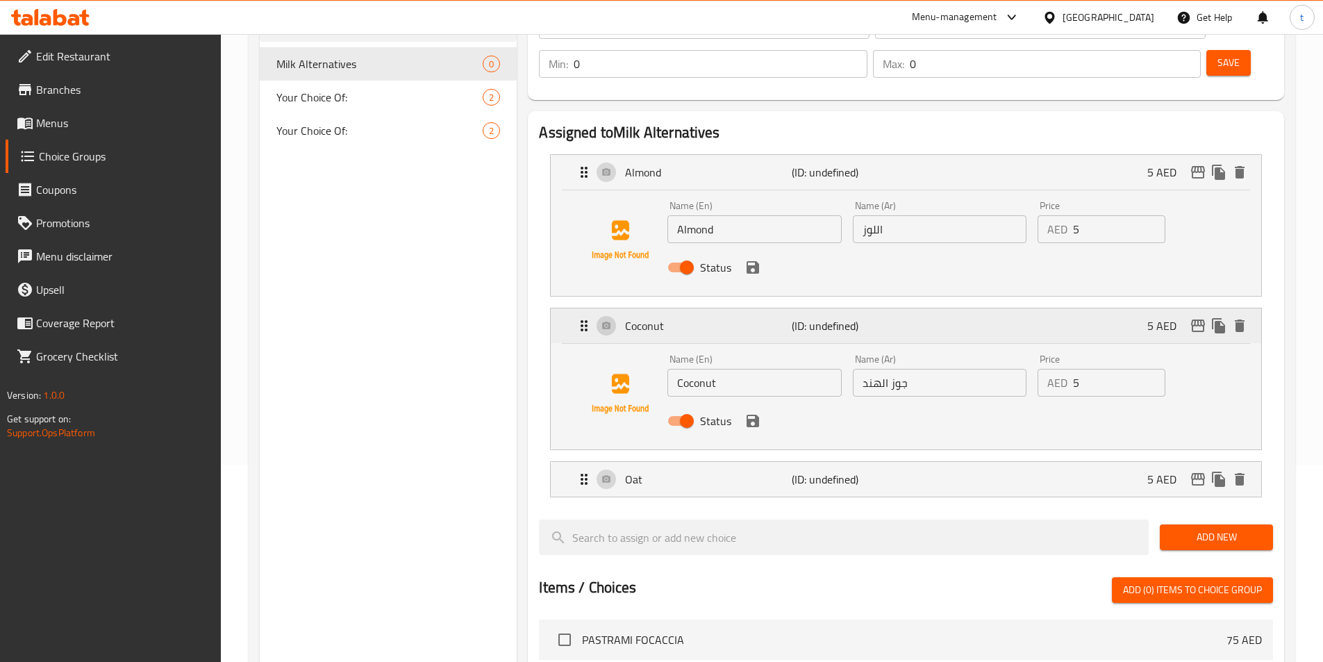
click at [964, 308] on div "Coconut (ID: undefined) 5 AED" at bounding box center [910, 325] width 669 height 35
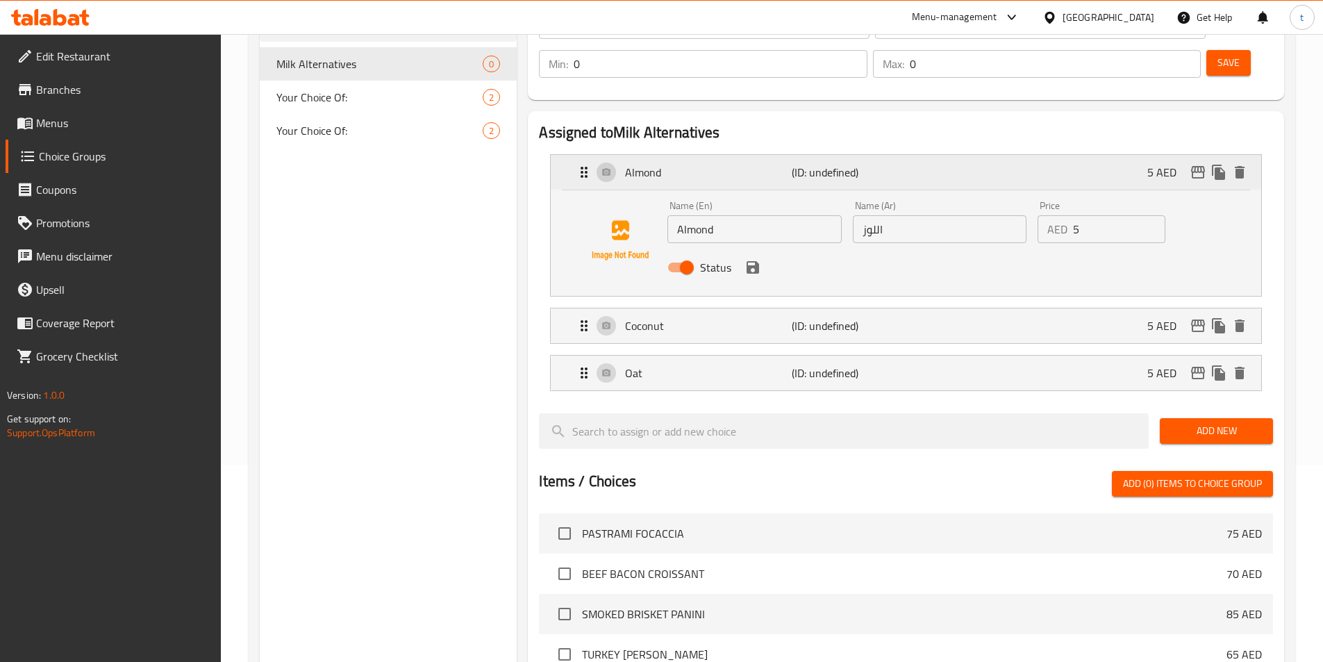
click at [990, 155] on div "Almond (ID: undefined) 5 AED" at bounding box center [910, 172] width 669 height 35
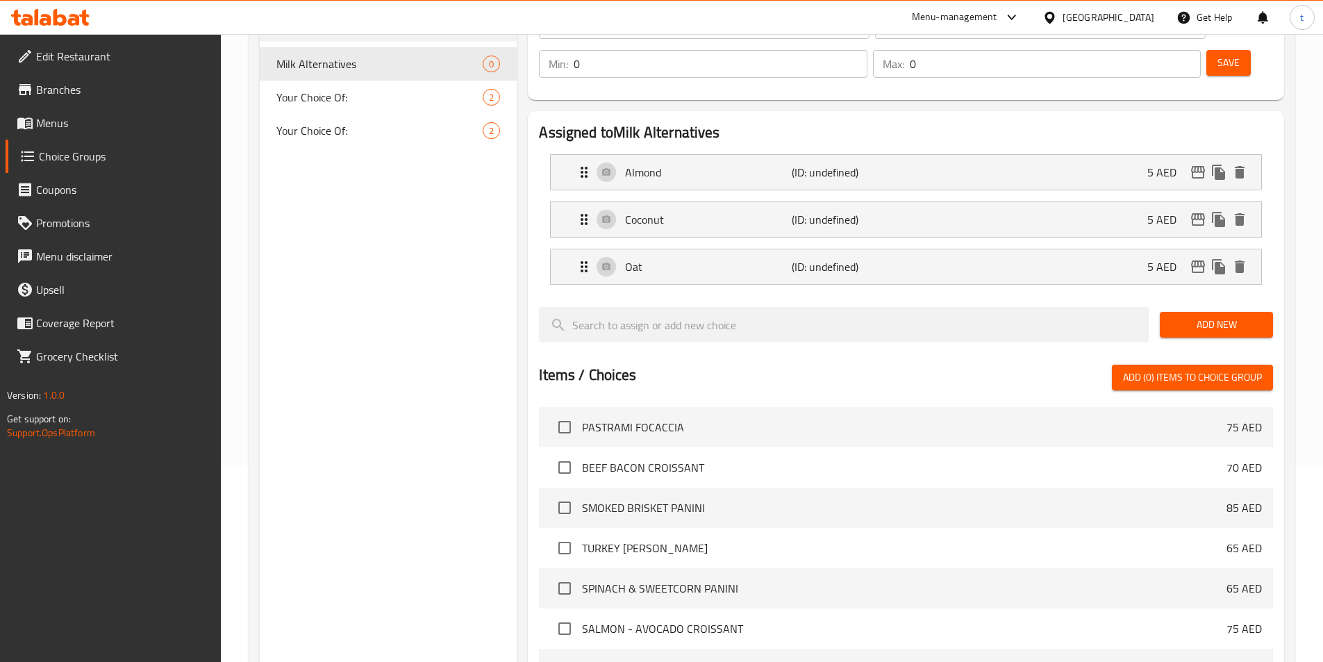
click at [1211, 316] on span "Add New" at bounding box center [1216, 324] width 91 height 17
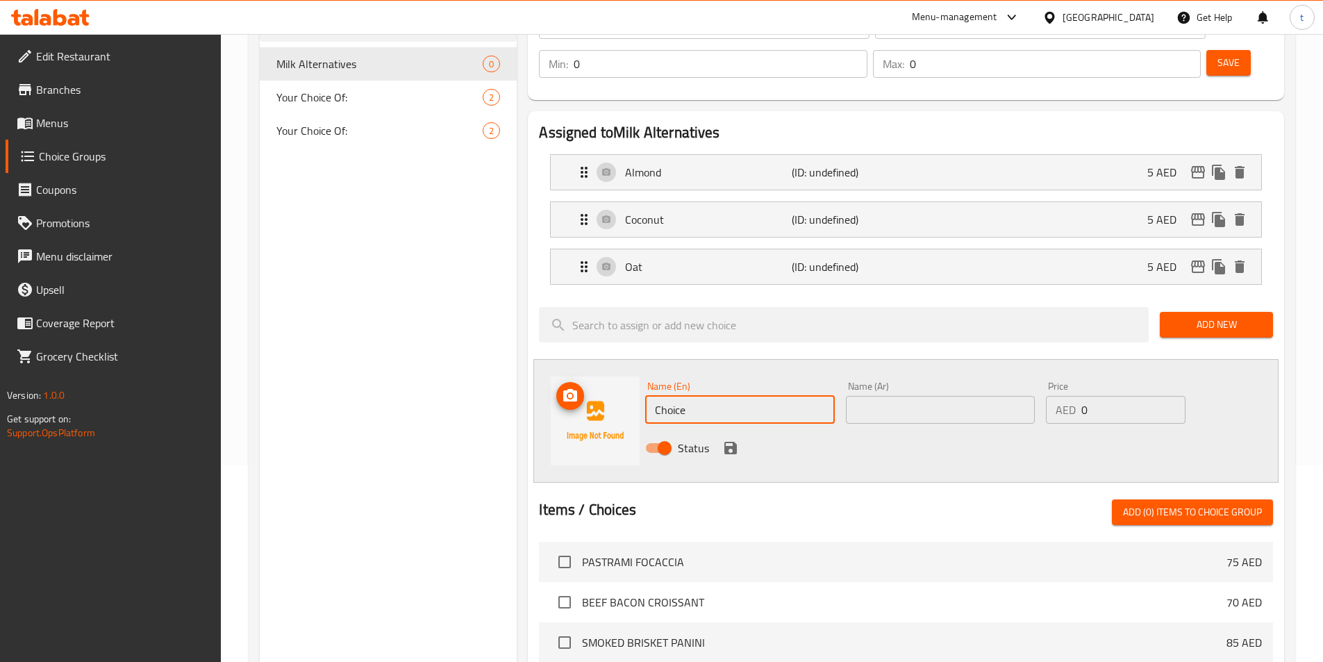
drag, startPoint x: 720, startPoint y: 365, endPoint x: 590, endPoint y: 374, distance: 129.6
click at [590, 374] on div "Name (En) Choice Name (En) Name (Ar) Name (Ar) Price AED 0 Price Status" at bounding box center [905, 421] width 745 height 124
paste input "Soy"
type input "Soy"
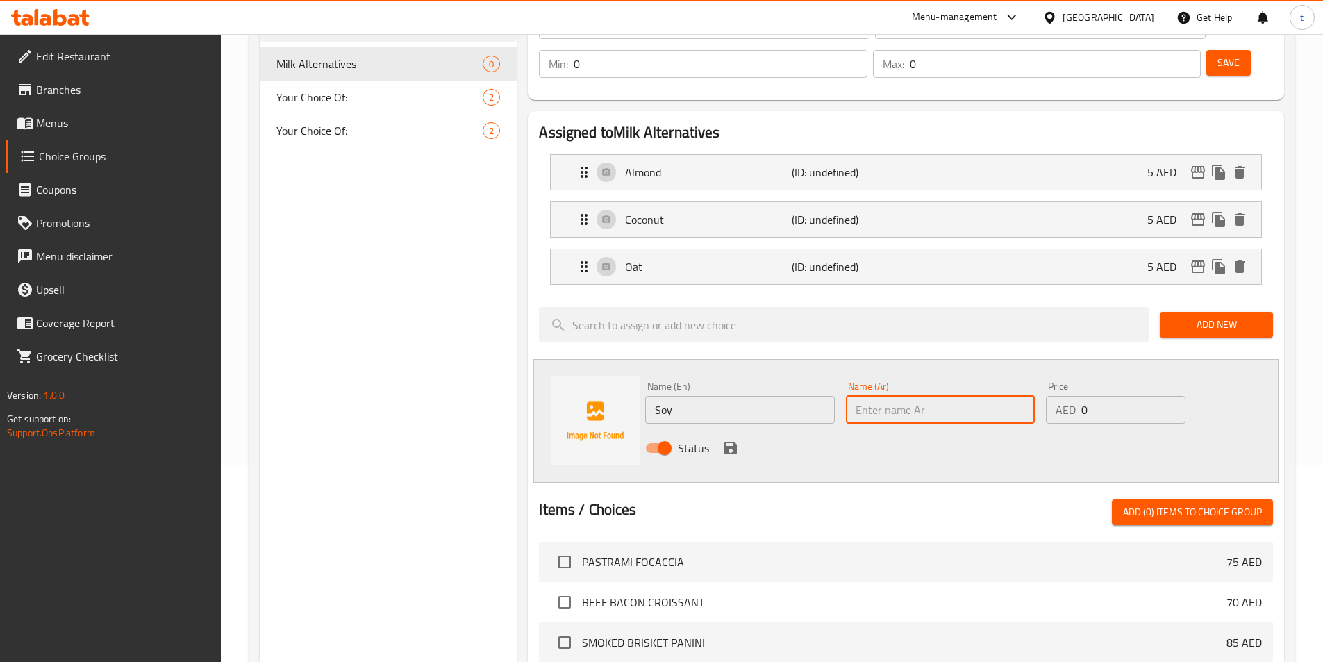
click at [888, 396] on input "text" at bounding box center [940, 410] width 189 height 28
paste input "الصويا"
type input "الصويا"
drag, startPoint x: 1099, startPoint y: 374, endPoint x: 1062, endPoint y: 374, distance: 36.8
click at [1062, 396] on div "AED 0 Price" at bounding box center [1115, 410] width 139 height 28
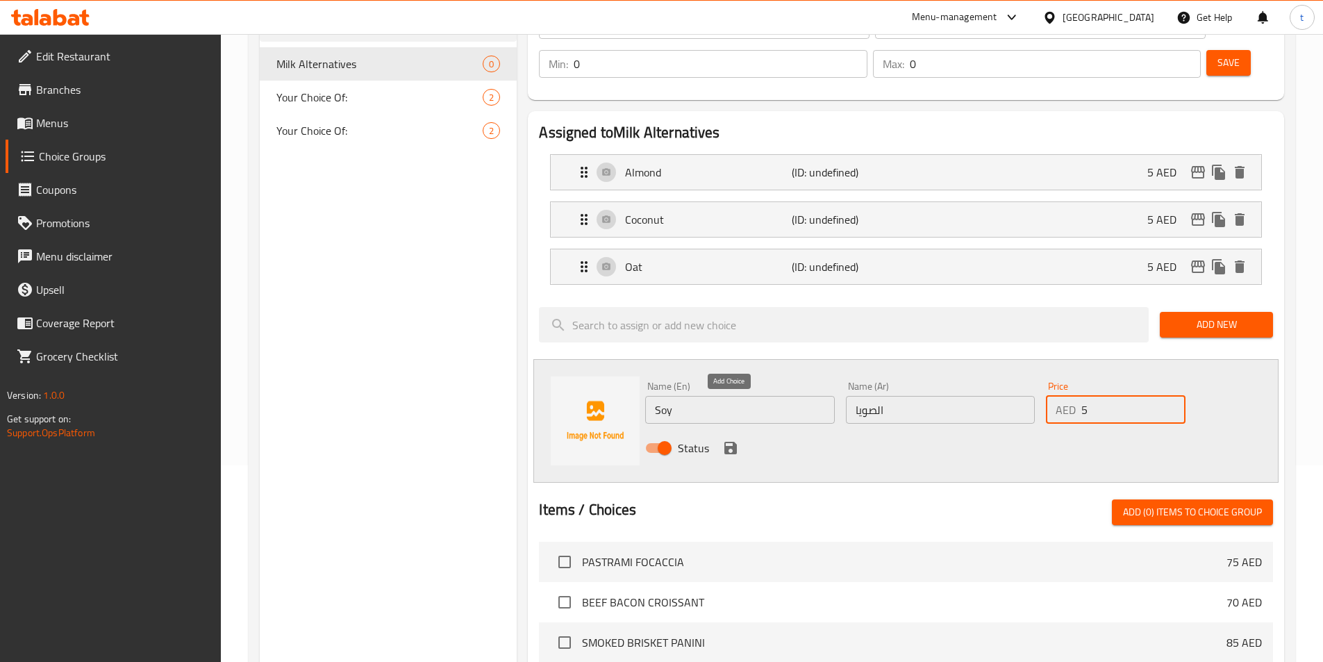
type input "5"
click at [731, 440] on icon "save" at bounding box center [730, 448] width 17 height 17
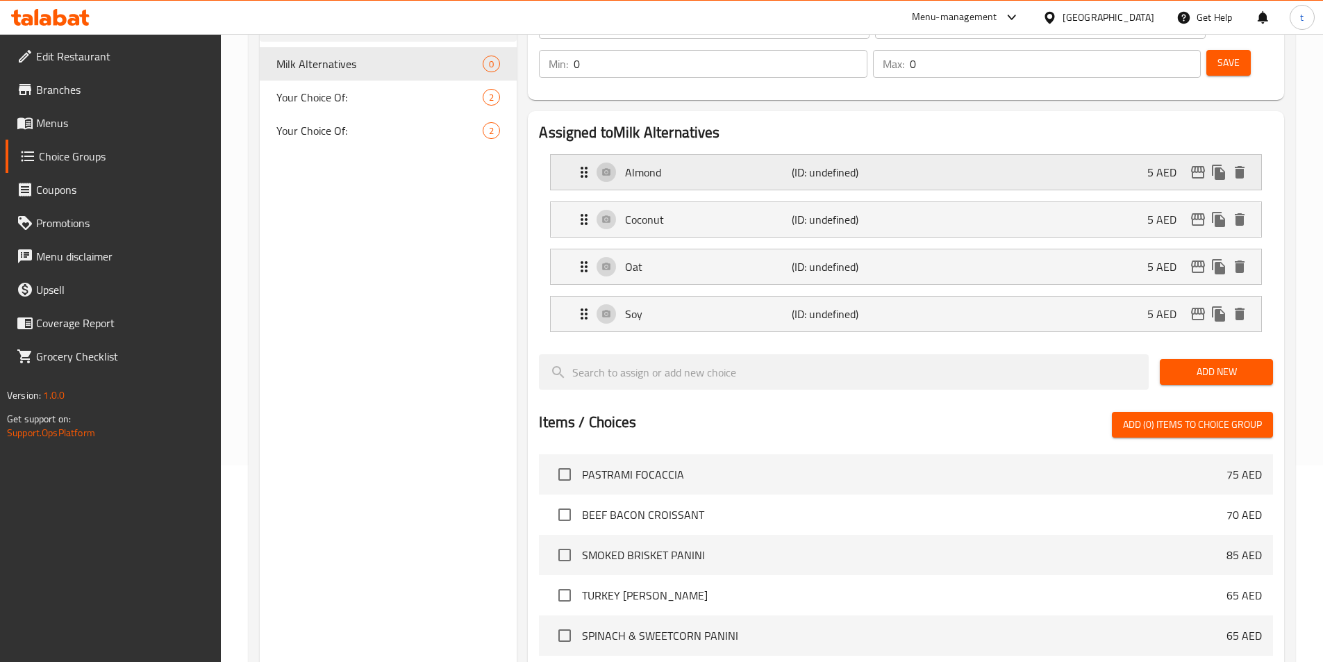
click at [863, 155] on div "Almond (ID: undefined) 5 AED" at bounding box center [910, 172] width 669 height 35
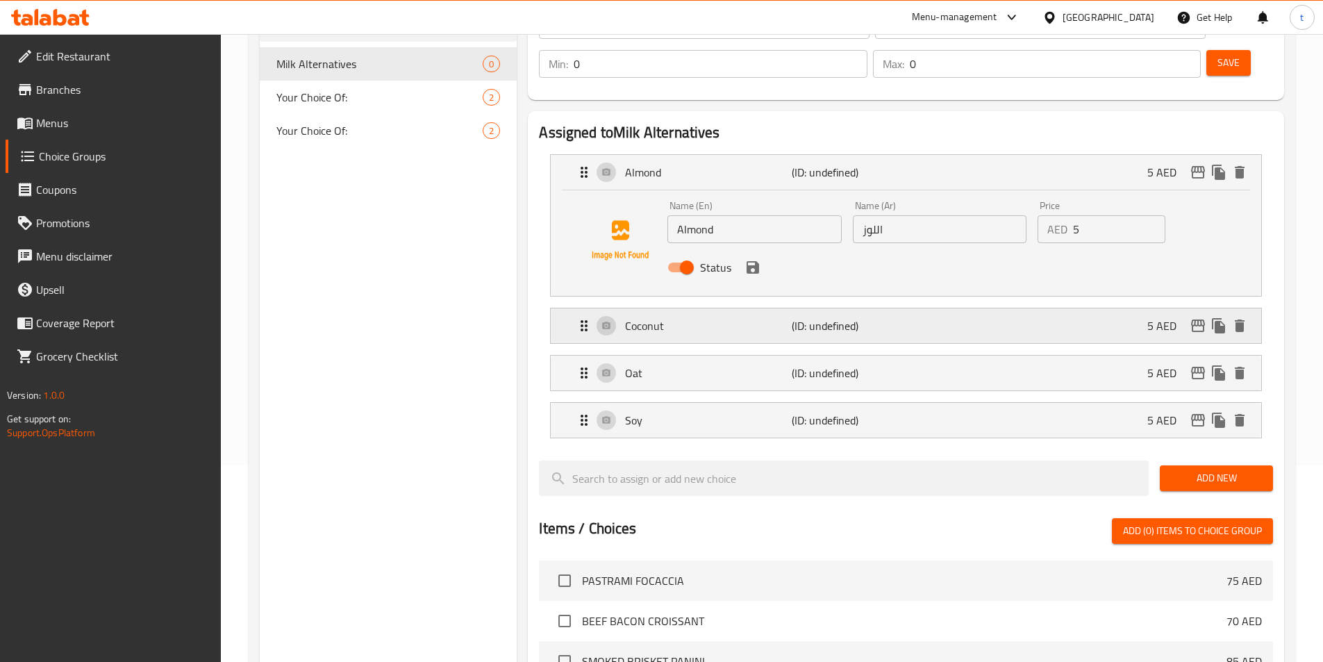
click at [834, 317] on p "(ID: undefined)" at bounding box center [847, 325] width 111 height 17
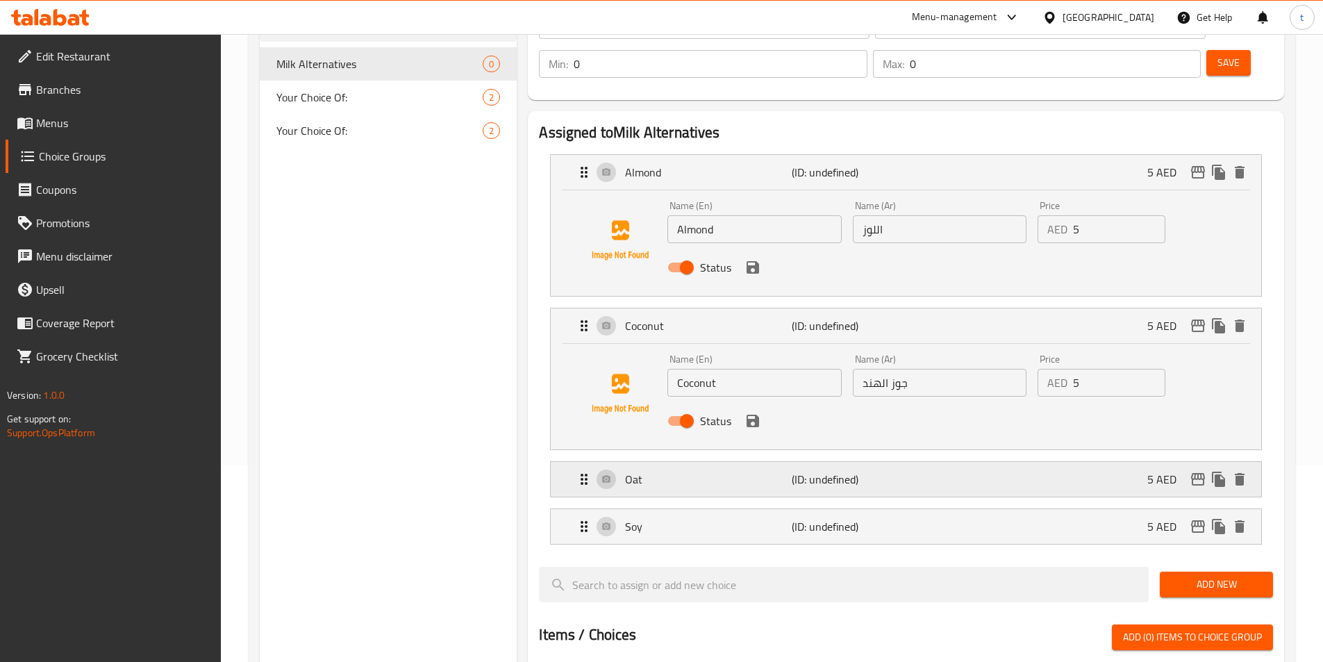
click at [870, 471] on p "(ID: undefined)" at bounding box center [847, 479] width 111 height 17
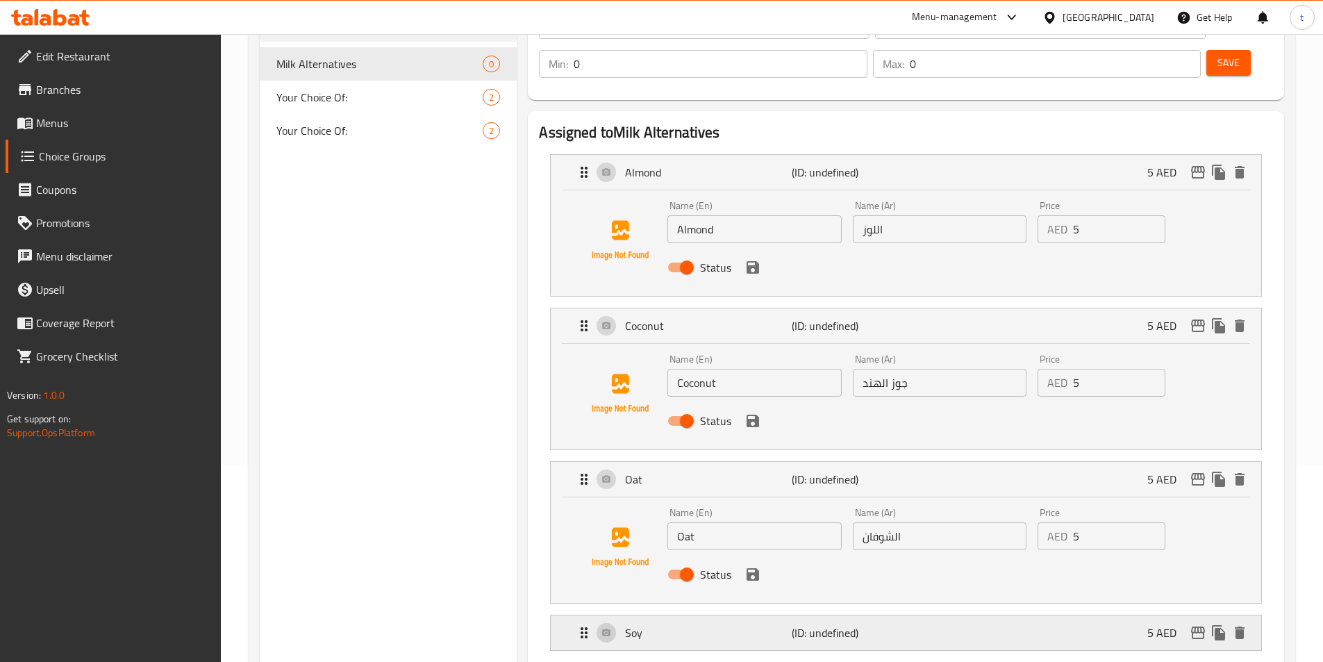
click at [822, 624] on p "(ID: undefined)" at bounding box center [847, 632] width 111 height 17
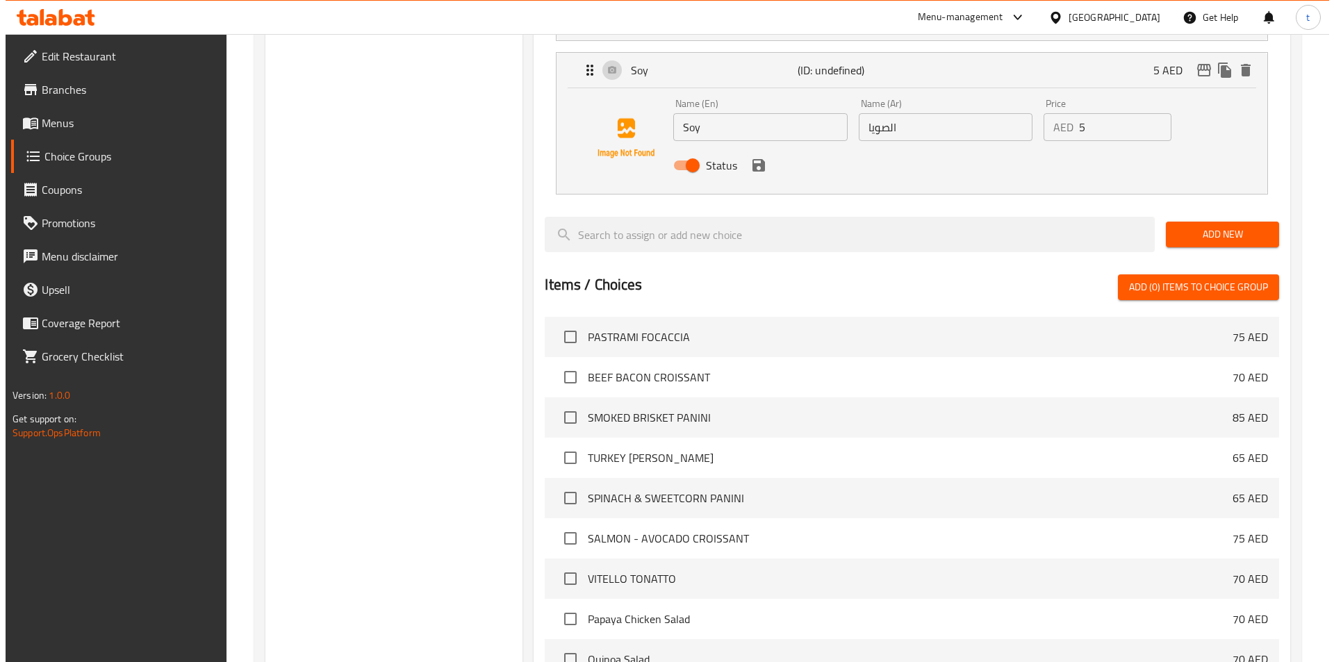
scroll to position [920, 0]
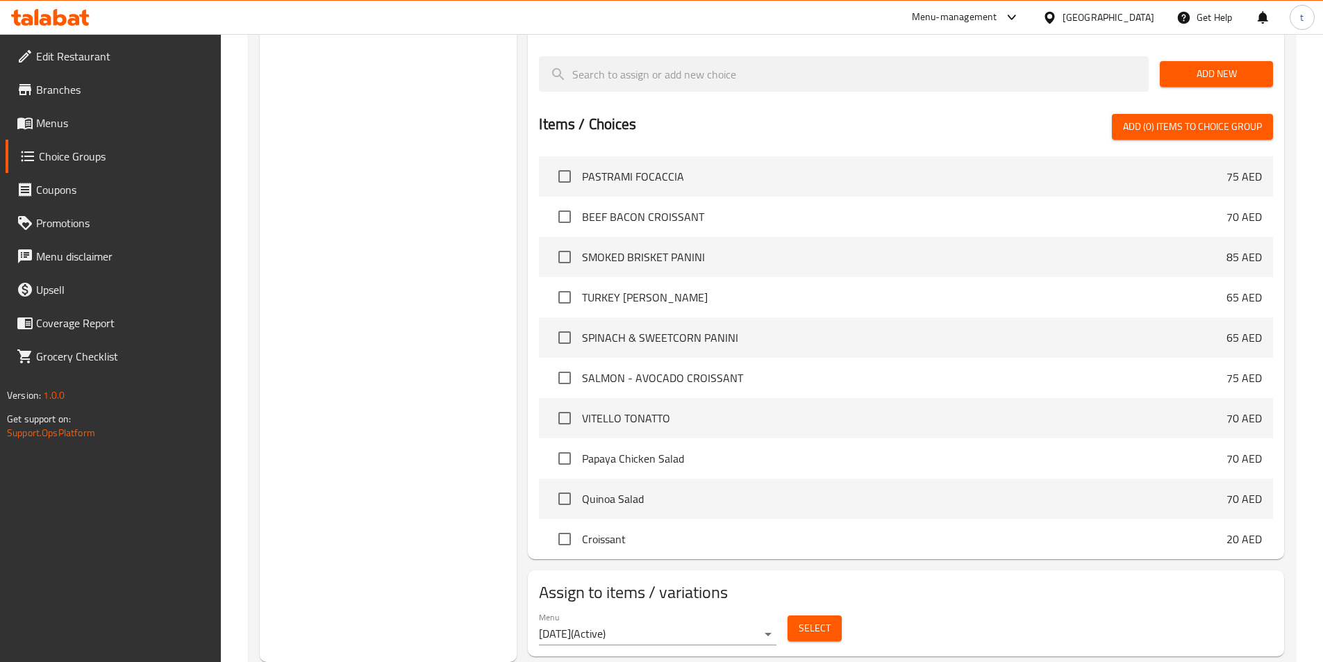
click at [809, 620] on span "Select" at bounding box center [815, 628] width 32 height 17
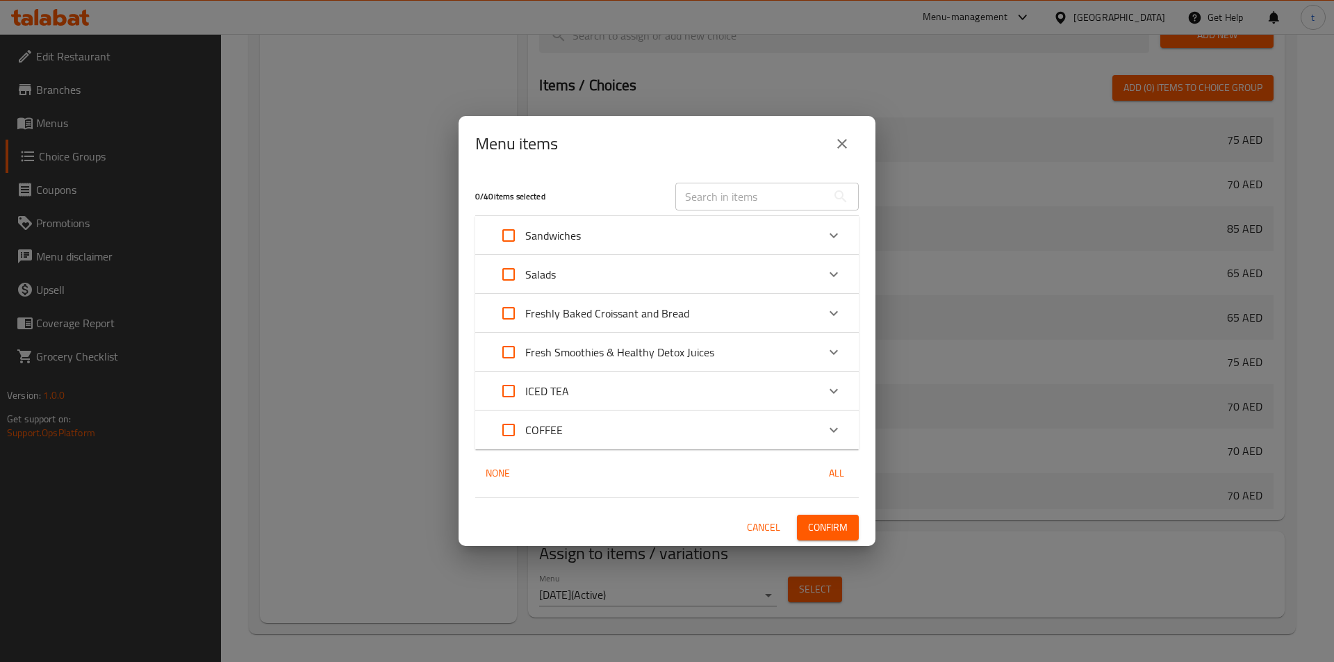
click at [837, 433] on icon "Expand" at bounding box center [833, 430] width 17 height 17
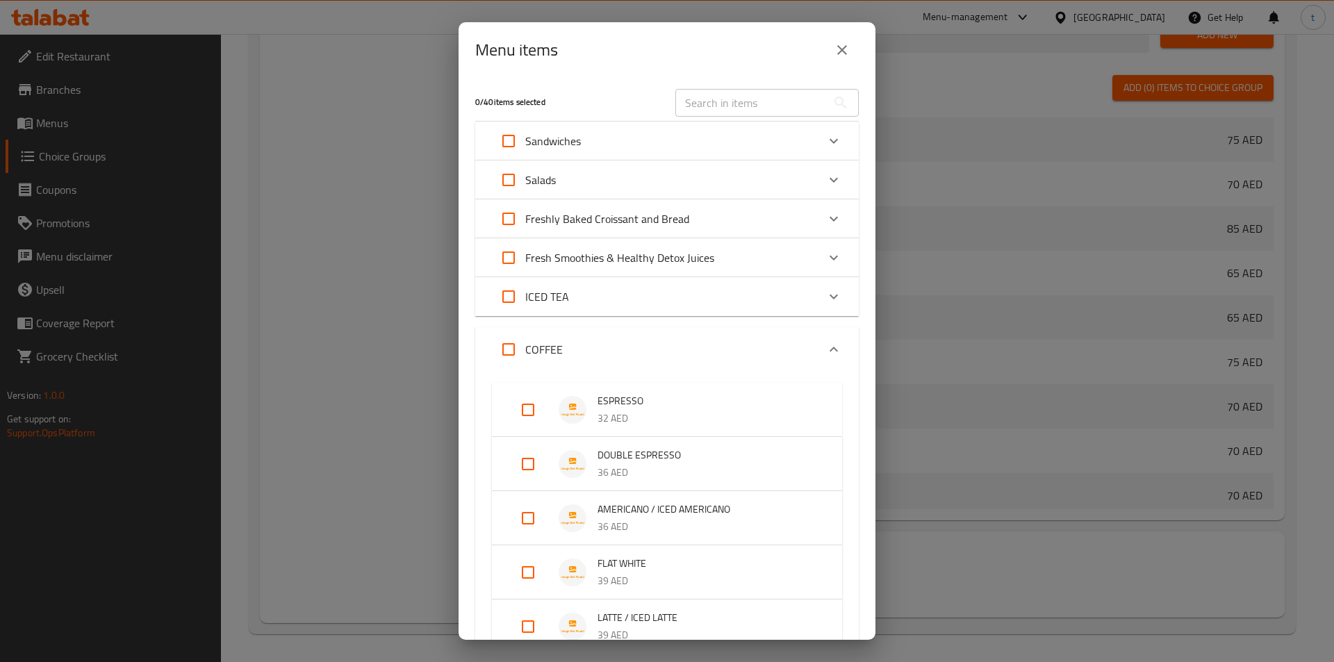
scroll to position [458, 0]
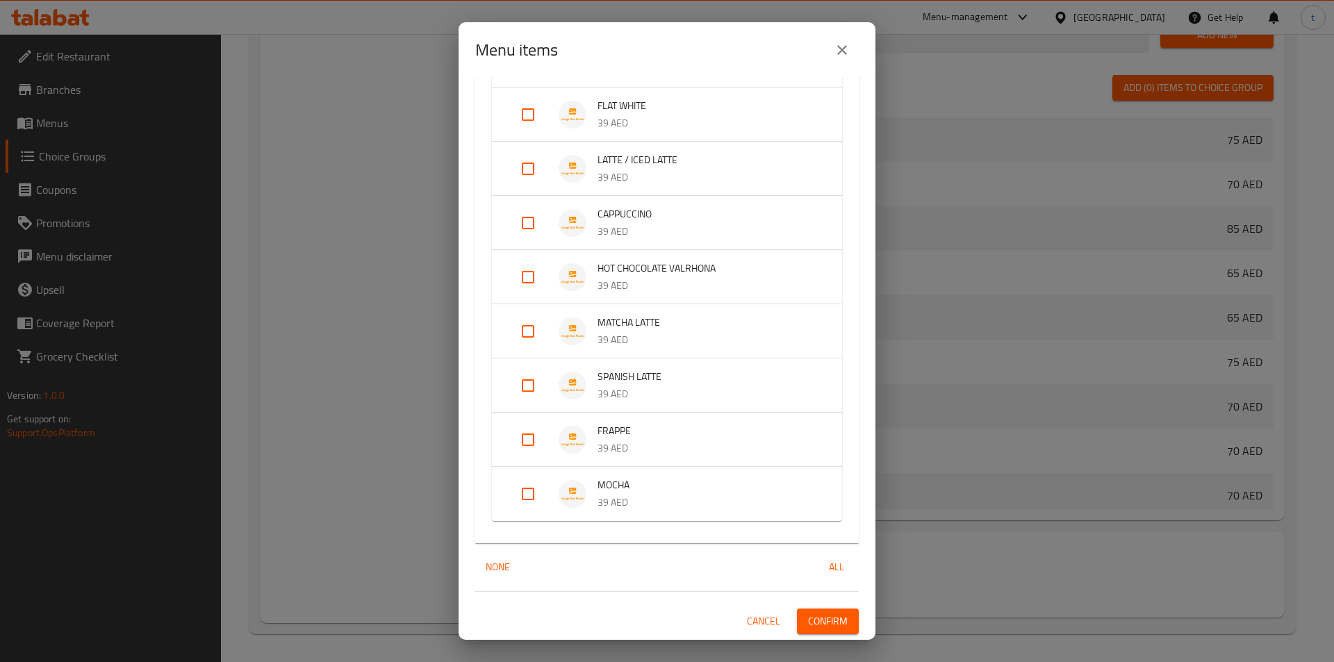
click at [542, 501] on input "Expand" at bounding box center [527, 493] width 33 height 33
checkbox input "true"
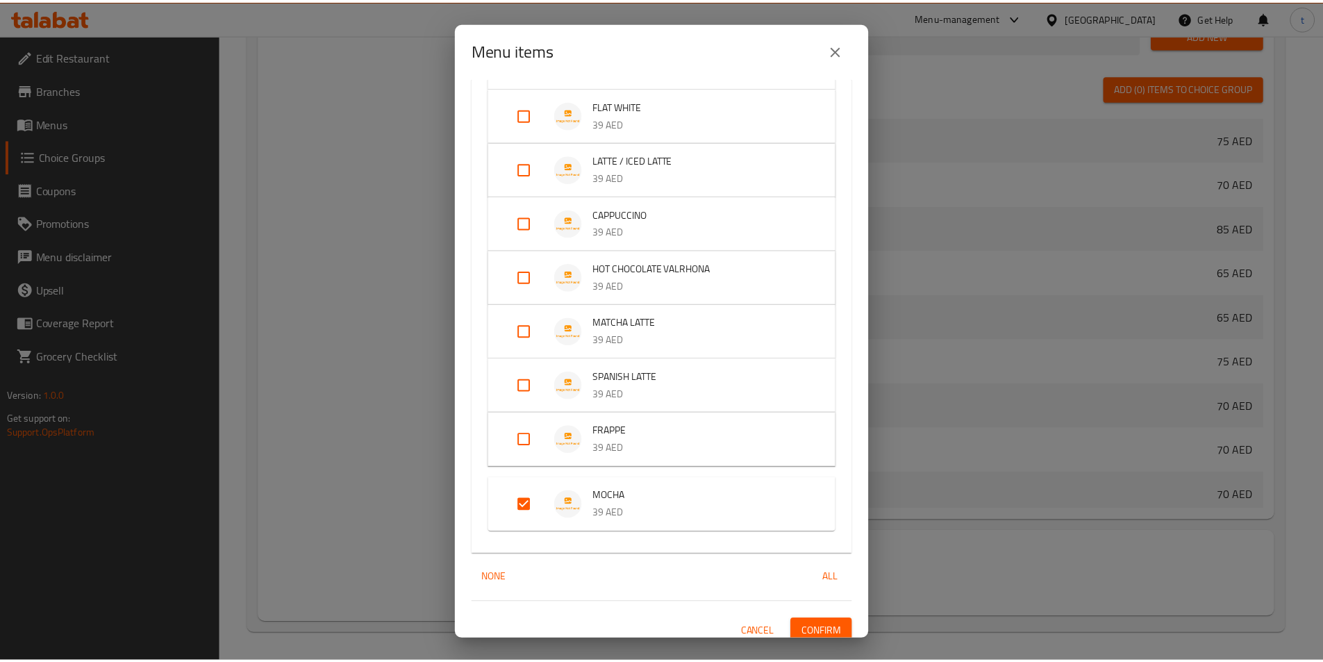
scroll to position [469, 0]
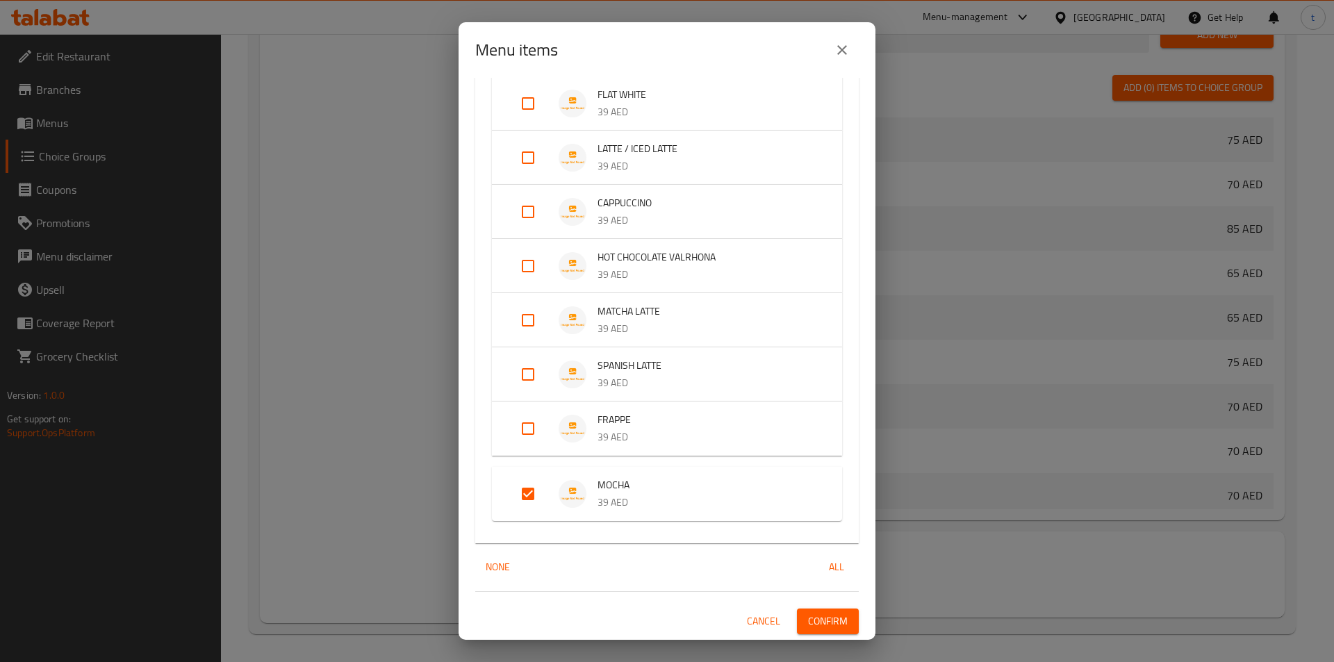
click at [815, 620] on span "Confirm" at bounding box center [828, 621] width 40 height 17
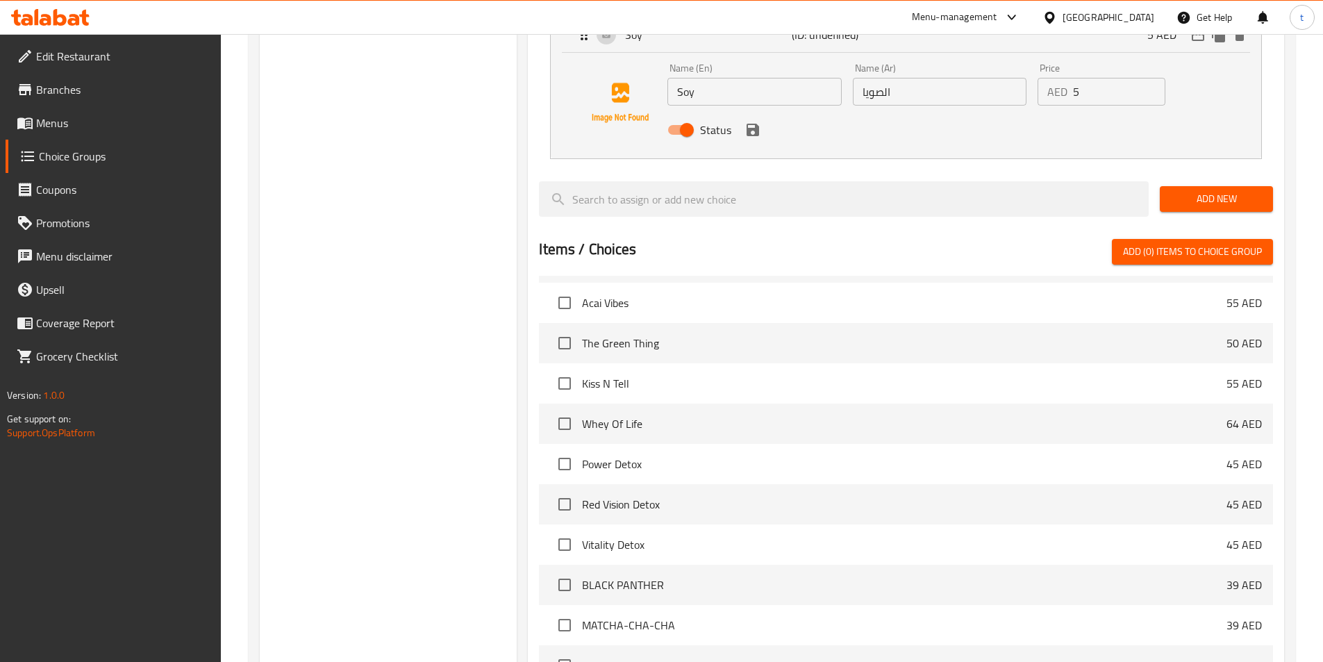
scroll to position [920, 0]
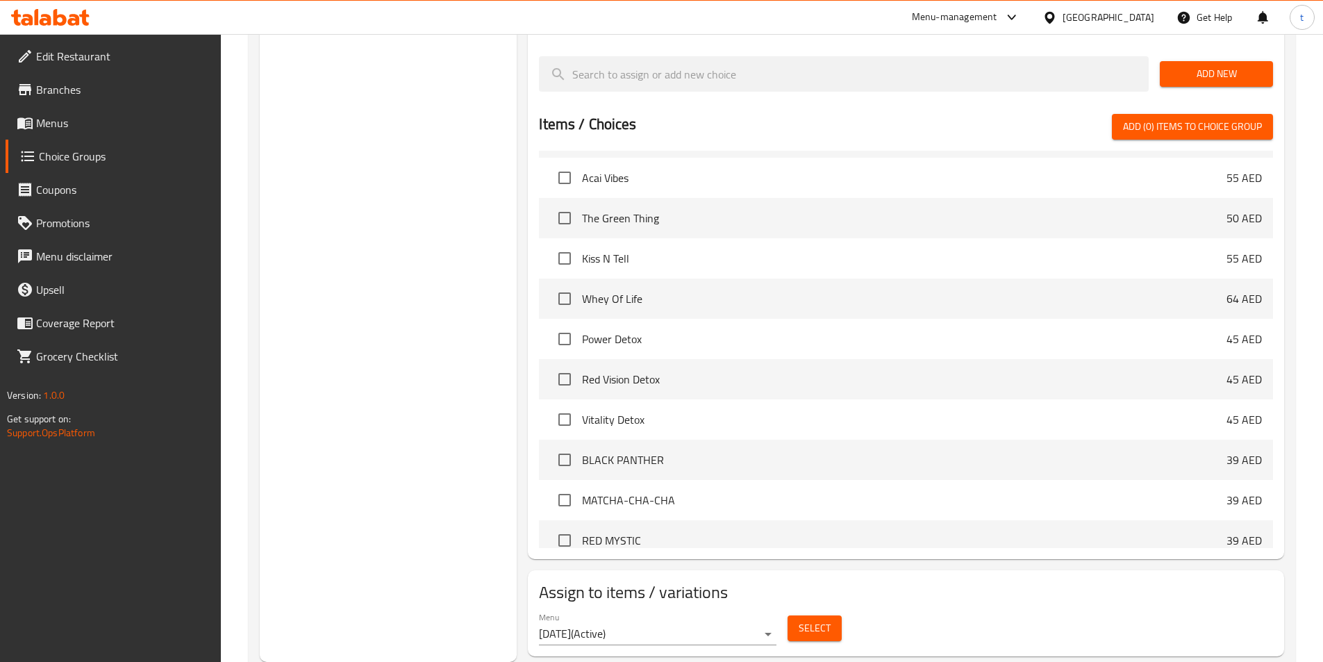
click at [824, 620] on span "Select" at bounding box center [815, 628] width 32 height 17
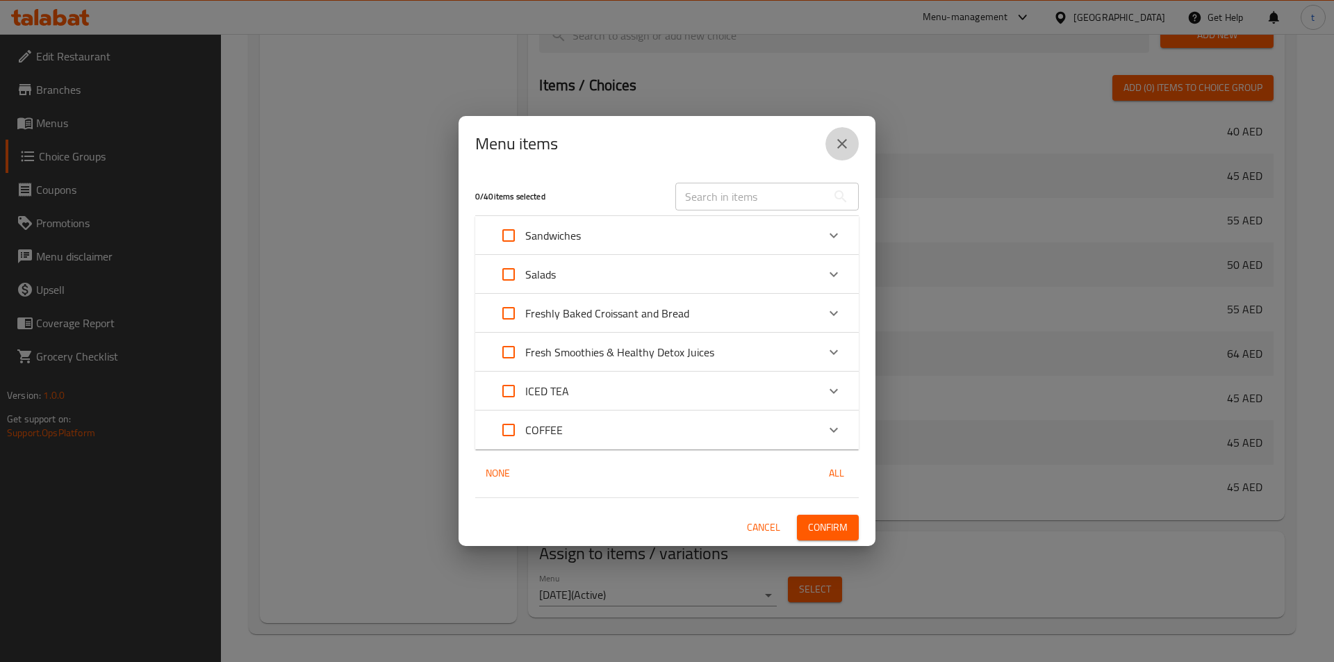
click at [844, 142] on icon "close" at bounding box center [842, 144] width 10 height 10
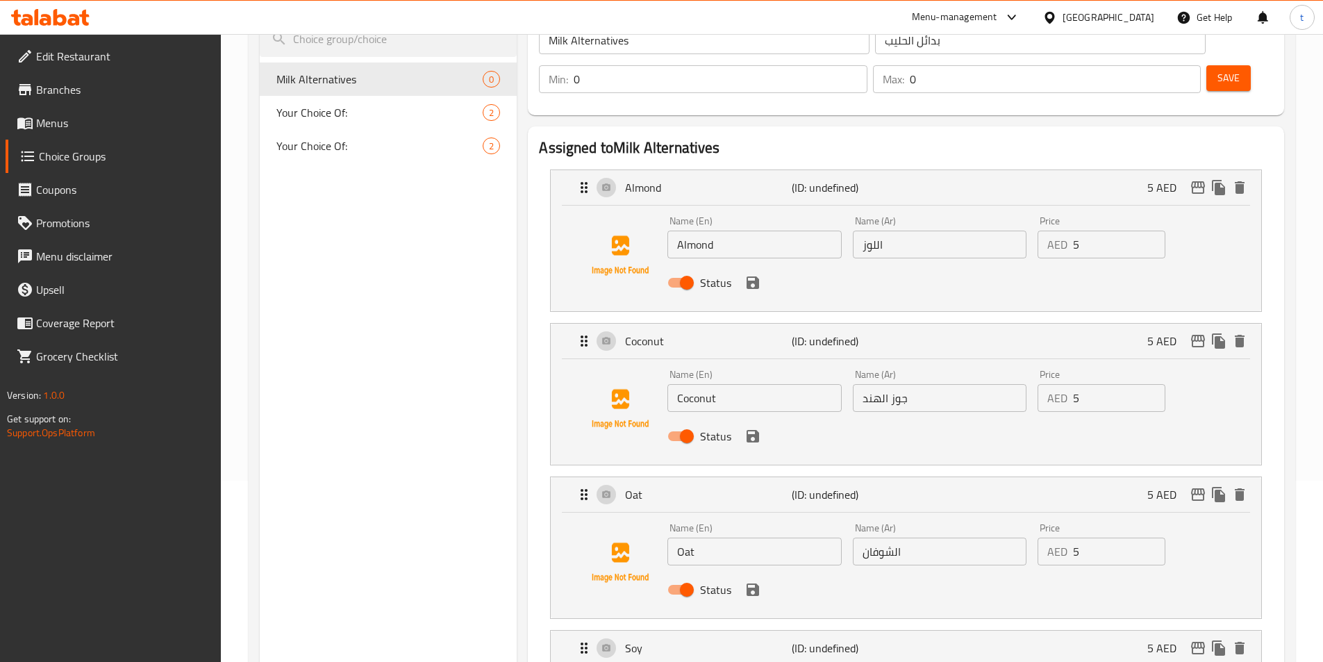
scroll to position [0, 0]
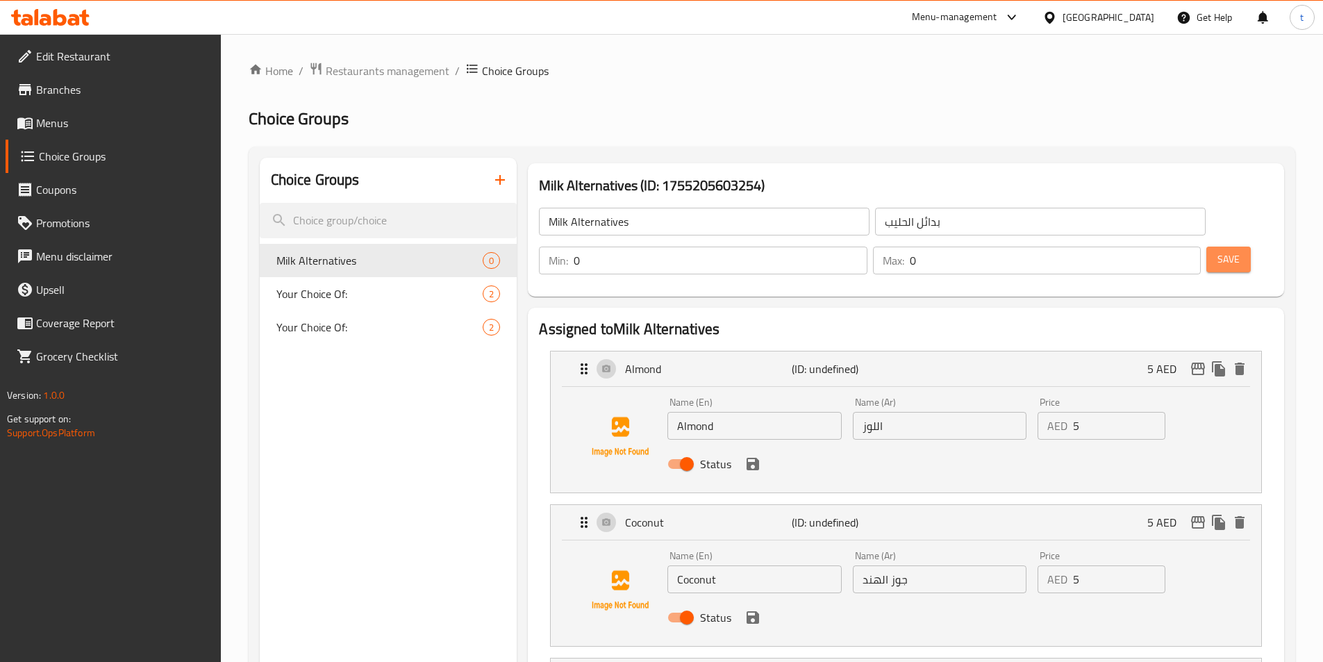
click at [1220, 247] on button "Save" at bounding box center [1229, 260] width 44 height 26
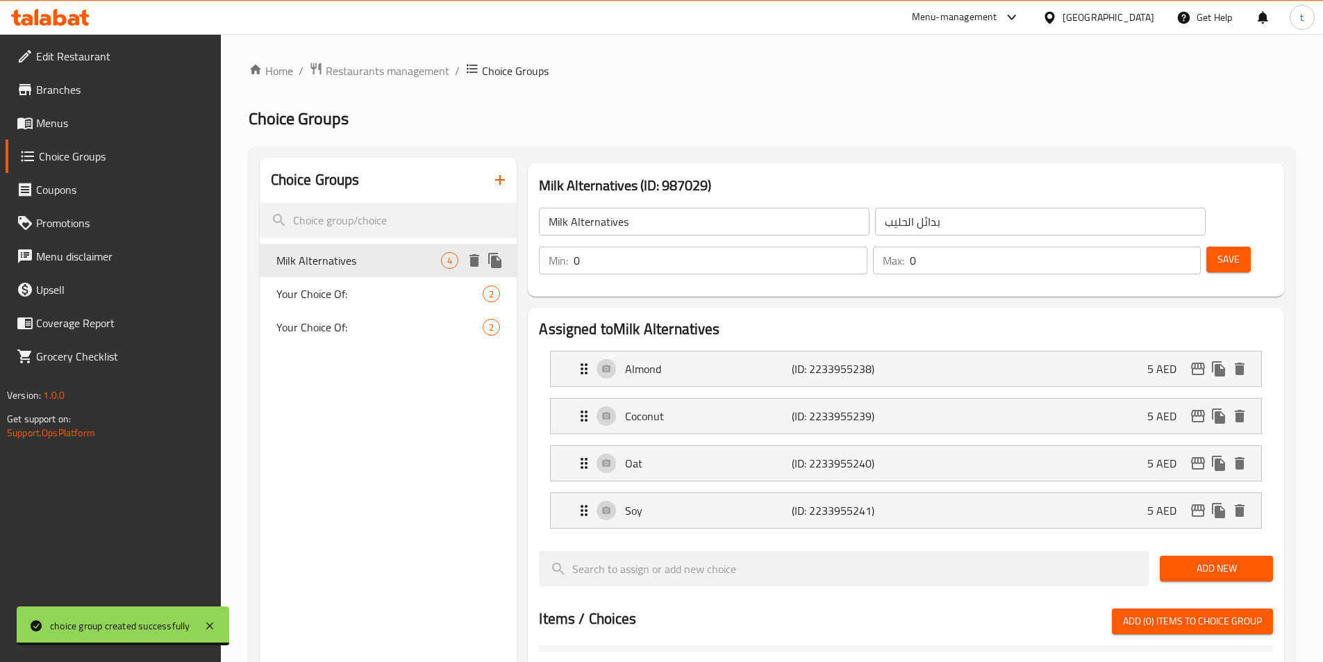
click at [381, 261] on span "Milk Alternatives" at bounding box center [358, 260] width 165 height 17
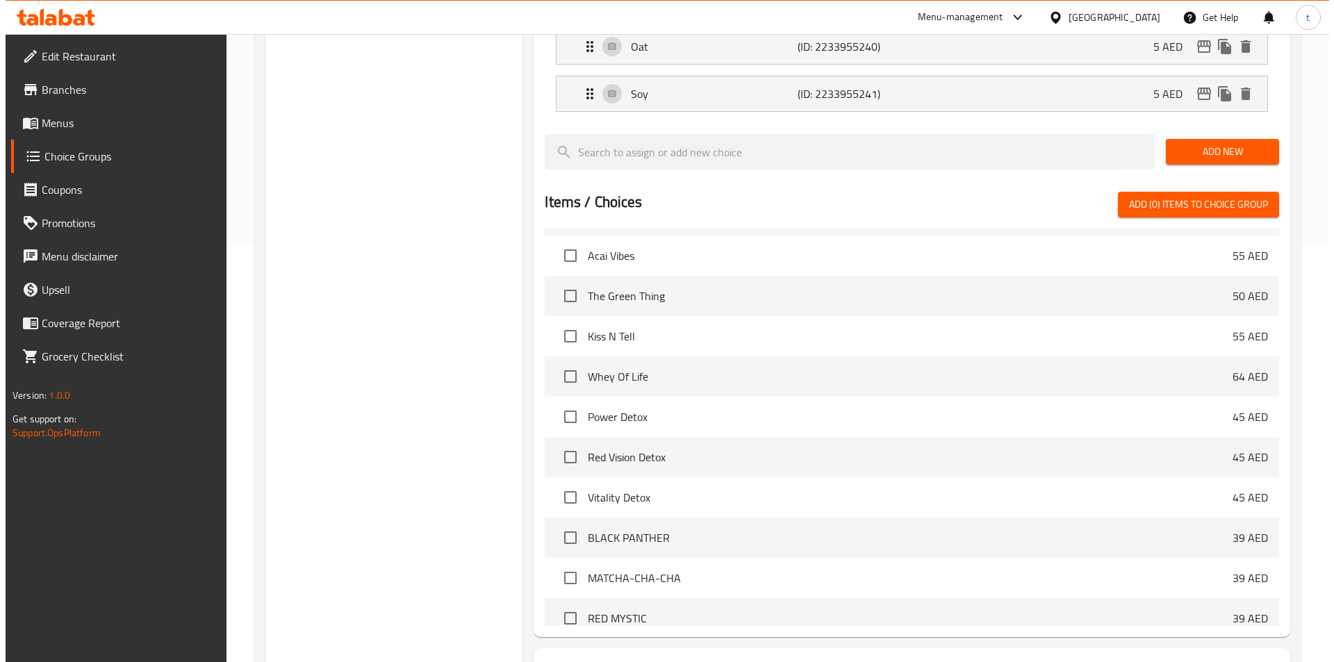
scroll to position [495, 0]
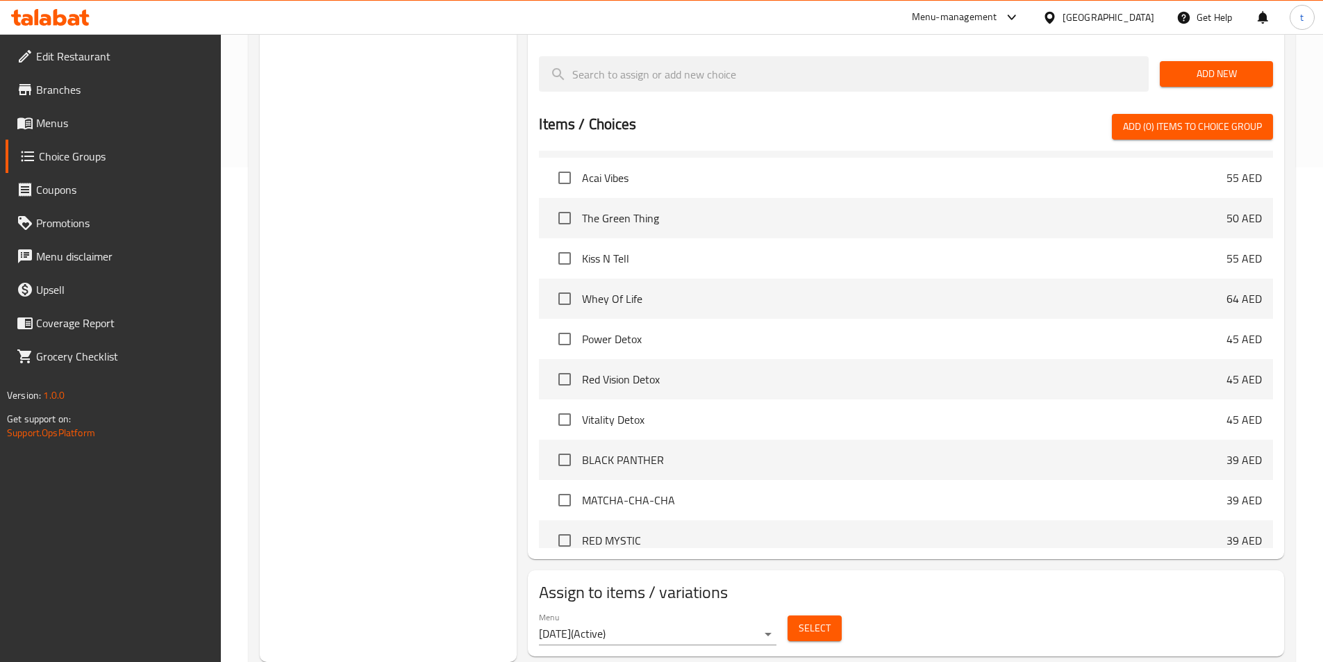
click at [832, 615] on button "Select" at bounding box center [815, 628] width 54 height 26
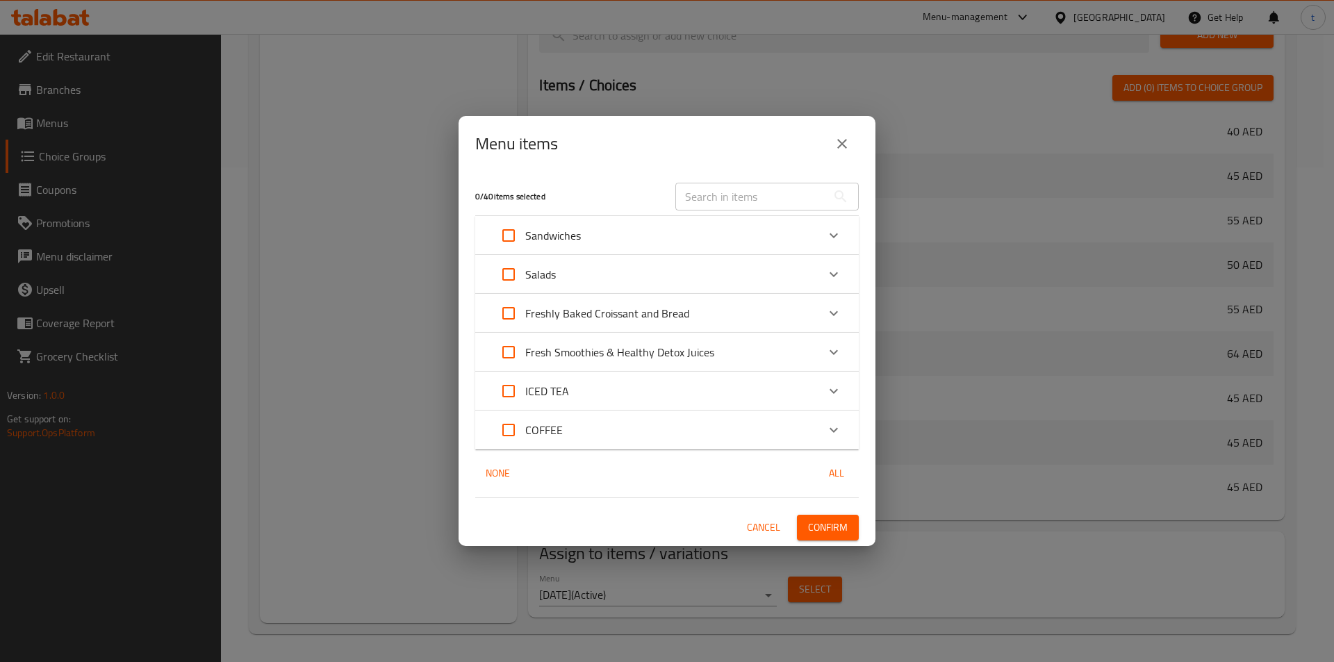
click at [839, 431] on icon "Expand" at bounding box center [833, 430] width 17 height 17
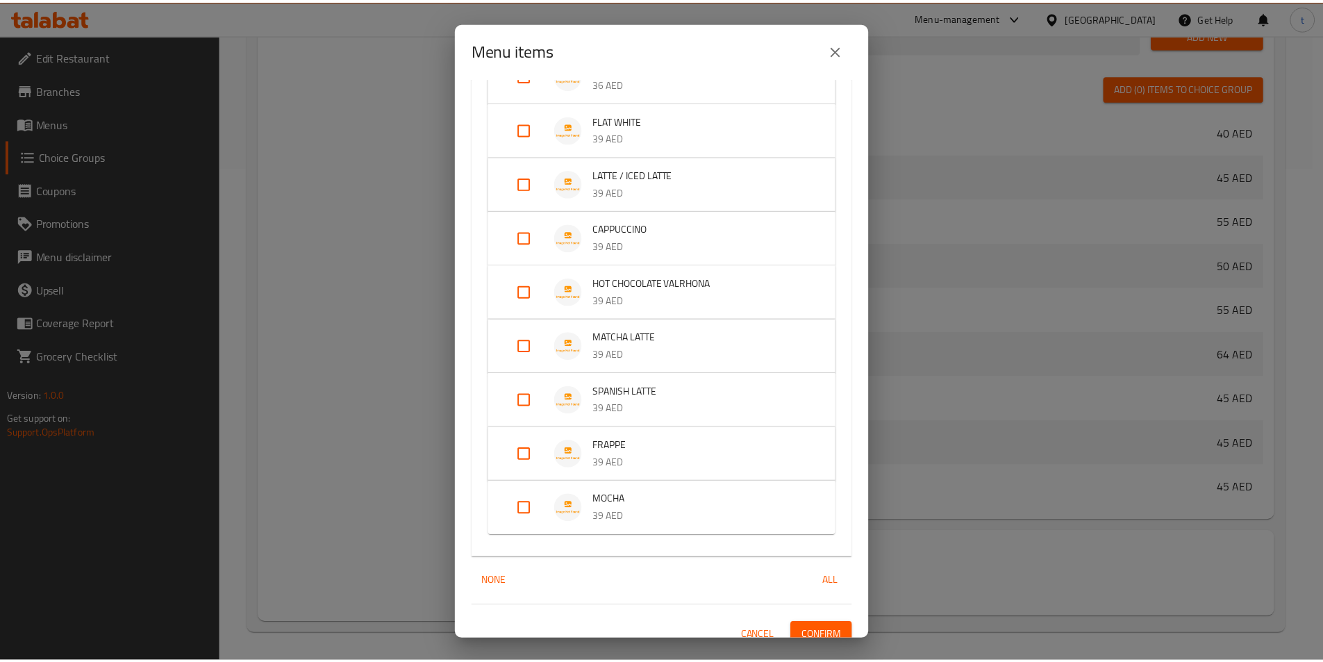
scroll to position [458, 0]
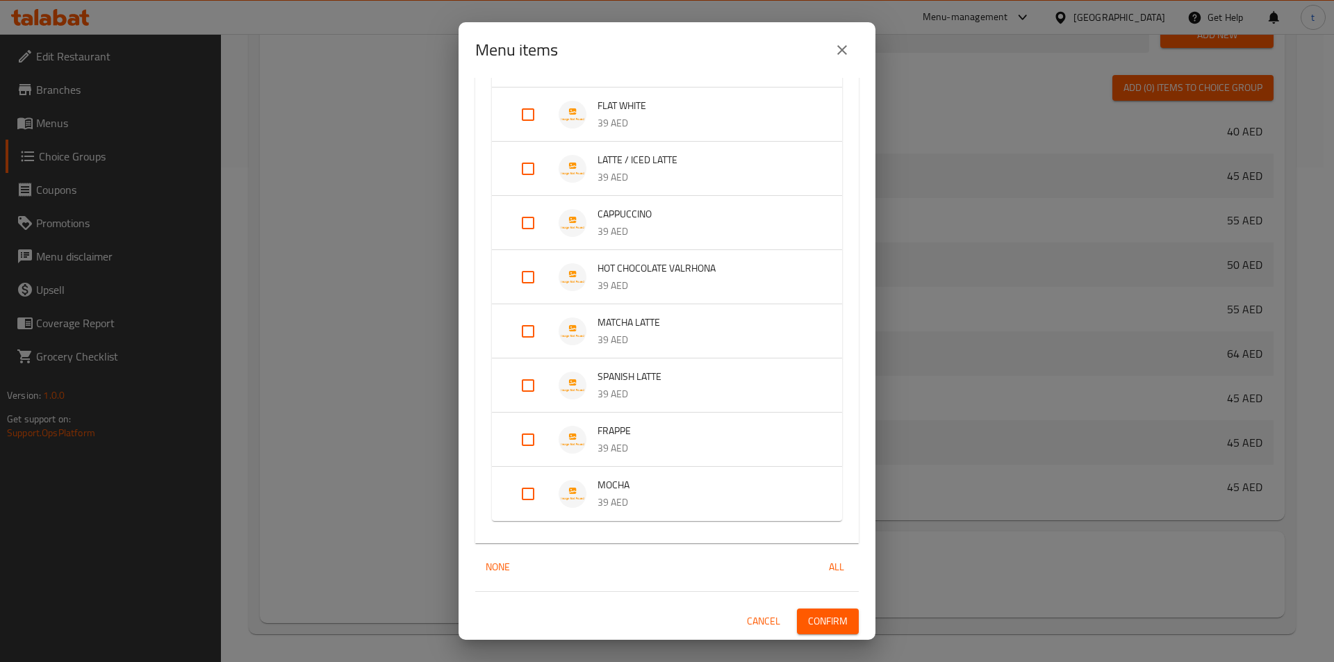
click at [524, 501] on input "Expand" at bounding box center [527, 493] width 33 height 33
checkbox input "true"
click at [818, 637] on span "Confirm" at bounding box center [828, 632] width 40 height 17
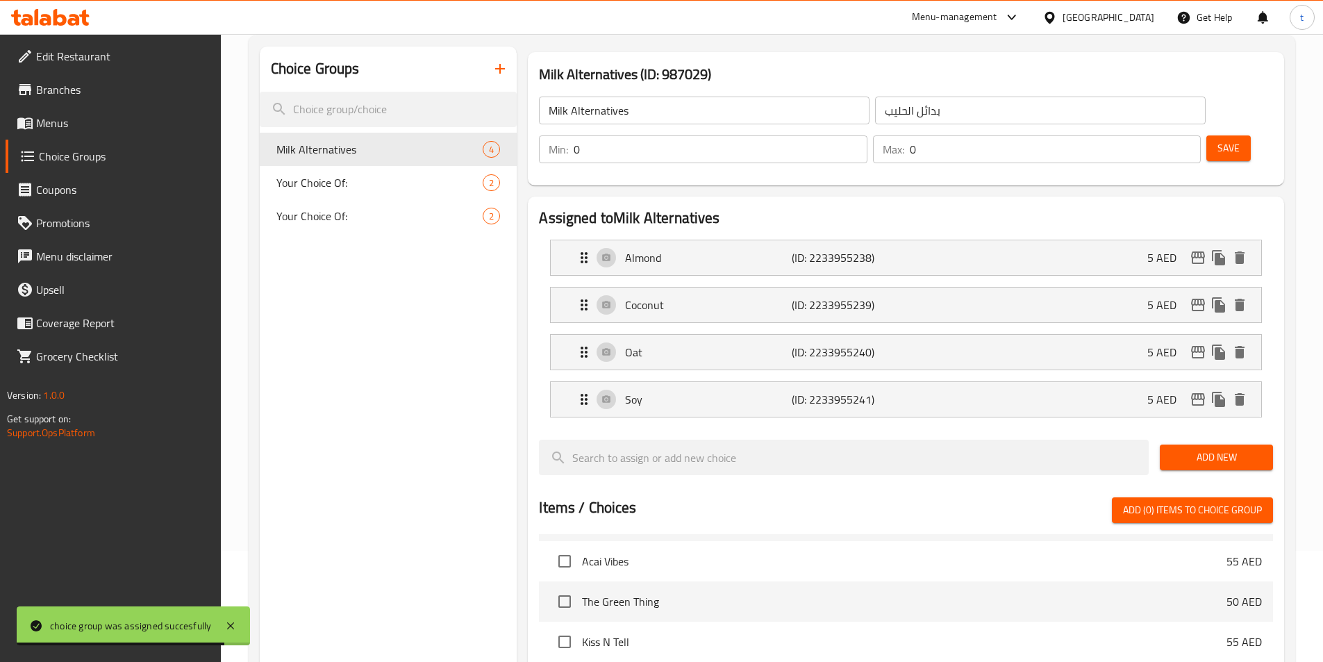
scroll to position [78, 0]
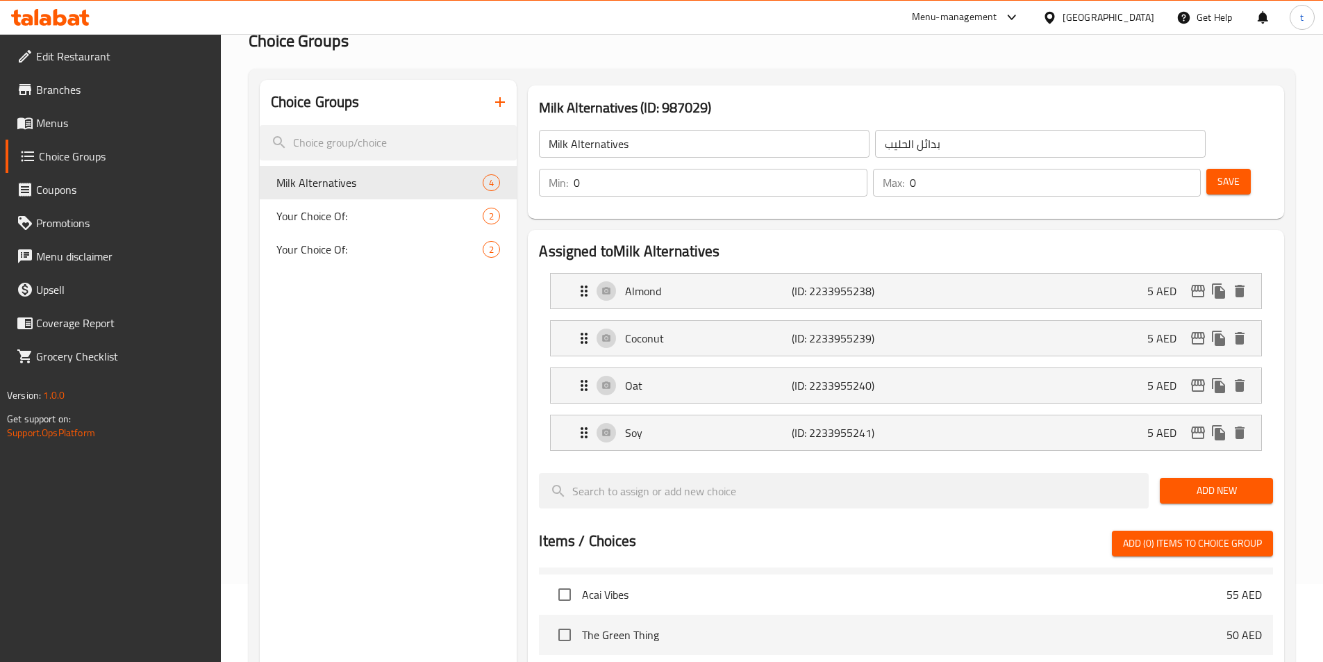
click at [507, 108] on icon "button" at bounding box center [500, 102] width 17 height 17
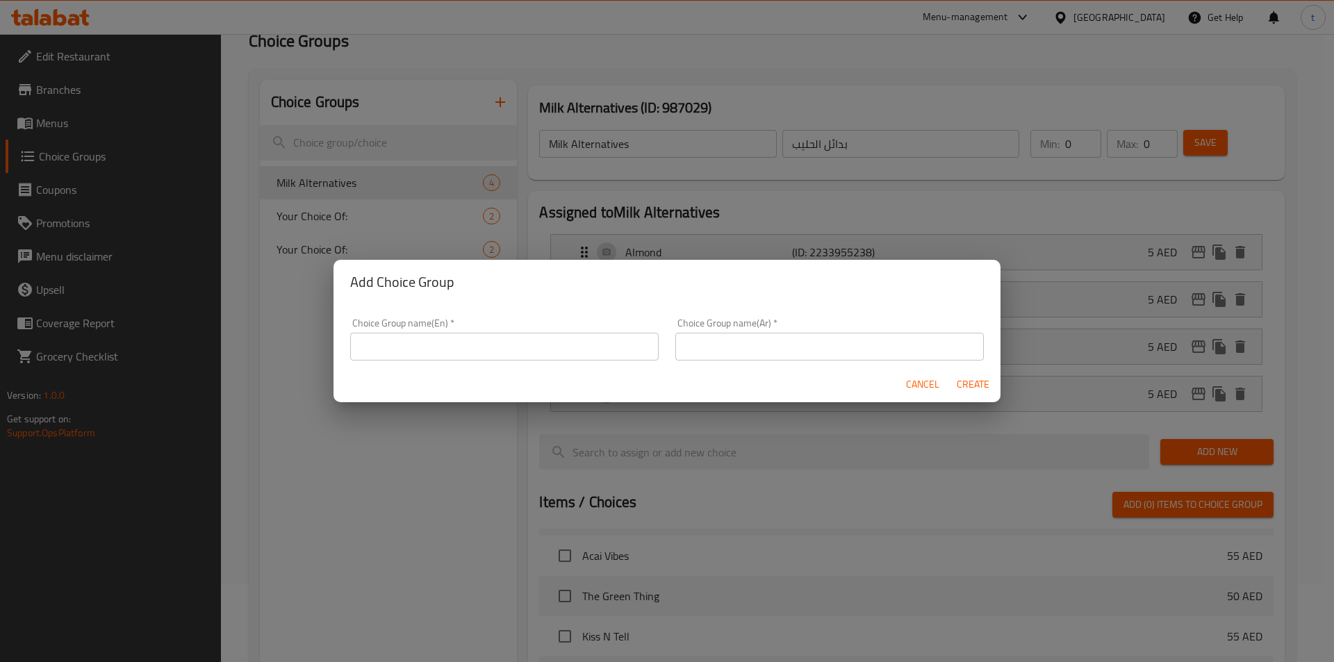
click at [512, 344] on input "text" at bounding box center [504, 347] width 308 height 28
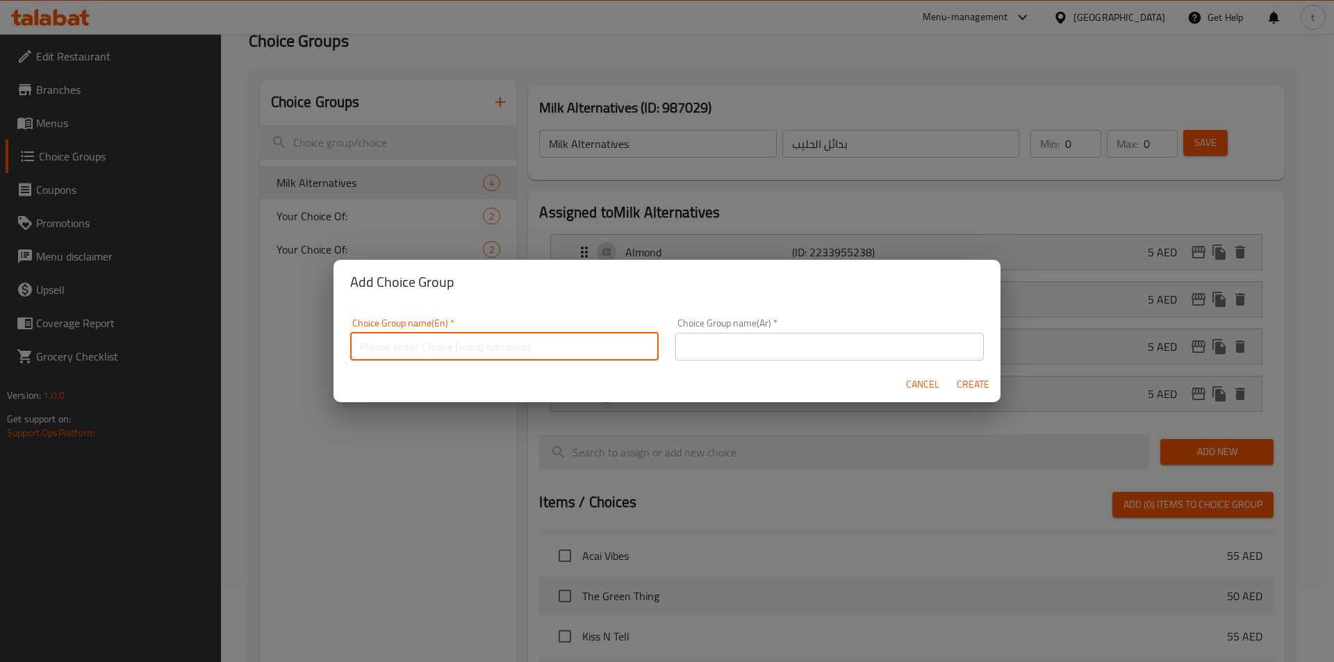
paste input "Add a Little Sweetness"
type input "Add a Little Sweetness"
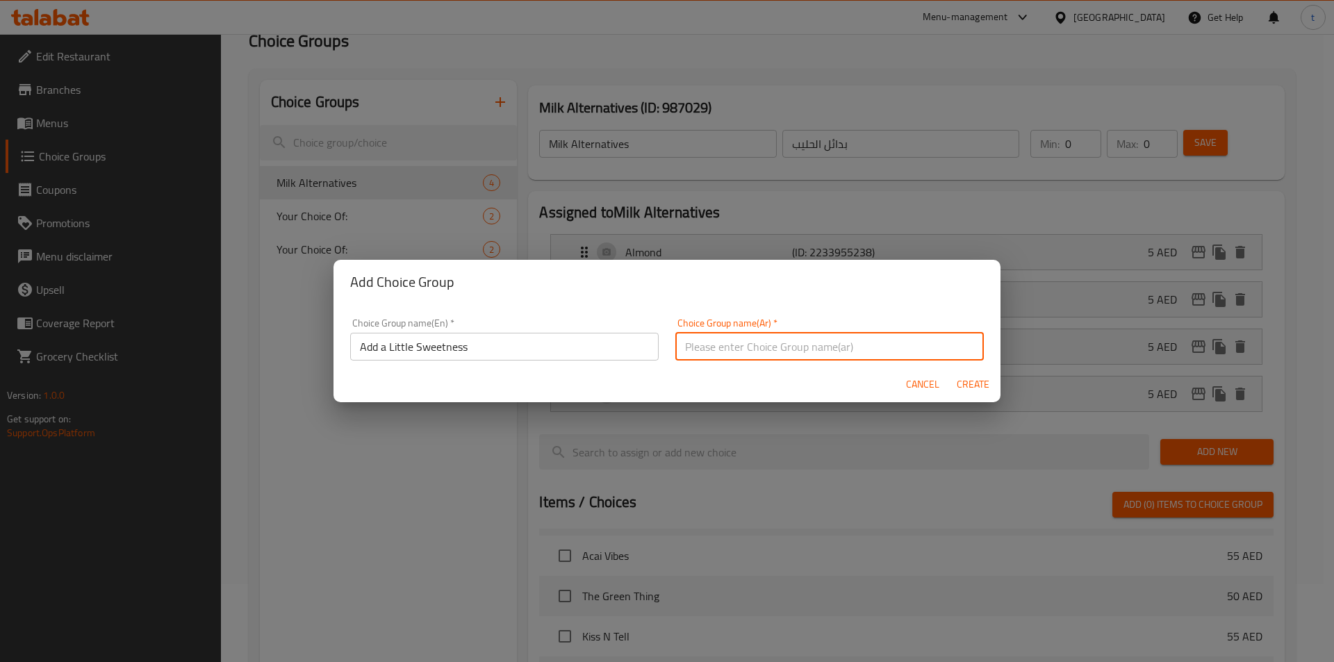
click at [765, 353] on input "text" at bounding box center [829, 347] width 308 height 28
paste input "أضف القليل من الحلاوة"
type input "أضف القليل من الحلاوة"
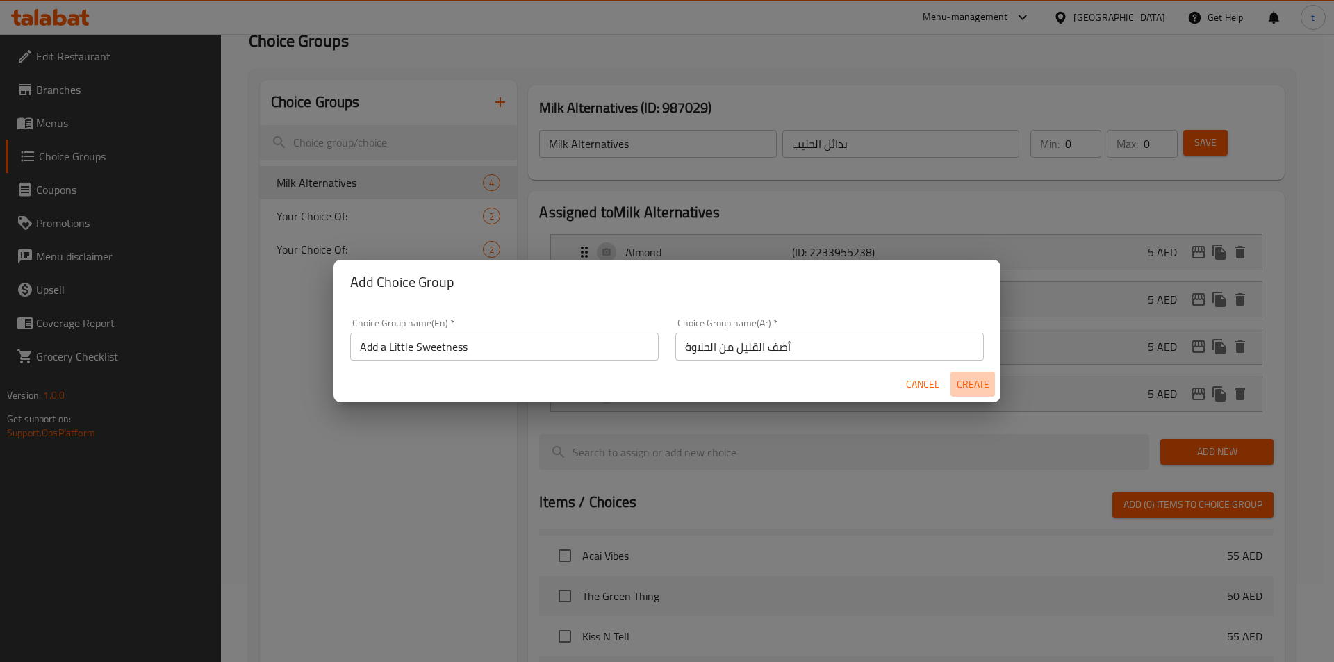
click at [968, 385] on span "Create" at bounding box center [972, 384] width 33 height 17
type input "Add a Little Sweetness"
type input "أضف القليل من الحلاوة"
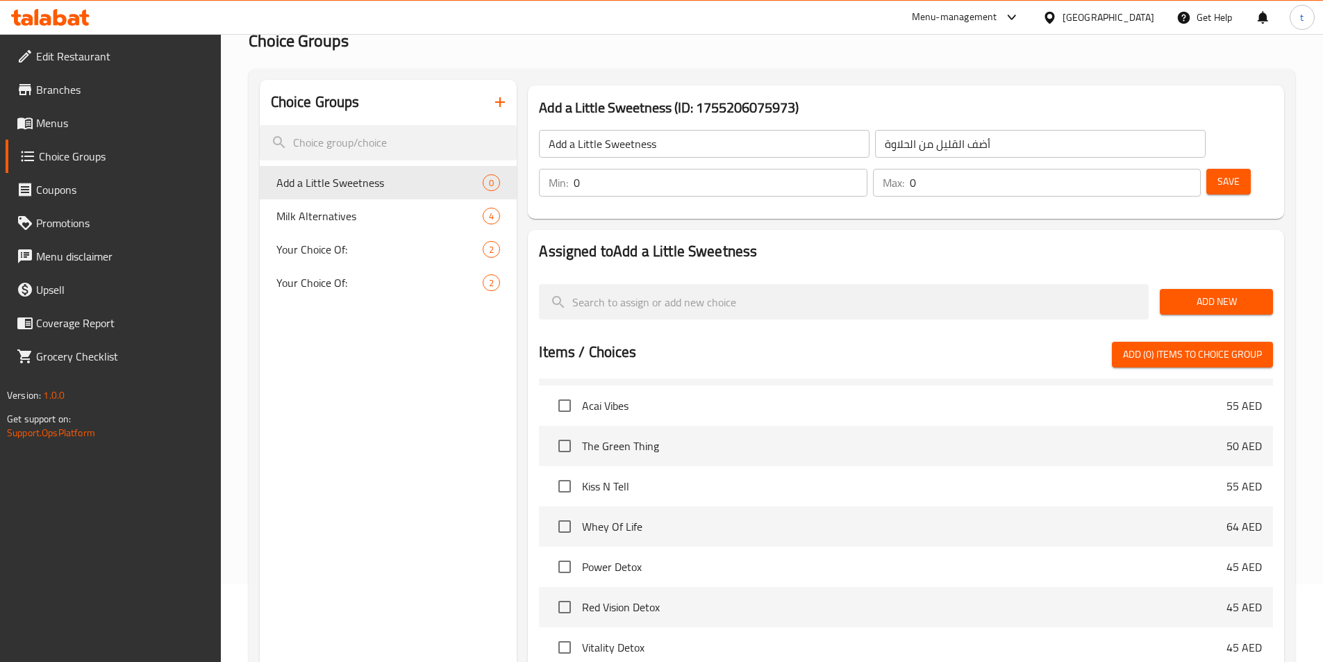
click at [1205, 293] on span "Add New" at bounding box center [1216, 301] width 91 height 17
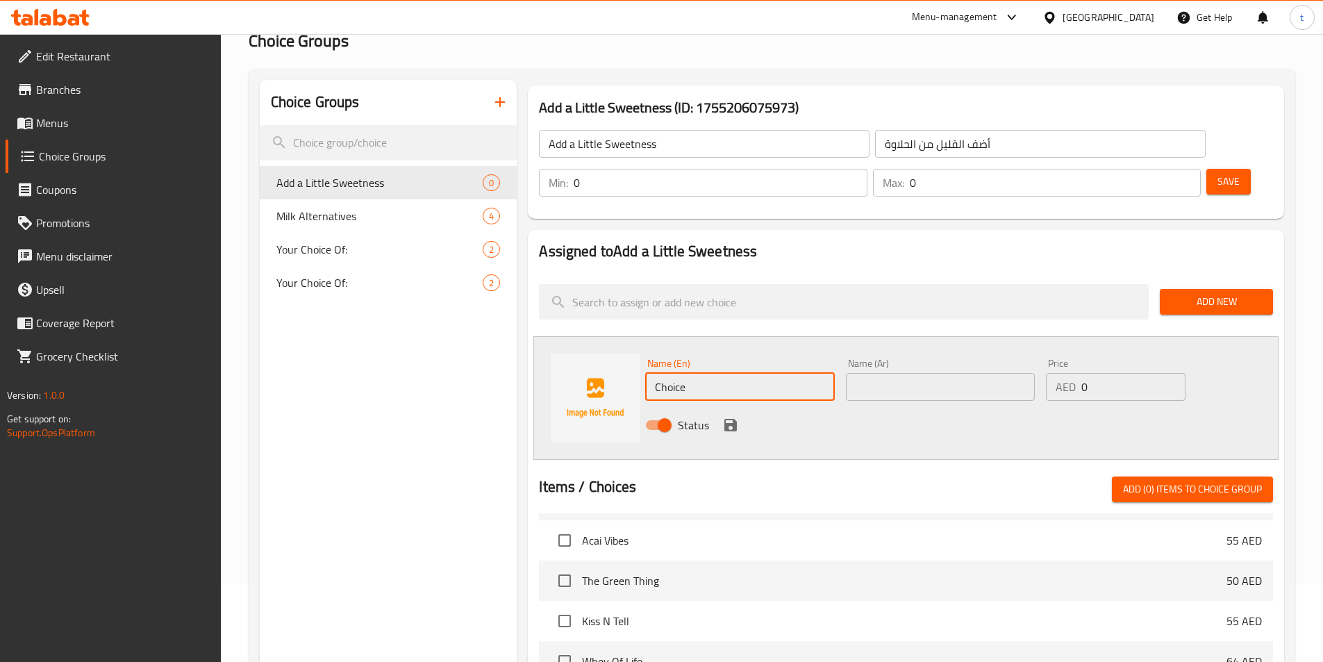
drag, startPoint x: 727, startPoint y: 349, endPoint x: 587, endPoint y: 350, distance: 139.6
click at [590, 349] on div "Name (En) Choice Name (En) Name (Ar) Name (Ar) Price AED 0 Price Status" at bounding box center [905, 398] width 745 height 124
paste input "Vanilla"
type input "Vanilla"
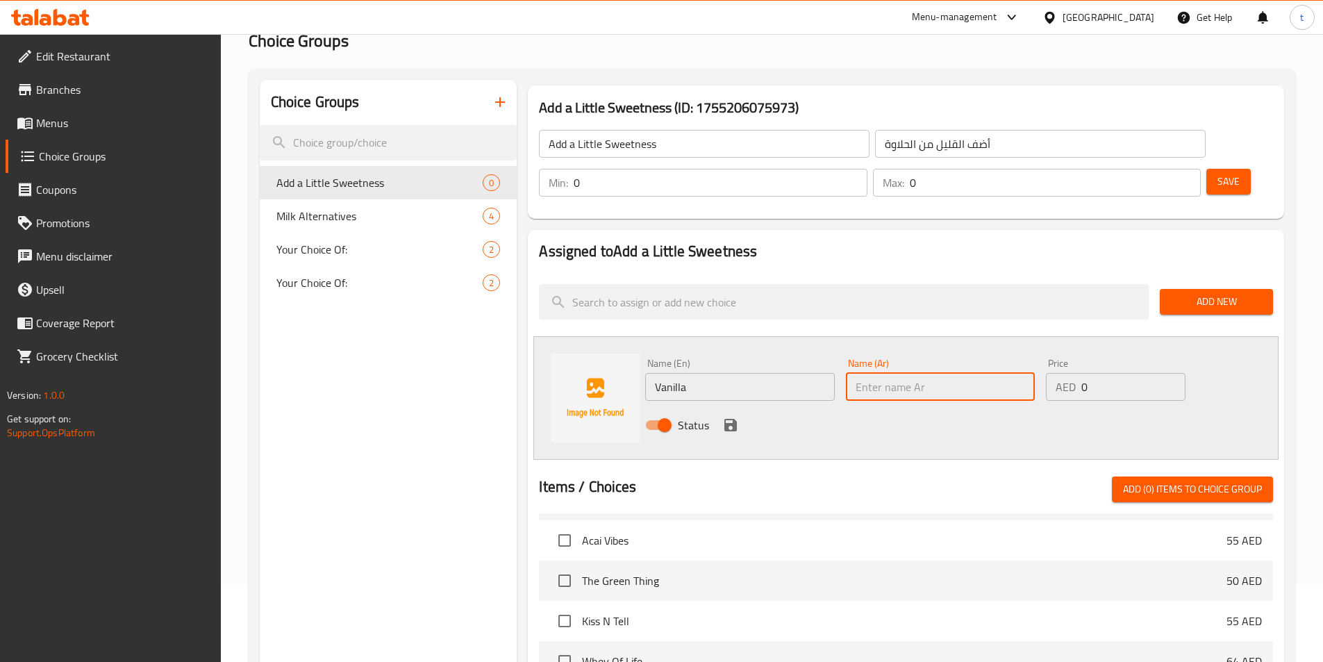
click at [938, 373] on input "text" at bounding box center [940, 387] width 189 height 28
paste input "الفانيليا"
type input "الفانيليا"
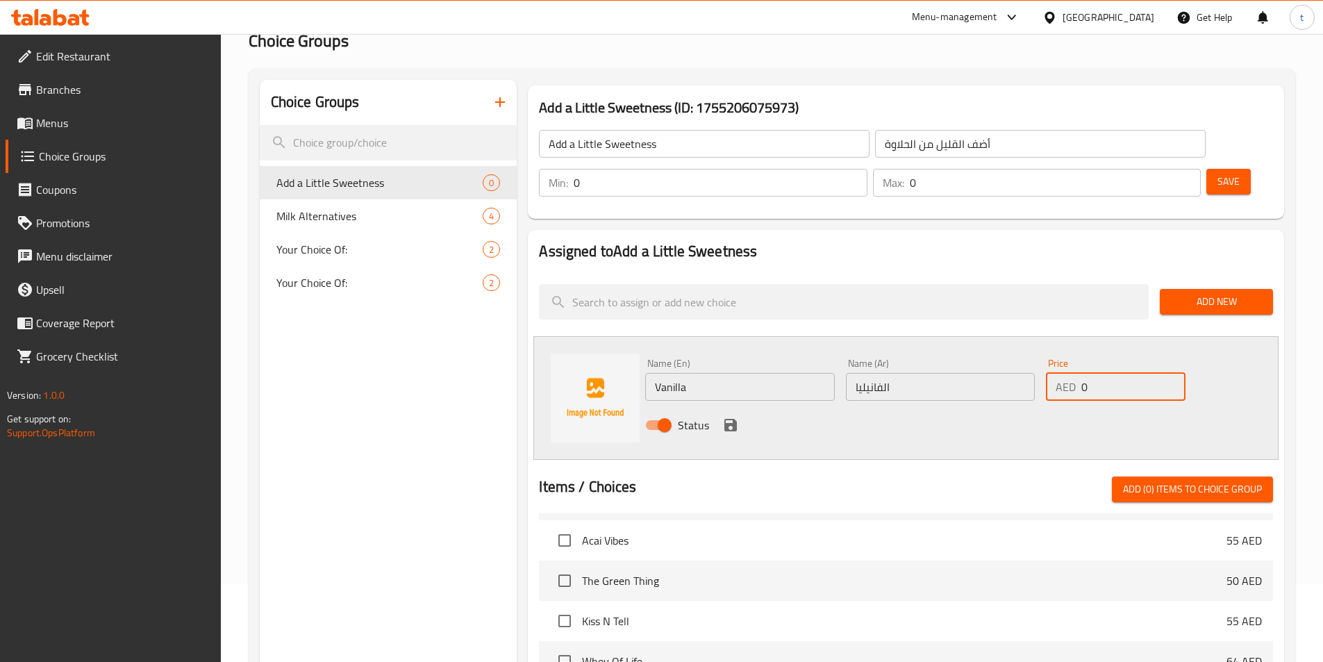
drag, startPoint x: 1079, startPoint y: 350, endPoint x: 1061, endPoint y: 350, distance: 18.1
click at [1061, 373] on div "AED 0 Price" at bounding box center [1115, 387] width 139 height 28
type input "5"
click at [724, 419] on icon "save" at bounding box center [730, 425] width 13 height 13
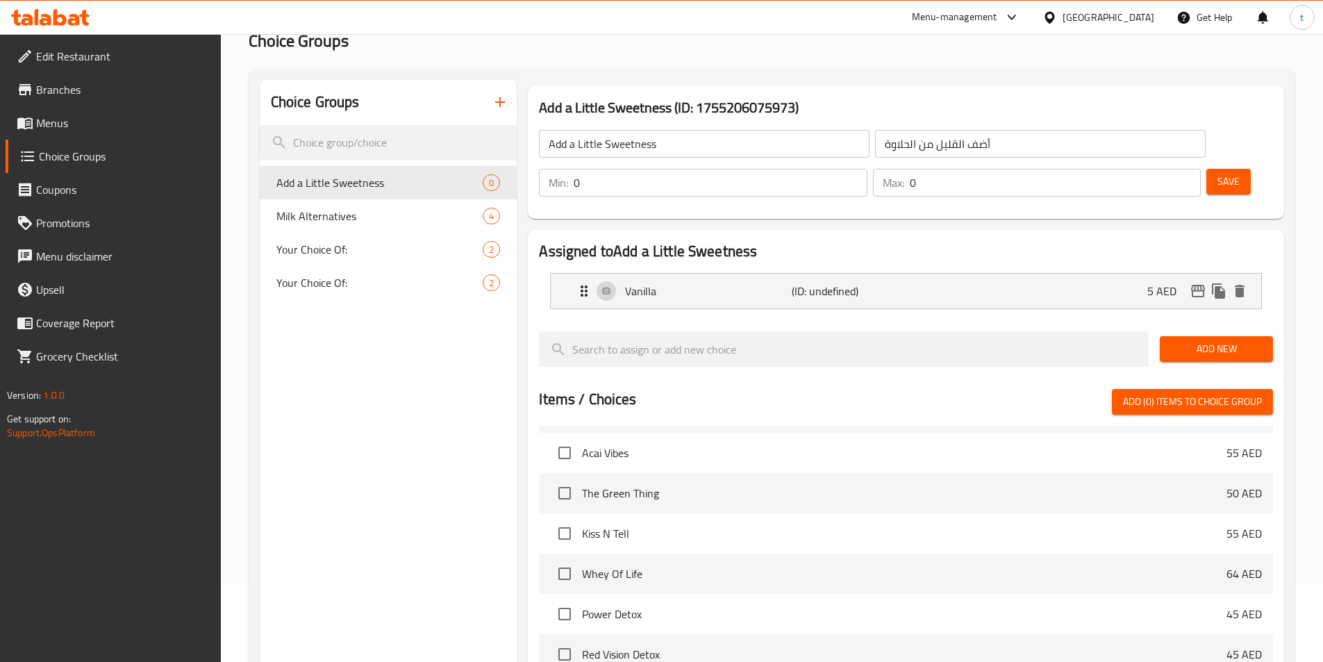
click at [1218, 336] on button "Add New" at bounding box center [1216, 349] width 113 height 26
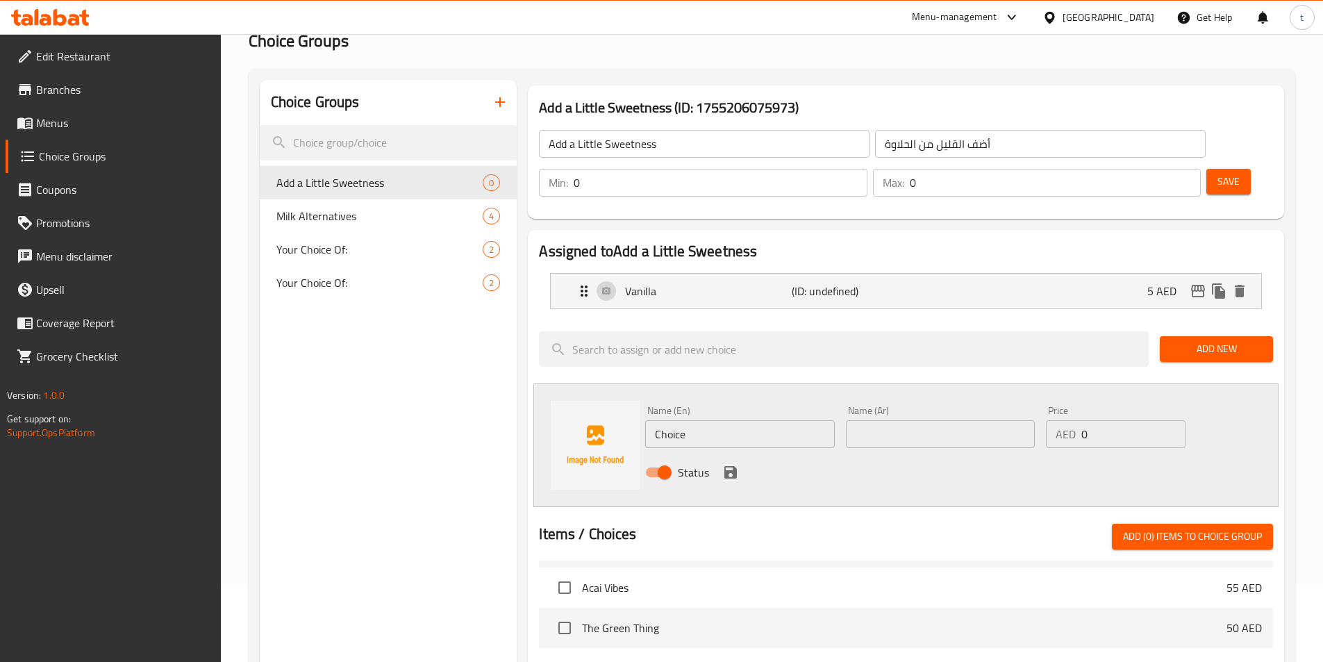
drag, startPoint x: 703, startPoint y: 399, endPoint x: 597, endPoint y: 401, distance: 105.6
click at [609, 399] on div "Name (En) Choice Name (En) Name (Ar) Name (Ar) Price AED 0 Price Status" at bounding box center [905, 445] width 745 height 124
paste input "Hazelnut"
type input "Hazelnut"
drag, startPoint x: 959, startPoint y: 397, endPoint x: 938, endPoint y: 397, distance: 20.1
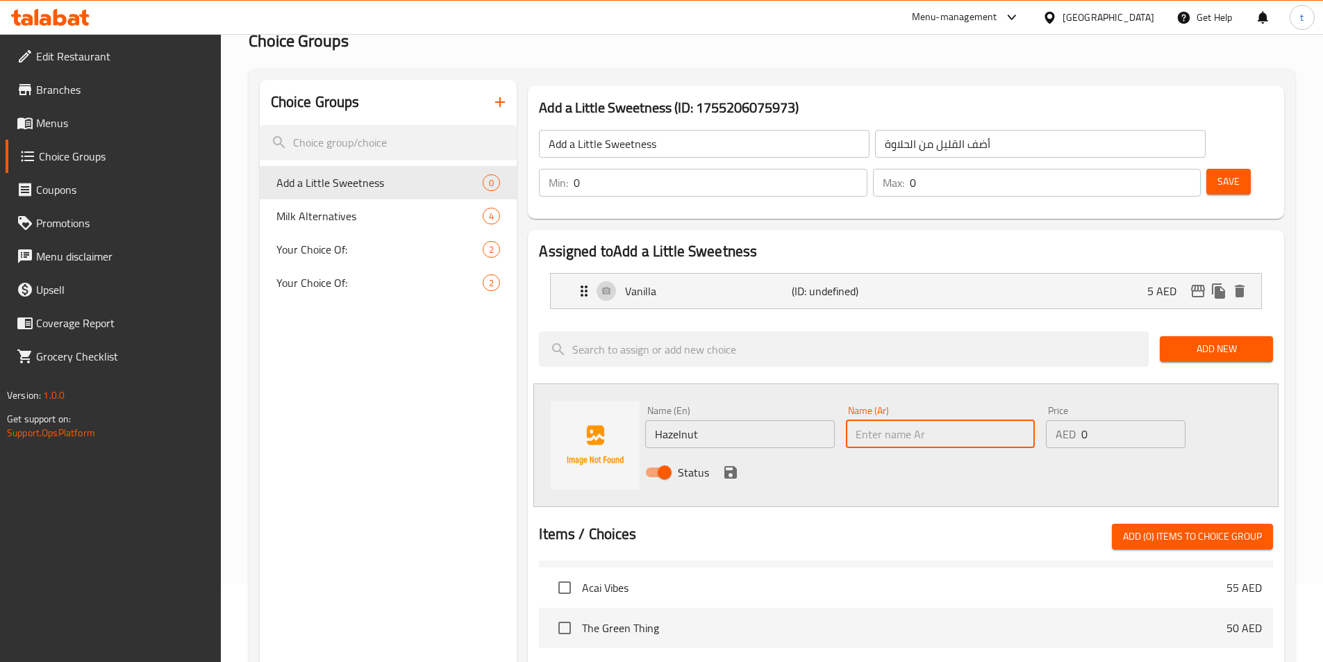
click at [943, 420] on input "text" at bounding box center [940, 434] width 189 height 28
paste input "البندق"
type input "البندق"
drag, startPoint x: 1096, startPoint y: 401, endPoint x: 1047, endPoint y: 401, distance: 48.6
click at [1047, 420] on div "AED 0 Price" at bounding box center [1115, 434] width 139 height 28
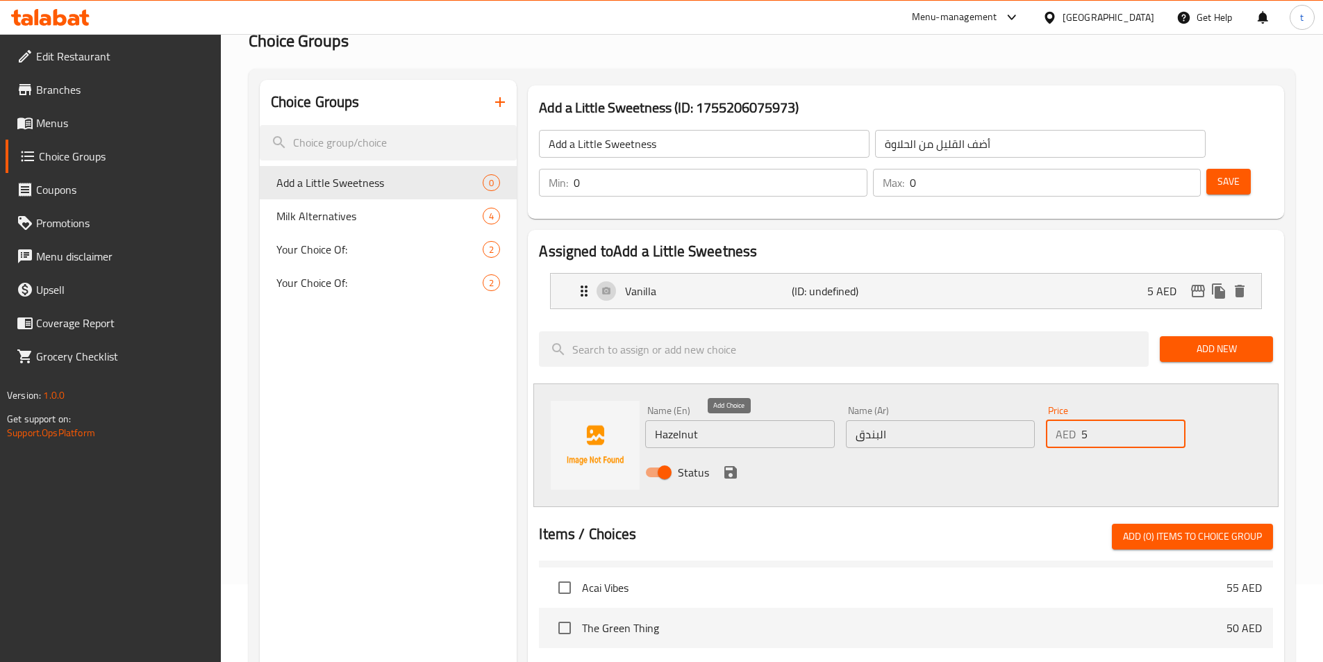
type input "5"
click at [733, 464] on icon "save" at bounding box center [730, 472] width 17 height 17
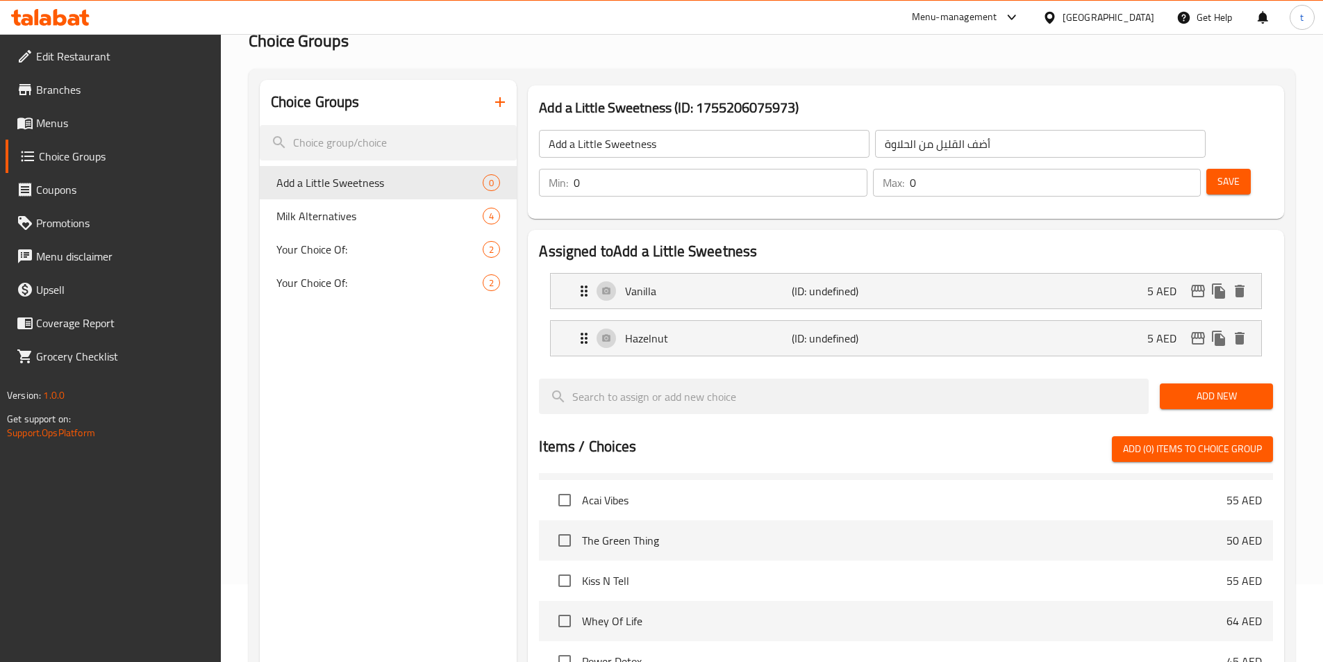
click at [1211, 388] on span "Add New" at bounding box center [1216, 396] width 91 height 17
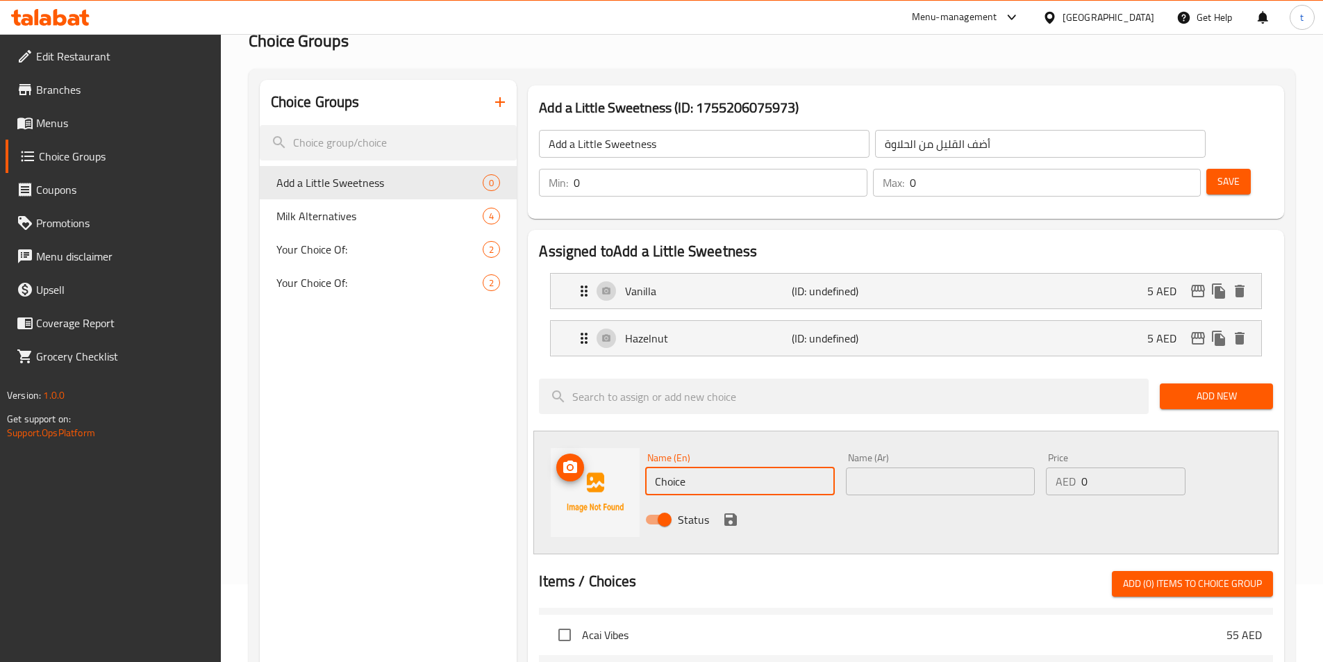
drag, startPoint x: 737, startPoint y: 447, endPoint x: 619, endPoint y: 431, distance: 119.2
click at [619, 431] on div "Name (En) Choice Name (En) Name (Ar) Name (Ar) Price AED 0 Price Status" at bounding box center [905, 493] width 745 height 124
paste input "aramel"
type input "Caramel"
click at [911, 467] on input "text" at bounding box center [940, 481] width 189 height 28
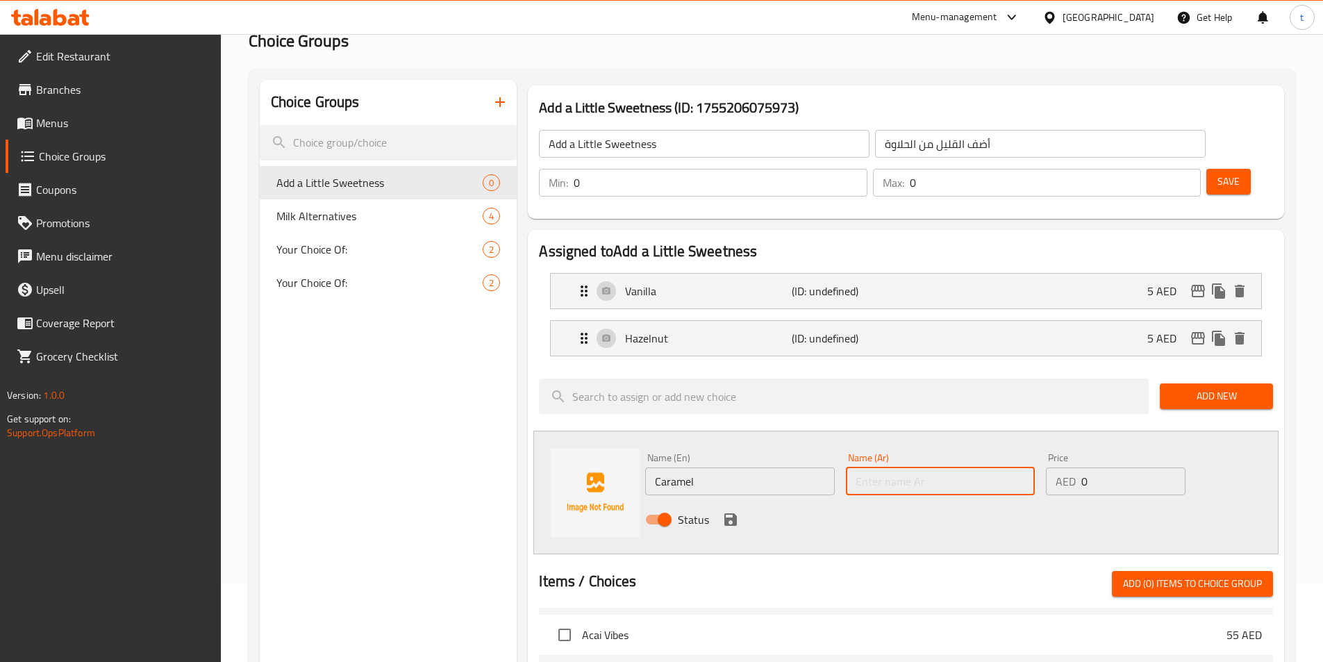
paste input "الكراميل"
type input "الكراميل"
drag, startPoint x: 1099, startPoint y: 454, endPoint x: 1047, endPoint y: 449, distance: 51.6
click at [1047, 467] on div "AED 0 Price" at bounding box center [1115, 481] width 139 height 28
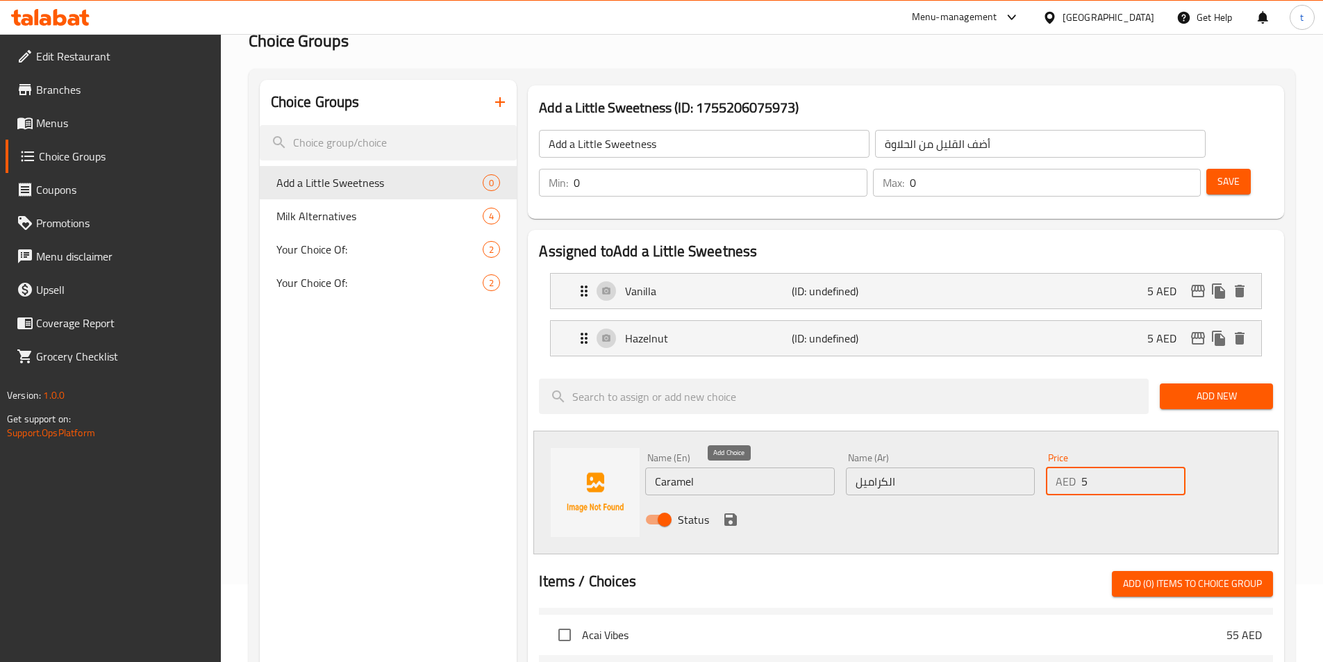
type input "5"
click at [722, 511] on icon "save" at bounding box center [730, 519] width 17 height 17
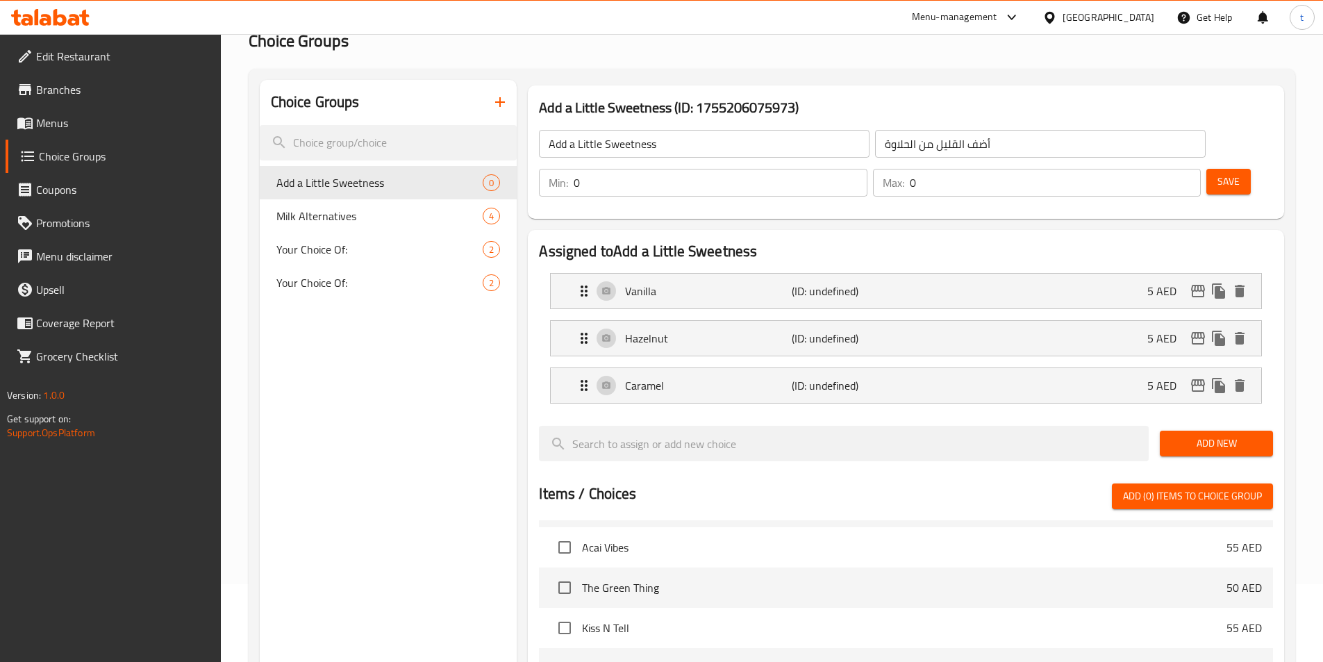
click at [1218, 173] on span "Save" at bounding box center [1229, 181] width 22 height 17
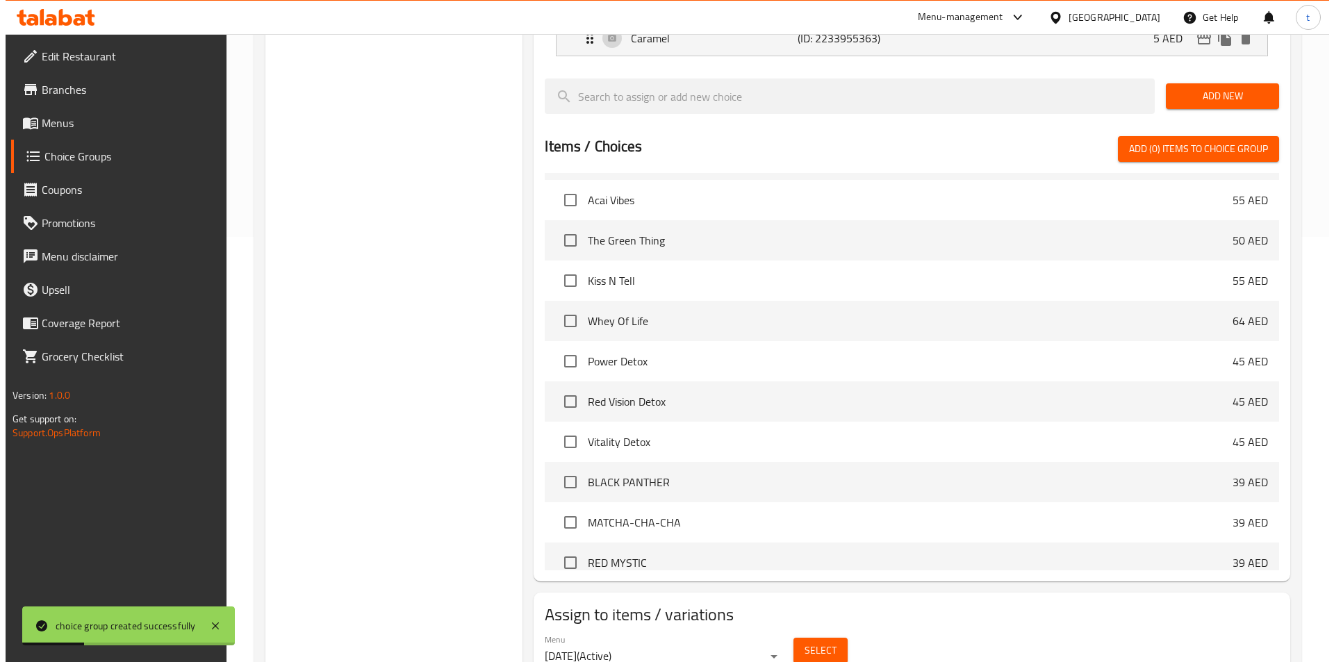
scroll to position [1042, 0]
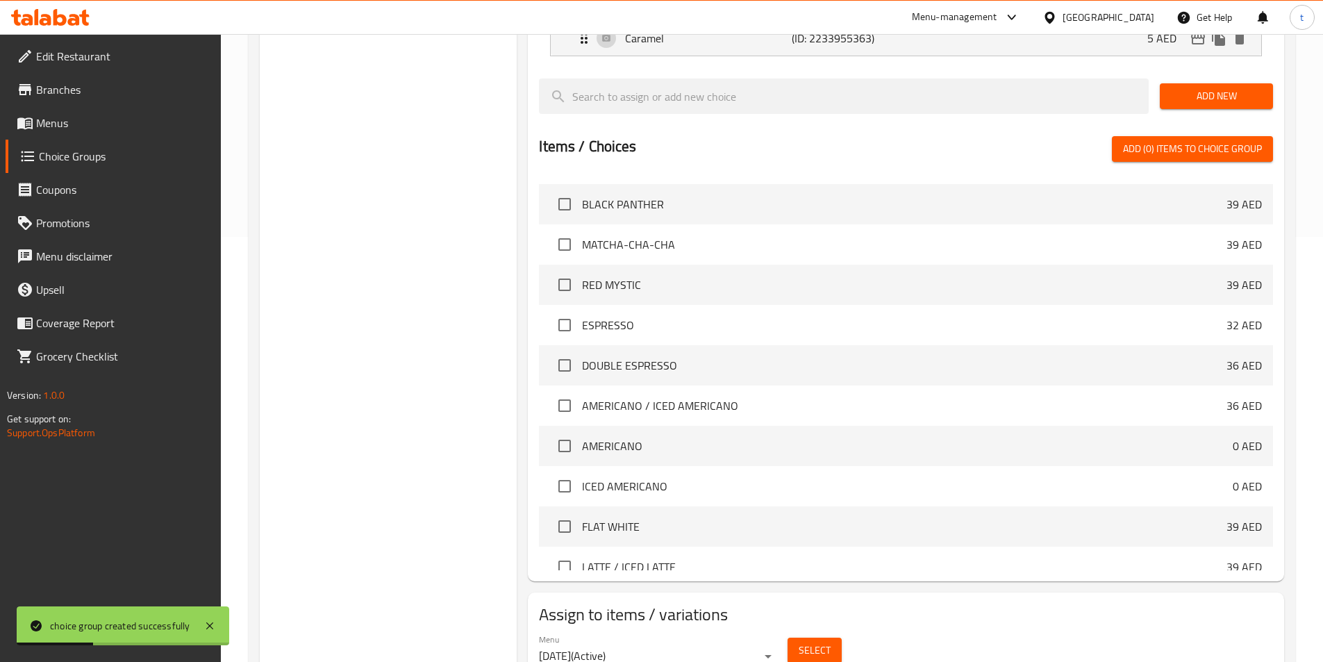
click at [819, 642] on span "Select" at bounding box center [815, 650] width 32 height 17
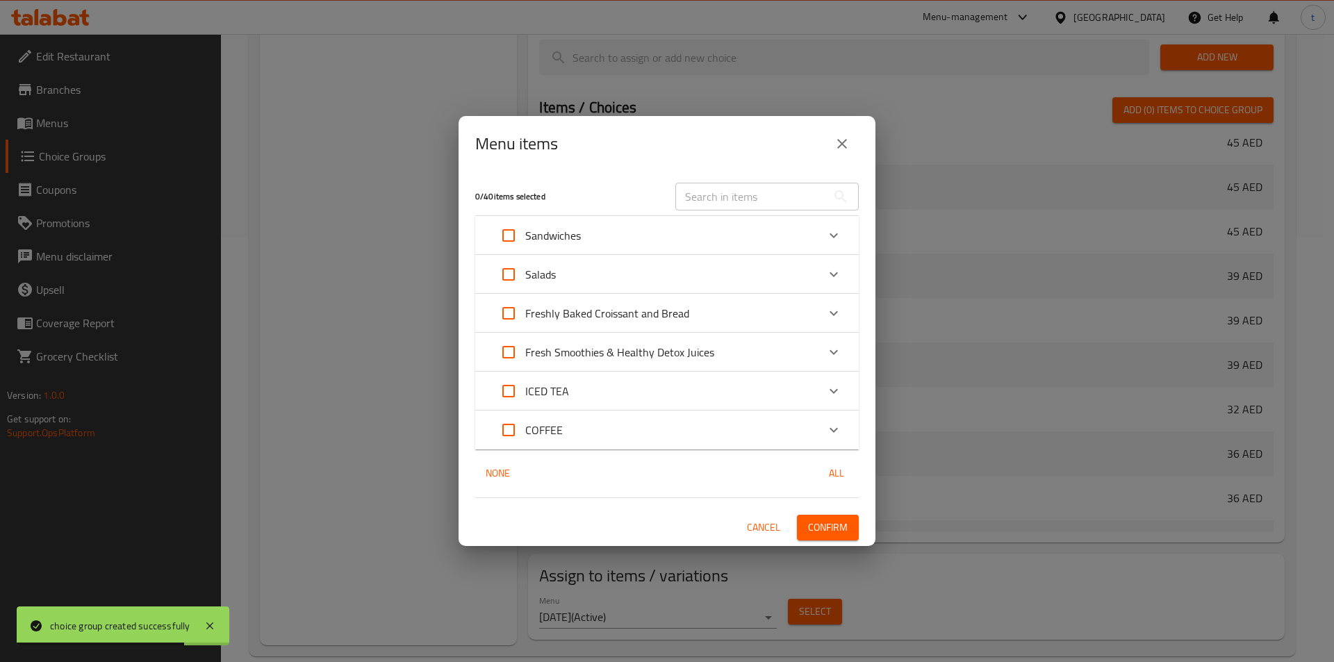
click at [840, 422] on icon "Expand" at bounding box center [833, 430] width 17 height 17
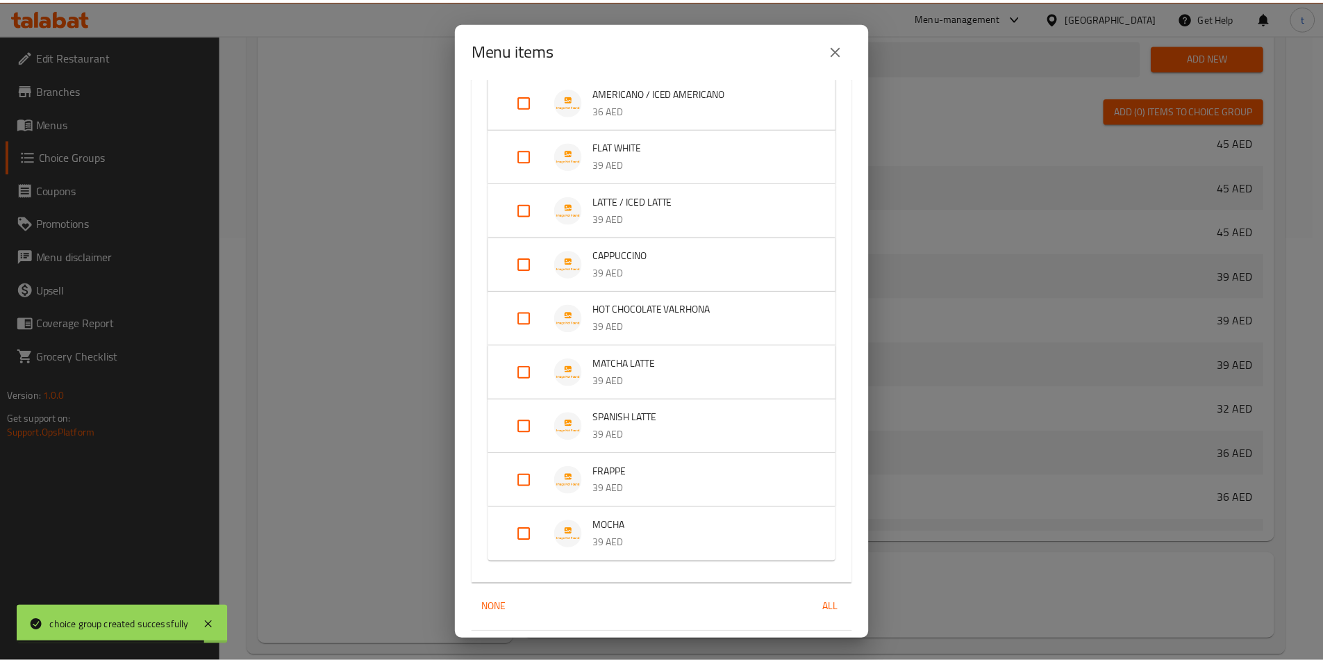
scroll to position [458, 0]
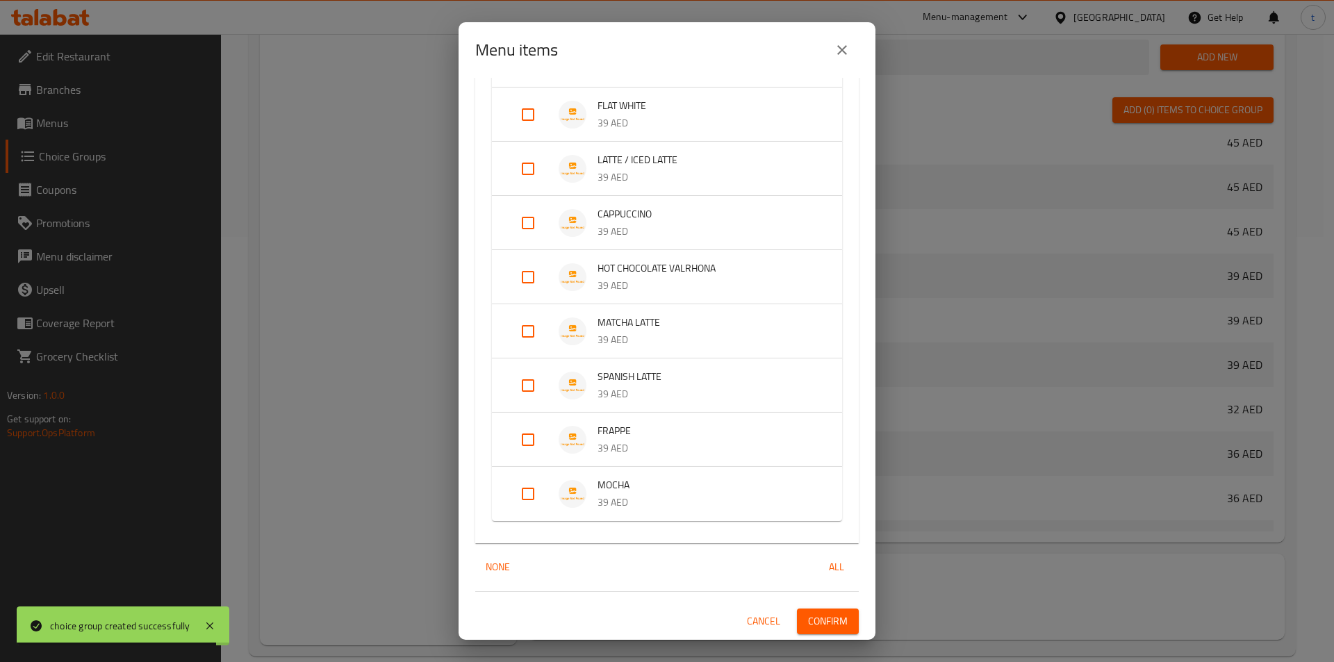
click at [517, 491] on input "Expand" at bounding box center [527, 493] width 33 height 33
checkbox input "true"
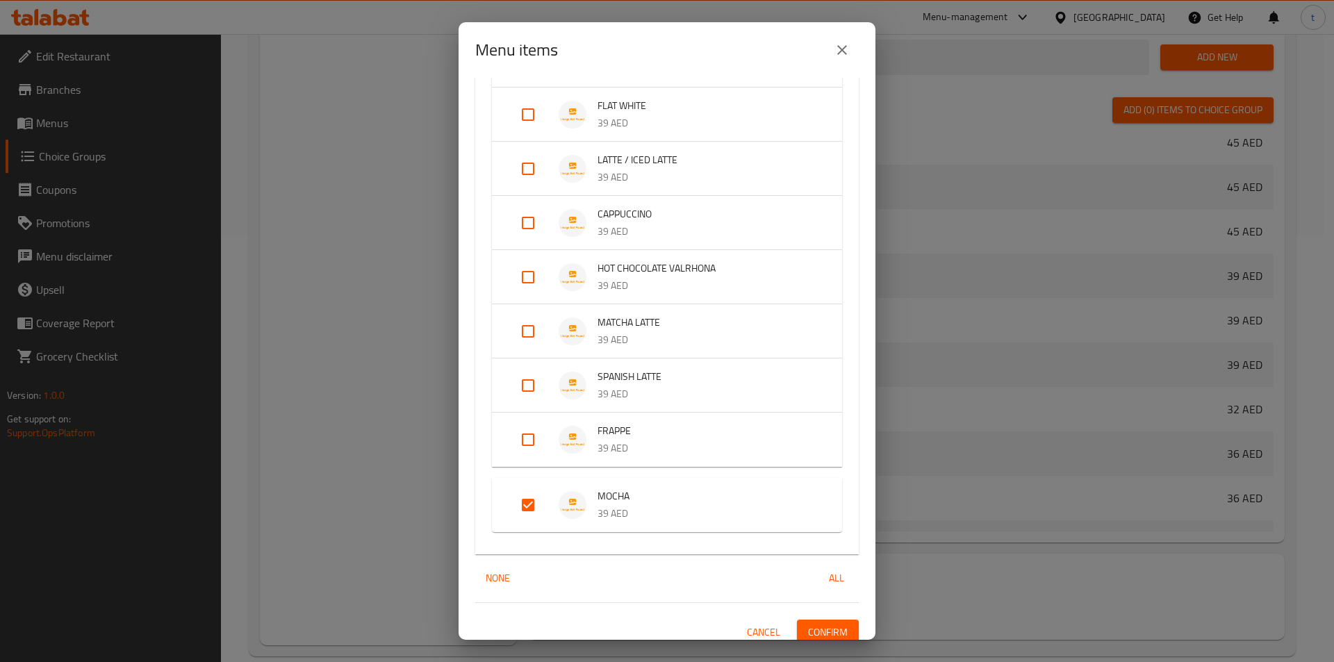
click at [815, 628] on span "Confirm" at bounding box center [828, 632] width 40 height 17
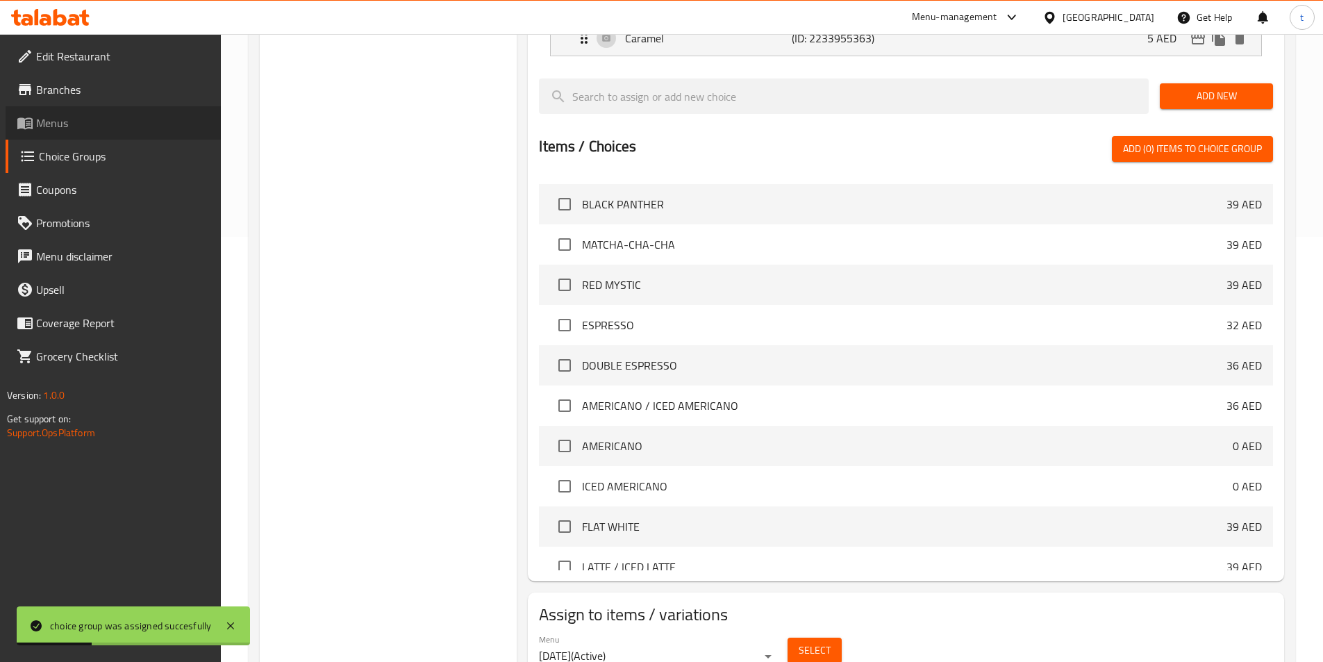
click at [57, 124] on span "Menus" at bounding box center [123, 123] width 174 height 17
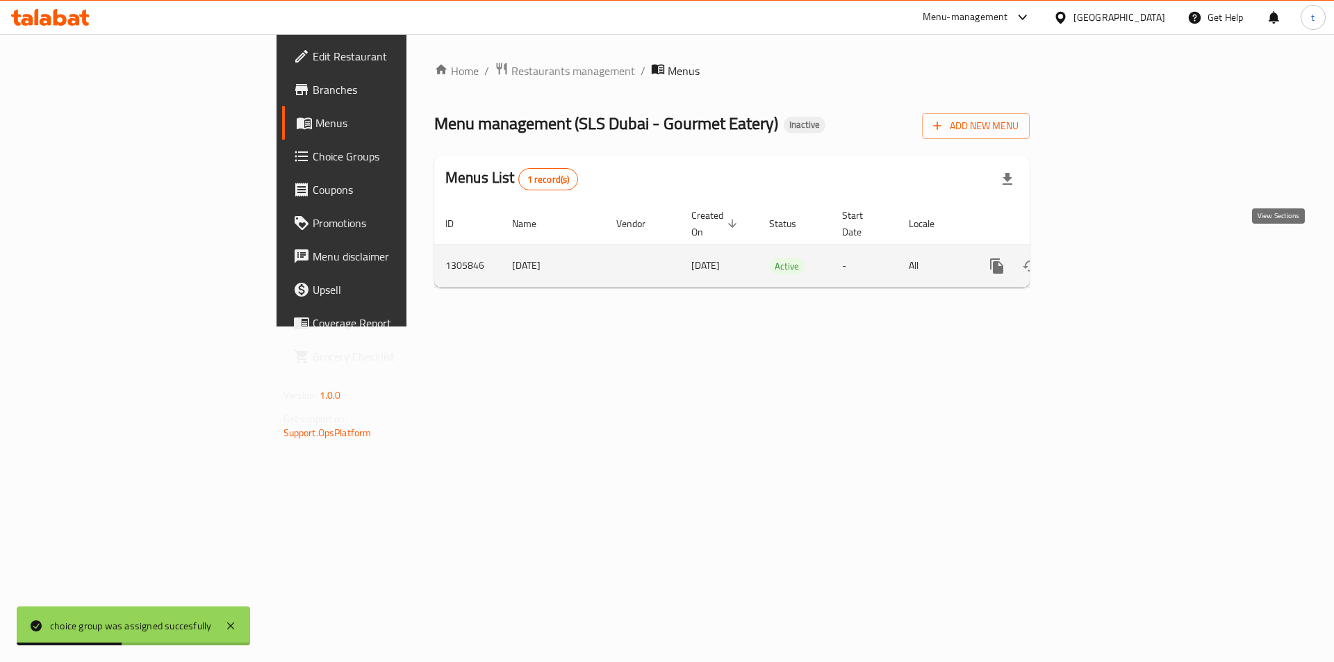
click at [1105, 258] on icon "enhanced table" at bounding box center [1096, 266] width 17 height 17
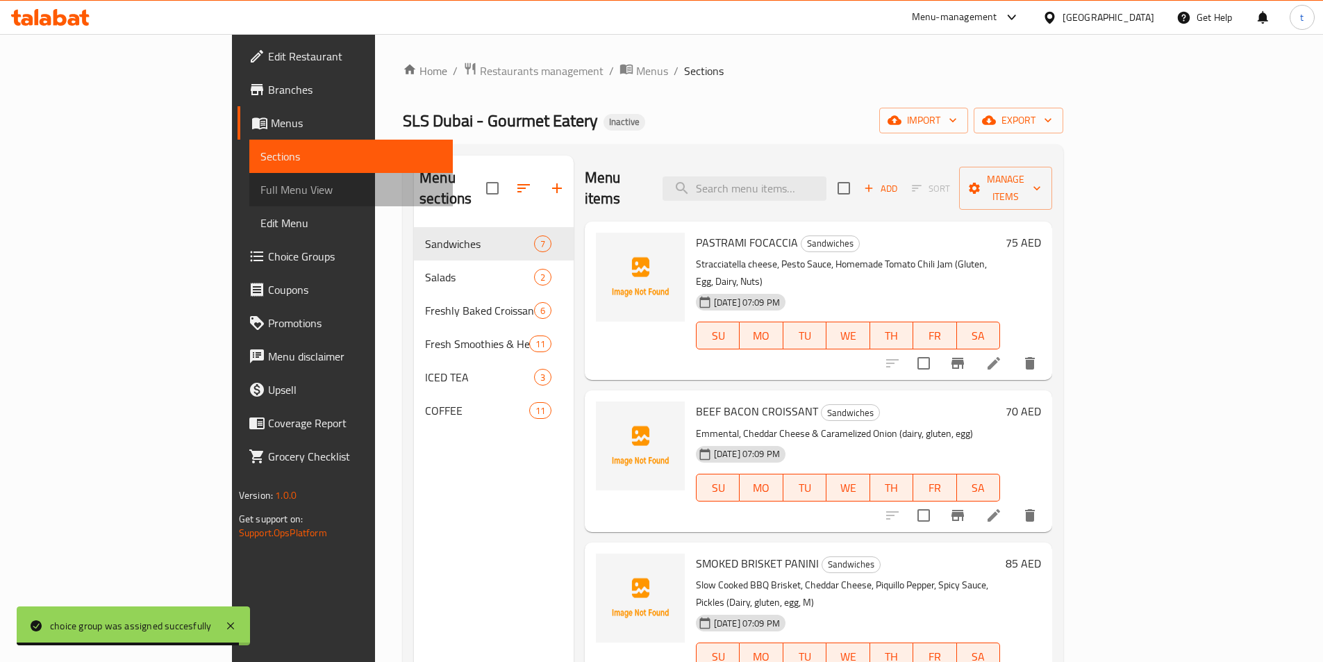
click at [260, 198] on span "Full Menu View" at bounding box center [350, 189] width 181 height 17
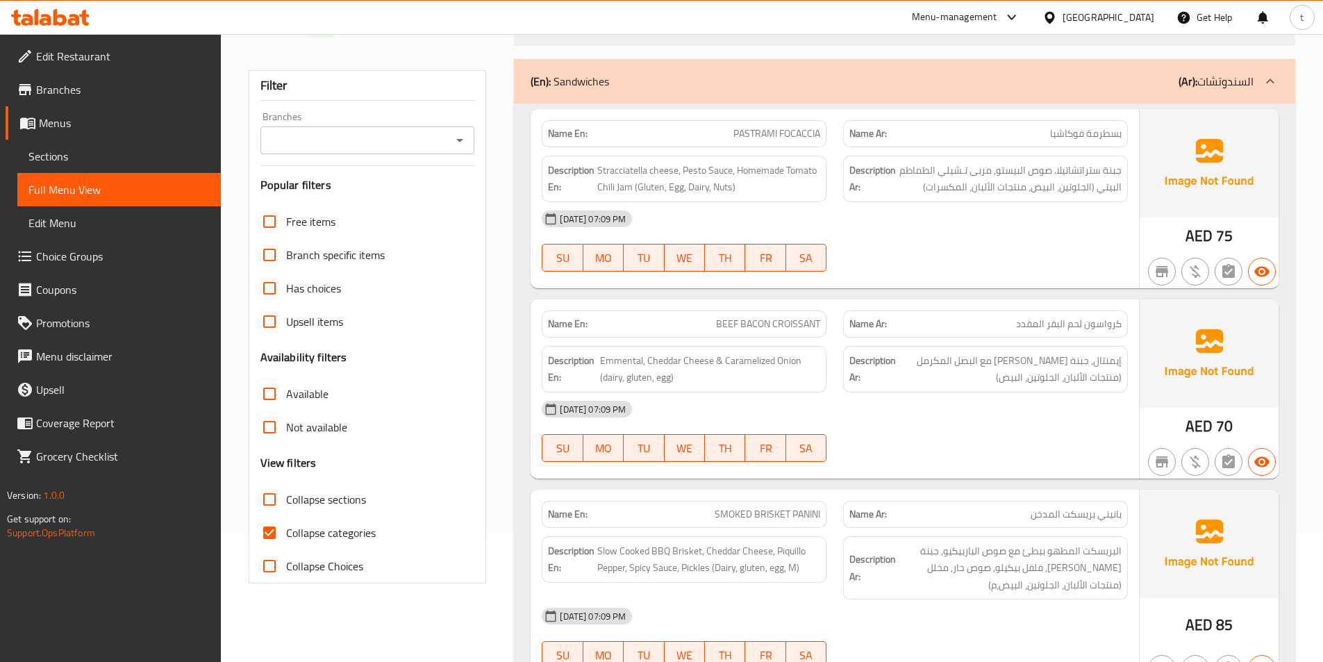
scroll to position [139, 0]
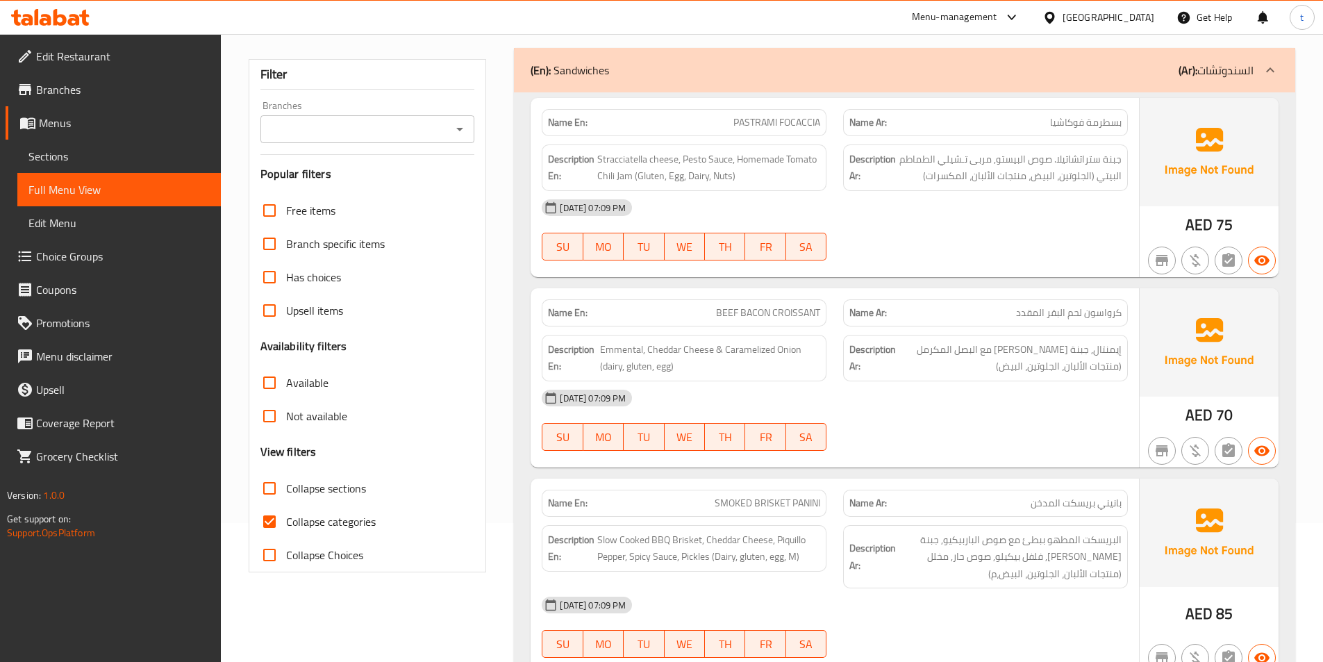
click at [276, 504] on input "Collapse sections" at bounding box center [269, 488] width 33 height 33
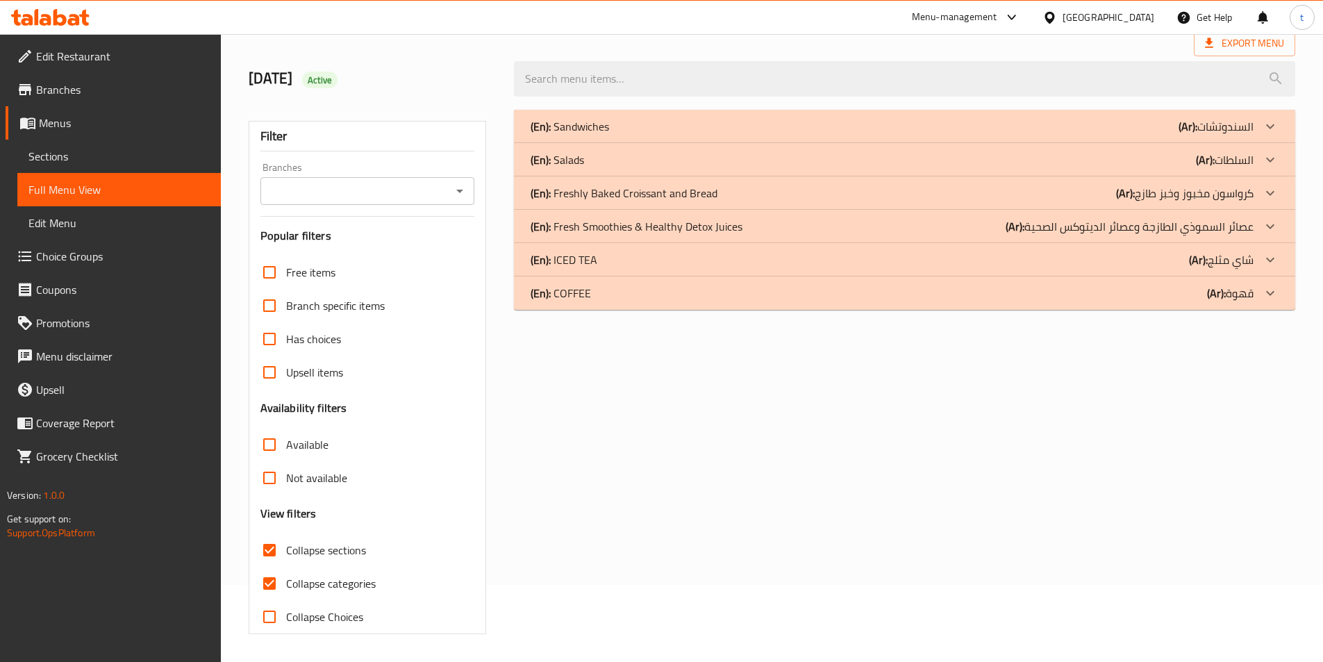
scroll to position [77, 0]
click at [270, 560] on input "Collapse sections" at bounding box center [269, 549] width 33 height 33
checkbox input "false"
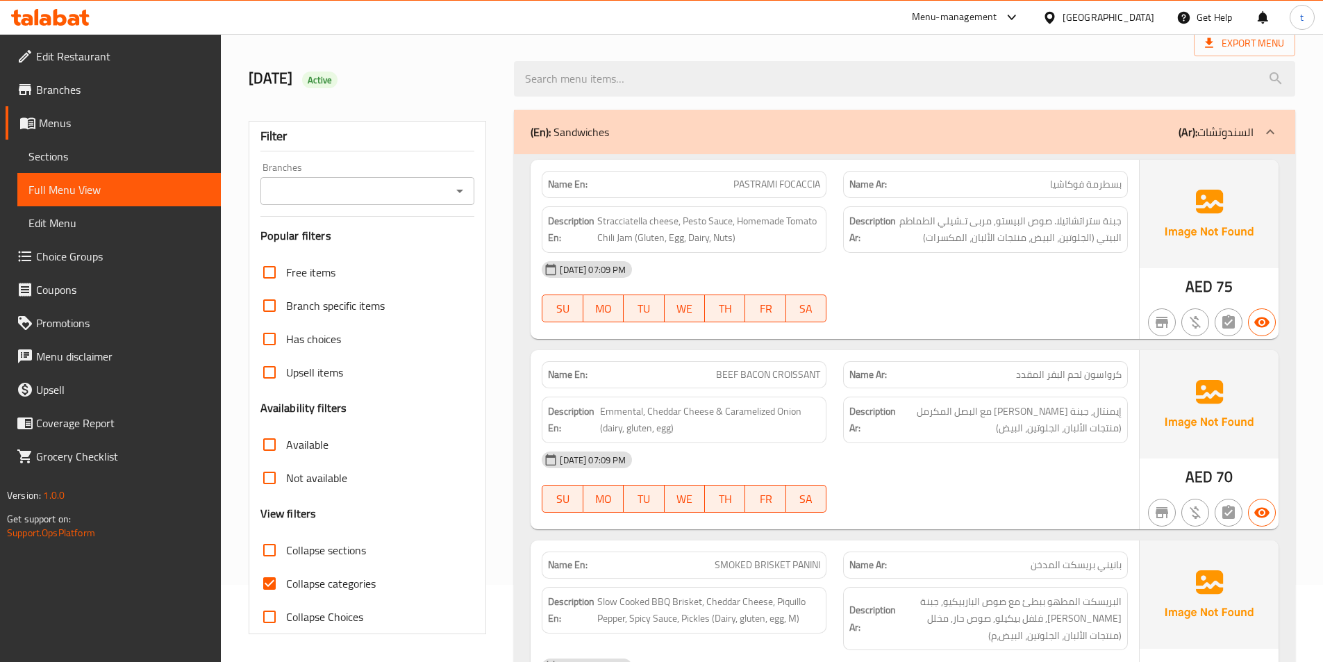
scroll to position [139, 0]
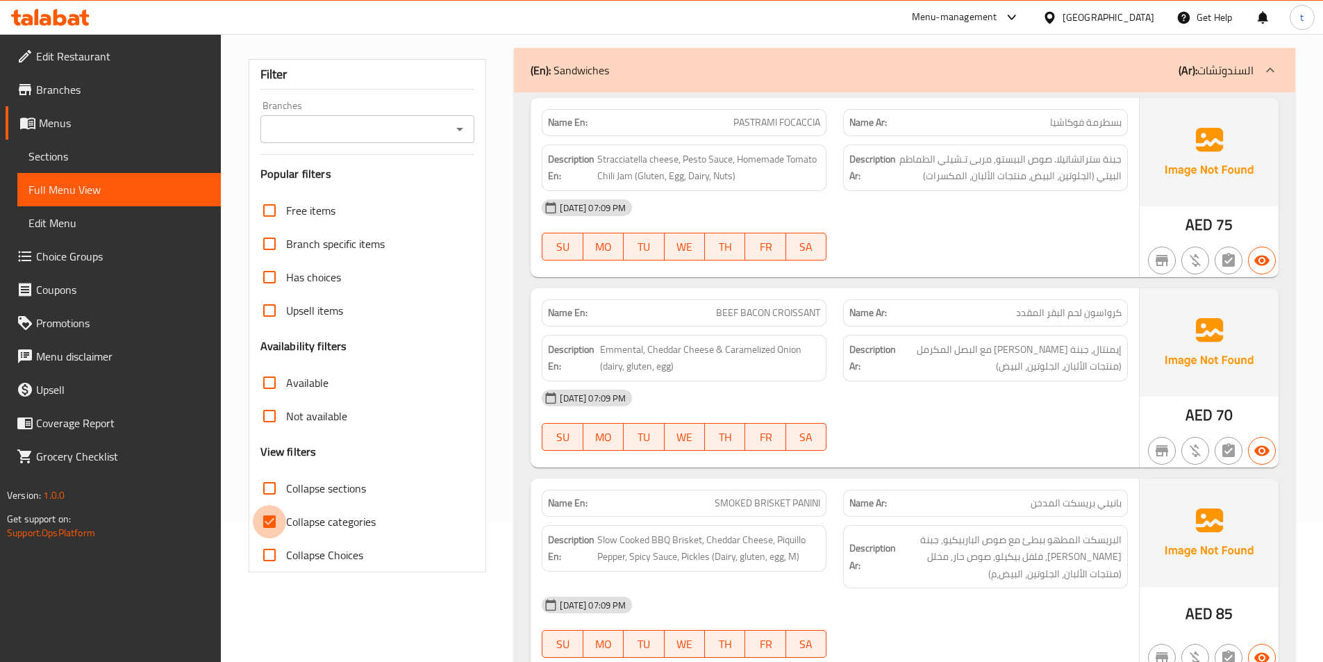
click at [271, 518] on input "Collapse categories" at bounding box center [269, 521] width 33 height 33
checkbox input "false"
drag, startPoint x: 506, startPoint y: 58, endPoint x: 514, endPoint y: 67, distance: 12.4
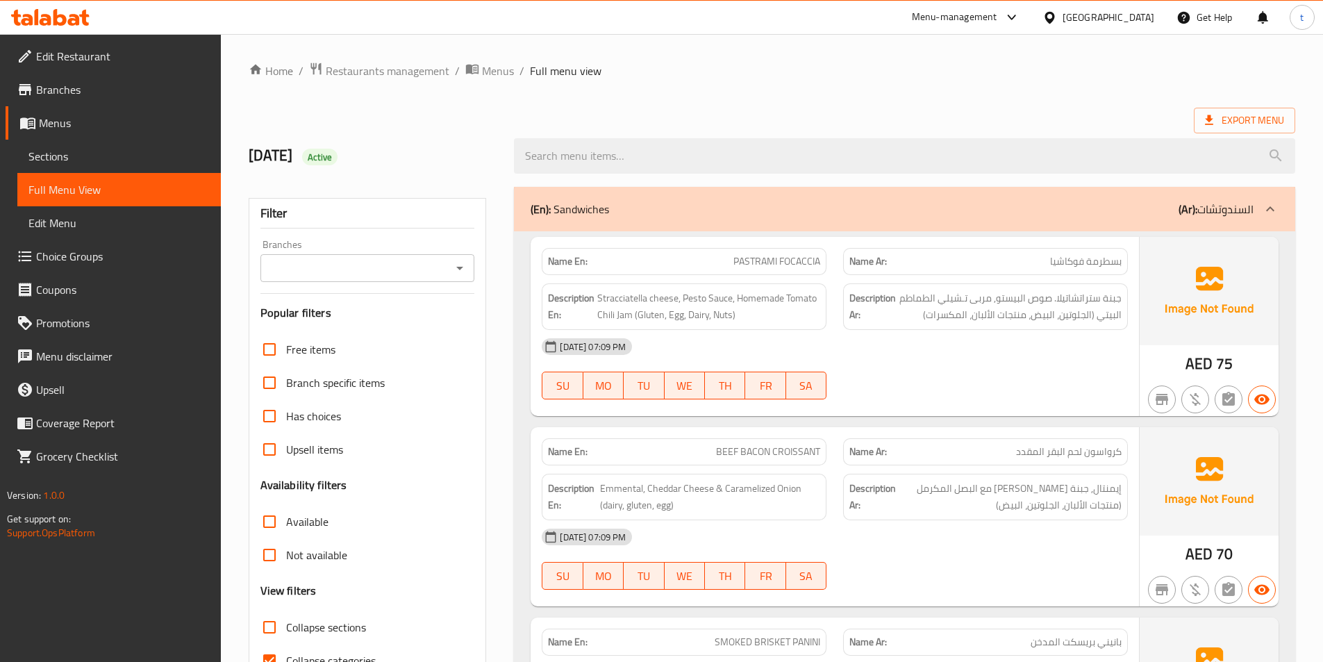
scroll to position [69, 0]
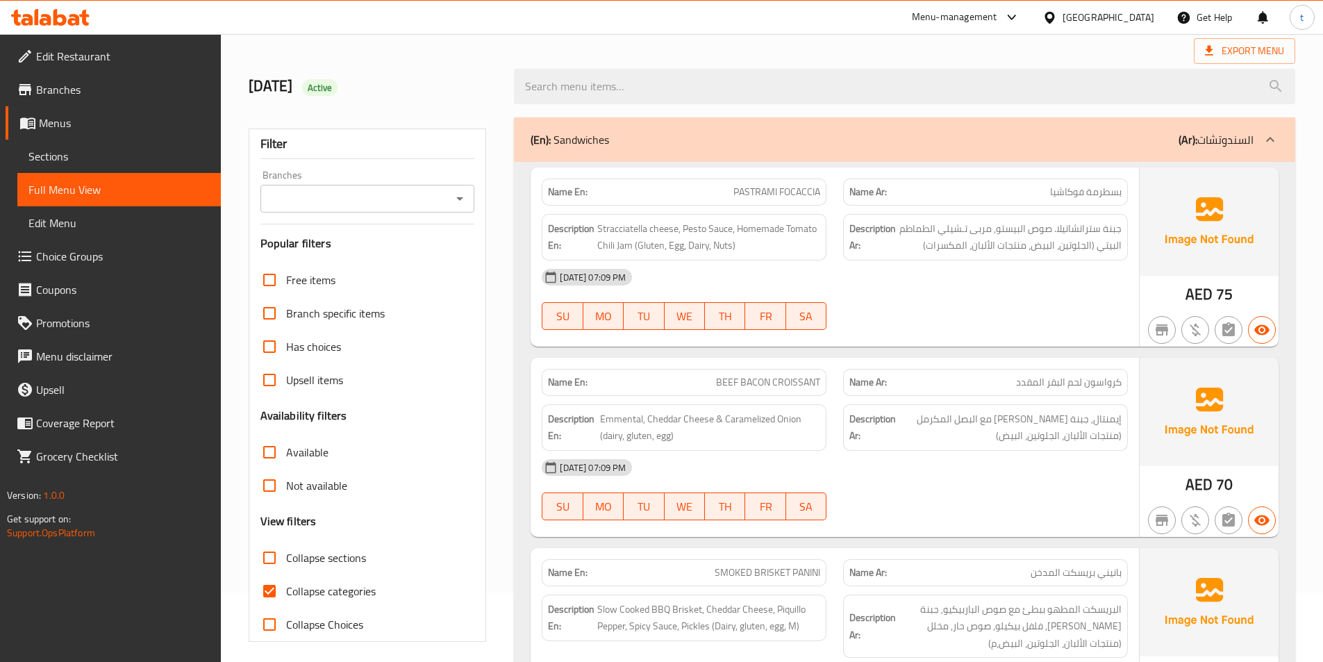
click at [85, 145] on link "Sections" at bounding box center [119, 156] width 204 height 33
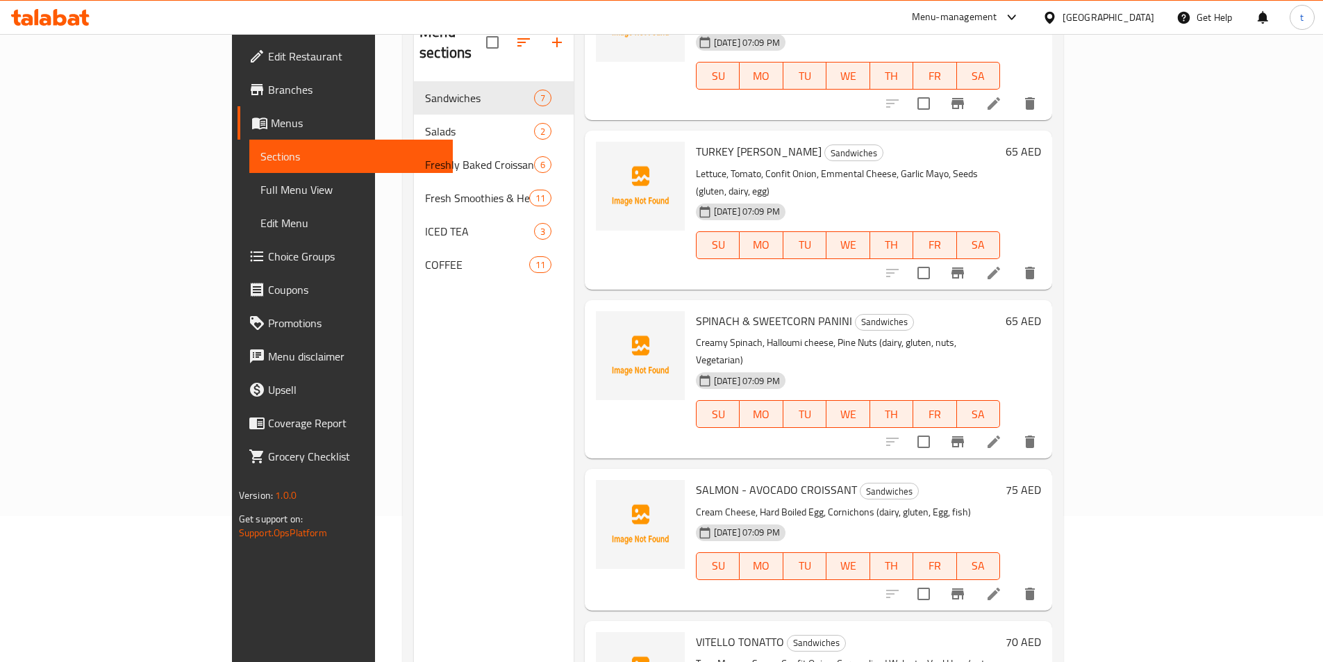
scroll to position [194, 0]
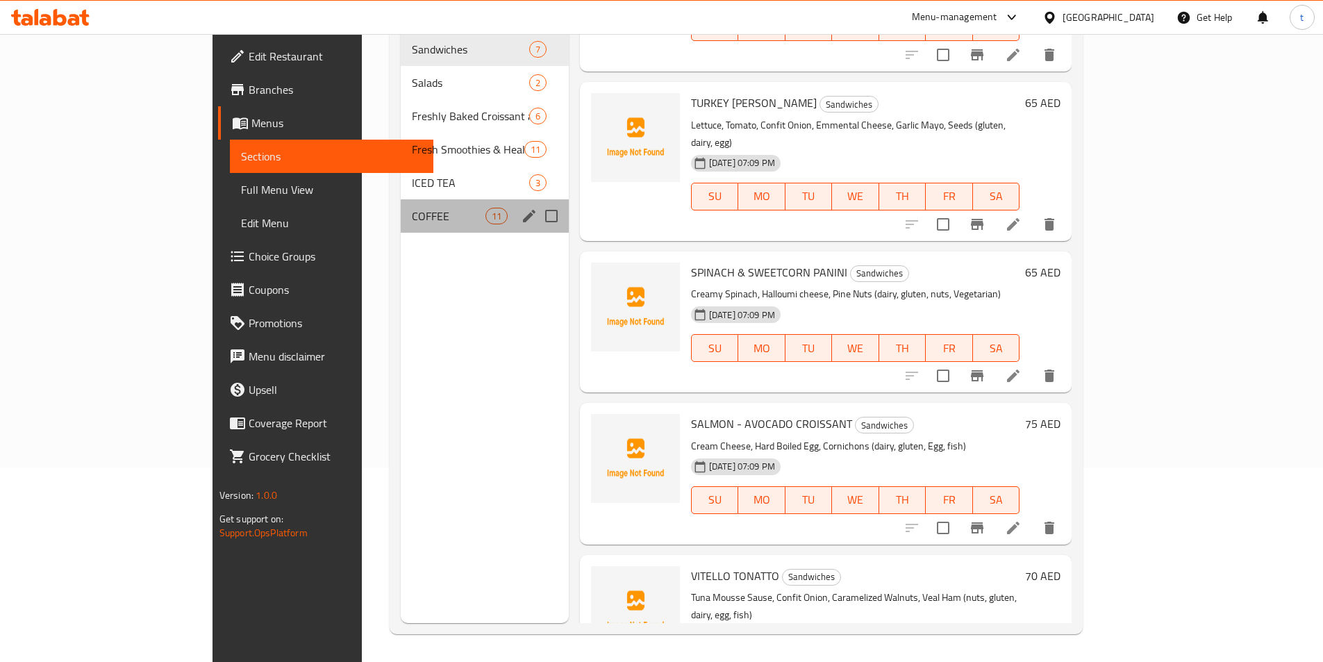
click at [401, 199] on div "COFFEE 11" at bounding box center [484, 215] width 167 height 33
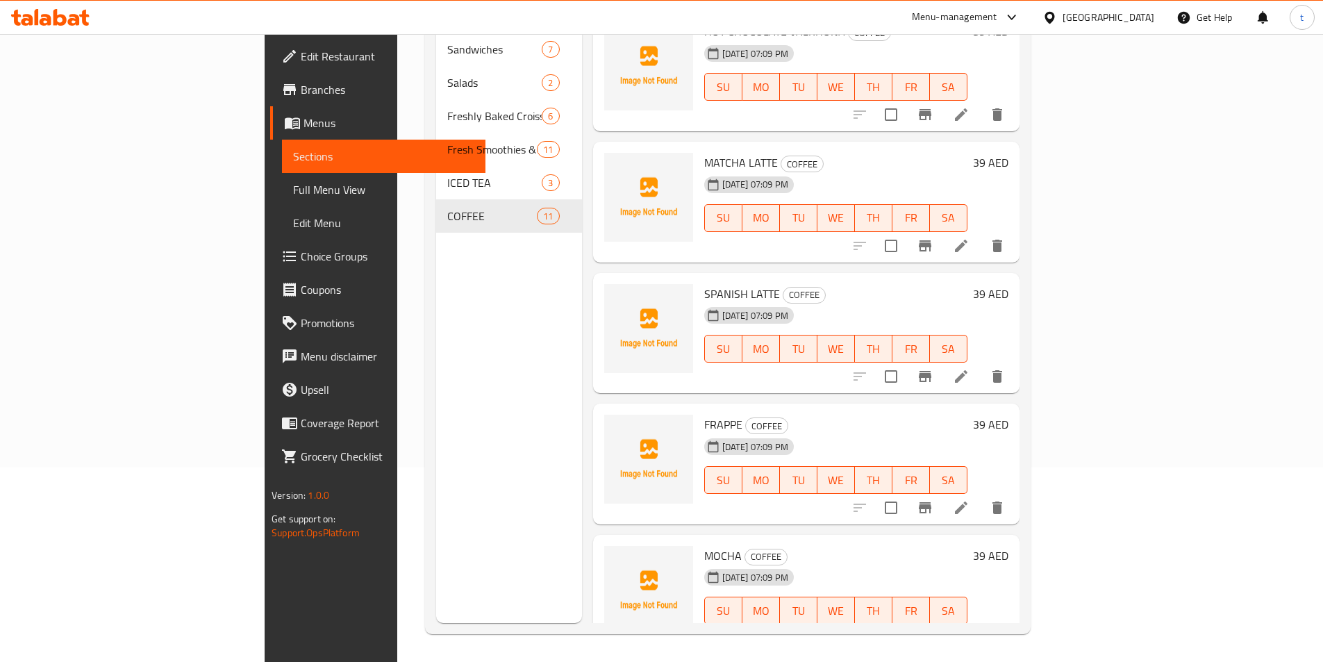
scroll to position [813, 0]
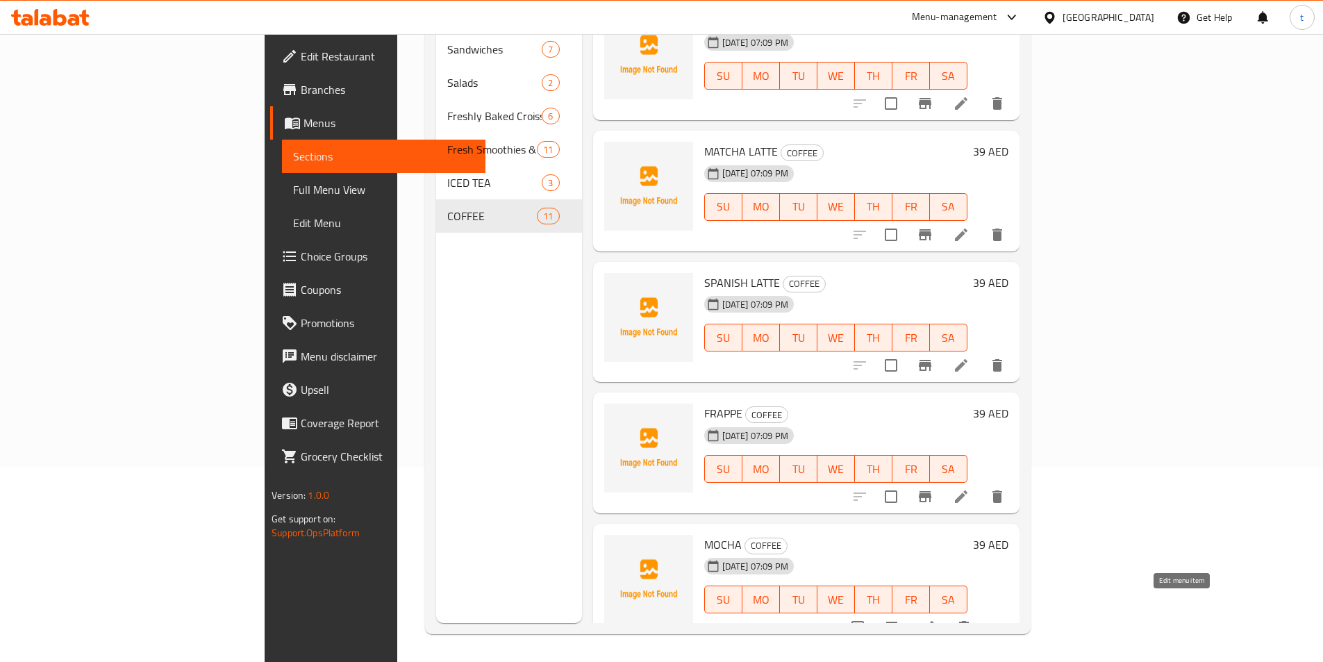
click at [936, 619] on icon at bounding box center [928, 627] width 17 height 17
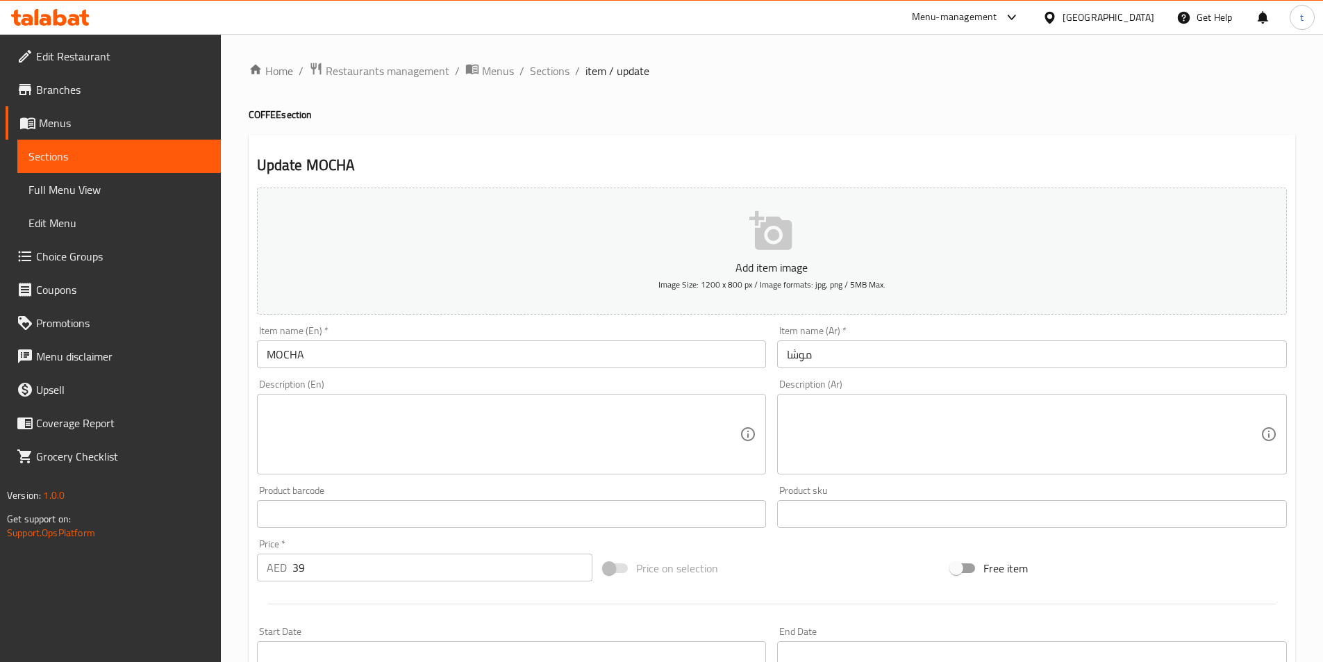
click at [799, 354] on input "موشا" at bounding box center [1032, 354] width 510 height 28
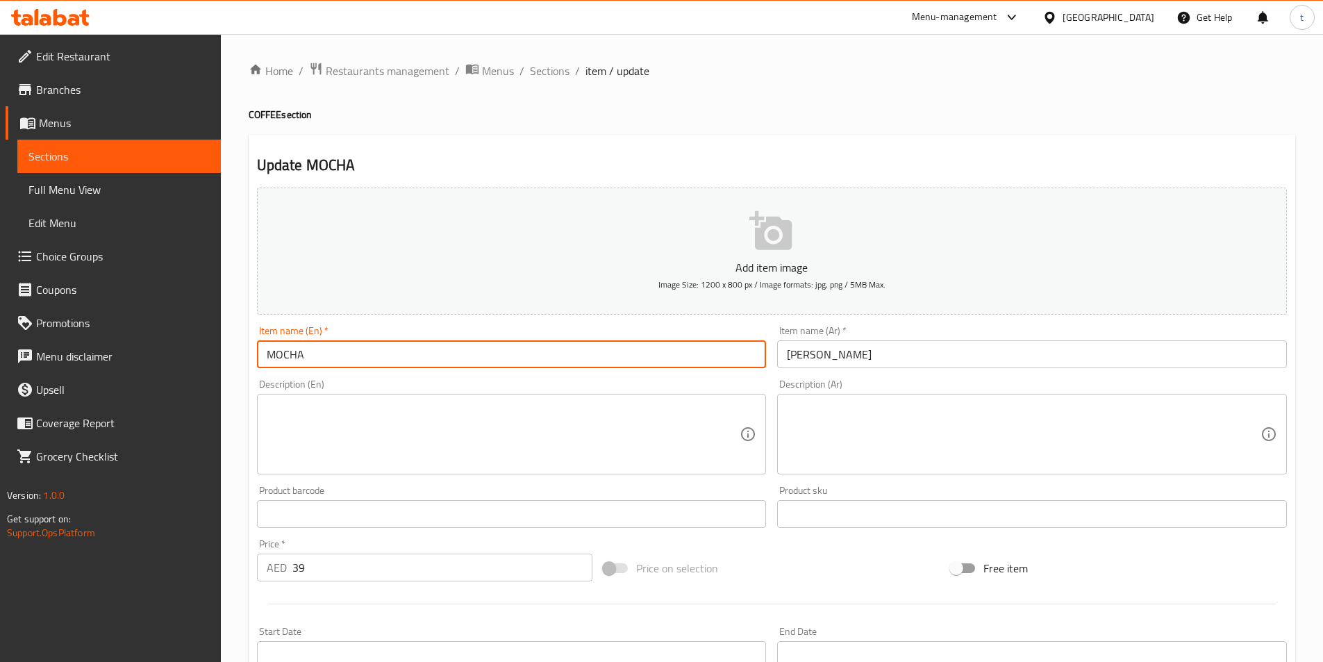
drag, startPoint x: 318, startPoint y: 350, endPoint x: 258, endPoint y: 355, distance: 59.9
click at [258, 355] on input "MOCHA" at bounding box center [512, 354] width 510 height 28
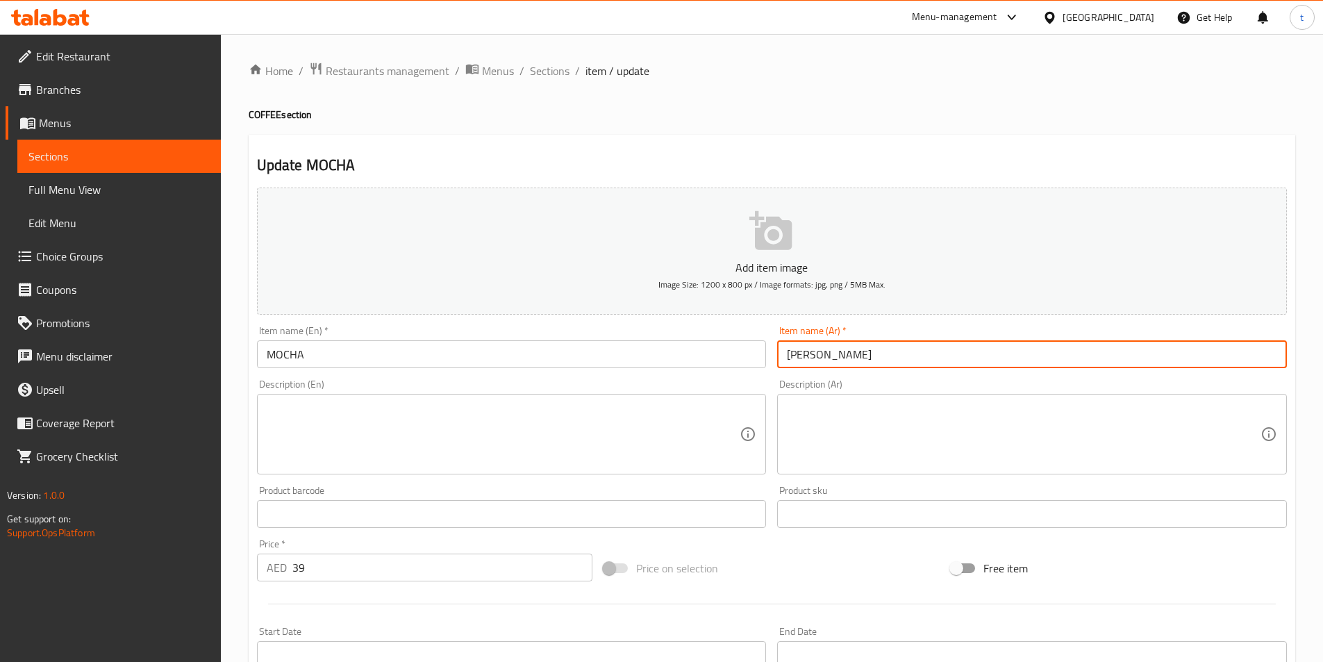
drag, startPoint x: 822, startPoint y: 355, endPoint x: 779, endPoint y: 356, distance: 42.4
click at [779, 356] on input "موتشا" at bounding box center [1032, 354] width 510 height 28
paste input "ك"
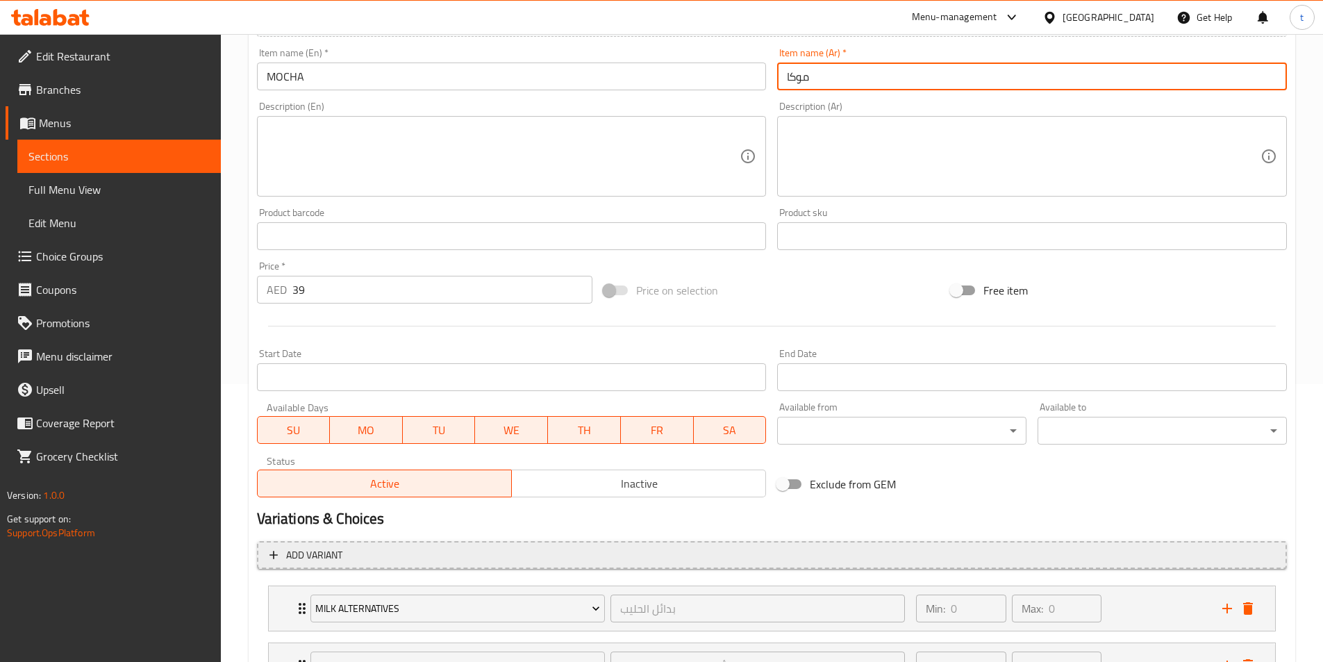
scroll to position [399, 0]
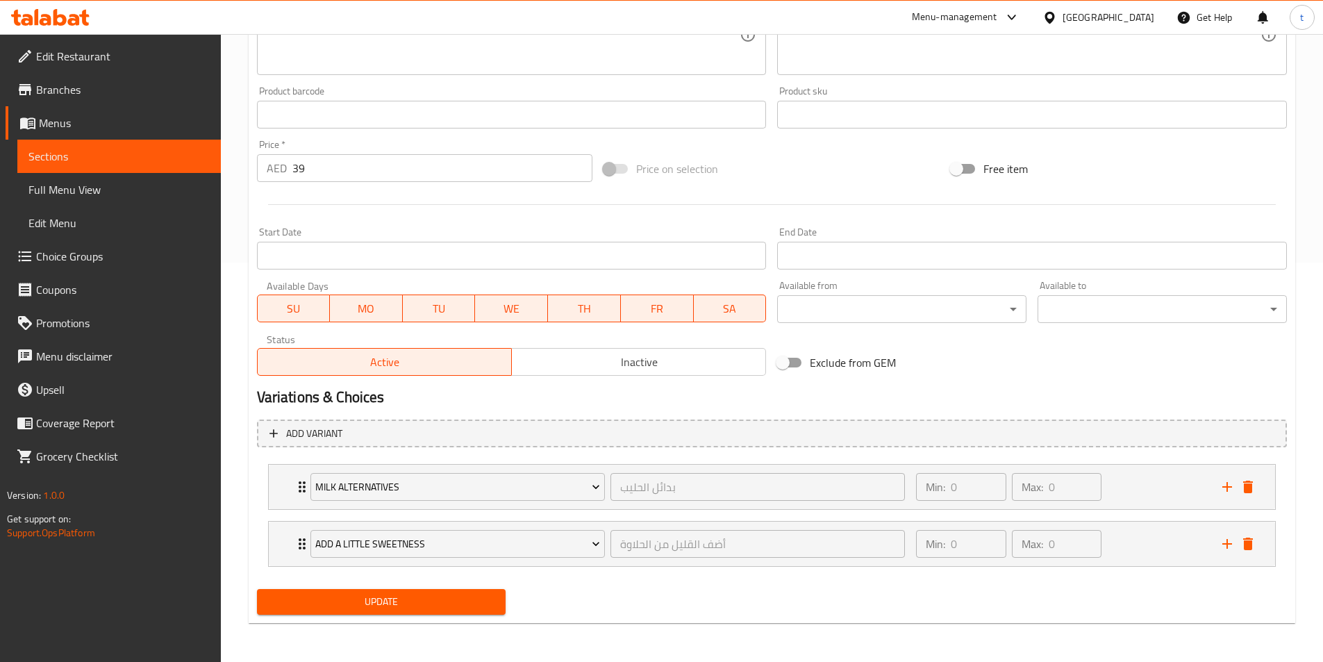
type input "موكا"
click at [443, 604] on span "Update" at bounding box center [381, 601] width 227 height 17
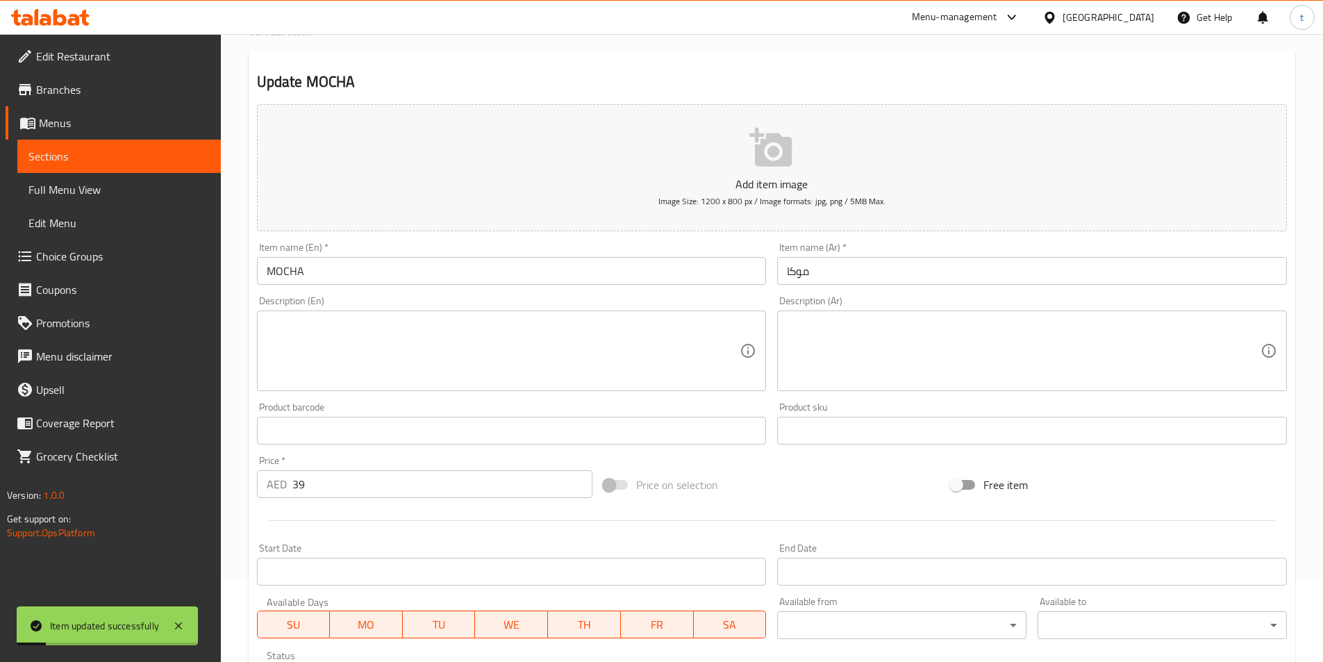
scroll to position [52, 0]
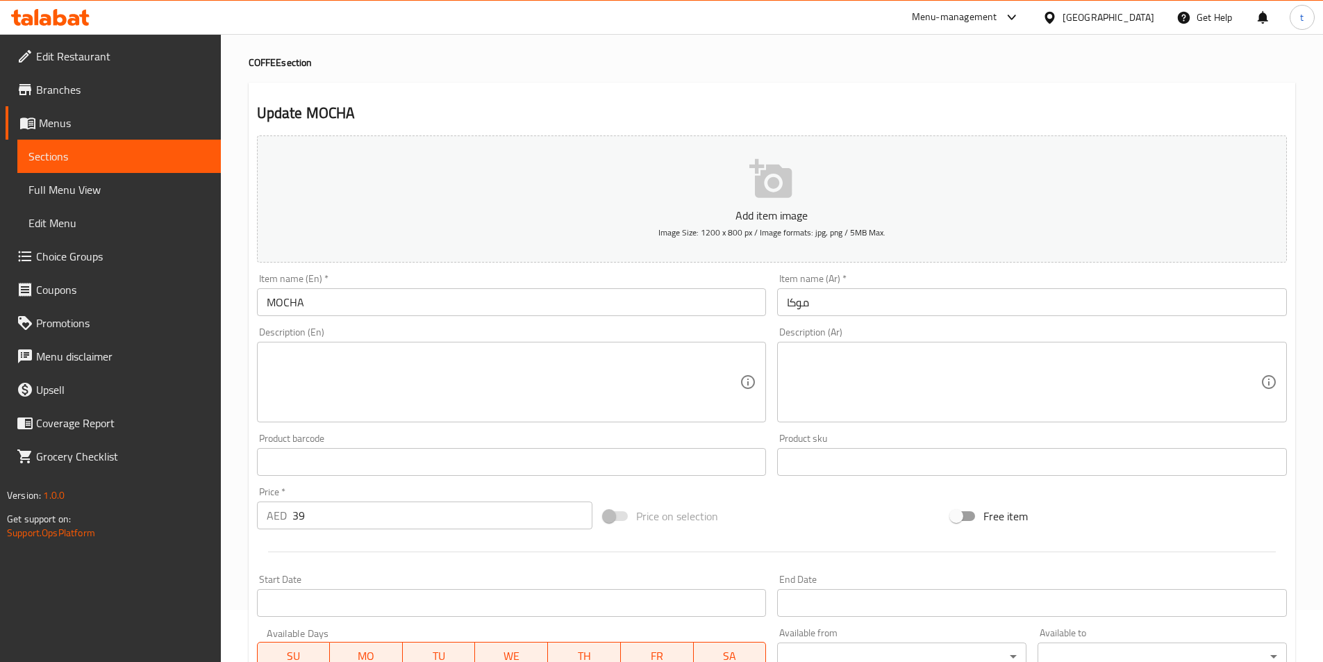
click at [65, 149] on span "Sections" at bounding box center [118, 156] width 181 height 17
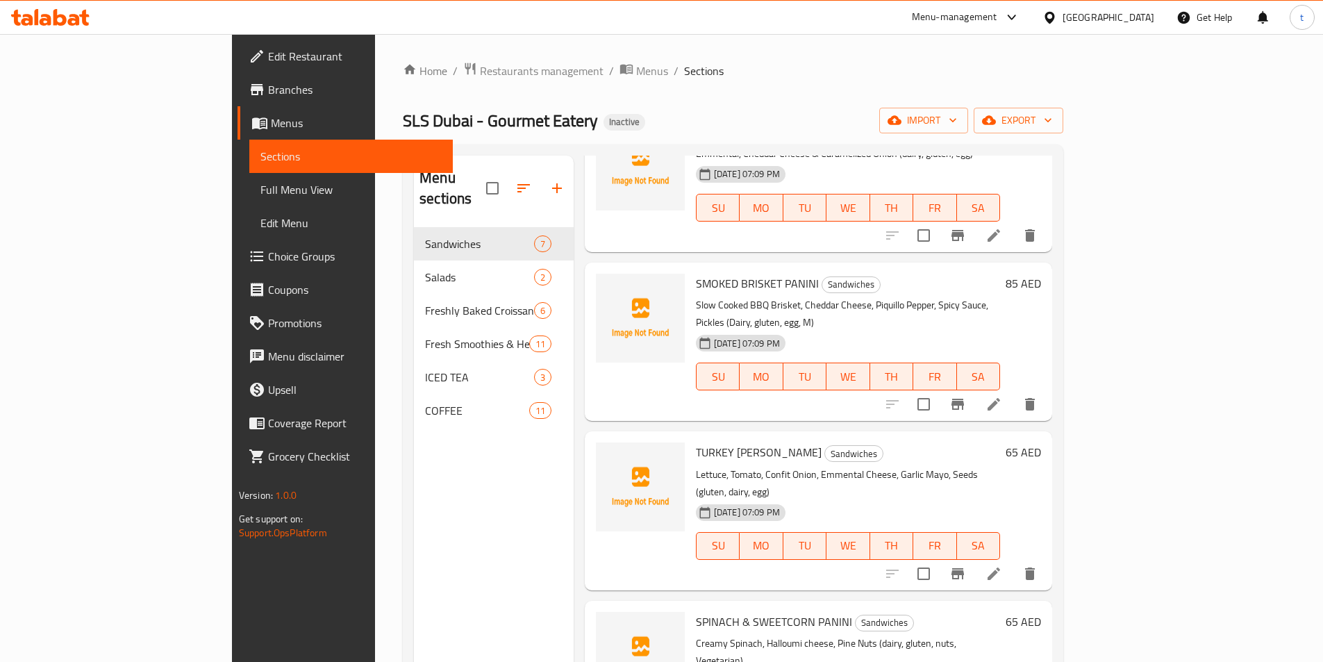
scroll to position [208, 0]
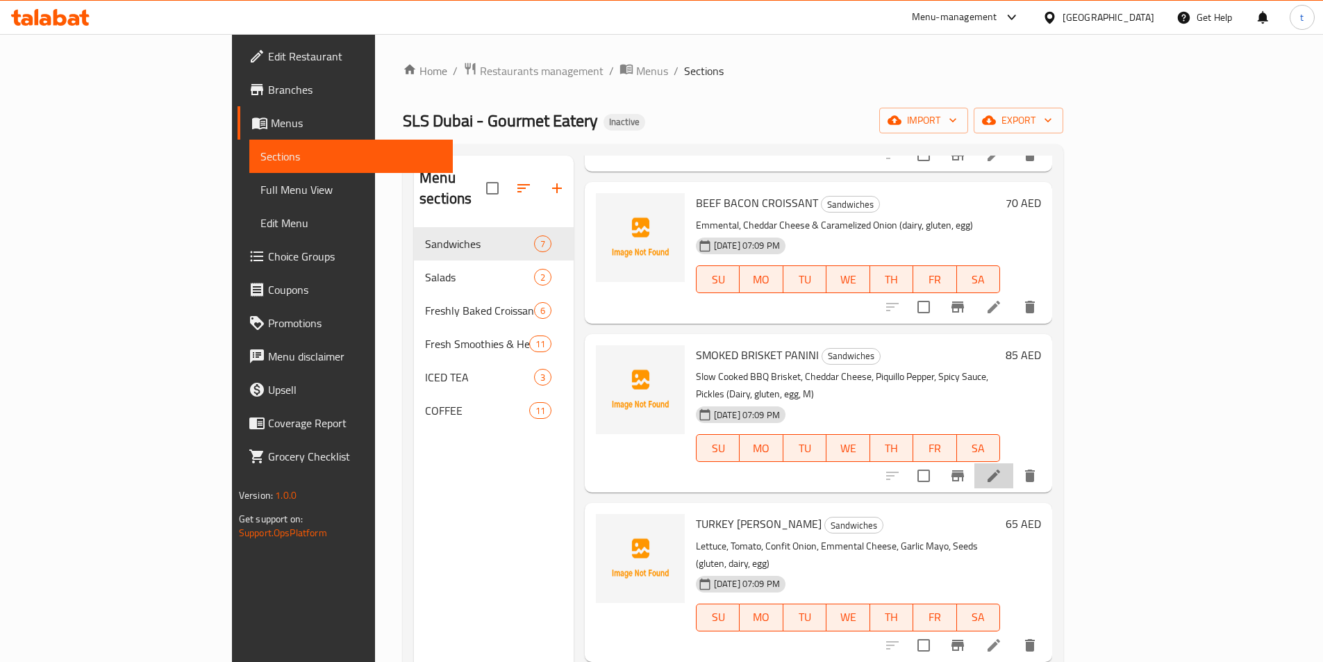
click at [1013, 463] on li at bounding box center [994, 475] width 39 height 25
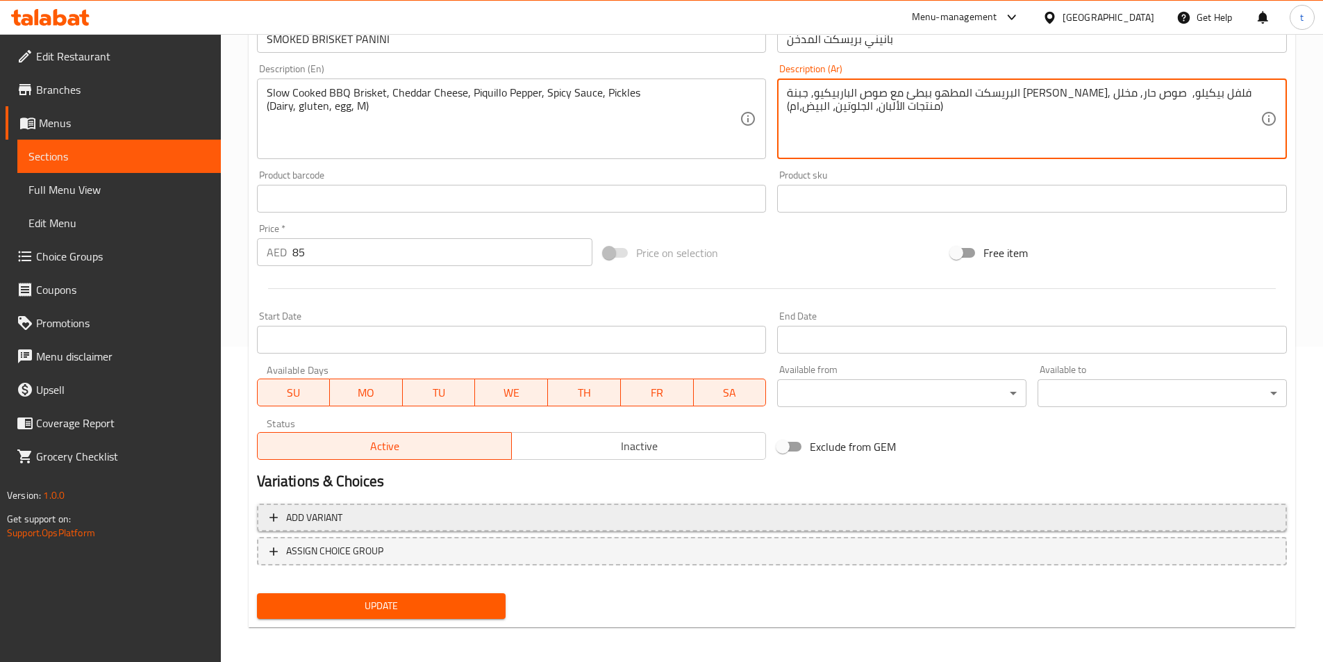
scroll to position [320, 0]
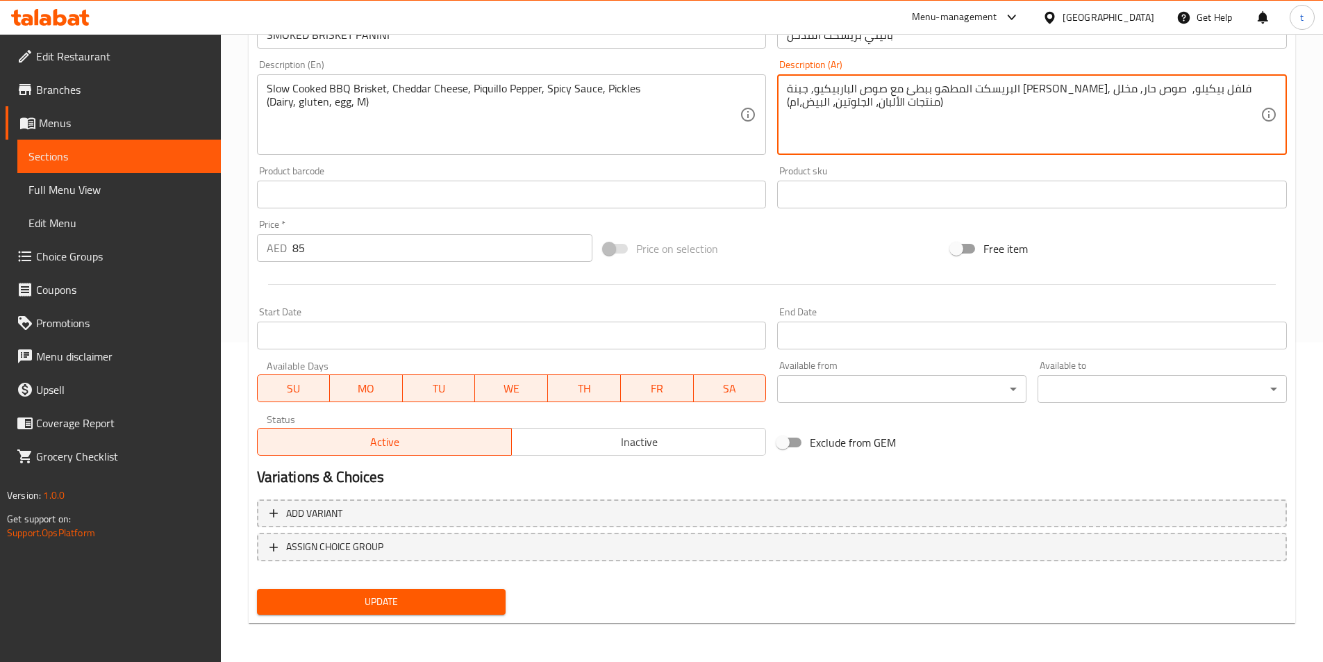
type textarea "البريسكت المطهو ببطئ مع صوص الباربيكيو, جبنة [PERSON_NAME], فلفل بيكيلو, صوص حا…"
click at [464, 590] on button "Update" at bounding box center [381, 602] width 249 height 26
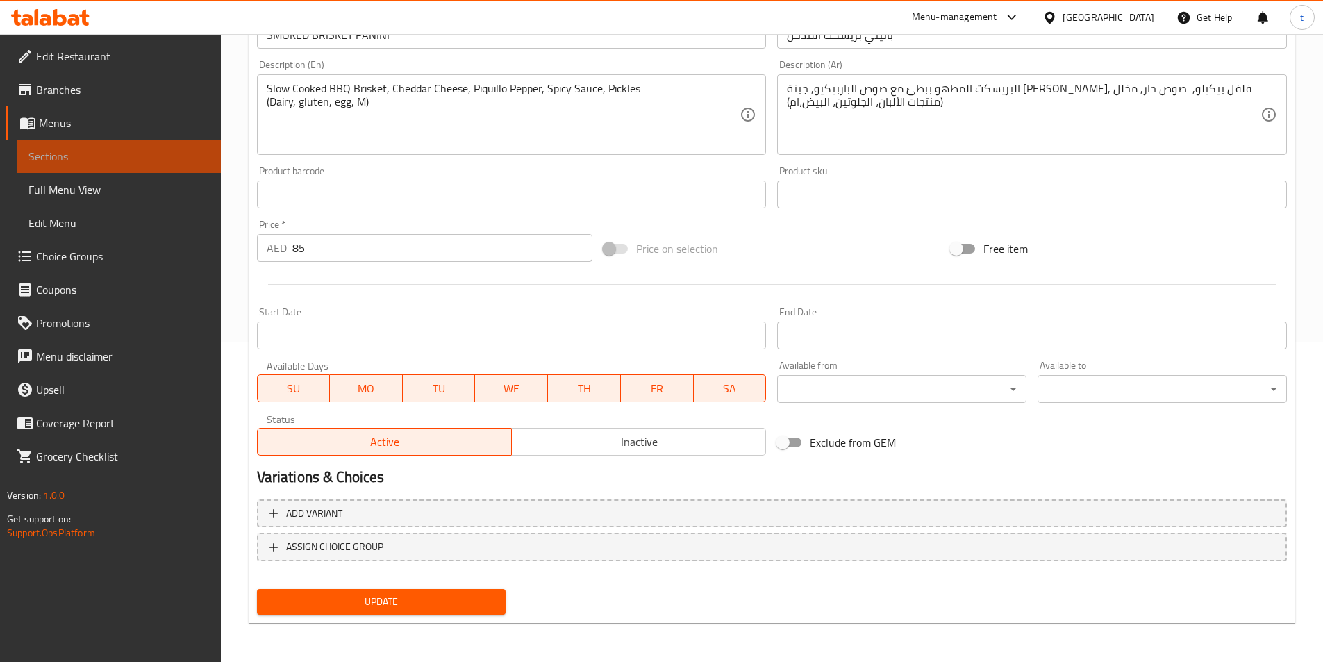
click at [106, 147] on link "Sections" at bounding box center [119, 156] width 204 height 33
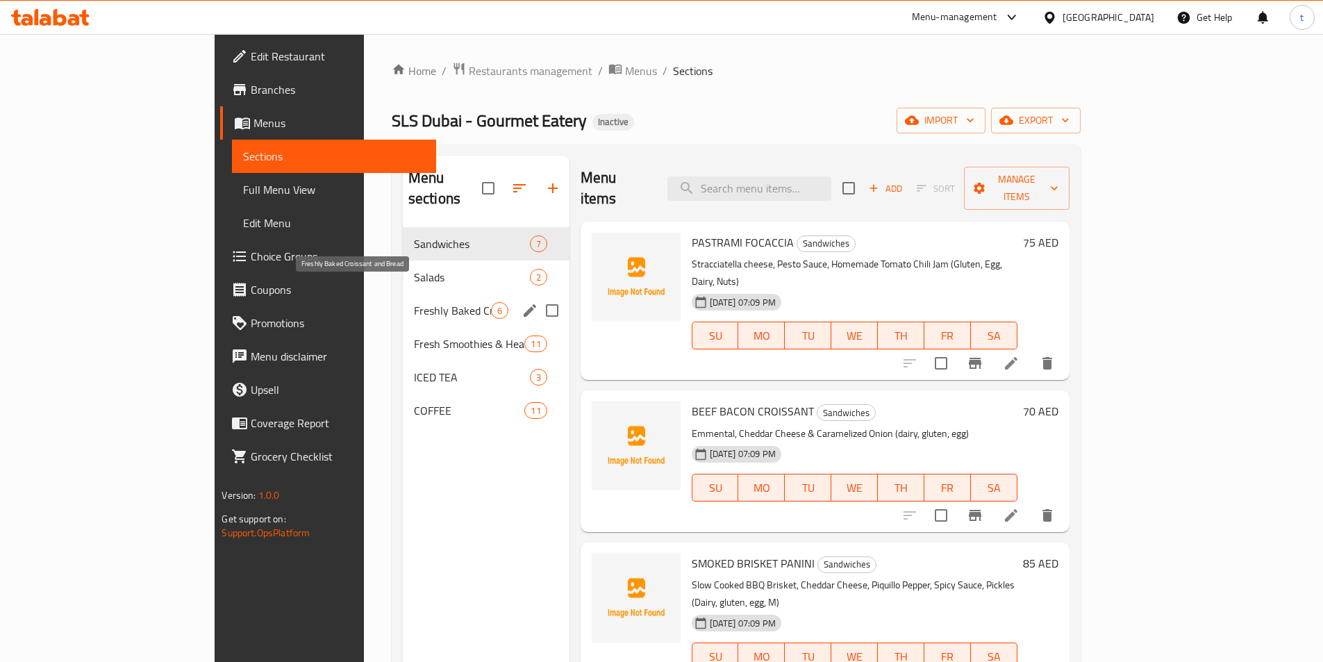
click at [414, 302] on span "Freshly Baked Croissant and Bread" at bounding box center [452, 310] width 77 height 17
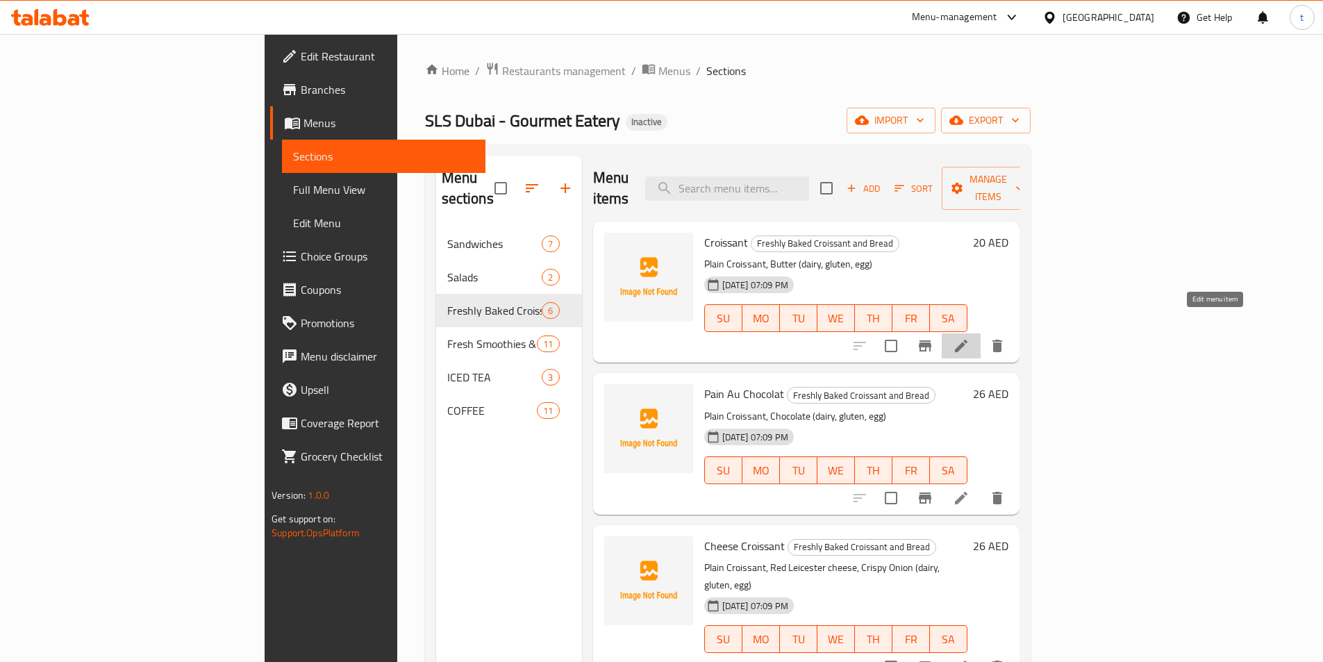
click at [970, 338] on icon at bounding box center [961, 346] width 17 height 17
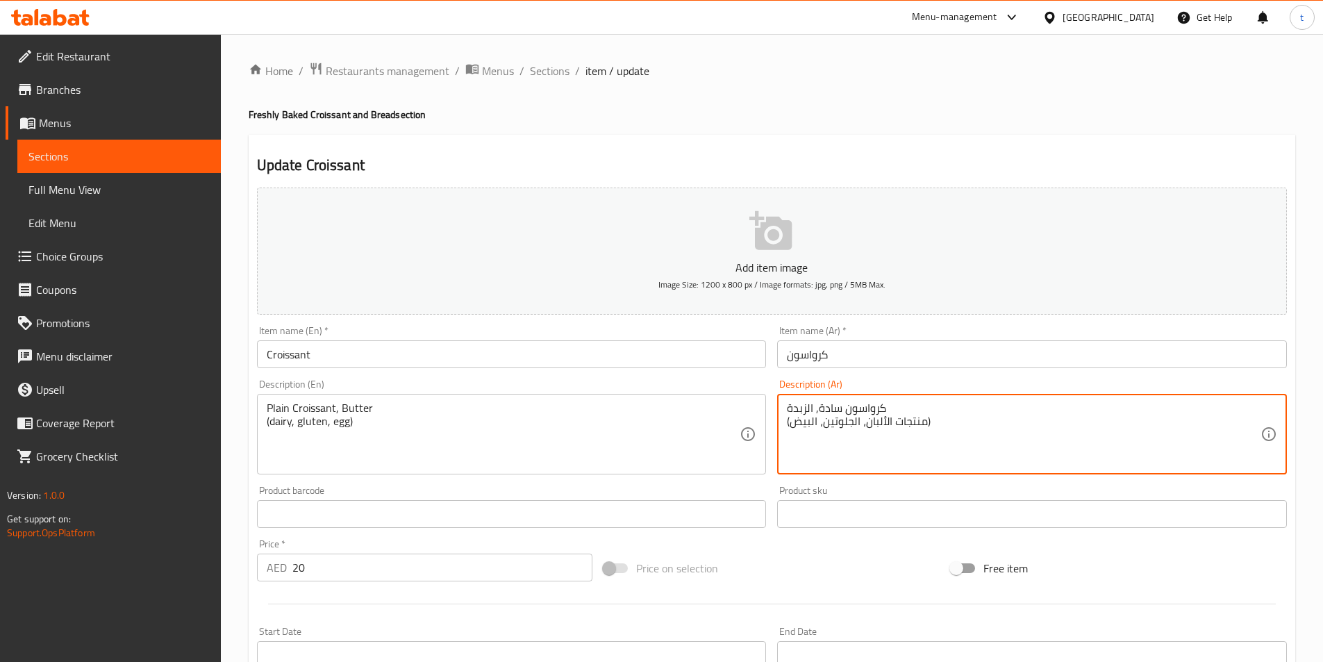
click at [809, 406] on textarea "كرواسون سادة, الزبدة (منتجات الألبان، الجلوتين، البيض)" at bounding box center [1024, 434] width 474 height 66
click at [812, 408] on textarea "كرواسون سادة, الزبدة (منتجات الألبان، الجلوتين، البيض)" at bounding box center [1024, 434] width 474 height 66
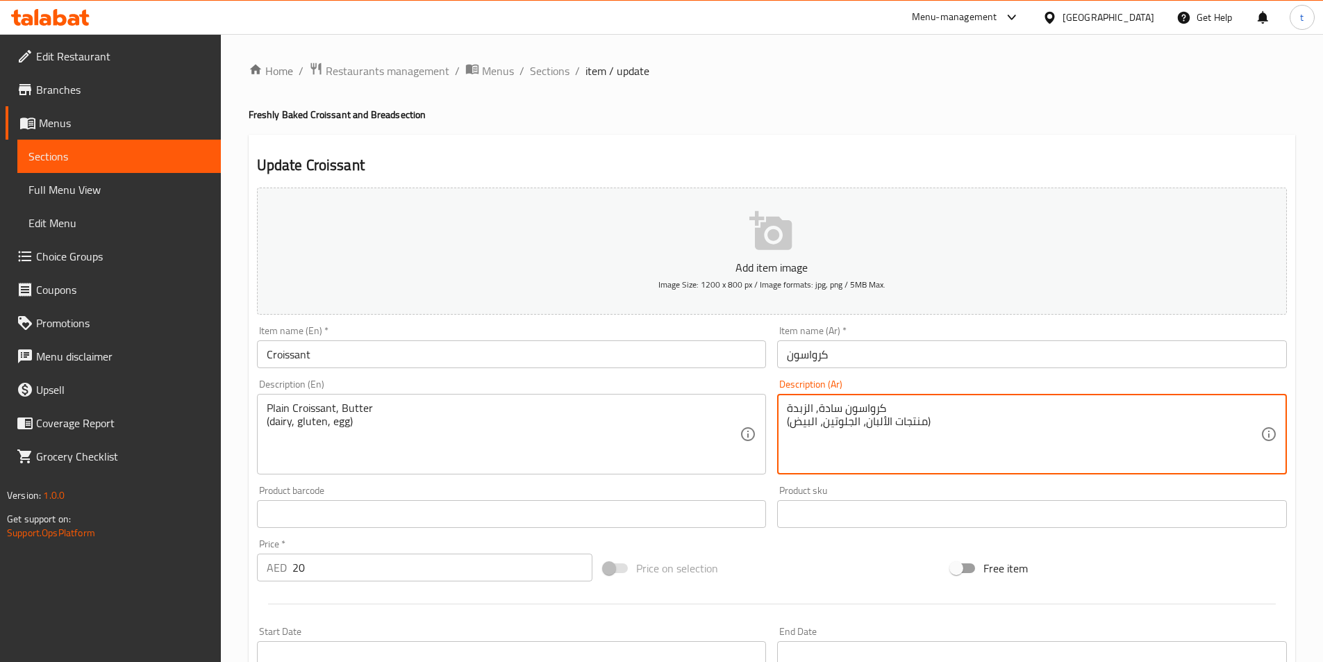
click at [806, 407] on textarea "كرواسون سادة, الزبدة (منتجات الألبان، الجلوتين، البيض)" at bounding box center [1024, 434] width 474 height 66
click at [813, 406] on textarea "كرواسون سادة, الزبدة (منتجات الألبان، الجلوتين، البيض)" at bounding box center [1024, 434] width 474 height 66
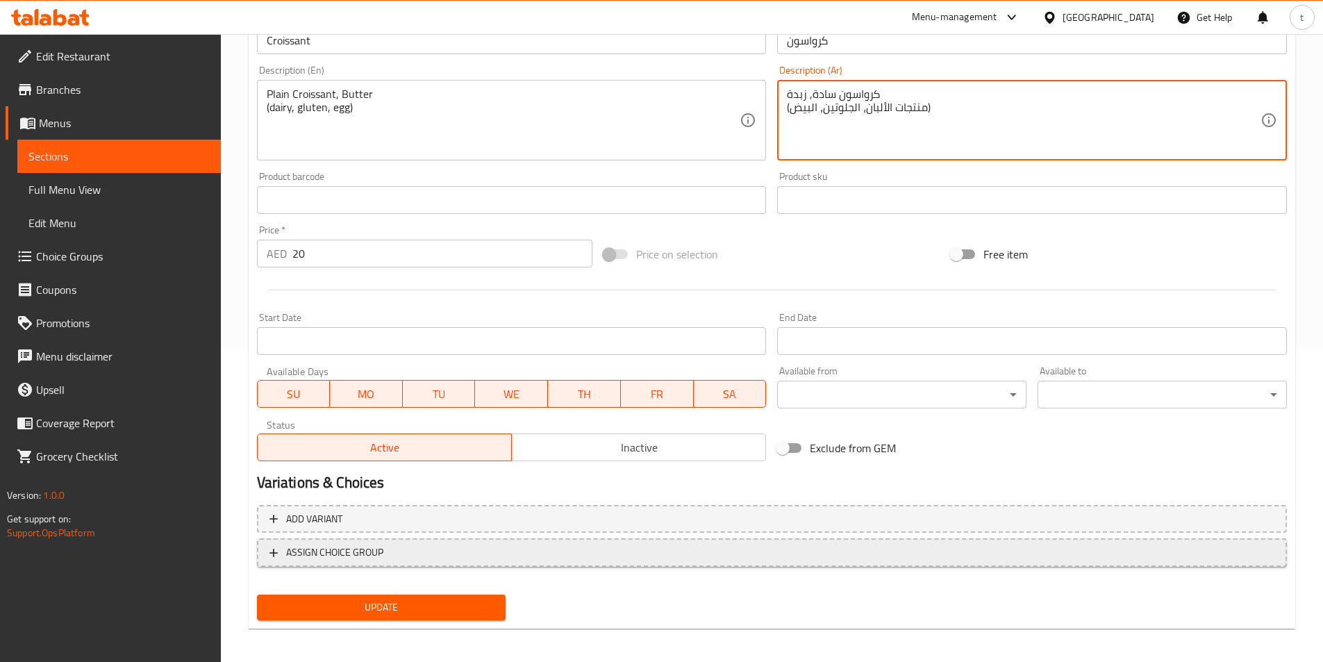
scroll to position [320, 0]
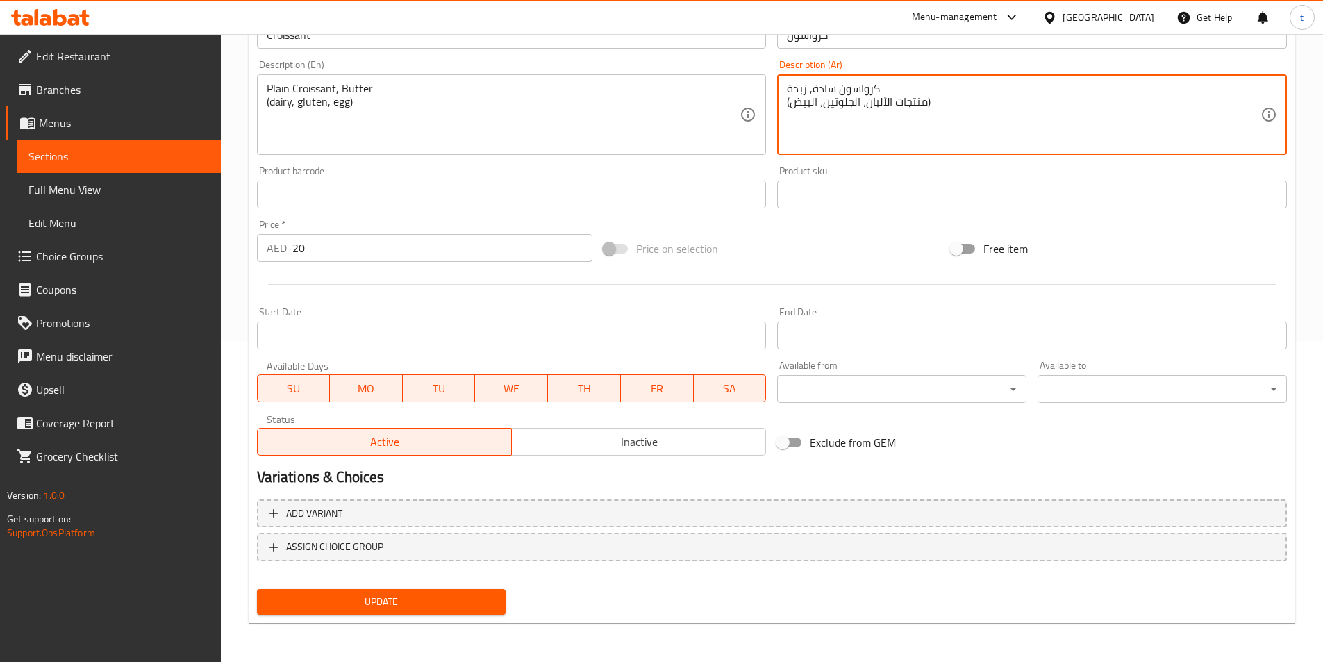
type textarea "كرواسون سادة, زبدة (منتجات الألبان، الجلوتين، البيض)"
click at [452, 599] on span "Update" at bounding box center [381, 601] width 227 height 17
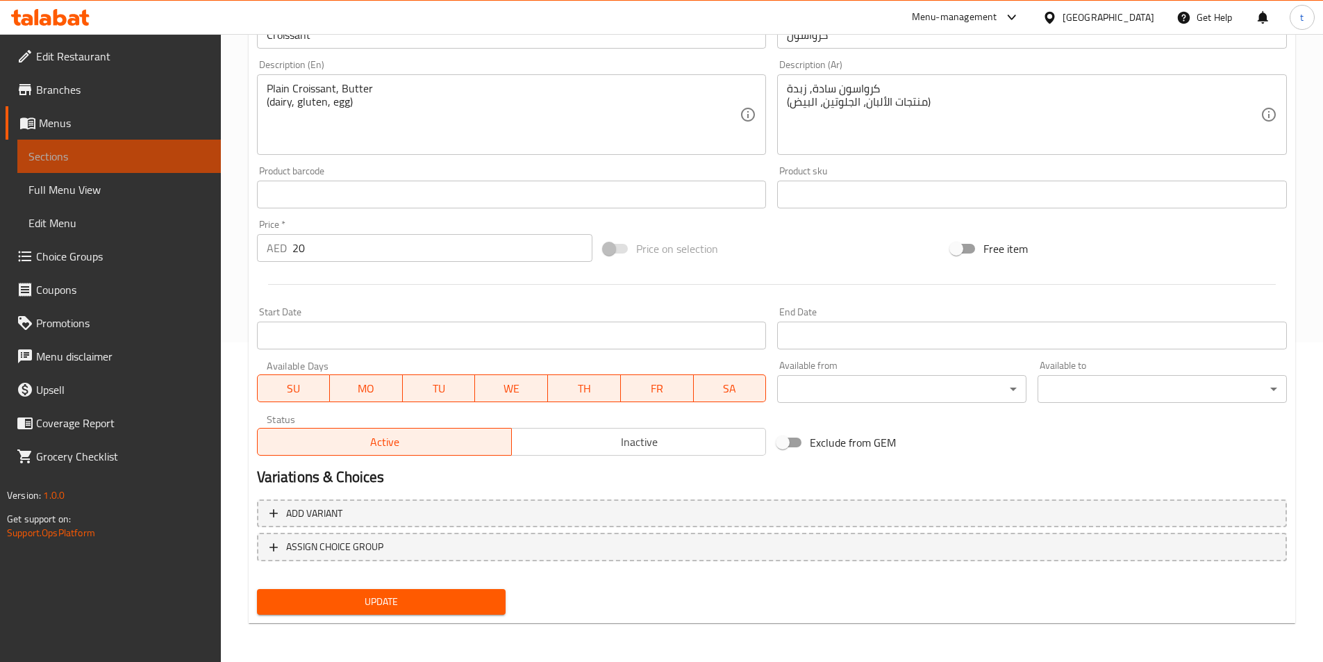
click at [151, 150] on span "Sections" at bounding box center [118, 156] width 181 height 17
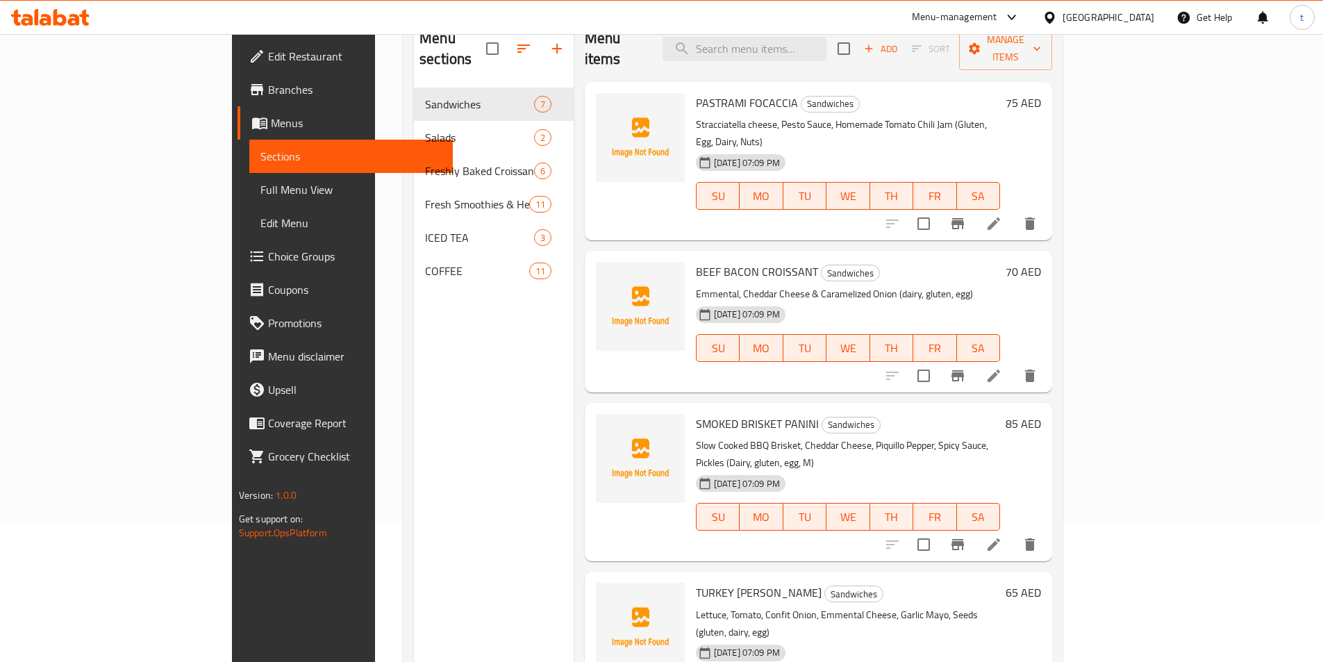
scroll to position [56, 0]
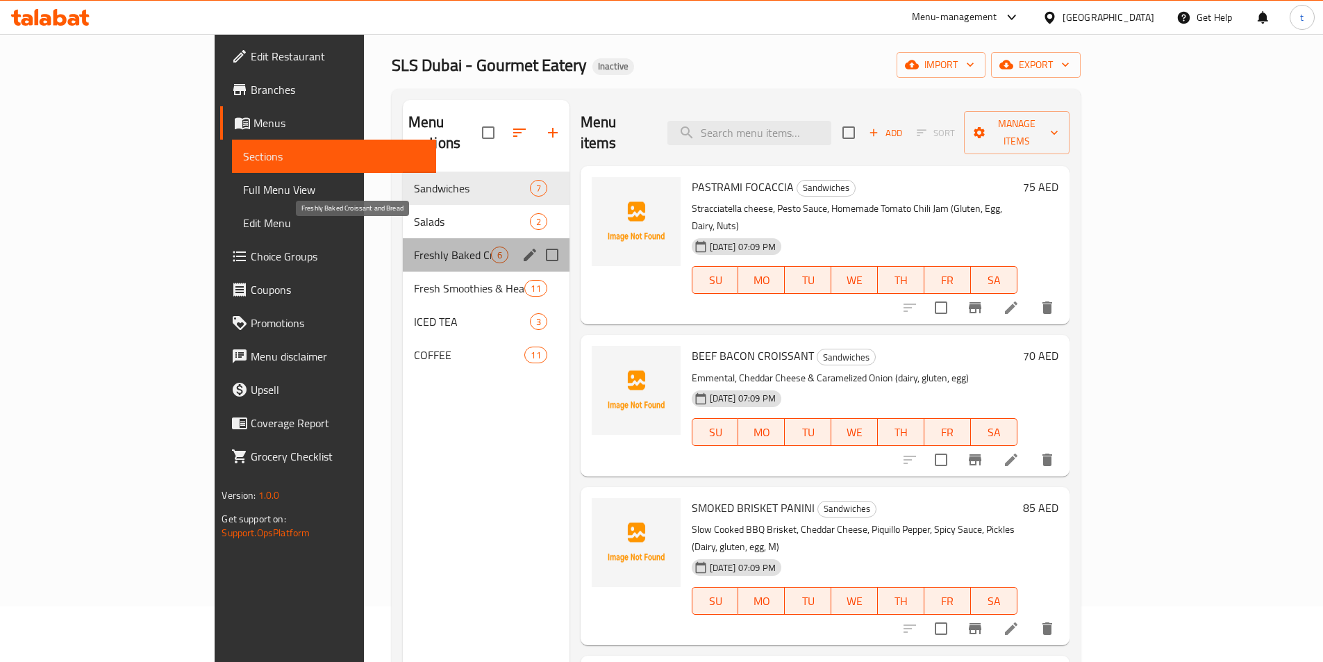
drag, startPoint x: 336, startPoint y: 231, endPoint x: 491, endPoint y: 253, distance: 156.5
click at [414, 247] on span "Freshly Baked Croissant and Bread" at bounding box center [452, 255] width 77 height 17
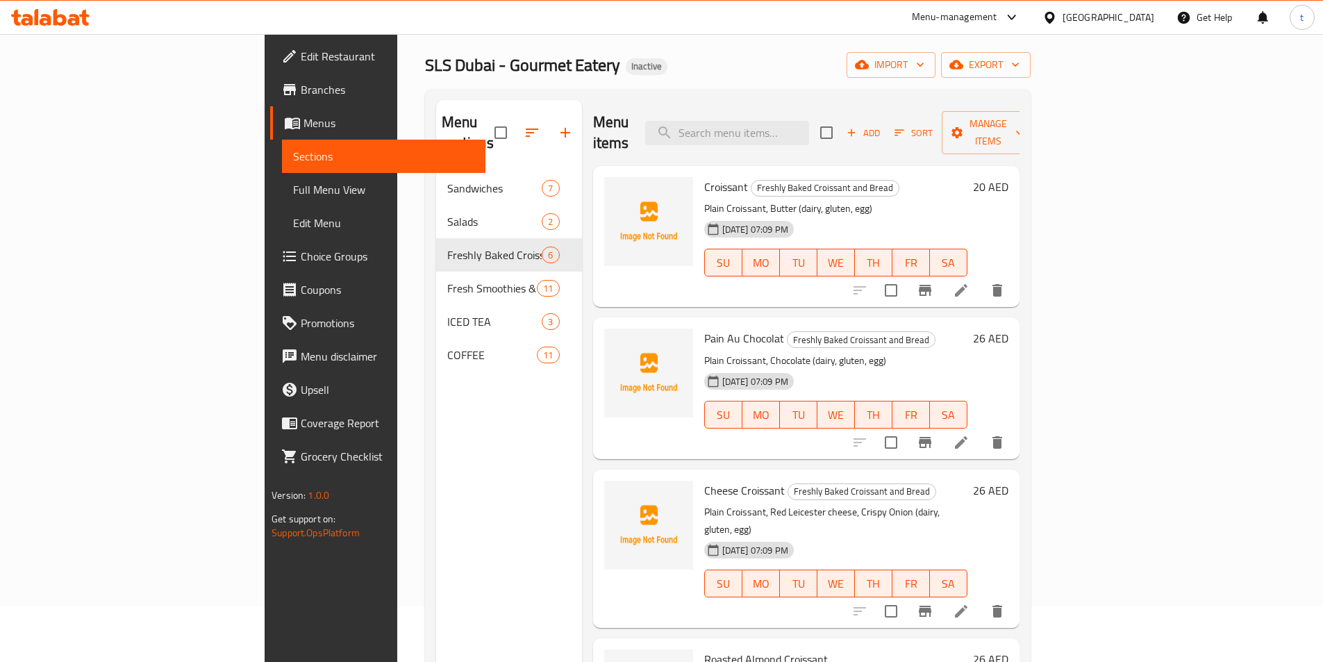
click at [970, 434] on icon at bounding box center [961, 442] width 17 height 17
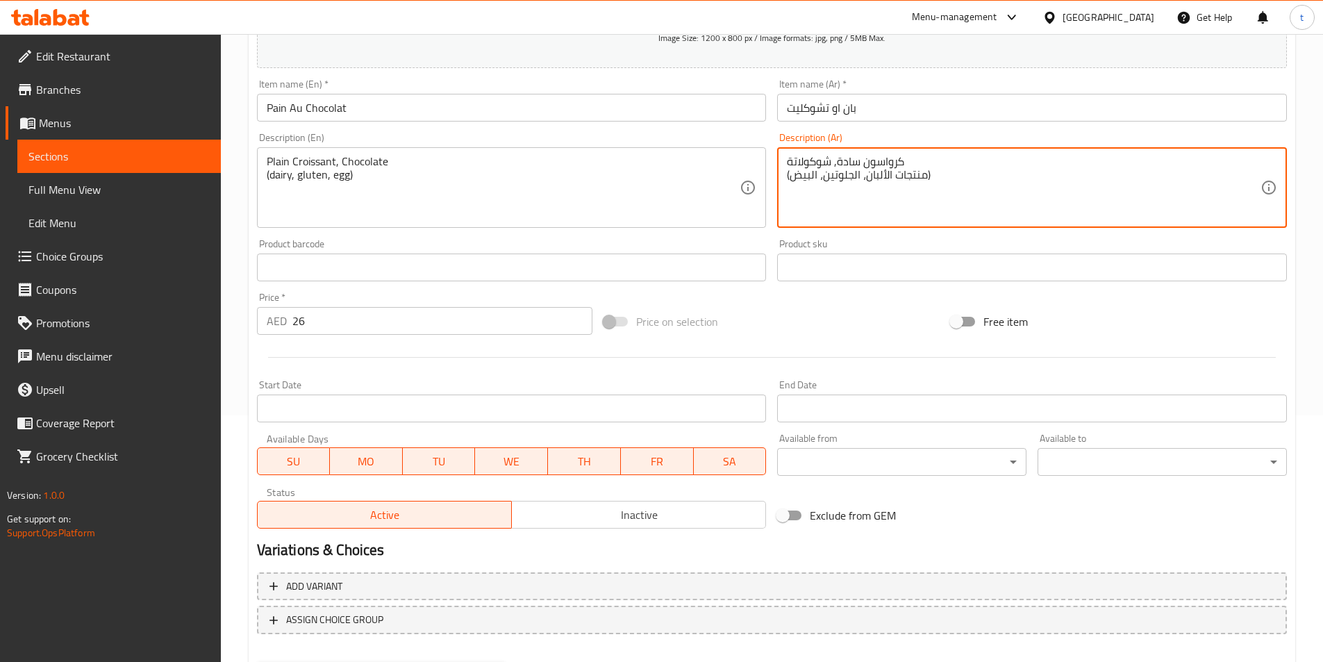
scroll to position [278, 0]
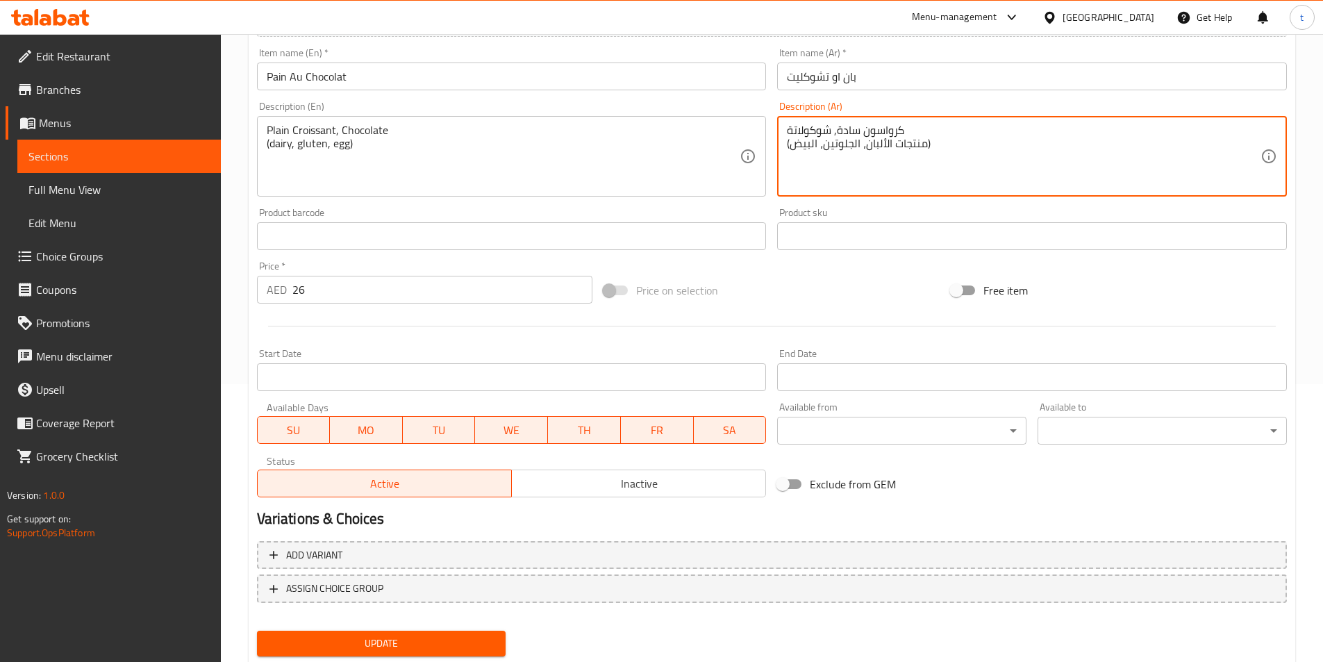
type textarea "كرواسون سادة, شوكولاتة (منتجات الألبان، الجلوتين، البيض)"
click at [401, 632] on button "Update" at bounding box center [381, 644] width 249 height 26
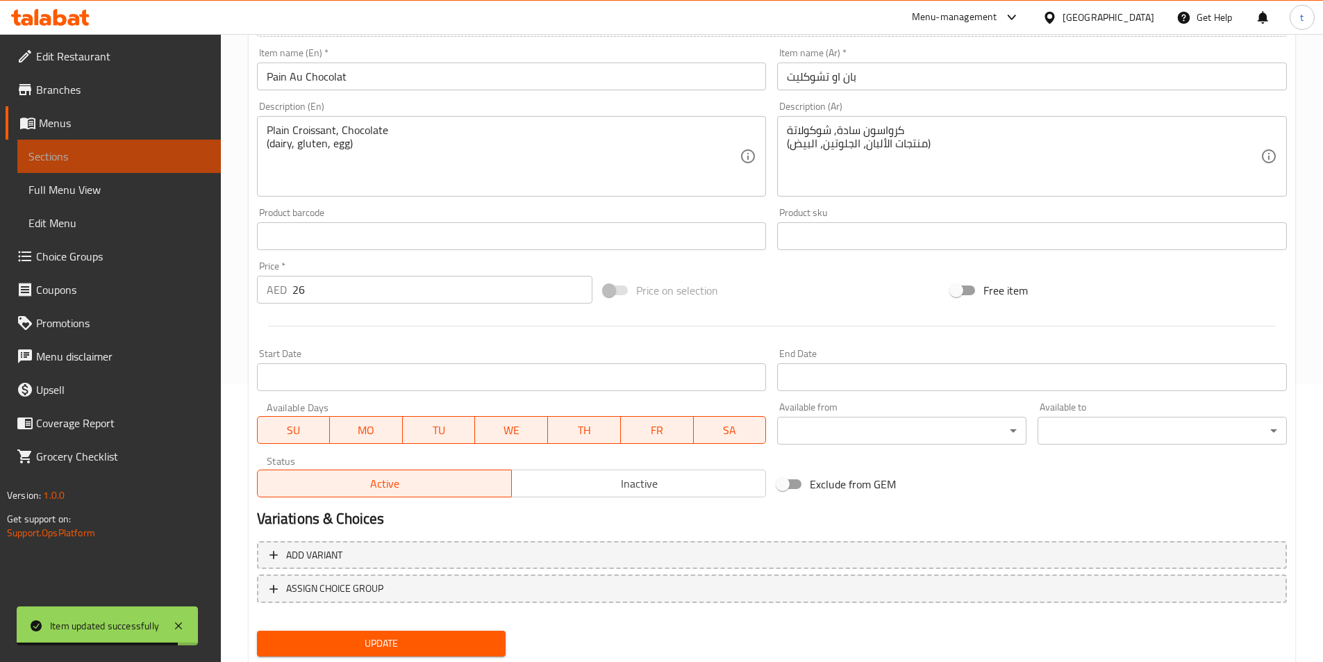
click at [99, 158] on span "Sections" at bounding box center [118, 156] width 181 height 17
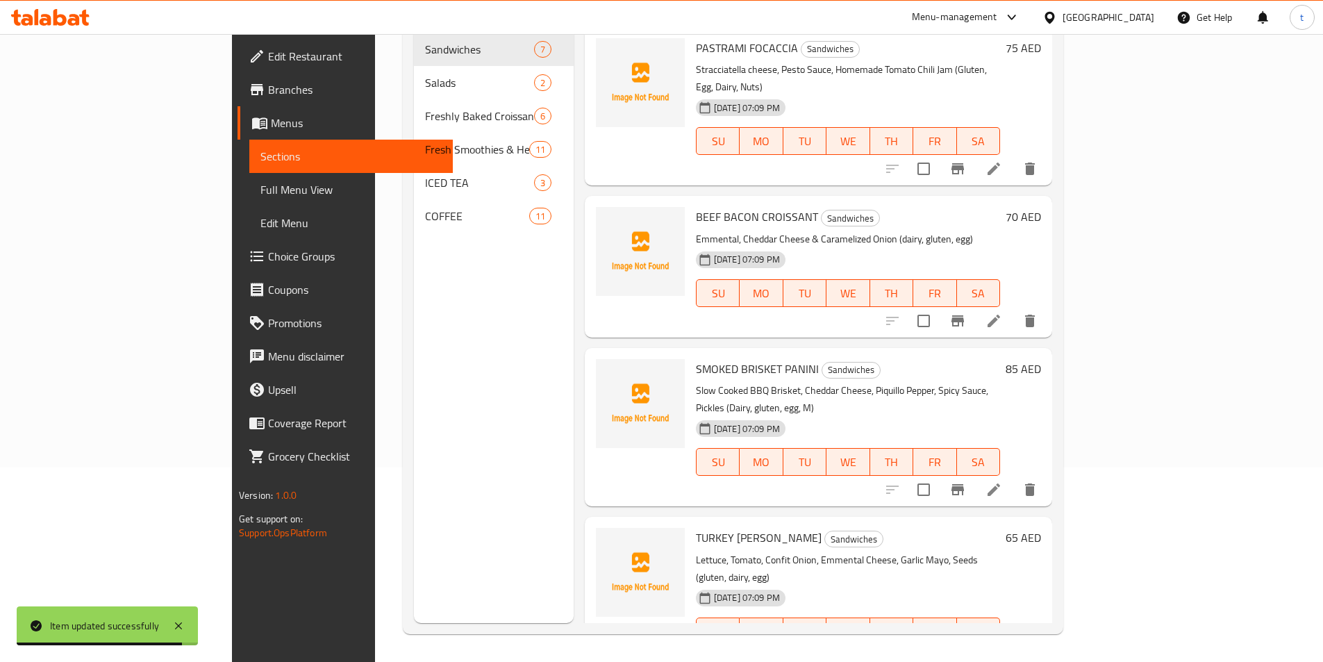
scroll to position [194, 0]
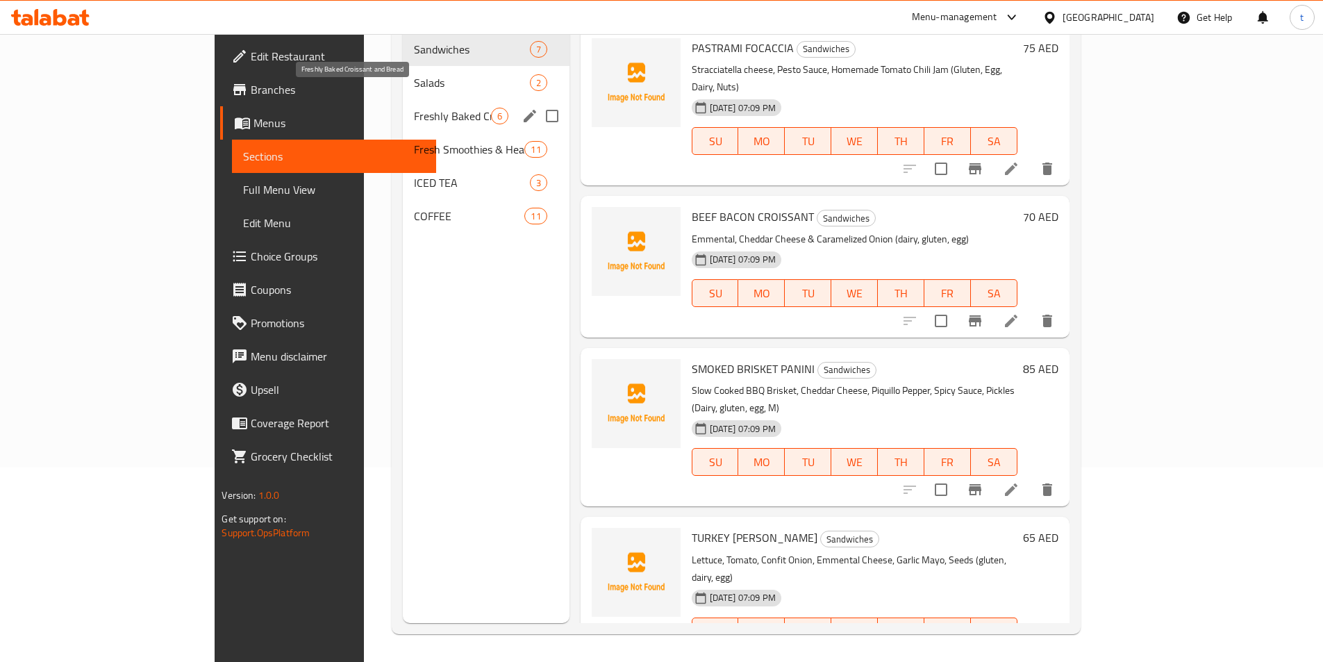
click at [414, 108] on span "Freshly Baked Croissant and Bread" at bounding box center [452, 116] width 77 height 17
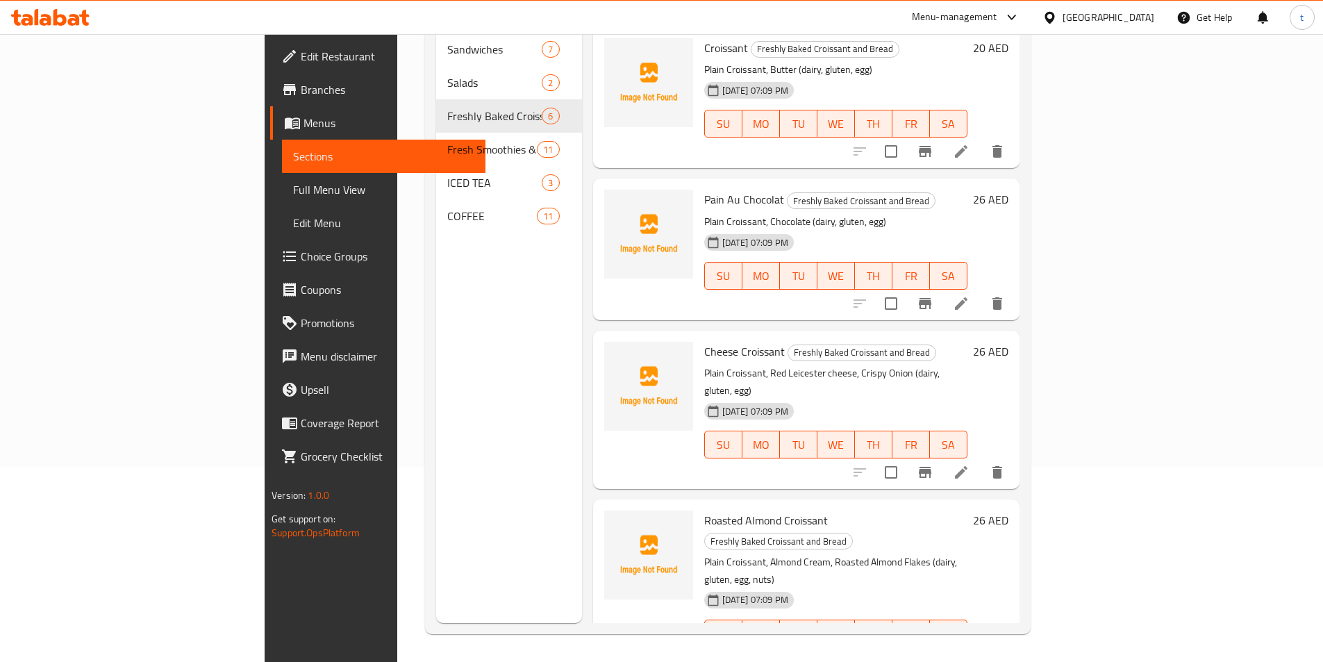
click at [968, 655] on icon at bounding box center [961, 661] width 13 height 13
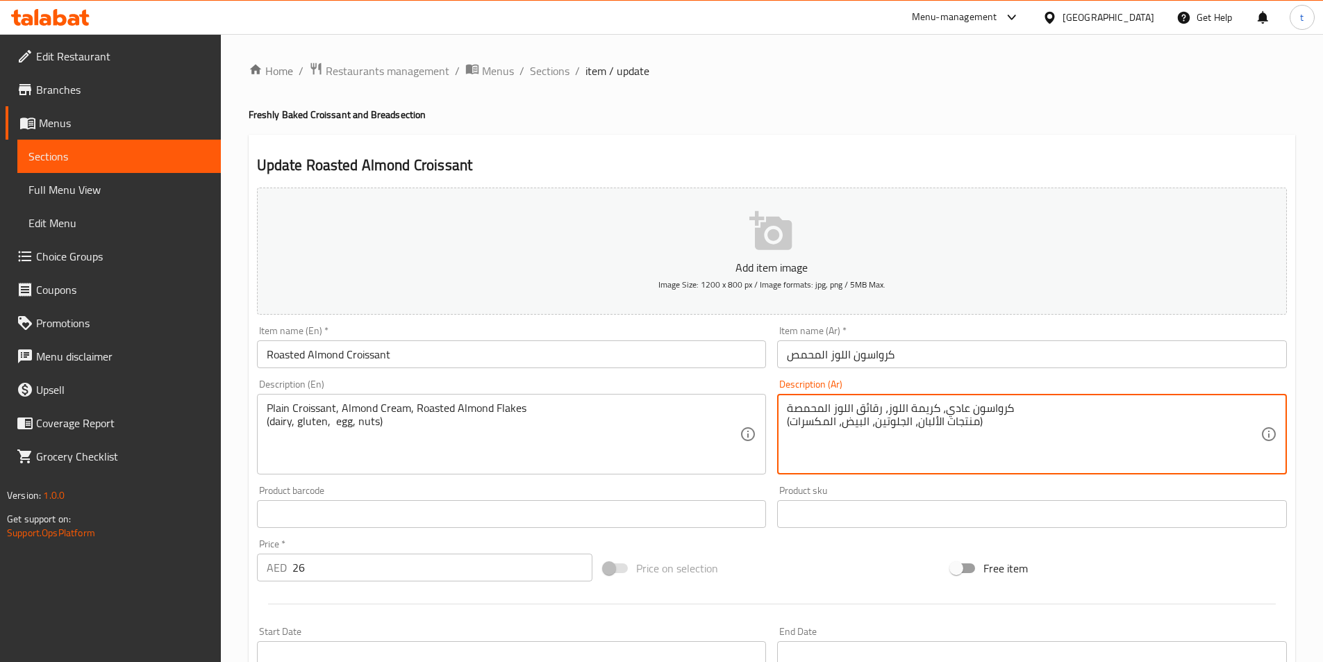
drag, startPoint x: 947, startPoint y: 410, endPoint x: 970, endPoint y: 422, distance: 26.4
click at [952, 411] on textarea "كرواسون عادي، كريمة اللوز، رقائق اللوز المحمصة (منتجات الألبان، الجلوتين، البيض…" at bounding box center [1024, 434] width 474 height 66
click at [947, 411] on textarea "كرواسون عادي، كريمة اللوز، رقائق اللوز المحمصة (منتجات الألبان، الجلوتين، البيض…" at bounding box center [1024, 434] width 474 height 66
click at [950, 408] on textarea "كرواسون عادي، كريمة اللوز، رقائق اللوز المحمصة (منتجات الألبان، الجلوتين، البيض…" at bounding box center [1024, 434] width 474 height 66
click at [950, 413] on textarea "كرواسون عادي، كريمة اللوز، رقائق اللوز المحمصة (منتجات الألبان، الجلوتين، البيض…" at bounding box center [1024, 434] width 474 height 66
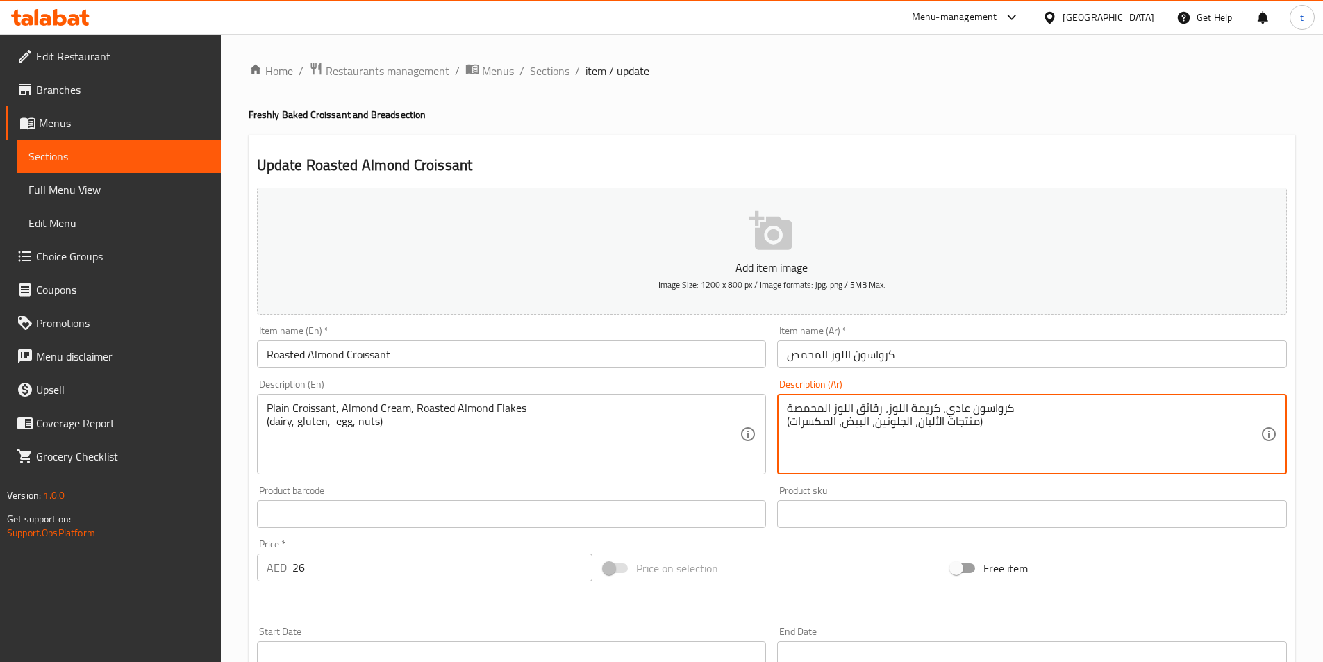
click at [959, 406] on textarea "كرواسون عادي، كريمة اللوز، رقائق اللوز المحمصة (منتجات الألبان، الجلوتين، البيض…" at bounding box center [1024, 434] width 474 height 66
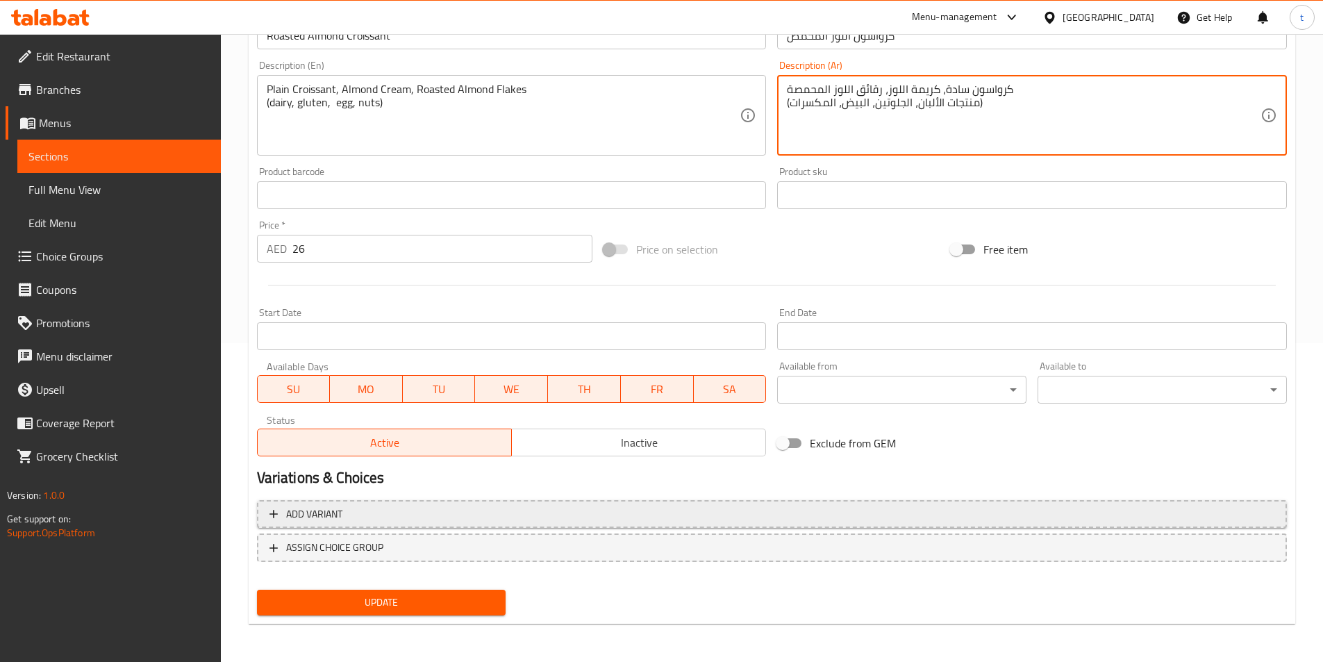
scroll to position [320, 0]
type textarea "كرواسون سادة، كريمة اللوز، رقائق اللوز المحمصة (منتجات الألبان، الجلوتين، البيض…"
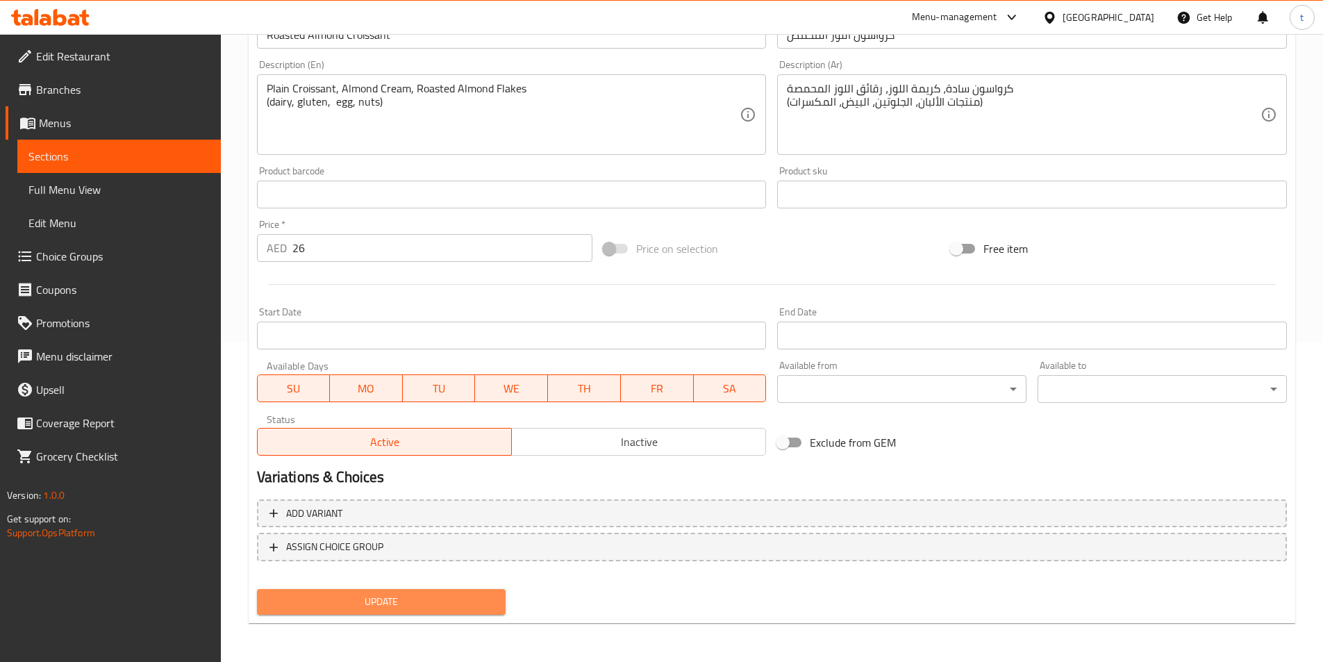
click at [440, 597] on span "Update" at bounding box center [381, 601] width 227 height 17
click at [122, 151] on span "Sections" at bounding box center [118, 156] width 181 height 17
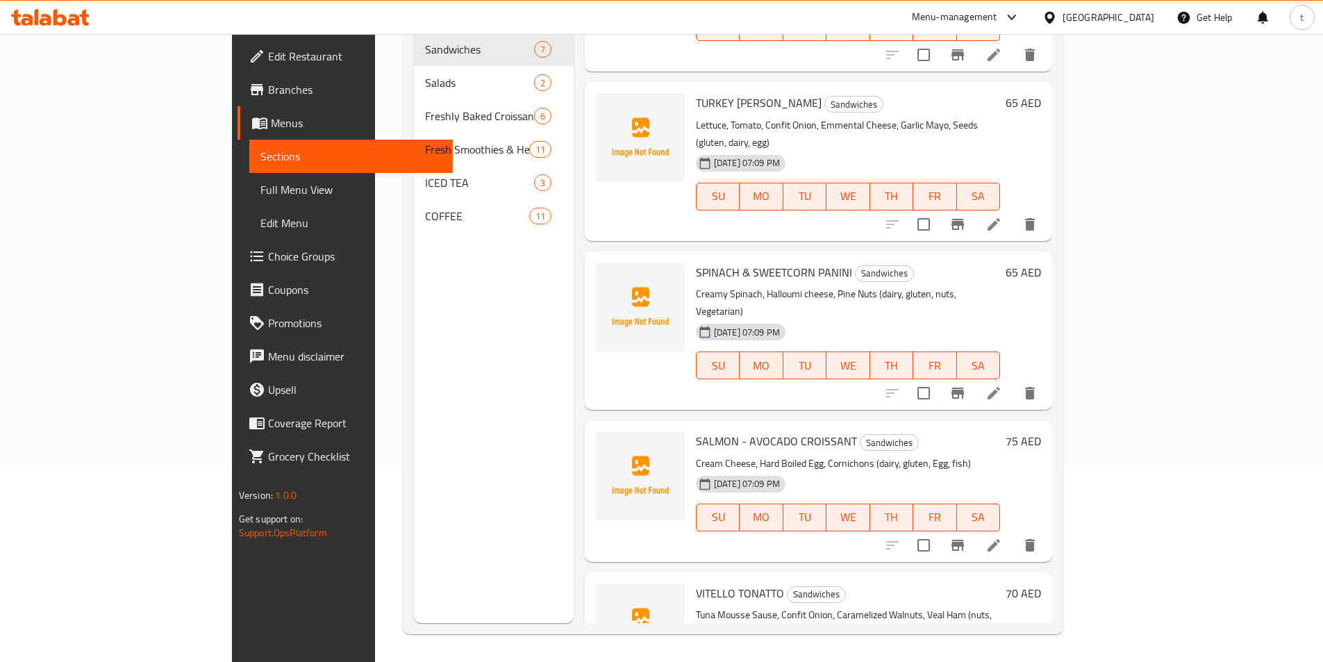
scroll to position [296, 0]
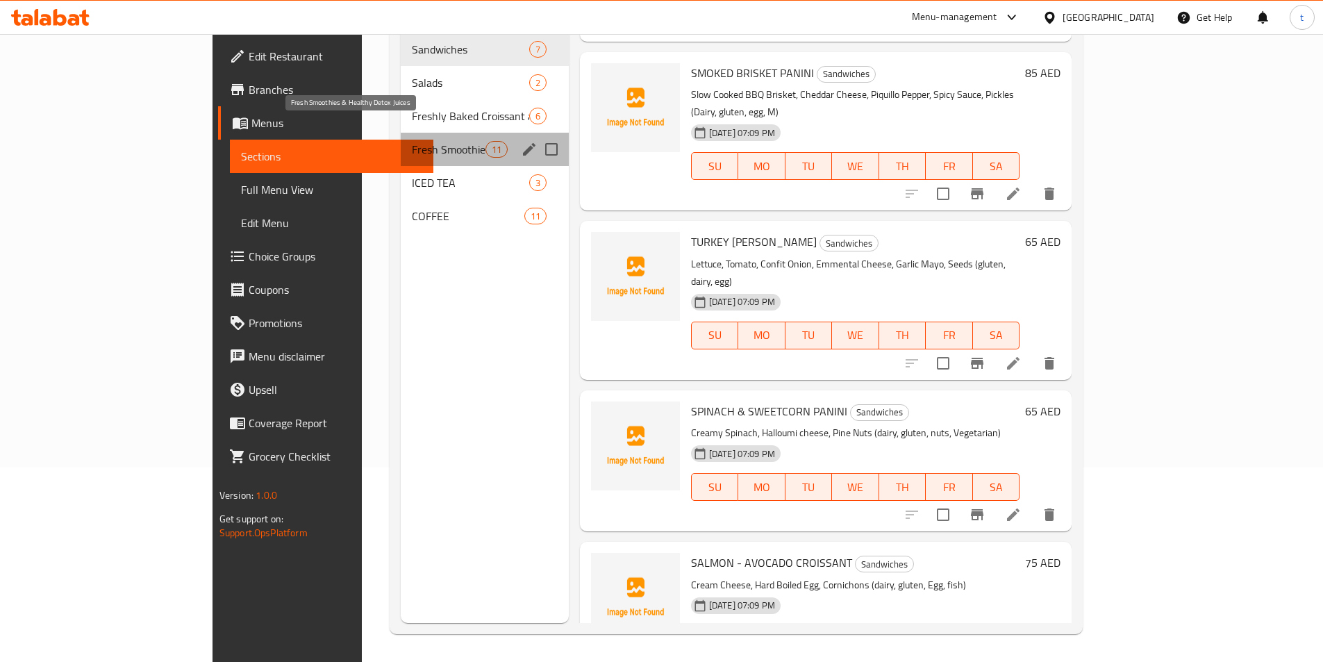
click at [412, 141] on span "Fresh Smoothies & Healthy Detox Juices" at bounding box center [448, 149] width 73 height 17
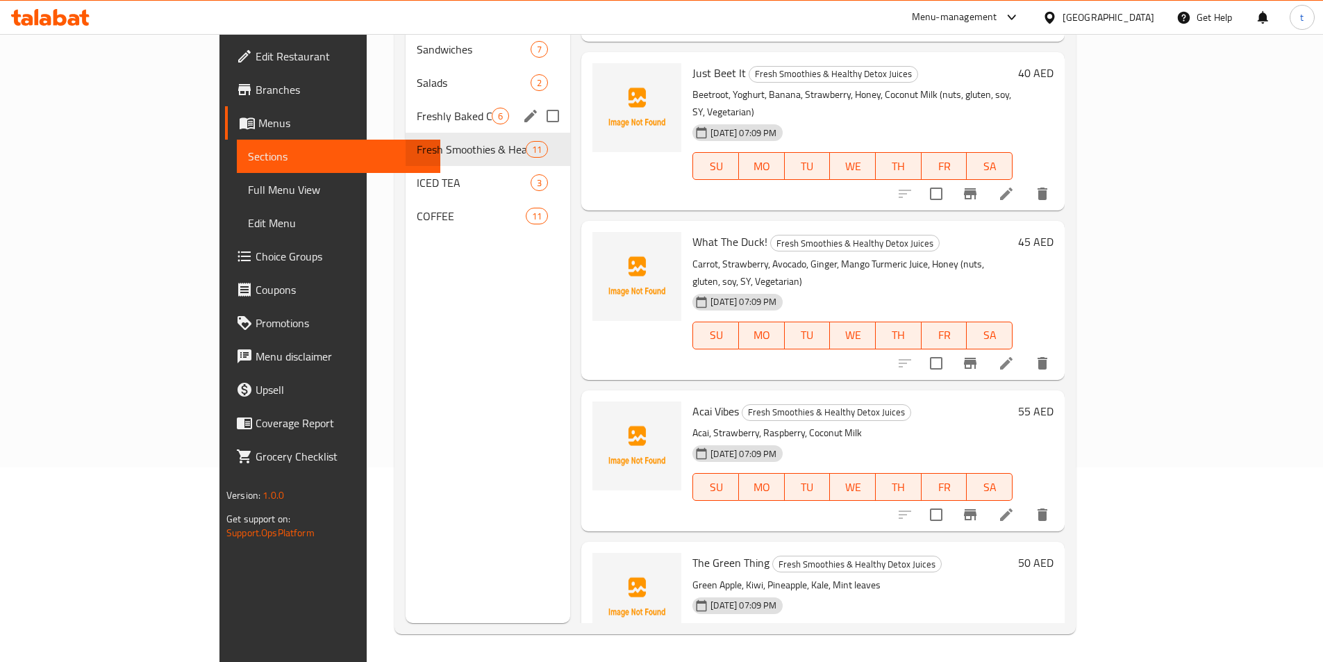
click at [406, 104] on div "Freshly Baked Croissant and Bread 6" at bounding box center [488, 115] width 165 height 33
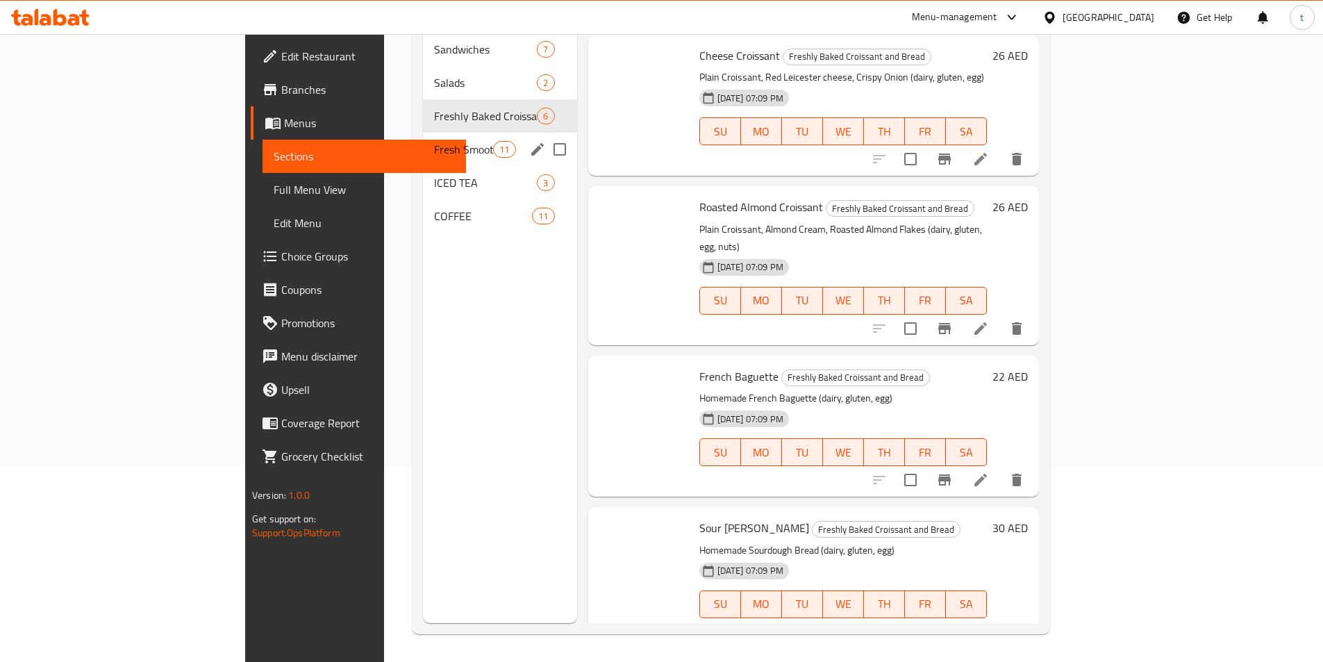
scroll to position [283, 0]
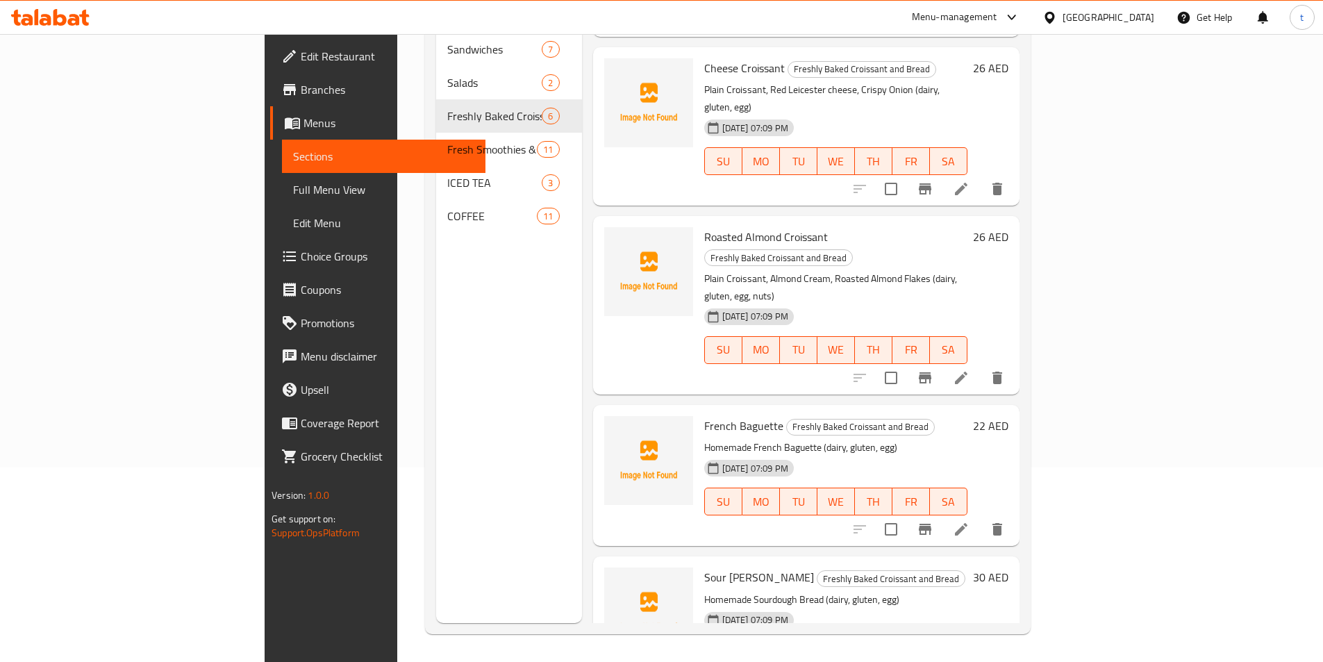
click at [981, 517] on li at bounding box center [961, 529] width 39 height 25
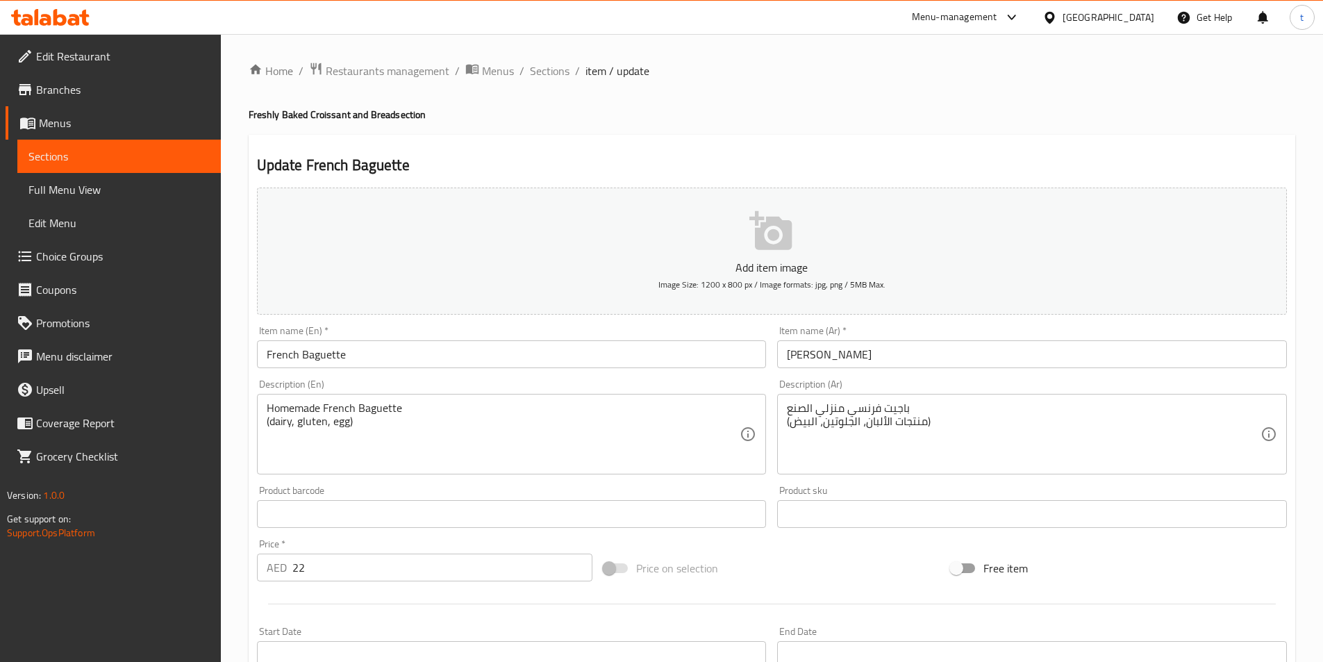
click at [333, 354] on input "French Baguette" at bounding box center [512, 354] width 510 height 28
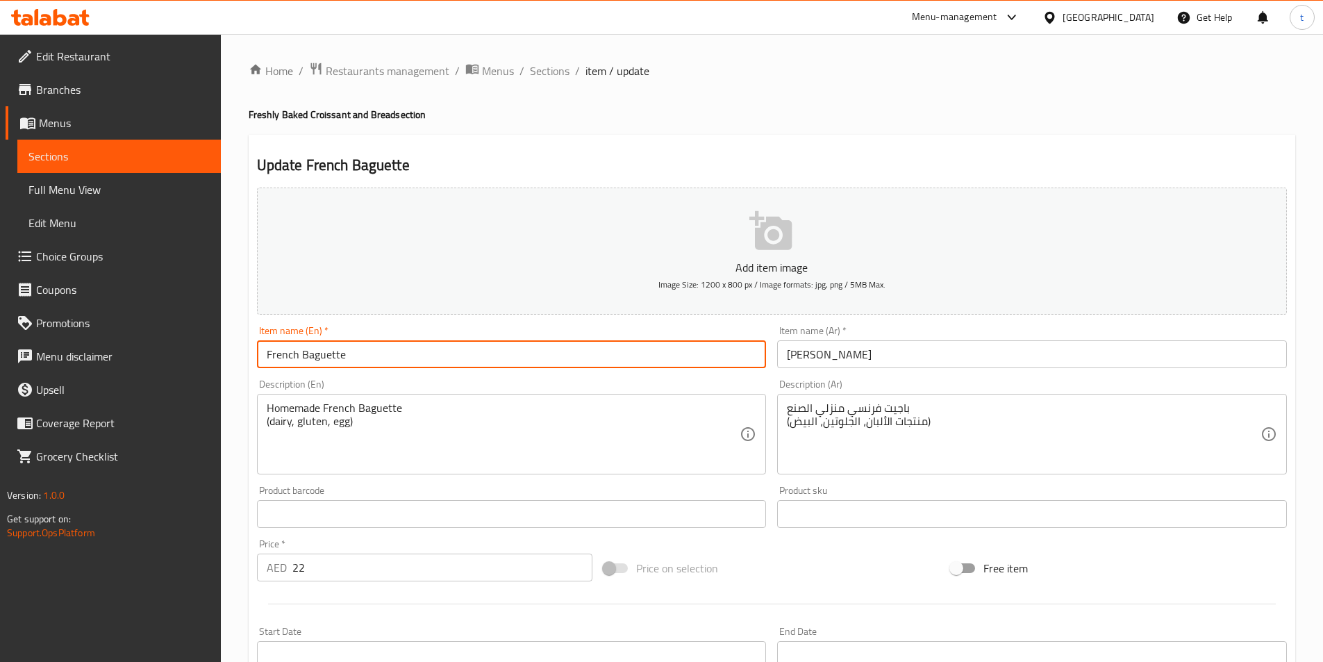
click at [333, 354] on input "French Baguette" at bounding box center [512, 354] width 510 height 28
click at [832, 355] on input "فرينش باجيت" at bounding box center [1032, 354] width 510 height 28
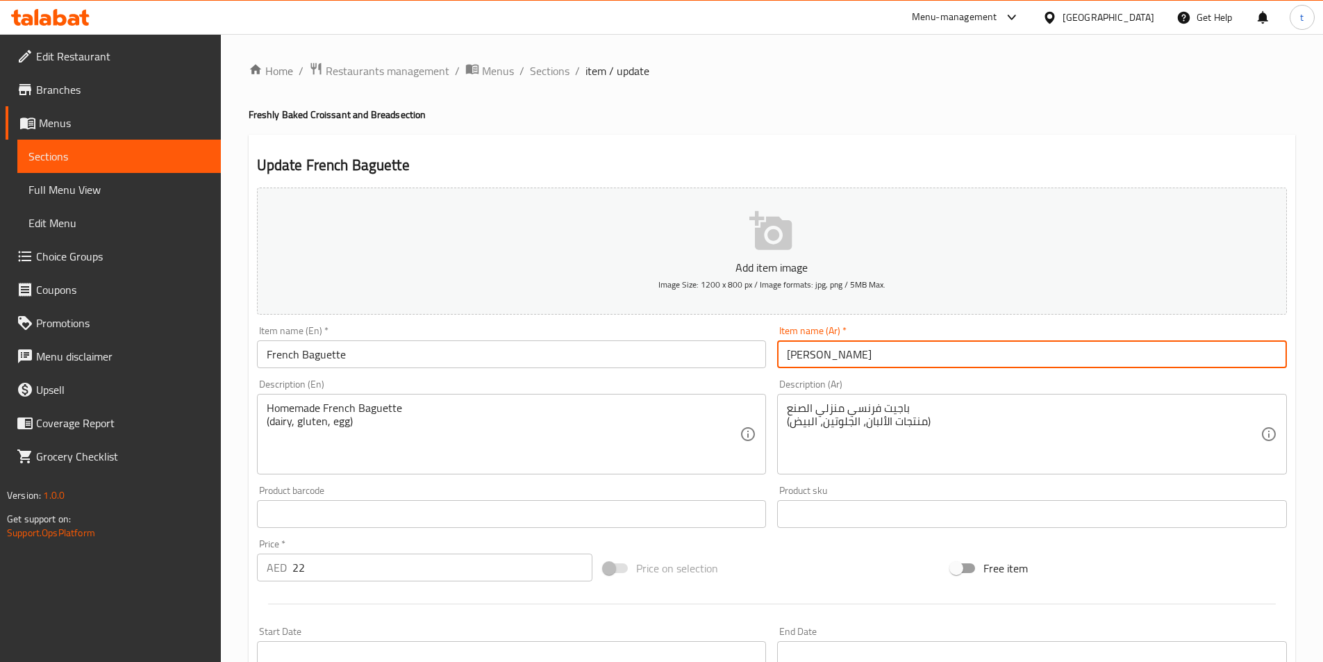
click at [832, 355] on input "فرينش باجيت" at bounding box center [1032, 354] width 510 height 28
type input "باجيت"
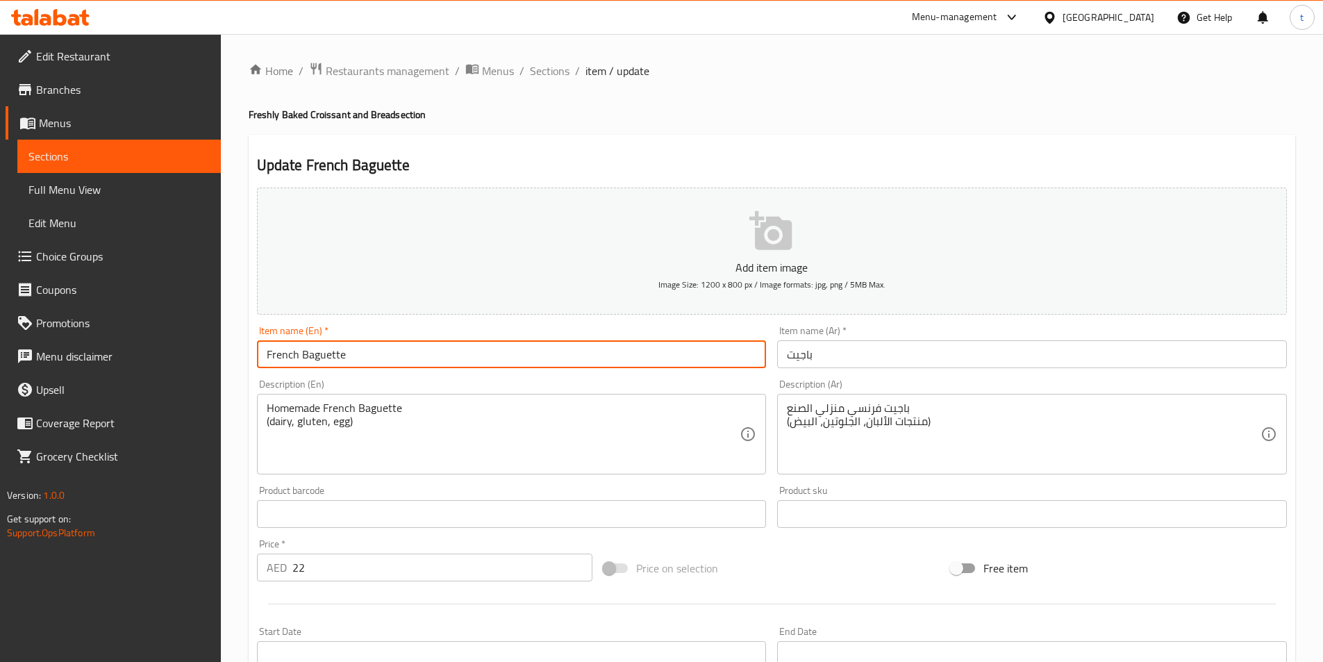
click at [365, 355] on input "French Baguette" at bounding box center [512, 354] width 510 height 28
drag, startPoint x: 365, startPoint y: 355, endPoint x: 300, endPoint y: 358, distance: 65.4
click at [300, 358] on input "French Baguette" at bounding box center [512, 354] width 510 height 28
paste input "Baguette Bread"
click at [328, 354] on input "French Baguette Bread" at bounding box center [512, 354] width 510 height 28
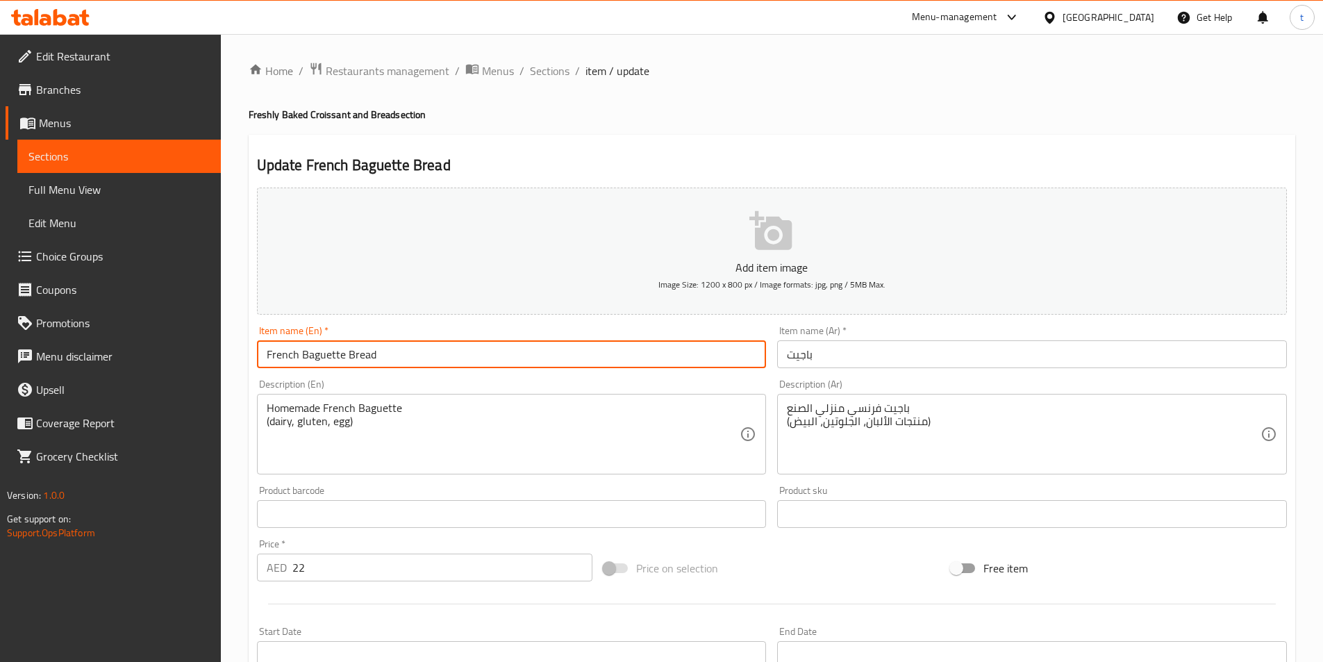
click at [421, 351] on input "French Baguette Bread" at bounding box center [512, 354] width 510 height 28
type input "French Baguette Bread"
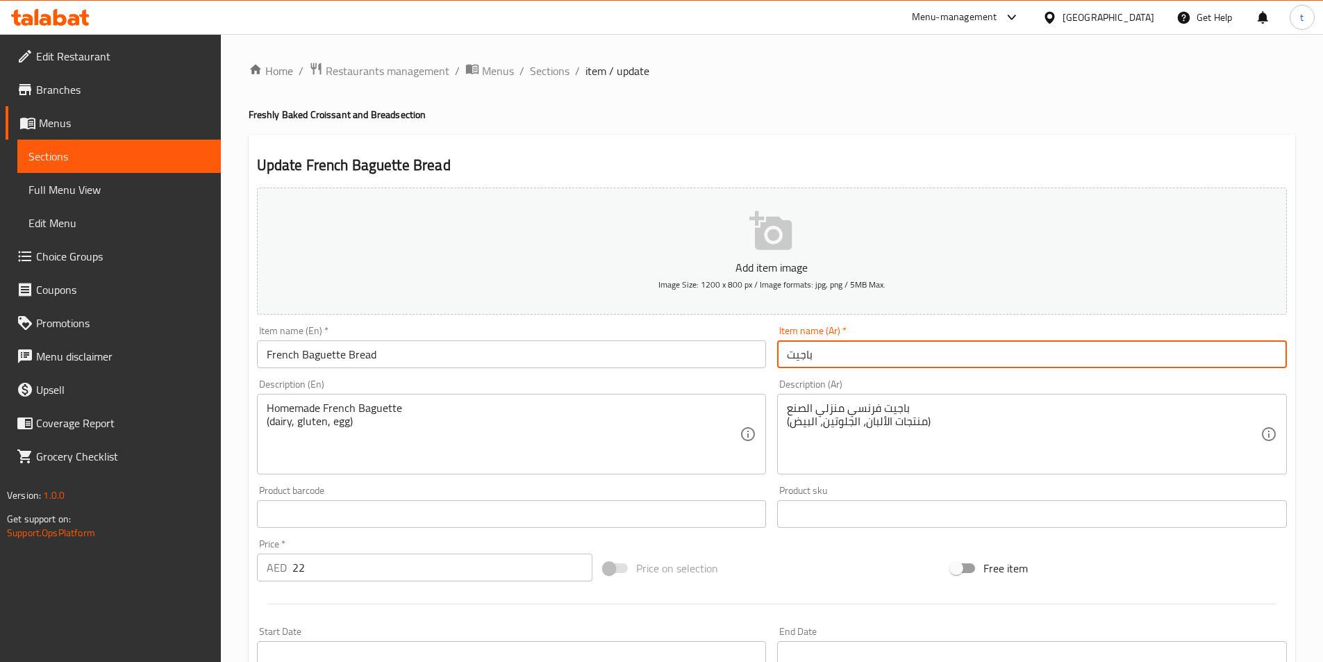
click at [830, 355] on input "باجيت" at bounding box center [1032, 354] width 510 height 28
drag, startPoint x: 878, startPoint y: 358, endPoint x: 799, endPoint y: 355, distance: 78.6
click at [799, 355] on input "باجيت" at bounding box center [1032, 354] width 510 height 28
click at [824, 355] on input "باجيت" at bounding box center [1032, 354] width 510 height 28
drag, startPoint x: 824, startPoint y: 355, endPoint x: 765, endPoint y: 359, distance: 59.2
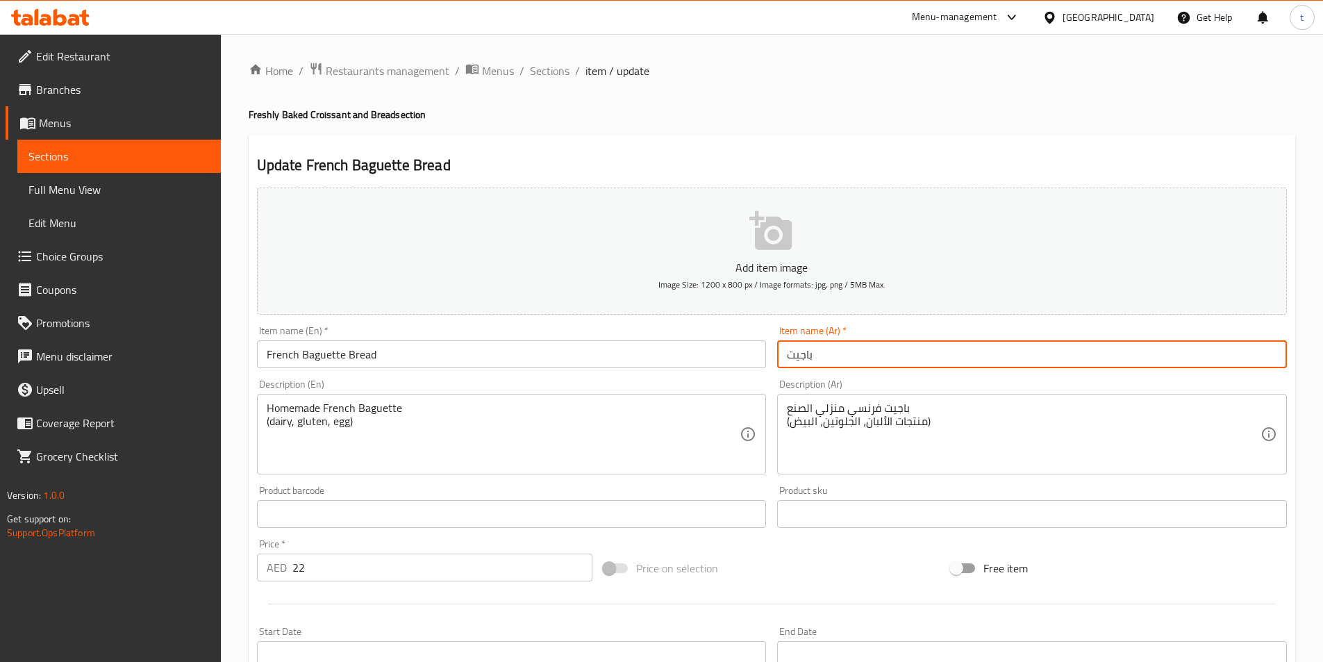
click at [765, 359] on div "Add item image Image Size: 1200 x 800 px / Image formats: jpg, png / 5MB Max. I…" at bounding box center [771, 481] width 1041 height 599
paste input "خبز"
type input "خبز باجيت الفرنسي"
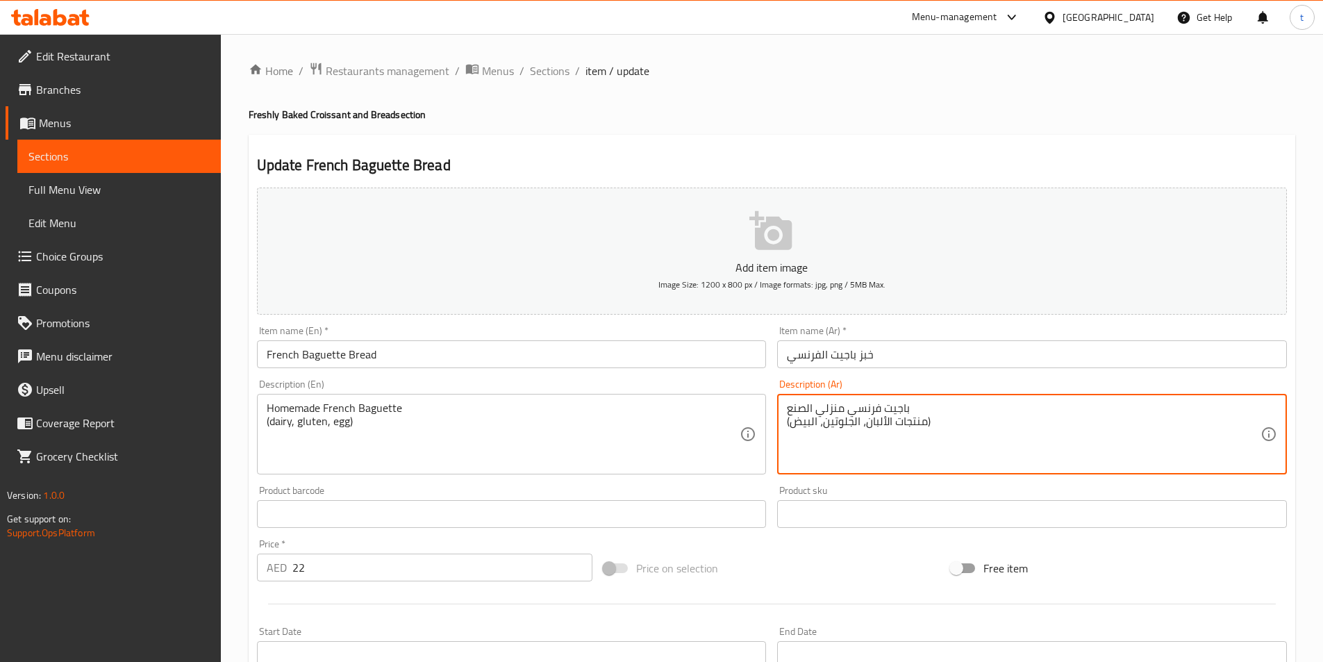
click at [938, 411] on textarea "باجيت فرنسي منزلي الصنع (منتجات الألبان، الجلوتين، البيض)" at bounding box center [1024, 434] width 474 height 66
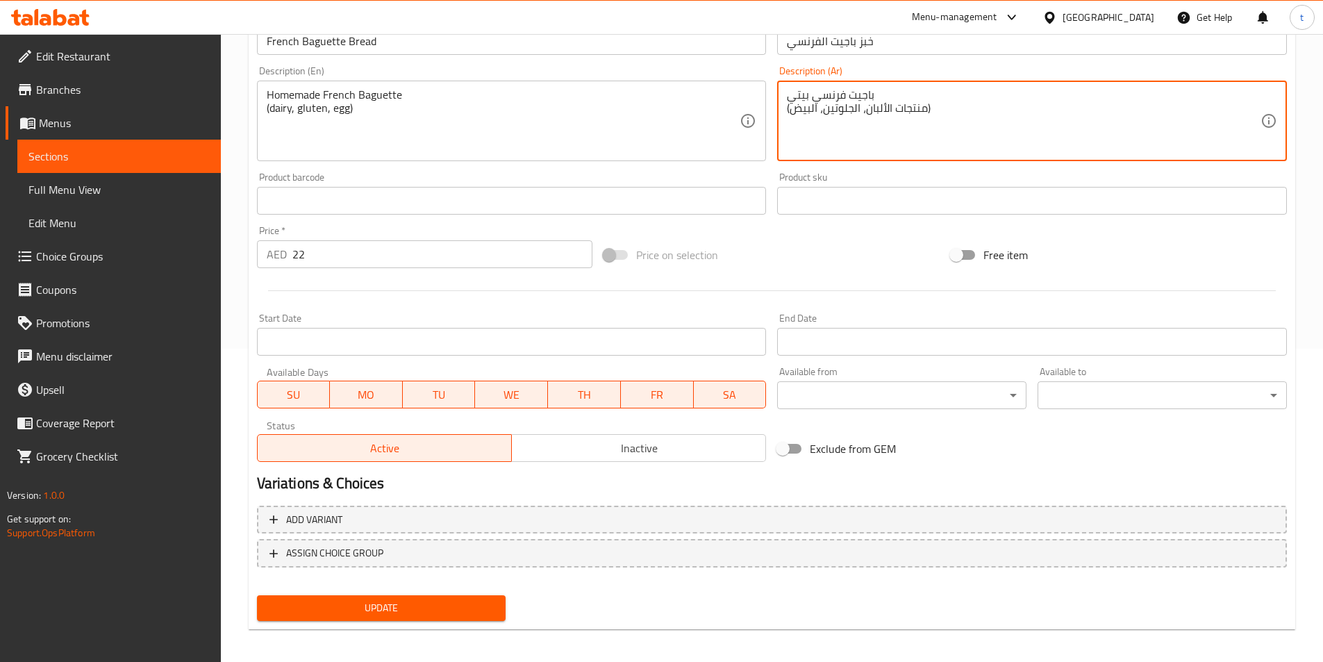
scroll to position [320, 0]
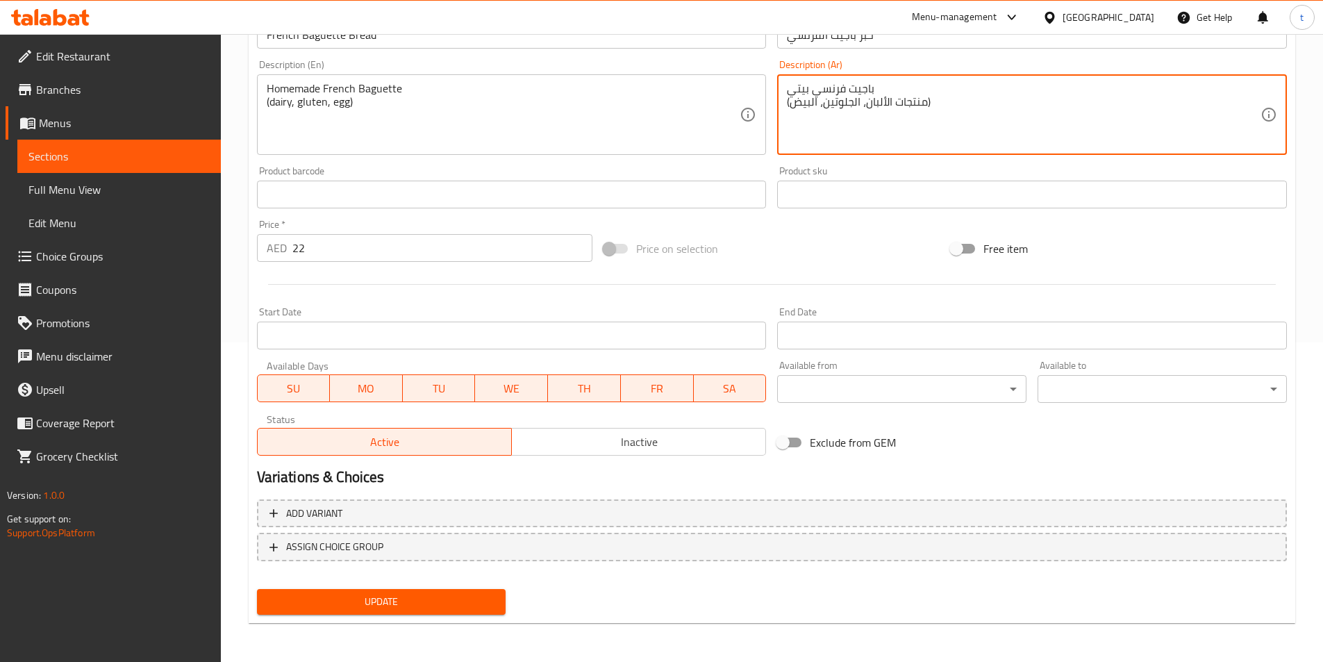
type textarea "باجيت فرنسي بيتي (منتجات الألبان، الجلوتين، البيض)"
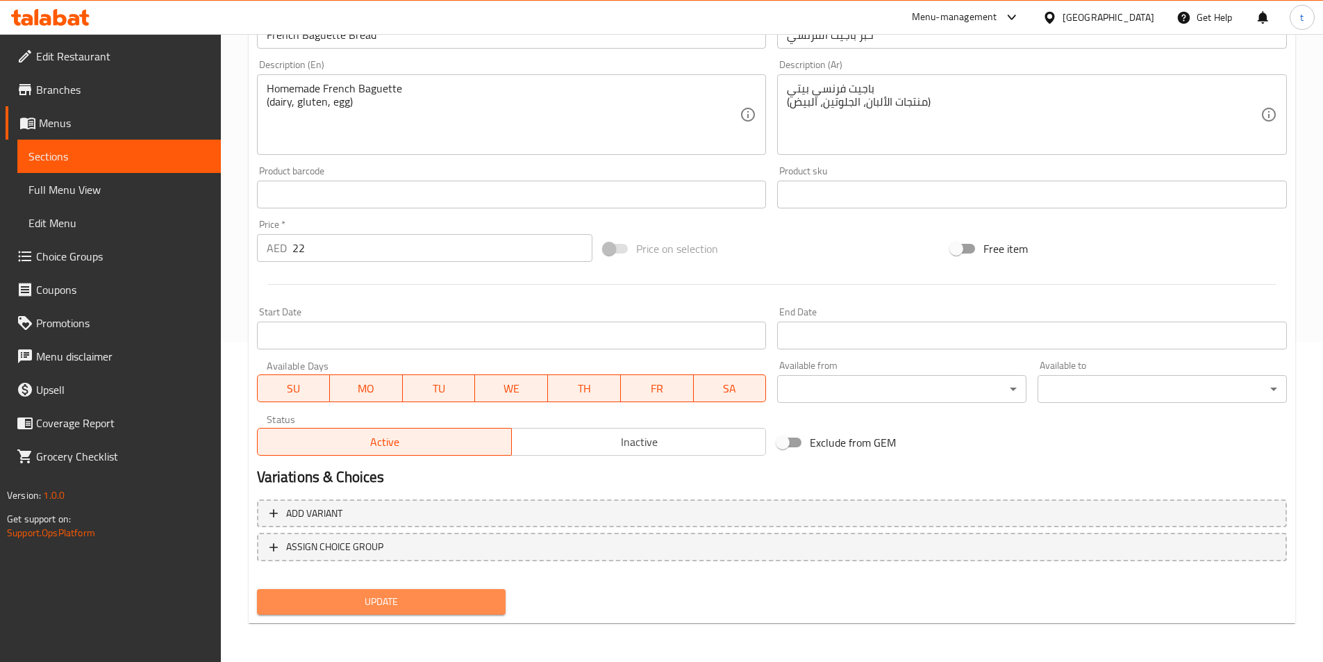
click at [438, 601] on span "Update" at bounding box center [381, 601] width 227 height 17
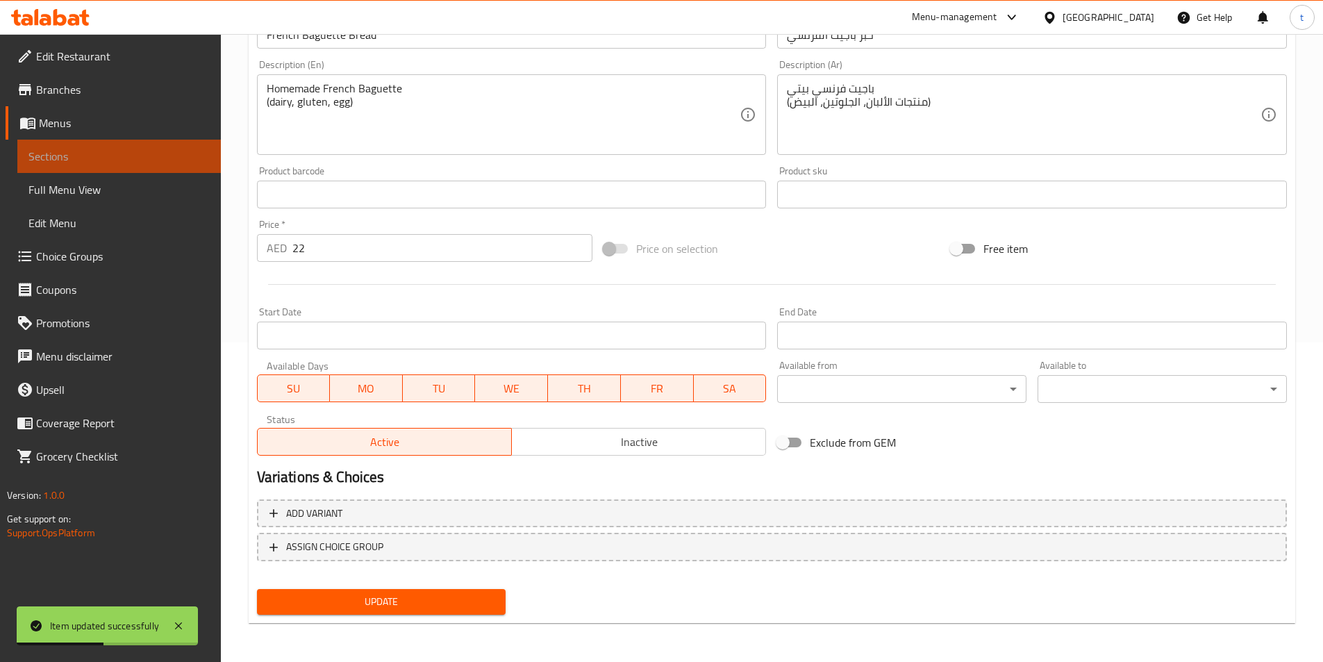
click at [124, 158] on span "Sections" at bounding box center [118, 156] width 181 height 17
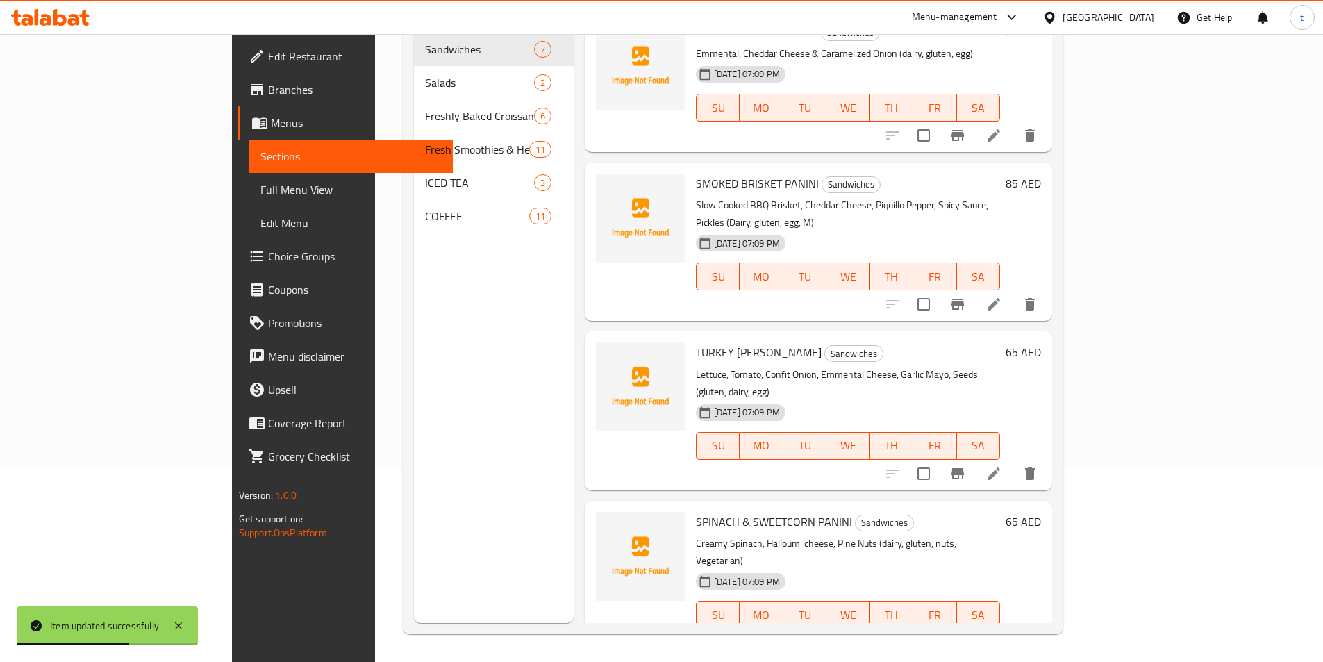
scroll to position [417, 0]
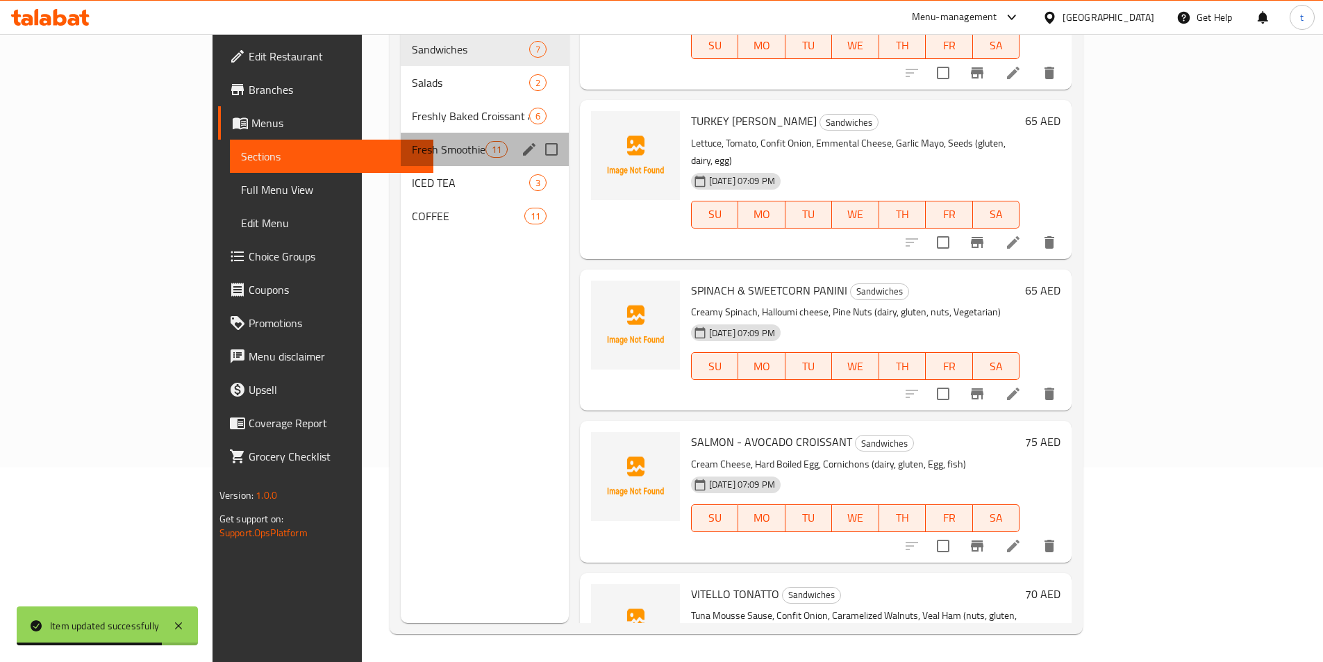
click at [406, 133] on div "Fresh Smoothies & Healthy Detox Juices 11" at bounding box center [484, 149] width 167 height 33
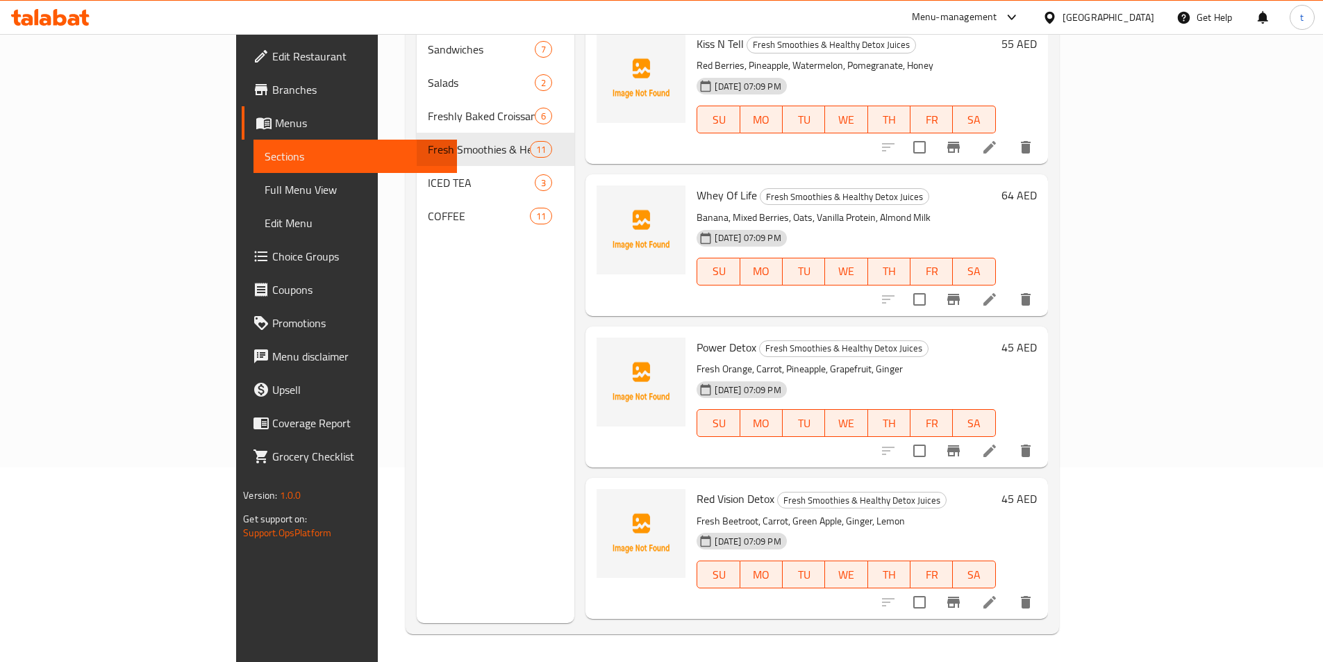
scroll to position [1042, 0]
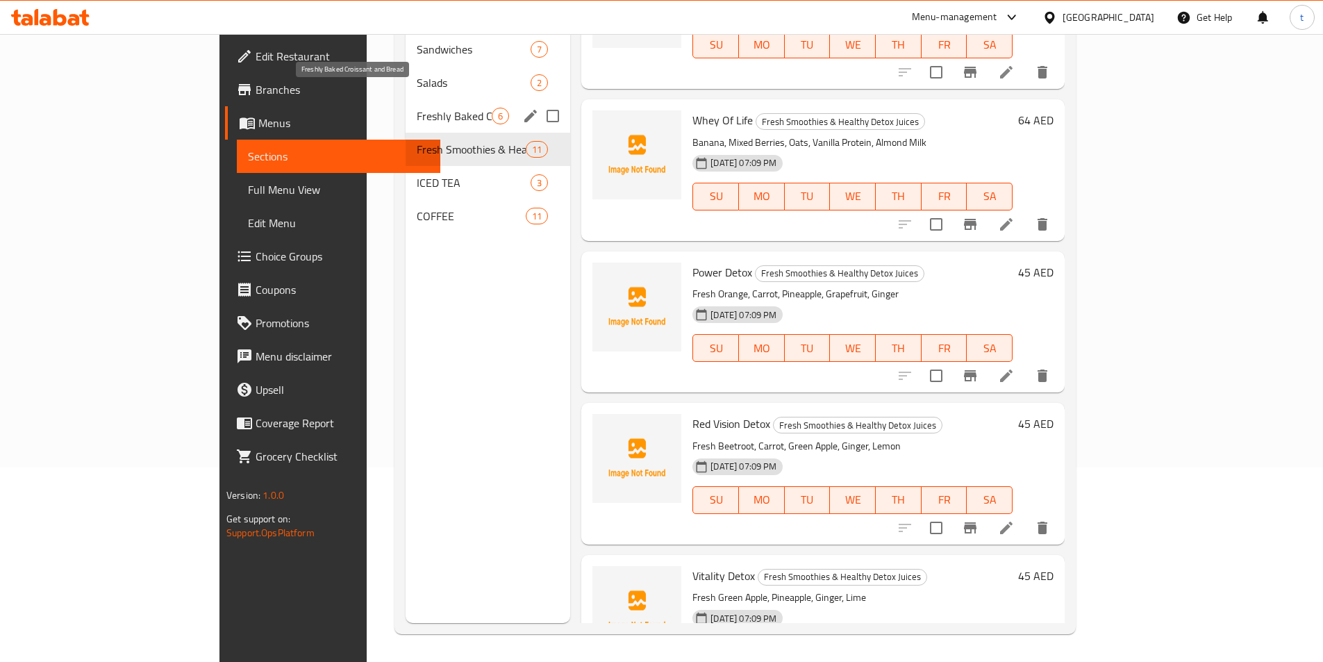
click at [417, 108] on span "Freshly Baked Croissant and Bread" at bounding box center [454, 116] width 75 height 17
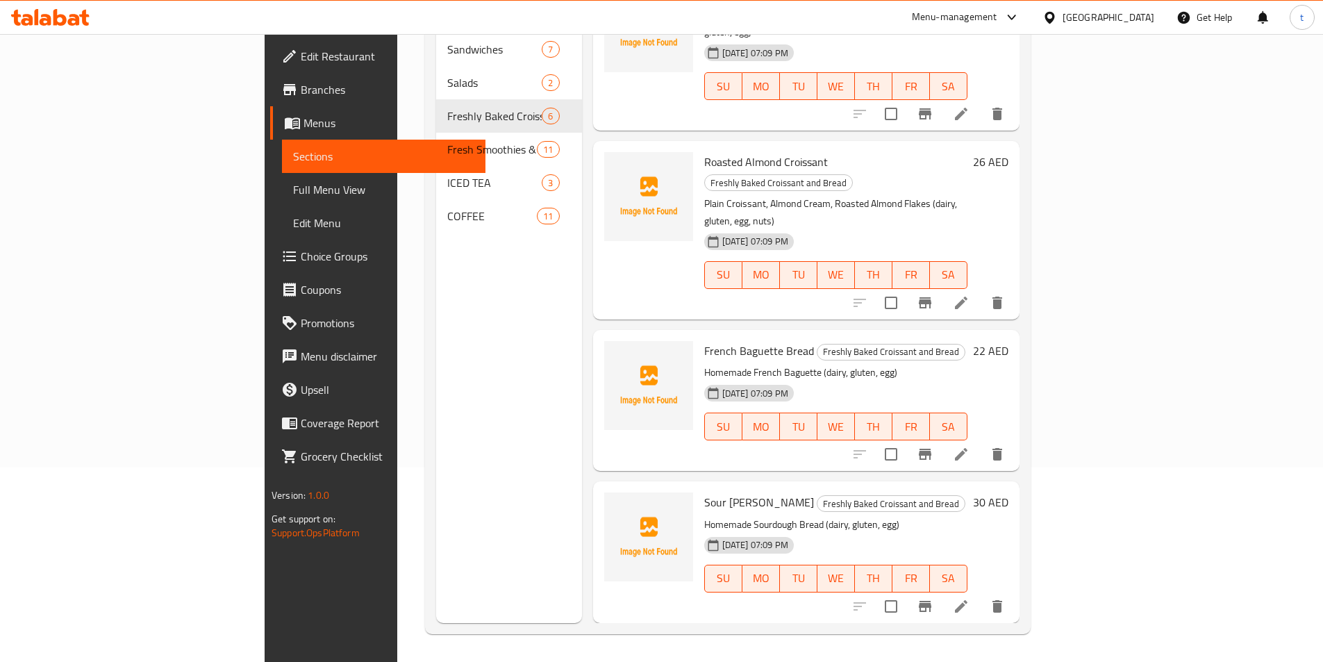
scroll to position [283, 0]
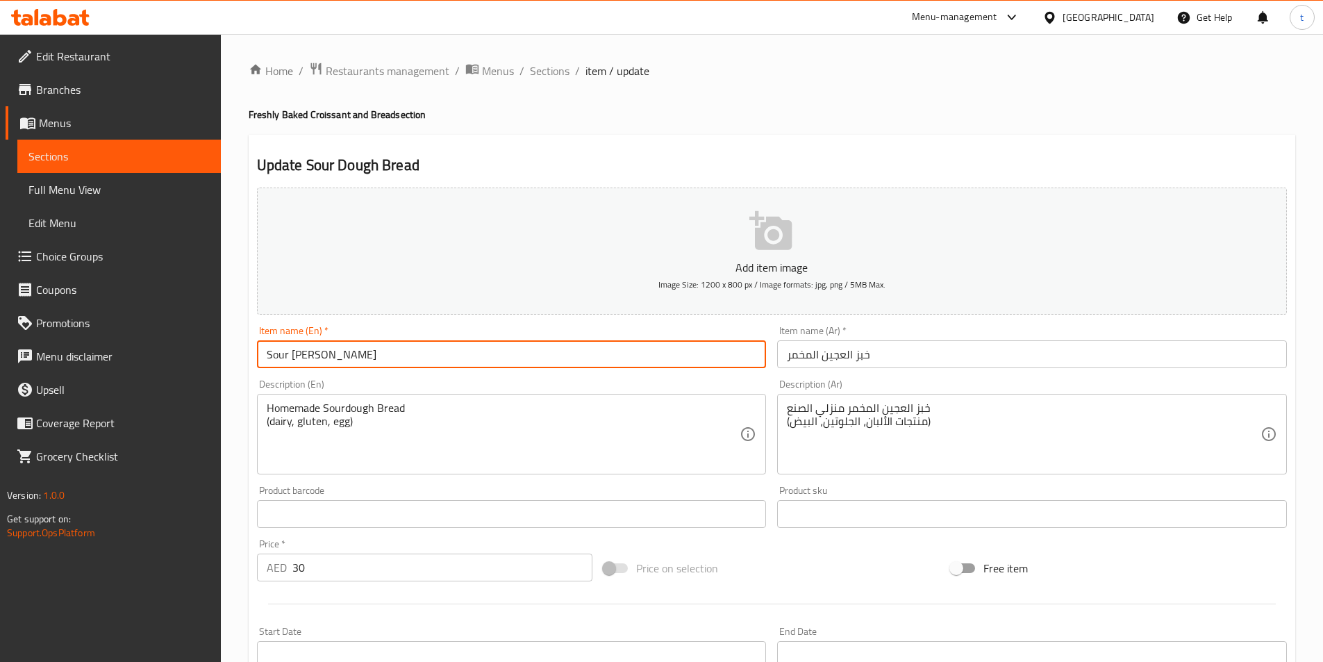
drag, startPoint x: 396, startPoint y: 360, endPoint x: 128, endPoint y: 346, distance: 267.8
click at [128, 346] on div "Edit Restaurant Branches Menus Sections Full Menu View Edit Menu Choice Groups …" at bounding box center [661, 507] width 1323 height 947
click at [106, 154] on span "Sections" at bounding box center [118, 156] width 181 height 17
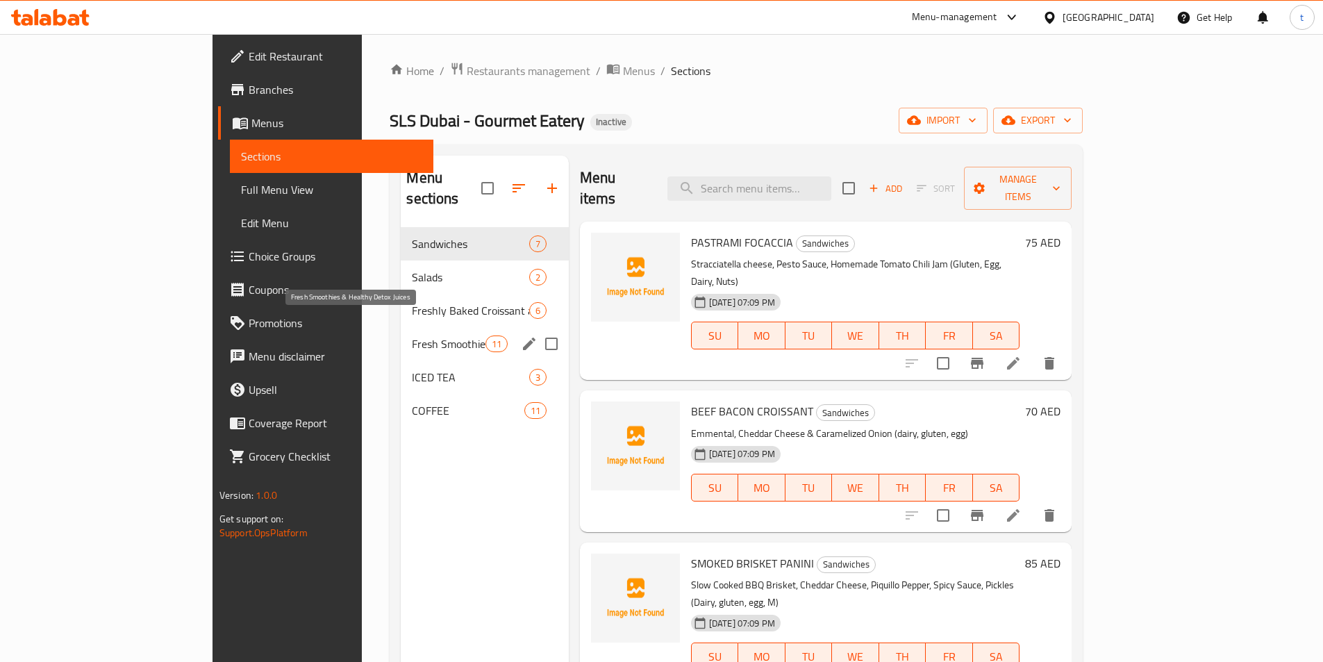
click at [412, 335] on span "Fresh Smoothies & Healthy Detox Juices" at bounding box center [448, 343] width 73 height 17
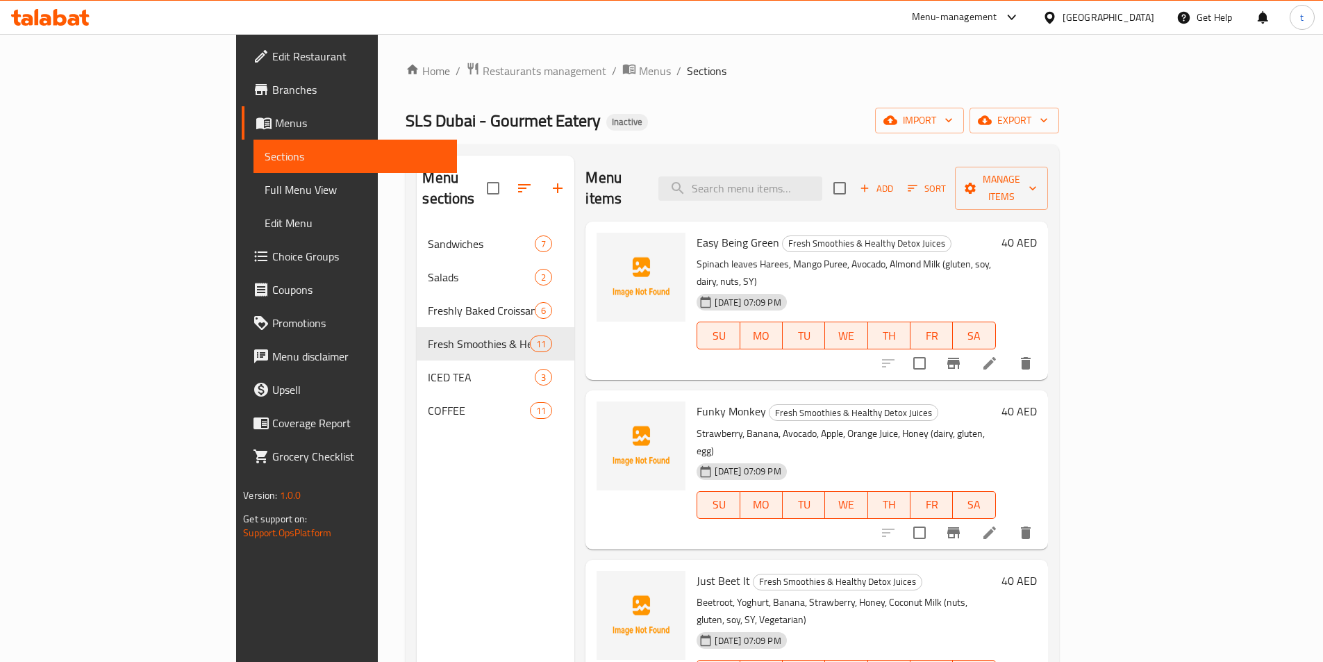
click at [1009, 351] on li at bounding box center [989, 363] width 39 height 25
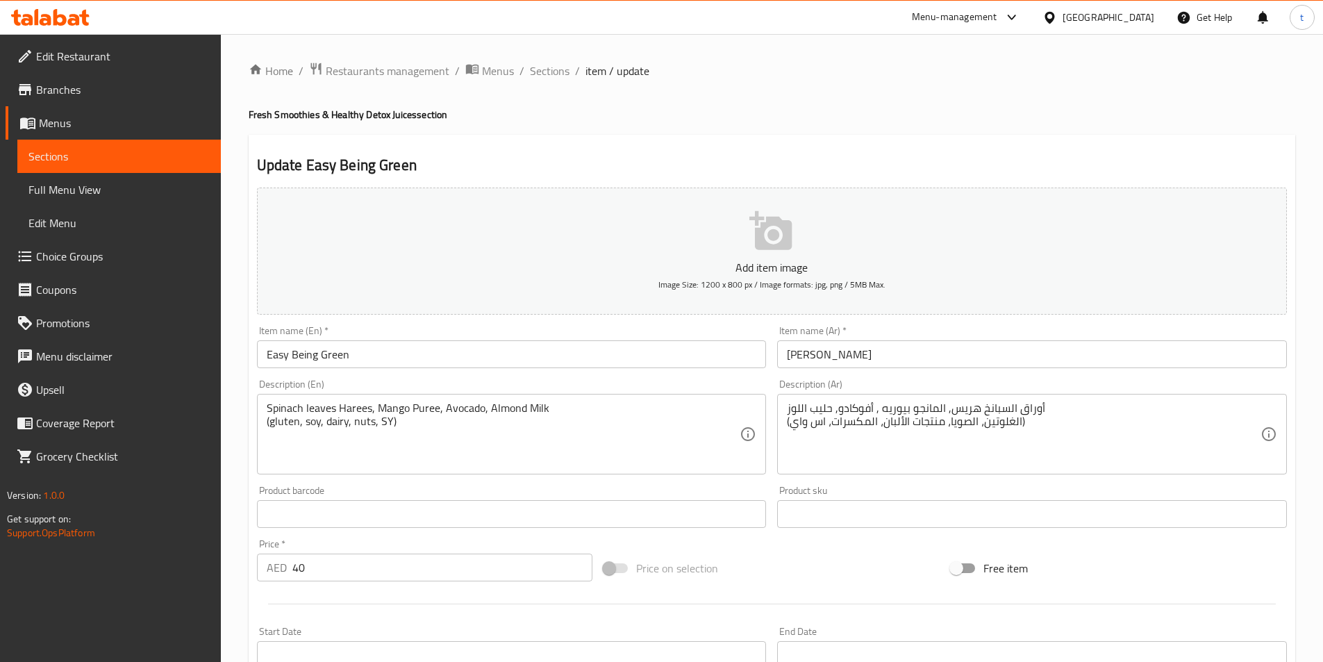
click at [814, 351] on input "إيزي بينغ غرين" at bounding box center [1032, 354] width 510 height 28
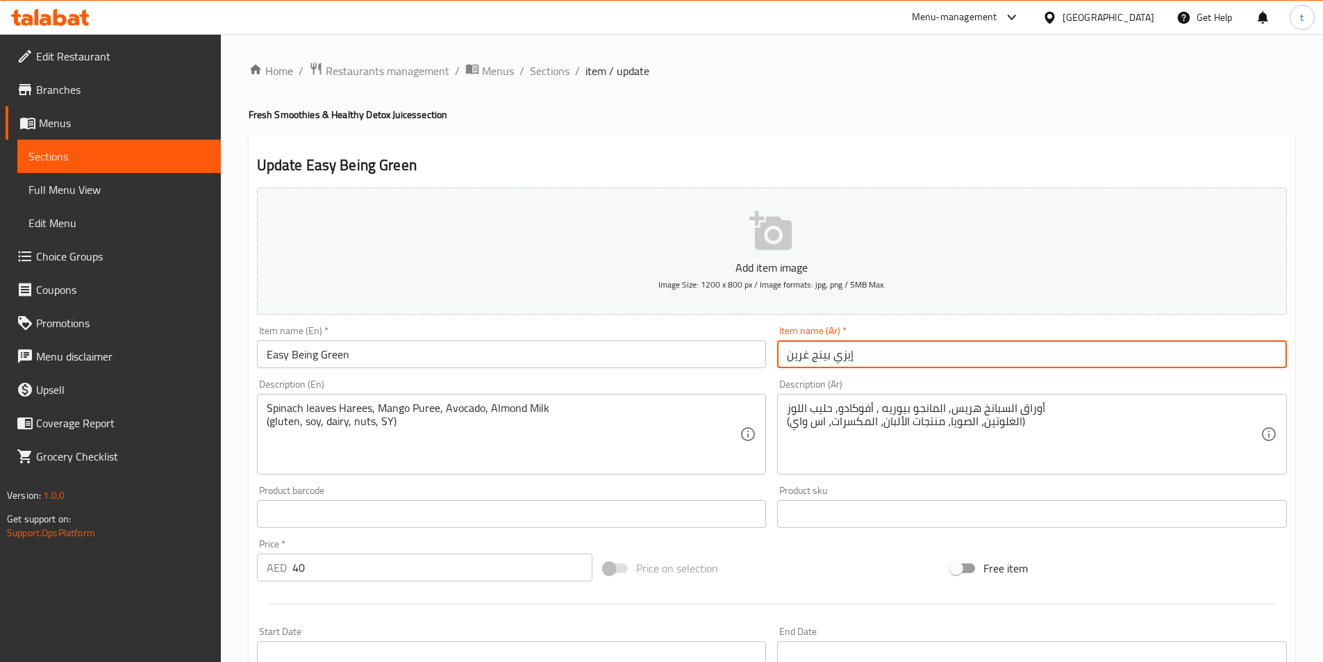
click at [805, 356] on input "إيزي بينج غرين" at bounding box center [1032, 354] width 510 height 28
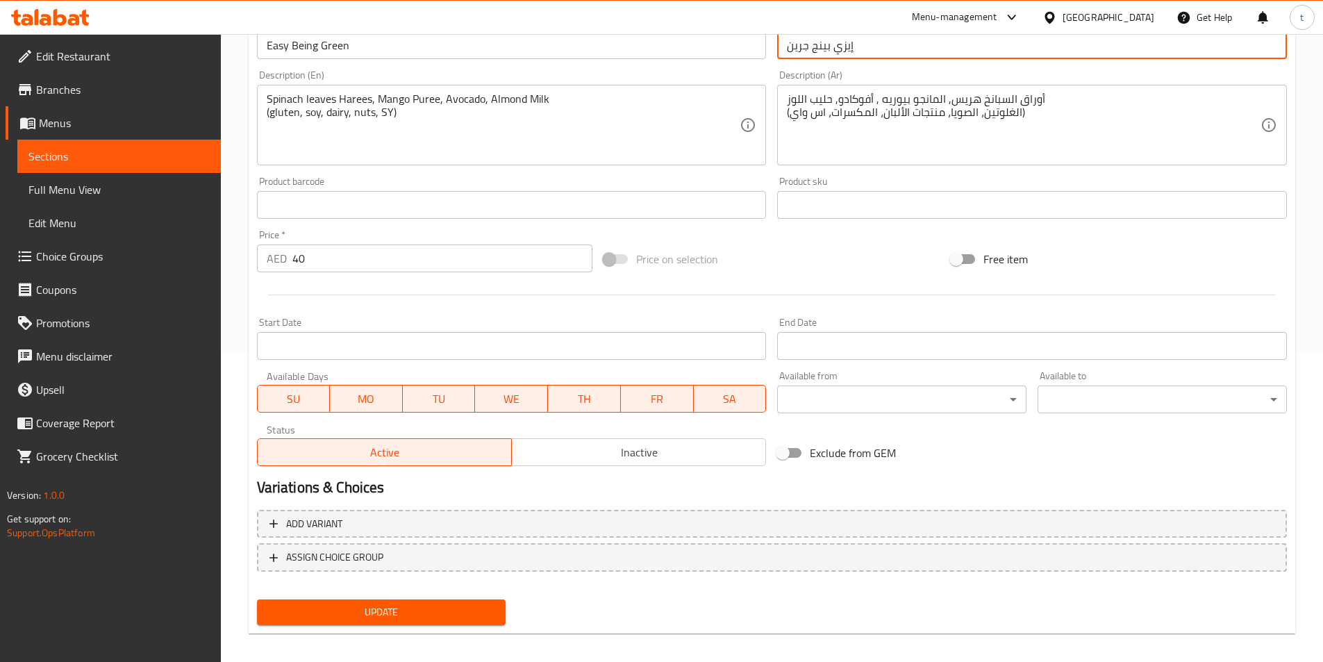
scroll to position [320, 0]
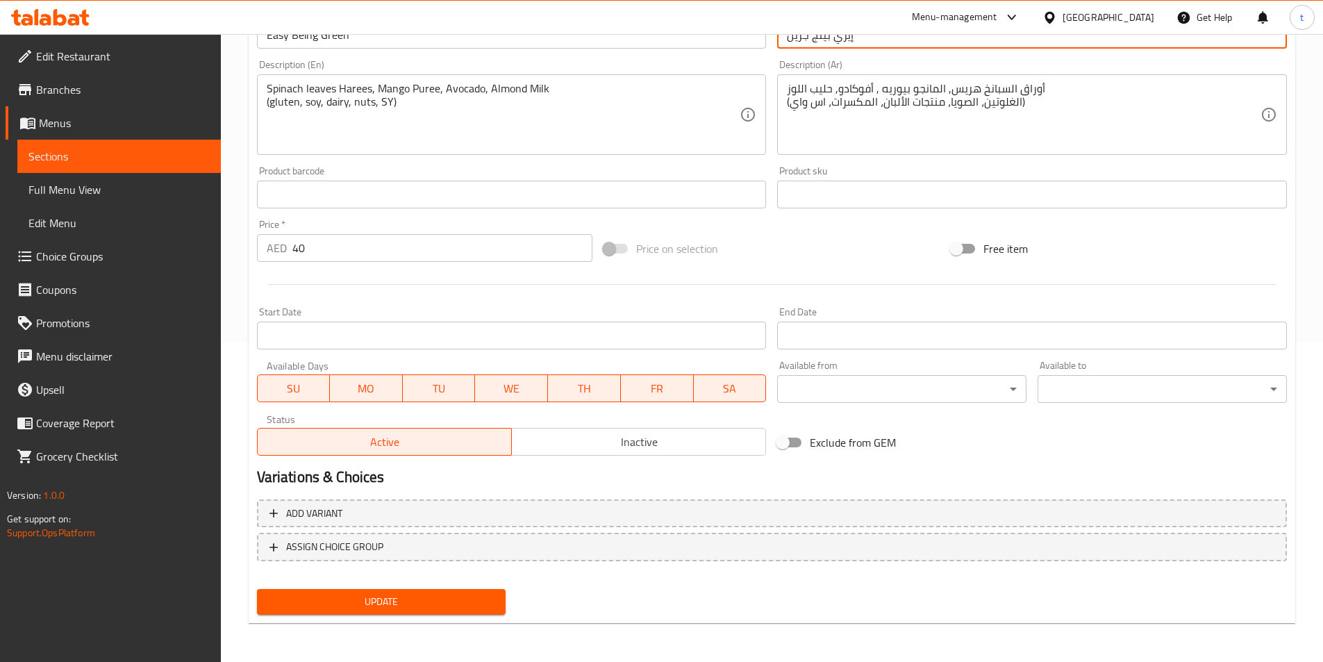
type input "إيزي بينج جرين"
click at [449, 595] on span "Update" at bounding box center [381, 601] width 227 height 17
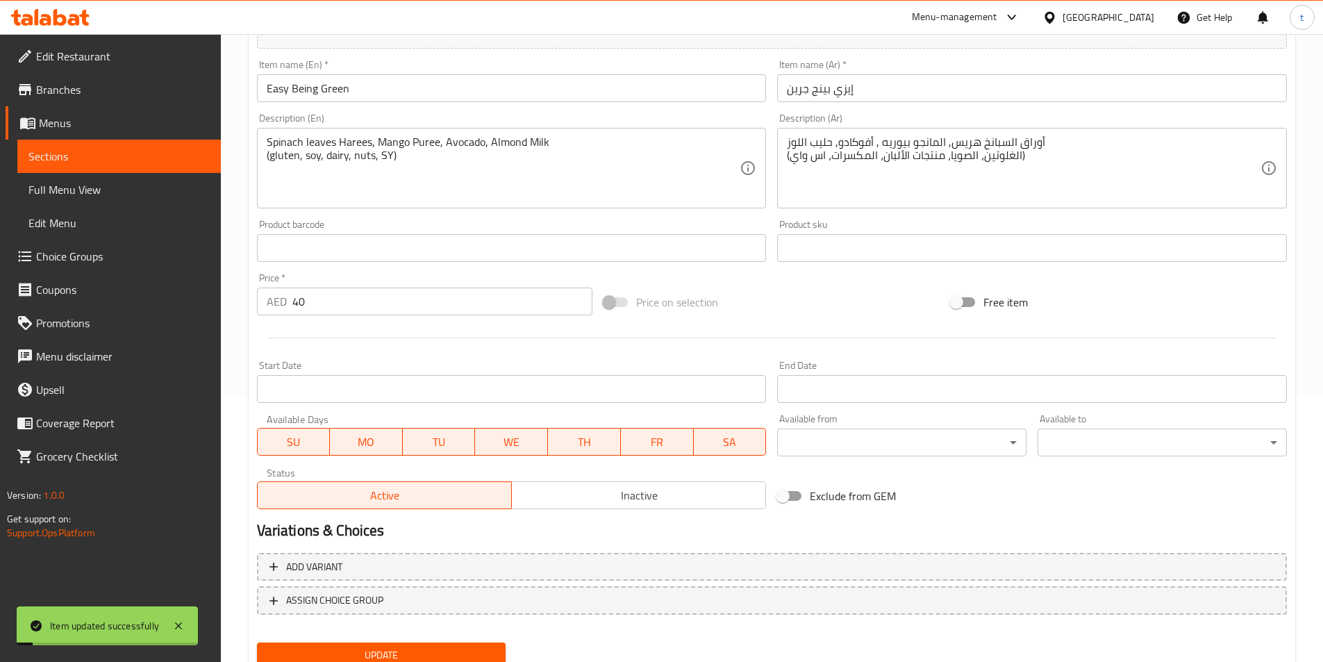
scroll to position [250, 0]
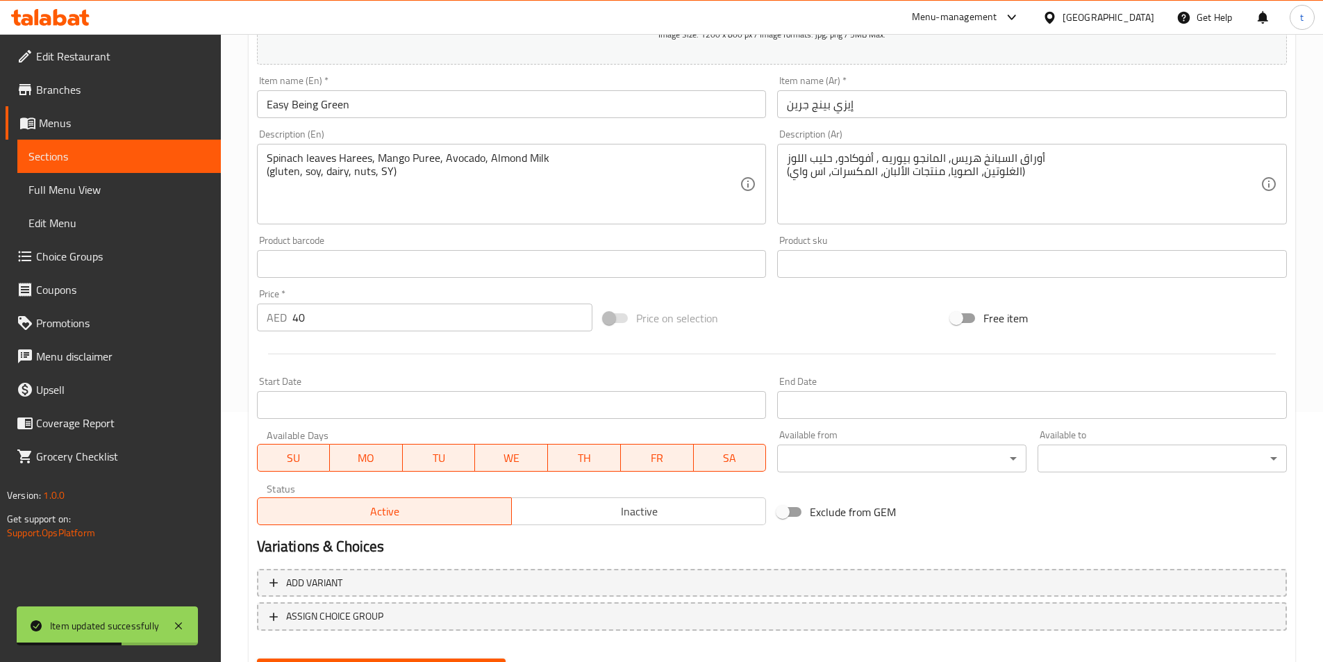
click at [69, 163] on span "Sections" at bounding box center [118, 156] width 181 height 17
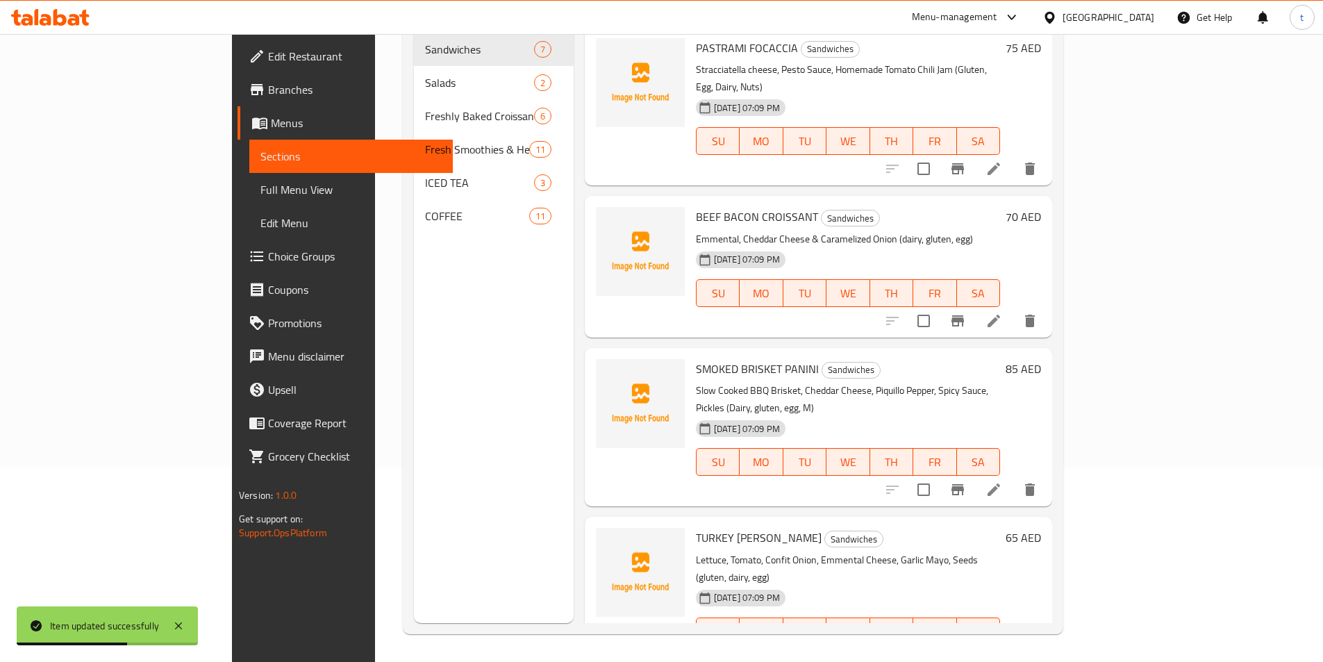
scroll to position [194, 0]
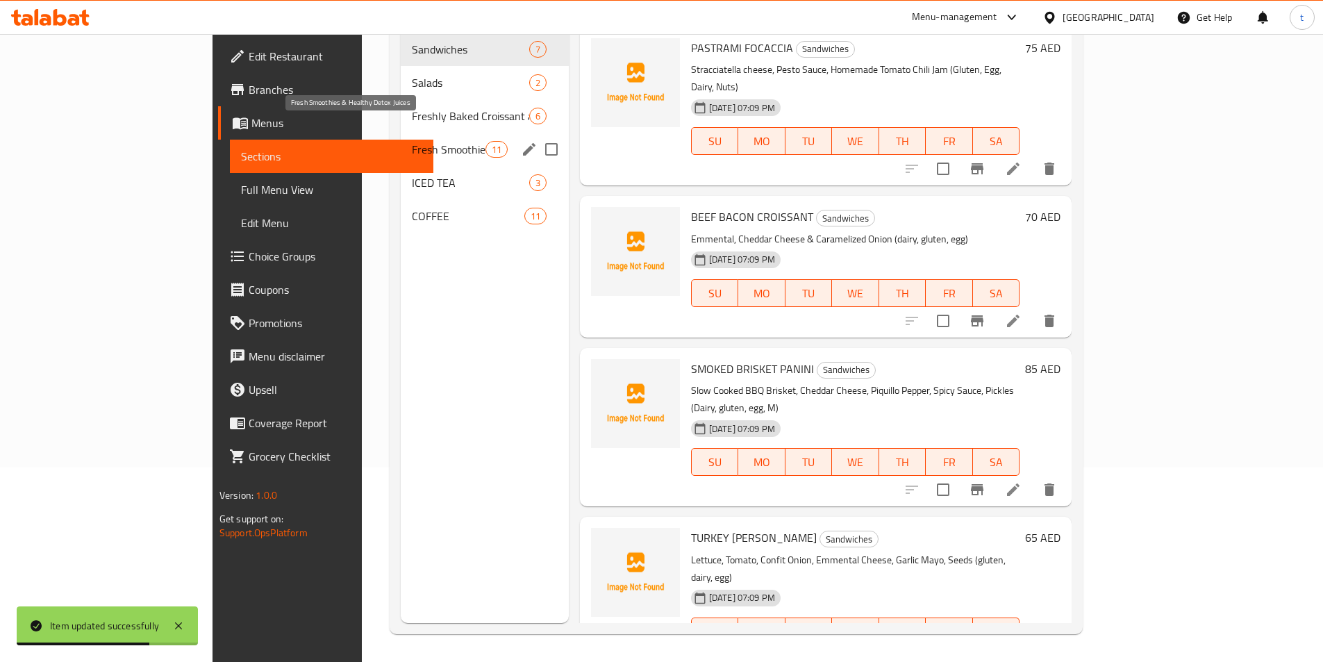
click at [412, 141] on span "Fresh Smoothies & Healthy Detox Juices" at bounding box center [448, 149] width 73 height 17
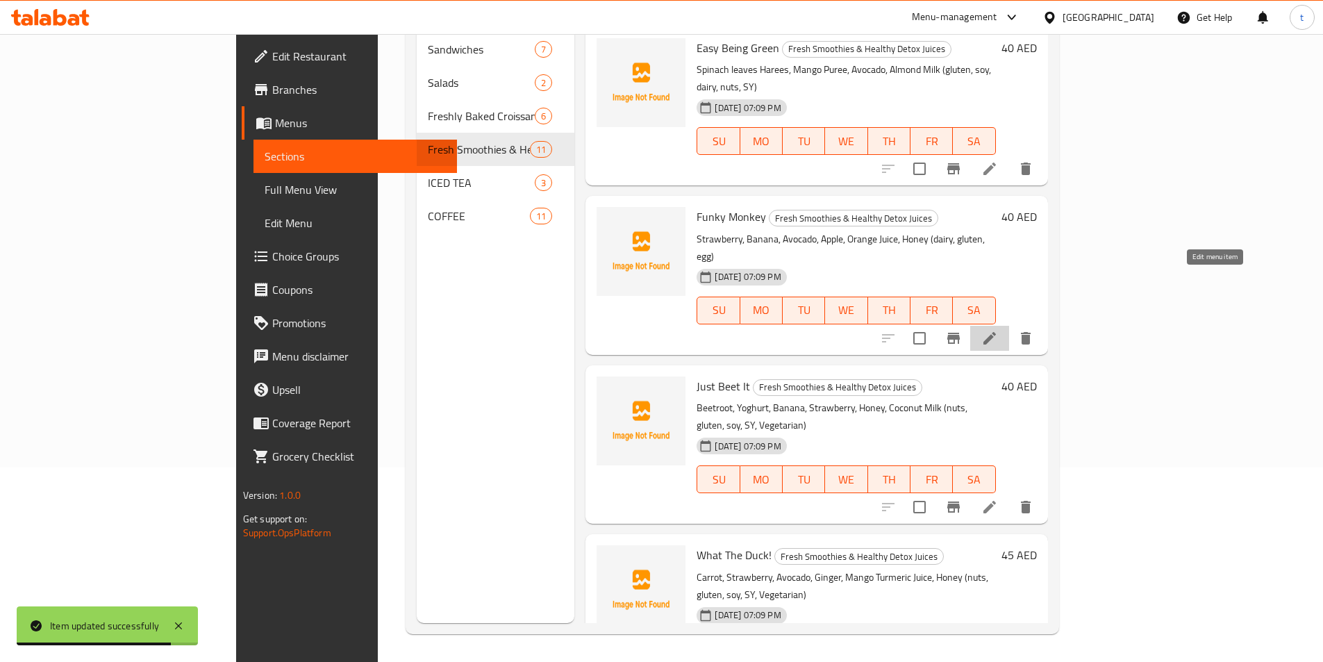
click at [996, 332] on icon at bounding box center [990, 338] width 13 height 13
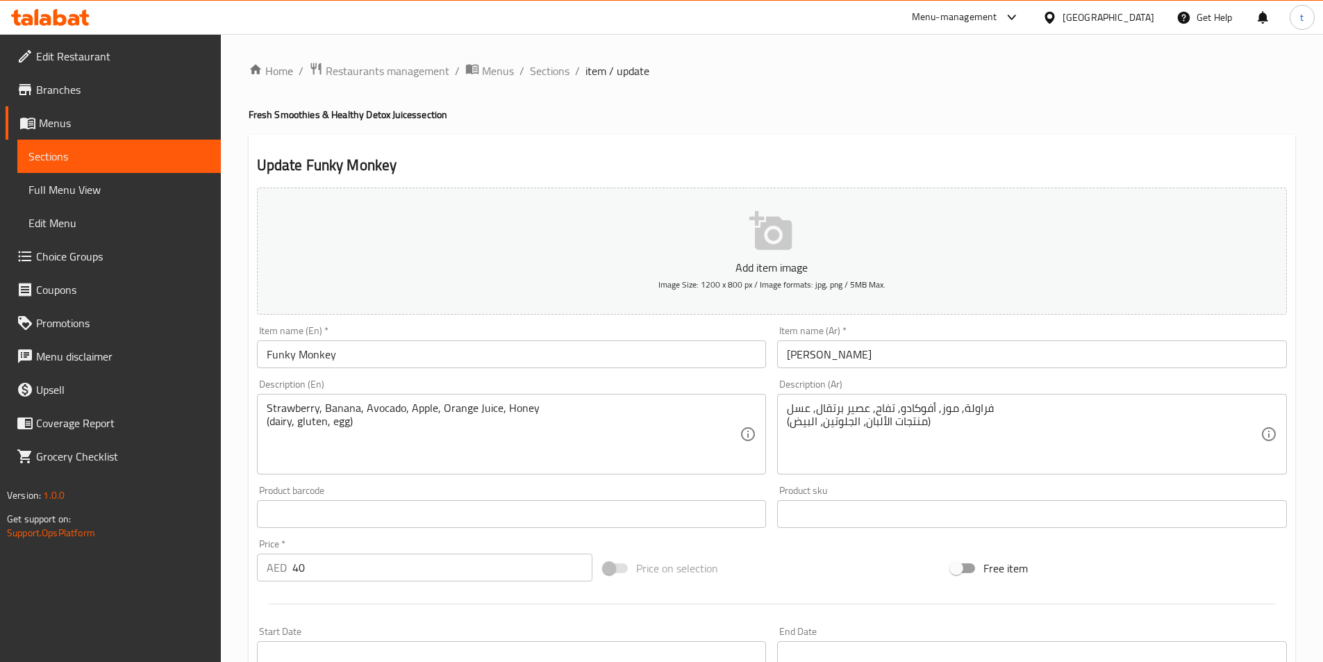
click at [102, 156] on span "Sections" at bounding box center [118, 156] width 181 height 17
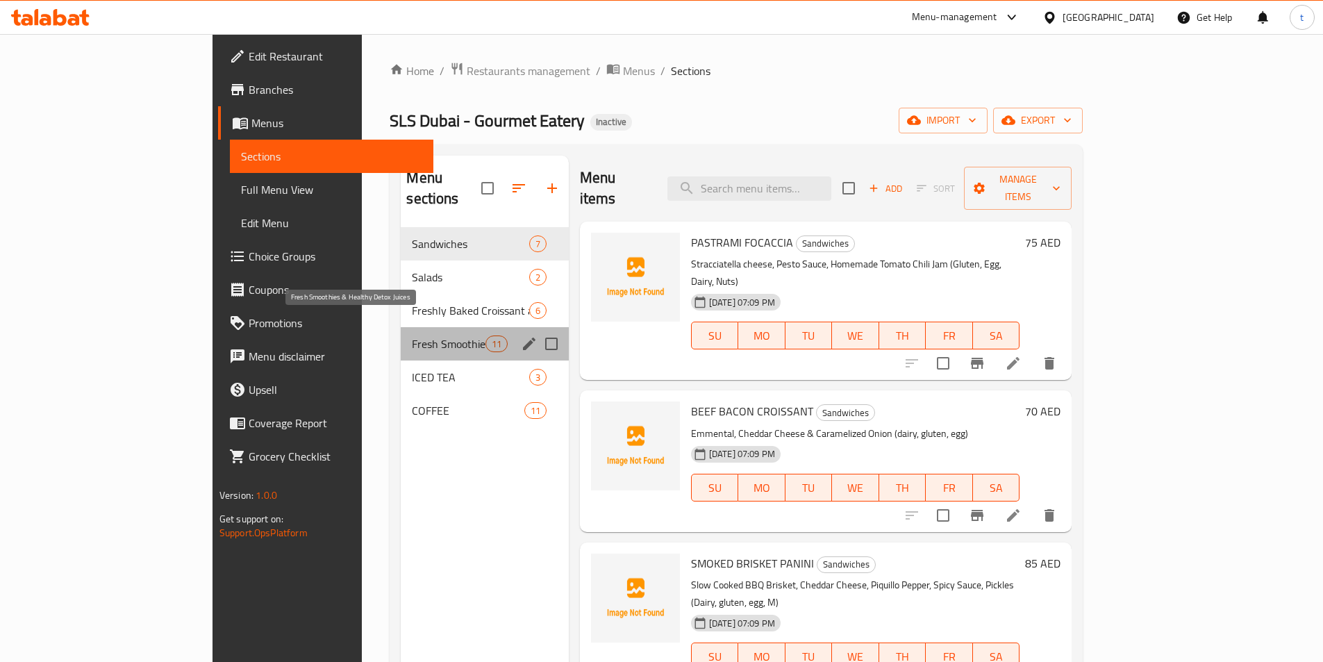
click at [412, 335] on span "Fresh Smoothies & Healthy Detox Juices" at bounding box center [448, 343] width 73 height 17
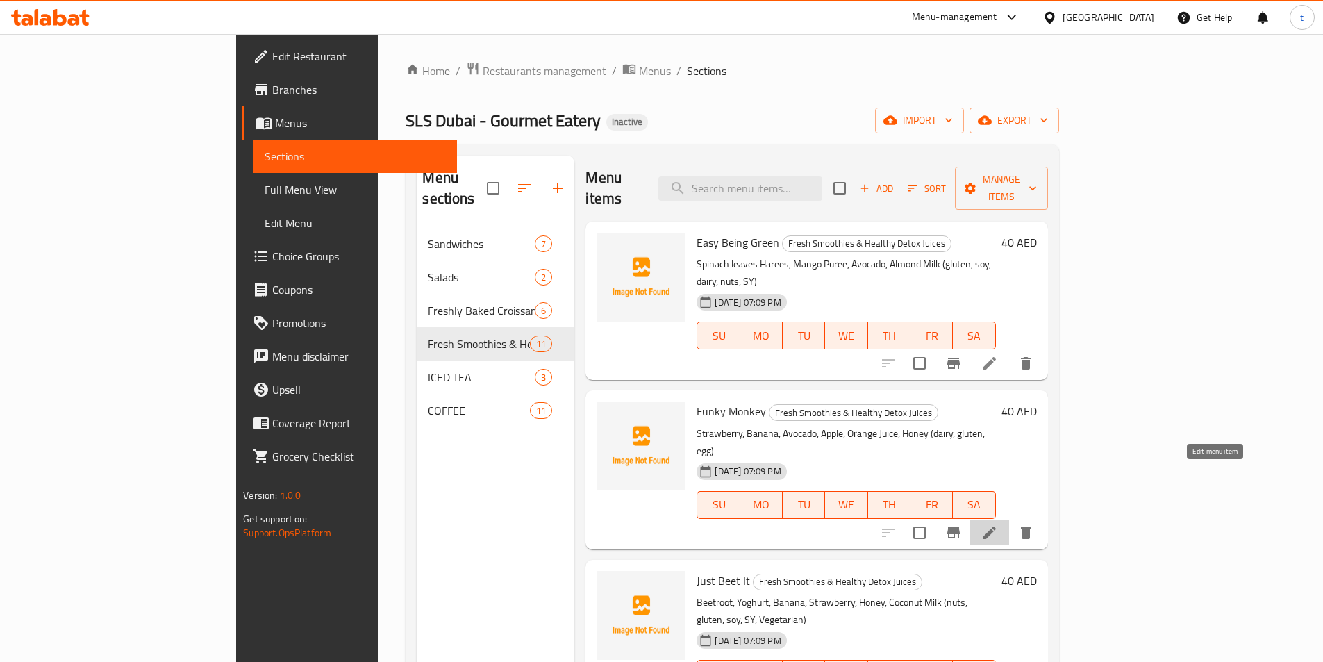
click at [996, 526] on icon at bounding box center [990, 532] width 13 height 13
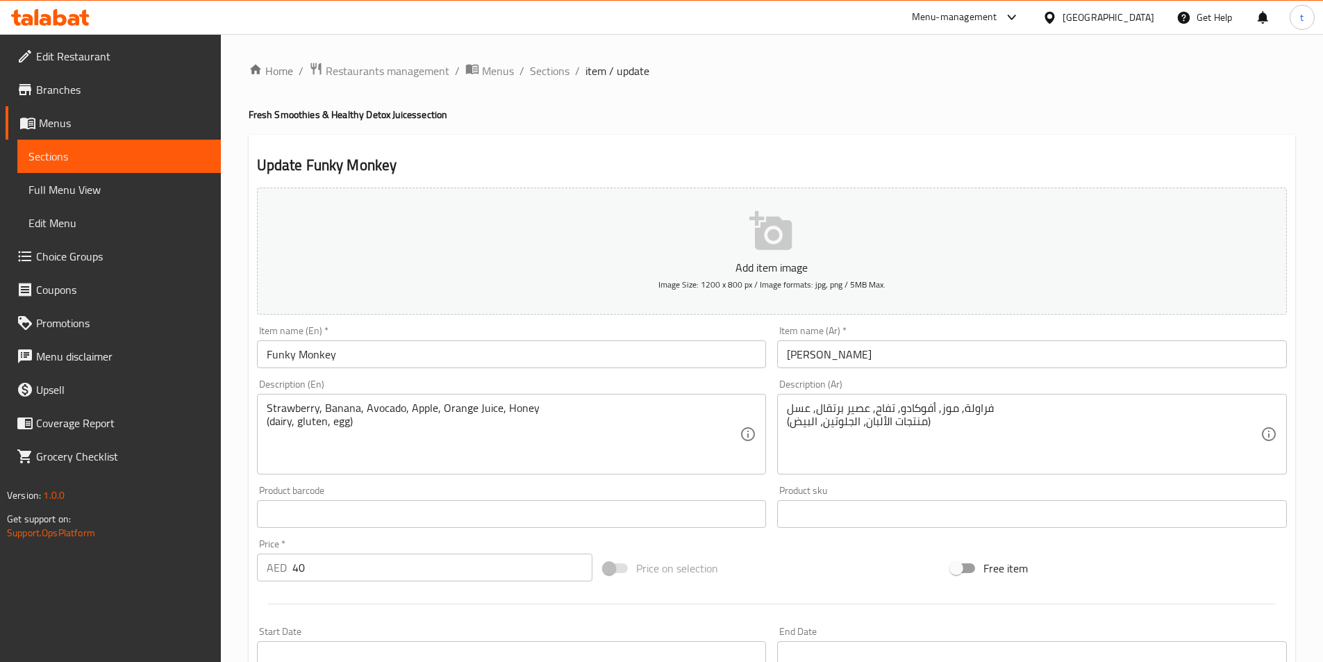
click at [90, 162] on span "Sections" at bounding box center [118, 156] width 181 height 17
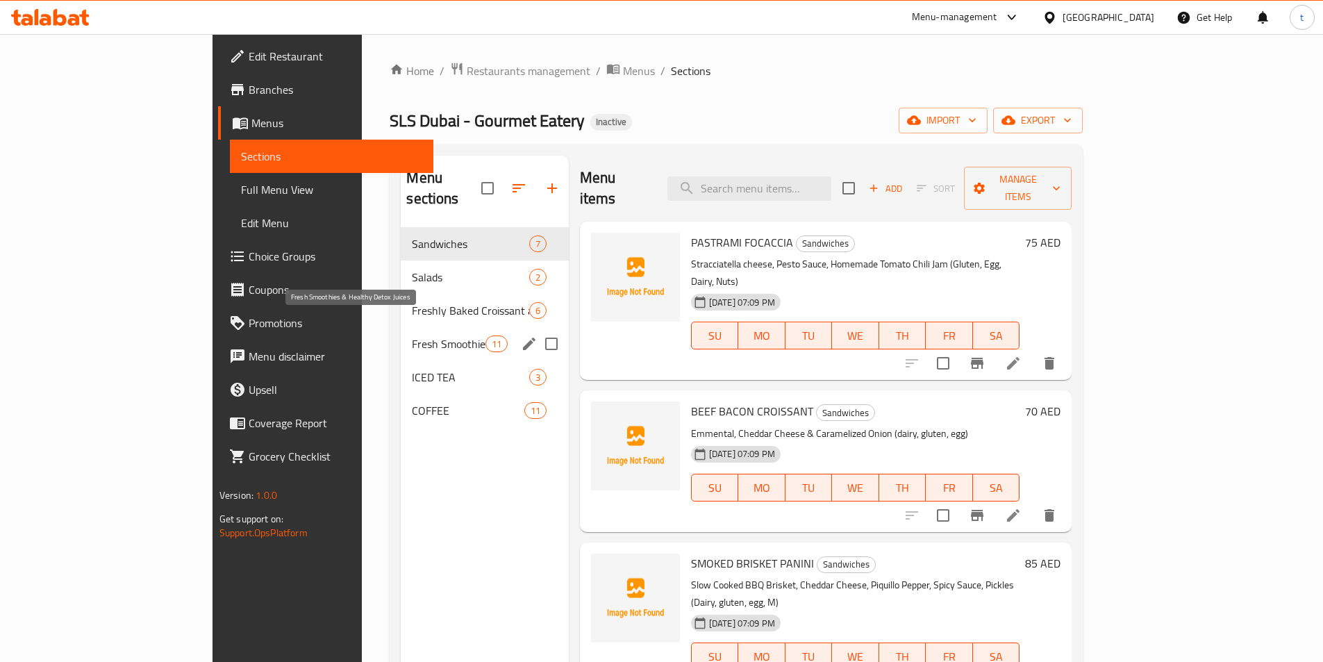
click at [412, 335] on span "Fresh Smoothies & Healthy Detox Juices" at bounding box center [448, 343] width 73 height 17
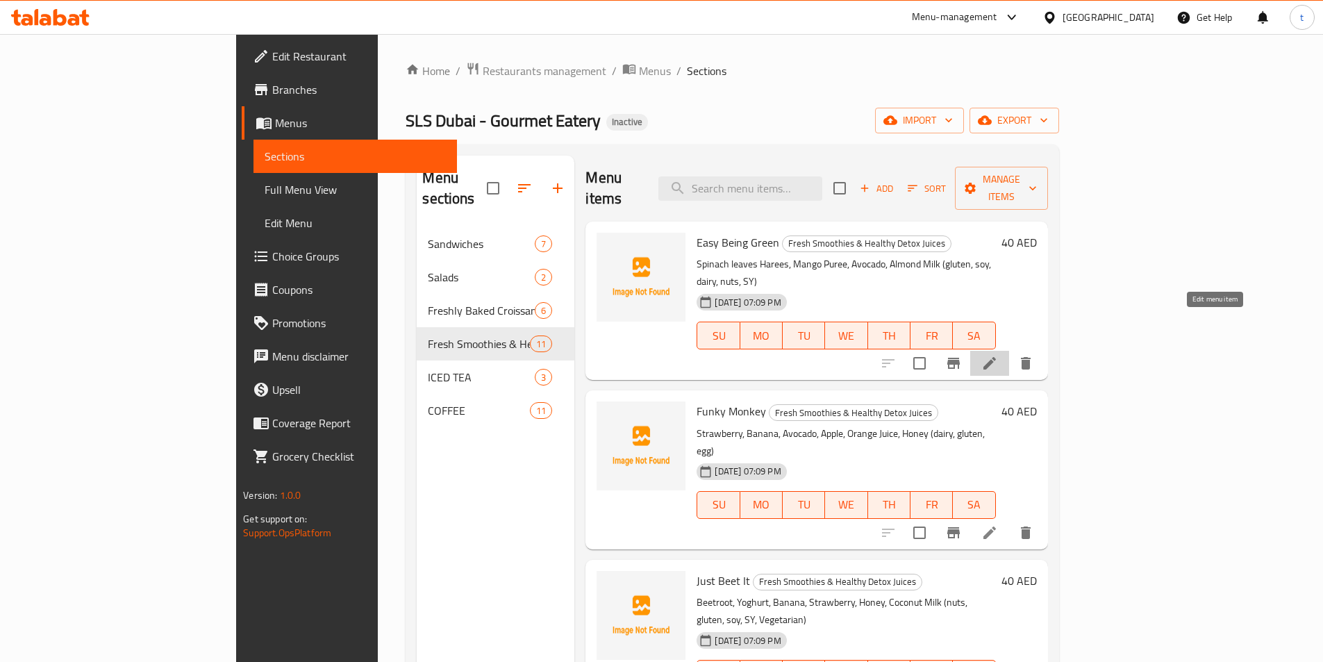
click at [998, 355] on icon at bounding box center [989, 363] width 17 height 17
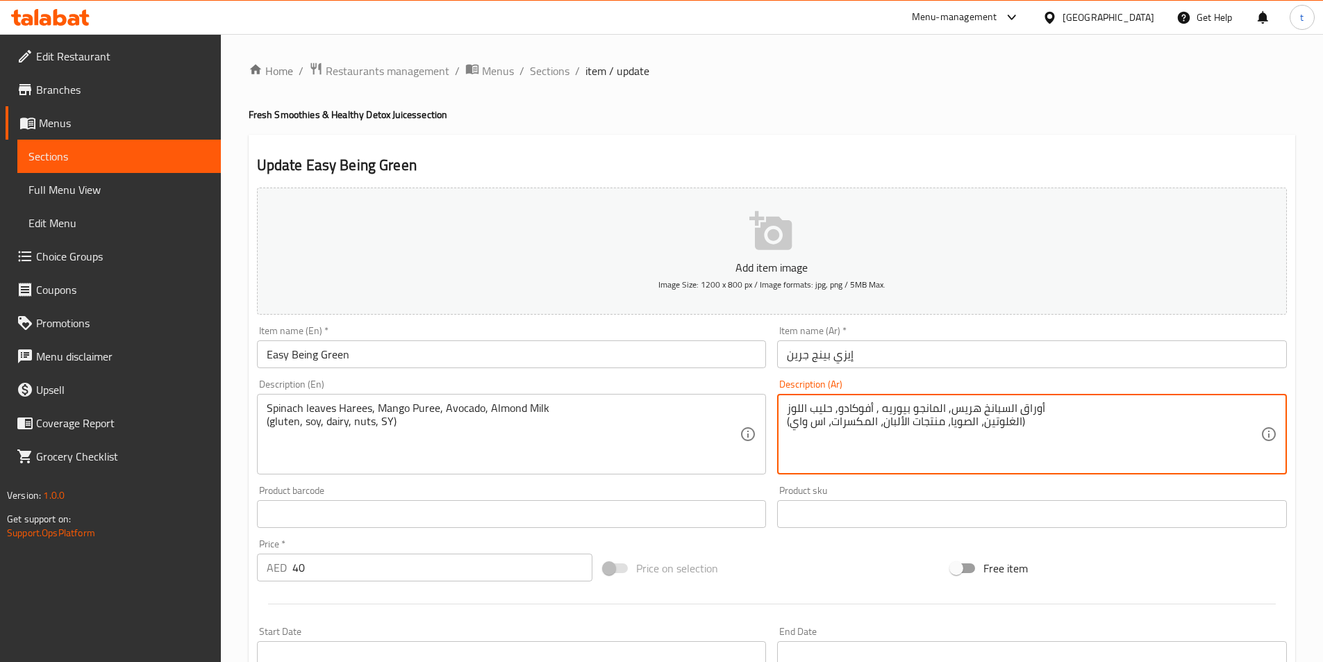
click at [939, 406] on textarea "أوراق السبانخ هريس, المانجو بيوريه , أفوكادو, حليب اللوز (الغلوتين، الصويا، منت…" at bounding box center [1024, 434] width 474 height 66
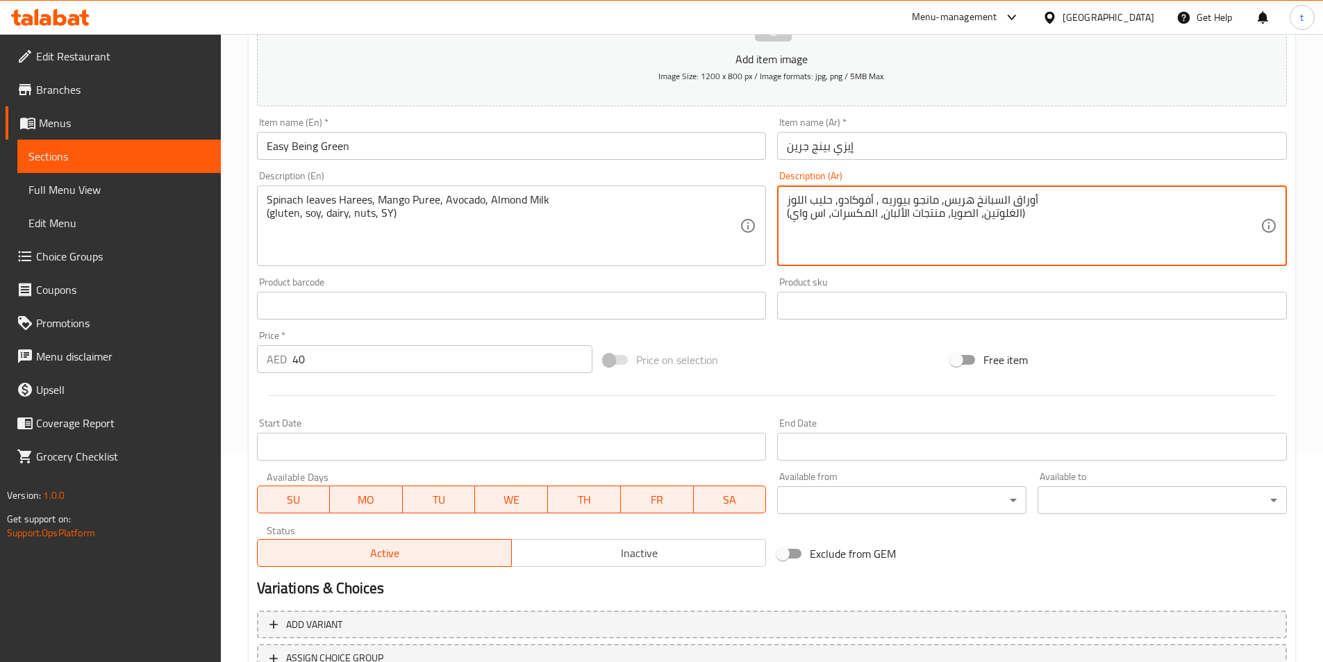
scroll to position [320, 0]
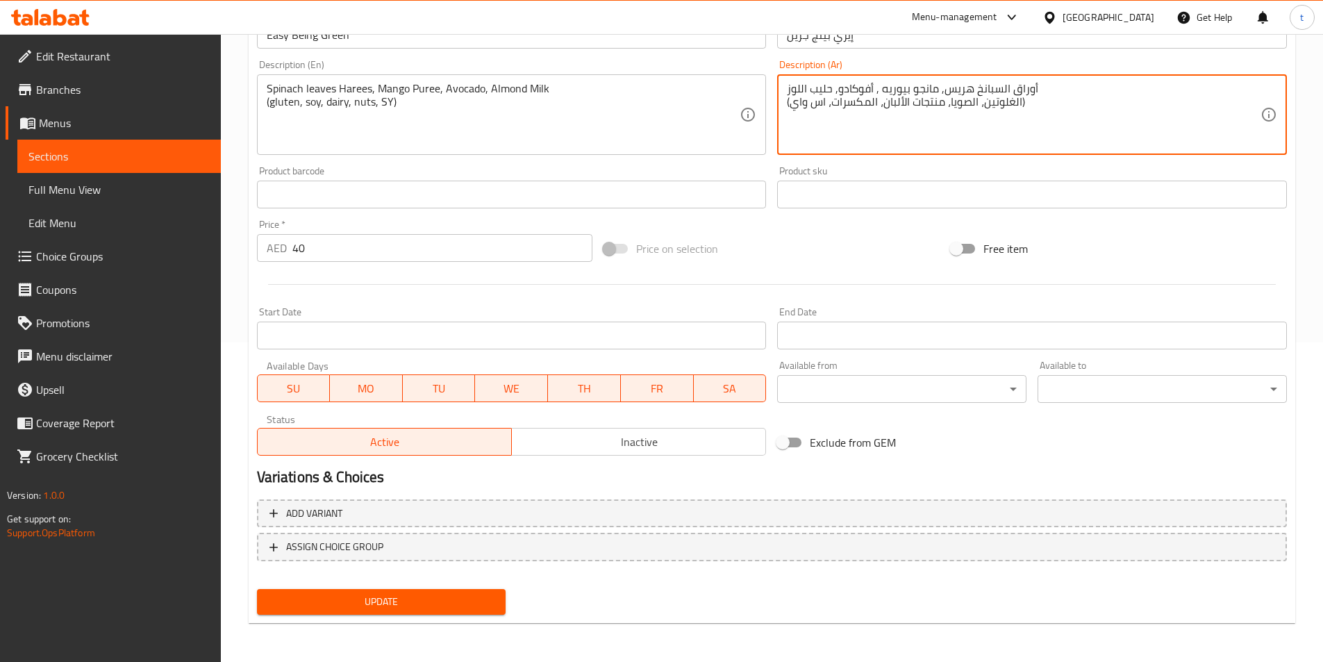
type textarea "أوراق السبانخ هريس, مانجو بيوريه , أفوكادو, حليب اللوز (الغلوتين، الصويا، منتجا…"
click at [442, 603] on span "Update" at bounding box center [381, 601] width 227 height 17
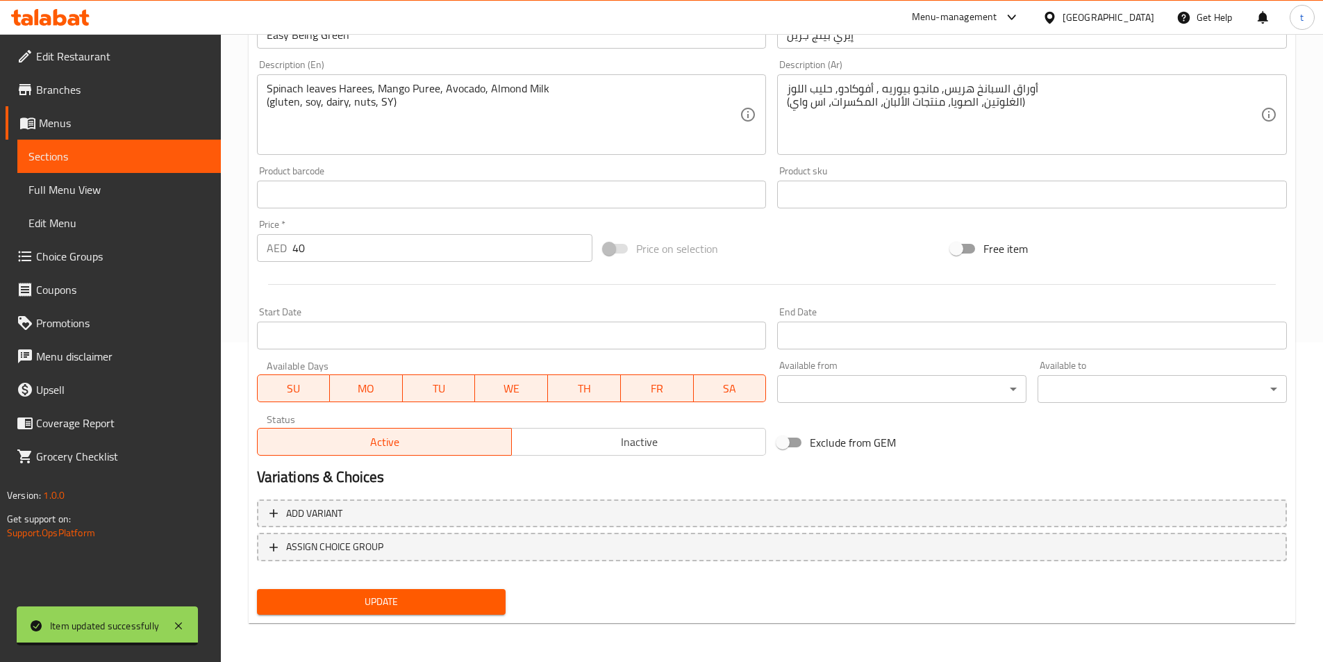
click at [149, 159] on span "Sections" at bounding box center [118, 156] width 181 height 17
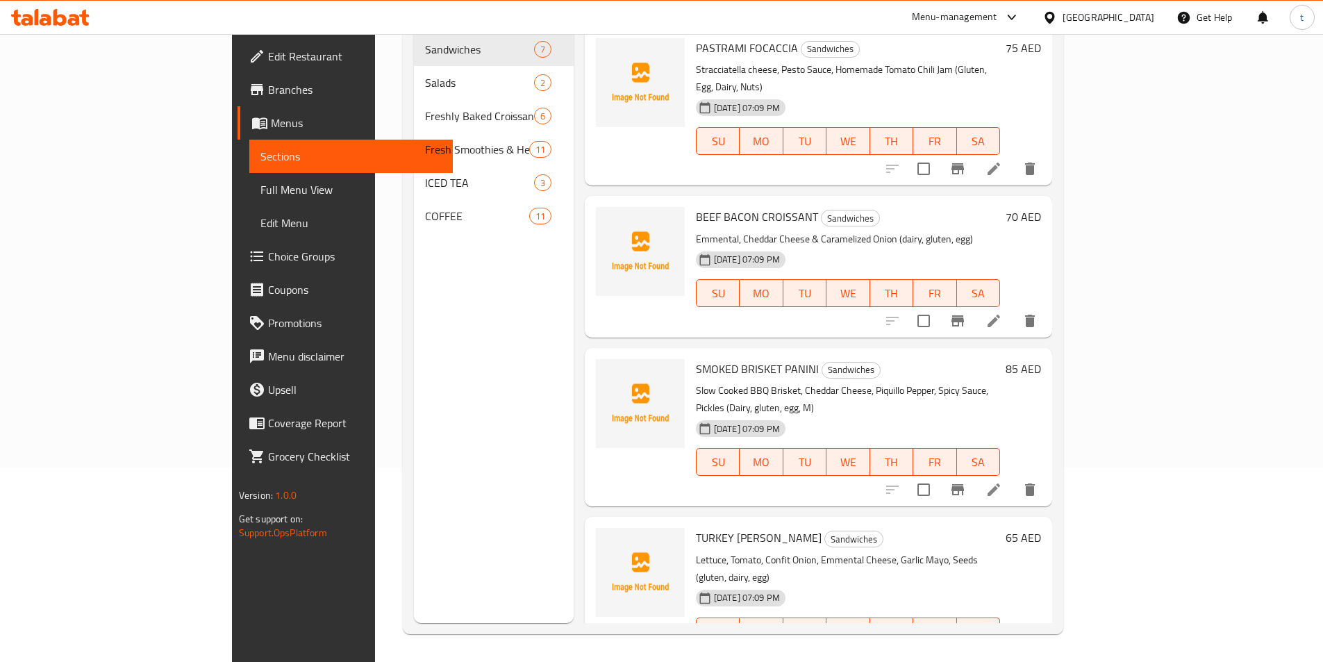
scroll to position [194, 0]
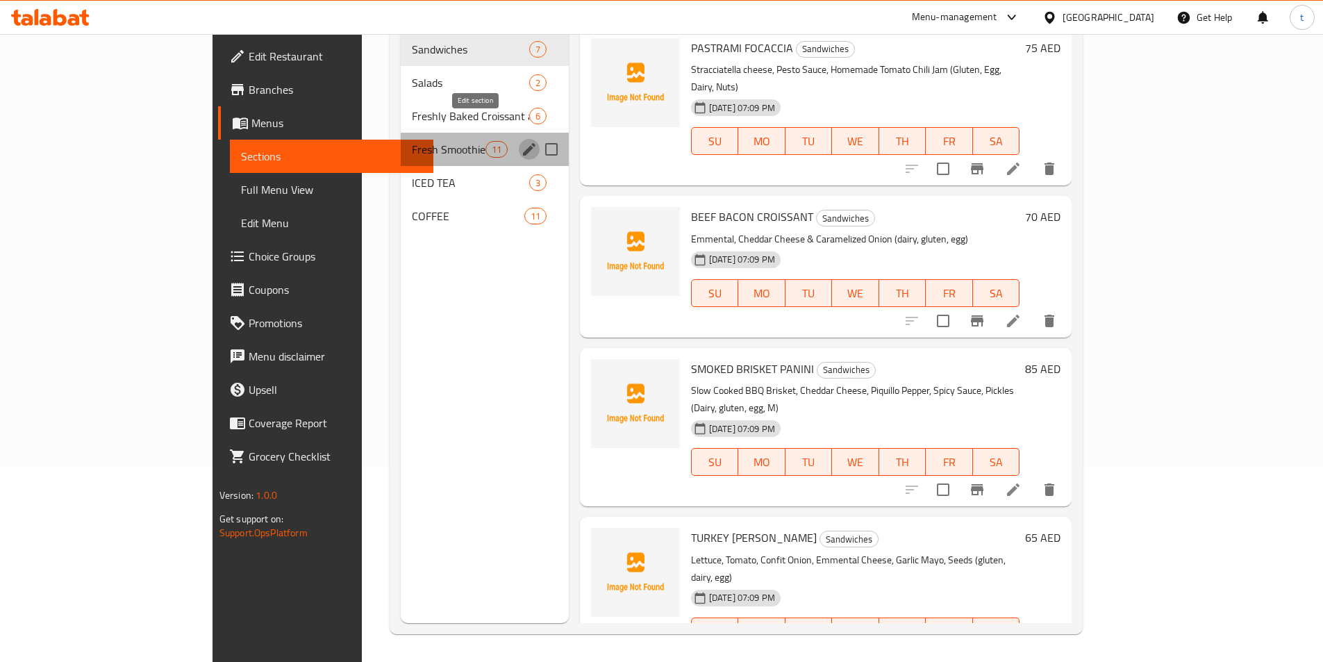
click at [523, 143] on icon "edit" at bounding box center [529, 149] width 13 height 13
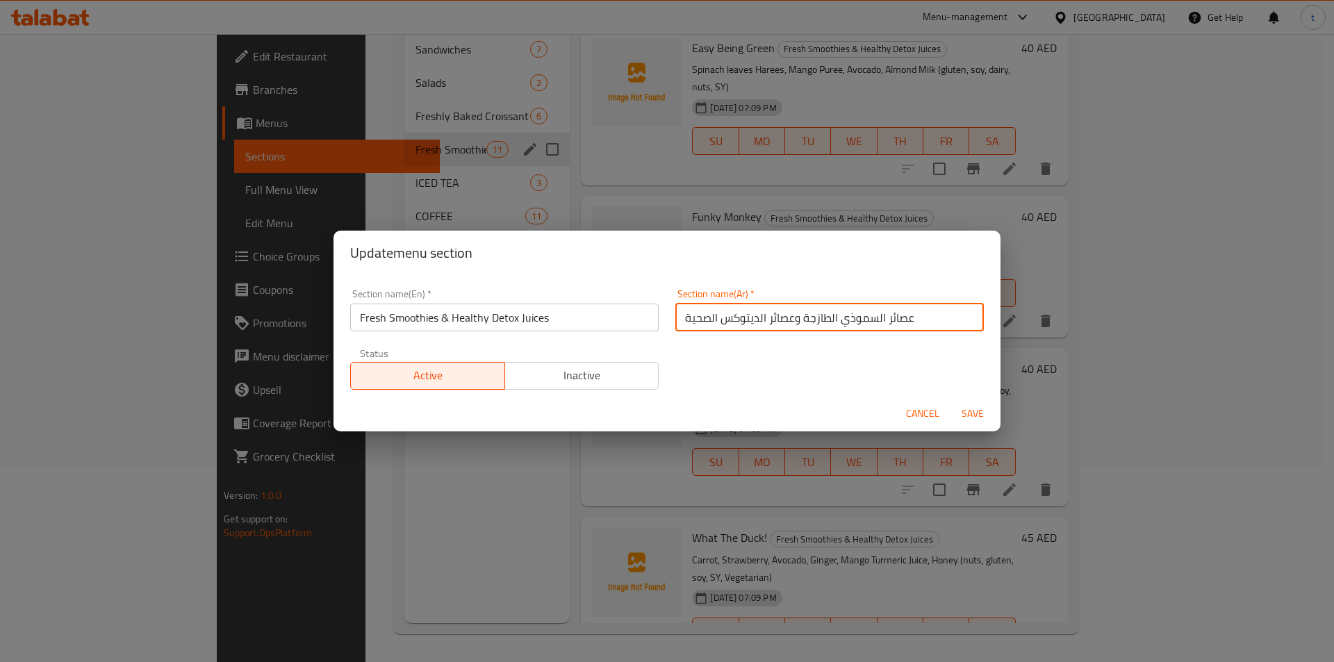
drag, startPoint x: 885, startPoint y: 319, endPoint x: 936, endPoint y: 317, distance: 51.4
click at [936, 317] on input "عصائر السموذي الطازجة وعصائر الديتوكس الصحية" at bounding box center [829, 318] width 308 height 28
drag, startPoint x: 879, startPoint y: 316, endPoint x: 895, endPoint y: 317, distance: 15.3
click at [895, 317] on input "ر السموذي الطازجة وعصائر الديتوكس الصحية" at bounding box center [829, 318] width 308 height 28
click at [831, 322] on input "السموذي الطازجة وعصائر الديتوكس الصحية" at bounding box center [829, 318] width 308 height 28
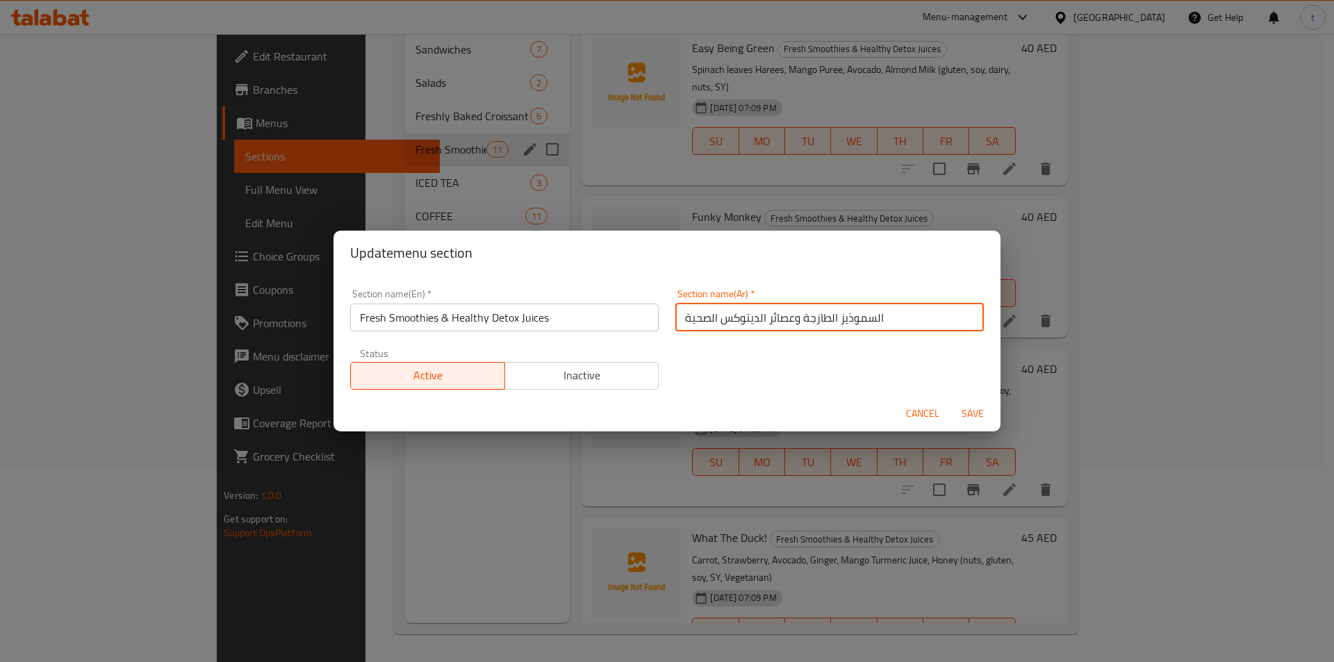
type input "السموذيز الطازجة وعصائر الديتوكس الصحية"
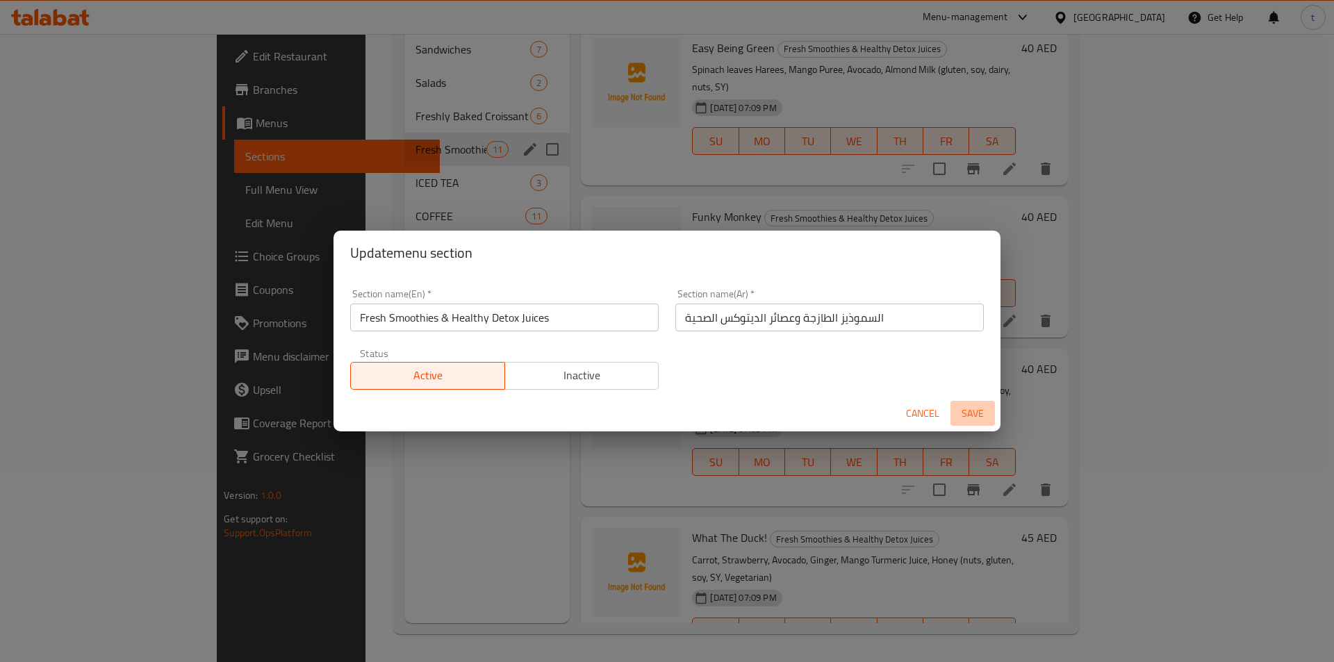
click at [975, 408] on span "Save" at bounding box center [972, 413] width 33 height 17
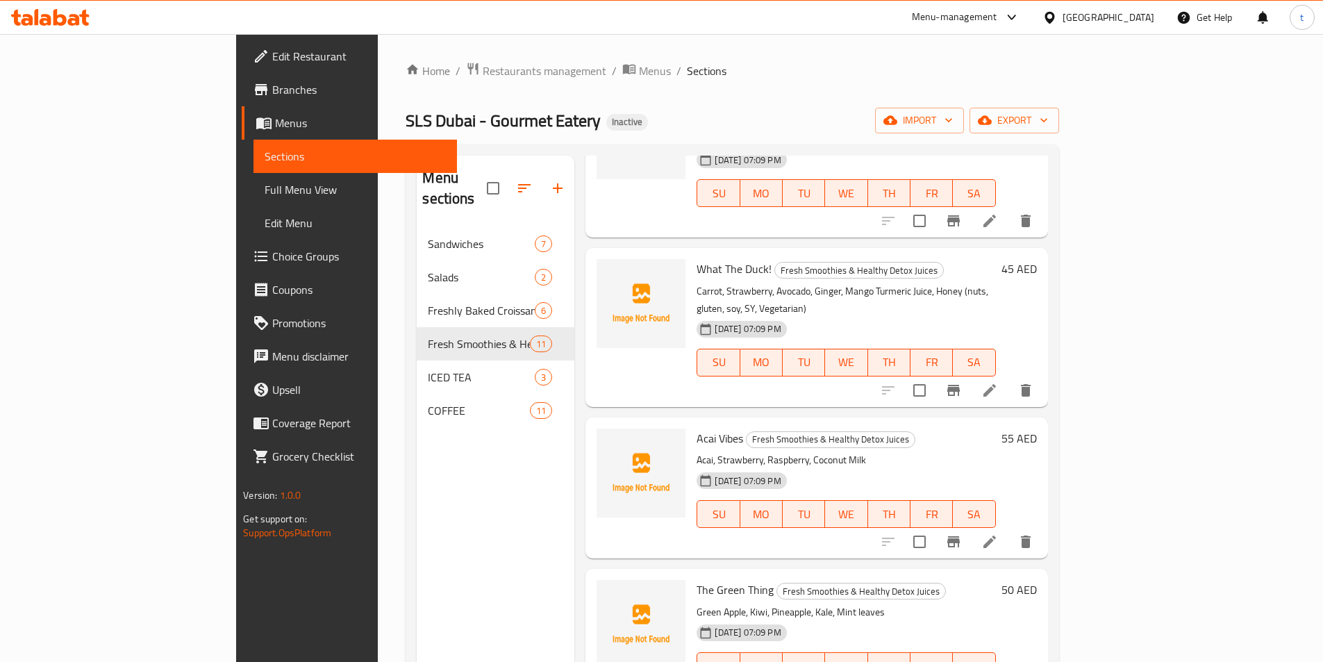
scroll to position [486, 0]
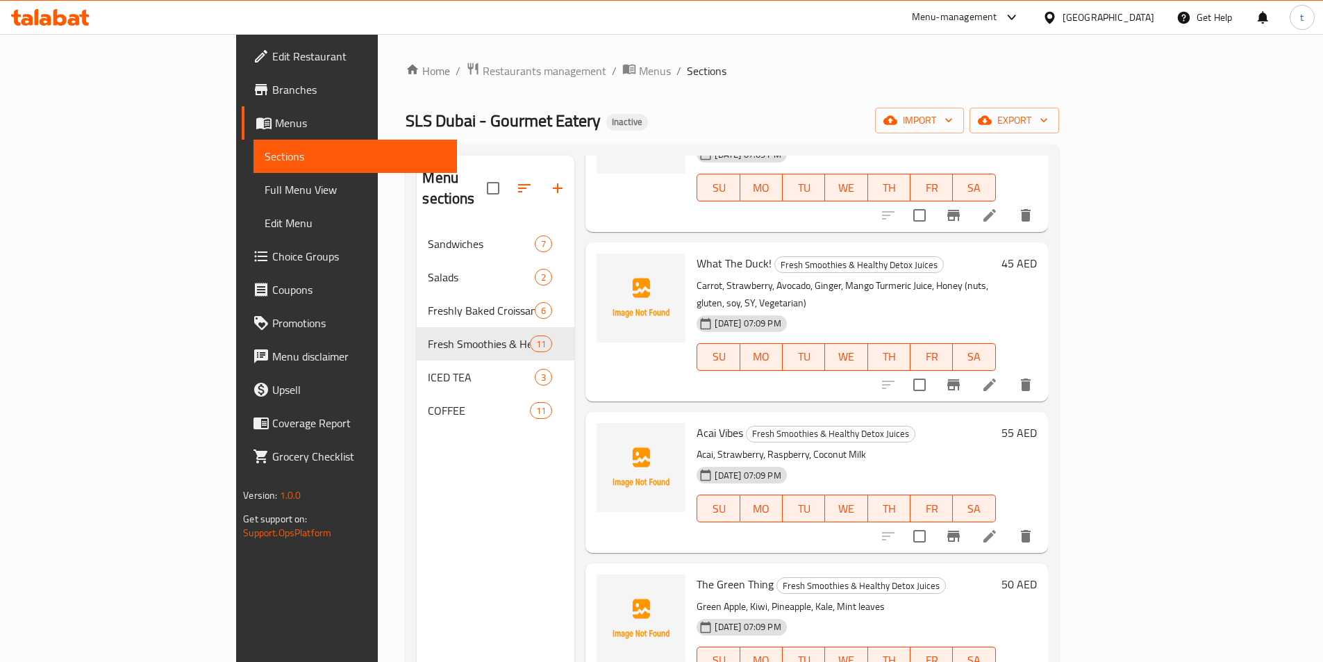
click at [998, 528] on icon at bounding box center [989, 536] width 17 height 17
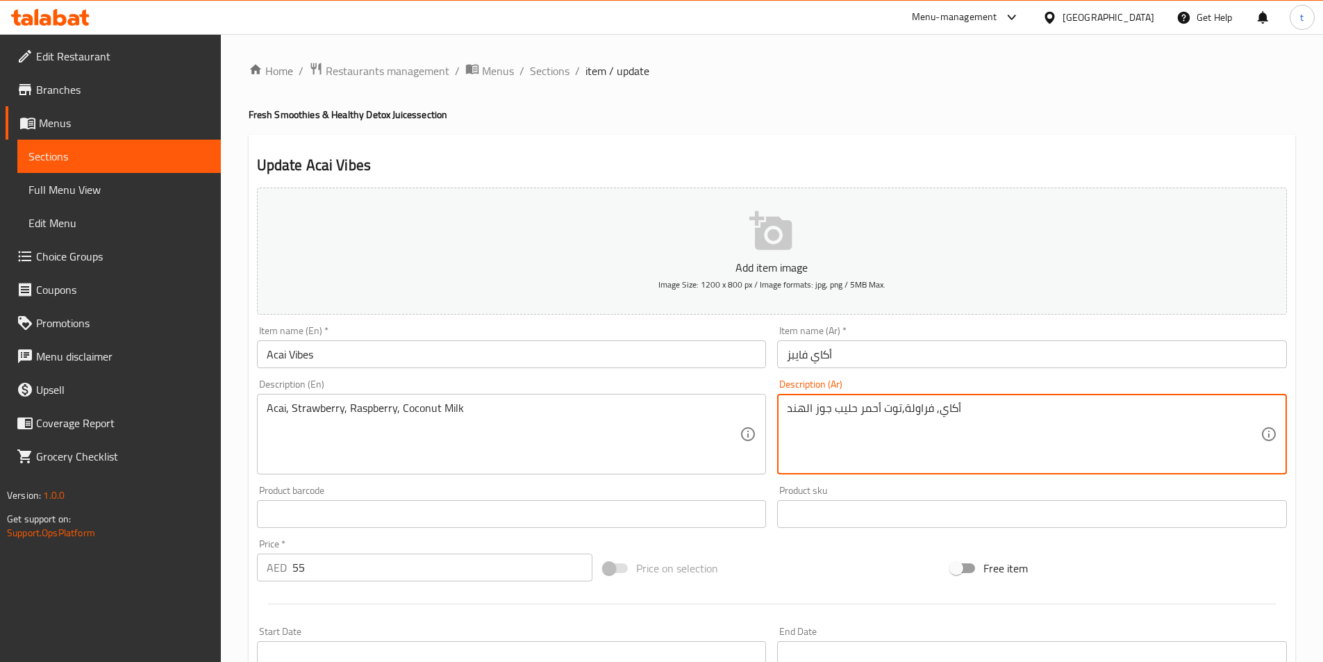
drag, startPoint x: 859, startPoint y: 412, endPoint x: 901, endPoint y: 412, distance: 42.4
paste textarea "ازبيري"
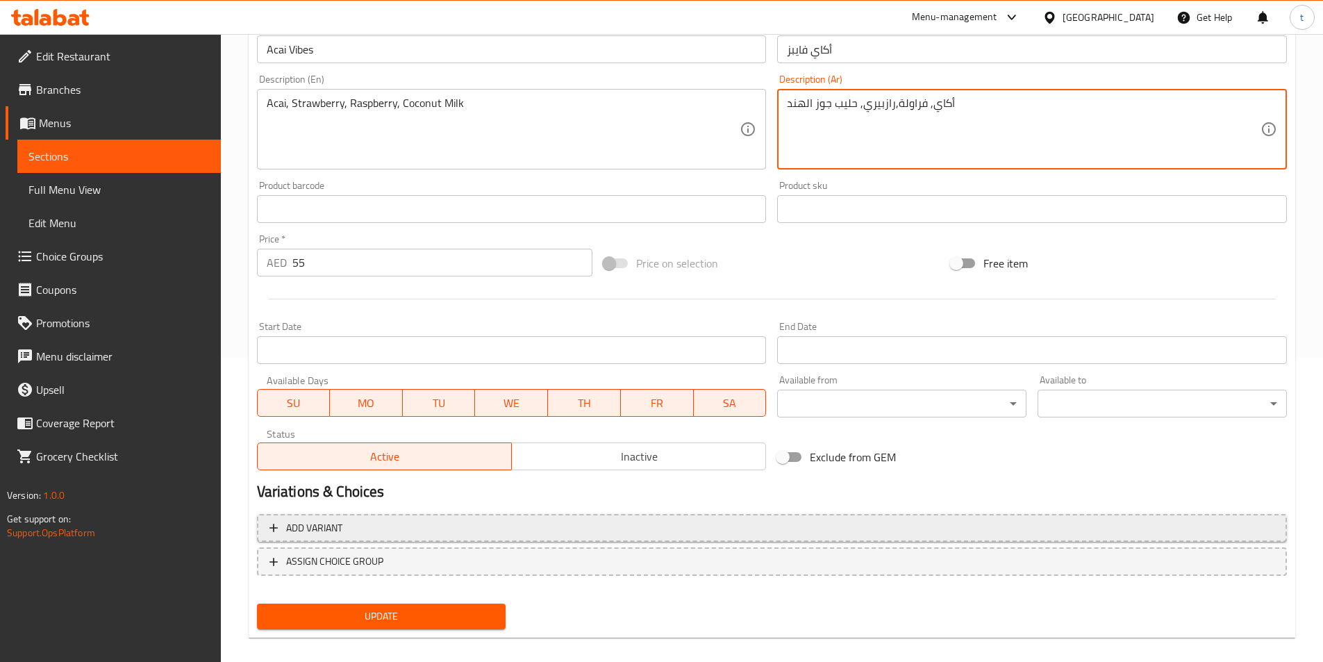
scroll to position [320, 0]
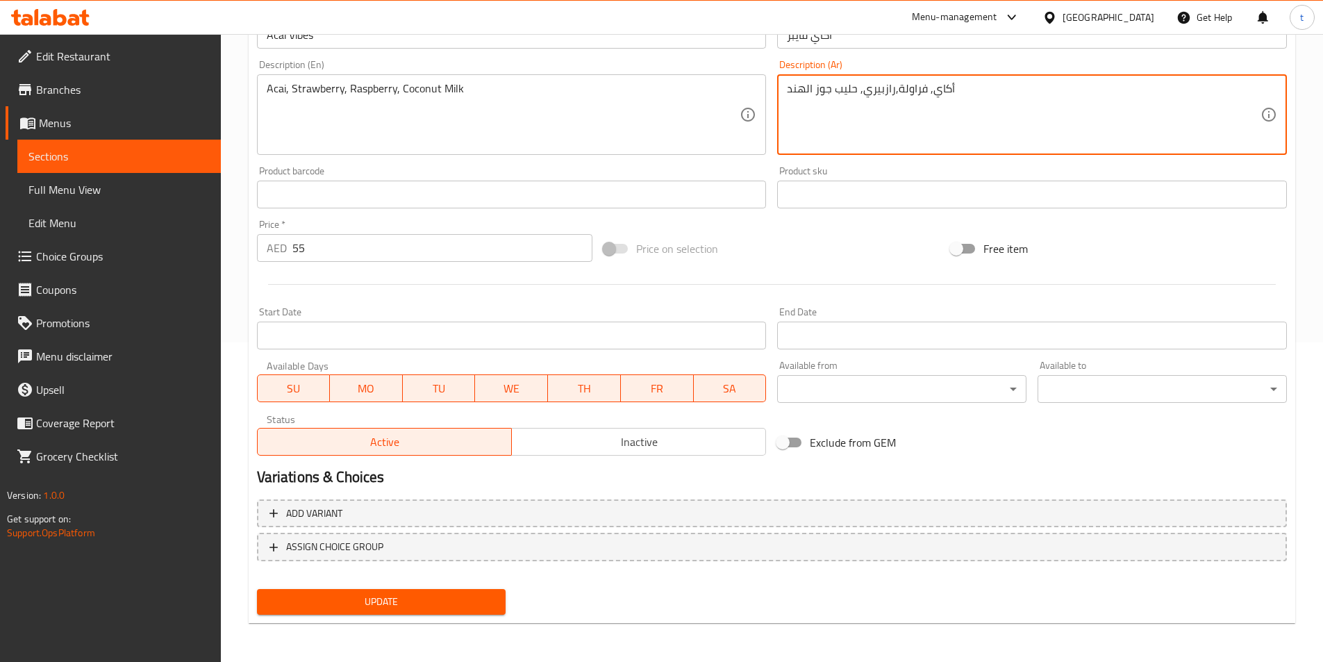
type textarea "أكاي, فراولة,رازبيري, حليب جوز الهند"
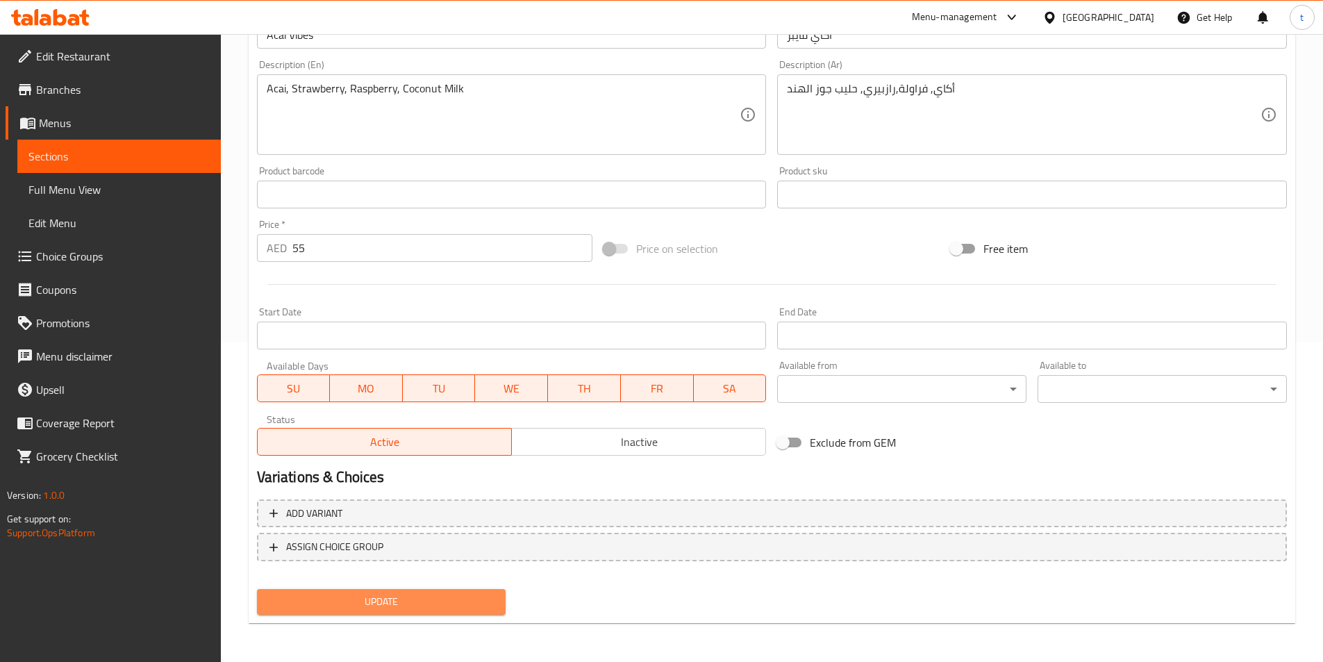
click at [440, 606] on span "Update" at bounding box center [381, 601] width 227 height 17
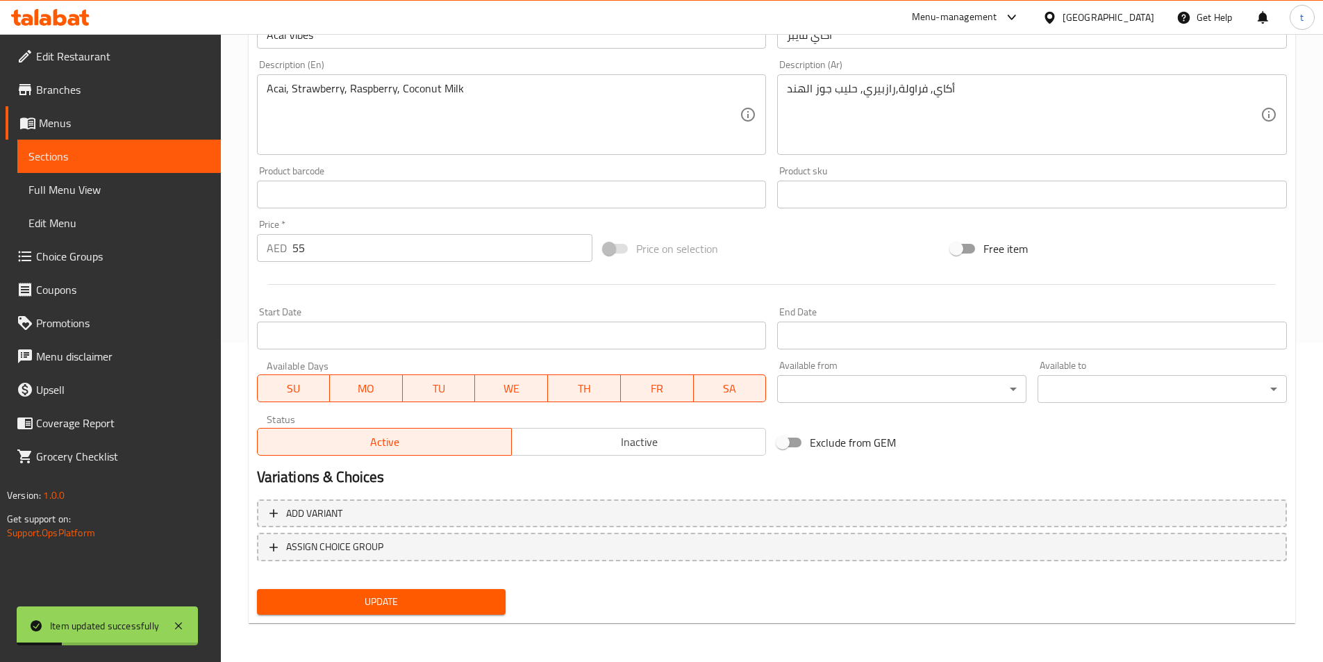
click at [121, 167] on link "Sections" at bounding box center [119, 156] width 204 height 33
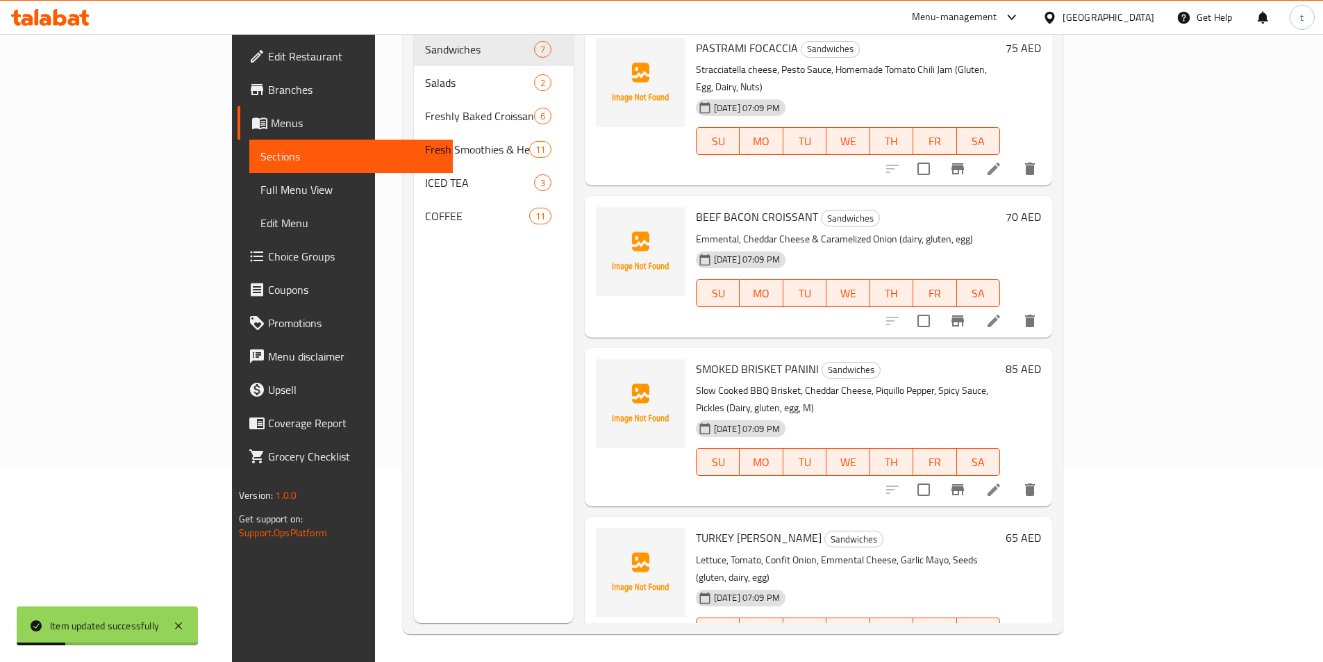
scroll to position [194, 0]
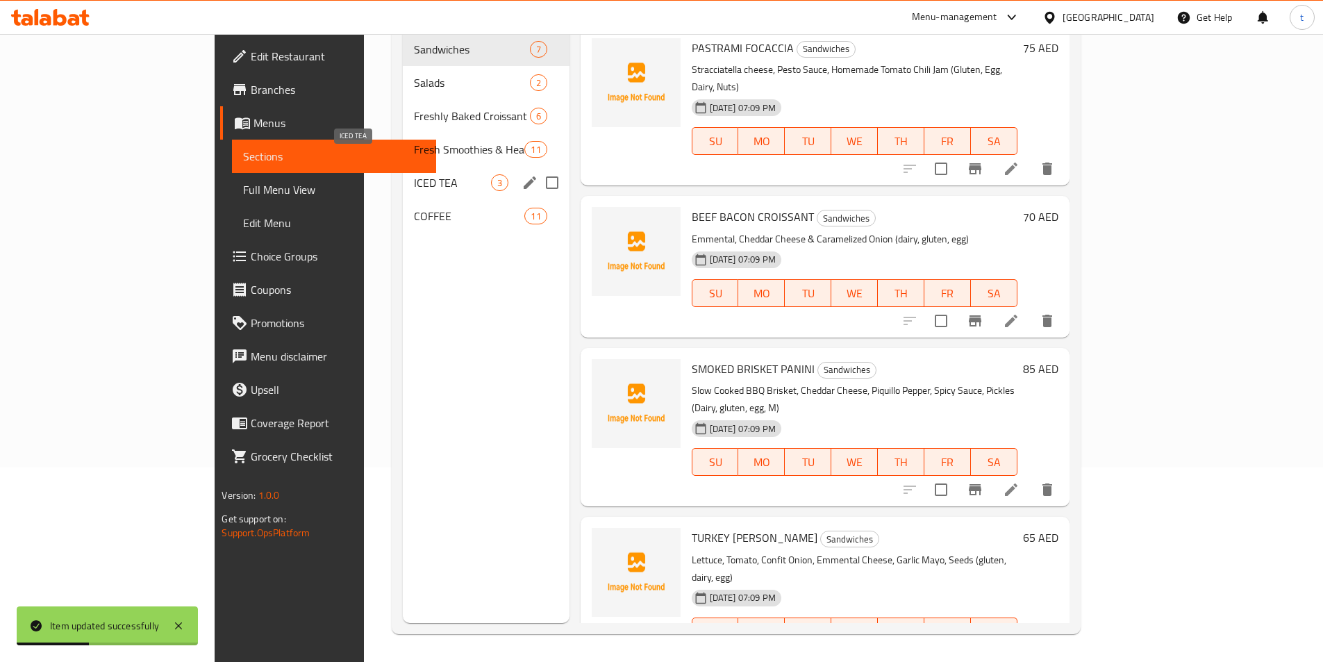
click at [414, 174] on span "ICED TEA" at bounding box center [452, 182] width 77 height 17
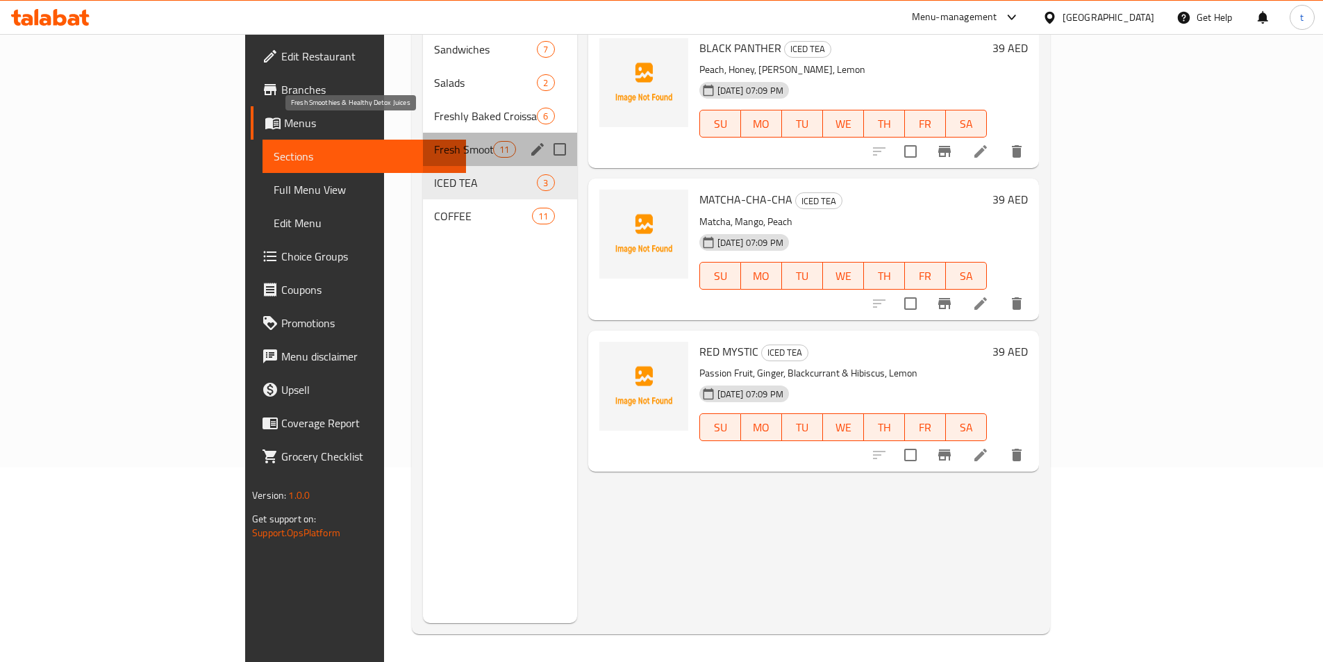
click at [434, 141] on span "Fresh Smoothies & Healthy Detox Juices" at bounding box center [463, 149] width 59 height 17
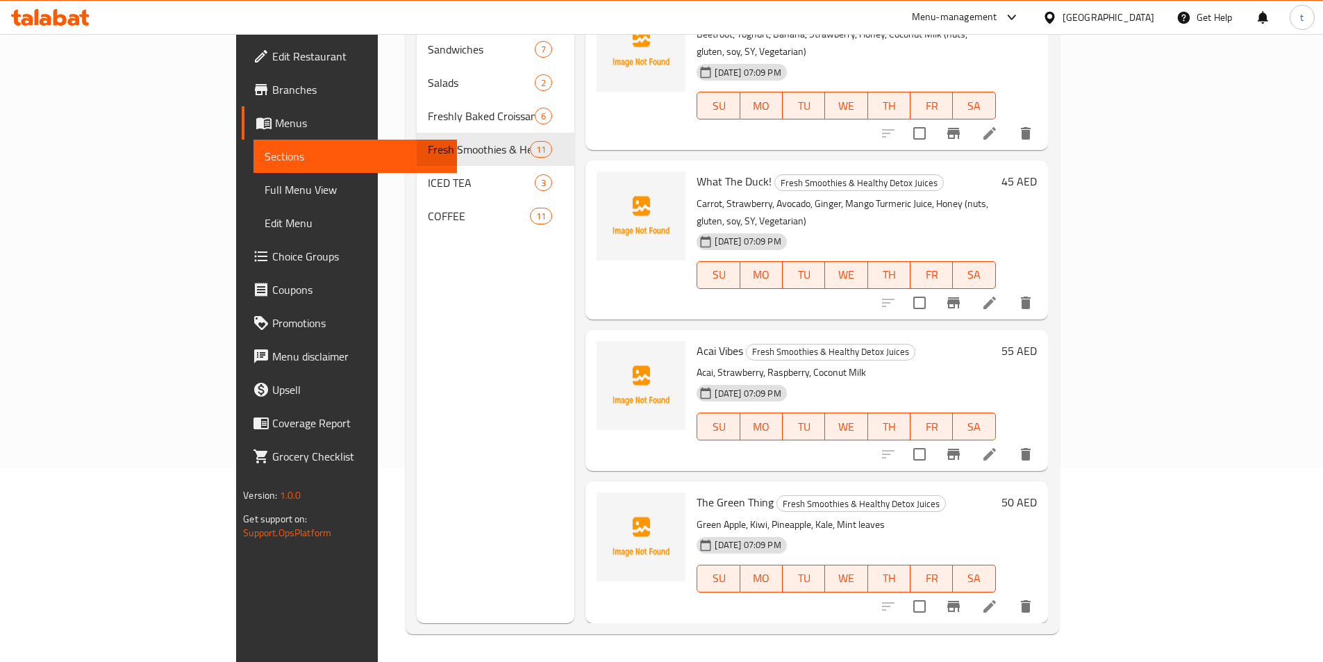
scroll to position [417, 0]
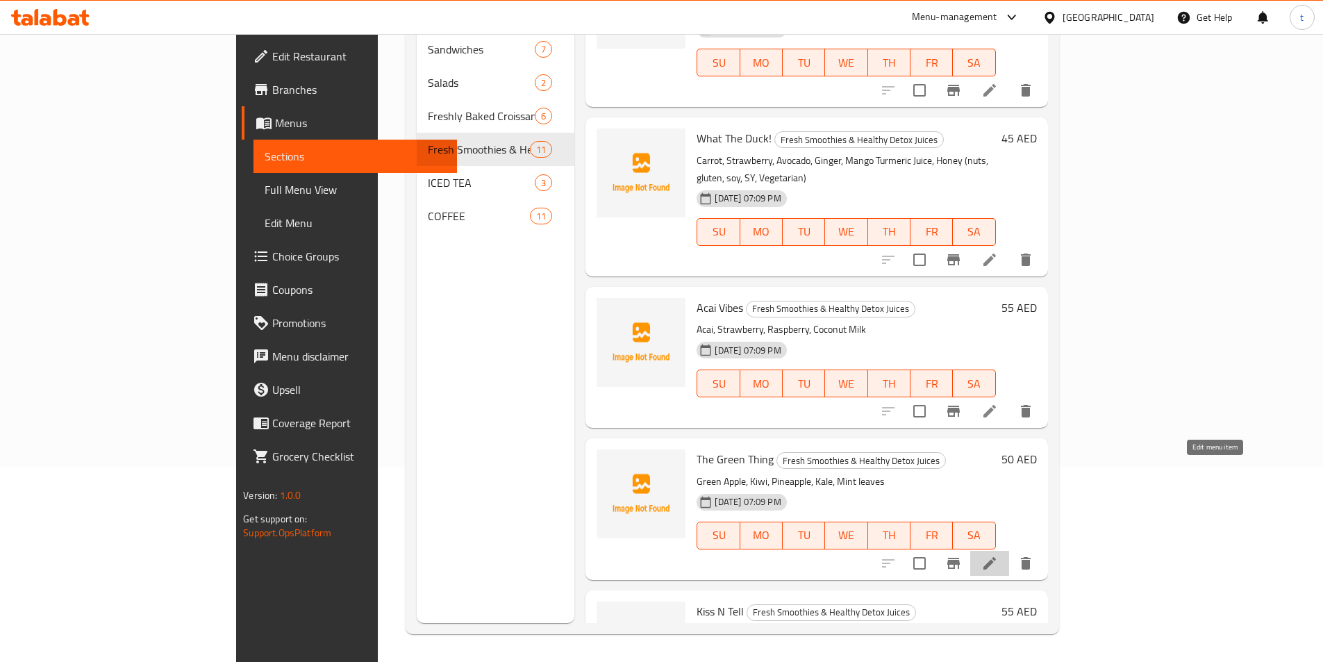
click at [998, 555] on icon at bounding box center [989, 563] width 17 height 17
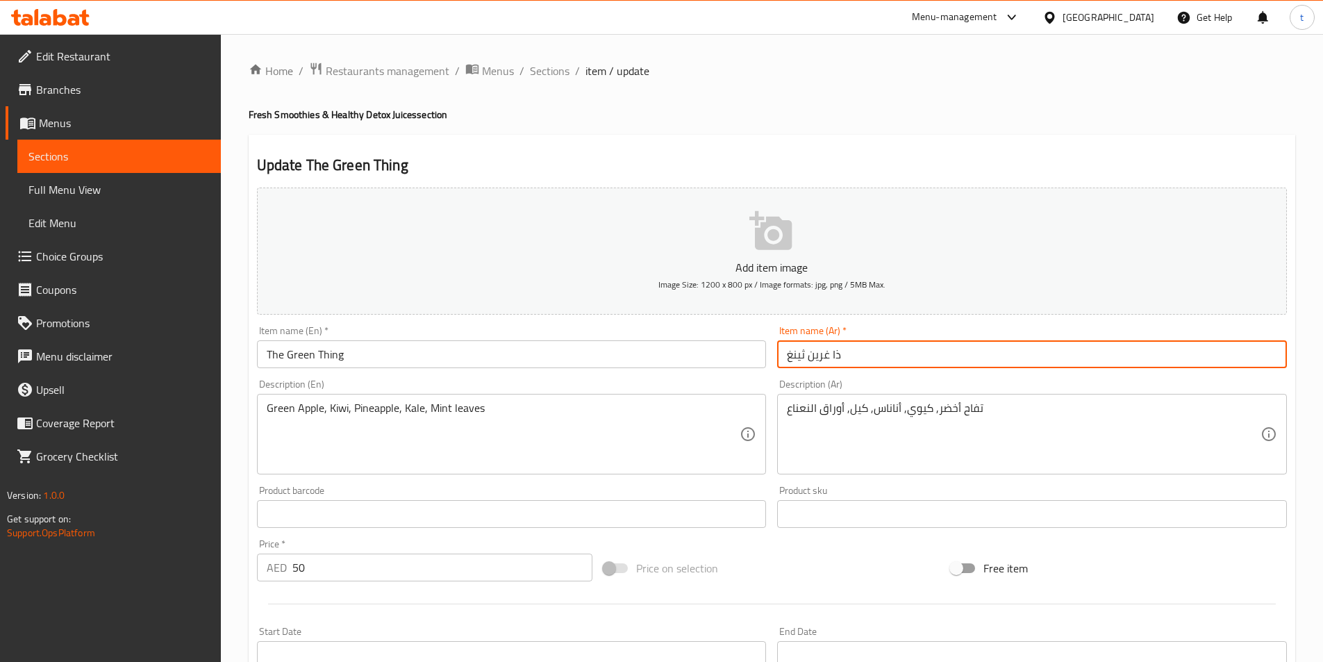
click at [825, 353] on input "ذا غرين ثينغ" at bounding box center [1032, 354] width 510 height 28
click at [788, 353] on input "ذا جرين ثينغ" at bounding box center [1032, 354] width 510 height 28
click at [886, 358] on input "ذا جرين ثينغ" at bounding box center [1032, 354] width 510 height 28
type input "ذا جرين ثينج"
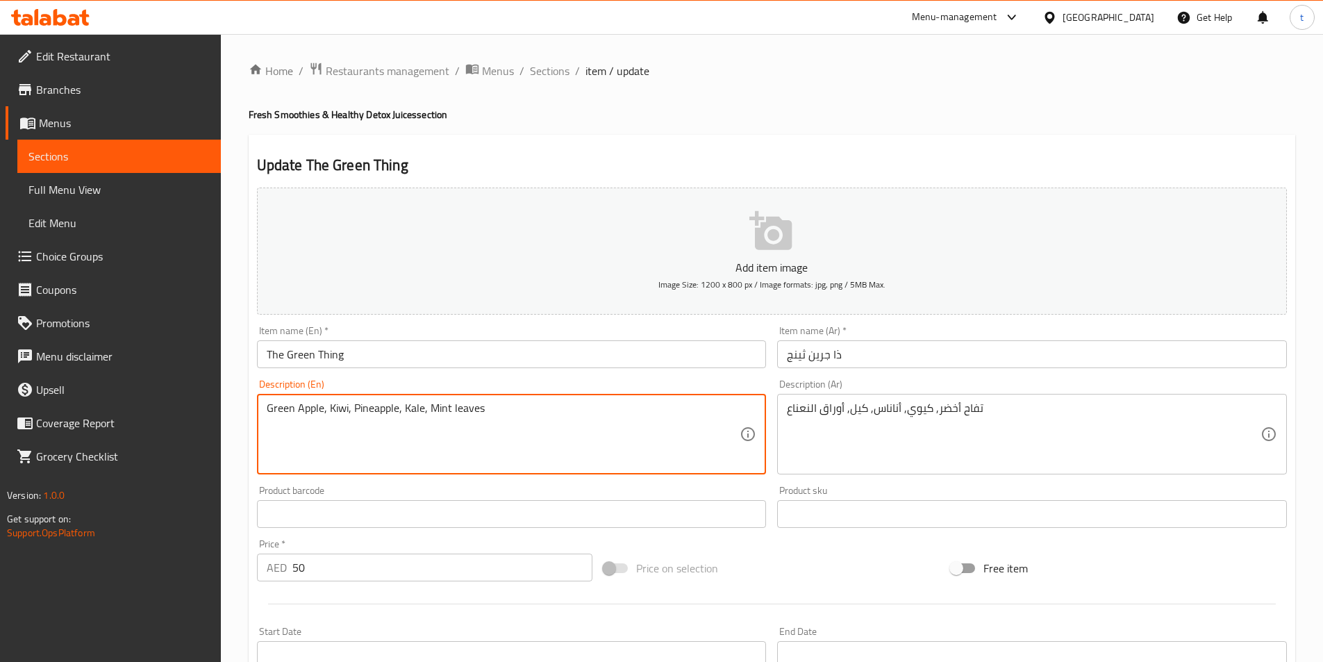
drag, startPoint x: 267, startPoint y: 408, endPoint x: 324, endPoint y: 416, distance: 57.6
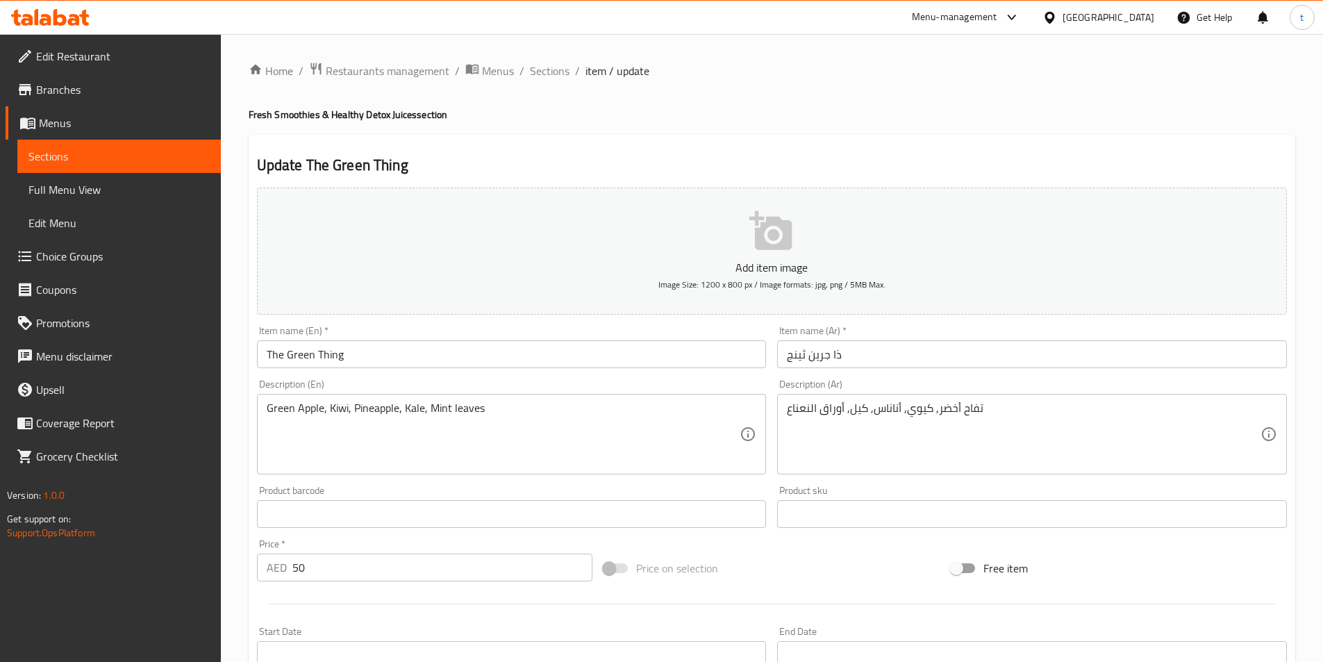
click at [408, 404] on textarea "Green Apple, Kiwi, Pineapple, Kale, Mint leaves" at bounding box center [504, 434] width 474 height 66
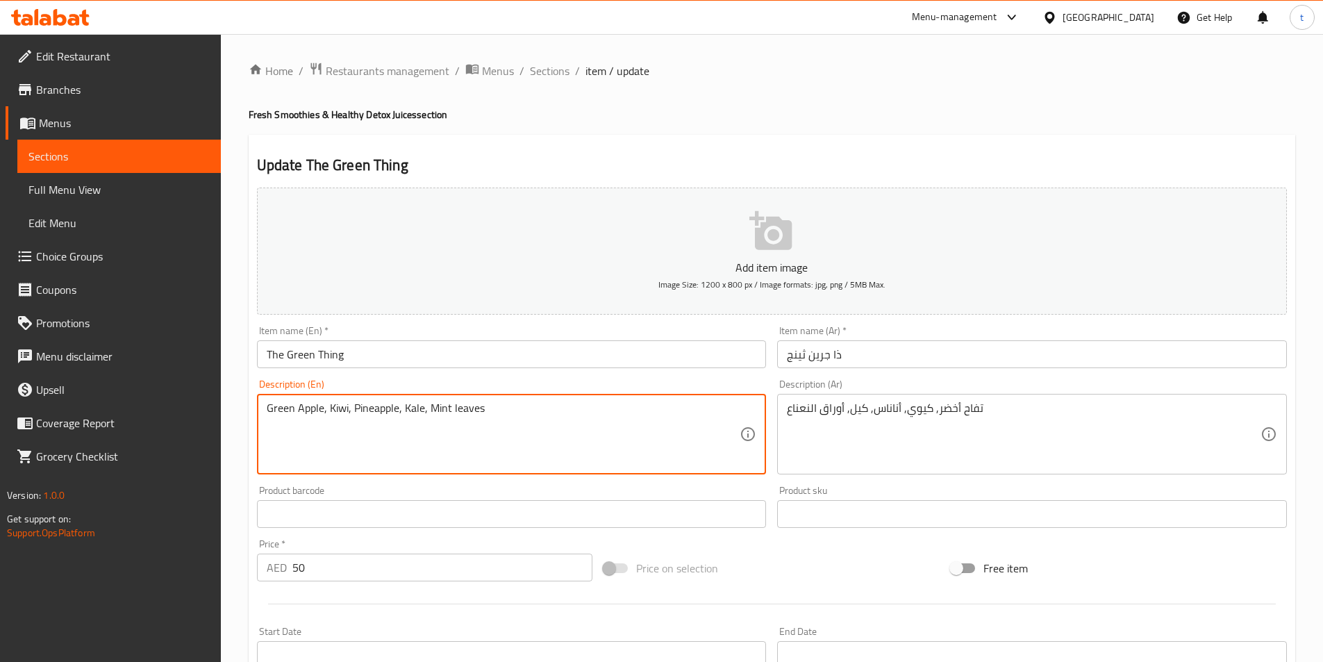
click at [408, 404] on textarea "Green Apple, Kiwi, Pineapple, Kale, Mint leaves" at bounding box center [504, 434] width 474 height 66
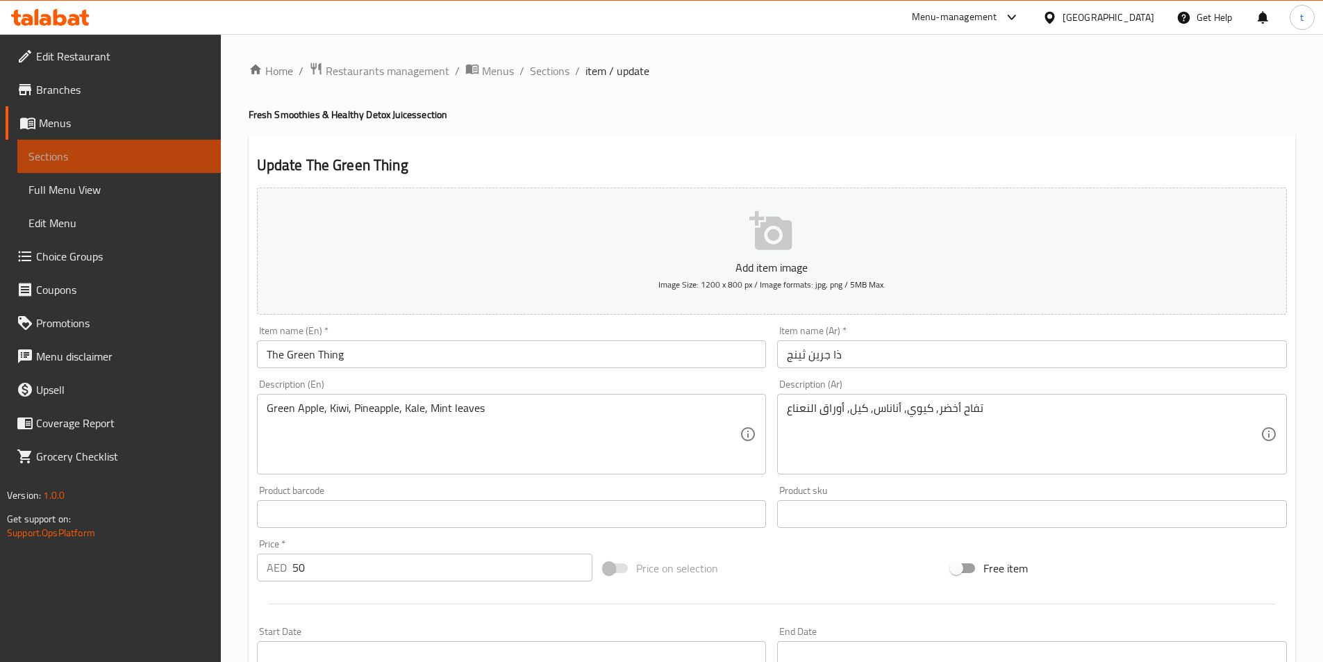
click at [158, 167] on link "Sections" at bounding box center [119, 156] width 204 height 33
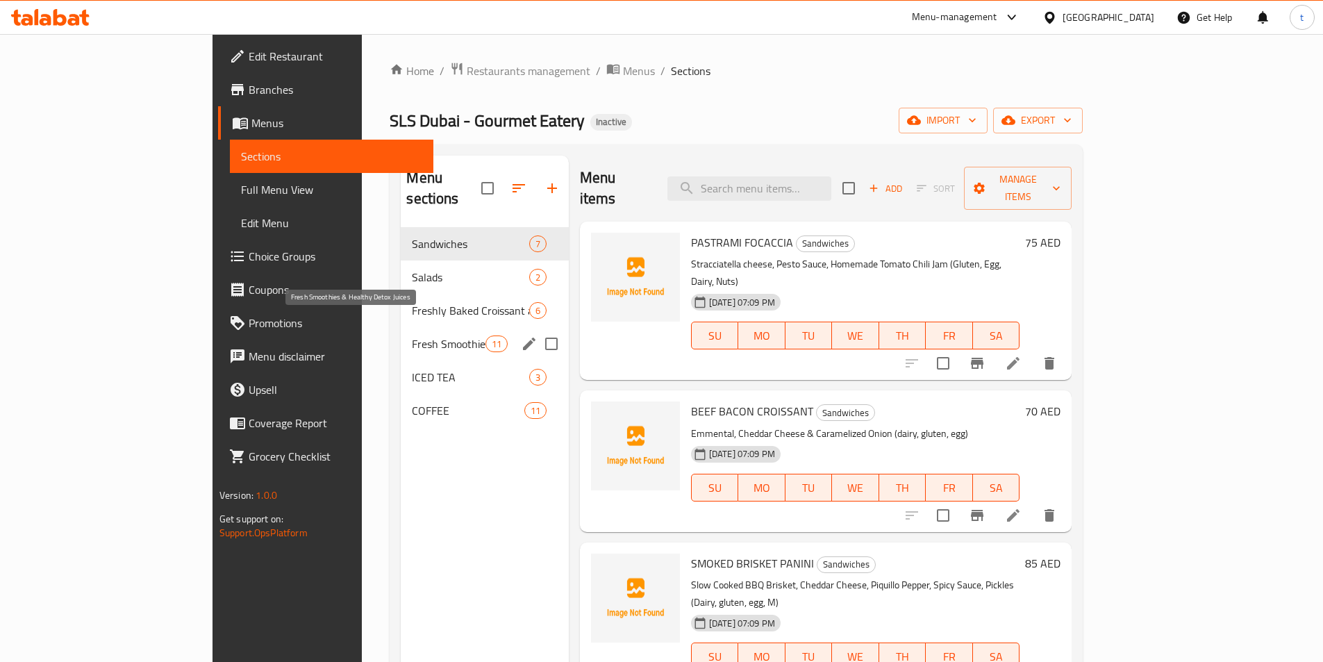
click at [412, 335] on span "Fresh Smoothies & Healthy Detox Juices" at bounding box center [448, 343] width 73 height 17
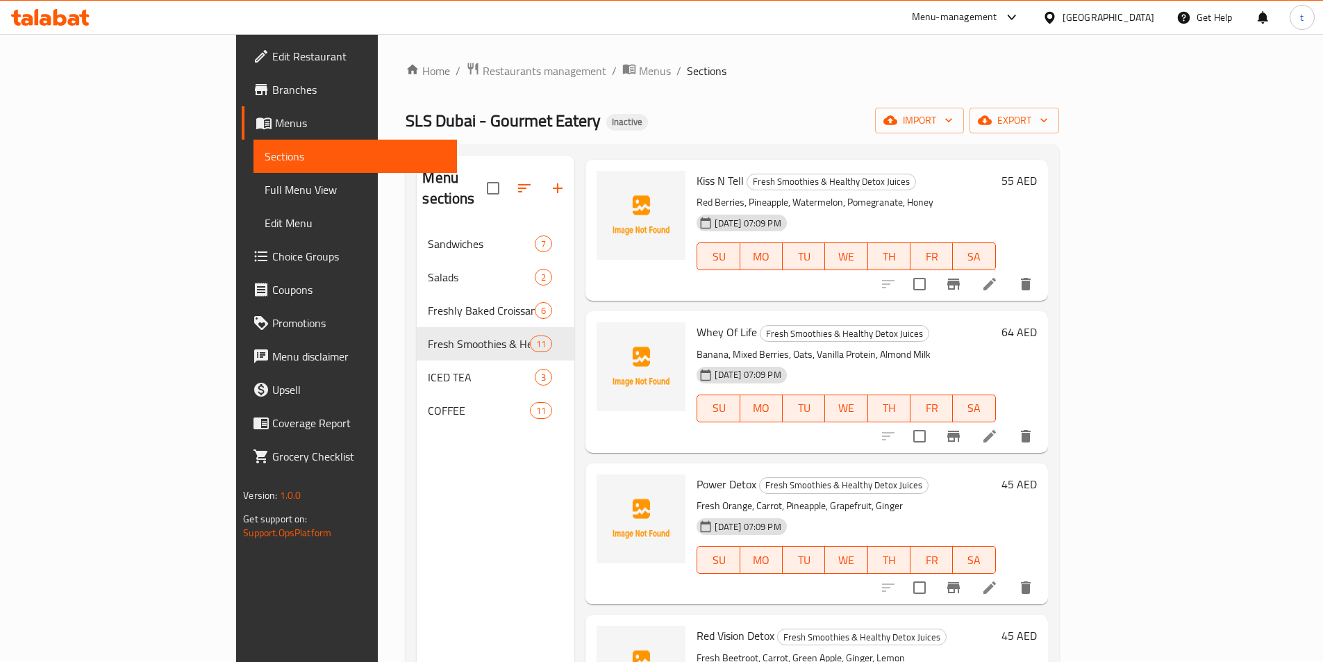
scroll to position [972, 0]
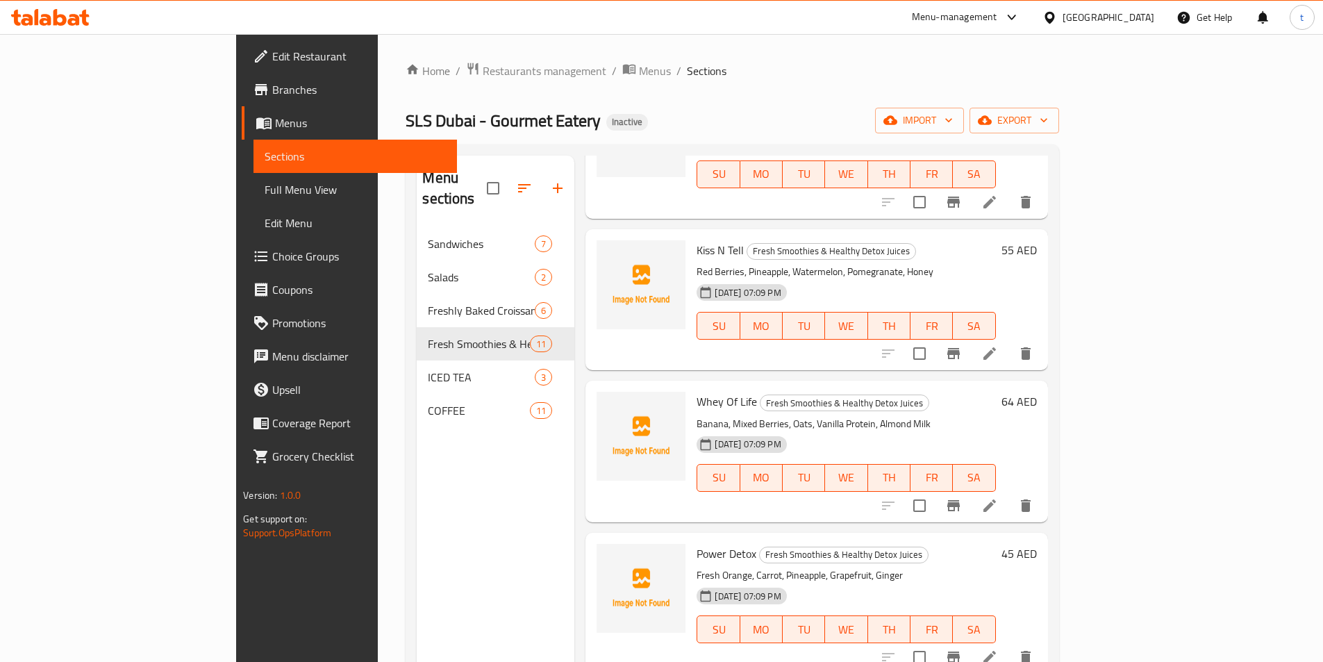
click at [998, 345] on icon at bounding box center [989, 353] width 17 height 17
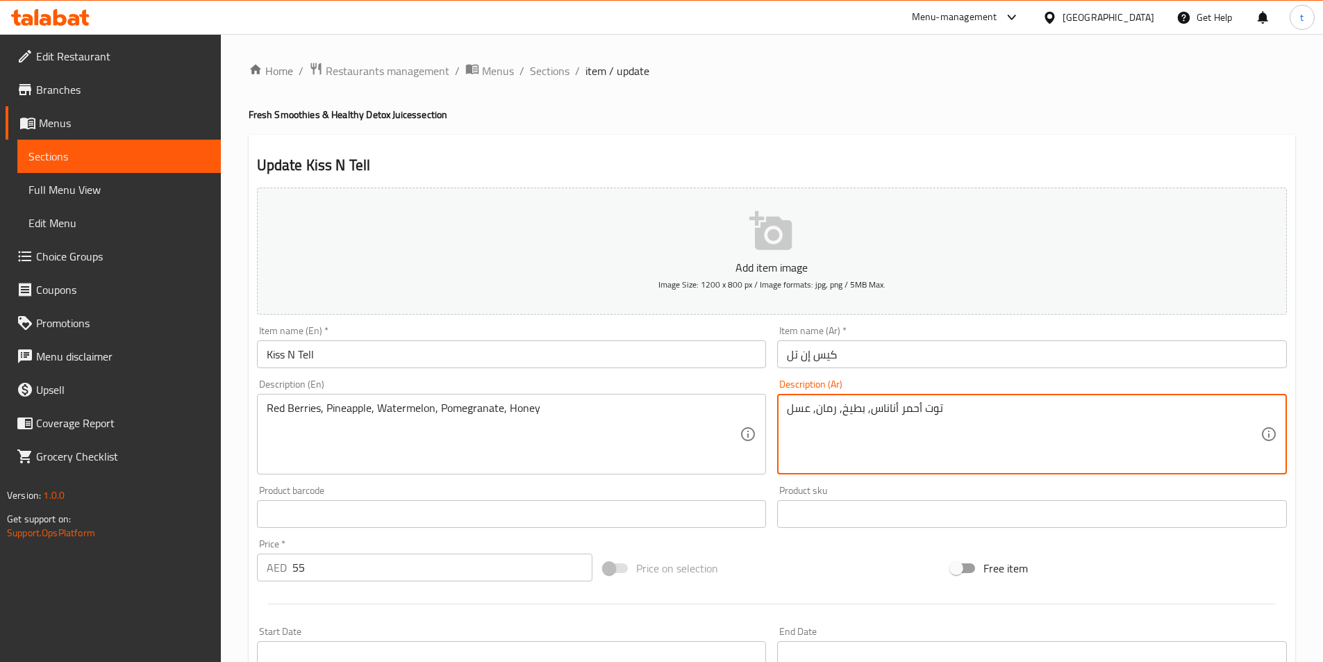
drag, startPoint x: 902, startPoint y: 415, endPoint x: 936, endPoint y: 415, distance: 34.0
click at [895, 413] on textarea "توت أحمر أناناس, بطيخ, رمان, عسل" at bounding box center [1024, 434] width 474 height 66
drag, startPoint x: 899, startPoint y: 413, endPoint x: 948, endPoint y: 415, distance: 49.4
click at [948, 415] on textarea "توت أحمر أناناس, بطيخ, رمان, عسل" at bounding box center [1024, 434] width 474 height 66
paste textarea "ازبيري"
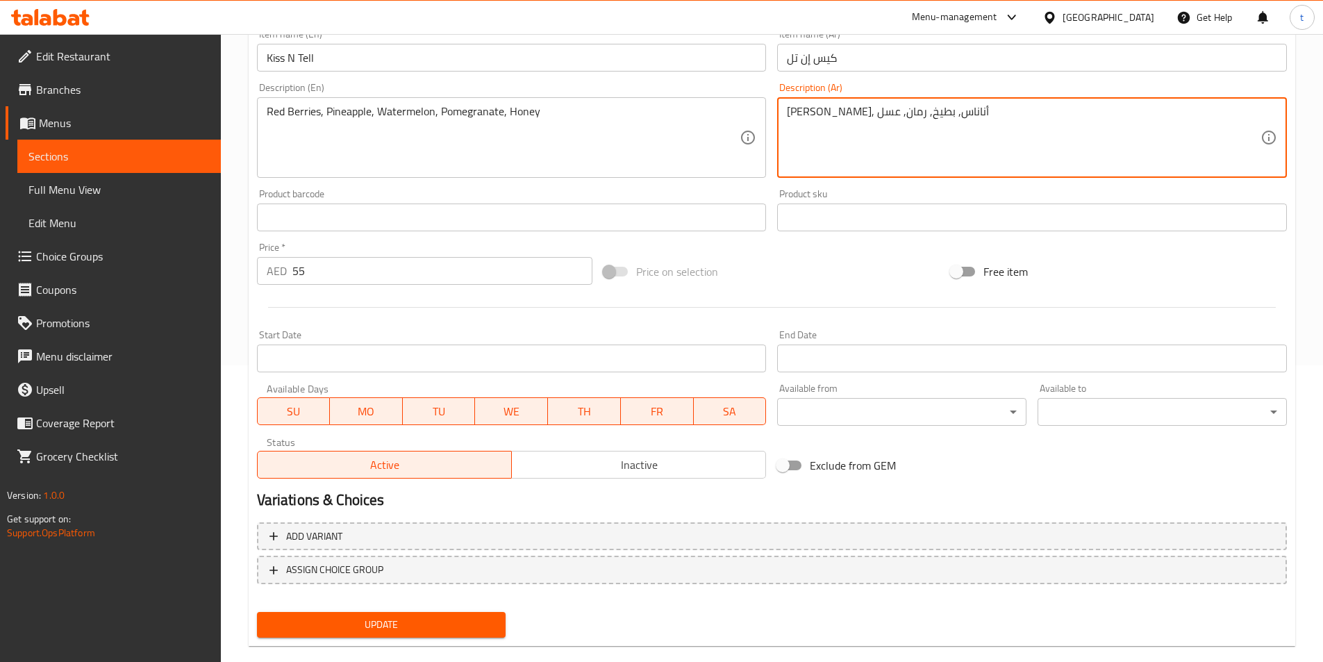
scroll to position [320, 0]
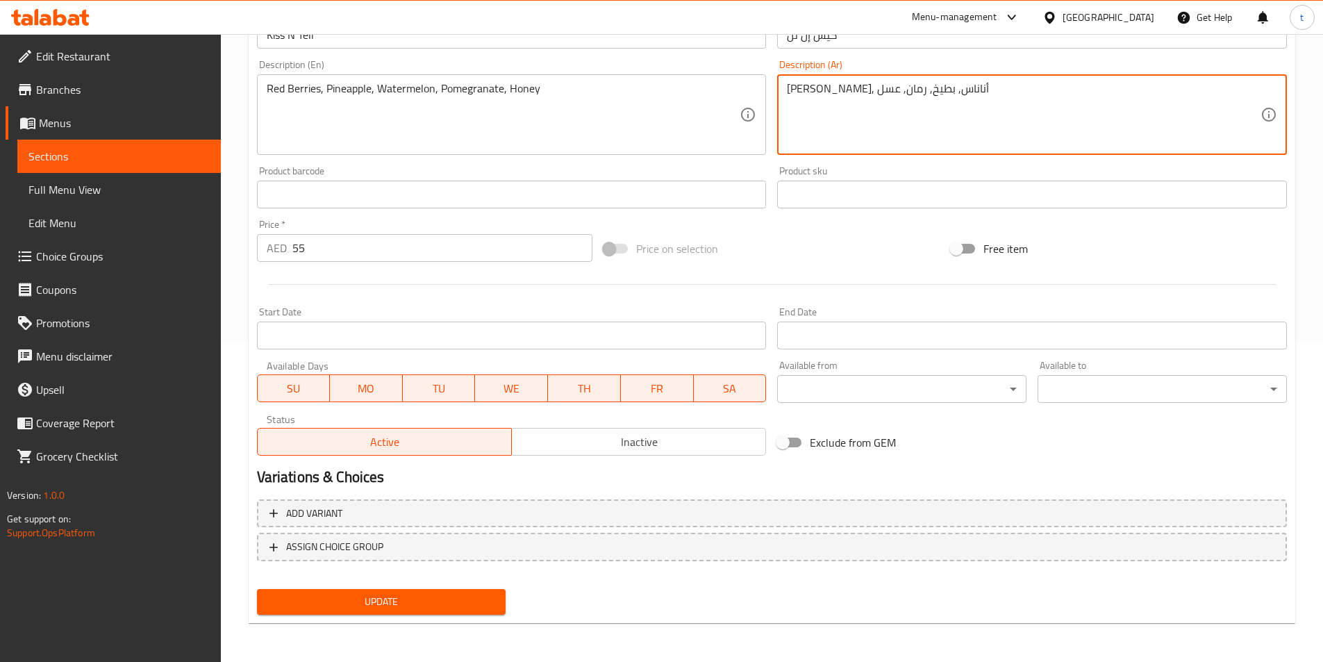
type textarea "[PERSON_NAME], أناناس, بطيخ, رمان, عسل"
click at [488, 605] on span "Update" at bounding box center [381, 601] width 227 height 17
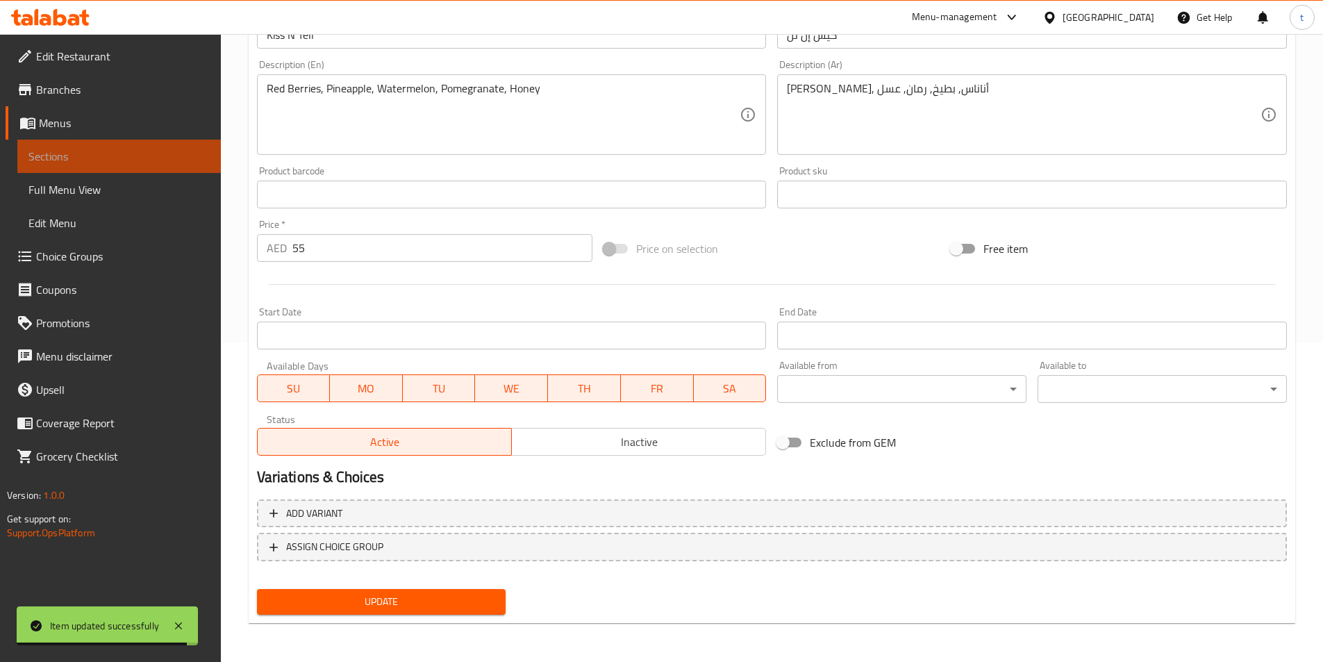
click at [147, 154] on span "Sections" at bounding box center [118, 156] width 181 height 17
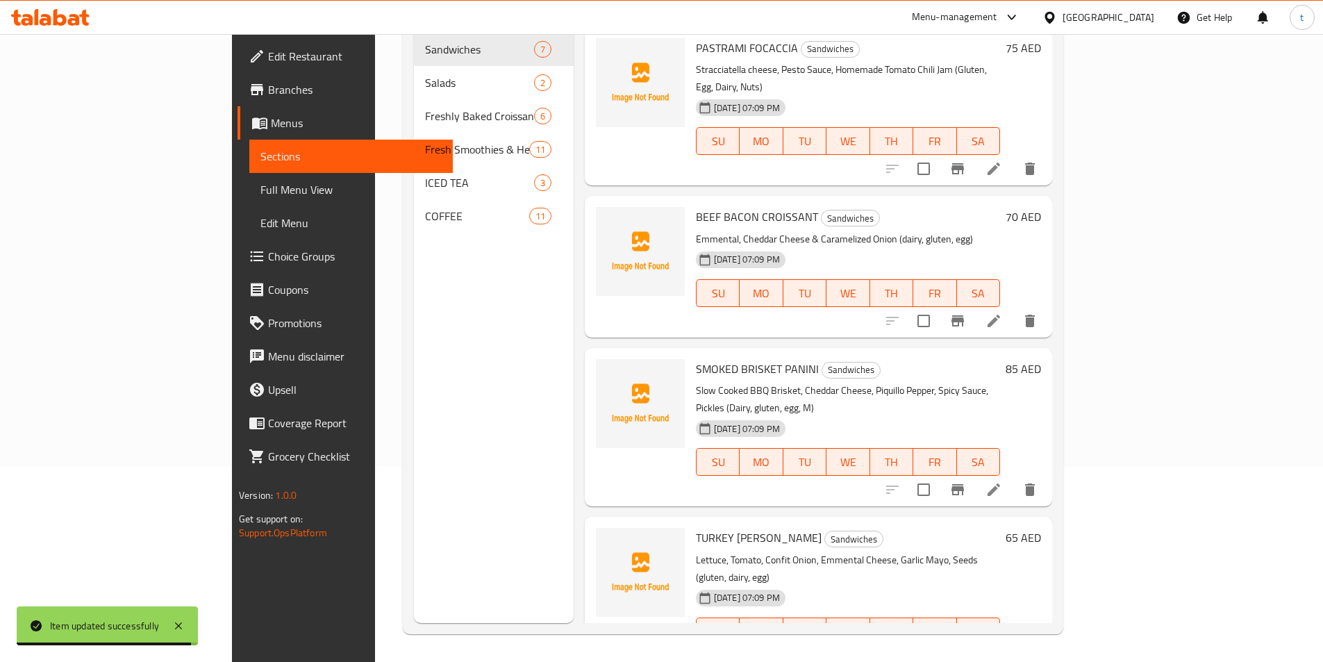
scroll to position [194, 0]
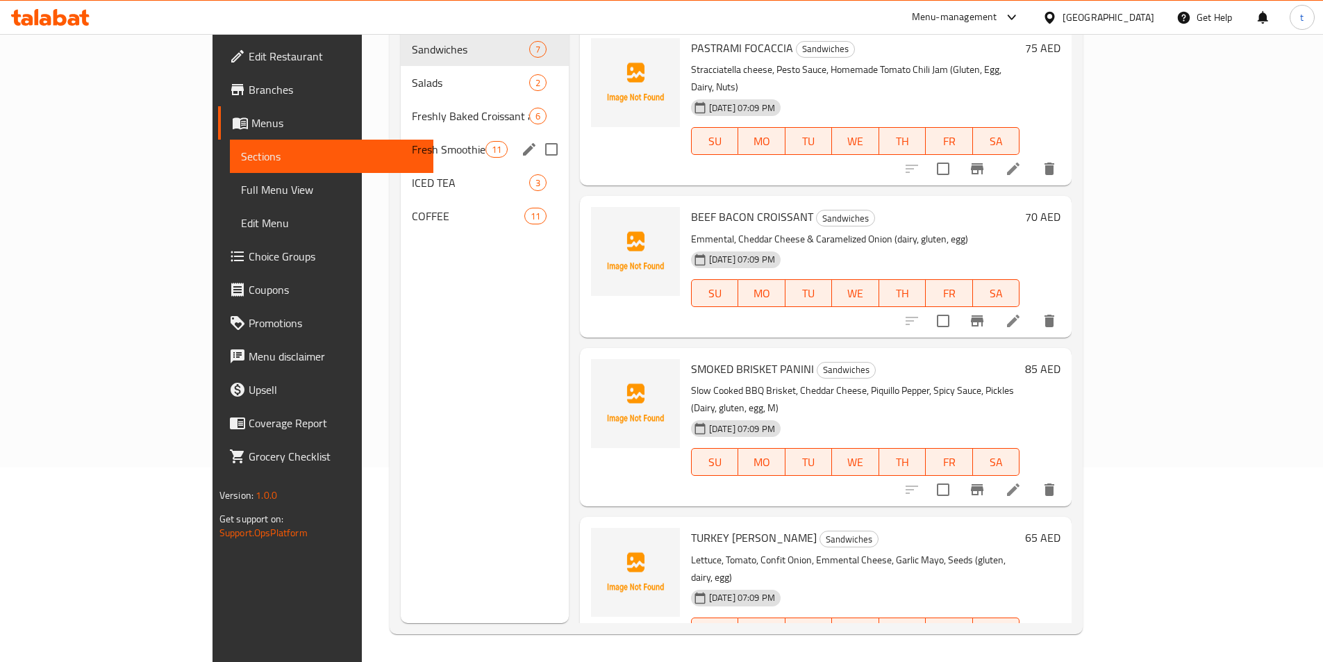
click at [412, 141] on span "Fresh Smoothies & Healthy Detox Juices" at bounding box center [448, 149] width 73 height 17
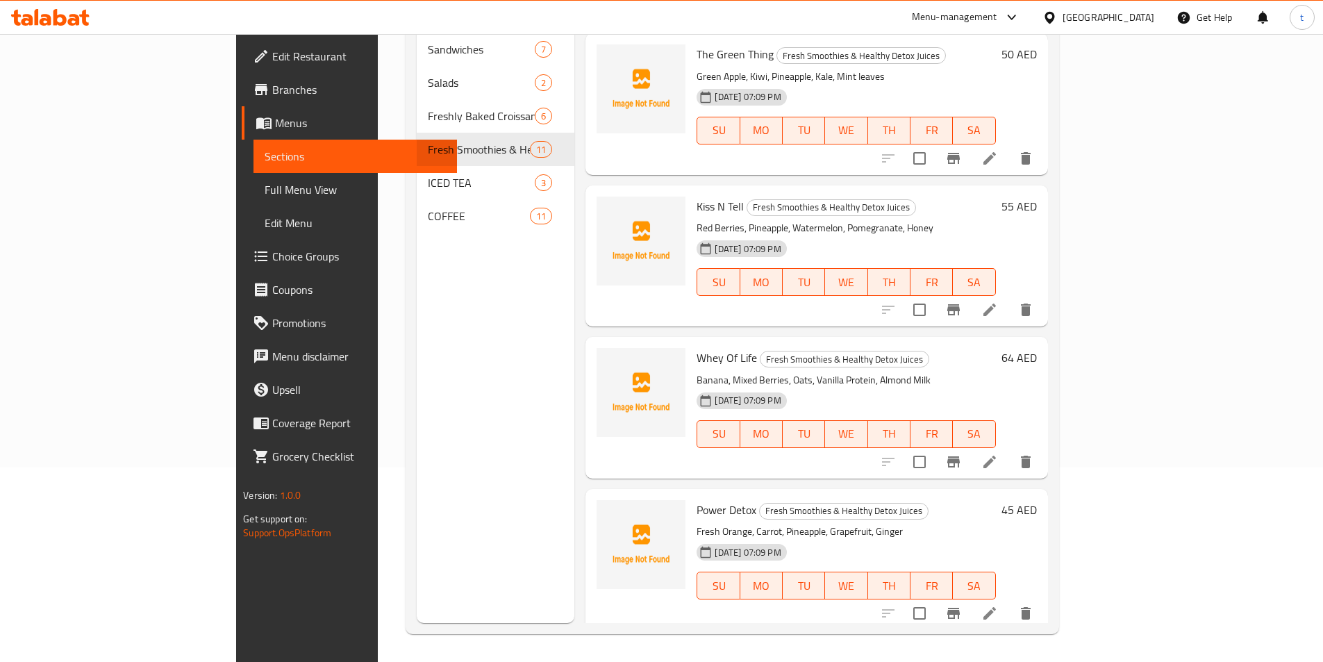
scroll to position [834, 0]
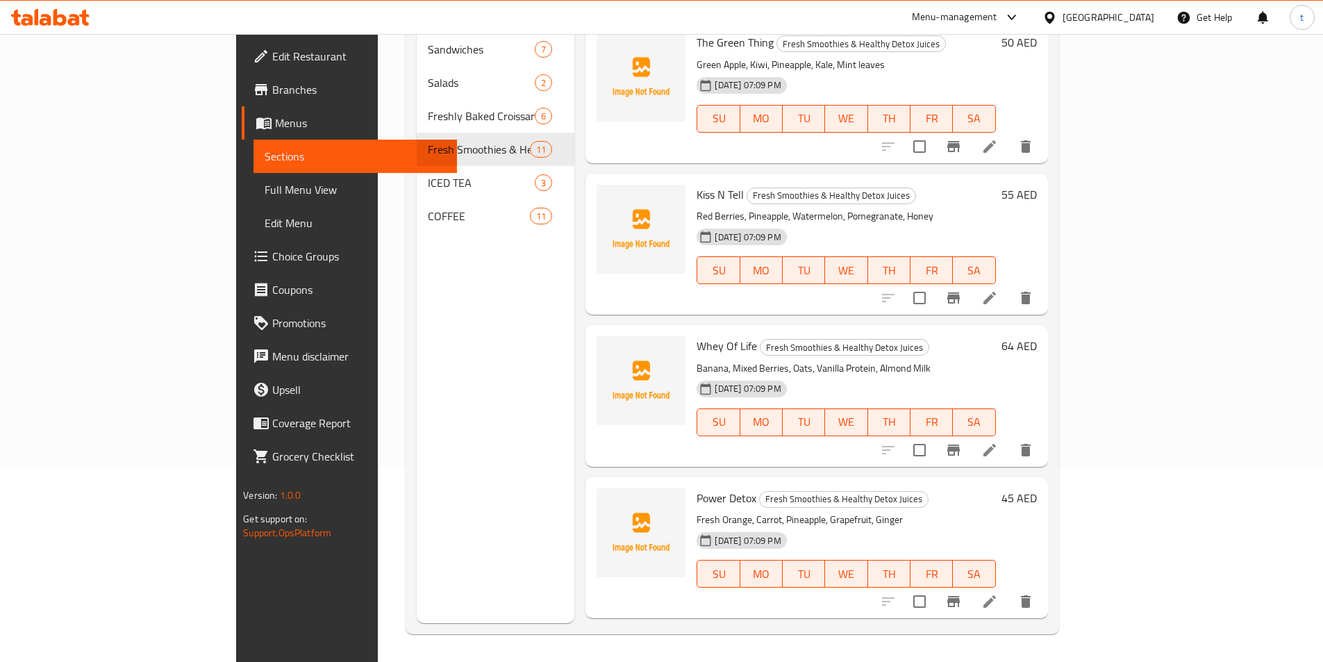
click at [998, 442] on icon at bounding box center [989, 450] width 17 height 17
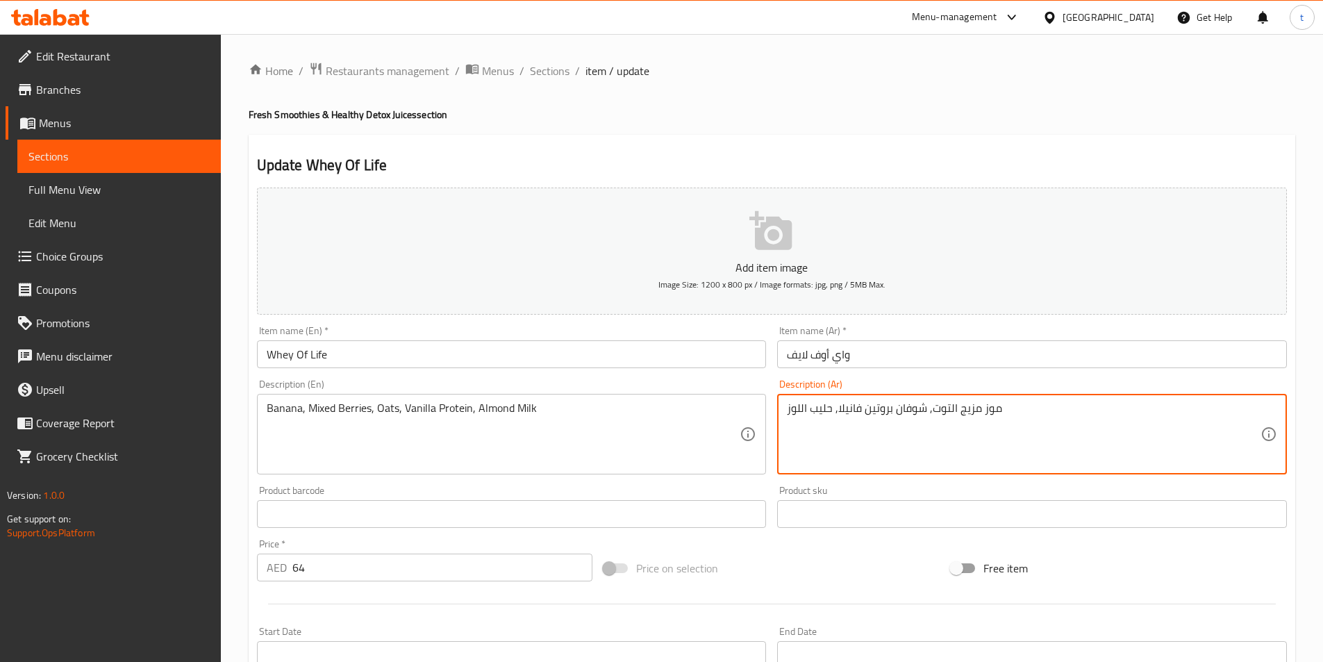
drag, startPoint x: 932, startPoint y: 407, endPoint x: 979, endPoint y: 416, distance: 47.4
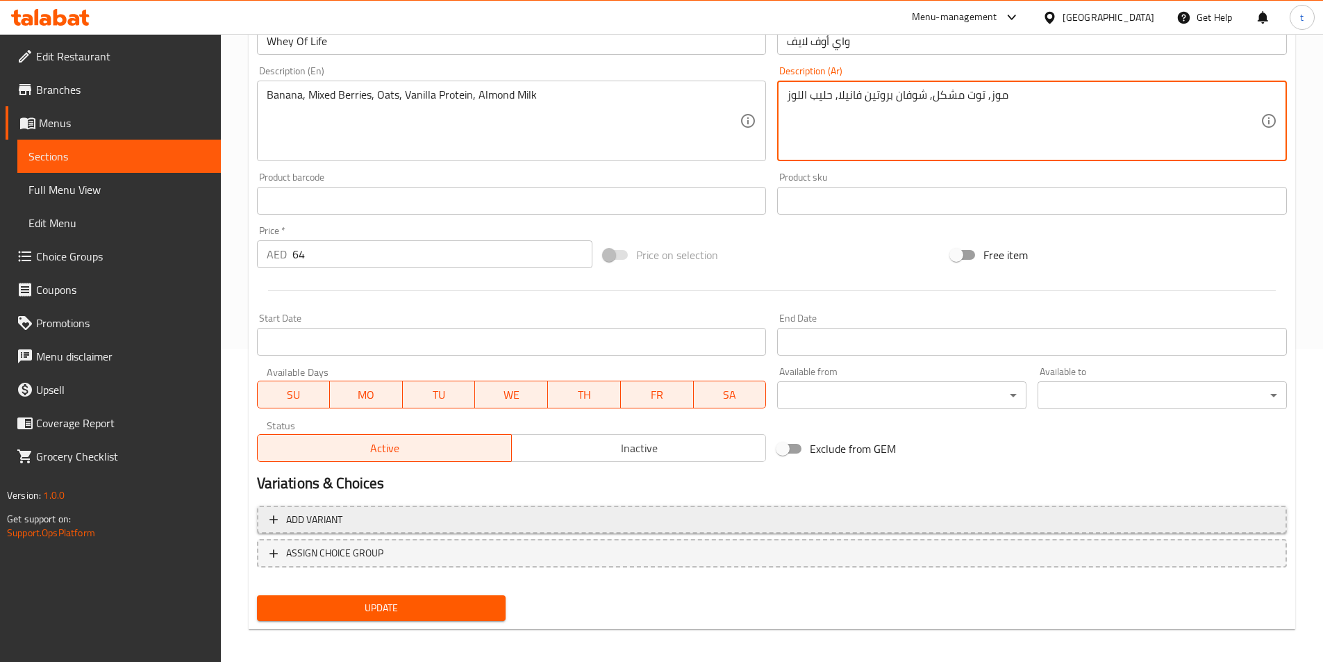
scroll to position [320, 0]
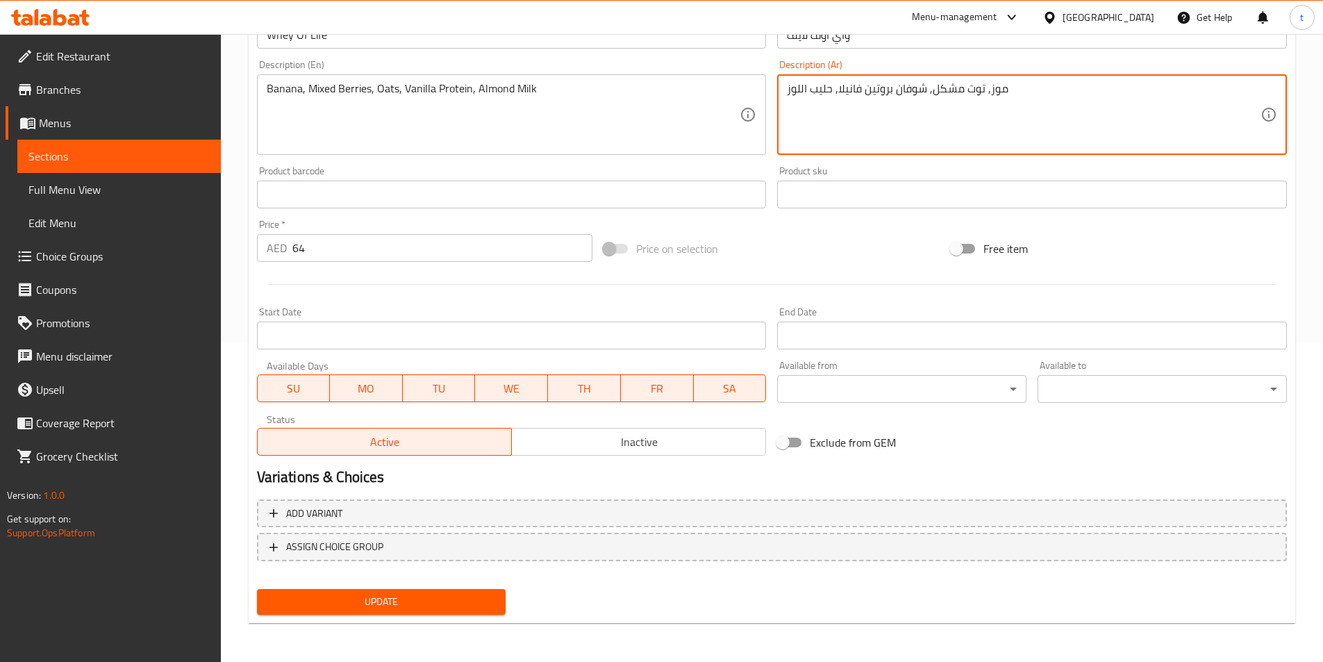
type textarea "موز, توت مشكل, شوفان بروتين فانيلا, حليب اللوز"
click at [483, 595] on span "Update" at bounding box center [381, 601] width 227 height 17
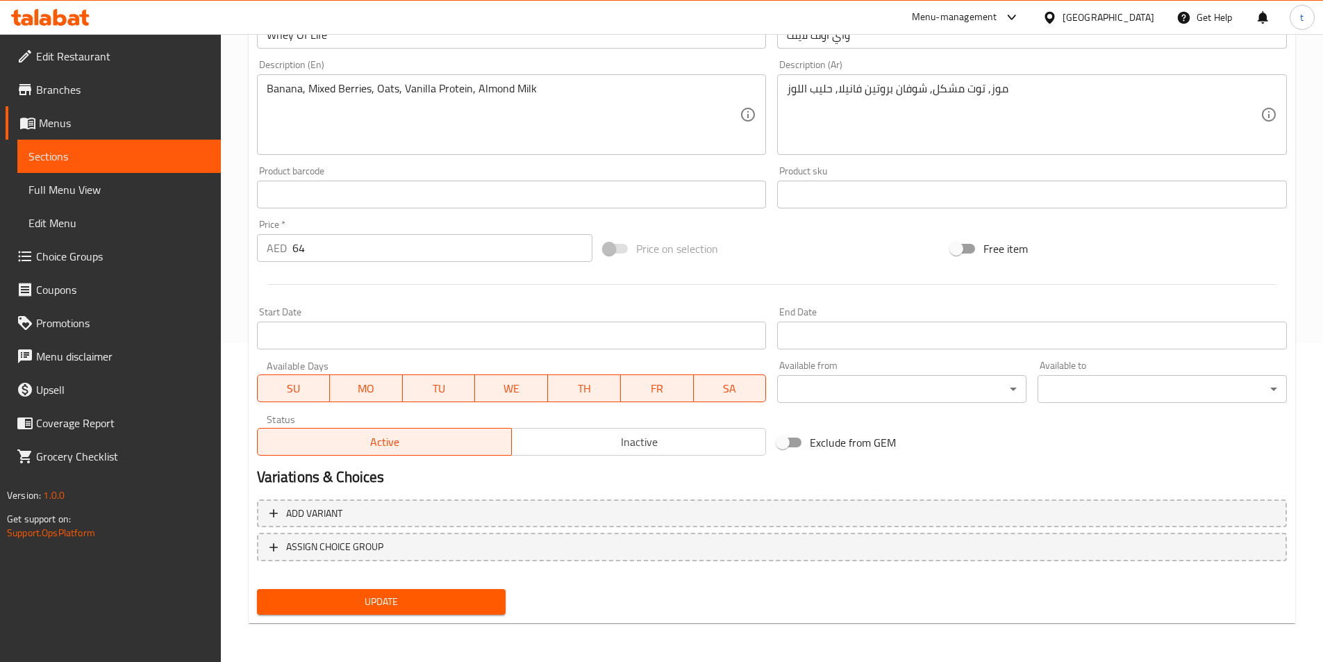
click at [144, 158] on span "Sections" at bounding box center [118, 156] width 181 height 17
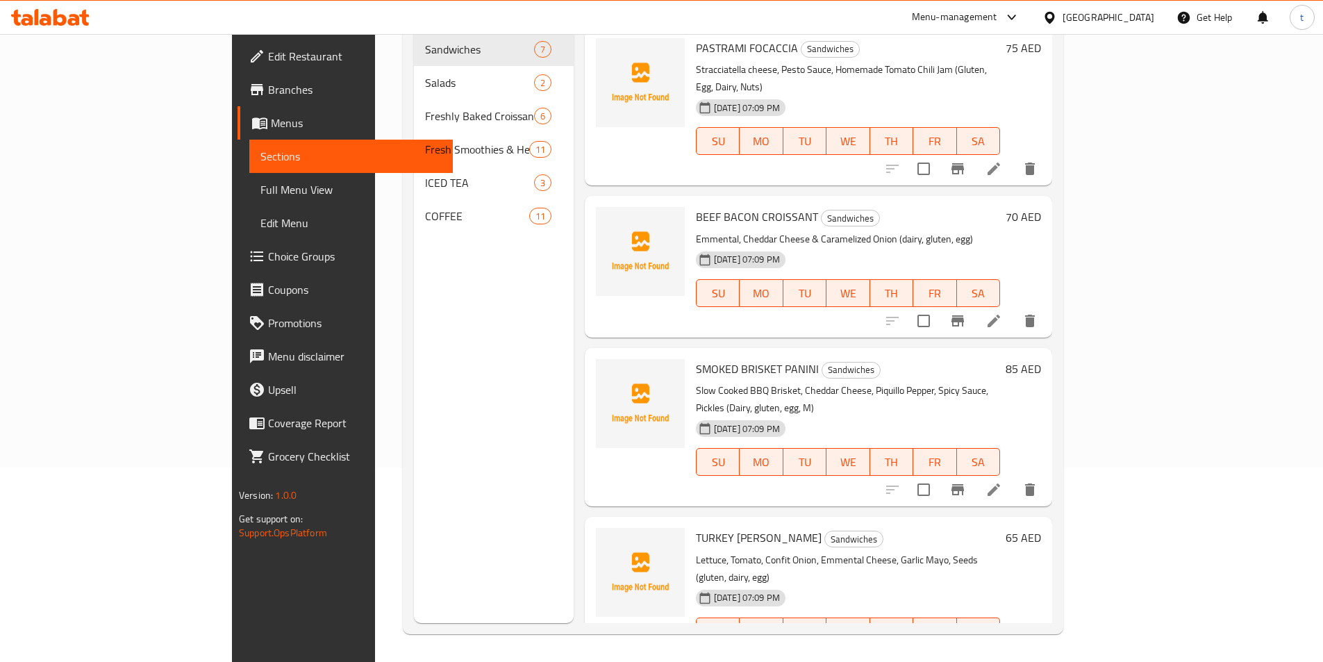
scroll to position [194, 0]
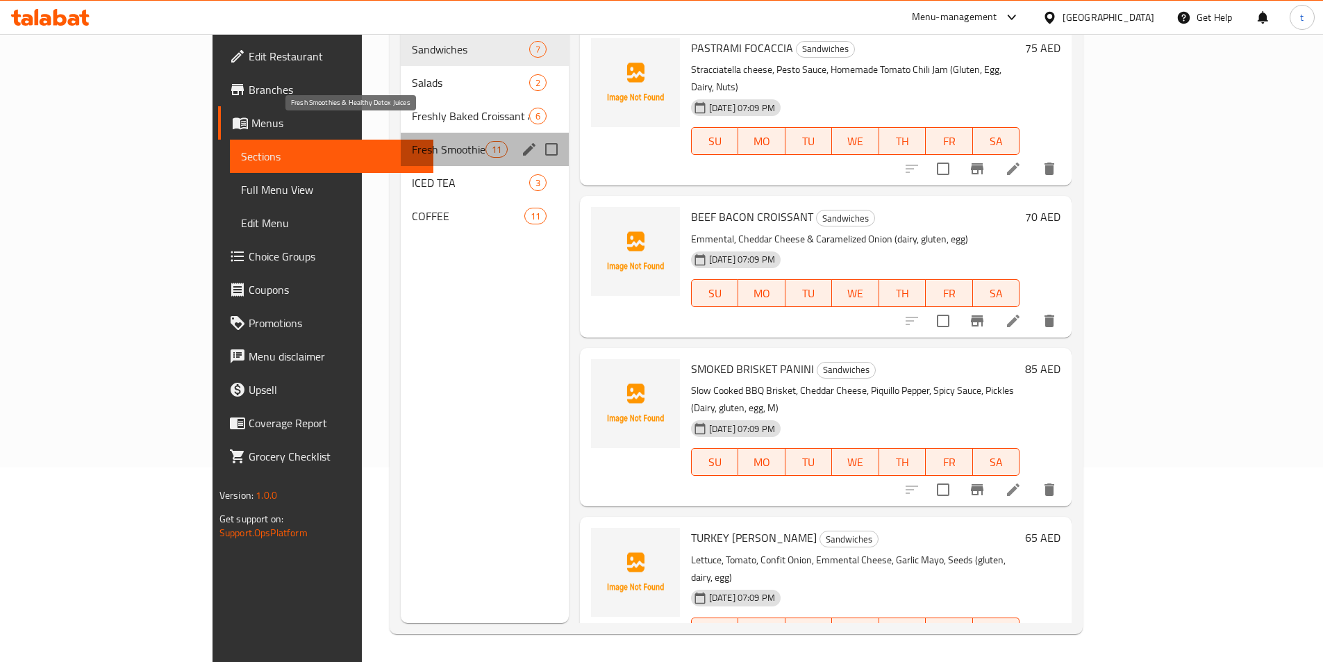
click at [412, 141] on span "Fresh Smoothies & Healthy Detox Juices" at bounding box center [448, 149] width 73 height 17
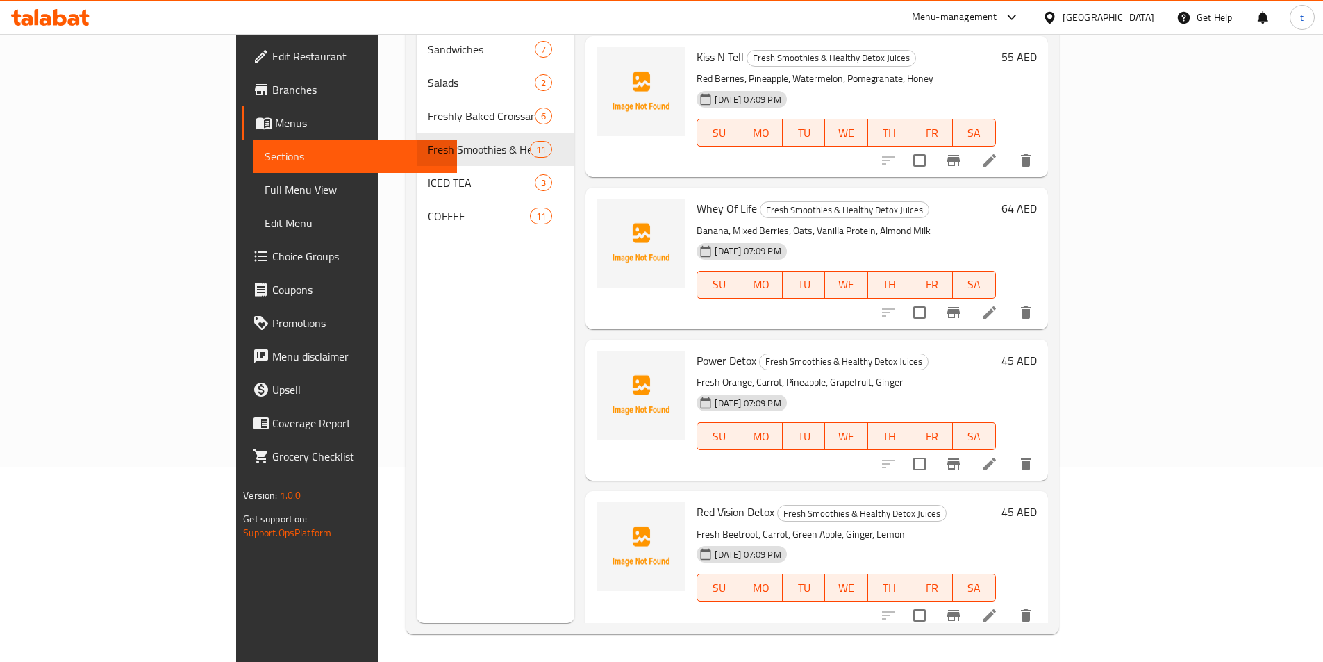
scroll to position [972, 0]
click at [998, 454] on icon at bounding box center [989, 462] width 17 height 17
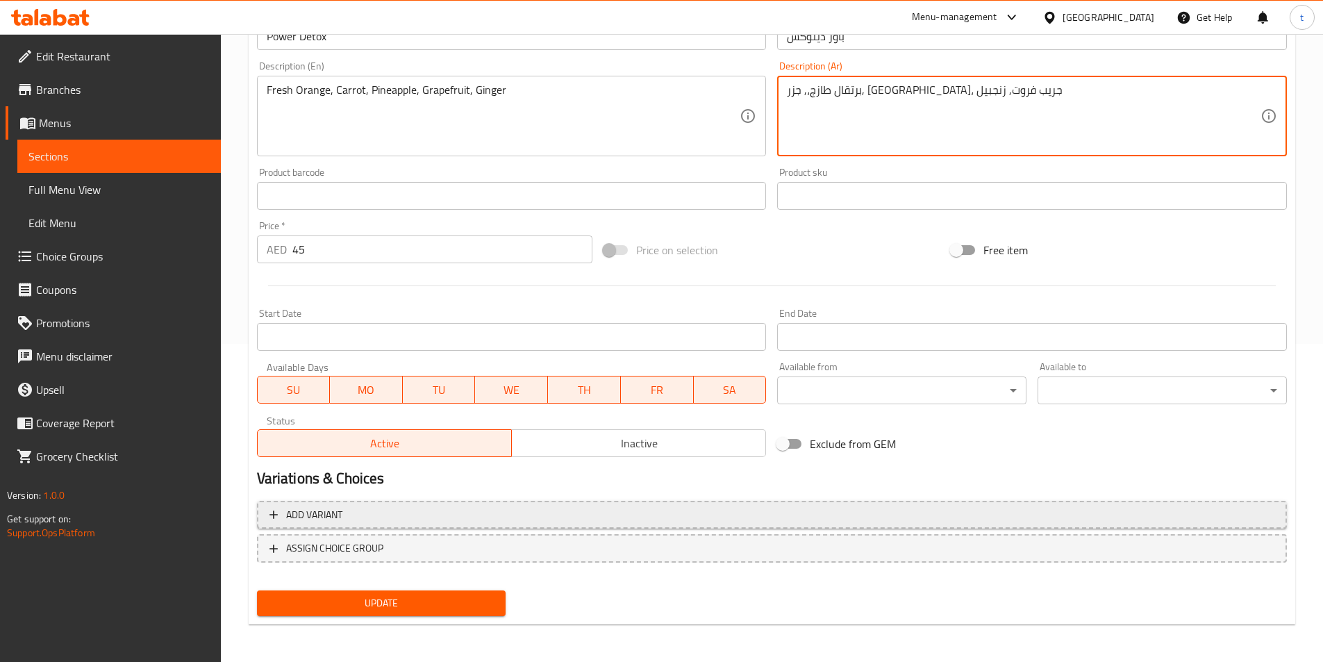
scroll to position [320, 0]
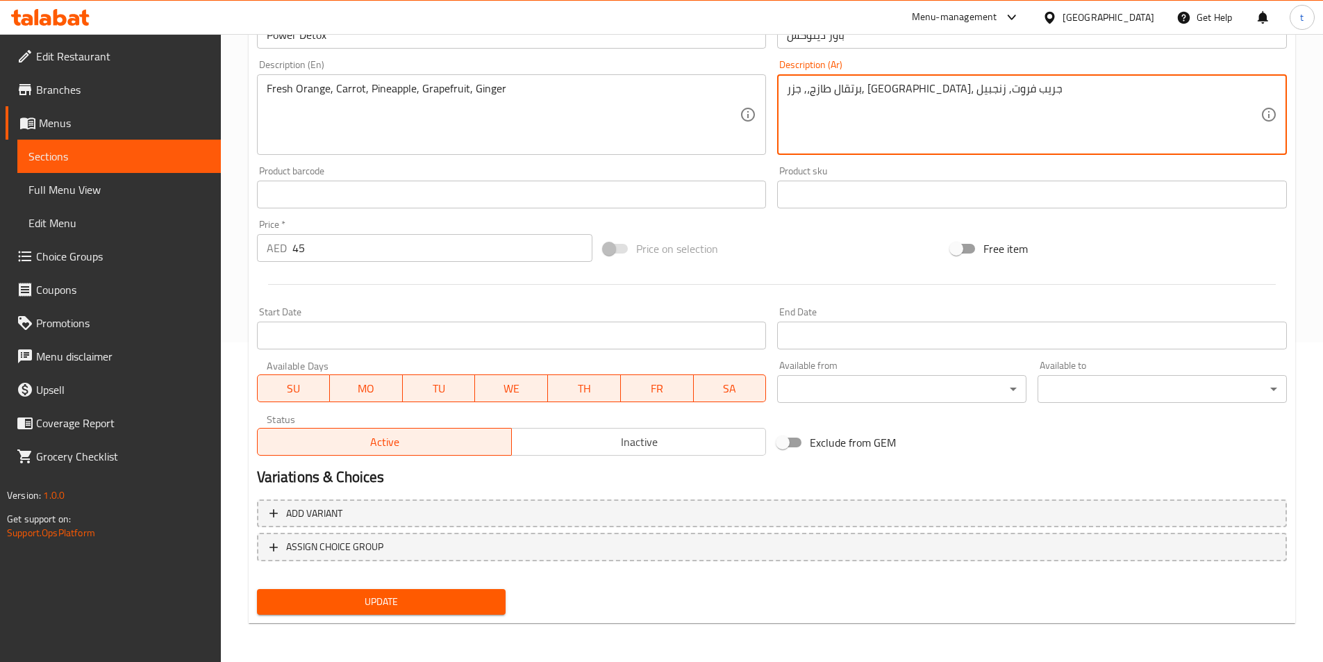
type textarea "برتقال طازج،, جزر, [GEOGRAPHIC_DATA]، جريب فروت, زنجبيل"
click at [465, 599] on span "Update" at bounding box center [381, 601] width 227 height 17
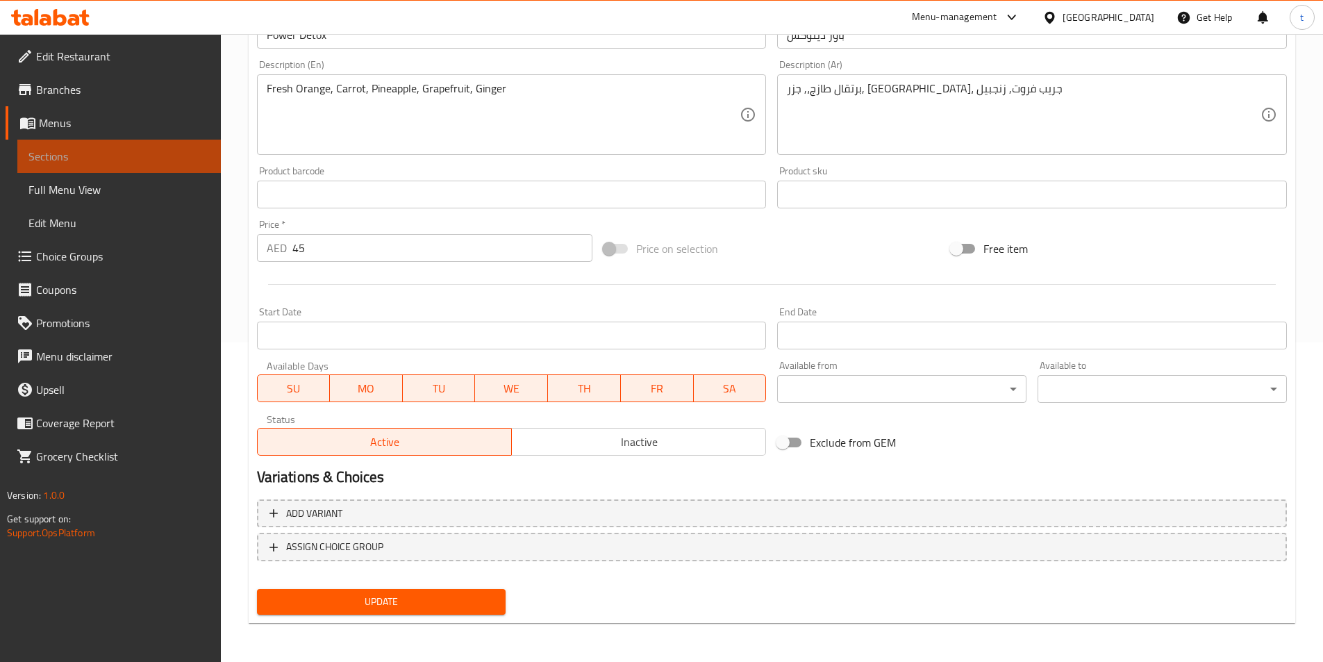
click at [99, 151] on span "Sections" at bounding box center [118, 156] width 181 height 17
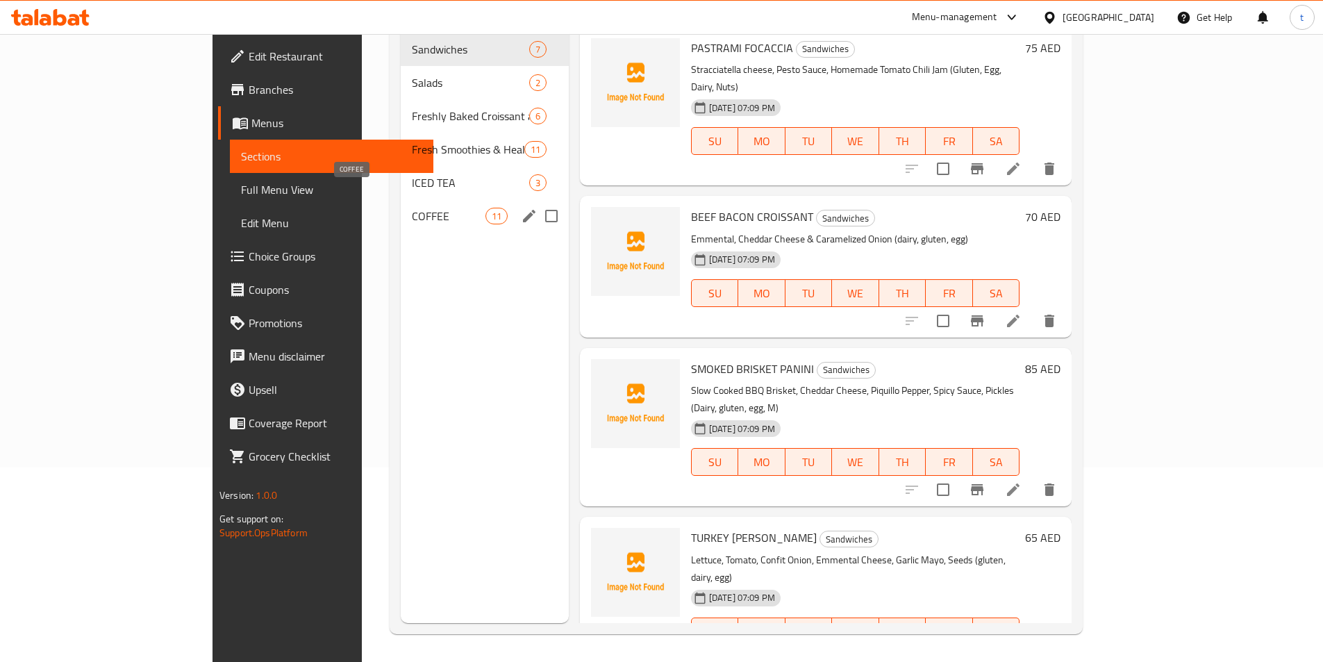
click at [412, 208] on span "COFFEE" at bounding box center [448, 216] width 73 height 17
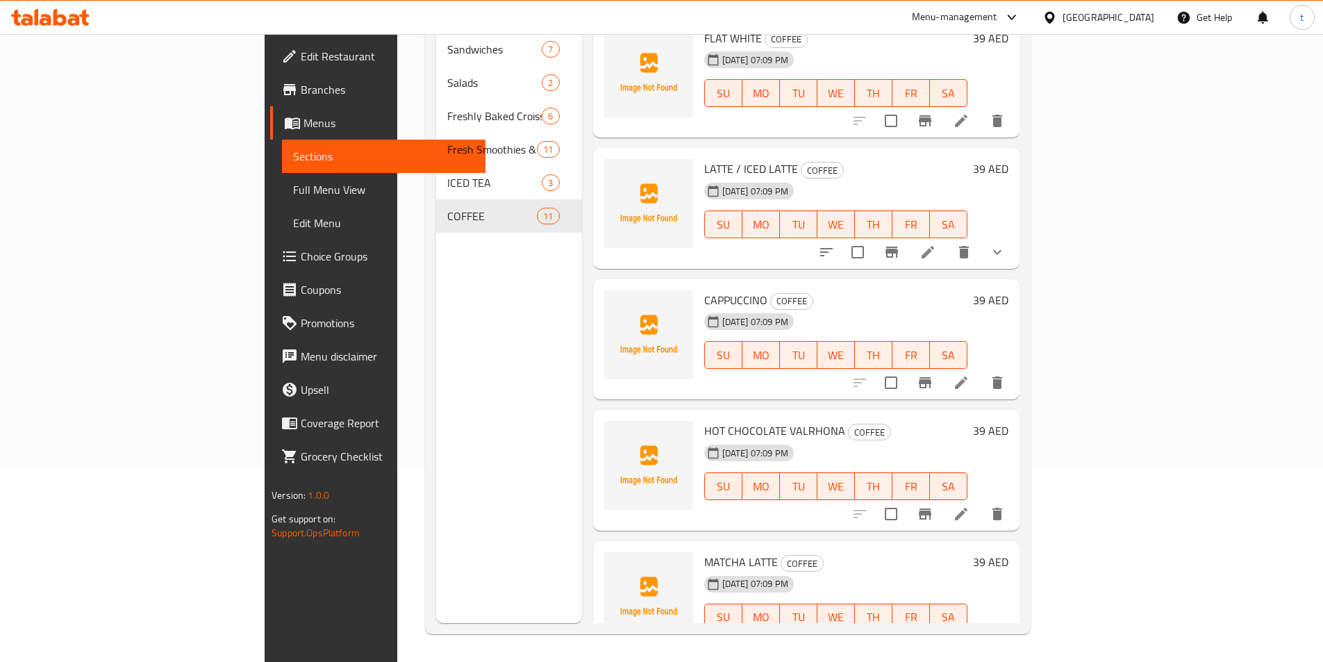
scroll to position [486, 0]
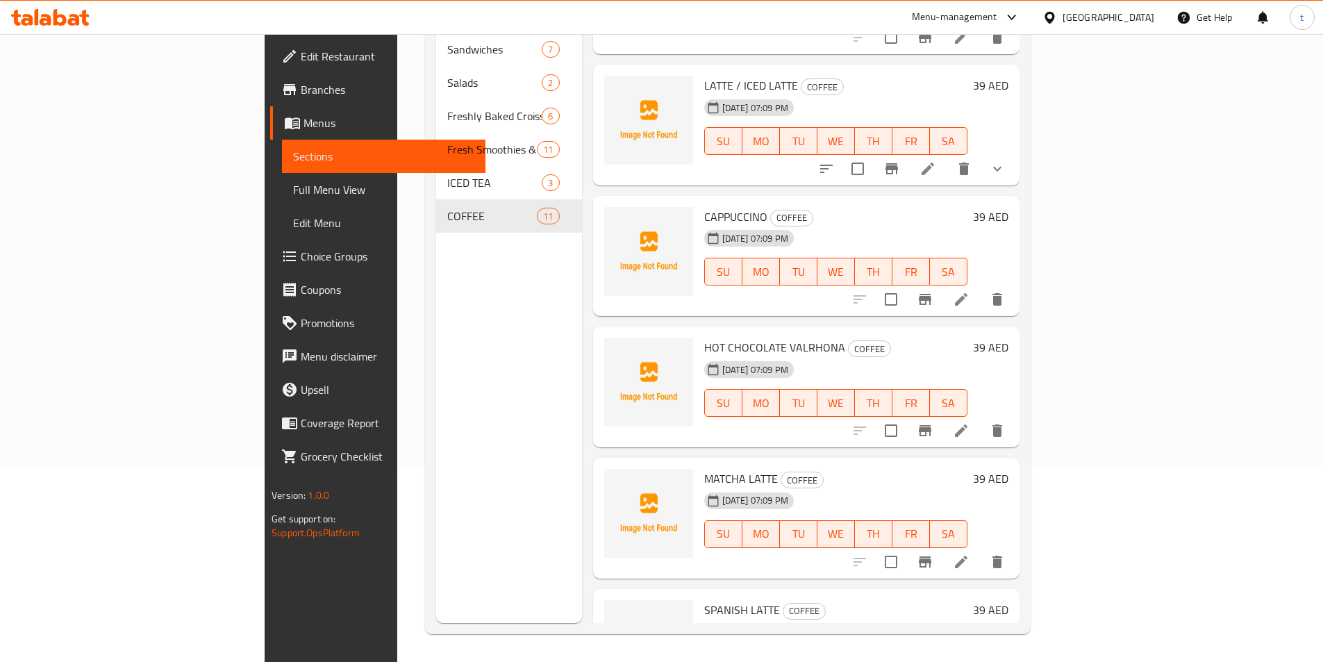
click at [968, 424] on icon at bounding box center [961, 430] width 13 height 13
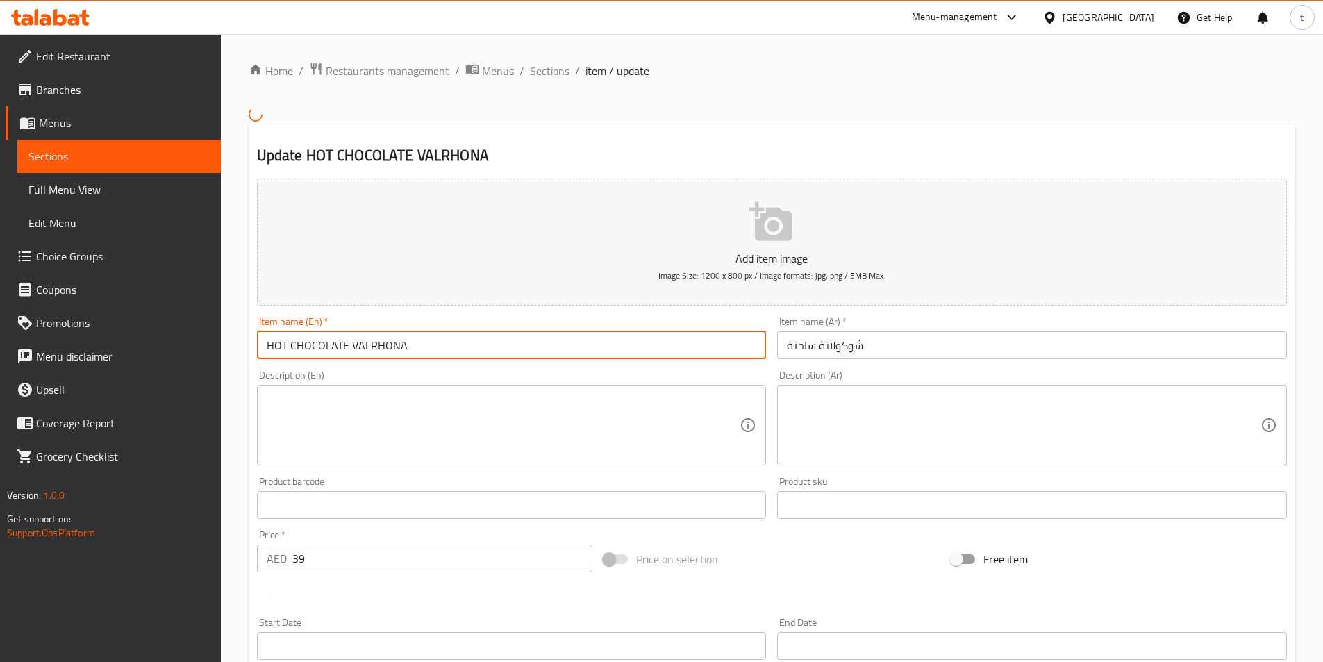
click at [382, 340] on input "HOT CHOCOLATE VALRHONA" at bounding box center [512, 345] width 510 height 28
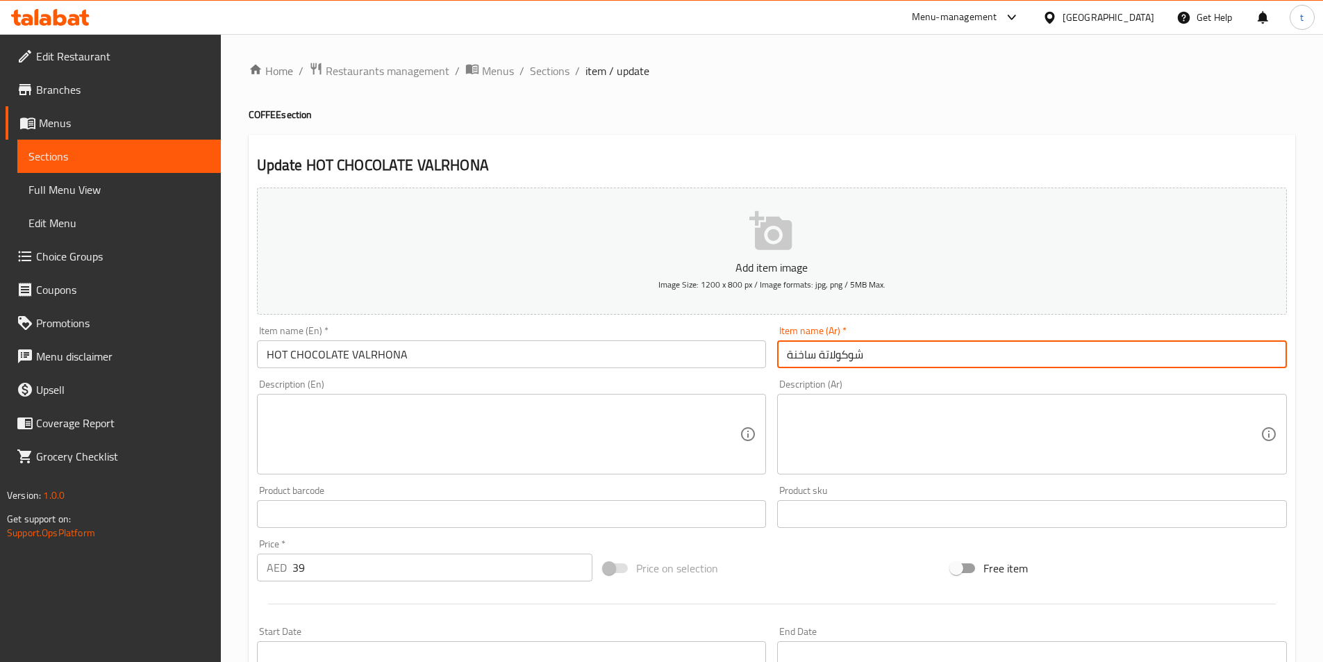
click at [877, 351] on input "شوكولاتة ساخنة" at bounding box center [1032, 354] width 510 height 28
paste input "فالرهونا"
type input "شوكولاتة ساخنة فالرهونا"
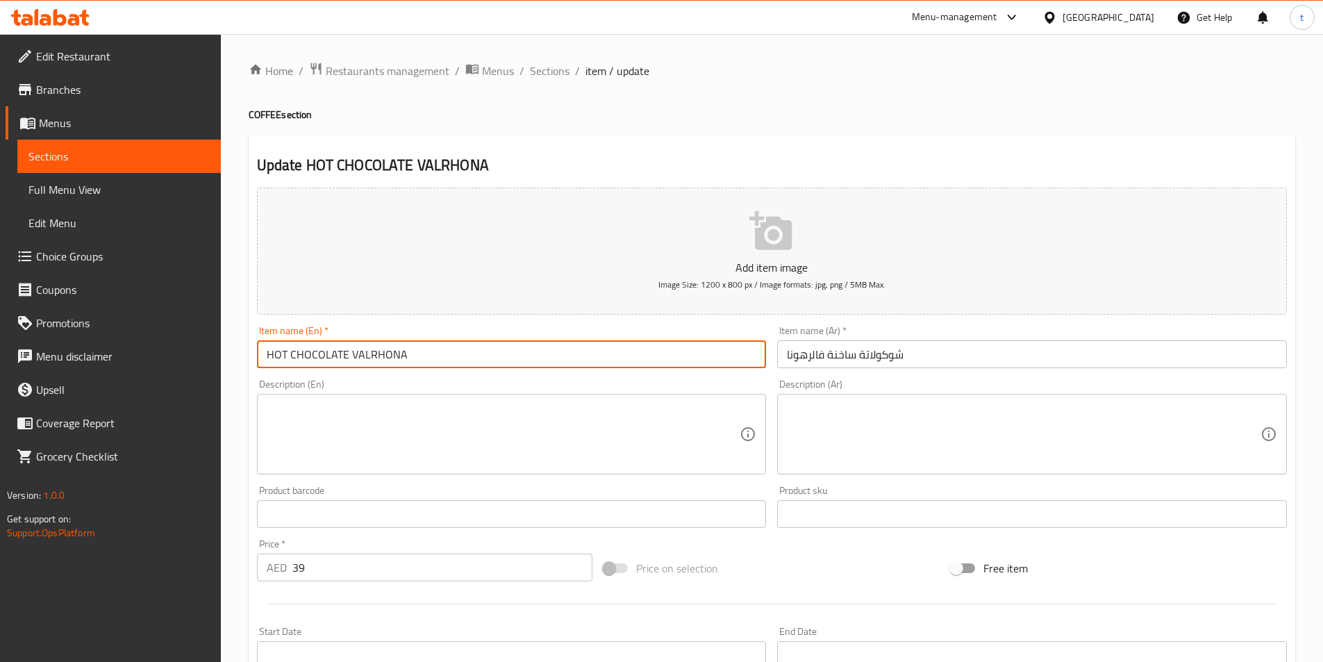
drag, startPoint x: 421, startPoint y: 355, endPoint x: 258, endPoint y: 363, distance: 163.4
click at [258, 363] on input "HOT CHOCOLATE VALRHONA" at bounding box center [512, 354] width 510 height 28
click at [333, 351] on input "HOT CHOCOLATE VALRHONA" at bounding box center [512, 354] width 510 height 28
drag, startPoint x: 346, startPoint y: 357, endPoint x: 260, endPoint y: 355, distance: 85.5
click at [260, 355] on input "HOT CHOCOLATE VALRHONA" at bounding box center [512, 354] width 510 height 28
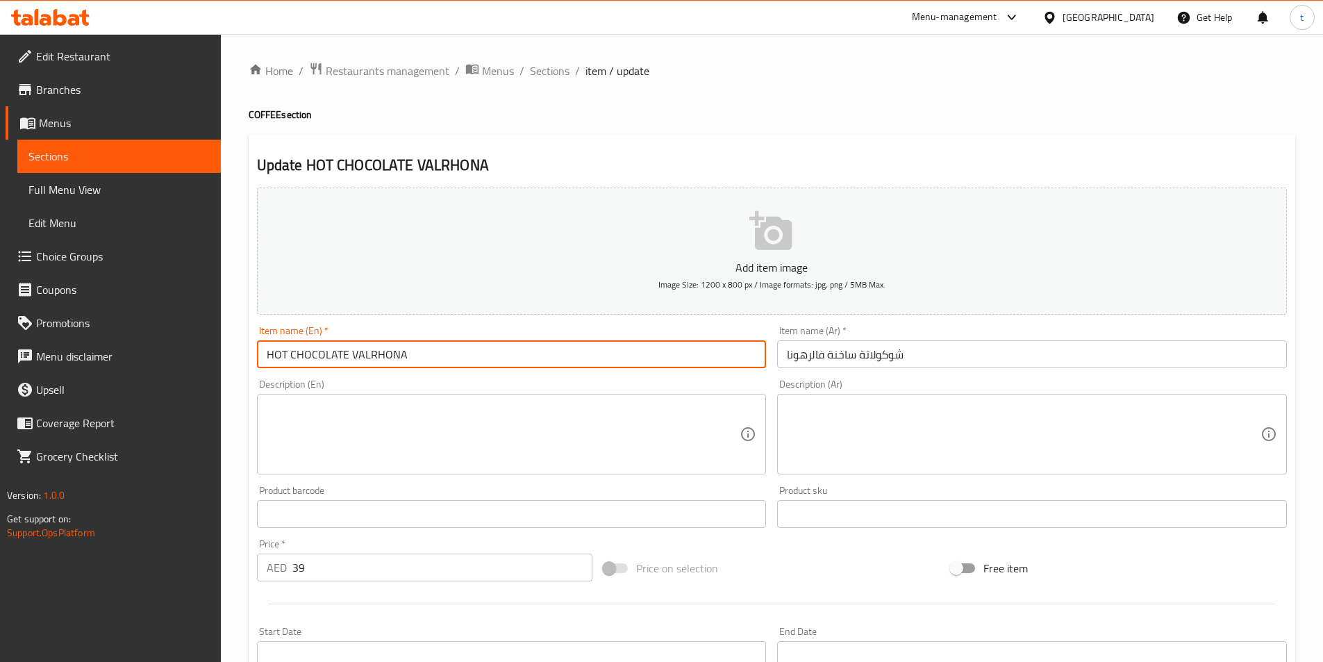
click at [495, 359] on input "HOT CHOCOLATE VALRHONA" at bounding box center [512, 354] width 510 height 28
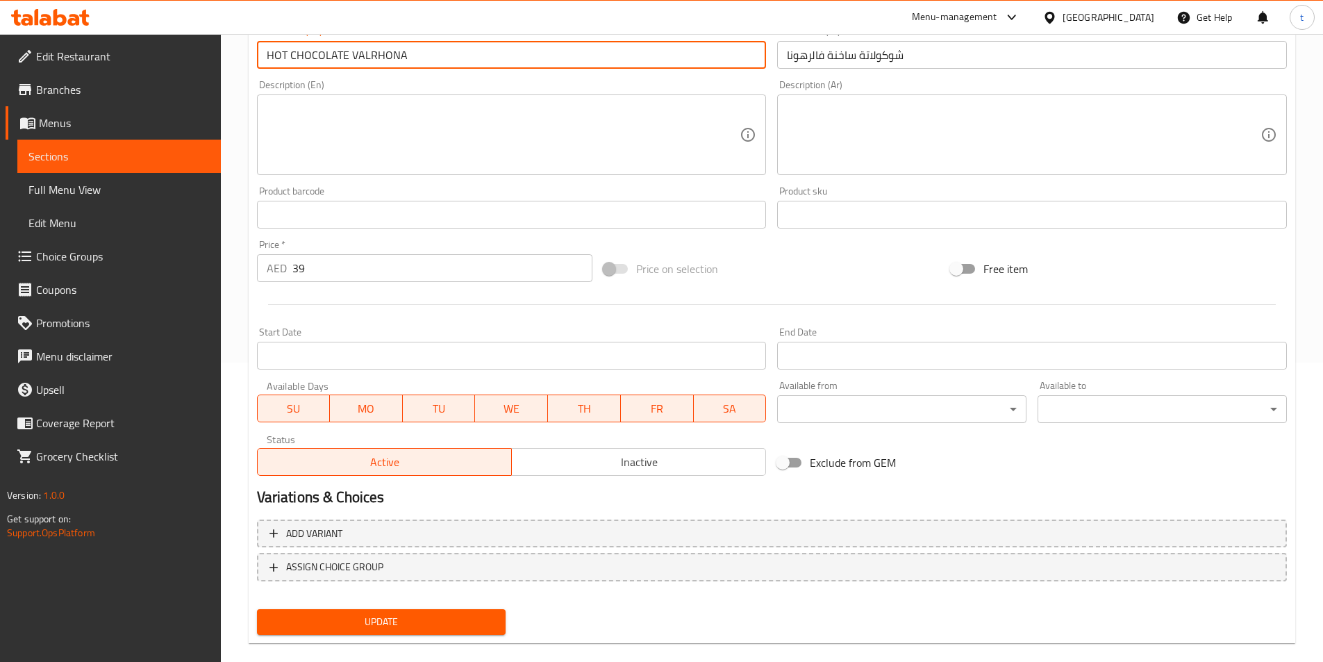
scroll to position [320, 0]
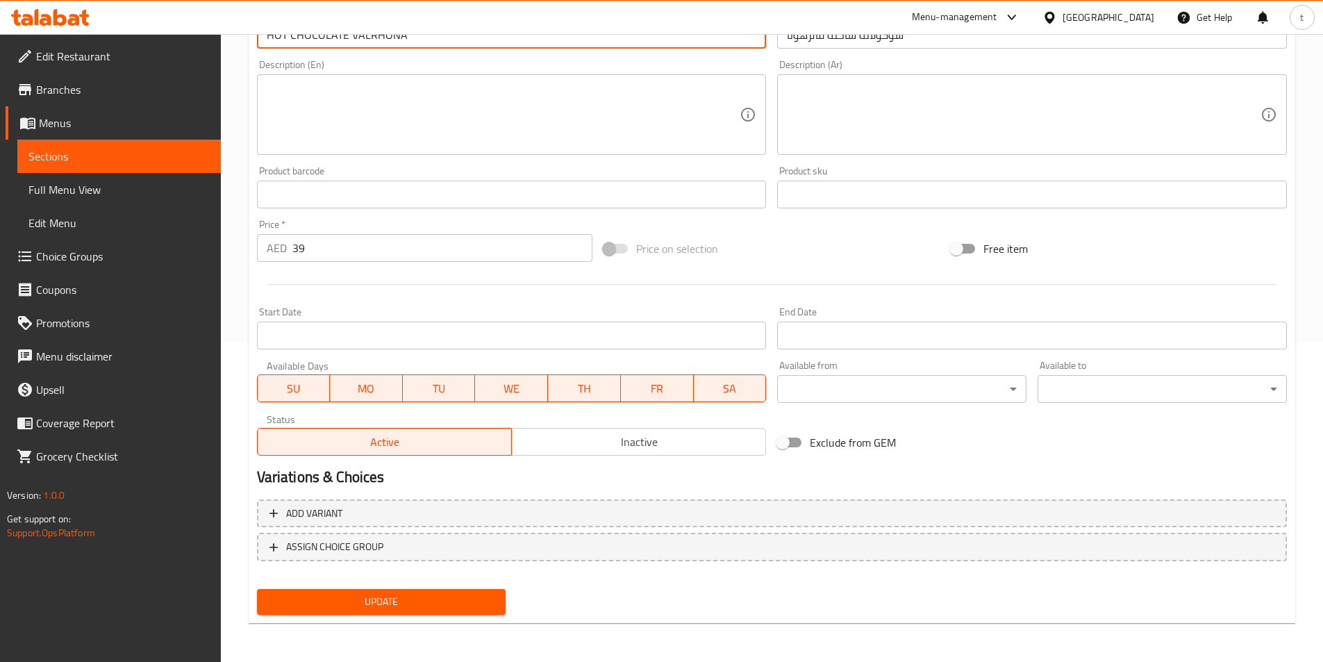
click at [442, 597] on span "Update" at bounding box center [381, 601] width 227 height 17
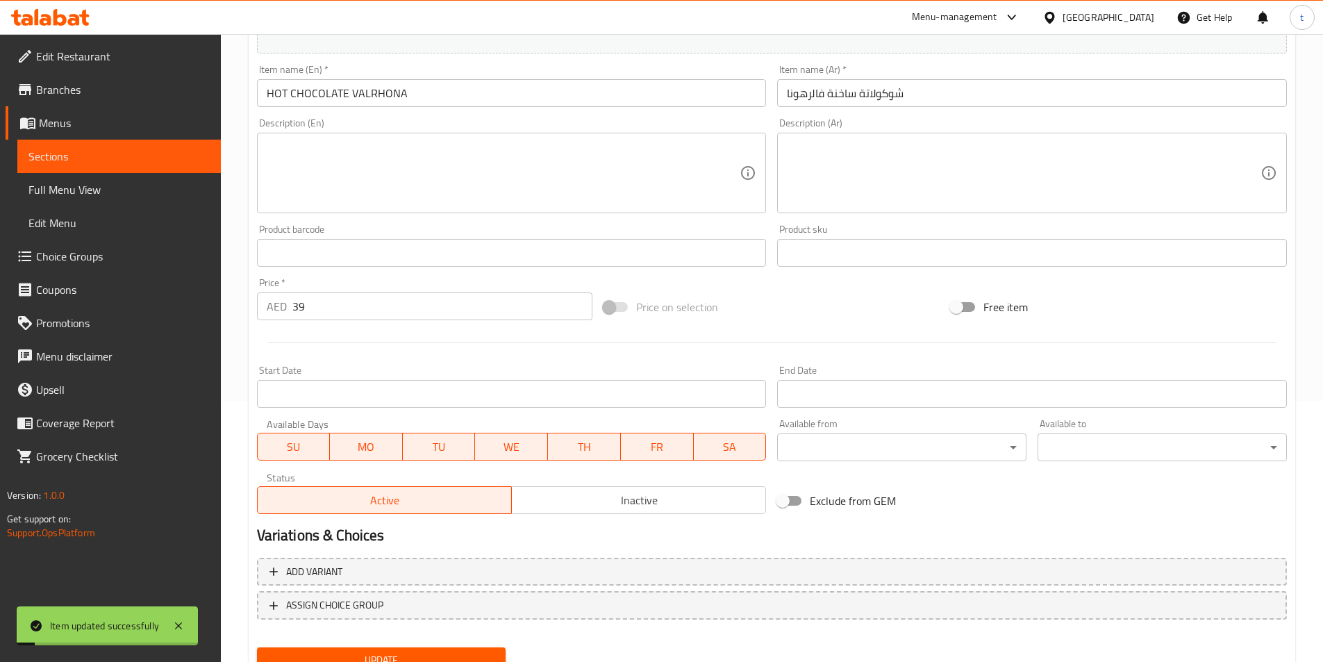
scroll to position [181, 0]
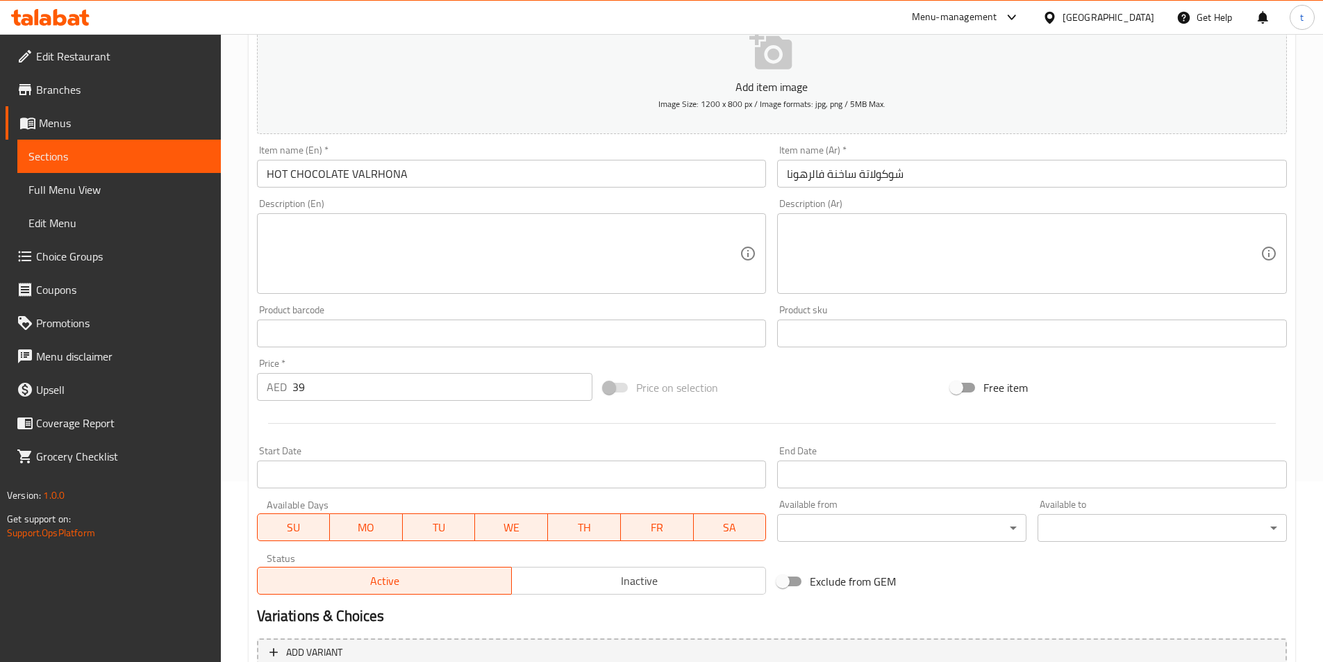
click at [78, 153] on span "Sections" at bounding box center [118, 156] width 181 height 17
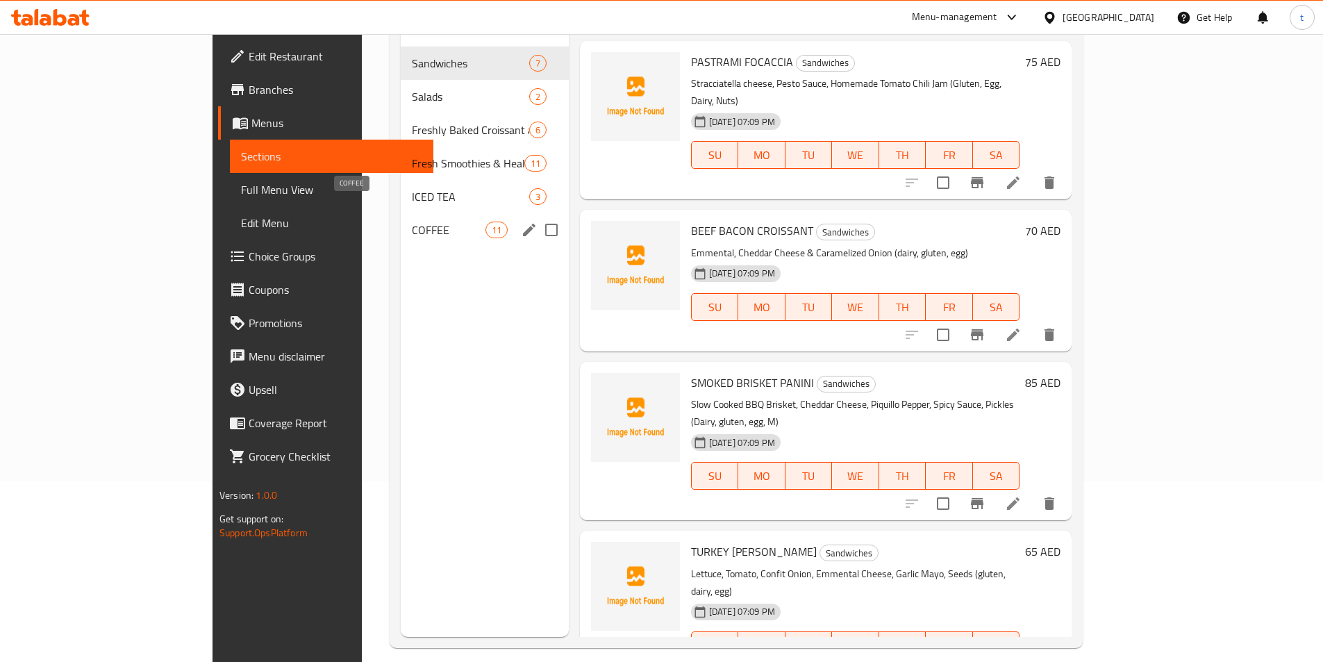
click at [412, 222] on span "COFFEE" at bounding box center [448, 230] width 73 height 17
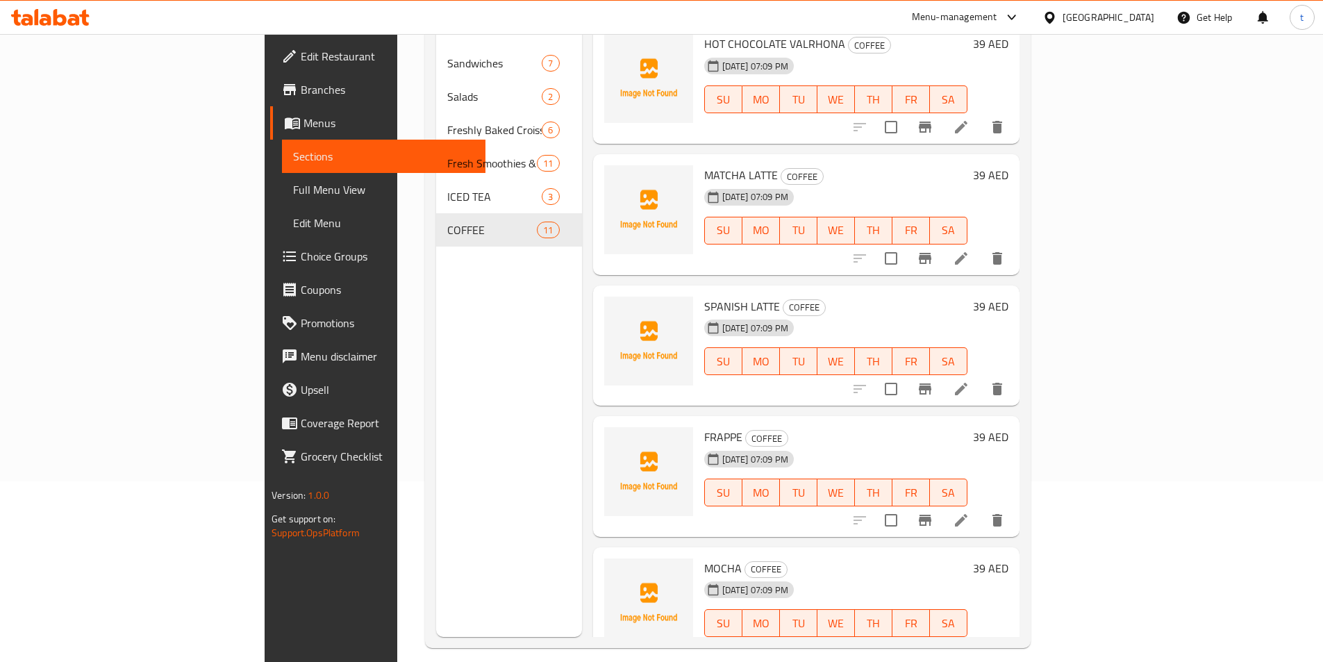
scroll to position [813, 0]
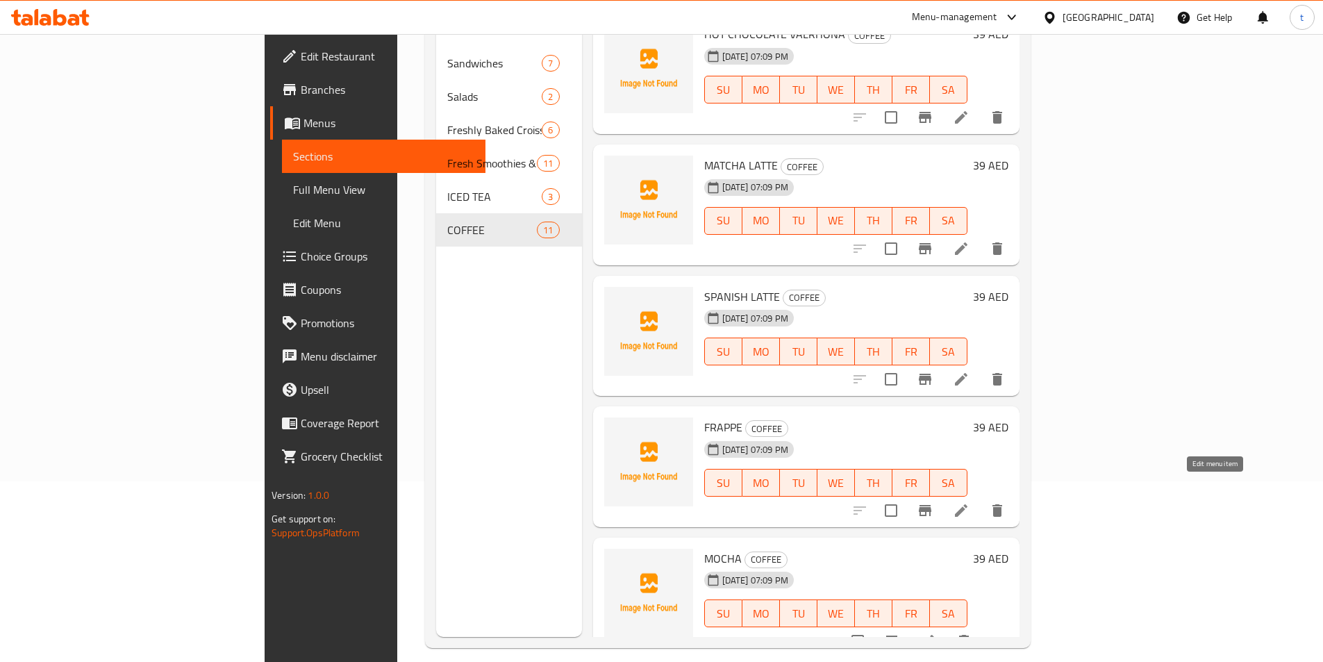
click at [968, 504] on icon at bounding box center [961, 510] width 13 height 13
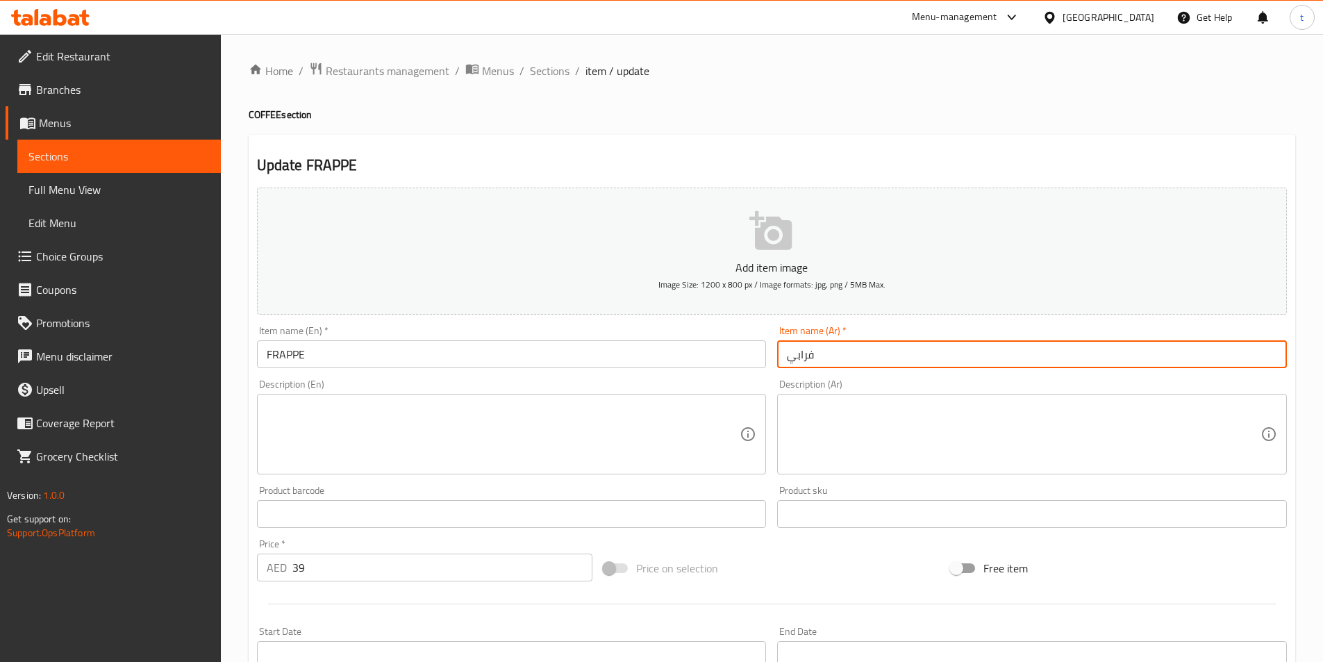
drag, startPoint x: 829, startPoint y: 355, endPoint x: 777, endPoint y: 356, distance: 52.1
click at [777, 356] on div "Item name (Ar)   * فرابي Item name (Ar) *" at bounding box center [1032, 346] width 521 height 53
paste input "ه"
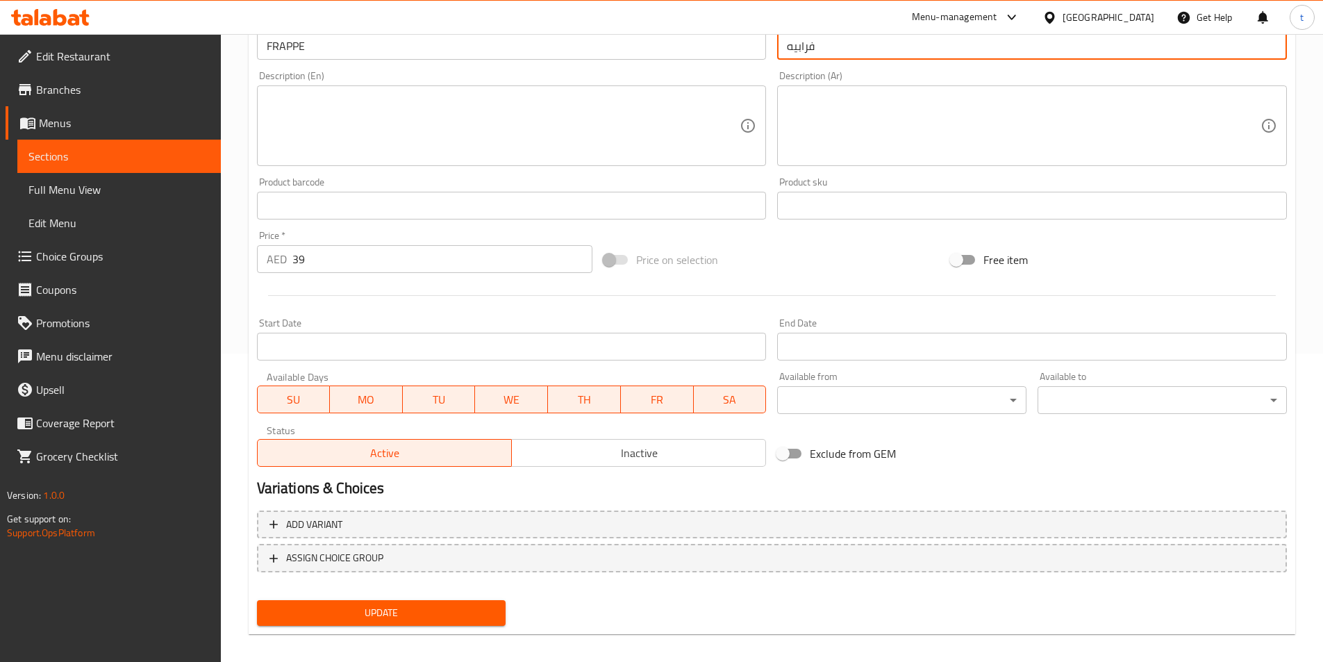
scroll to position [320, 0]
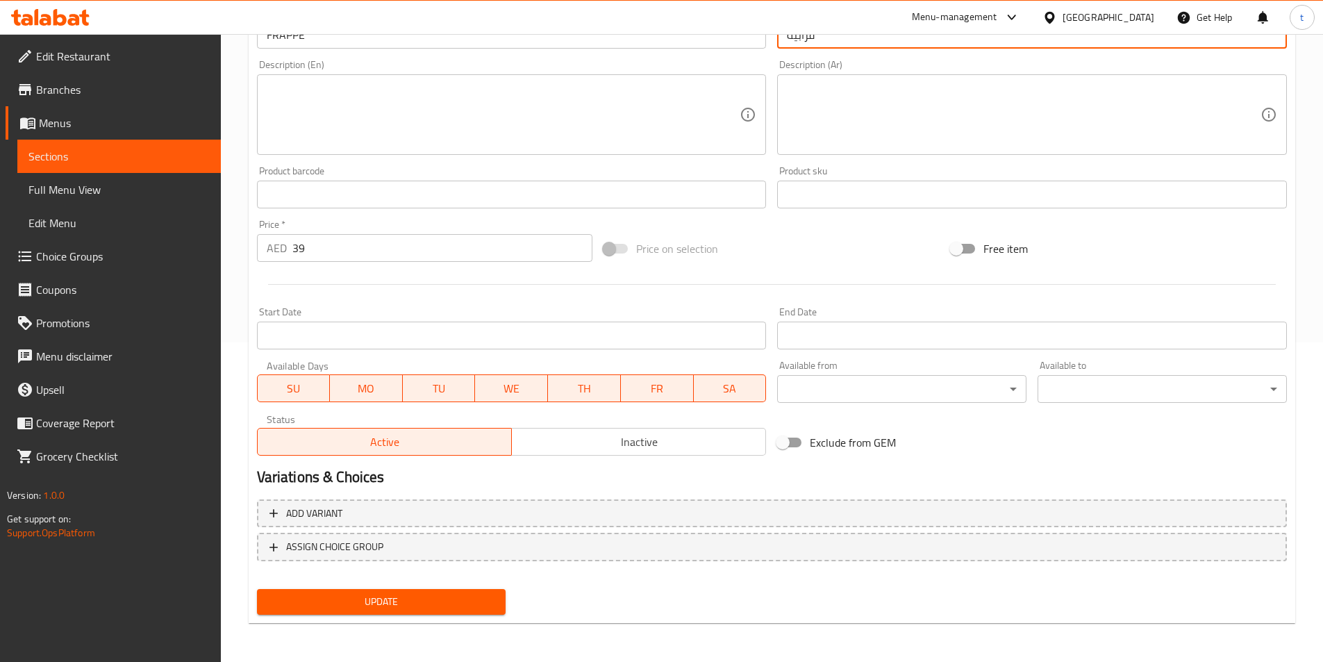
type input "فرابيه"
click at [449, 612] on button "Update" at bounding box center [381, 602] width 249 height 26
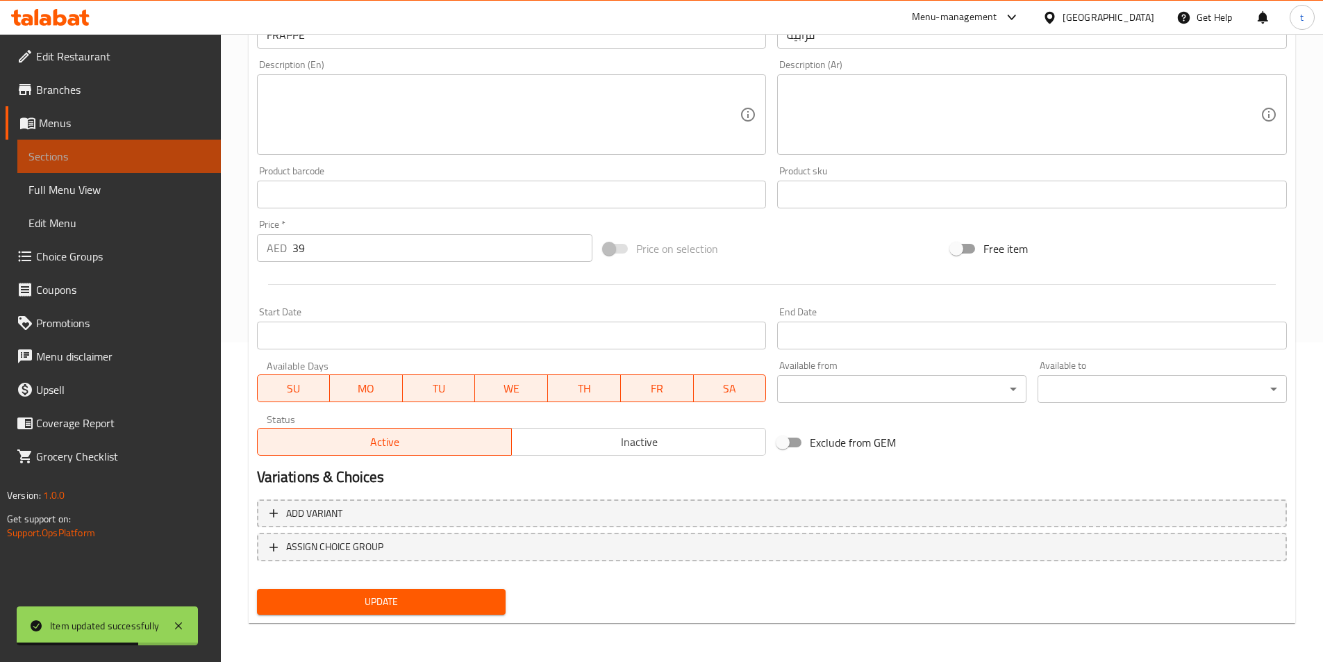
click at [87, 158] on span "Sections" at bounding box center [118, 156] width 181 height 17
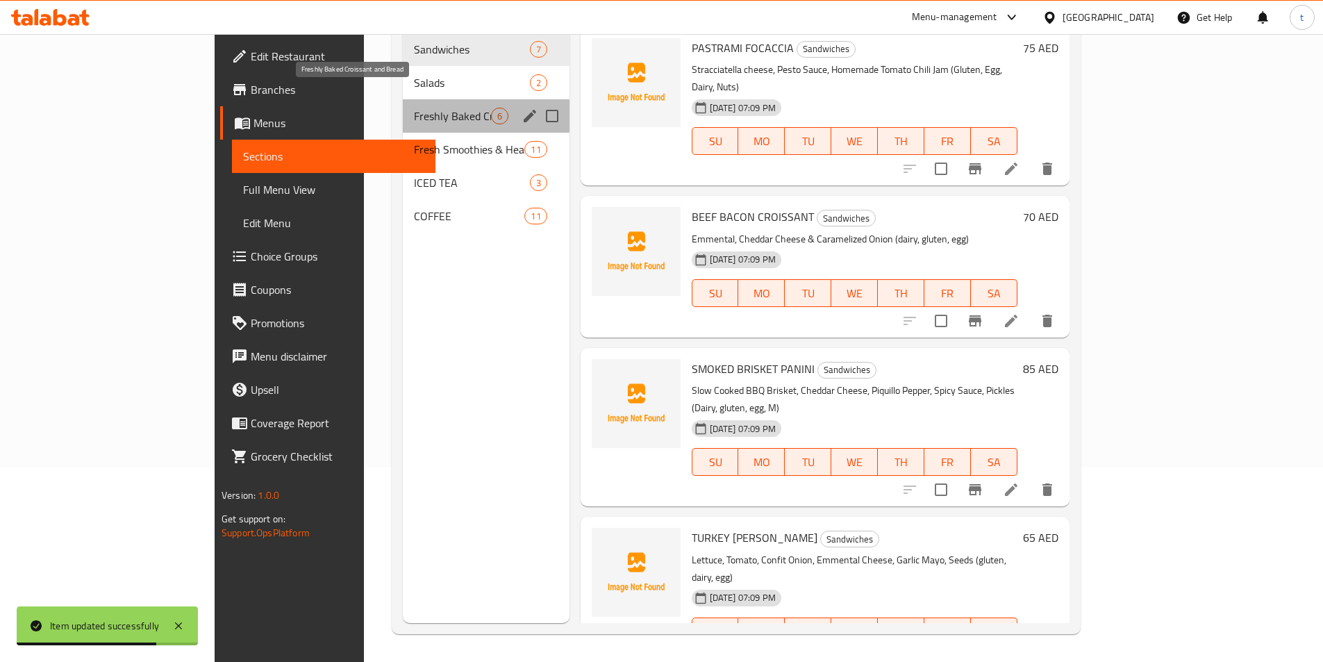
click at [414, 108] on span "Freshly Baked Croissant and Bread" at bounding box center [452, 116] width 77 height 17
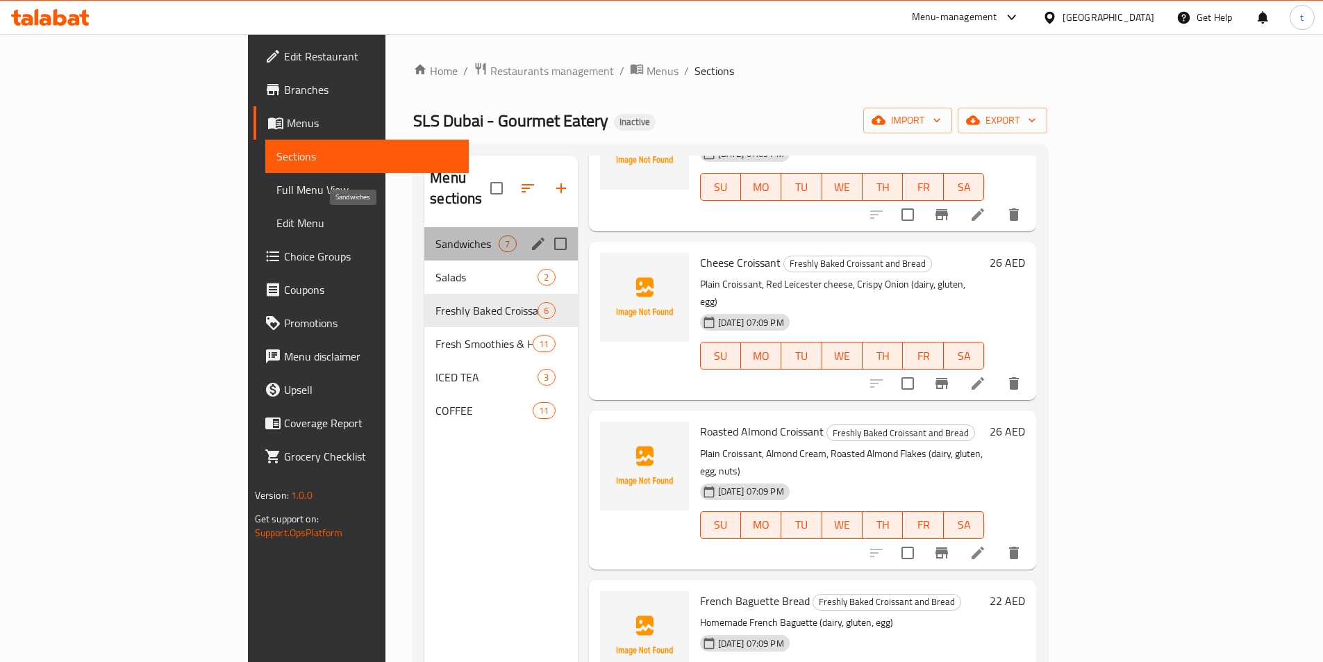
click at [436, 235] on span "Sandwiches" at bounding box center [467, 243] width 63 height 17
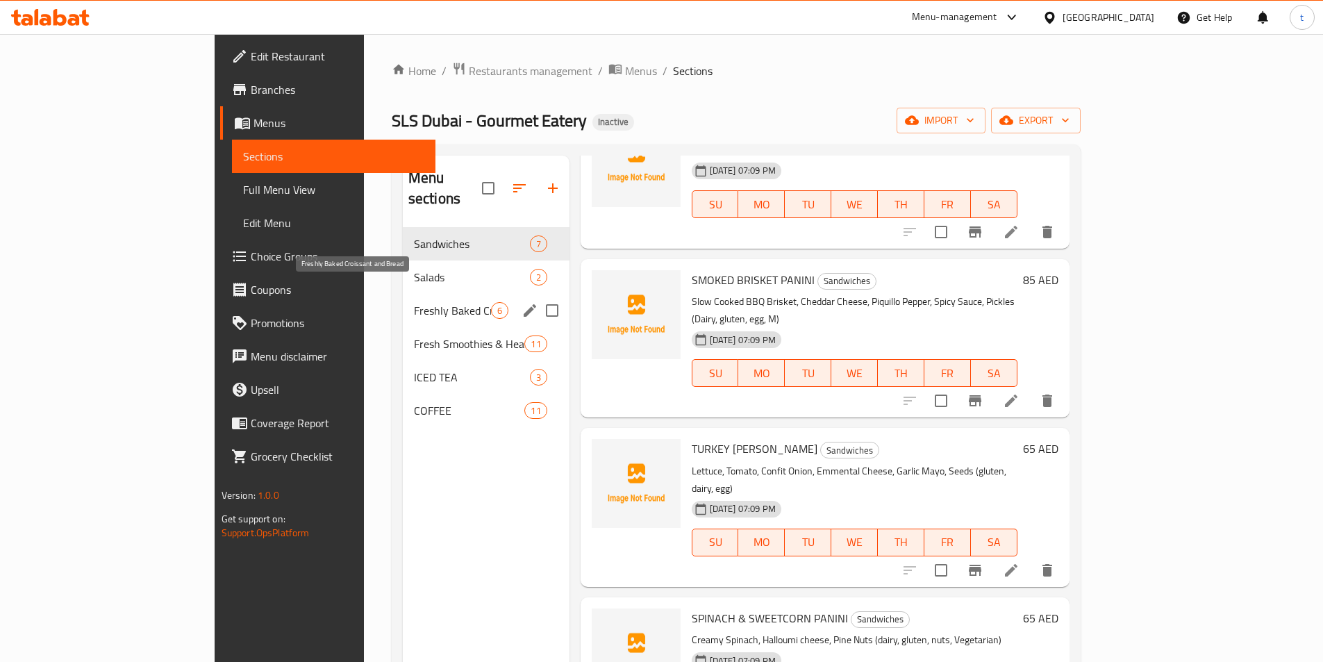
click at [414, 302] on span "Freshly Baked Croissant and Bread" at bounding box center [452, 310] width 77 height 17
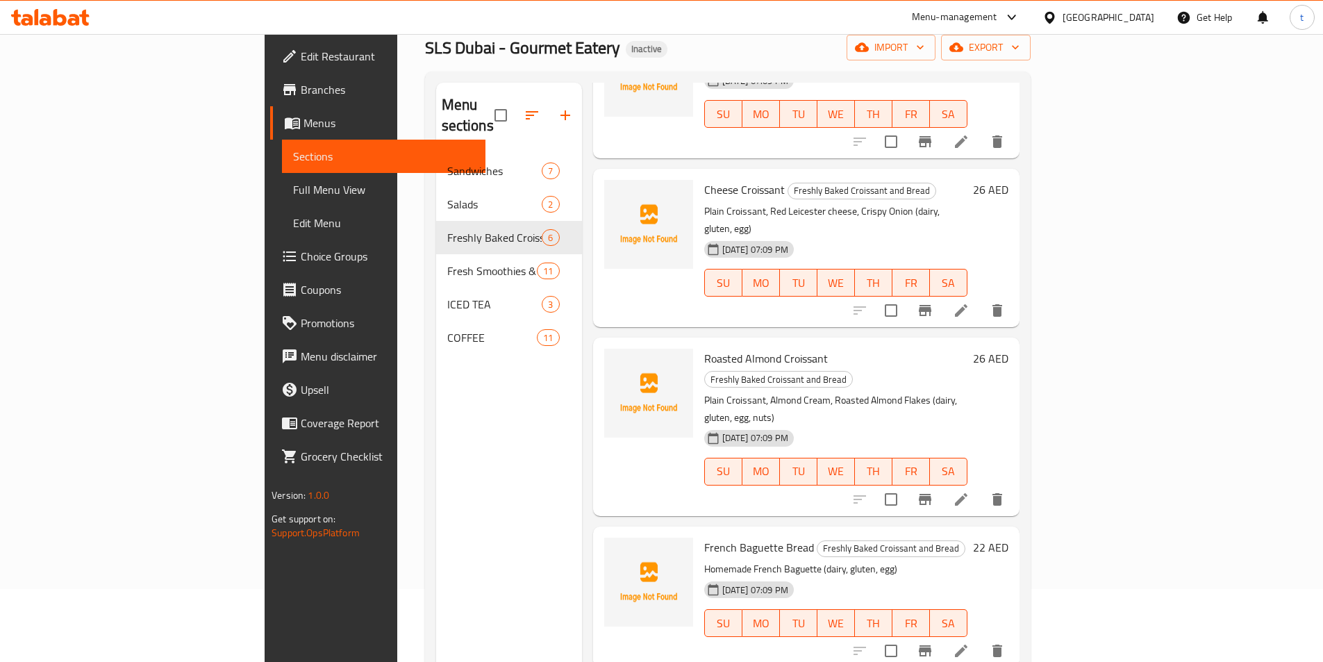
scroll to position [194, 0]
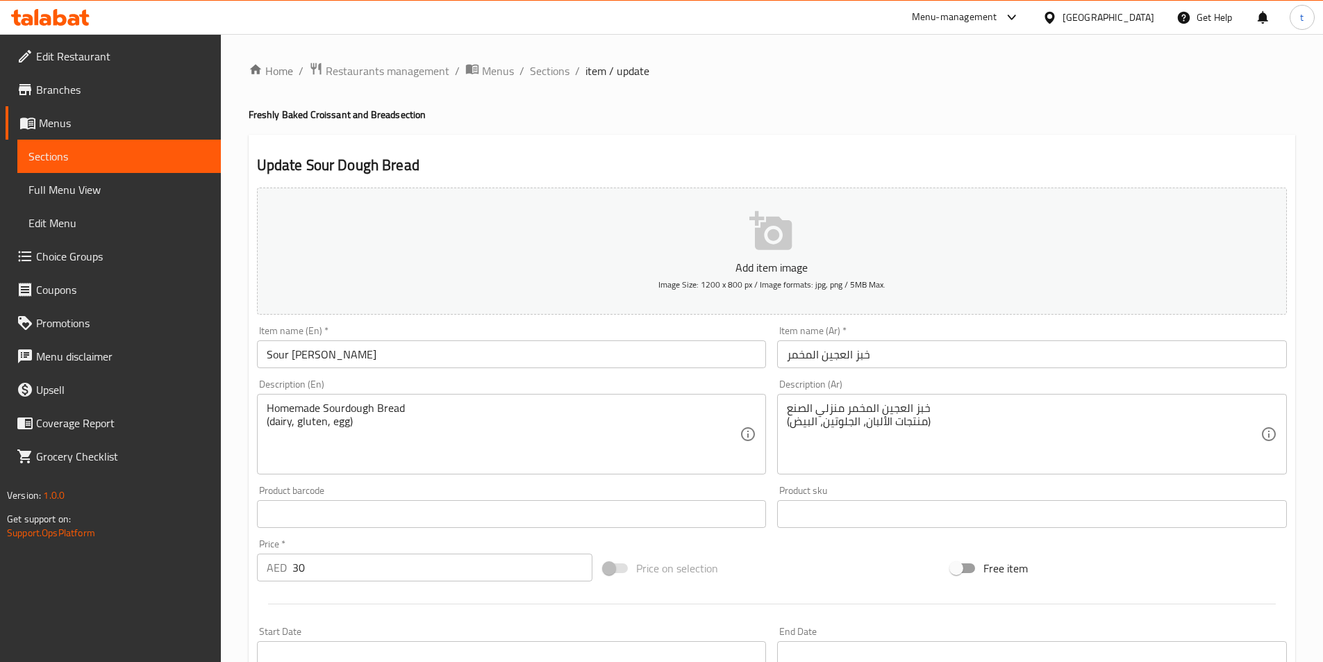
drag, startPoint x: 786, startPoint y: 406, endPoint x: 822, endPoint y: 413, distance: 36.7
click at [820, 413] on div "خبز العجين المخمر منزلي الصنع (منتجات الألبان، الجلوتين، البيض) Description (Ar)" at bounding box center [1032, 434] width 510 height 81
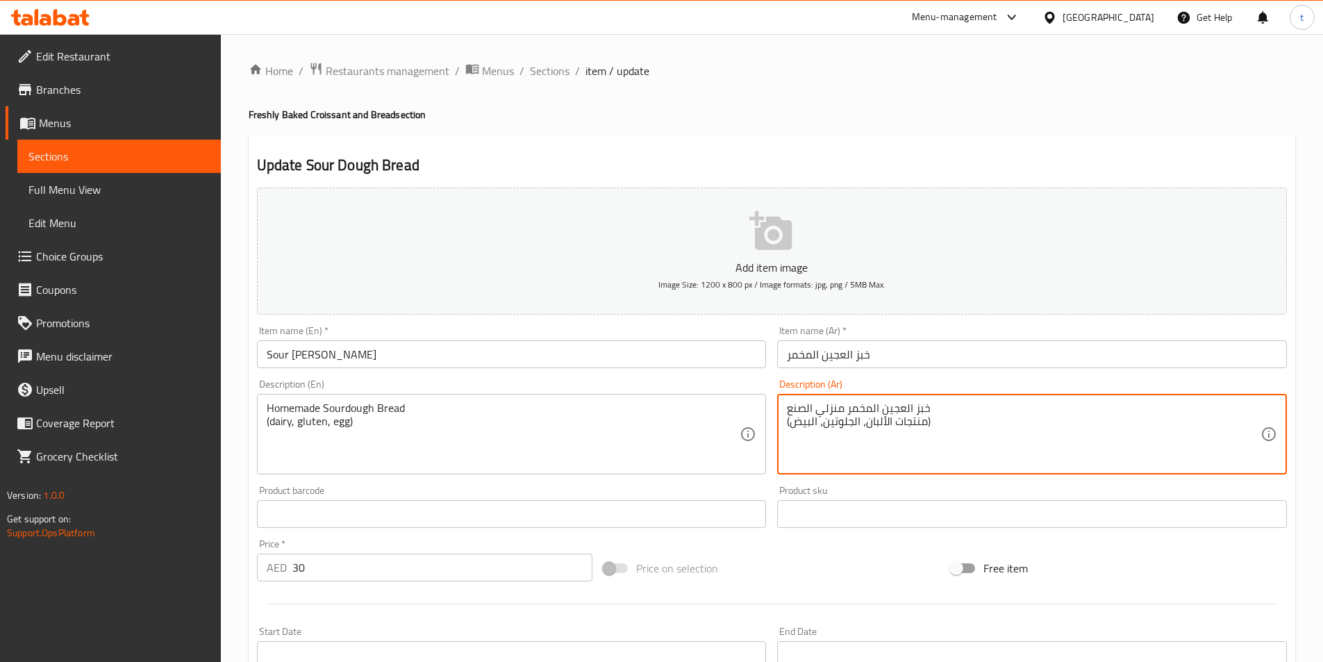
click at [838, 410] on textarea "خبز العجين المخمر منزلي الصنع (منتجات الألبان، الجلوتين، البيض)" at bounding box center [1024, 434] width 474 height 66
drag, startPoint x: 842, startPoint y: 408, endPoint x: 777, endPoint y: 404, distance: 65.4
click at [777, 404] on div "Description (Ar) خبز العجين المخمر منزلي الصنع (منتجات الألبان، الجلوتين، البيض…" at bounding box center [1032, 427] width 521 height 106
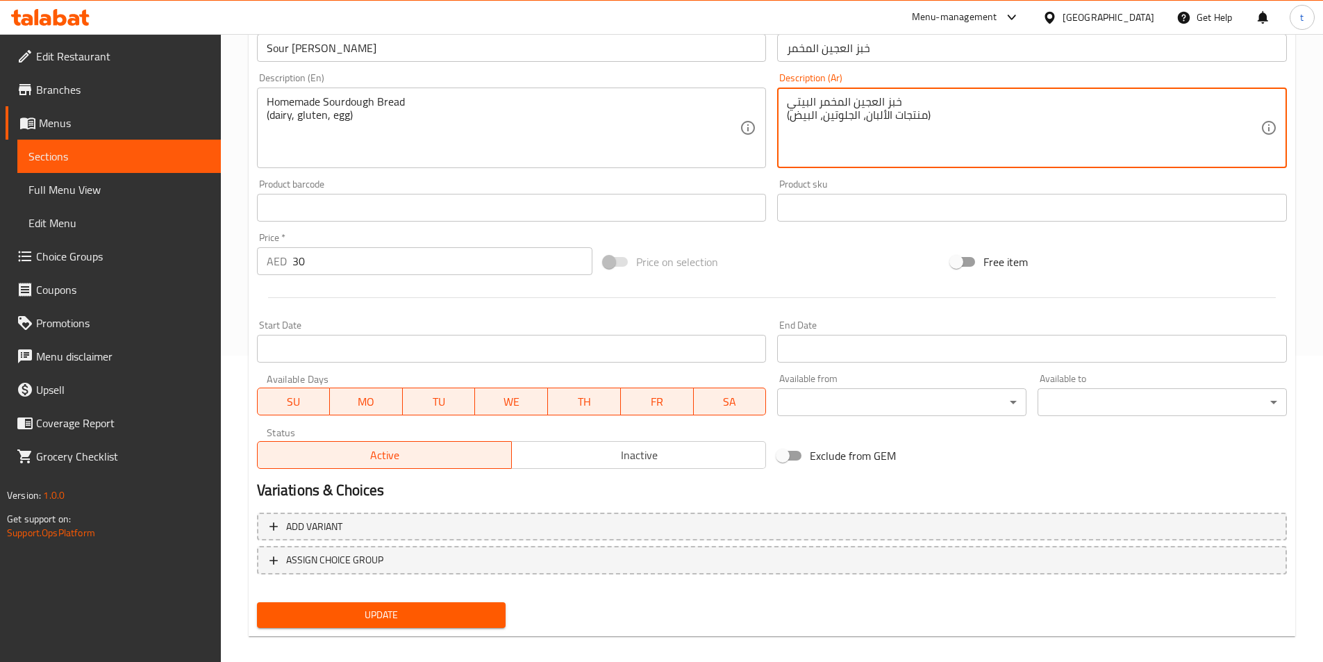
scroll to position [320, 0]
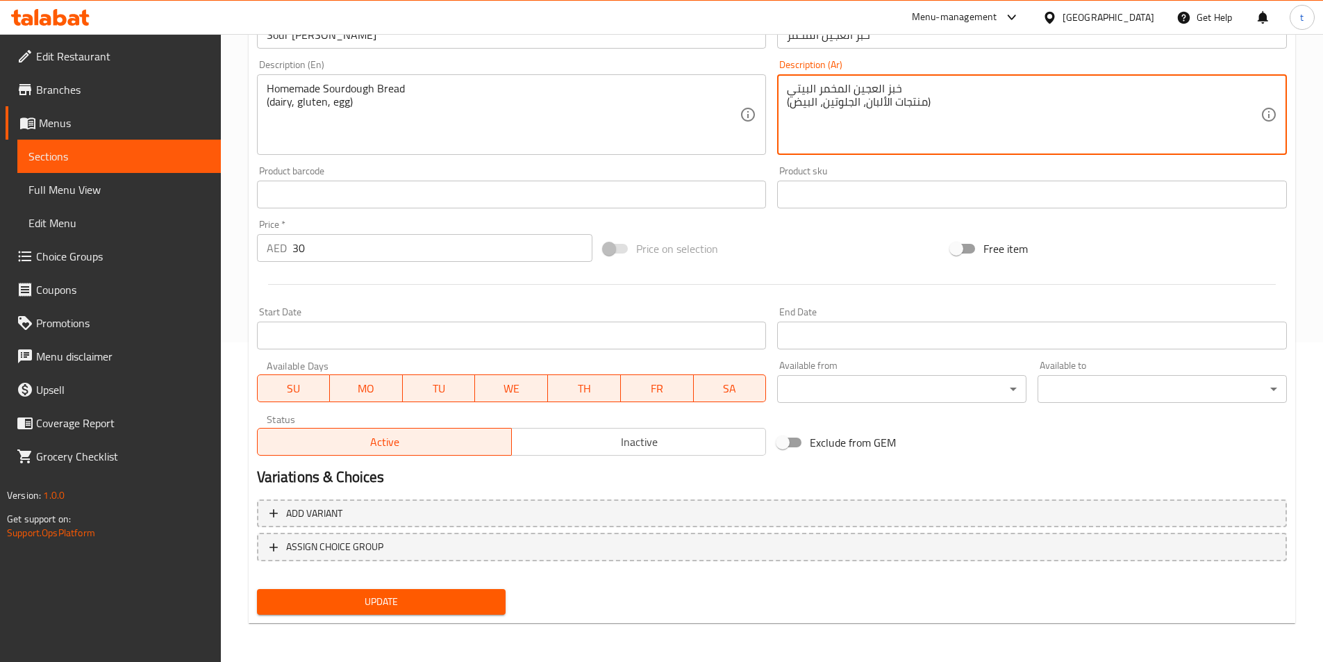
type textarea "خبز العجين المخمر البيتي (منتجات الألبان، الجلوتين، البيض)"
click at [454, 595] on span "Update" at bounding box center [381, 601] width 227 height 17
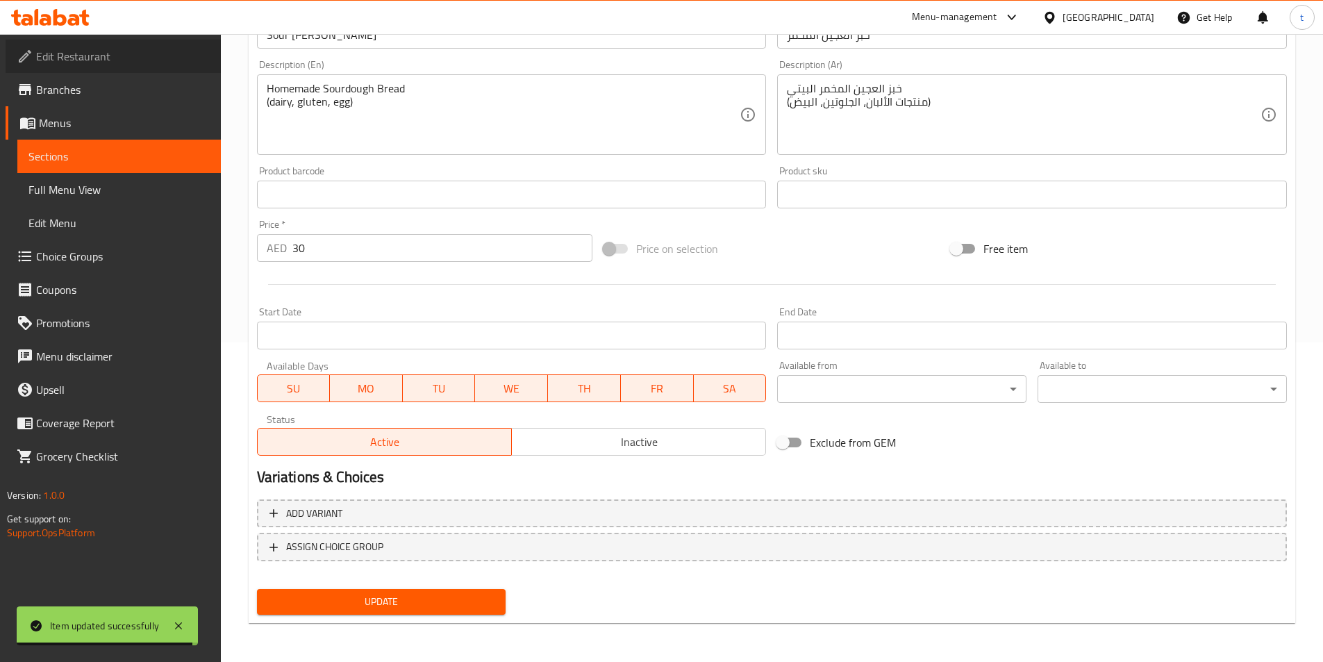
click at [114, 60] on span "Edit Restaurant" at bounding box center [123, 56] width 174 height 17
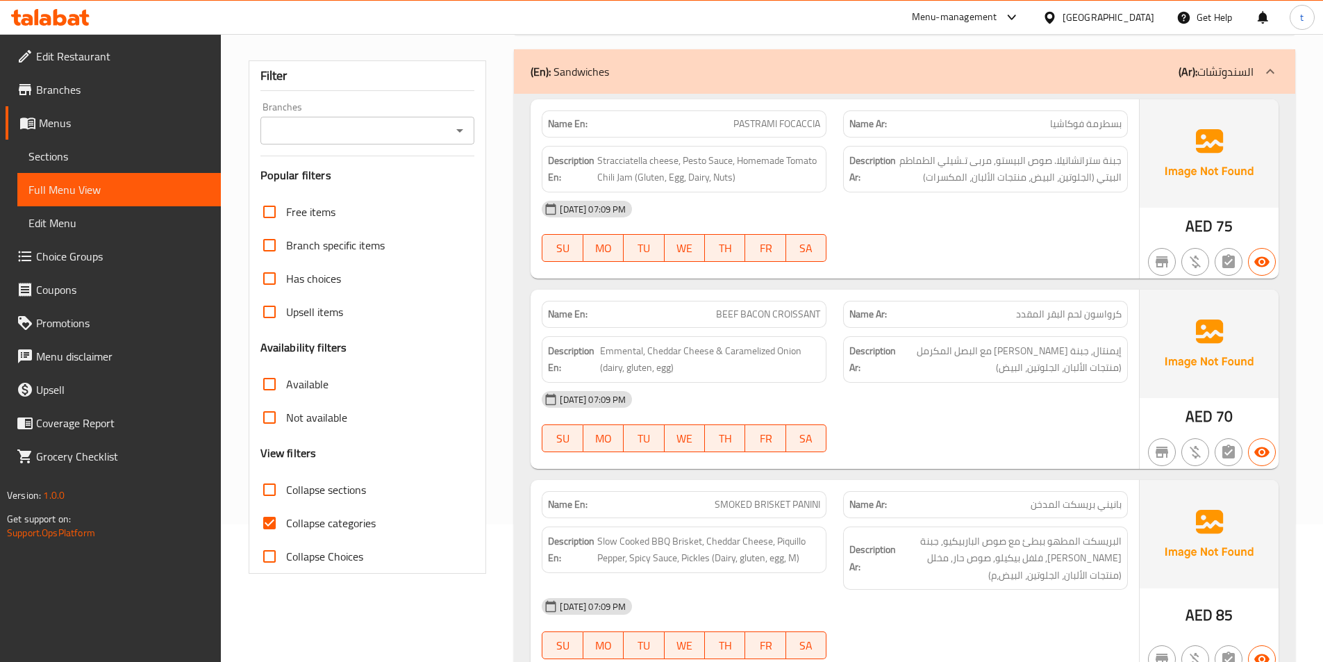
scroll to position [139, 0]
click at [278, 519] on input "Collapse categories" at bounding box center [269, 521] width 33 height 33
checkbox input "false"
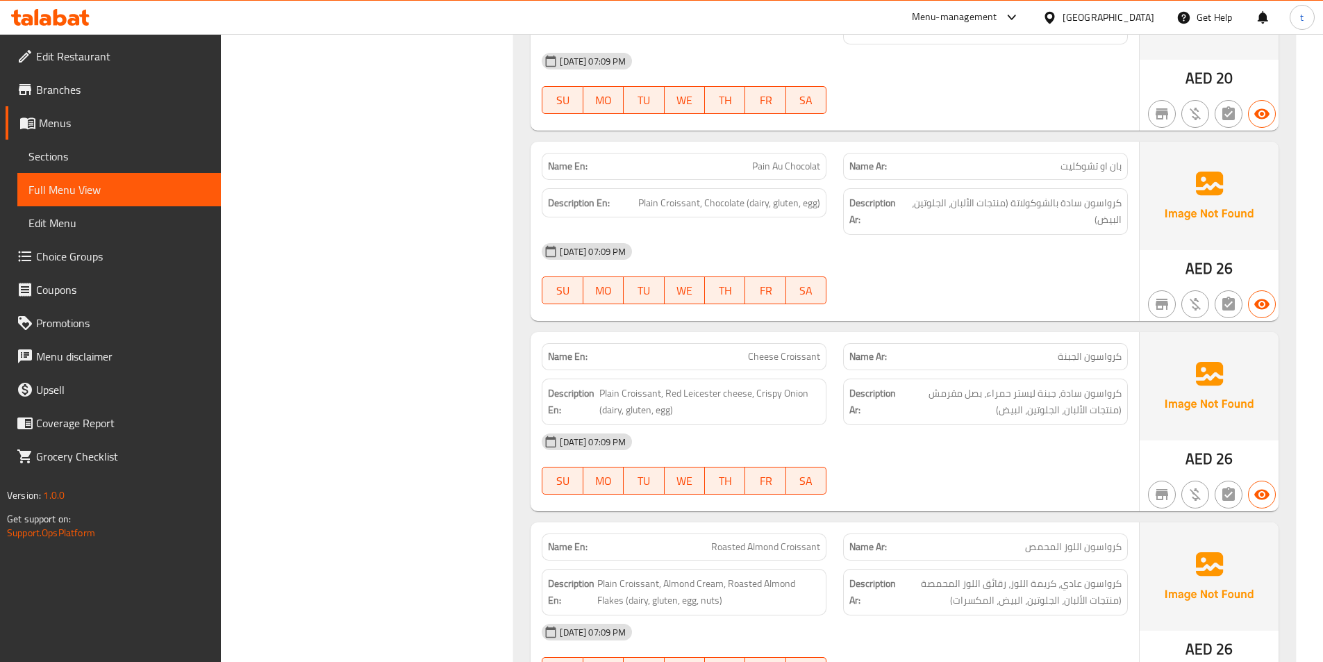
scroll to position [2223, 0]
click at [693, 388] on span "Plain Croissant, Red Leicester cheese, Crispy Onion (dairy, gluten, egg)" at bounding box center [710, 401] width 222 height 34
copy span "Leicester"
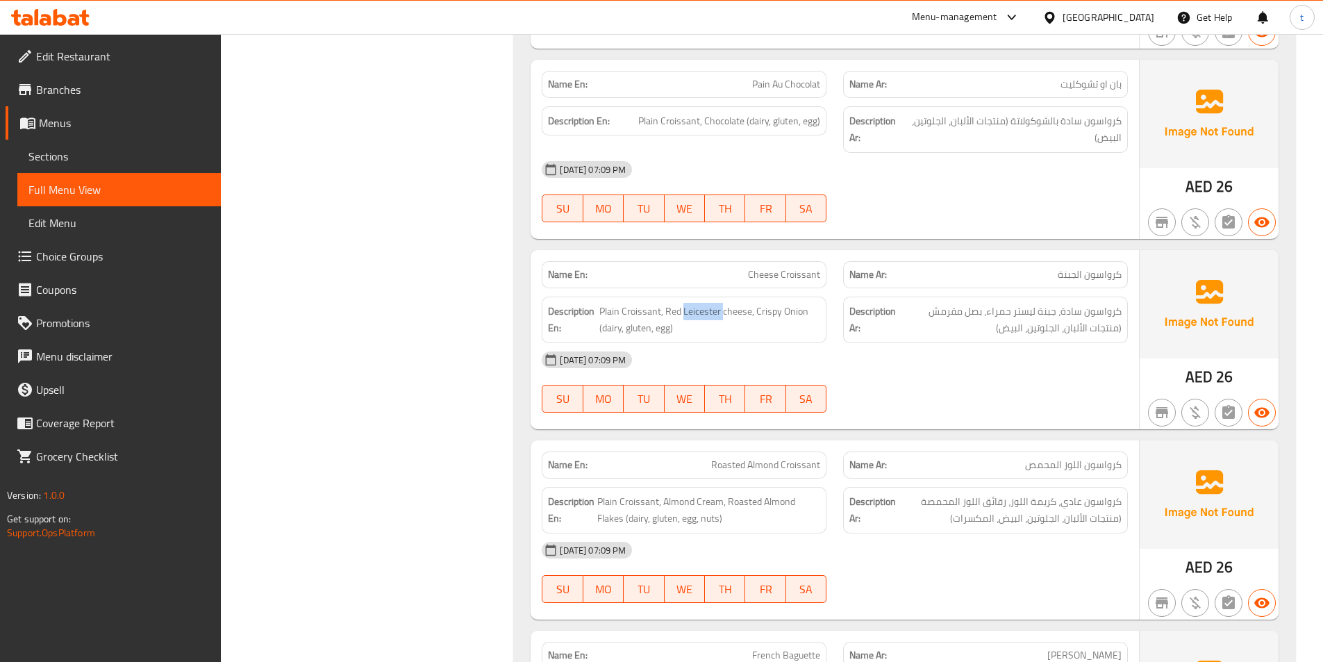
scroll to position [2501, 0]
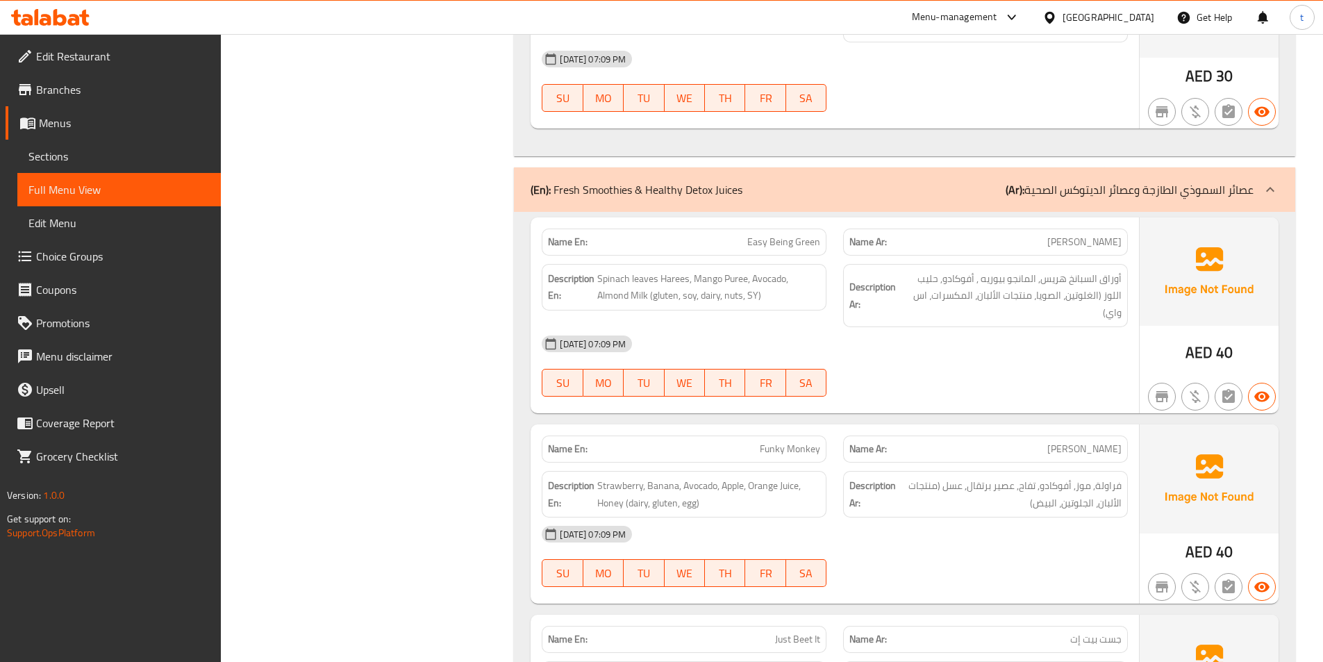
scroll to position [3195, 0]
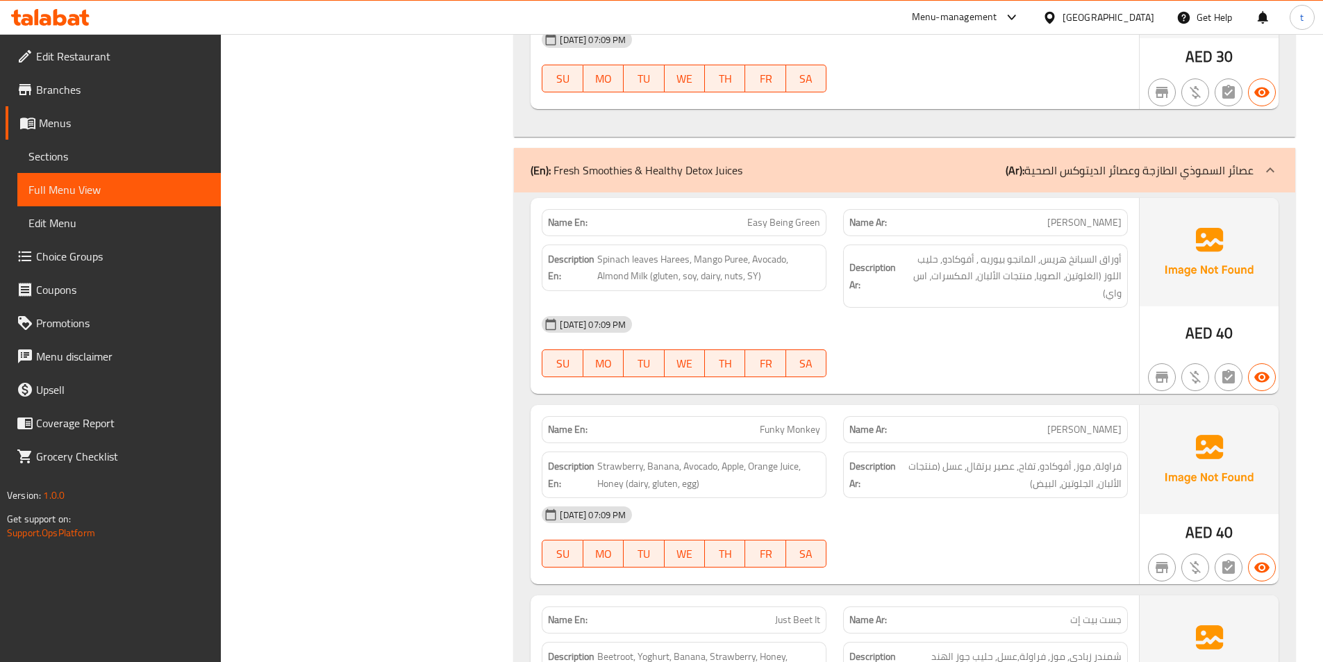
drag, startPoint x: 557, startPoint y: 168, endPoint x: 727, endPoint y: 163, distance: 170.2
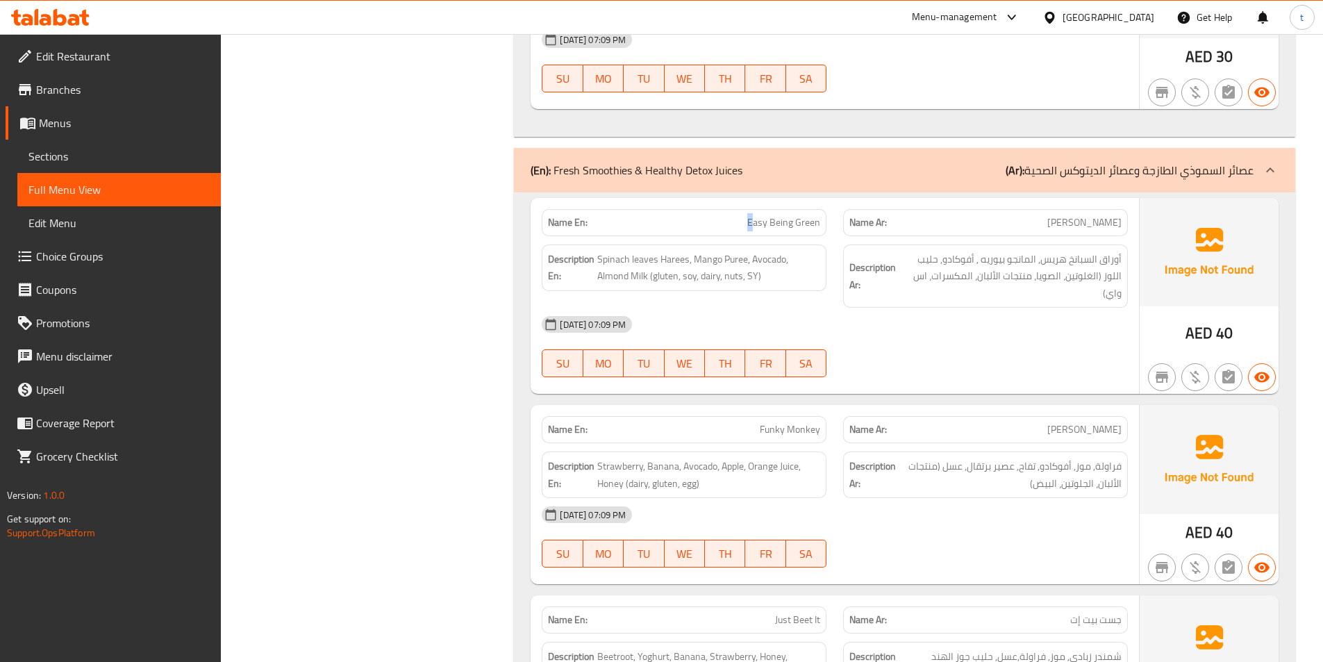
drag, startPoint x: 752, startPoint y: 222, endPoint x: 738, endPoint y: 222, distance: 13.9
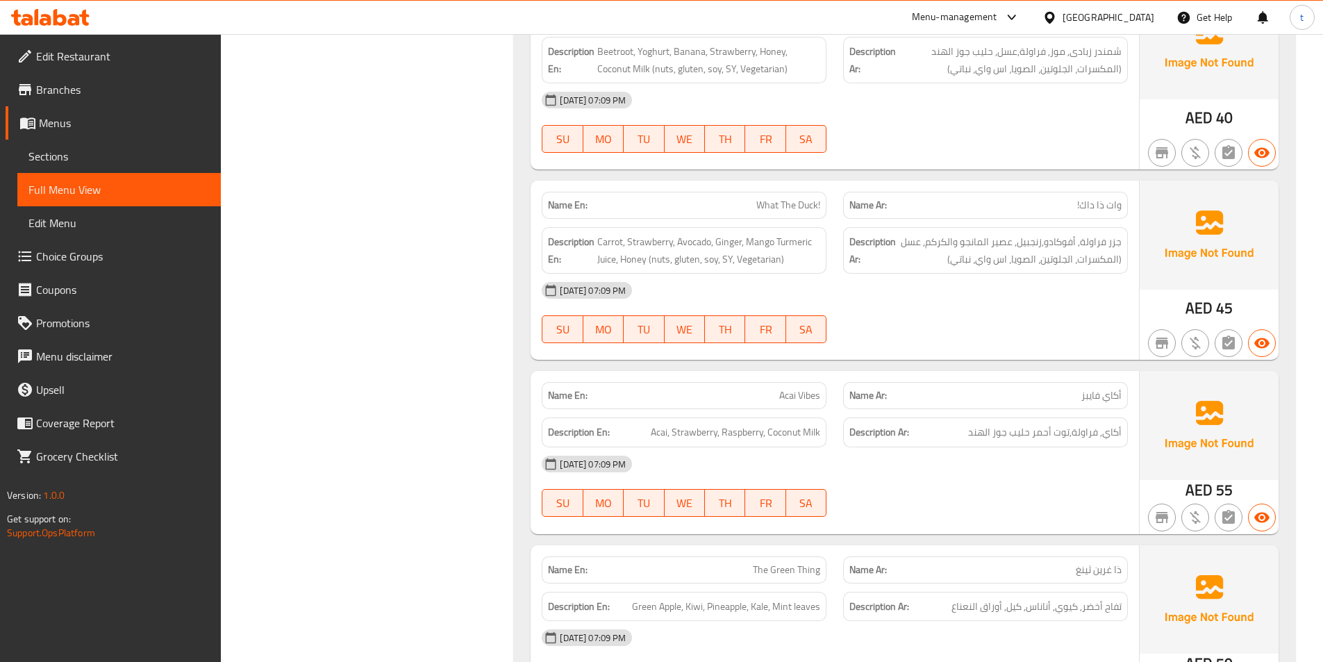
scroll to position [3820, 0]
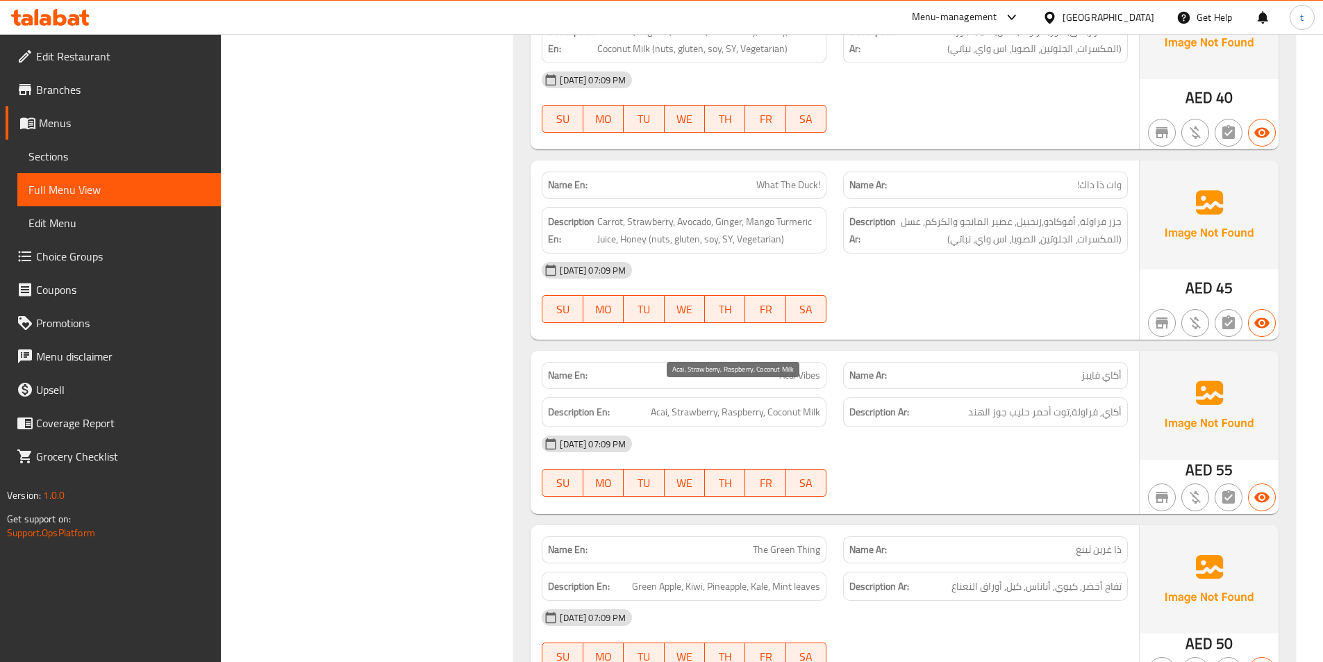
click at [745, 404] on span "Acai, Strawberry, Raspberry, Coconut Milk" at bounding box center [735, 412] width 169 height 17
copy span "Raspberry"
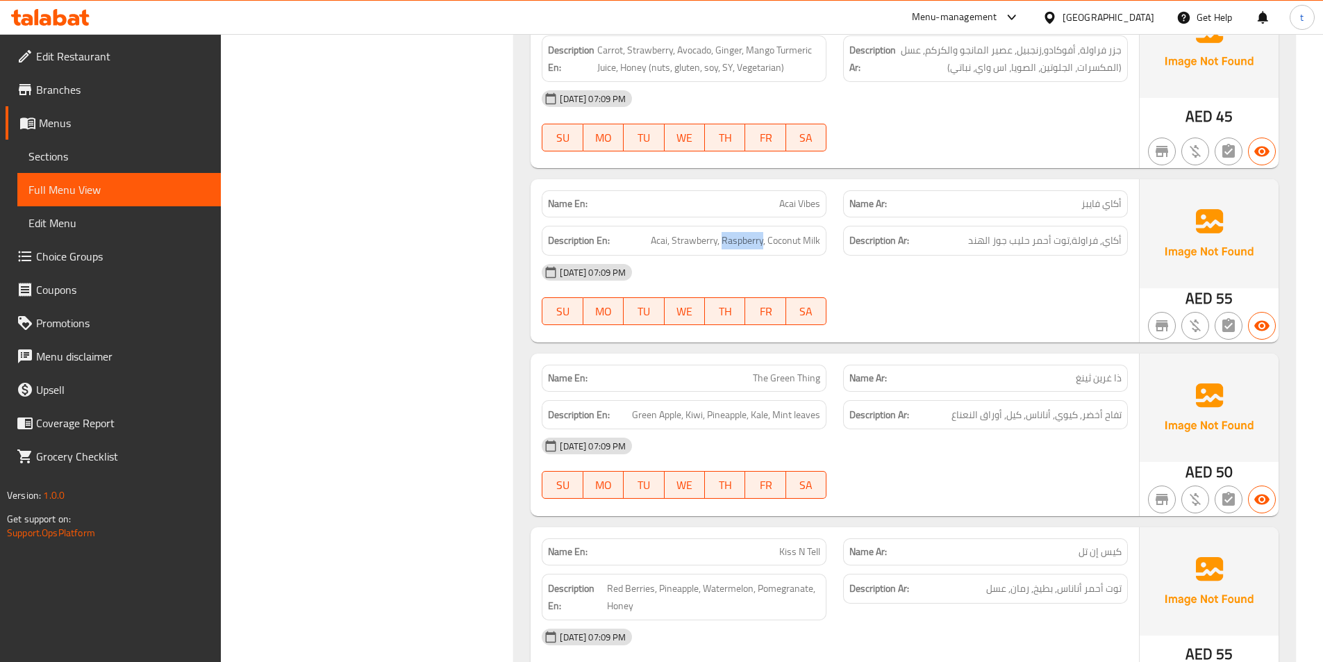
scroll to position [4029, 0]
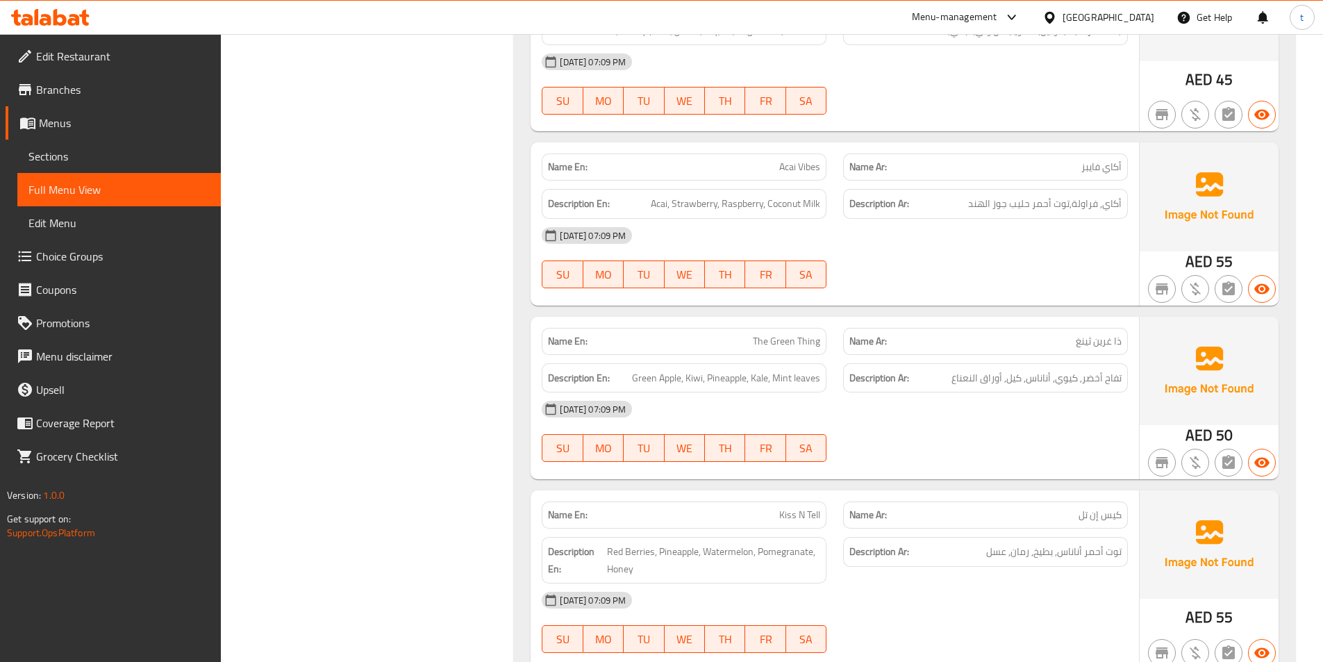
drag, startPoint x: 631, startPoint y: 362, endPoint x: 686, endPoint y: 362, distance: 54.9
click at [686, 370] on span "Green Apple, Kiwi, Pineapple, Kale, Mint leaves" at bounding box center [726, 378] width 188 height 17
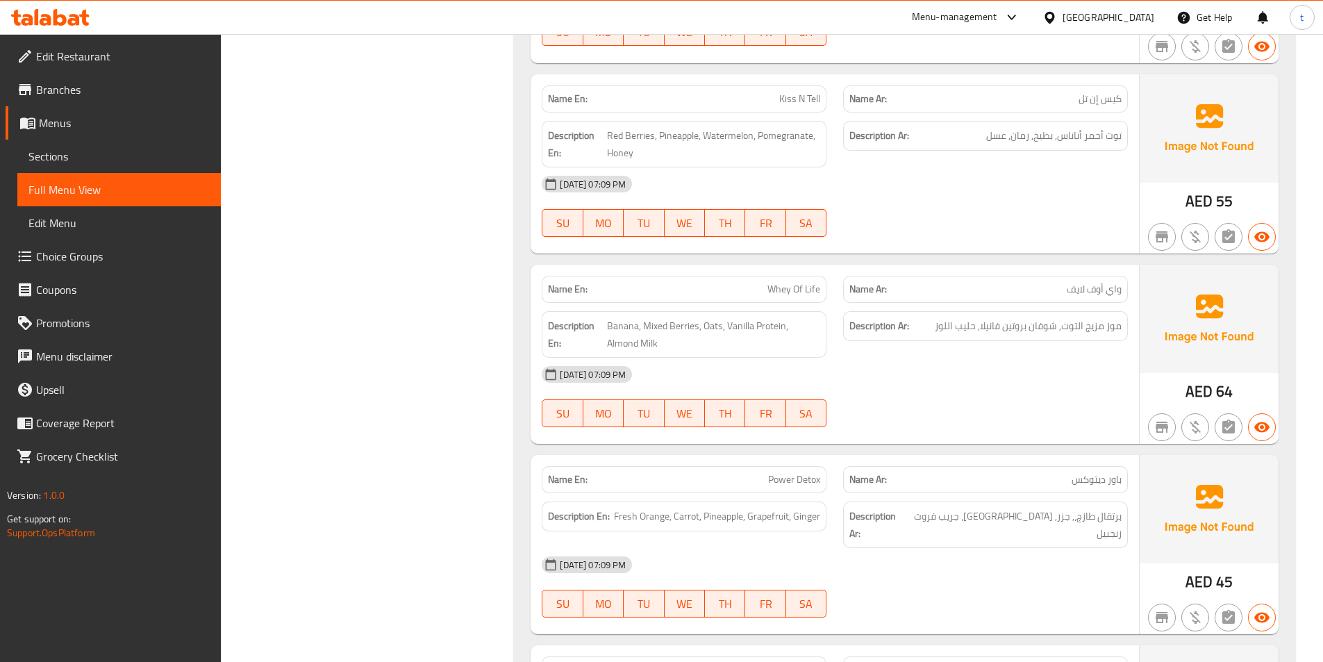
scroll to position [4445, 0]
drag, startPoint x: 770, startPoint y: 273, endPoint x: 836, endPoint y: 279, distance: 66.2
click at [836, 279] on div "Name En: Whey Of Life Name Ar: واي أوف لايف" at bounding box center [834, 289] width 603 height 44
copy span "Whey Of Life"
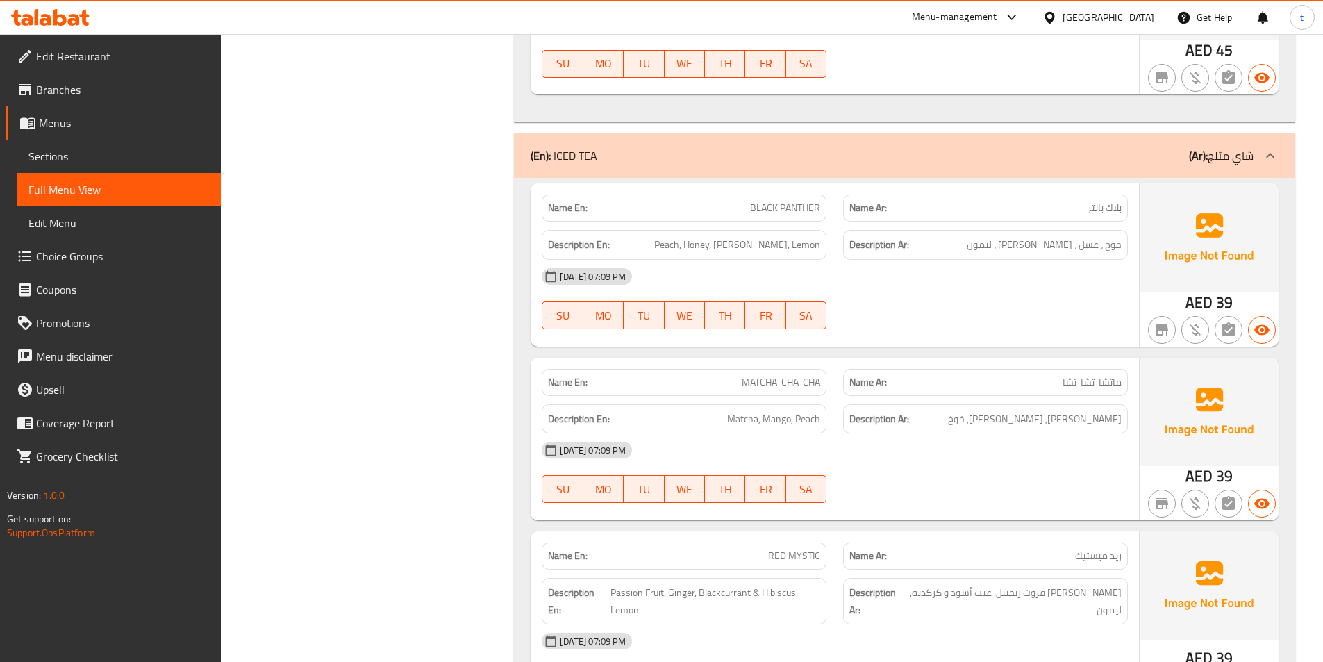
scroll to position [5626, 0]
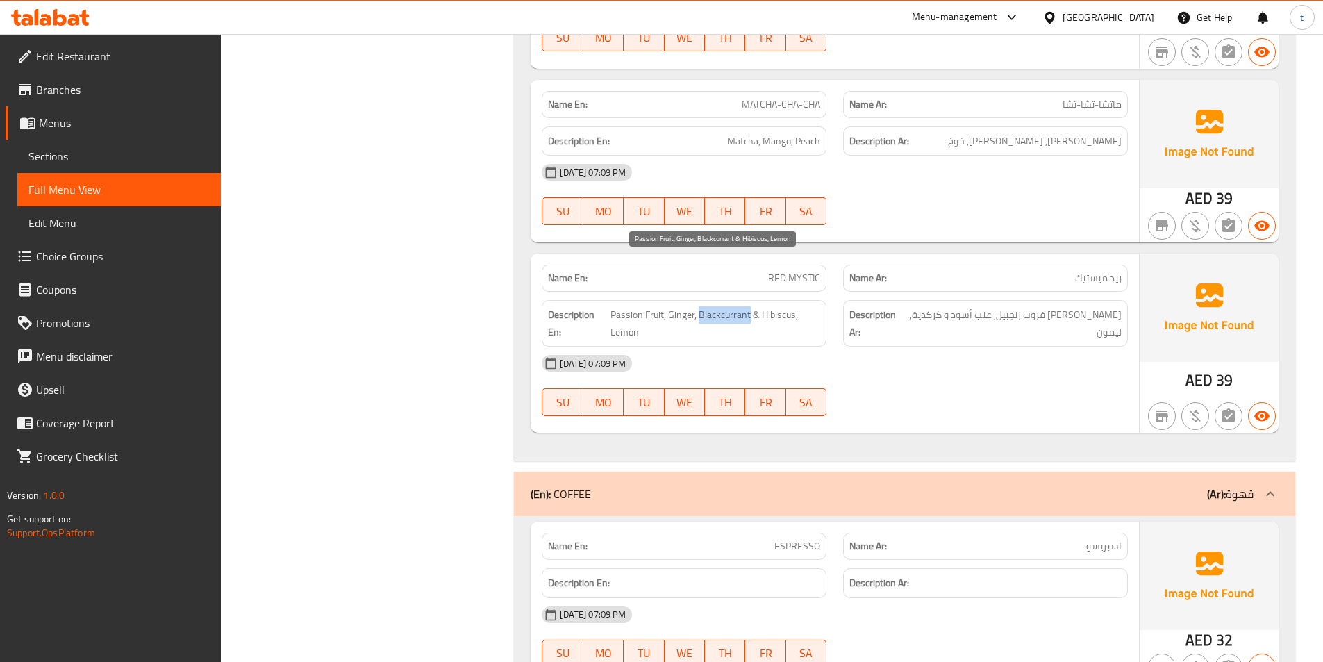
drag, startPoint x: 701, startPoint y: 264, endPoint x: 749, endPoint y: 267, distance: 48.7
click at [749, 306] on span "Passion Fruit, Ginger, Blackcurrant & Hibiscus, Lemon" at bounding box center [716, 323] width 210 height 34
copy span "Blackcurrant"
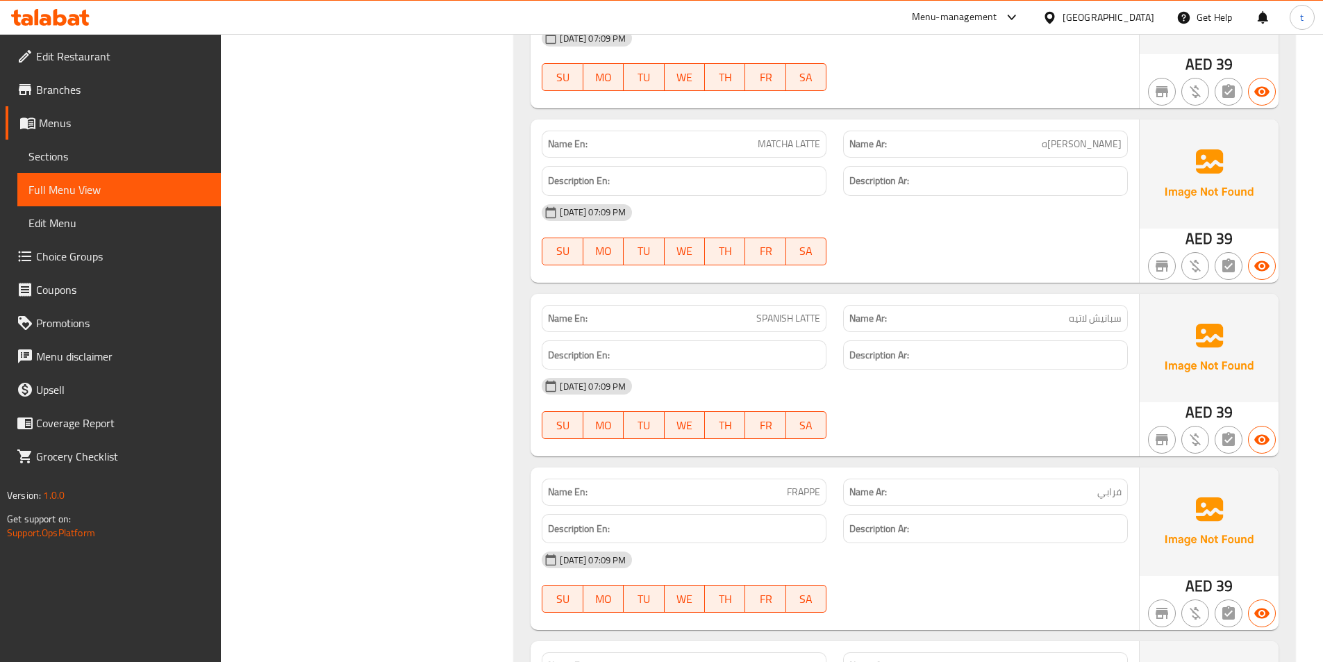
scroll to position [7710, 0]
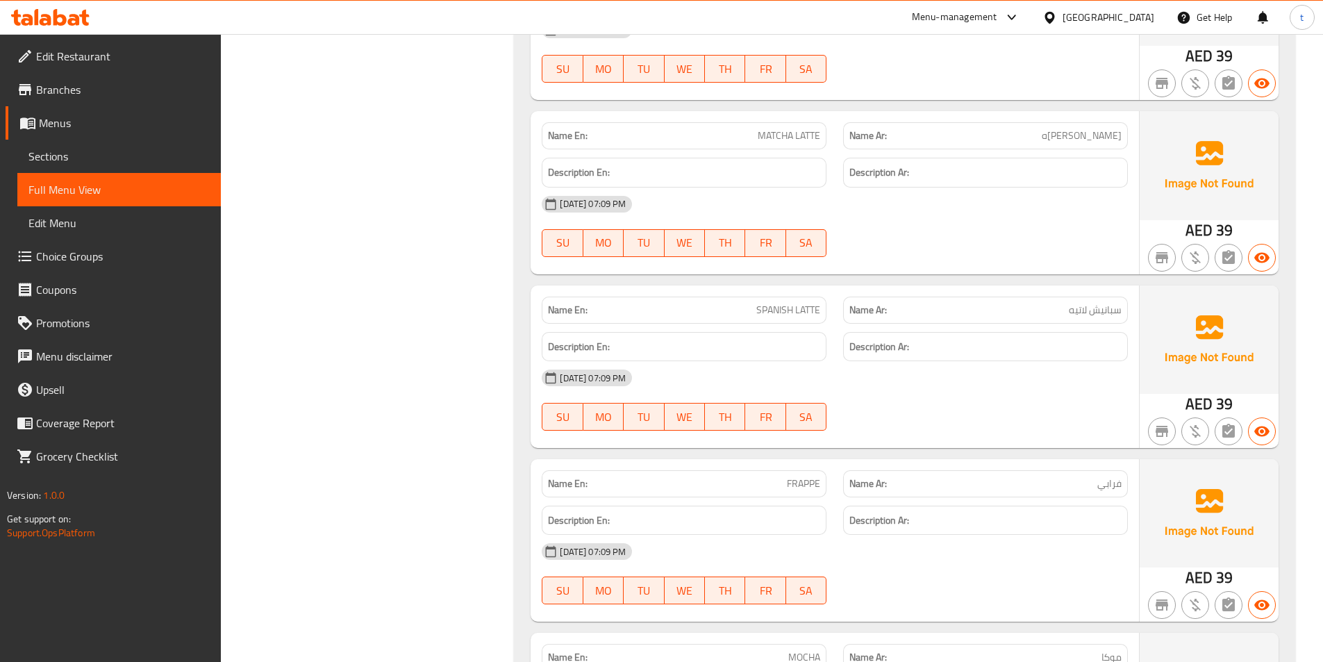
copy span "FRAPPE"
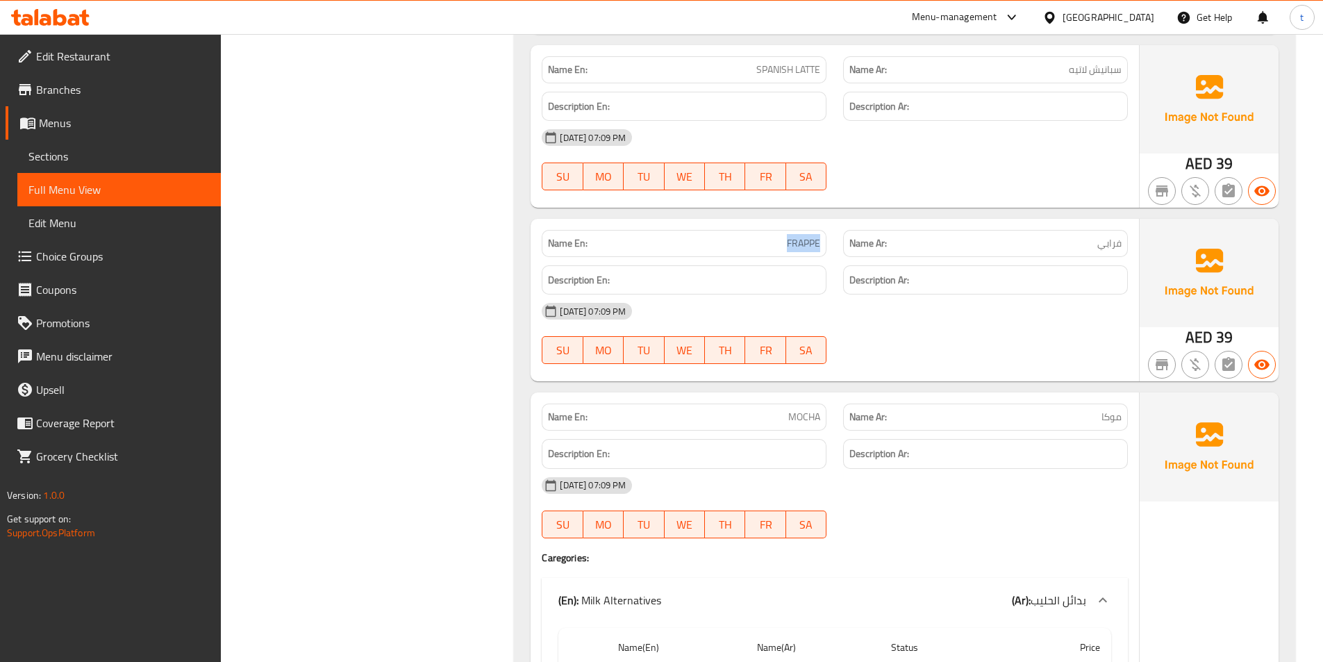
scroll to position [7916, 0]
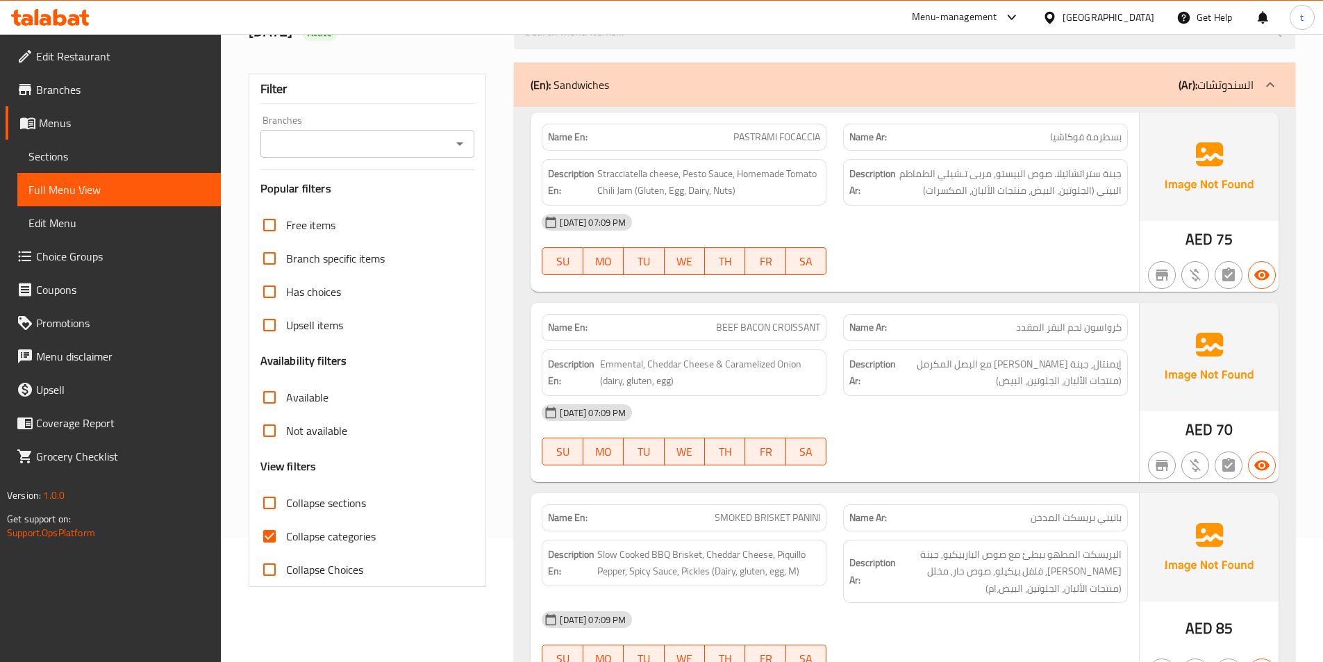
scroll to position [139, 0]
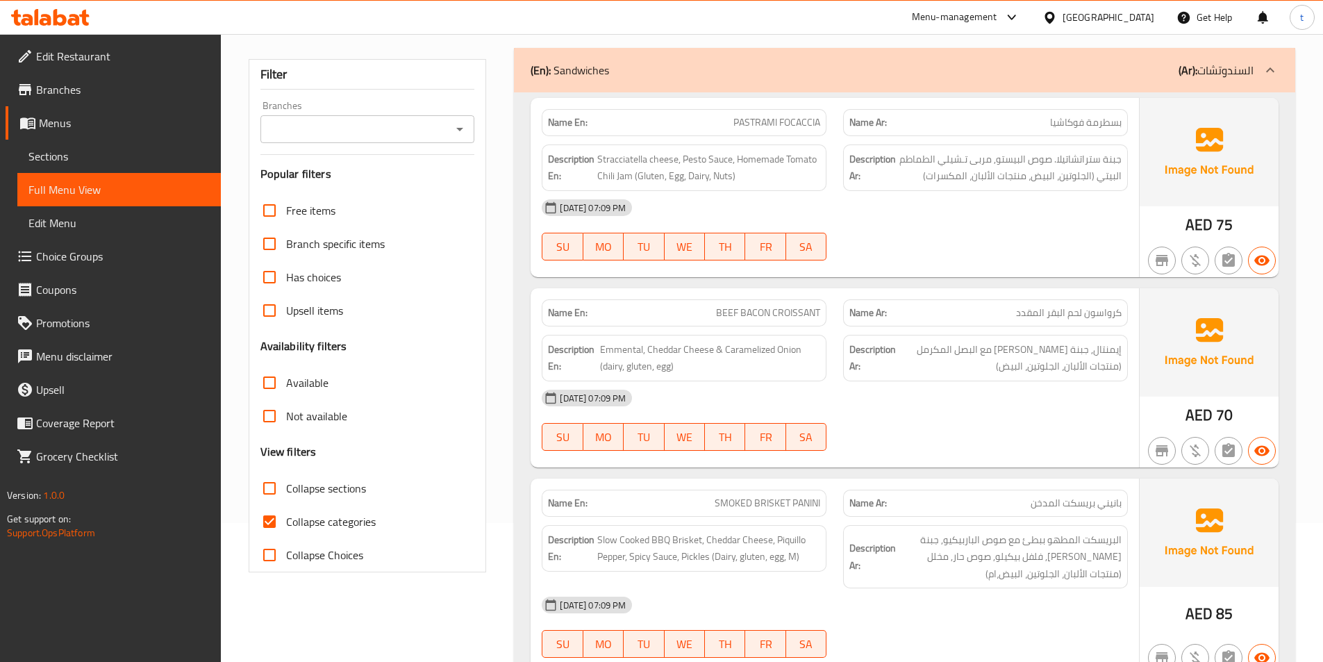
click at [266, 512] on input "Collapse categories" at bounding box center [269, 521] width 33 height 33
checkbox input "false"
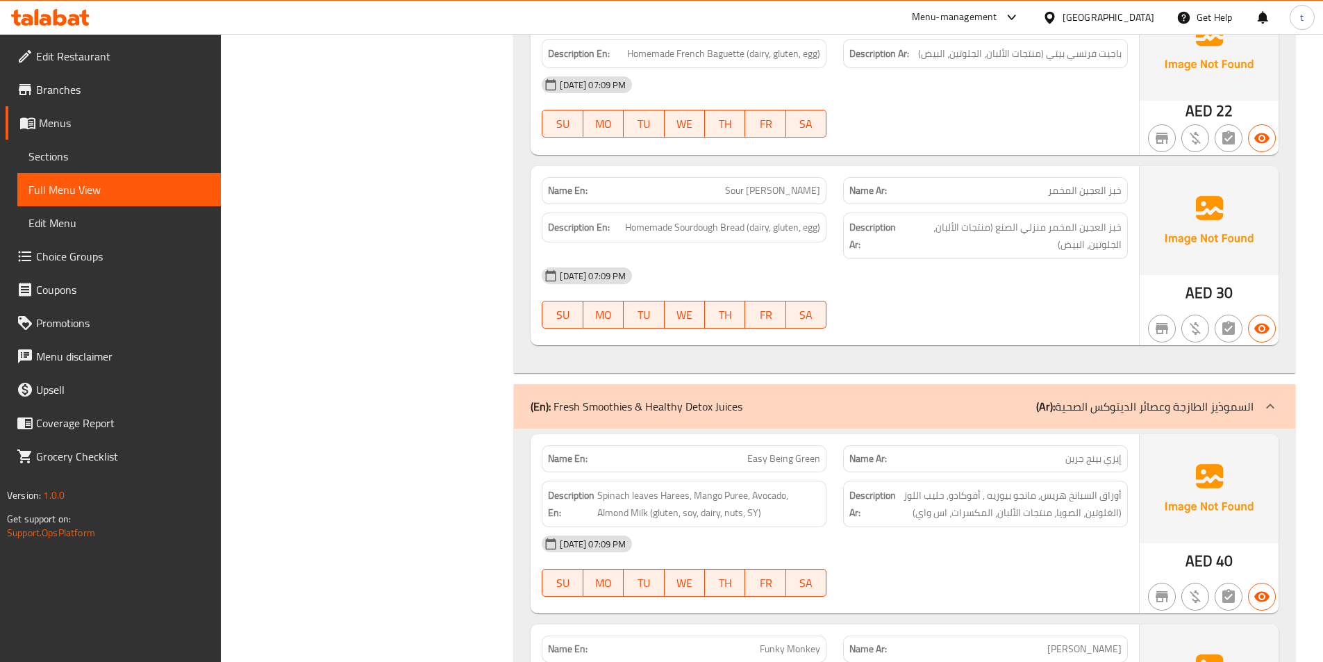
scroll to position [2917, 0]
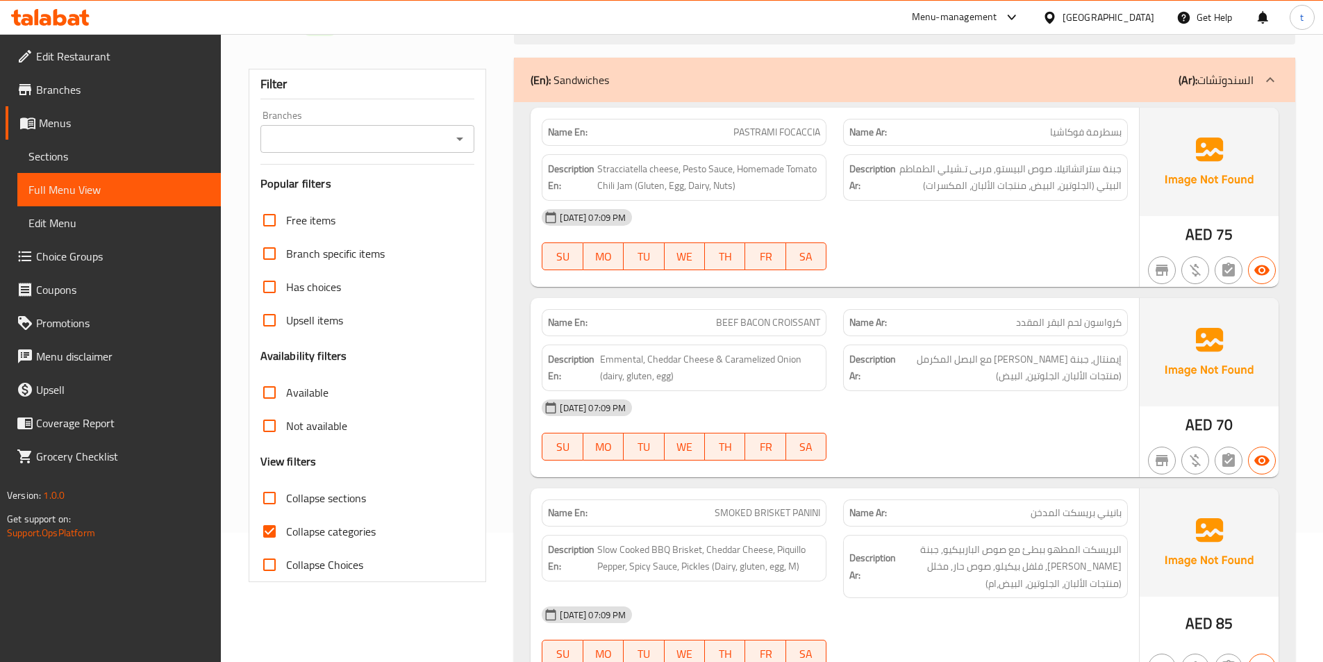
scroll to position [139, 0]
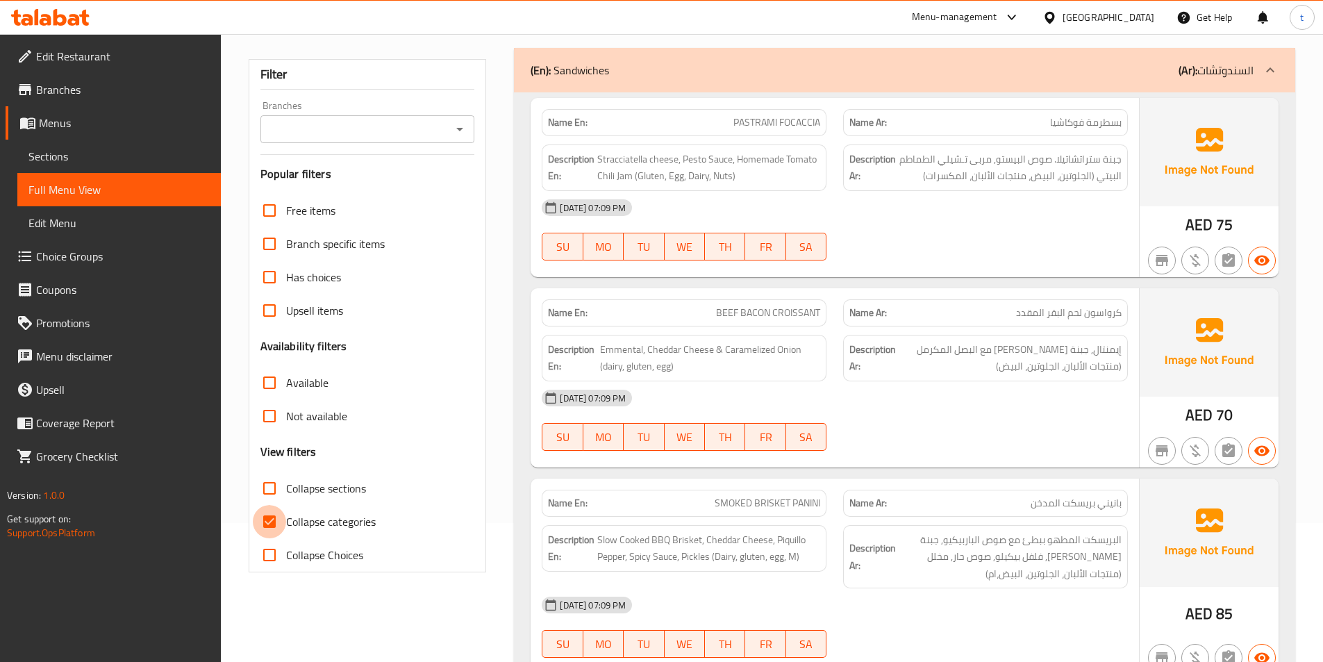
click at [260, 517] on input "Collapse categories" at bounding box center [269, 521] width 33 height 33
checkbox input "false"
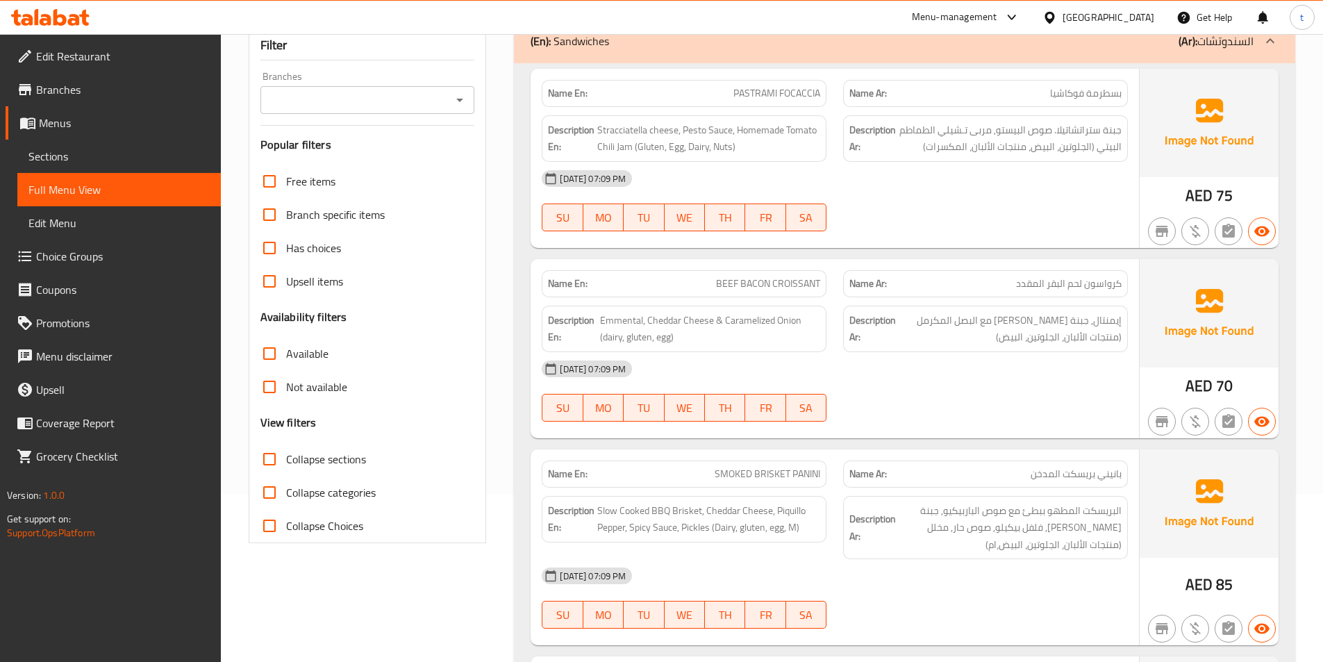
scroll to position [0, 0]
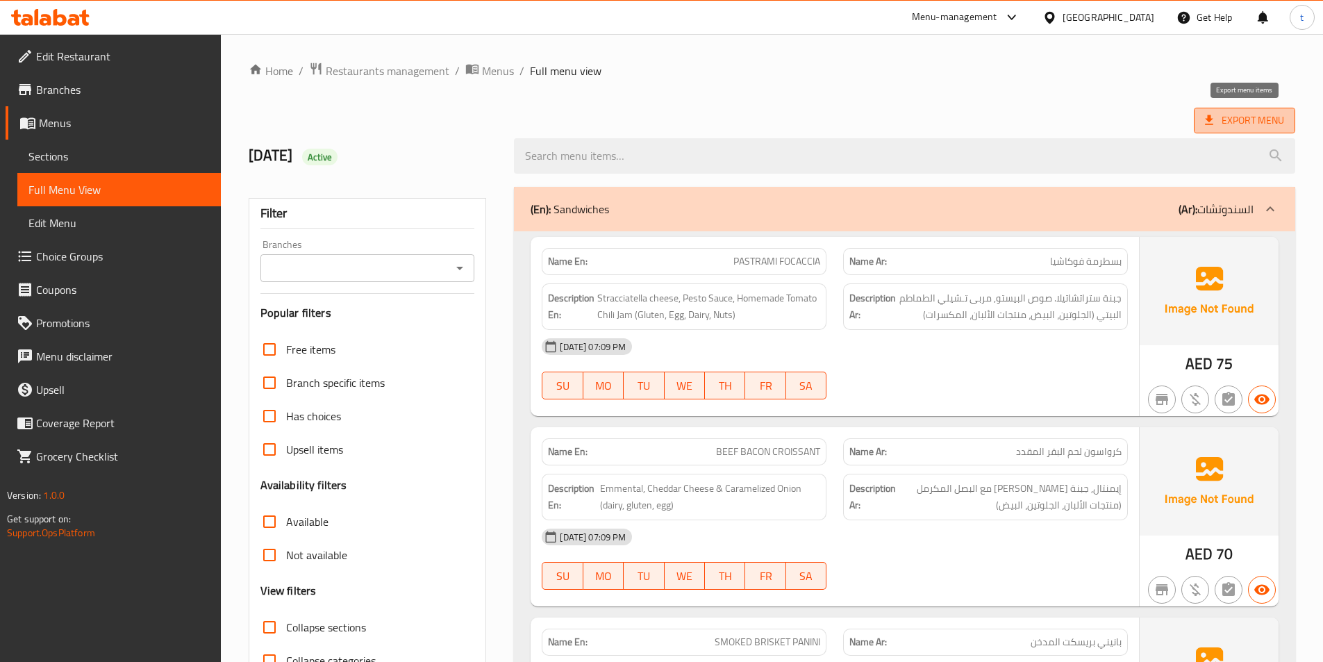
click at [1220, 114] on span "Export Menu" at bounding box center [1244, 120] width 79 height 17
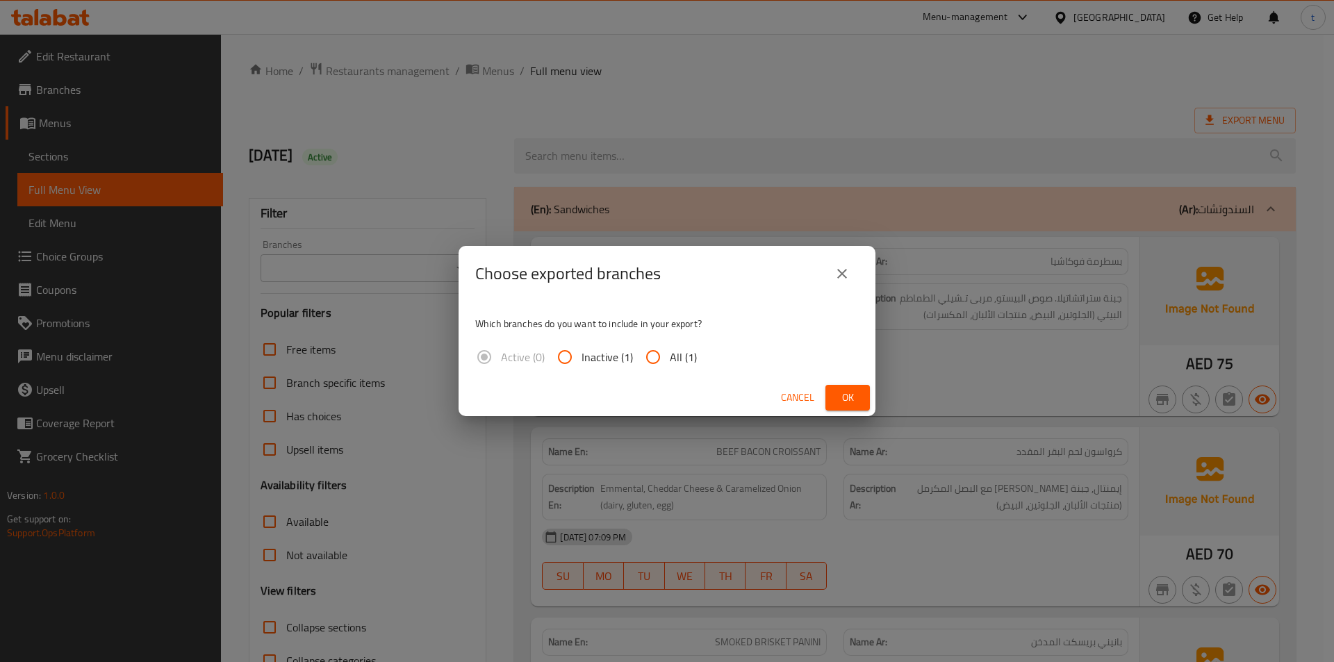
click at [645, 358] on input "All (1)" at bounding box center [652, 356] width 33 height 33
radio input "true"
click at [843, 396] on span "Ok" at bounding box center [847, 397] width 22 height 17
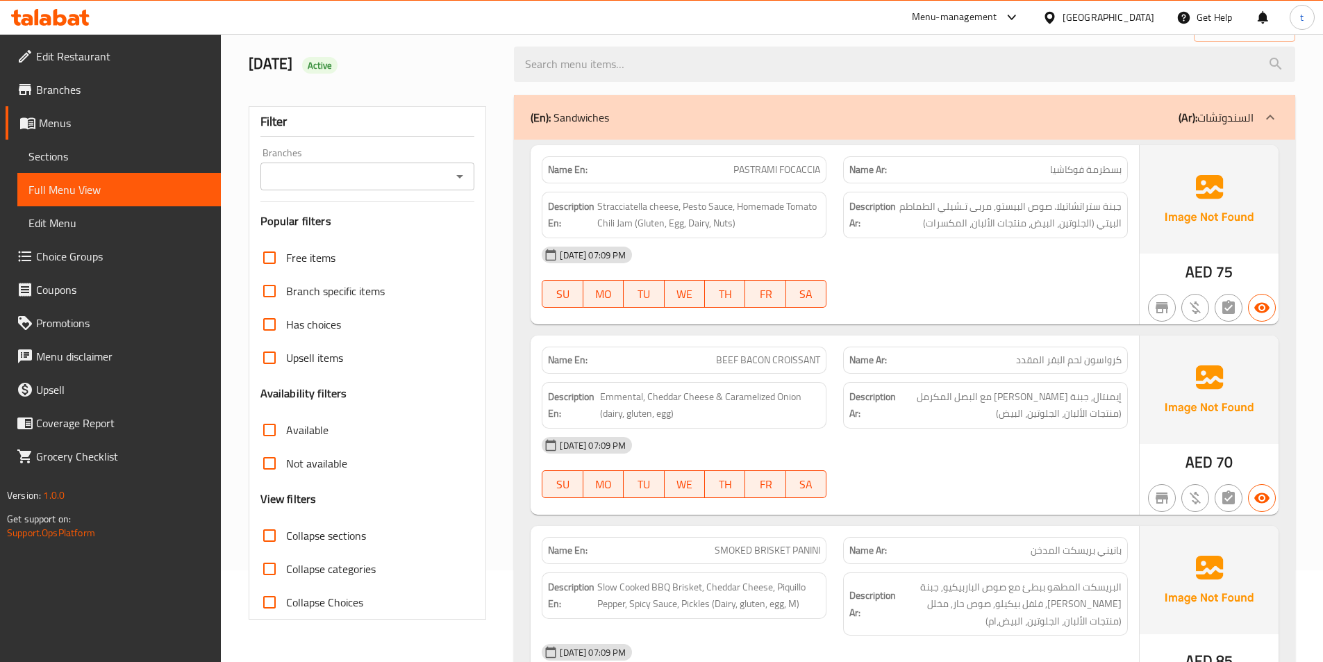
scroll to position [33, 0]
